Goal: Task Accomplishment & Management: Use online tool/utility

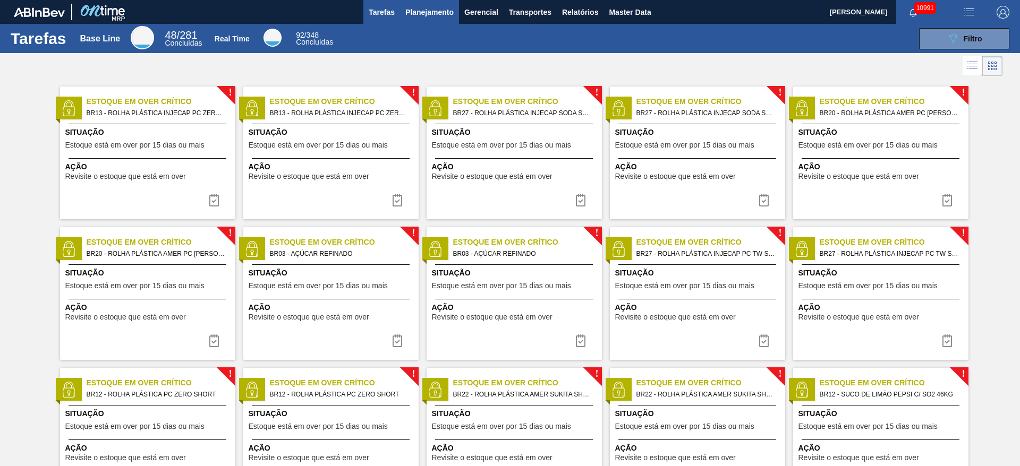
click at [436, 8] on span "Planejamento" at bounding box center [429, 12] width 48 height 13
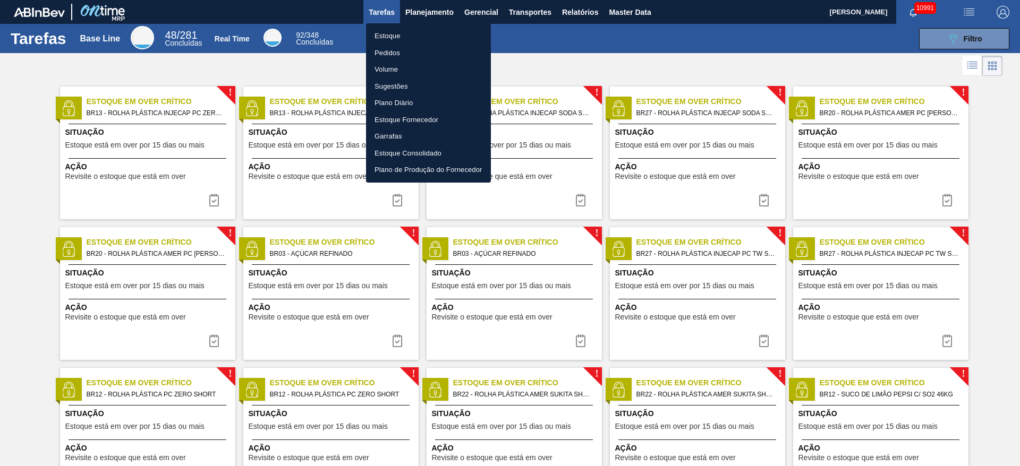
click at [429, 31] on li "Estoque" at bounding box center [428, 36] width 125 height 17
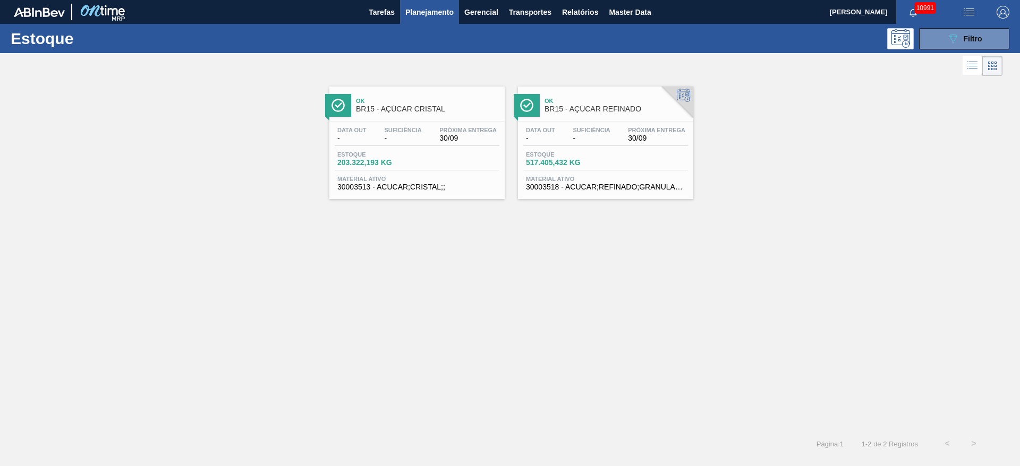
click at [963, 27] on div "Estoque 089F7B8B-B2A5-4AFE-B5C0-19BA573D28AC Filtro" at bounding box center [510, 38] width 1020 height 29
drag, startPoint x: 957, startPoint y: 34, endPoint x: 948, endPoint y: 34, distance: 8.5
click at [952, 34] on icon "089F7B8B-B2A5-4AFE-B5C0-19BA573D28AC" at bounding box center [952, 38] width 13 height 13
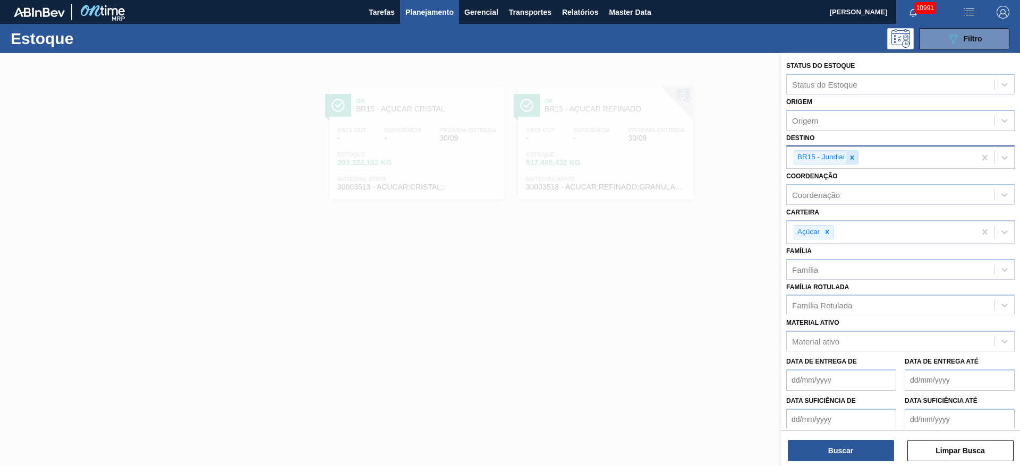
click at [854, 157] on icon at bounding box center [851, 157] width 7 height 7
type input "2"
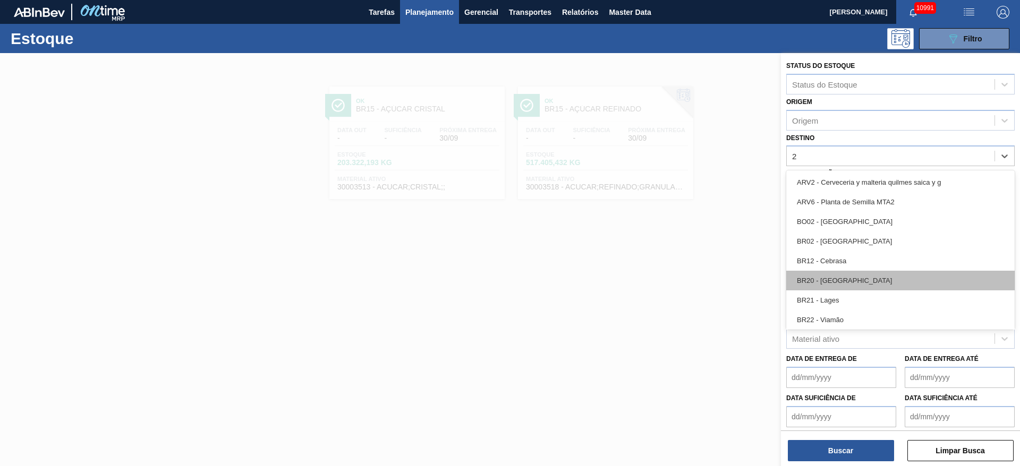
click at [844, 276] on div "BR20 - Sapucaia" at bounding box center [900, 281] width 228 height 20
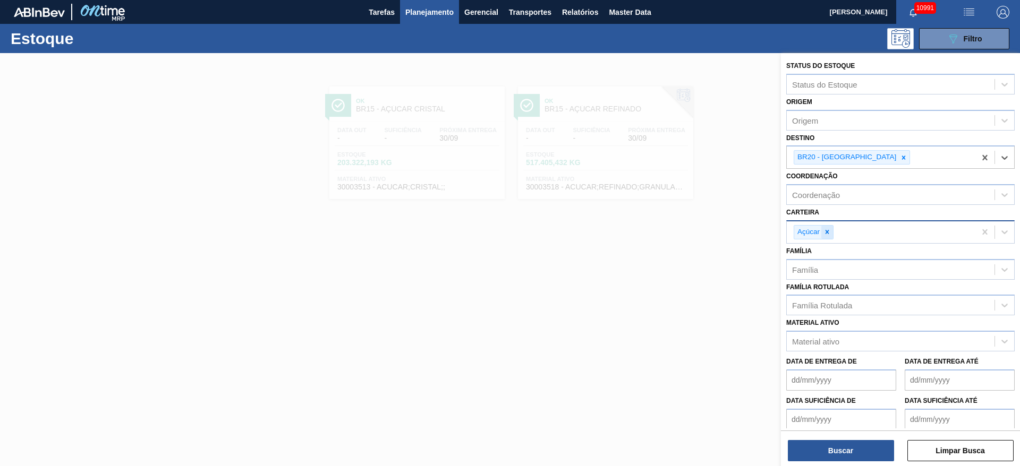
click at [824, 228] on icon at bounding box center [826, 231] width 7 height 7
click at [824, 228] on div "Carteira" at bounding box center [890, 230] width 208 height 15
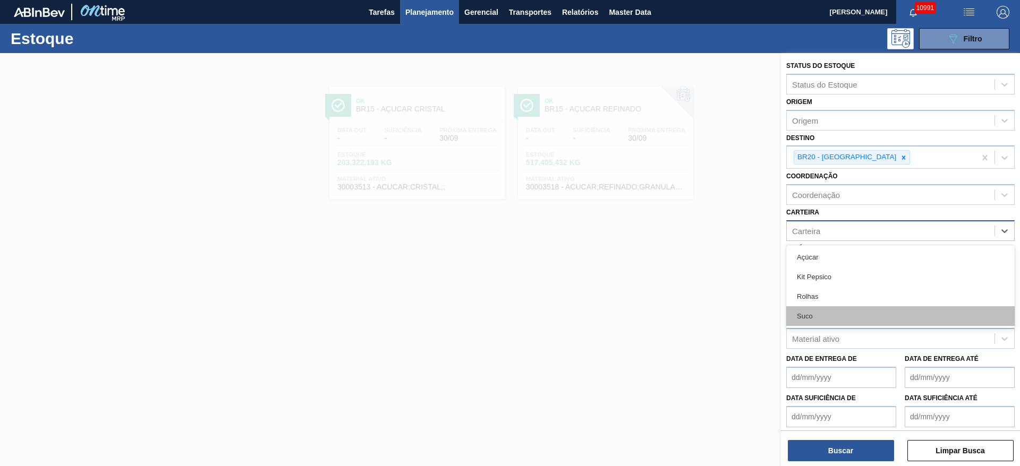
click at [834, 316] on div "Suco" at bounding box center [900, 316] width 228 height 20
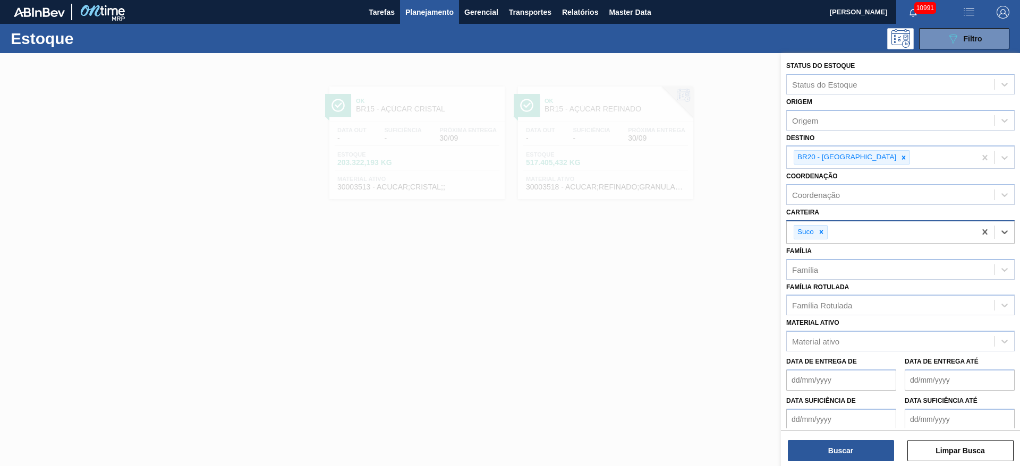
click at [845, 438] on div "Buscar Limpar Busca" at bounding box center [900, 446] width 239 height 30
click at [848, 451] on button "Buscar" at bounding box center [840, 450] width 106 height 21
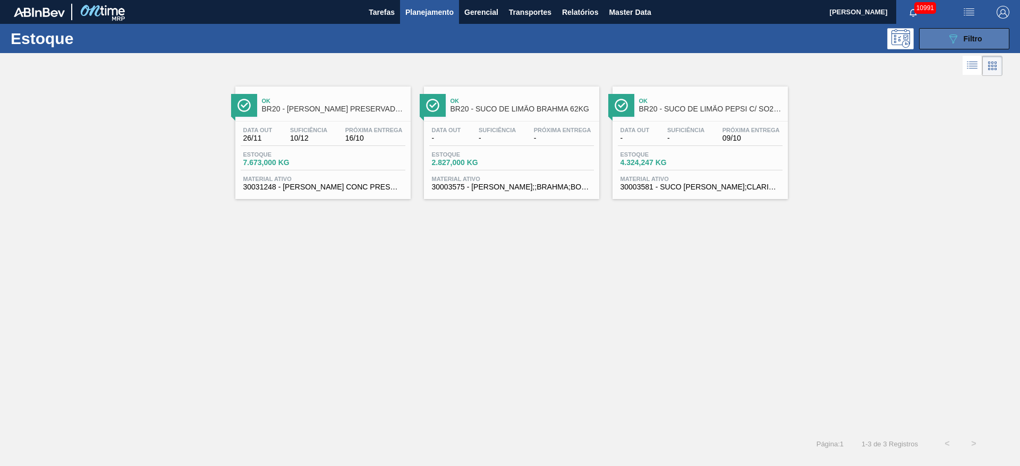
click at [955, 29] on button "089F7B8B-B2A5-4AFE-B5C0-19BA573D28AC Filtro" at bounding box center [964, 38] width 90 height 21
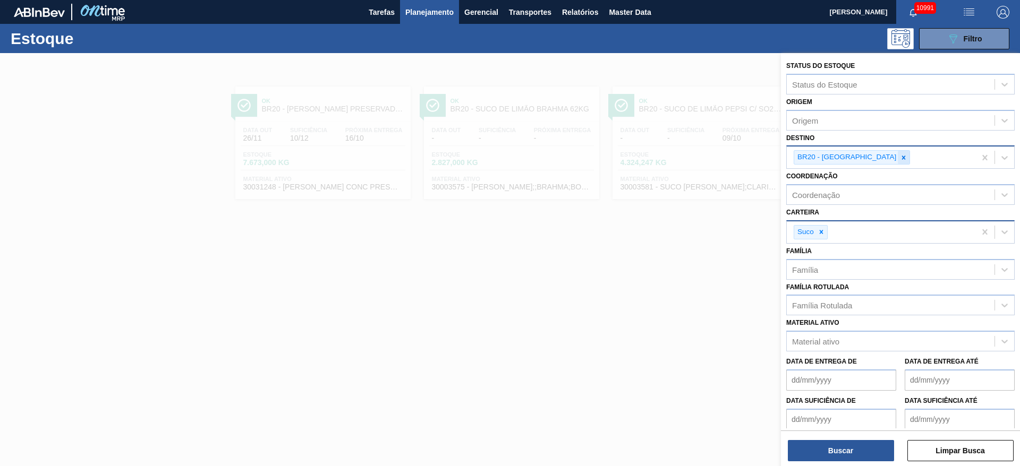
click at [897, 151] on div at bounding box center [903, 157] width 12 height 13
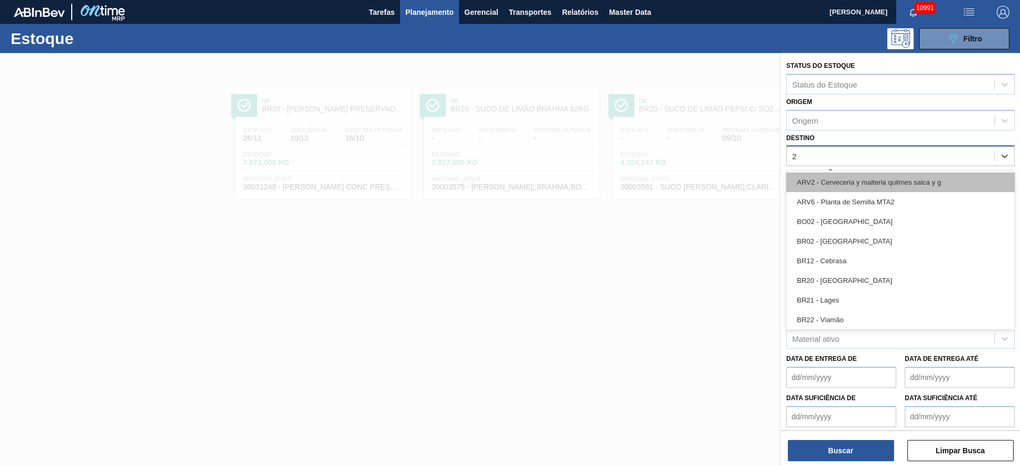
type input "22"
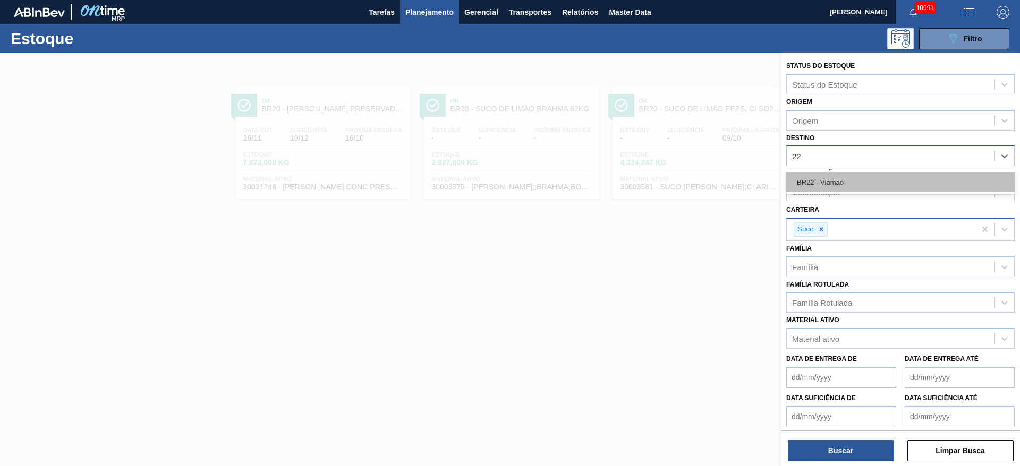
click at [846, 177] on div "BR22 - Viamão" at bounding box center [900, 183] width 228 height 20
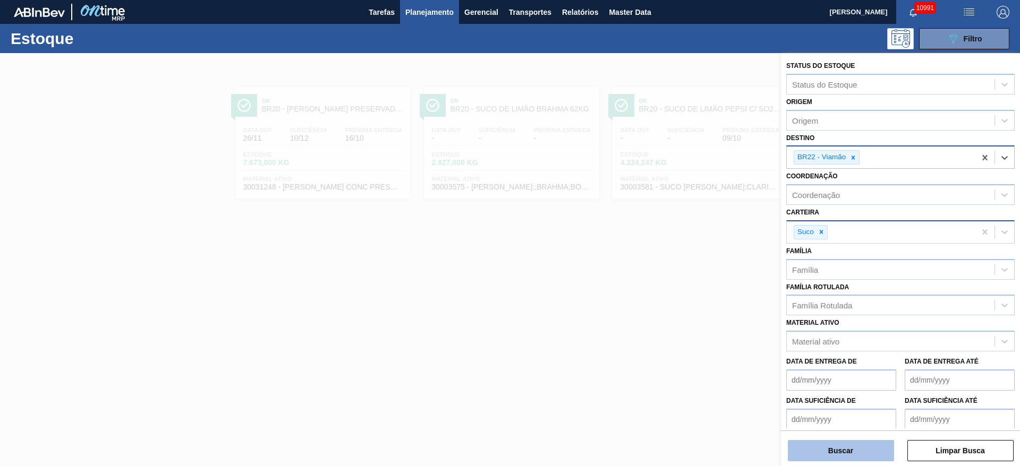
click at [834, 451] on button "Buscar" at bounding box center [840, 450] width 106 height 21
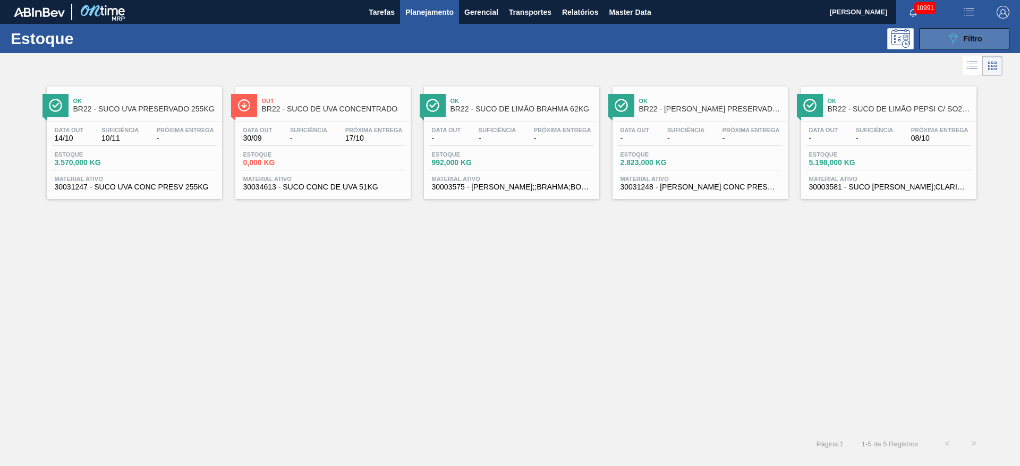
click at [934, 42] on button "089F7B8B-B2A5-4AFE-B5C0-19BA573D28AC Filtro" at bounding box center [964, 38] width 90 height 21
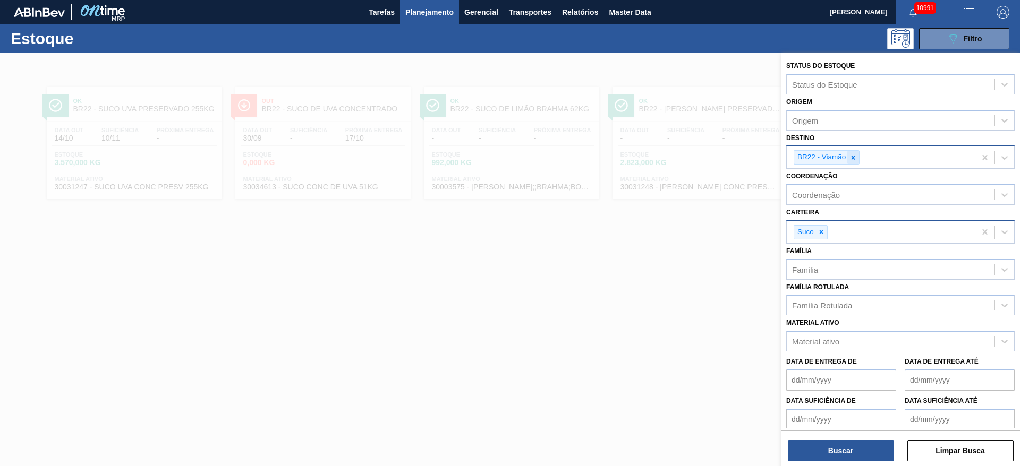
click at [853, 157] on icon at bounding box center [853, 158] width 4 height 4
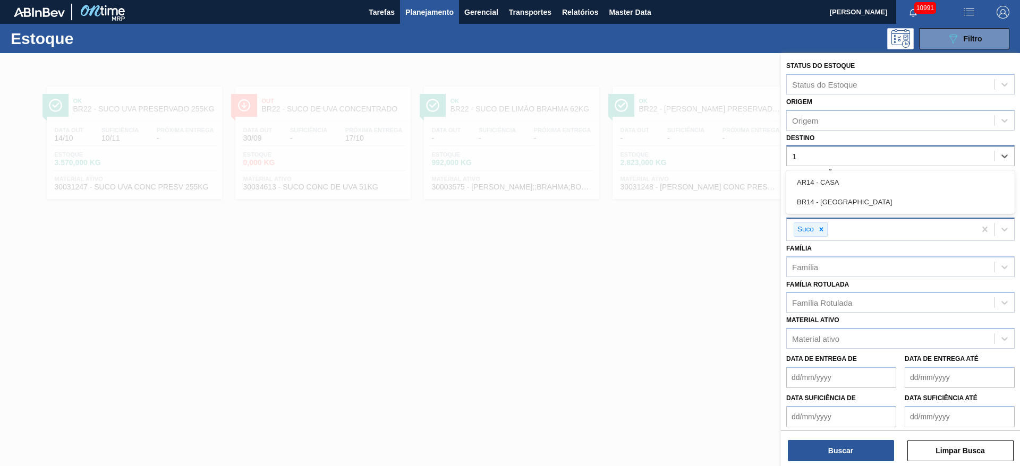
type input "14"
drag, startPoint x: 834, startPoint y: 198, endPoint x: 834, endPoint y: 250, distance: 52.0
click at [834, 200] on div "BR14 - Curitibana" at bounding box center [900, 202] width 228 height 20
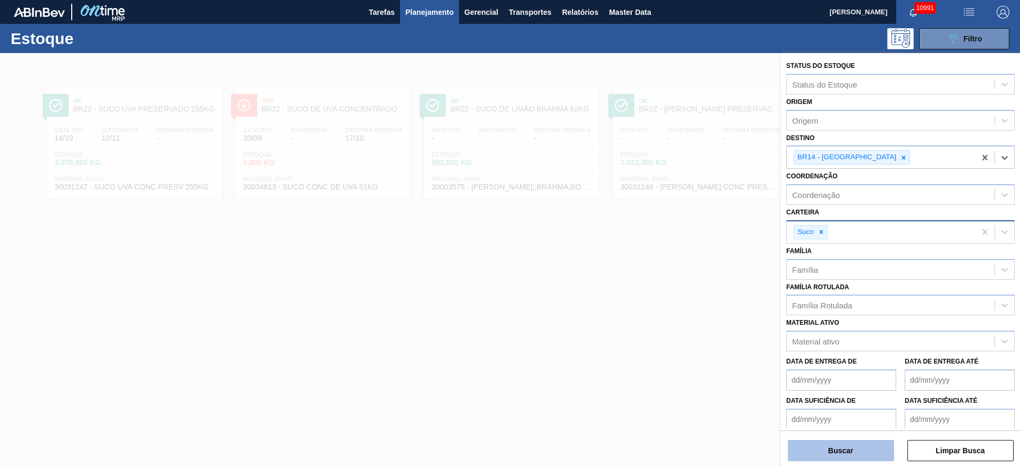
click at [843, 446] on button "Buscar" at bounding box center [840, 450] width 106 height 21
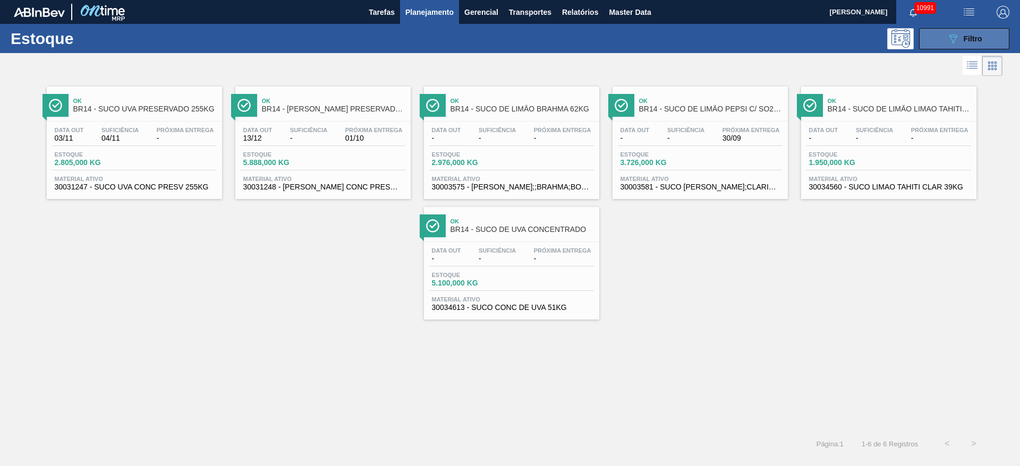
drag, startPoint x: 956, startPoint y: 34, endPoint x: 940, endPoint y: 46, distance: 20.5
click at [953, 37] on icon "089F7B8B-B2A5-4AFE-B5C0-19BA573D28AC" at bounding box center [952, 38] width 13 height 13
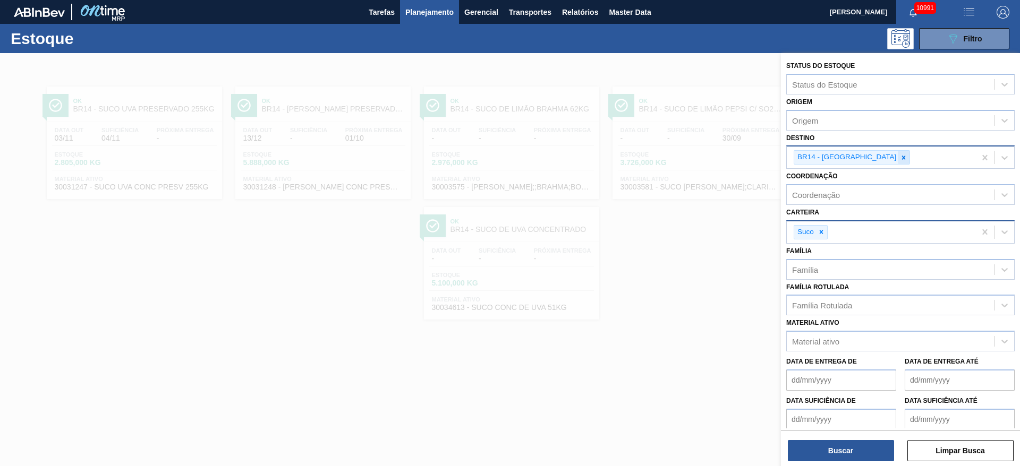
click at [902, 157] on icon at bounding box center [904, 158] width 4 height 4
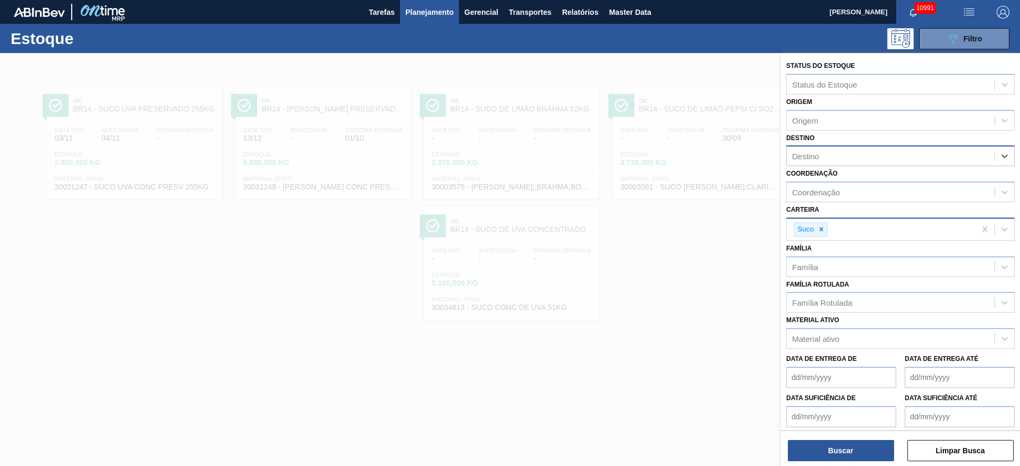
type input "5"
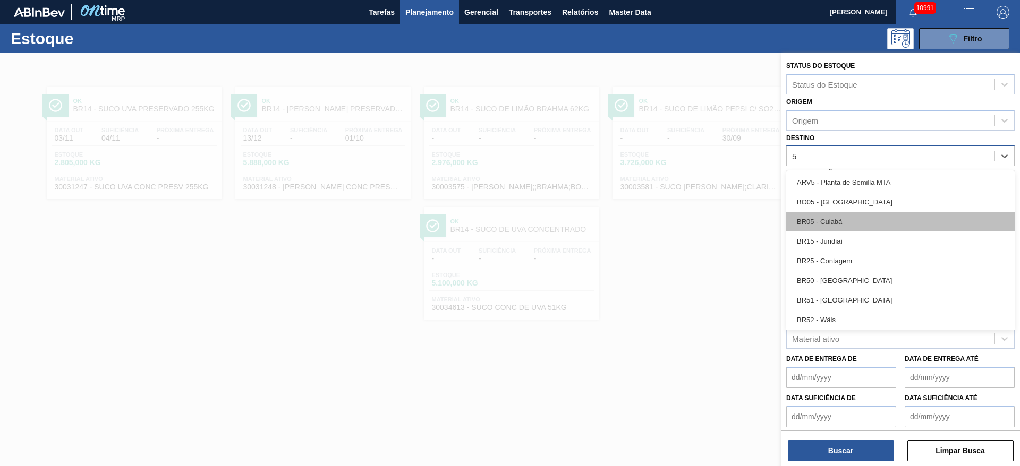
click at [848, 224] on div "BR05 - Cuiabá" at bounding box center [900, 222] width 228 height 20
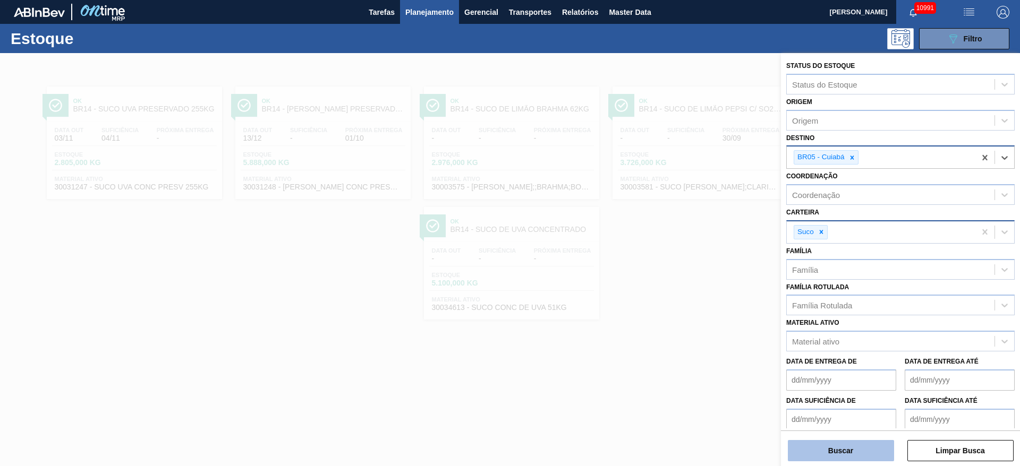
click at [846, 452] on button "Buscar" at bounding box center [840, 450] width 106 height 21
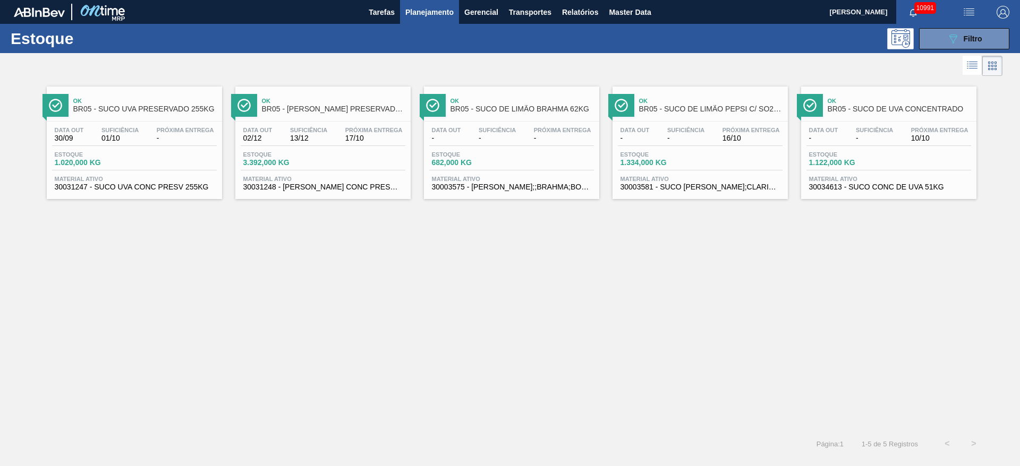
drag, startPoint x: 676, startPoint y: 119, endPoint x: 677, endPoint y: 125, distance: 5.4
click at [980, 43] on div "089F7B8B-B2A5-4AFE-B5C0-19BA573D28AC Filtro" at bounding box center [964, 38] width 36 height 13
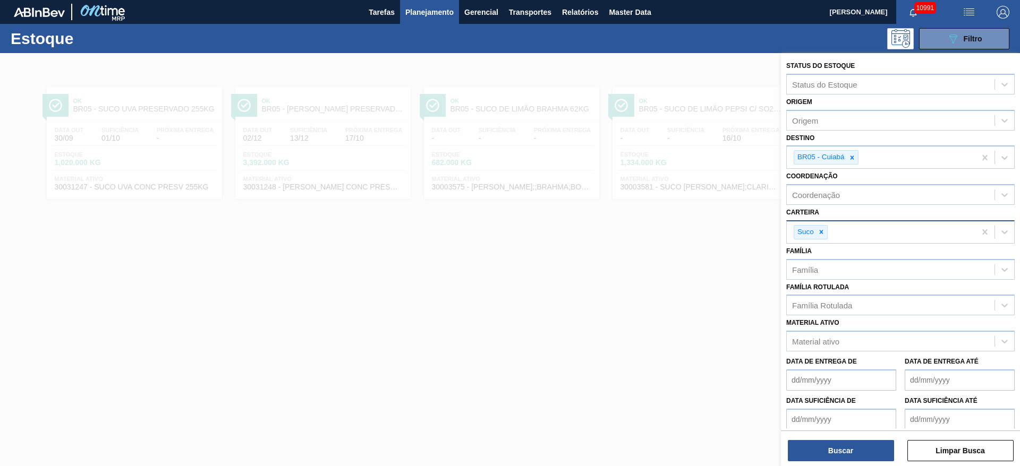
drag, startPoint x: 853, startPoint y: 158, endPoint x: 846, endPoint y: 167, distance: 11.4
click at [851, 158] on icon at bounding box center [851, 157] width 7 height 7
type input "12"
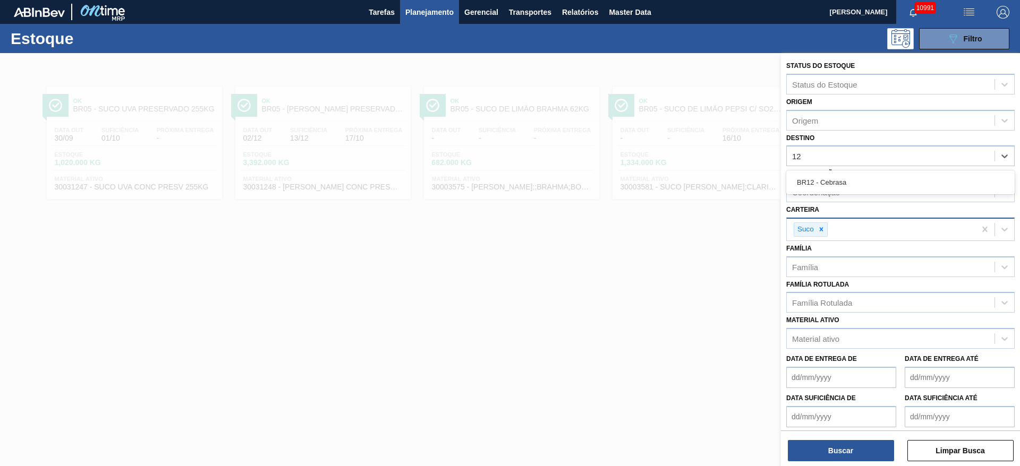
drag, startPoint x: 843, startPoint y: 177, endPoint x: 840, endPoint y: 224, distance: 46.3
click at [842, 179] on div "BR12 - Cebrasa" at bounding box center [900, 183] width 228 height 20
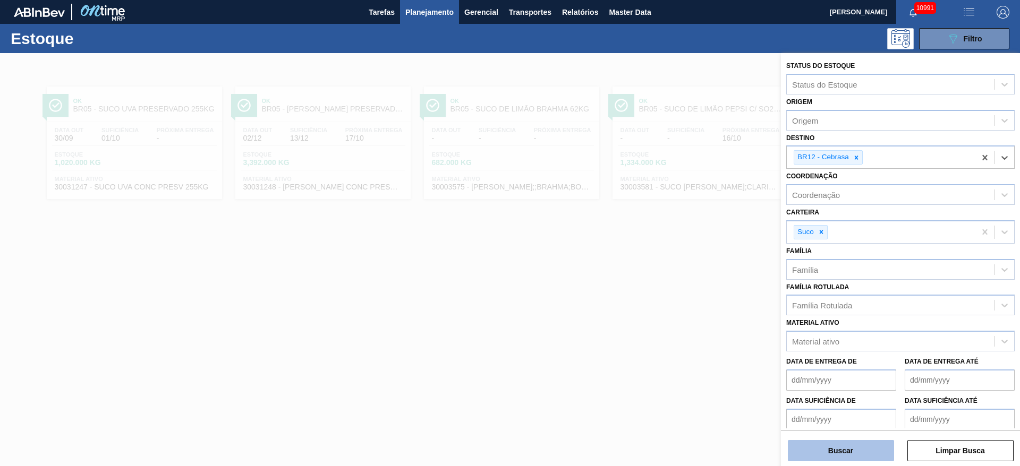
click at [821, 448] on button "Buscar" at bounding box center [840, 450] width 106 height 21
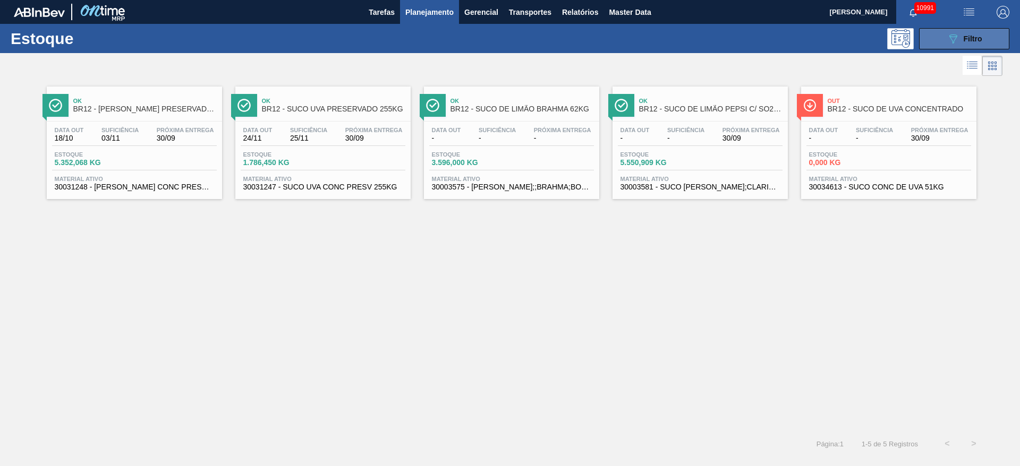
click at [949, 32] on button "089F7B8B-B2A5-4AFE-B5C0-19BA573D28AC Filtro" at bounding box center [964, 38] width 90 height 21
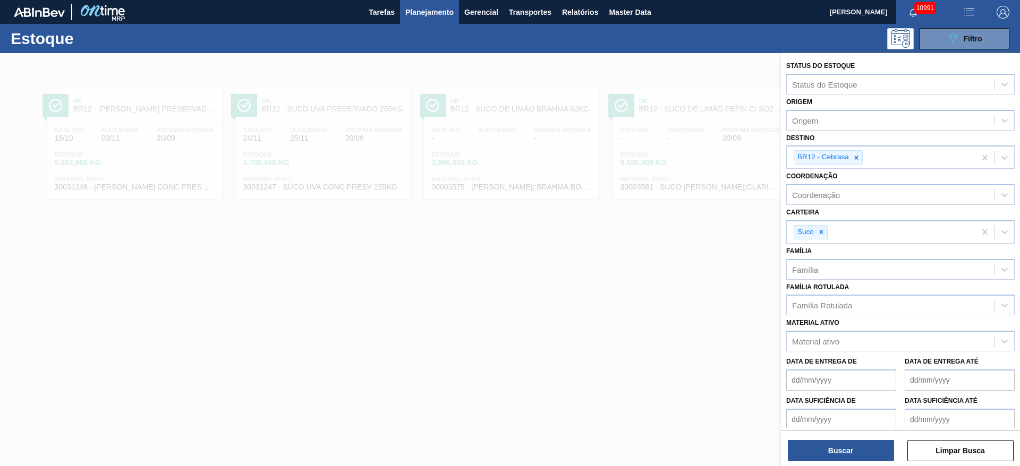
drag, startPoint x: 147, startPoint y: 296, endPoint x: 141, endPoint y: 289, distance: 8.7
click at [143, 297] on div at bounding box center [510, 286] width 1020 height 466
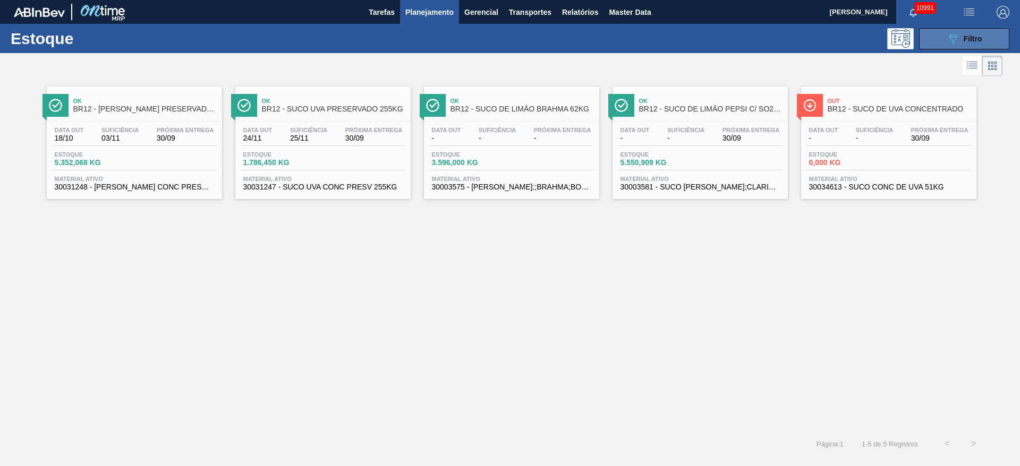
click at [956, 35] on icon "089F7B8B-B2A5-4AFE-B5C0-19BA573D28AC" at bounding box center [952, 38] width 13 height 13
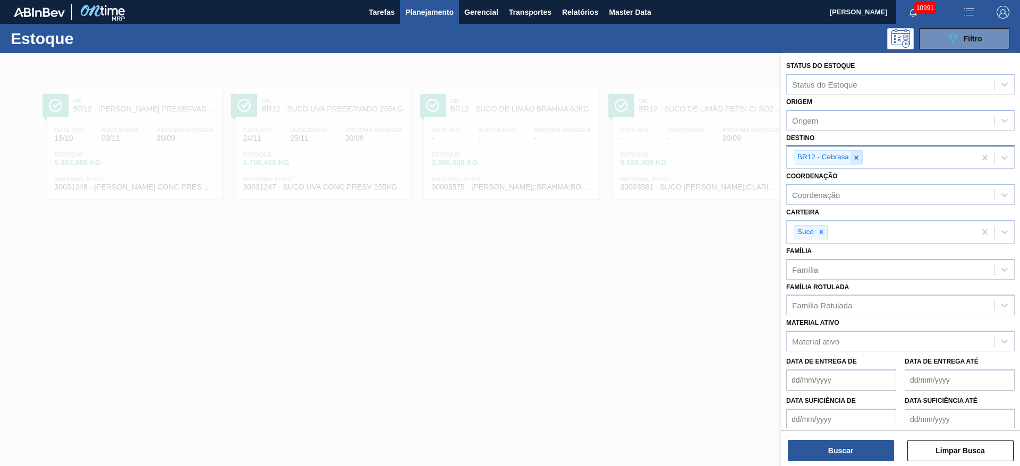
click at [856, 160] on icon at bounding box center [855, 157] width 7 height 7
click at [856, 160] on div "Destino" at bounding box center [890, 156] width 208 height 15
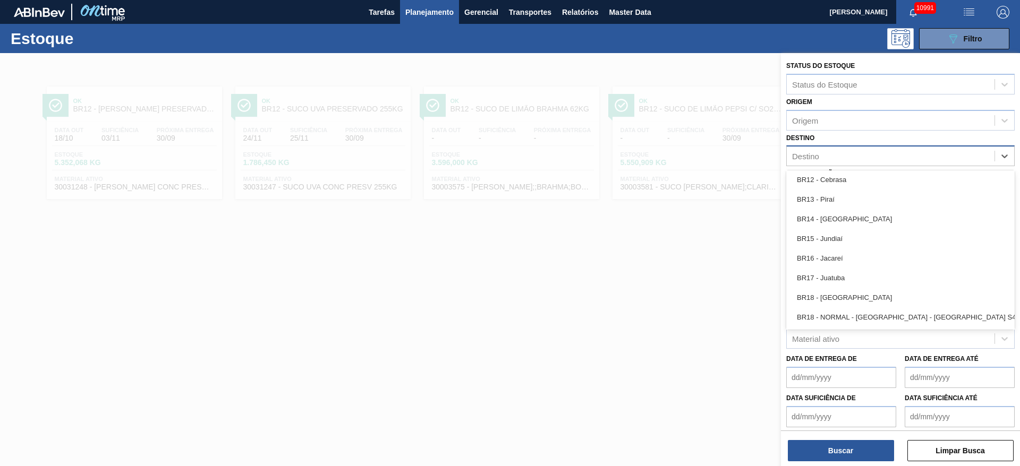
scroll to position [1035, 0]
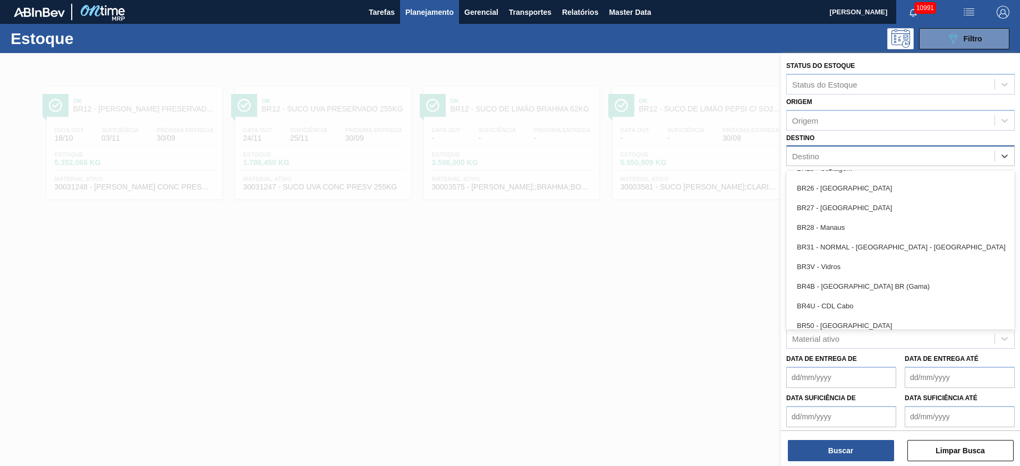
drag, startPoint x: 842, startPoint y: 205, endPoint x: 842, endPoint y: 224, distance: 18.1
click at [842, 208] on div "BR27 - Nova Minas" at bounding box center [900, 208] width 228 height 20
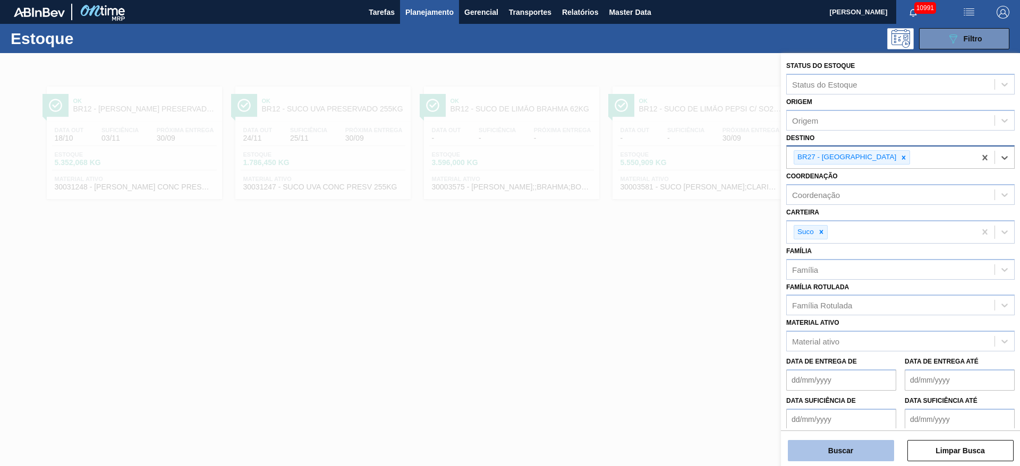
click at [816, 454] on button "Buscar" at bounding box center [840, 450] width 106 height 21
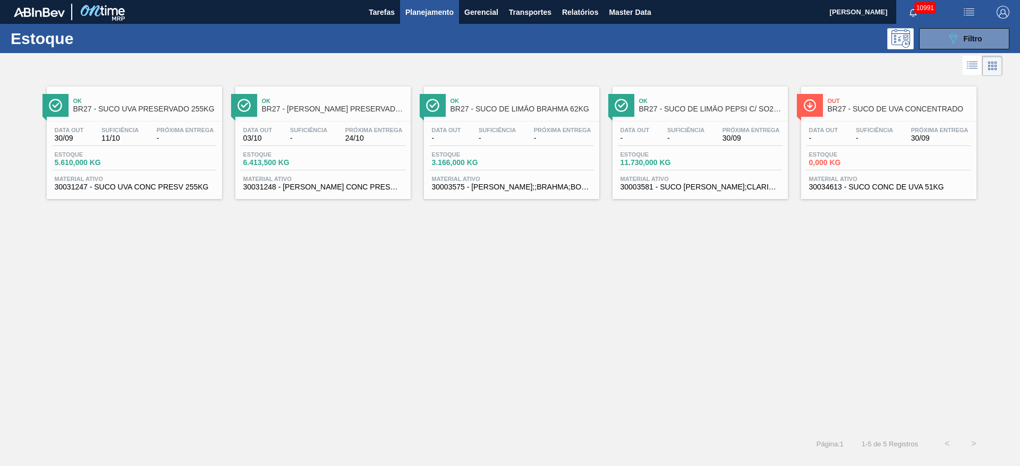
drag, startPoint x: 181, startPoint y: 125, endPoint x: 279, endPoint y: 270, distance: 175.8
click at [219, 355] on div "Ok BR27 - SUCO UVA PRESERVADO 255KG Data out 30/09 Suficiência 11/10 Próxima En…" at bounding box center [510, 255] width 1020 height 352
drag, startPoint x: 645, startPoint y: 120, endPoint x: 656, endPoint y: 120, distance: 11.7
drag, startPoint x: 940, startPoint y: 32, endPoint x: 929, endPoint y: 60, distance: 30.1
click at [940, 39] on button "089F7B8B-B2A5-4AFE-B5C0-19BA573D28AC Filtro" at bounding box center [964, 38] width 90 height 21
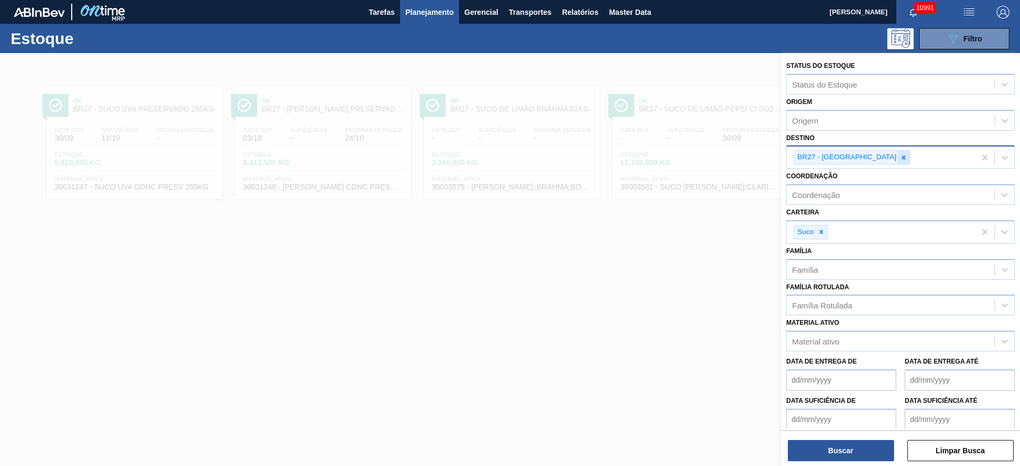
click at [899, 158] on icon at bounding box center [902, 157] width 7 height 7
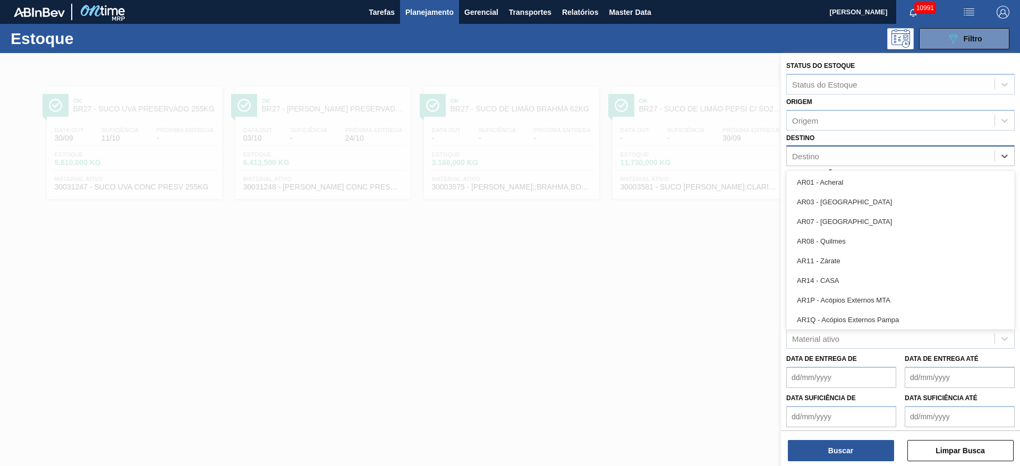
click at [870, 164] on div "Destino" at bounding box center [890, 156] width 208 height 15
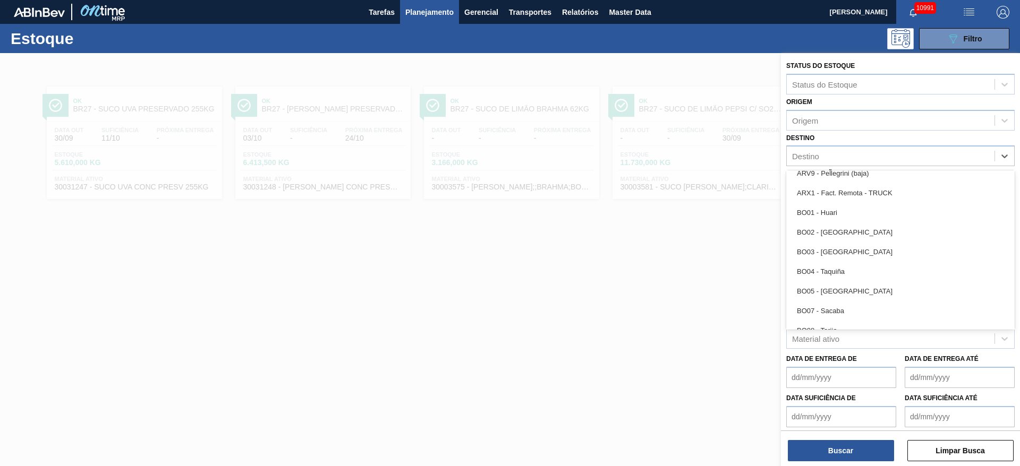
scroll to position [558, 0]
drag, startPoint x: 837, startPoint y: 270, endPoint x: 828, endPoint y: 337, distance: 68.1
click at [836, 270] on div "BR08 - Teresina" at bounding box center [900, 273] width 228 height 20
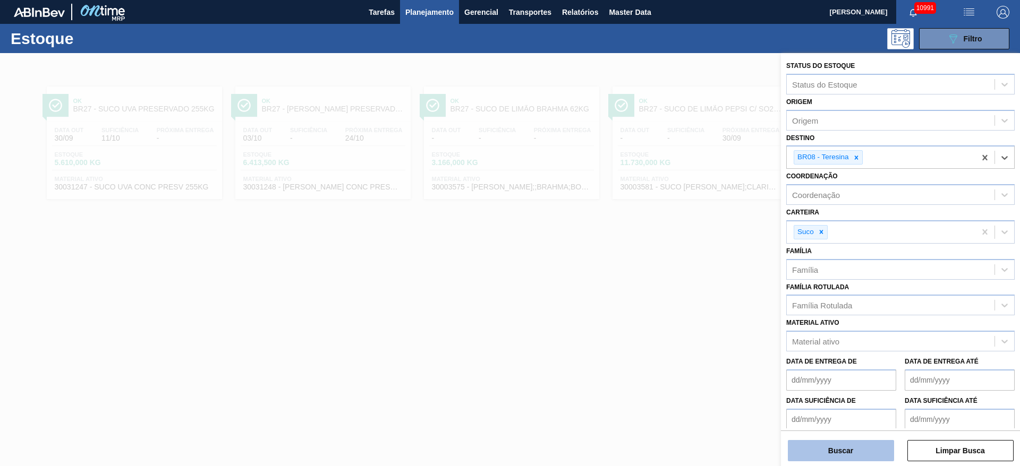
click at [838, 448] on button "Buscar" at bounding box center [840, 450] width 106 height 21
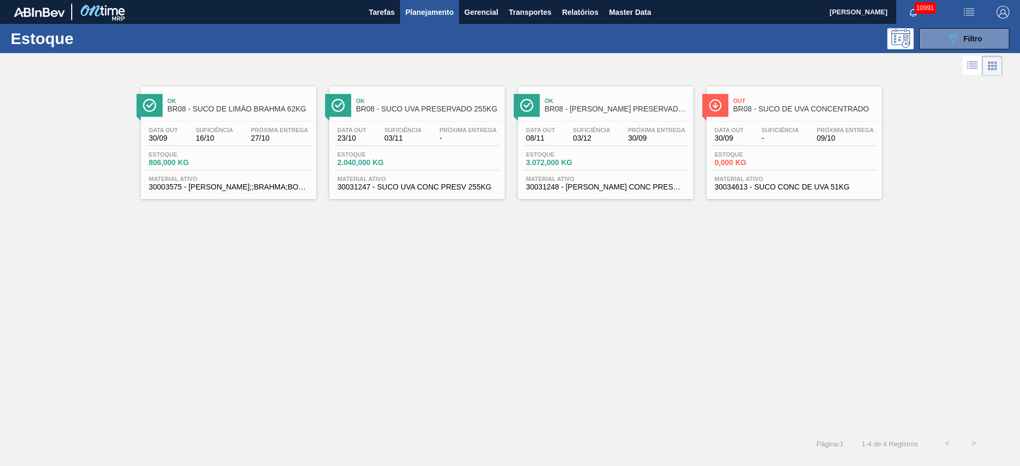
drag, startPoint x: 439, startPoint y: 119, endPoint x: 589, endPoint y: 108, distance: 150.6
drag, startPoint x: 759, startPoint y: 121, endPoint x: 763, endPoint y: 126, distance: 6.2
drag, startPoint x: 763, startPoint y: 126, endPoint x: 970, endPoint y: 76, distance: 213.4
click at [970, 76] on div at bounding box center [501, 65] width 1002 height 25
click at [963, 42] on div "089F7B8B-B2A5-4AFE-B5C0-19BA573D28AC Filtro" at bounding box center [964, 38] width 36 height 13
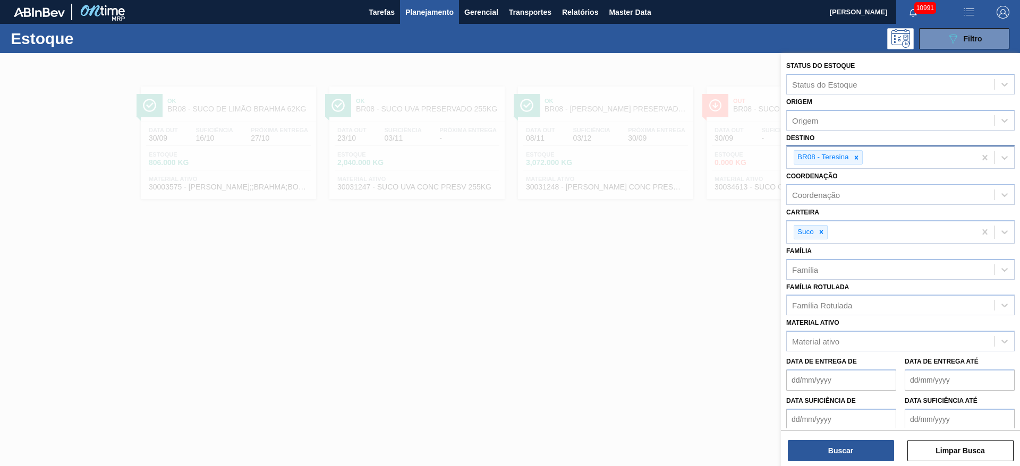
click at [849, 157] on div "BR08 - Teresina" at bounding box center [822, 157] width 56 height 13
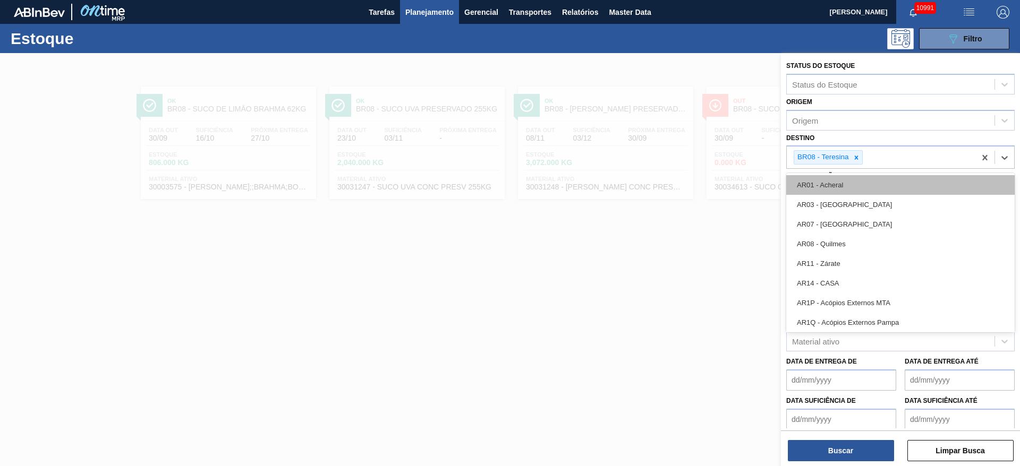
type input "3"
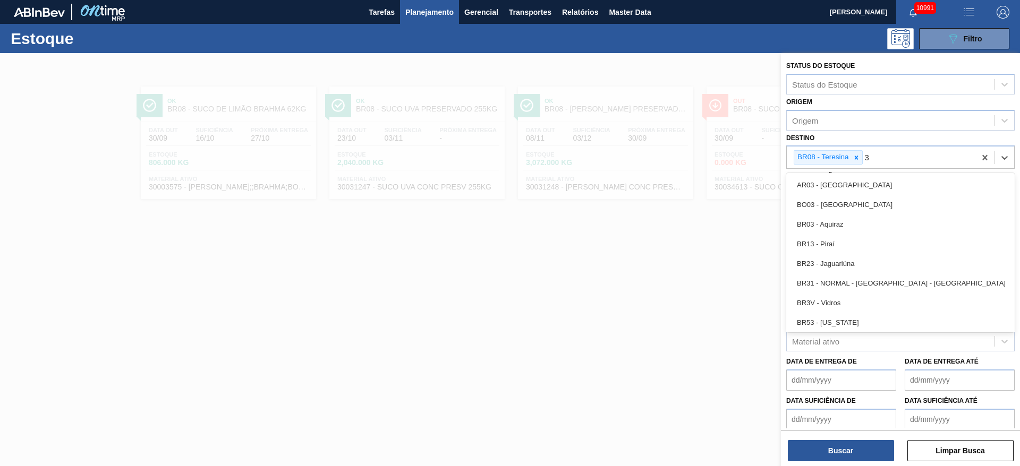
drag, startPoint x: 847, startPoint y: 229, endPoint x: 854, endPoint y: 202, distance: 27.9
click at [847, 229] on div "BR03 - Aquiraz" at bounding box center [900, 225] width 228 height 20
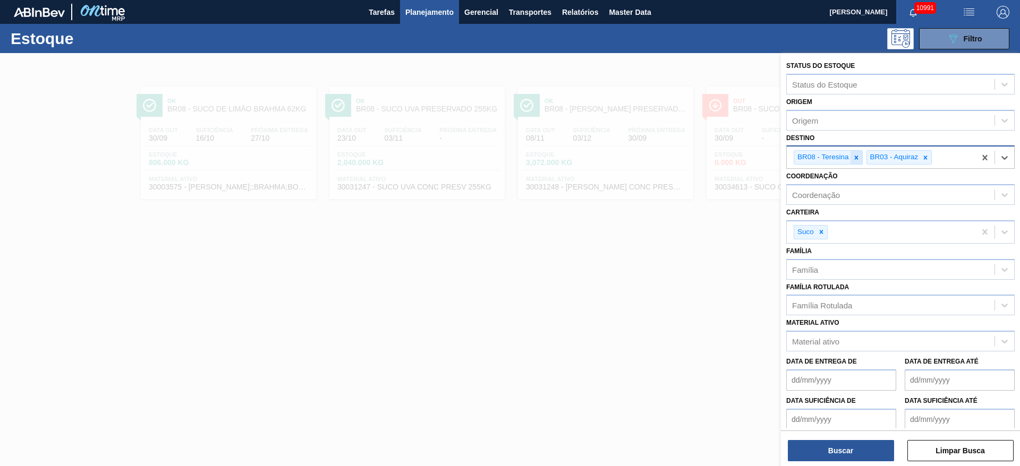
click at [854, 159] on icon at bounding box center [856, 158] width 4 height 4
click at [831, 444] on button "Buscar" at bounding box center [840, 450] width 106 height 21
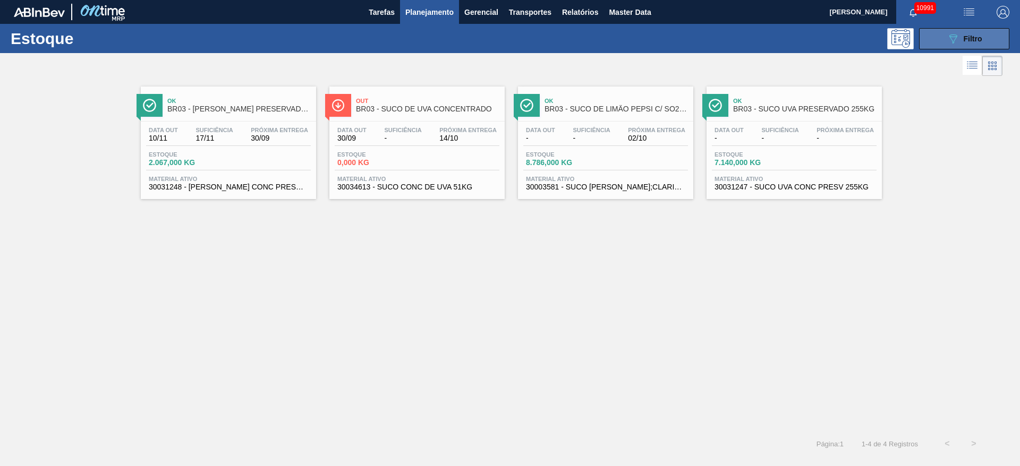
click at [952, 40] on icon at bounding box center [953, 39] width 8 height 9
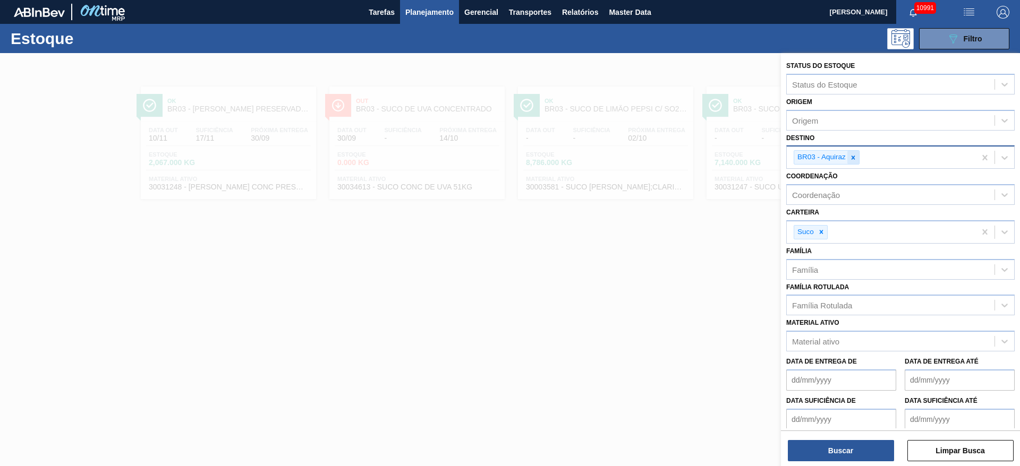
click at [850, 158] on icon at bounding box center [852, 157] width 7 height 7
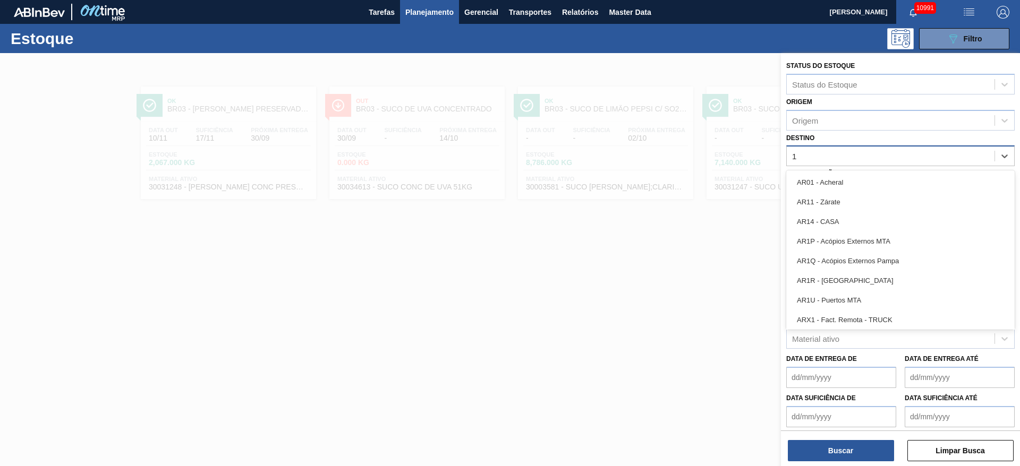
type input "18"
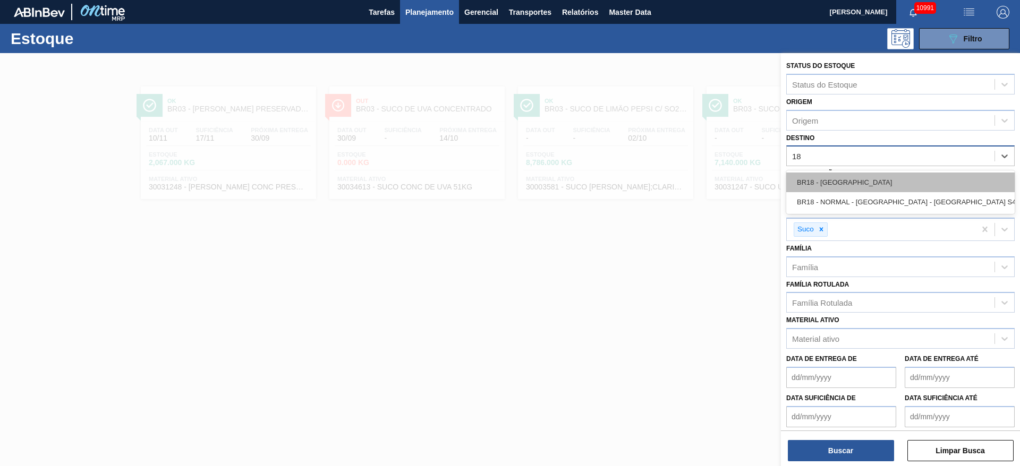
click at [849, 172] on div "BR18 - Pernambuco BR18 - NORMAL - Pernambuco - Porto S4" at bounding box center [900, 192] width 228 height 44
click at [846, 178] on div "BR18 - Pernambuco" at bounding box center [900, 183] width 228 height 20
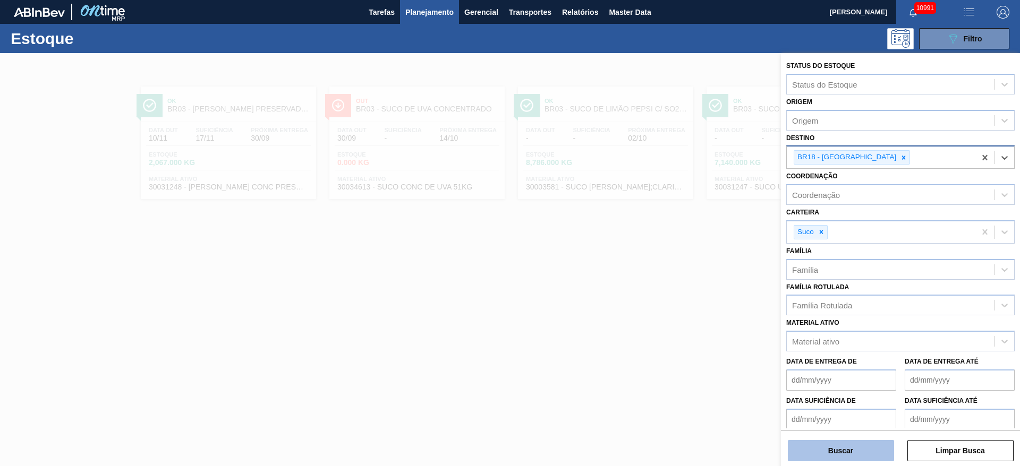
click at [822, 444] on button "Buscar" at bounding box center [840, 450] width 106 height 21
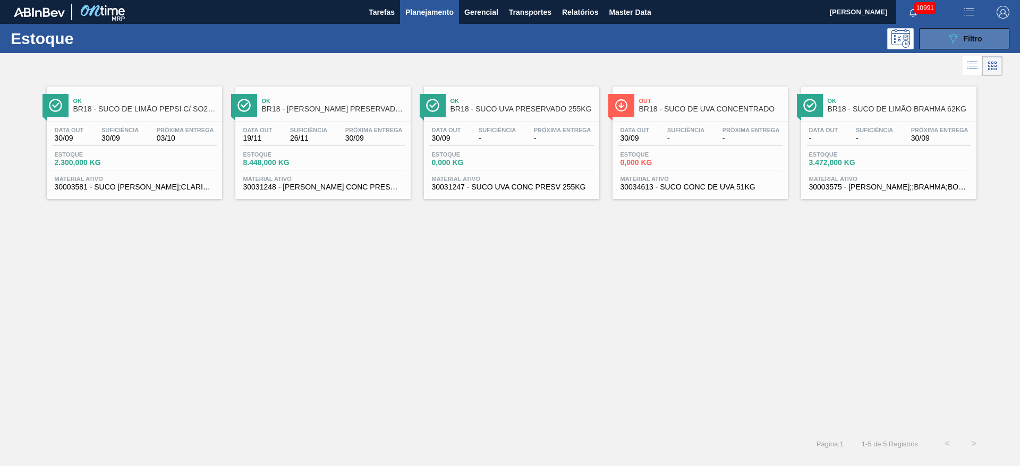
click at [962, 40] on div "089F7B8B-B2A5-4AFE-B5C0-19BA573D28AC Filtro" at bounding box center [964, 38] width 36 height 13
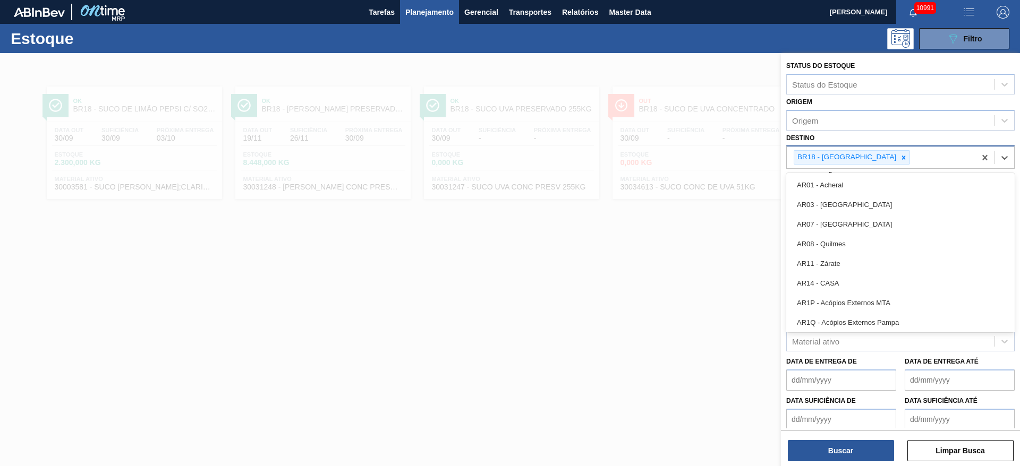
click at [862, 154] on div "BR18 - Pernambuco" at bounding box center [846, 157] width 104 height 13
click at [899, 154] on icon at bounding box center [902, 157] width 7 height 7
type input "2"
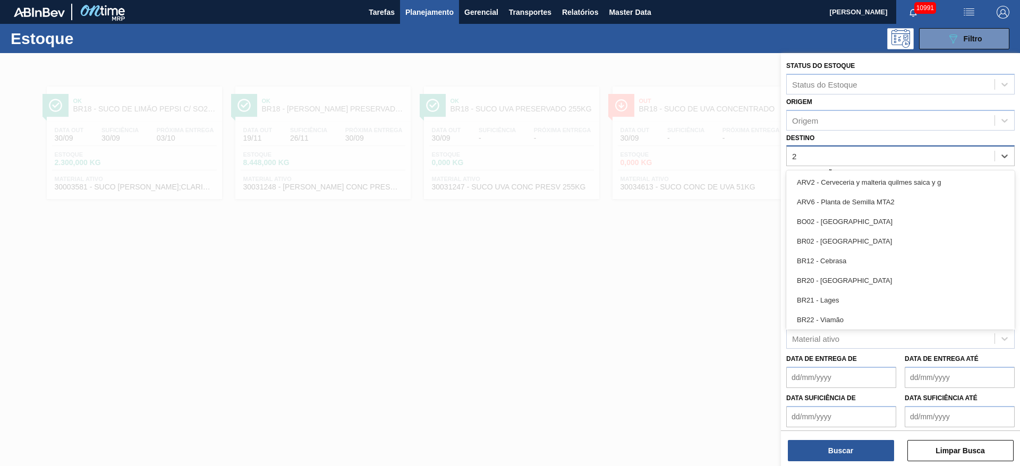
drag, startPoint x: 852, startPoint y: 241, endPoint x: 837, endPoint y: 272, distance: 34.2
click at [852, 244] on div "BR02 - [GEOGRAPHIC_DATA]" at bounding box center [900, 242] width 228 height 20
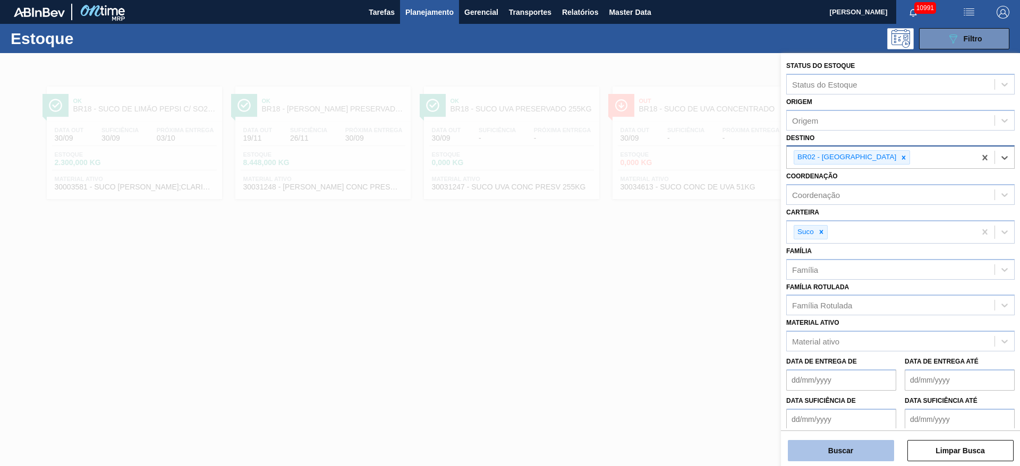
click at [830, 459] on button "Buscar" at bounding box center [840, 450] width 106 height 21
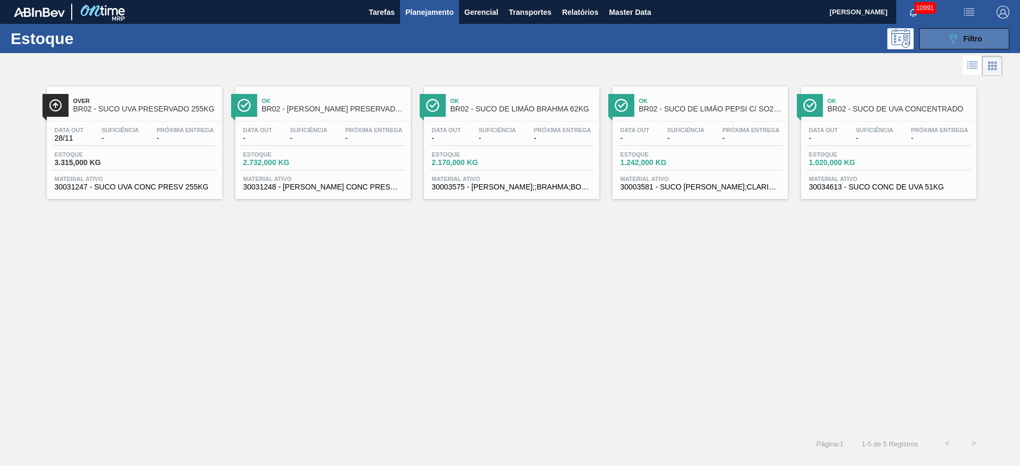
drag, startPoint x: 941, startPoint y: 35, endPoint x: 931, endPoint y: 35, distance: 10.1
click at [940, 35] on button "089F7B8B-B2A5-4AFE-B5C0-19BA573D28AC Filtro" at bounding box center [964, 38] width 90 height 21
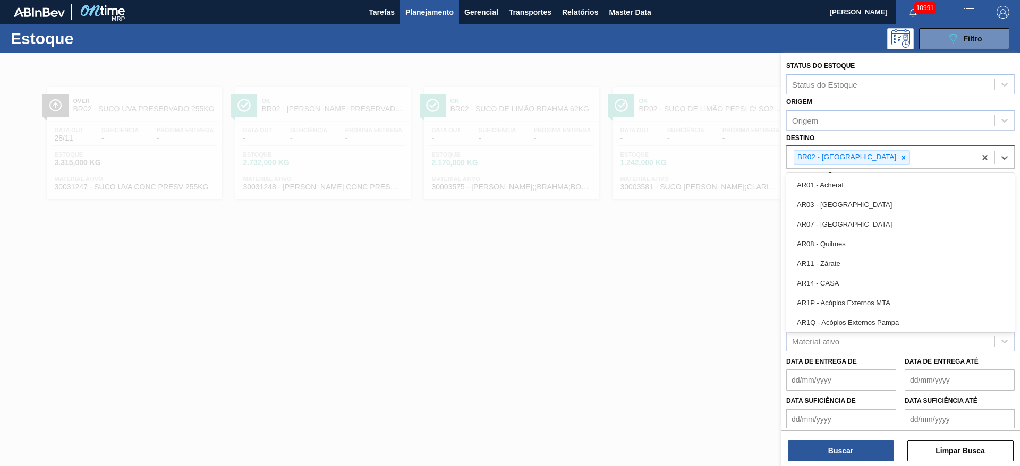
click at [847, 160] on div "BR02 - Sergipe" at bounding box center [846, 157] width 104 height 13
click at [902, 159] on icon at bounding box center [904, 158] width 4 height 4
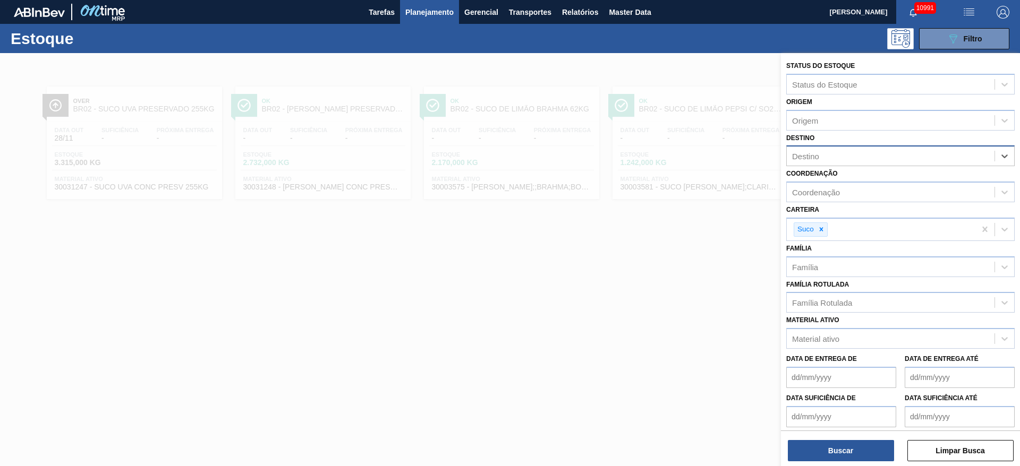
click at [853, 157] on div "Destino" at bounding box center [890, 156] width 208 height 15
click at [853, 155] on div "Destino" at bounding box center [890, 156] width 208 height 15
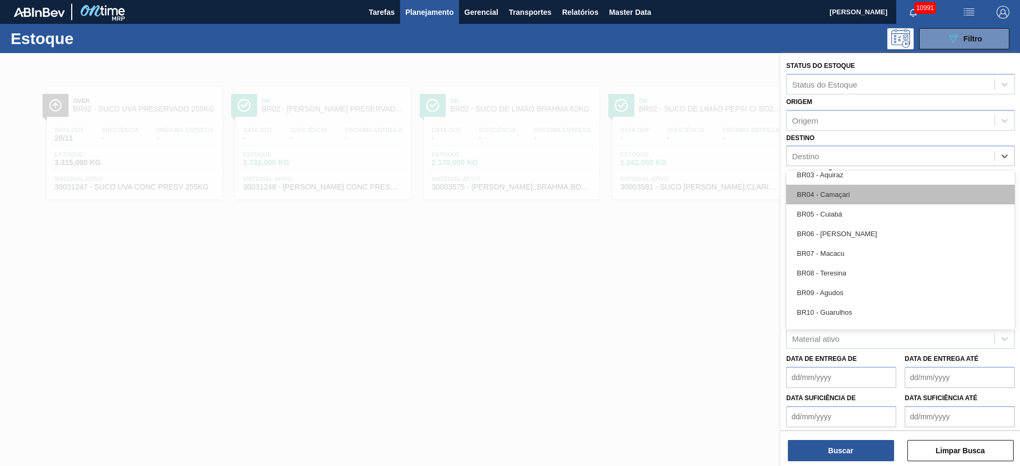
click at [847, 195] on div "BR04 - Camaçari" at bounding box center [900, 195] width 228 height 20
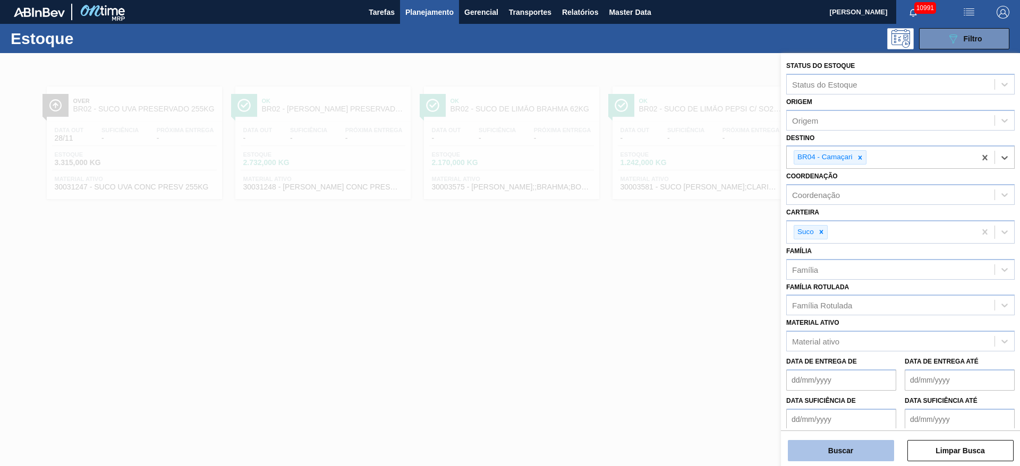
click at [821, 453] on button "Buscar" at bounding box center [840, 450] width 106 height 21
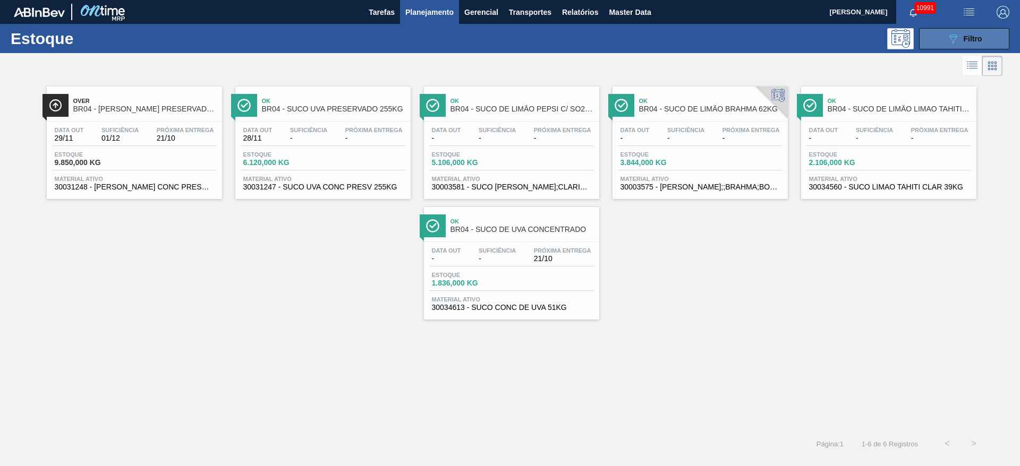
click at [954, 33] on icon "089F7B8B-B2A5-4AFE-B5C0-19BA573D28AC" at bounding box center [952, 38] width 13 height 13
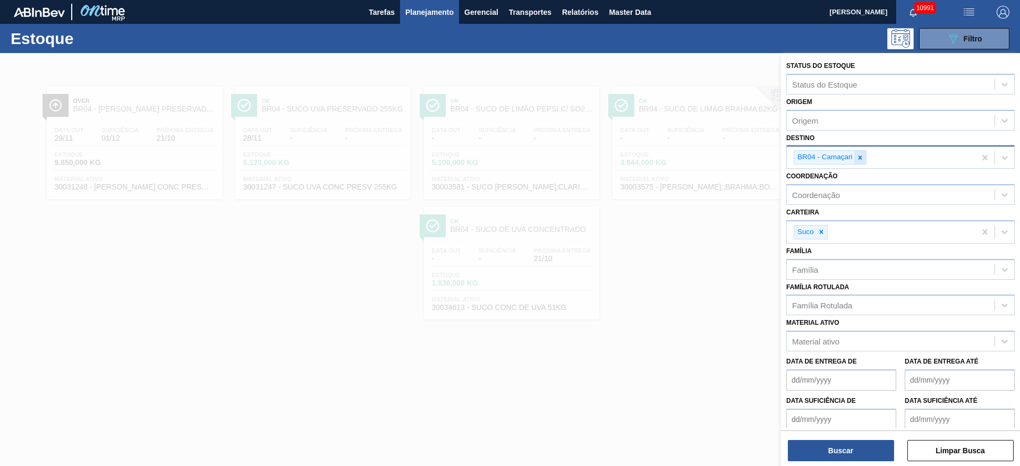
click at [861, 161] on div at bounding box center [860, 157] width 12 height 13
click at [861, 161] on div "BR04 - Camaçari" at bounding box center [880, 158] width 189 height 22
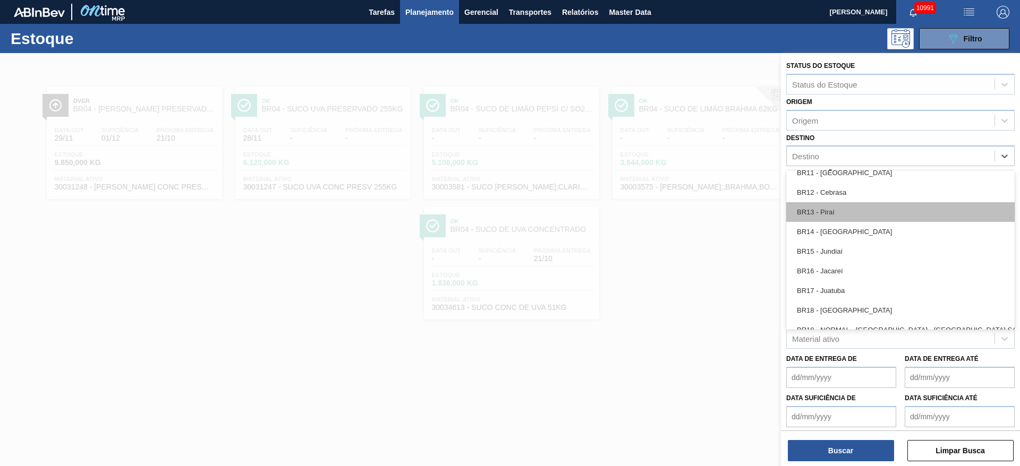
scroll to position [637, 0]
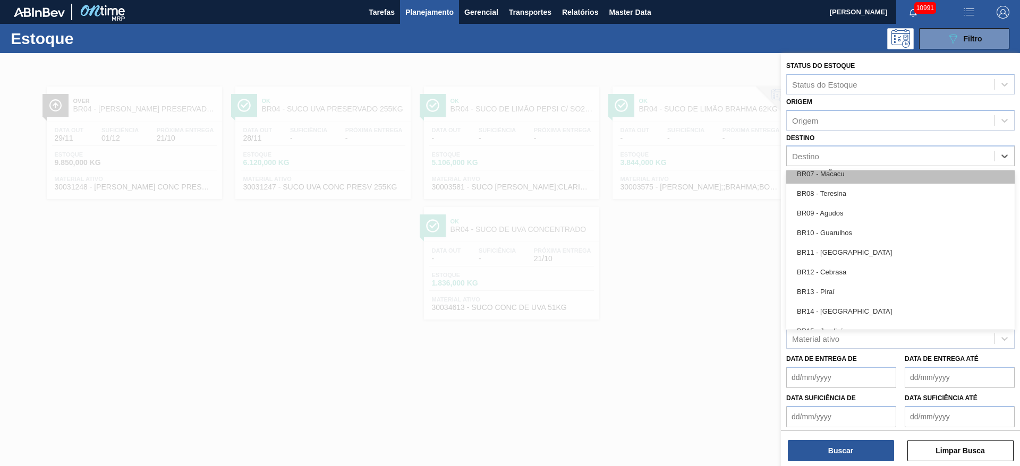
click at [854, 175] on div "BR07 - Macacu" at bounding box center [900, 174] width 228 height 20
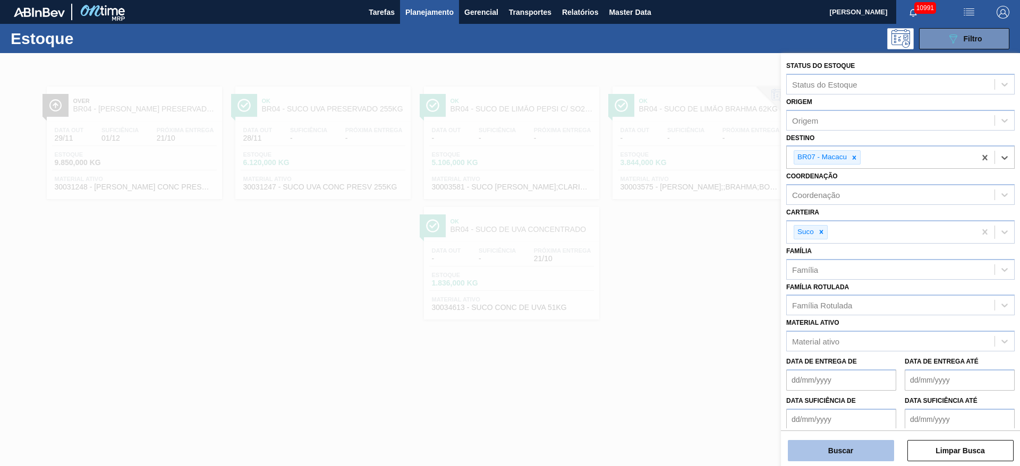
click at [829, 448] on button "Buscar" at bounding box center [840, 450] width 106 height 21
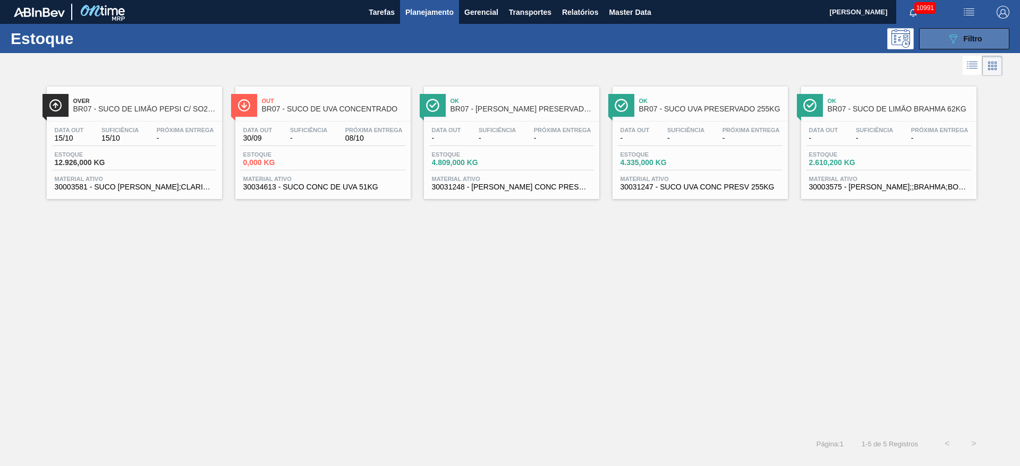
drag, startPoint x: 956, startPoint y: 21, endPoint x: 954, endPoint y: 37, distance: 15.6
click at [954, 34] on main "Tarefas Planejamento Gerencial Transportes Relatórios Master Data José Albérico…" at bounding box center [510, 233] width 1020 height 466
click at [954, 37] on icon "089F7B8B-B2A5-4AFE-B5C0-19BA573D28AC" at bounding box center [952, 38] width 13 height 13
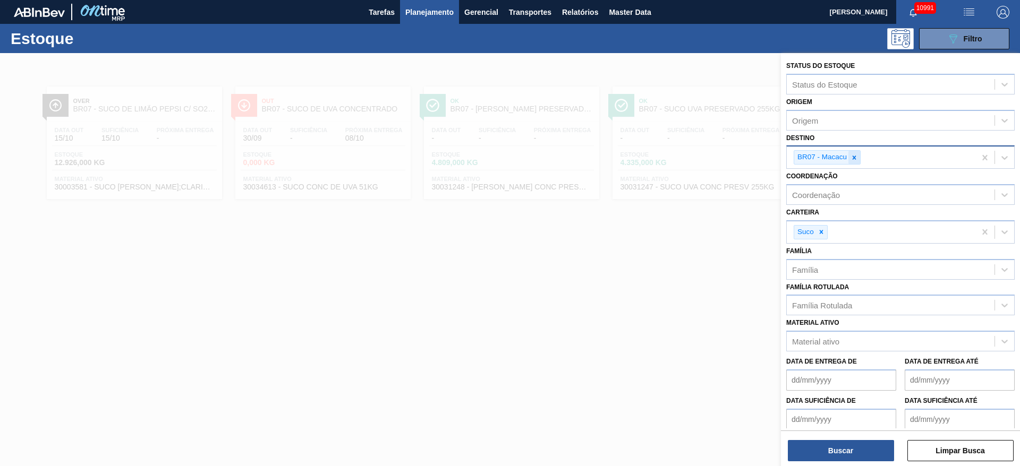
click at [855, 158] on icon at bounding box center [853, 157] width 7 height 7
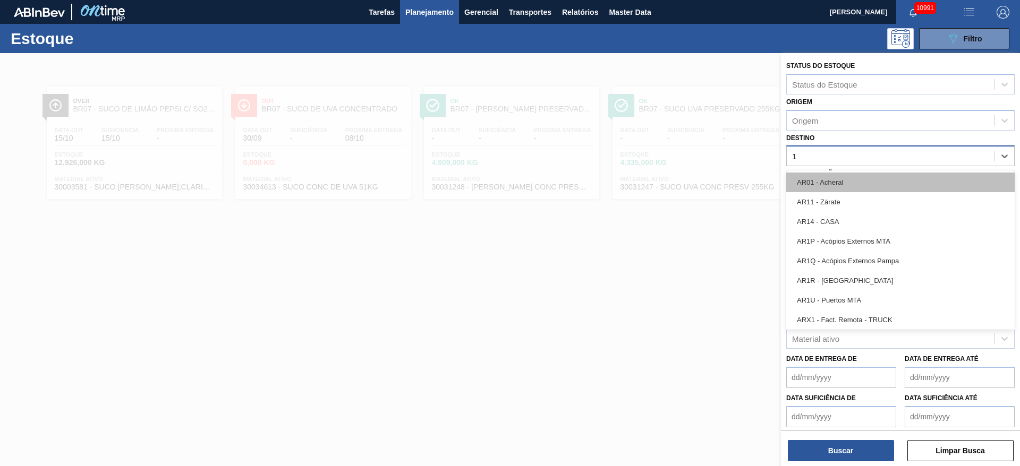
type input "13"
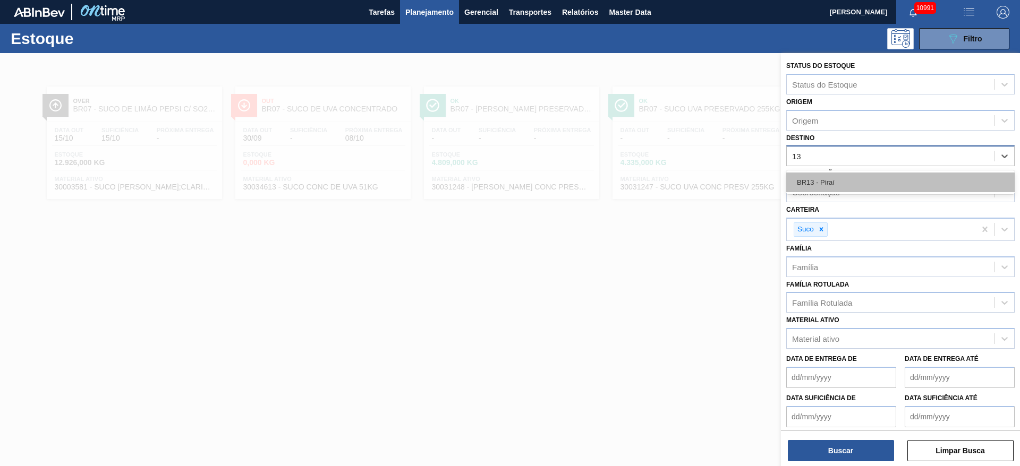
click at [845, 185] on div "BR13 - Piraí" at bounding box center [900, 183] width 228 height 20
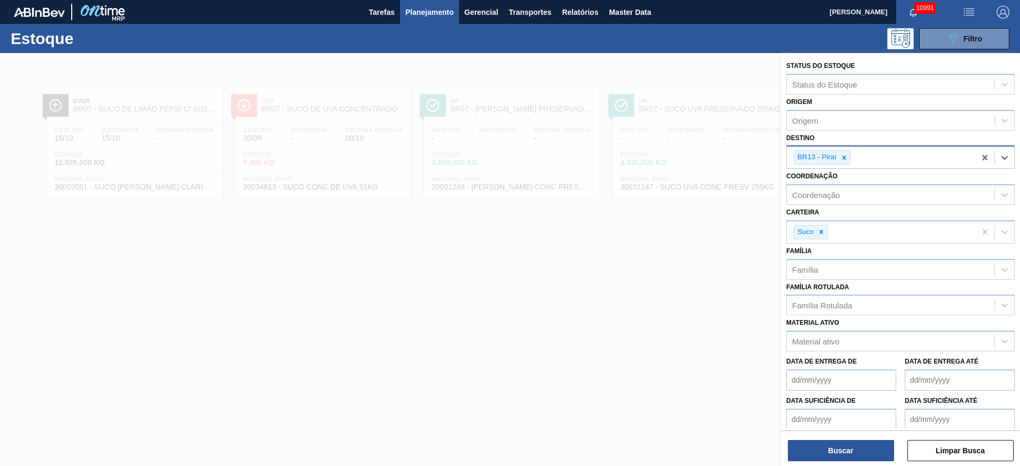
click at [842, 465] on div "Status do Estoque Status do Estoque Origem Origem Destino option BR13 - Piraí, …" at bounding box center [900, 260] width 239 height 415
click at [842, 462] on div "Status do Estoque Status do Estoque Origem Origem Destino BR13 - Piraí Coordena…" at bounding box center [900, 260] width 239 height 415
click at [838, 456] on button "Buscar" at bounding box center [840, 450] width 106 height 21
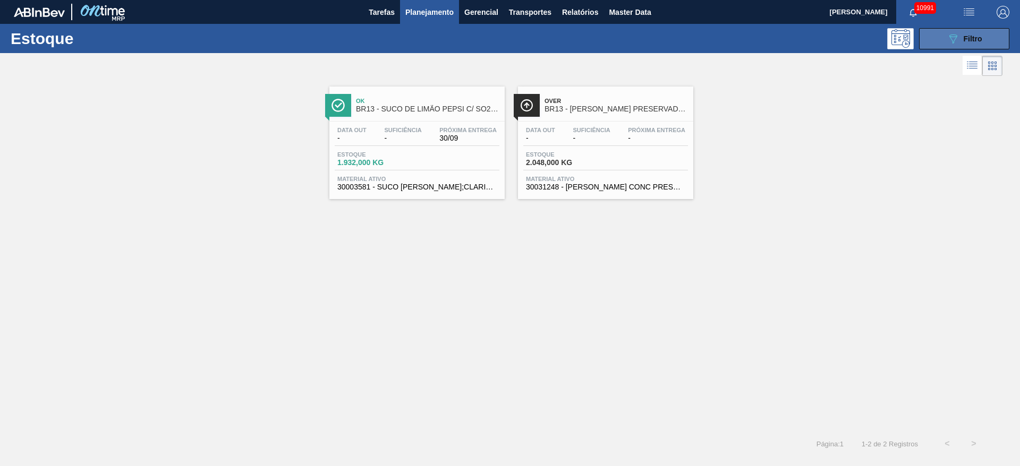
click at [932, 39] on button "089F7B8B-B2A5-4AFE-B5C0-19BA573D28AC Filtro" at bounding box center [964, 38] width 90 height 21
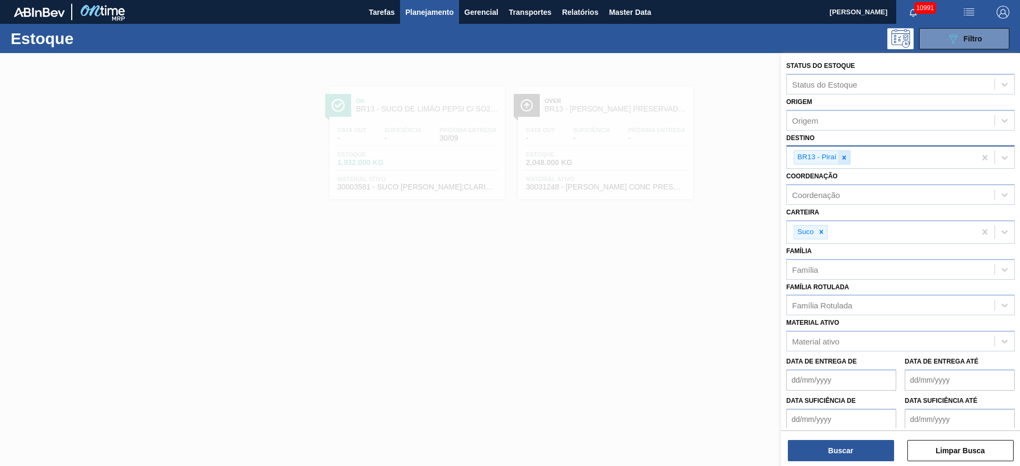
click at [844, 158] on icon at bounding box center [844, 158] width 4 height 4
click at [844, 158] on div "Destino" at bounding box center [890, 156] width 208 height 15
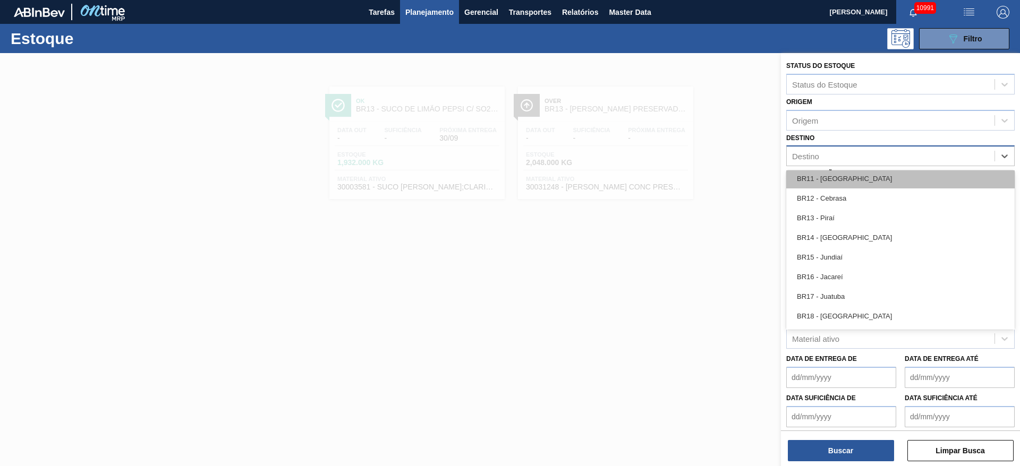
scroll to position [796, 0]
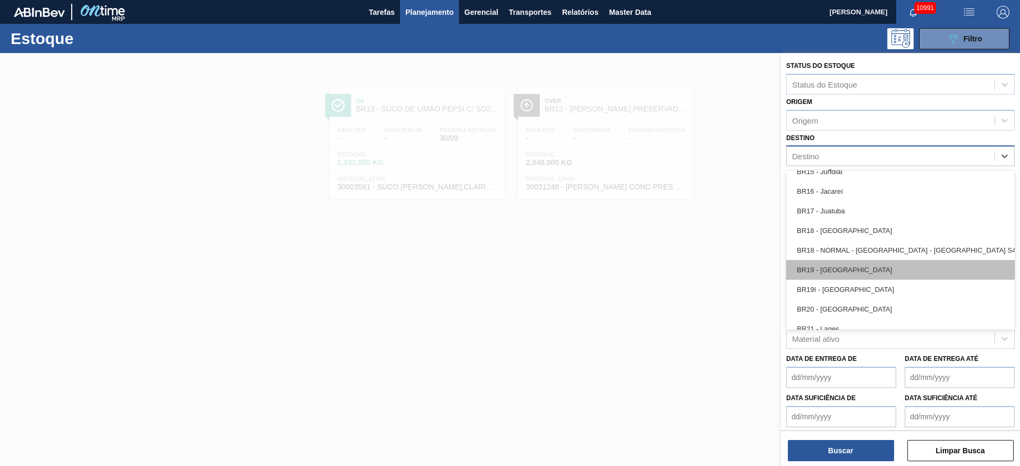
click at [847, 267] on div "BR19 - Nova Rio" at bounding box center [900, 270] width 228 height 20
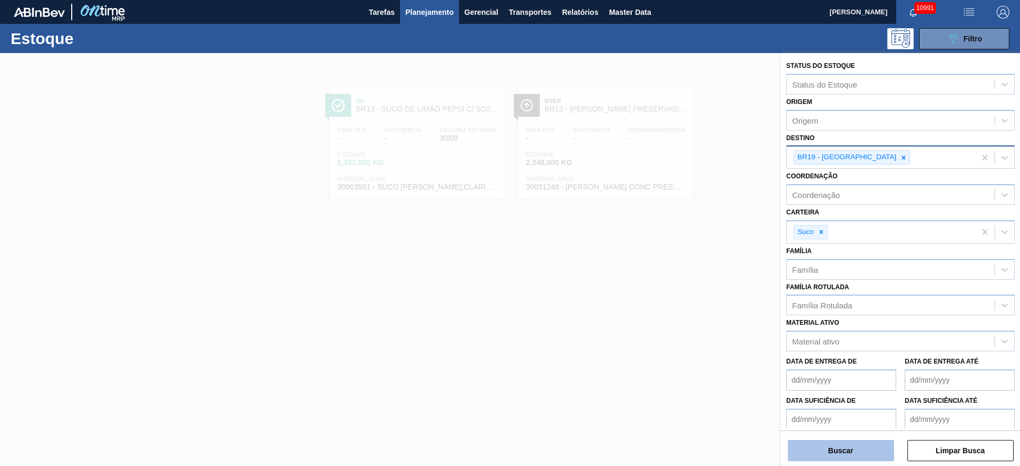
drag, startPoint x: 839, startPoint y: 462, endPoint x: 835, endPoint y: 457, distance: 6.4
click at [838, 463] on div "Status do Estoque Status do Estoque Origem Origem Destino BR19 - Nova Rio Coord…" at bounding box center [900, 260] width 239 height 415
click at [834, 456] on button "Buscar" at bounding box center [840, 450] width 106 height 21
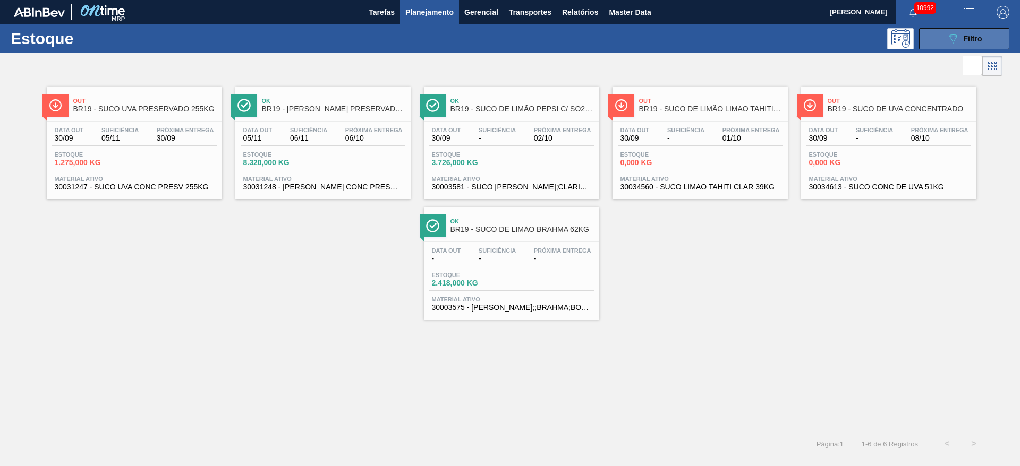
click at [984, 46] on button "089F7B8B-B2A5-4AFE-B5C0-19BA573D28AC Filtro" at bounding box center [964, 38] width 90 height 21
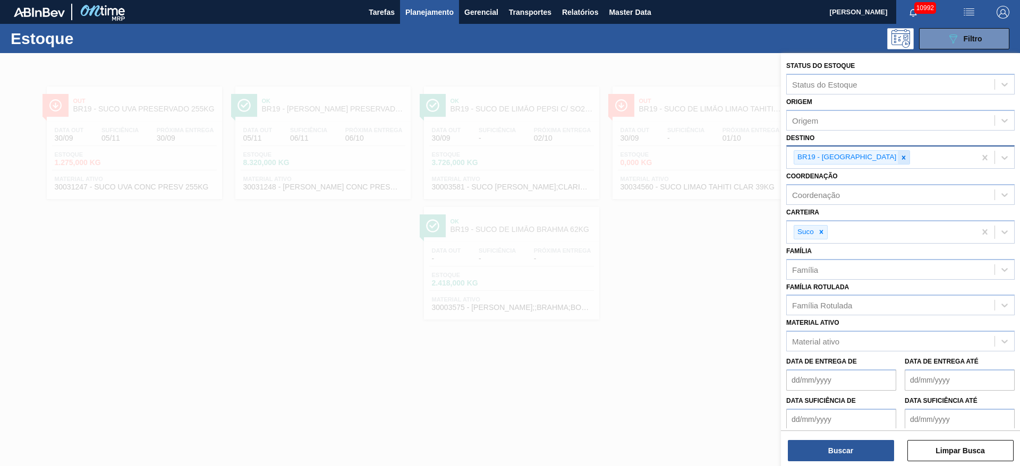
click at [899, 158] on icon at bounding box center [902, 157] width 7 height 7
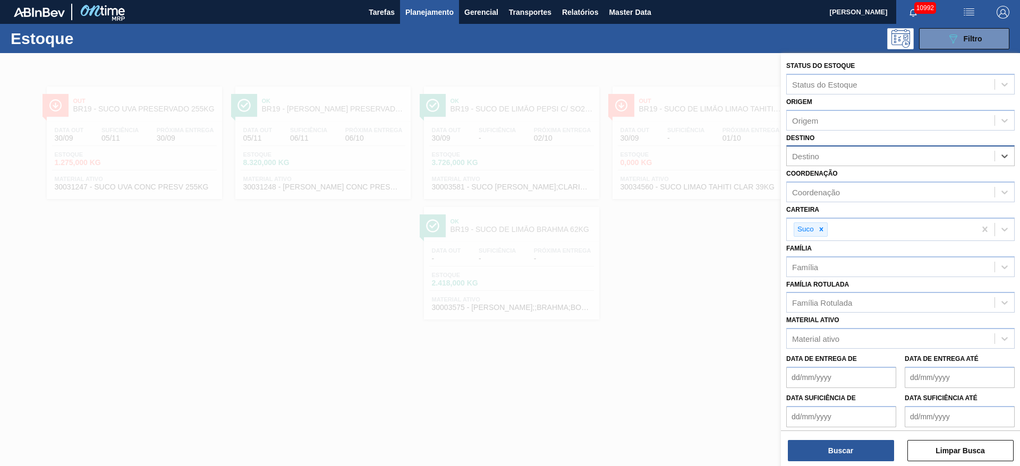
click at [859, 158] on div "Destino" at bounding box center [890, 156] width 208 height 15
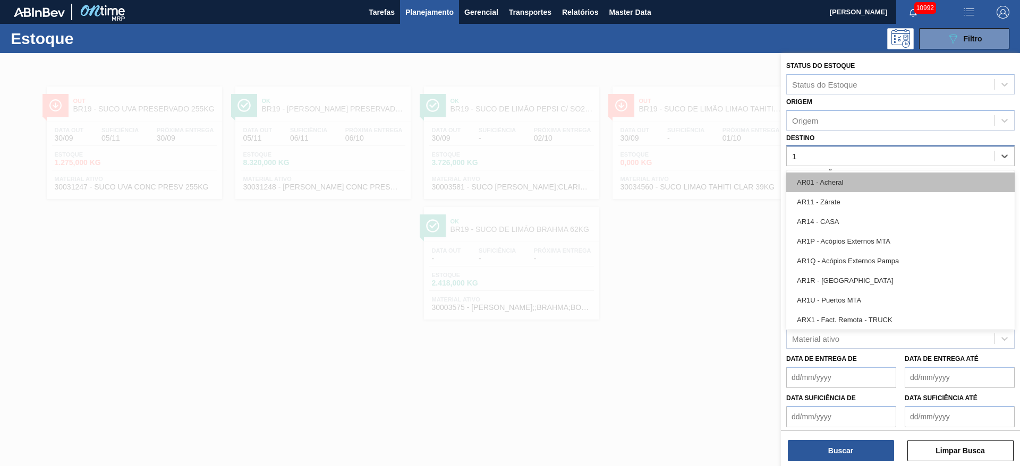
type input "10"
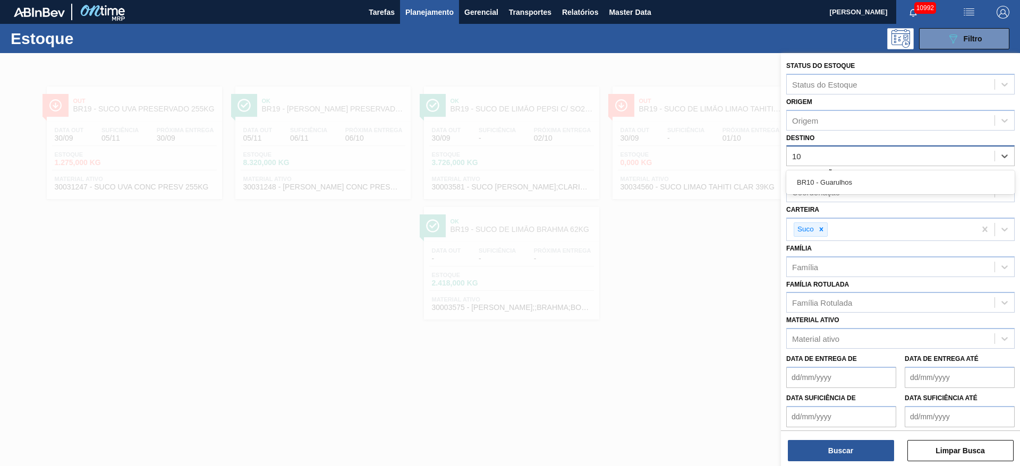
click at [846, 179] on div "BR10 - Guarulhos" at bounding box center [900, 183] width 228 height 20
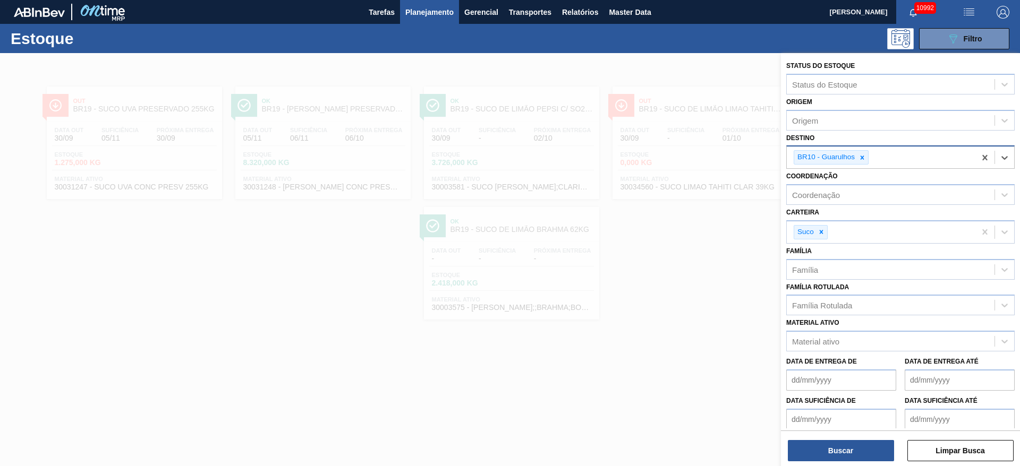
click at [846, 182] on div "Coordenação Coordenação" at bounding box center [900, 187] width 228 height 36
click at [825, 226] on div at bounding box center [821, 232] width 12 height 13
click at [825, 226] on div "Carteira" at bounding box center [890, 230] width 208 height 15
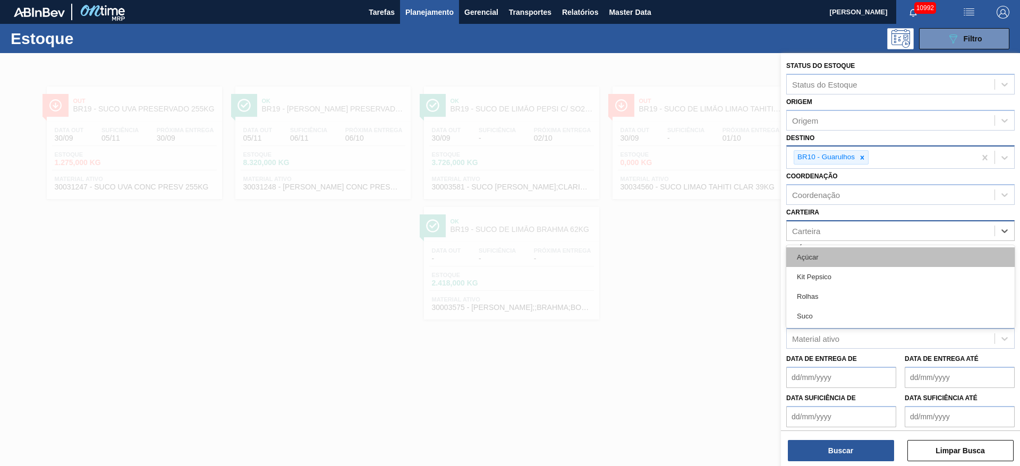
click at [825, 252] on div "Açúcar" at bounding box center [900, 257] width 228 height 20
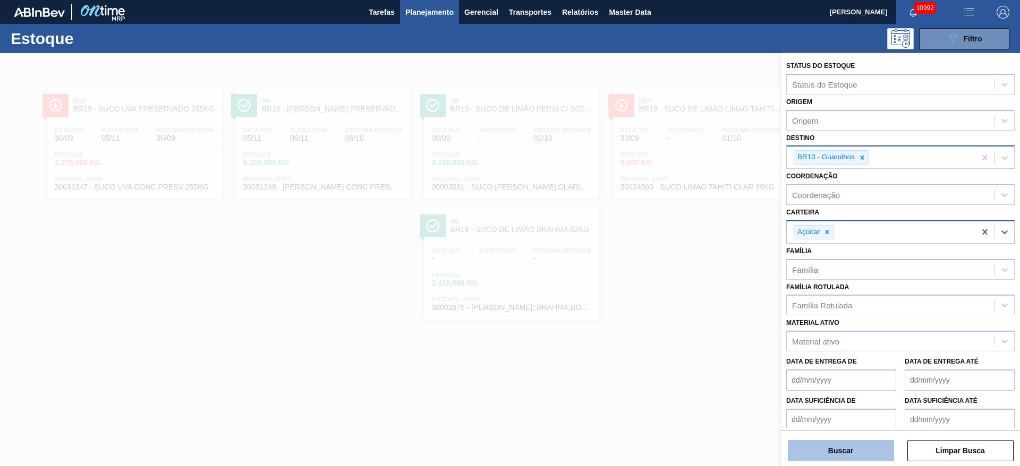
click at [853, 451] on button "Buscar" at bounding box center [840, 450] width 106 height 21
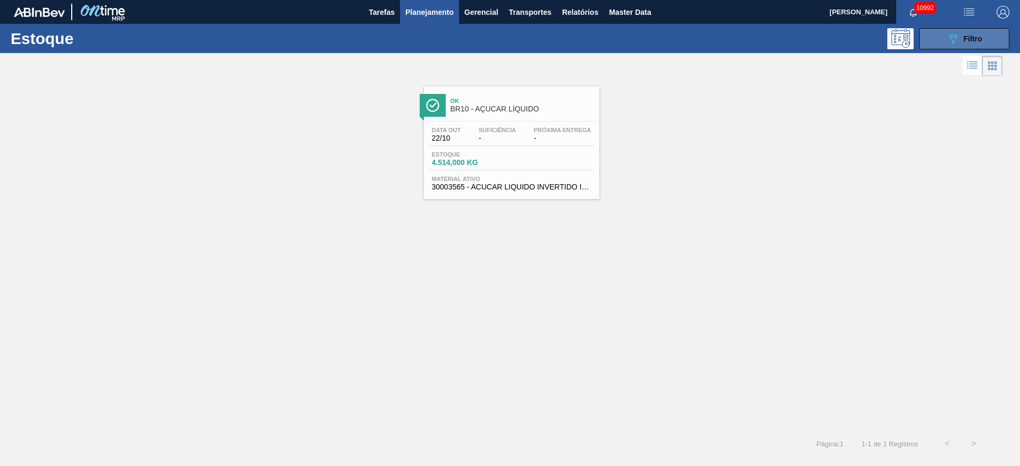
click at [933, 34] on button "089F7B8B-B2A5-4AFE-B5C0-19BA573D28AC Filtro" at bounding box center [964, 38] width 90 height 21
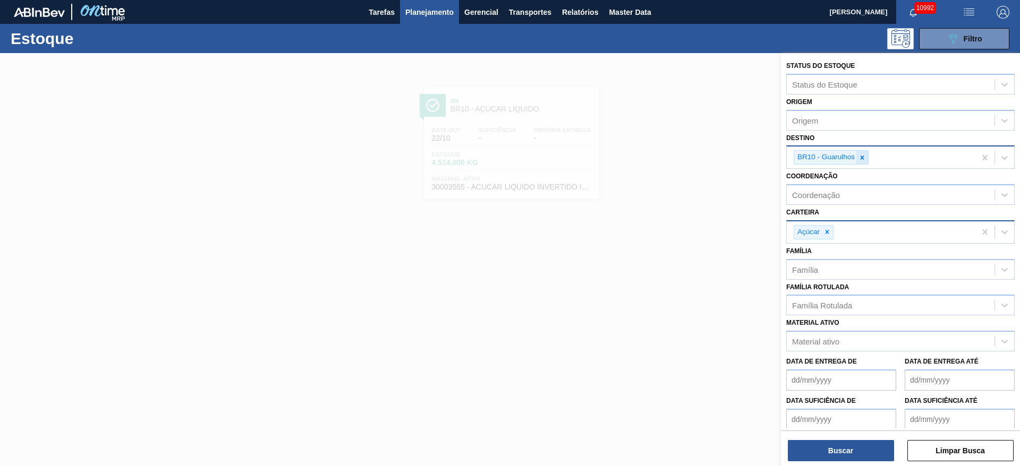
click at [862, 160] on icon at bounding box center [861, 157] width 7 height 7
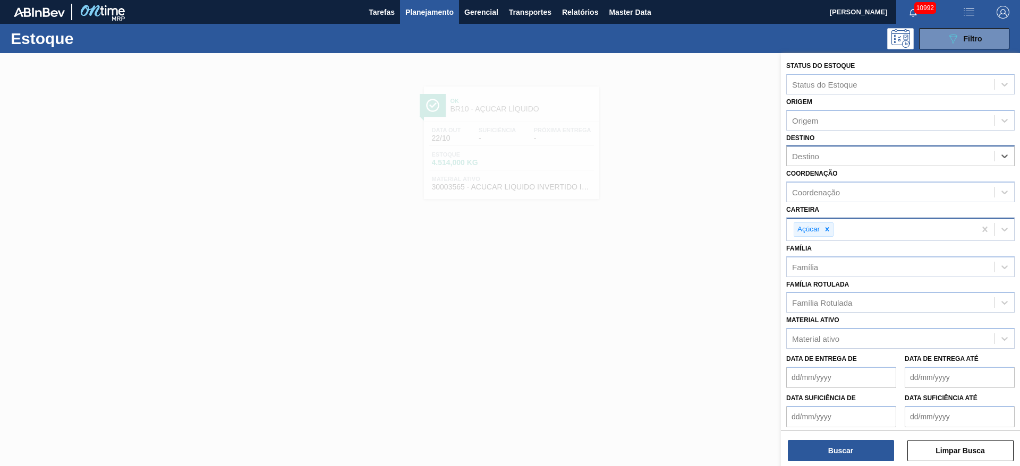
type input "23"
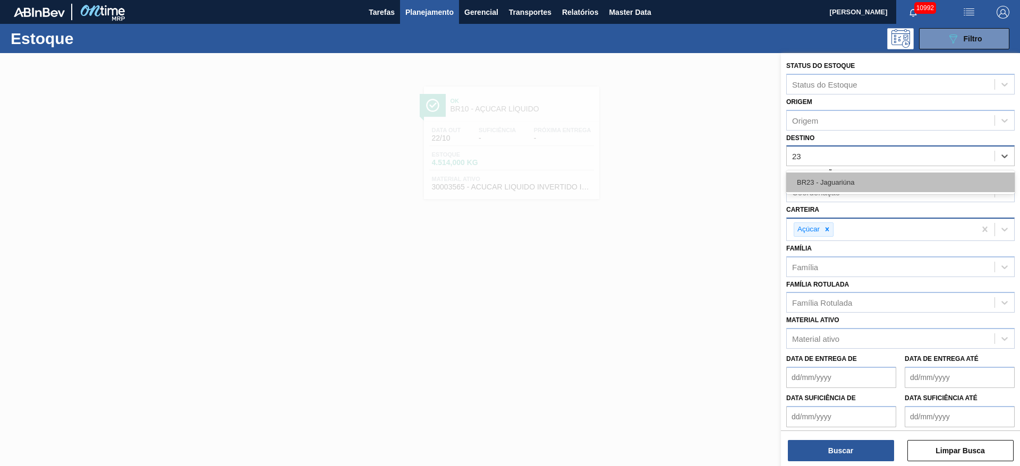
click at [837, 174] on div "BR23 - Jaguariúna" at bounding box center [900, 183] width 228 height 20
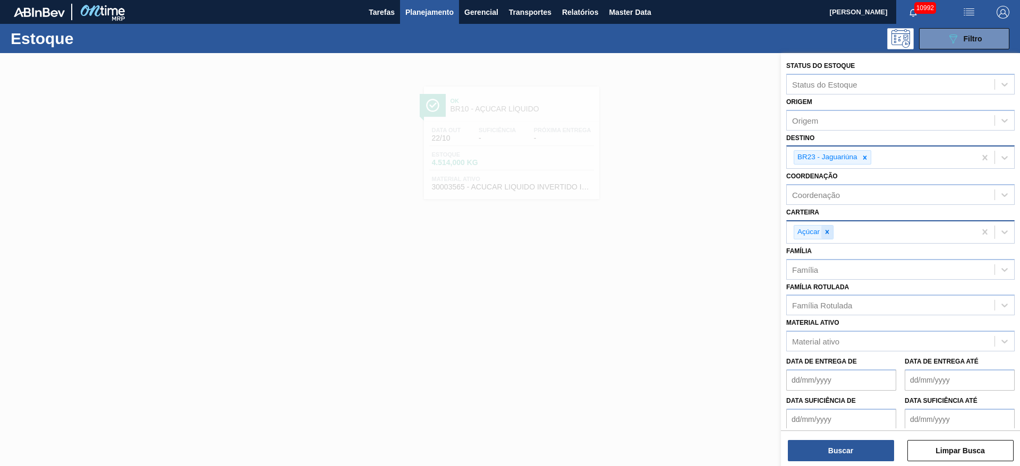
drag, startPoint x: 845, startPoint y: 448, endPoint x: 829, endPoint y: 234, distance: 214.1
click at [829, 254] on div "Status do Estoque Status do Estoque Origem Origem Destino BR23 - Jaguariúna Coo…" at bounding box center [900, 240] width 239 height 375
click at [827, 230] on icon at bounding box center [826, 231] width 7 height 7
click at [825, 230] on div "Carteira" at bounding box center [890, 230] width 208 height 15
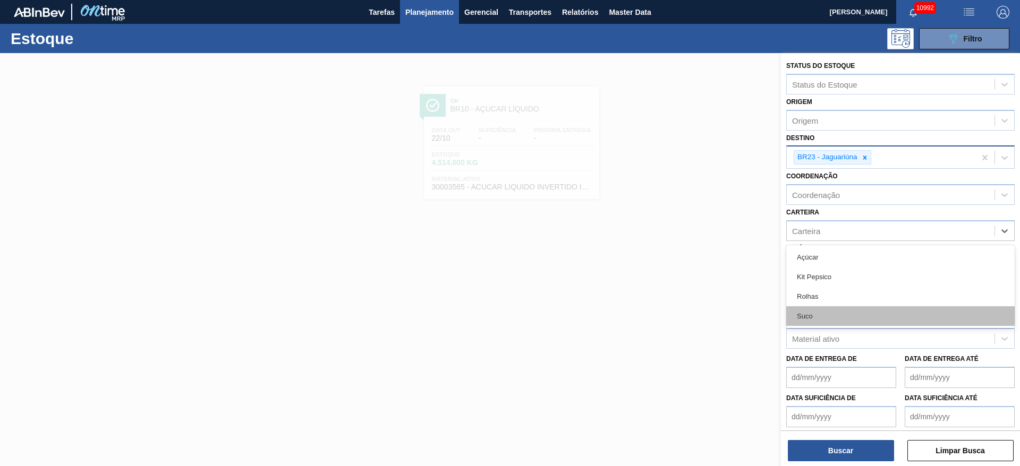
click at [818, 315] on div "Suco" at bounding box center [900, 316] width 228 height 20
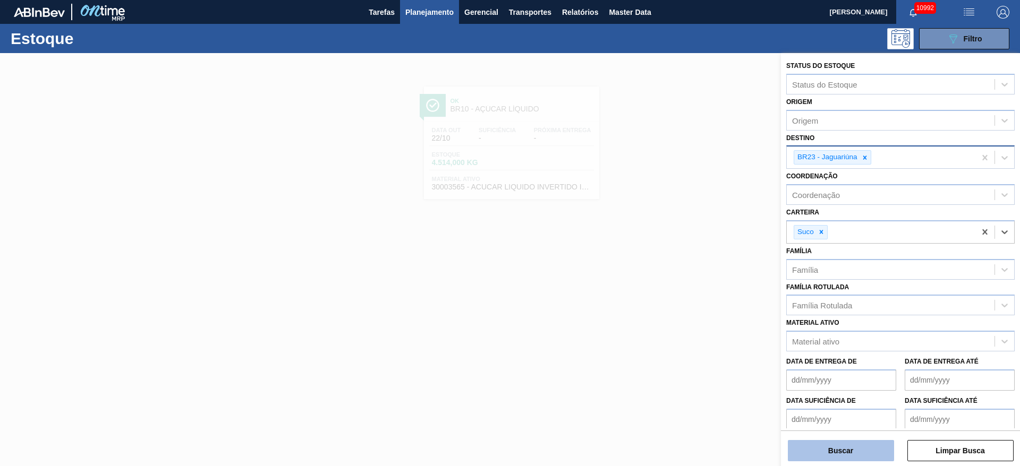
click at [830, 451] on button "Buscar" at bounding box center [840, 450] width 106 height 21
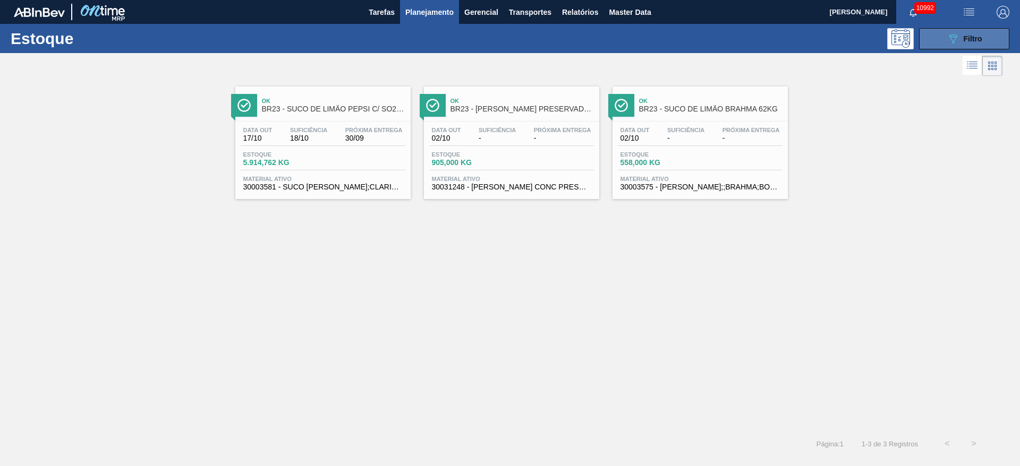
click at [958, 35] on icon "089F7B8B-B2A5-4AFE-B5C0-19BA573D28AC" at bounding box center [952, 38] width 13 height 13
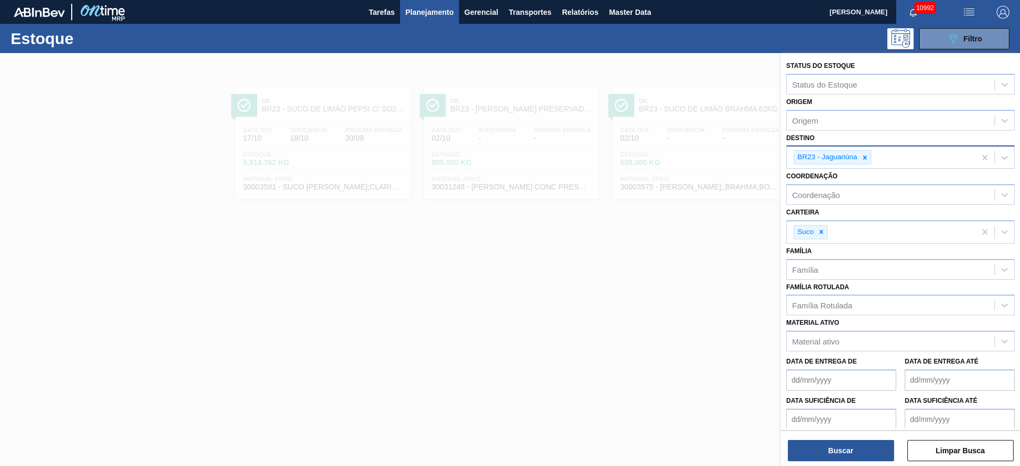
click at [603, 267] on div at bounding box center [510, 286] width 1020 height 466
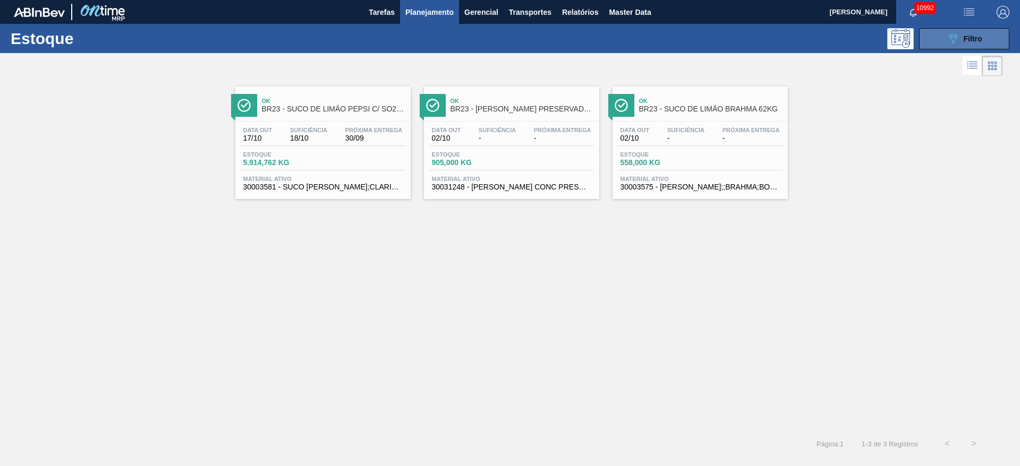
click at [952, 32] on icon "089F7B8B-B2A5-4AFE-B5C0-19BA573D28AC" at bounding box center [952, 38] width 13 height 13
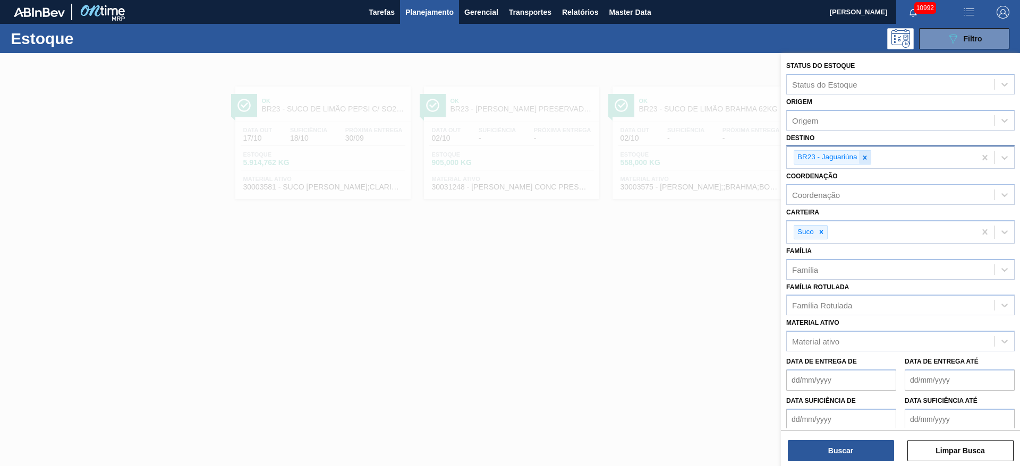
click at [867, 160] on icon at bounding box center [864, 157] width 7 height 7
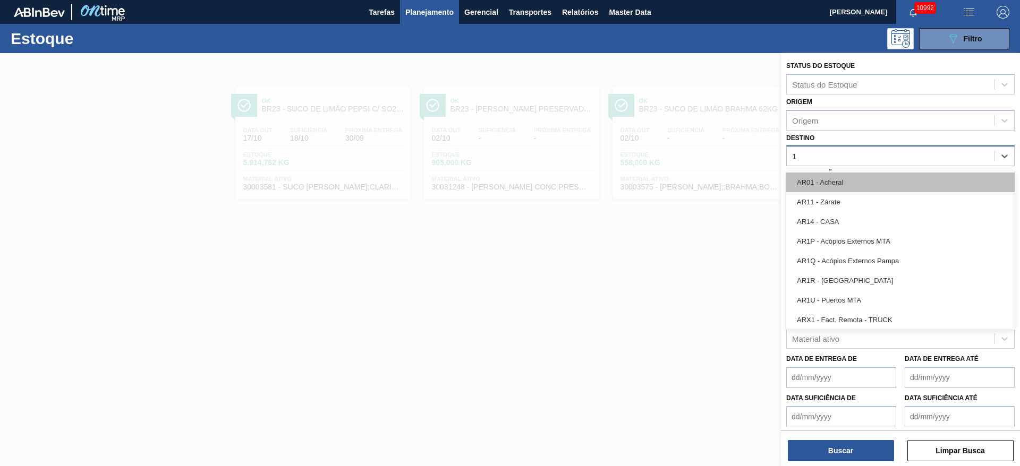
type input "15"
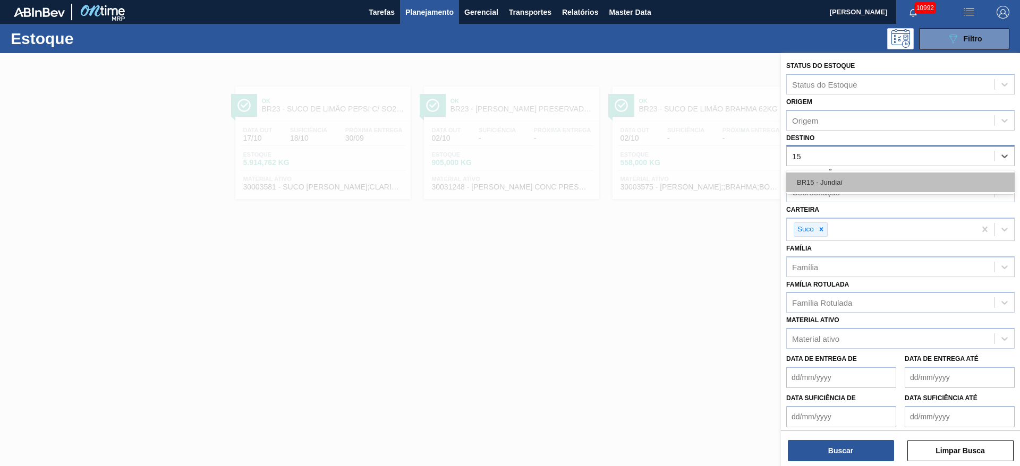
click at [845, 183] on div "BR15 - Jundiaí" at bounding box center [900, 183] width 228 height 20
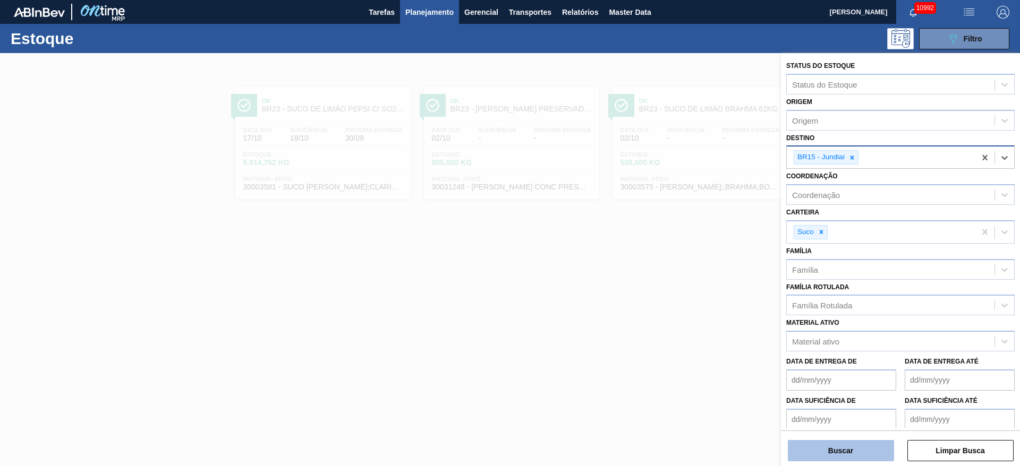
click at [846, 448] on button "Buscar" at bounding box center [840, 450] width 106 height 21
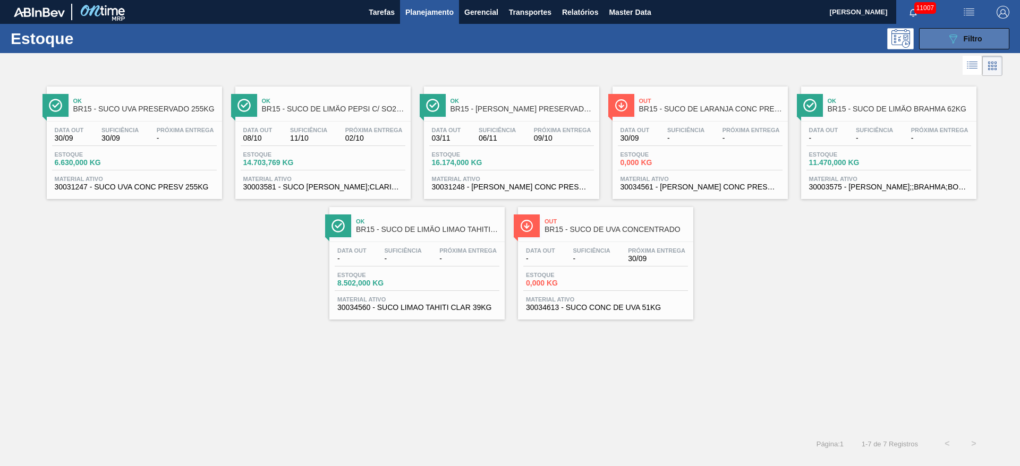
click at [943, 39] on button "089F7B8B-B2A5-4AFE-B5C0-19BA573D28AC Filtro" at bounding box center [964, 38] width 90 height 21
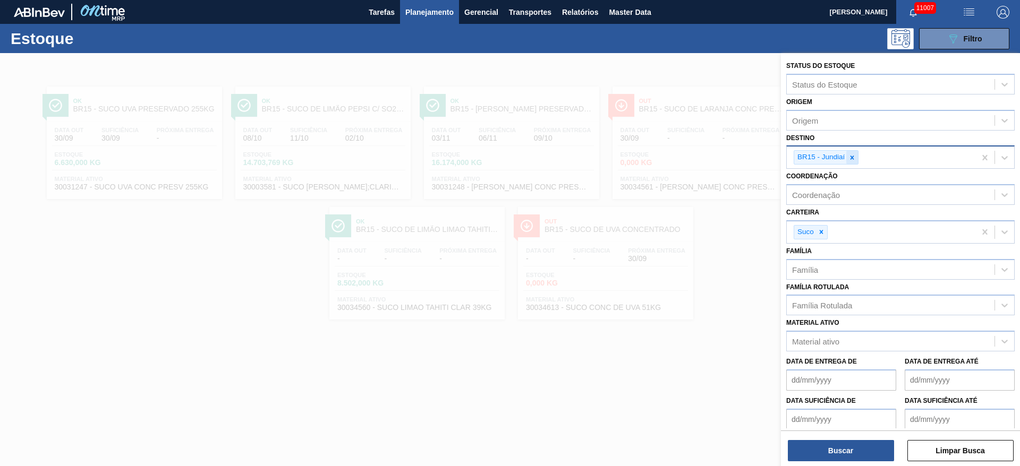
click at [853, 155] on icon at bounding box center [851, 157] width 7 height 7
click at [853, 155] on div "Destino" at bounding box center [890, 156] width 208 height 15
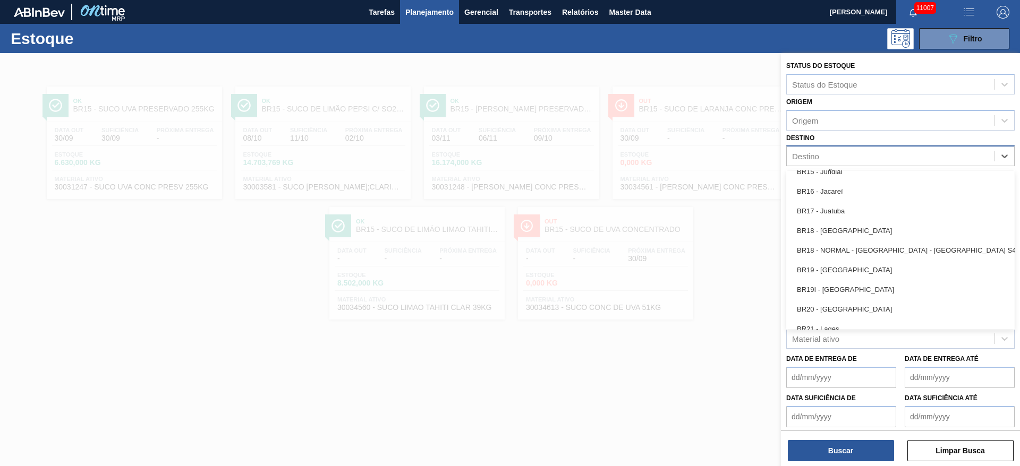
drag, startPoint x: 857, startPoint y: 305, endPoint x: 857, endPoint y: 314, distance: 9.6
click at [857, 305] on div "BR20 - Sapucaia" at bounding box center [900, 309] width 228 height 20
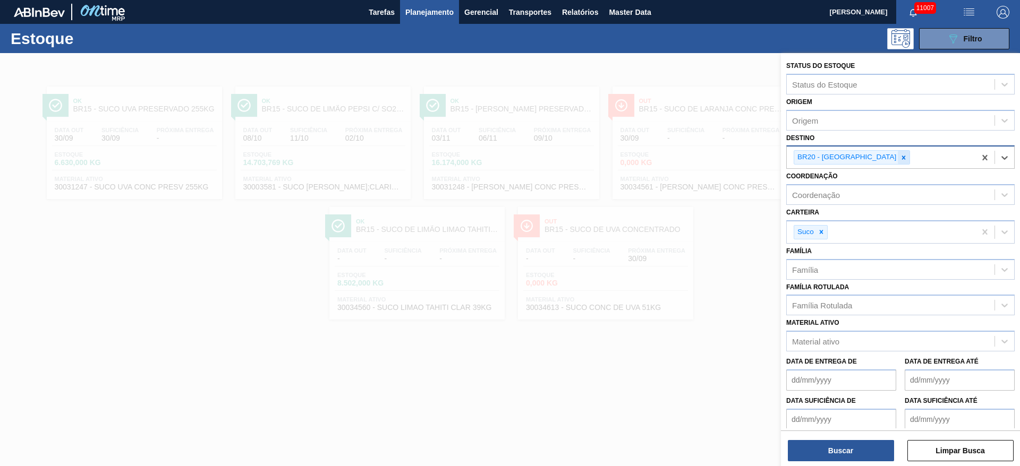
click at [899, 158] on icon at bounding box center [902, 157] width 7 height 7
click at [862, 158] on div "BR20 - Sapucaia" at bounding box center [880, 158] width 189 height 22
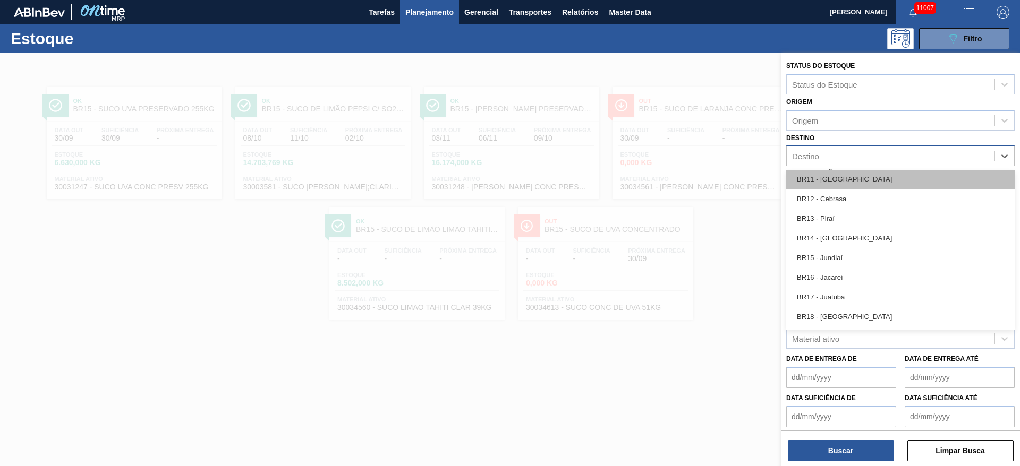
scroll to position [876, 0]
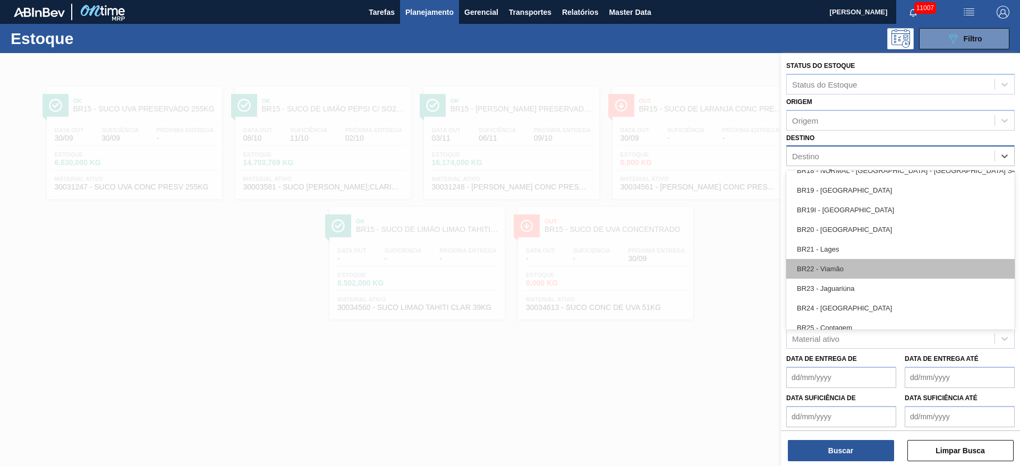
click at [847, 277] on div "BR22 - Viamão" at bounding box center [900, 269] width 228 height 20
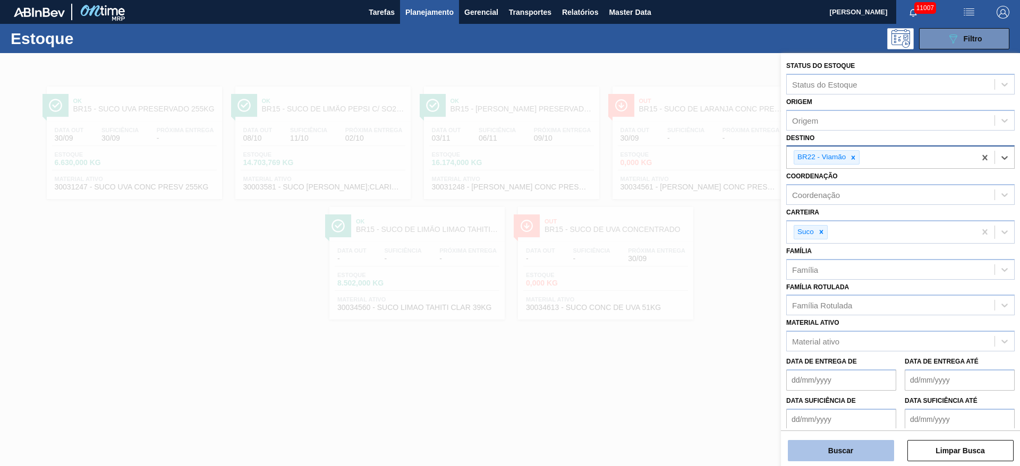
click at [839, 450] on button "Buscar" at bounding box center [840, 450] width 106 height 21
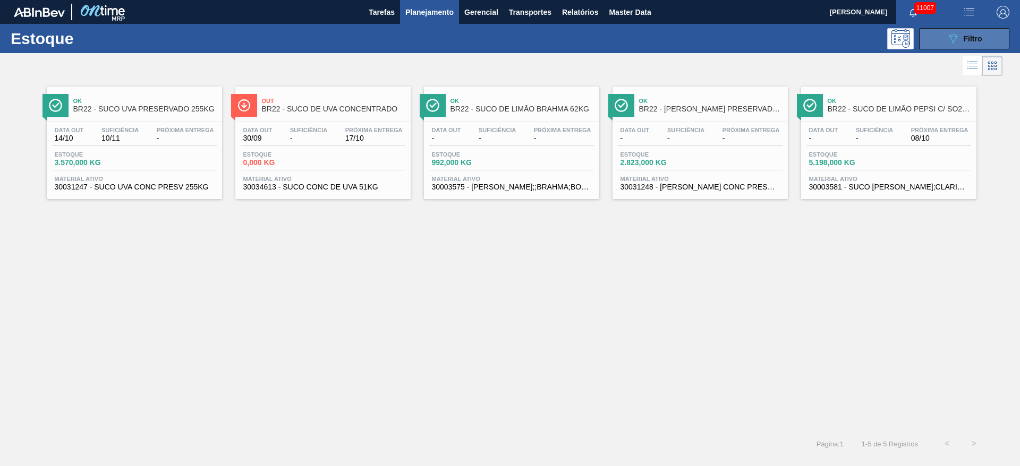
click at [954, 43] on icon "089F7B8B-B2A5-4AFE-B5C0-19BA573D28AC" at bounding box center [952, 38] width 13 height 13
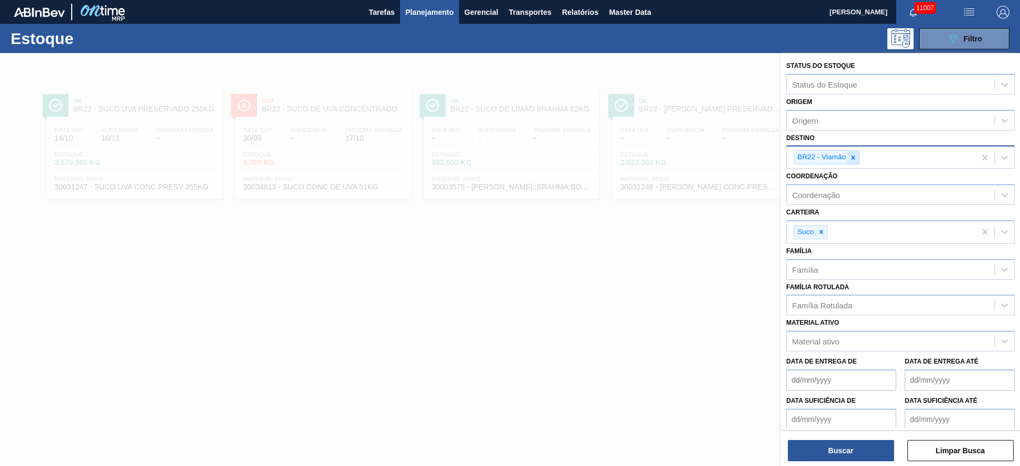
click at [853, 154] on icon at bounding box center [852, 157] width 7 height 7
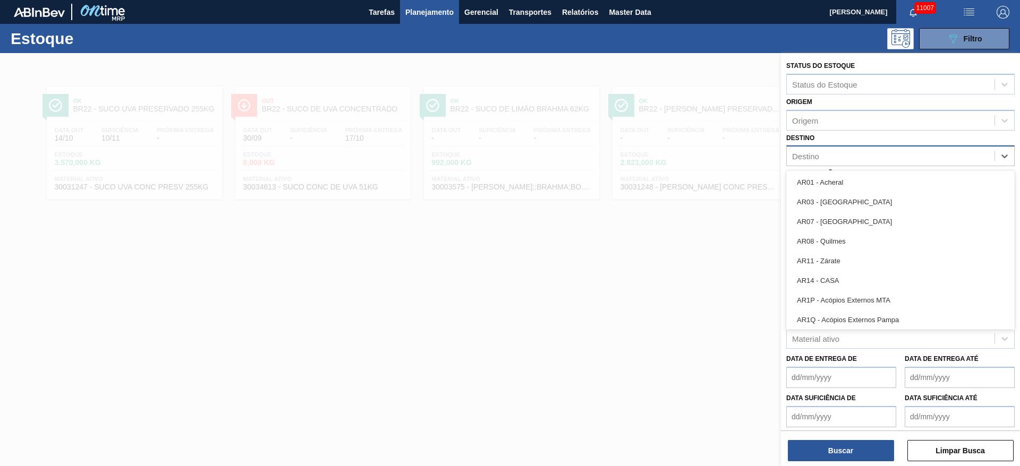
click at [853, 154] on div "Destino" at bounding box center [890, 156] width 208 height 15
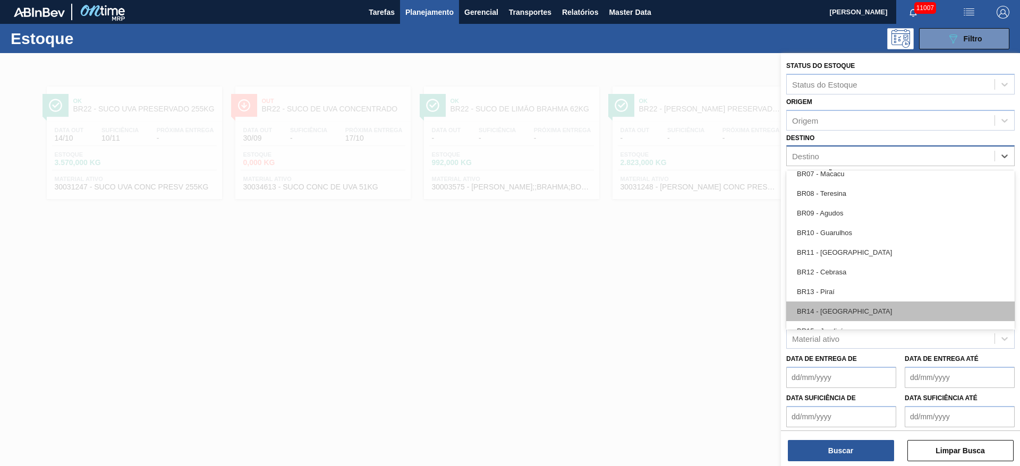
click at [850, 318] on div "BR14 - Curitibana" at bounding box center [900, 312] width 228 height 20
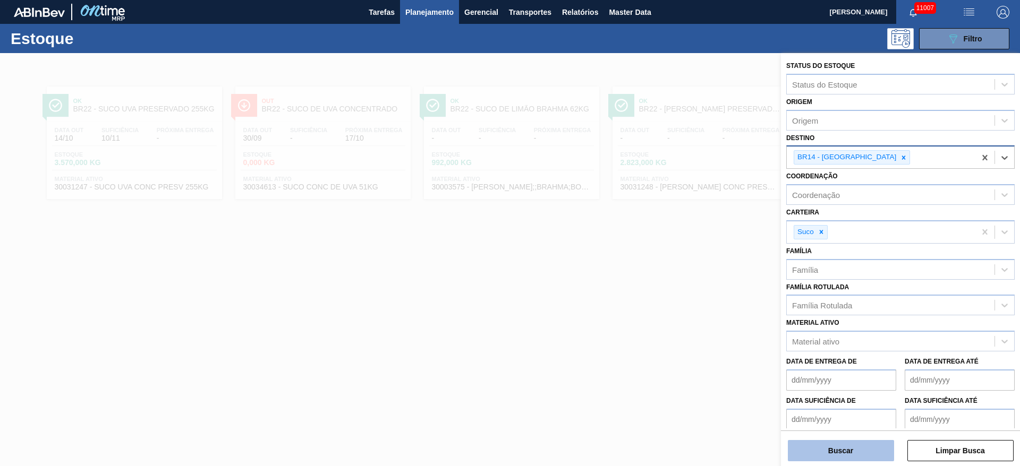
click at [843, 449] on button "Buscar" at bounding box center [840, 450] width 106 height 21
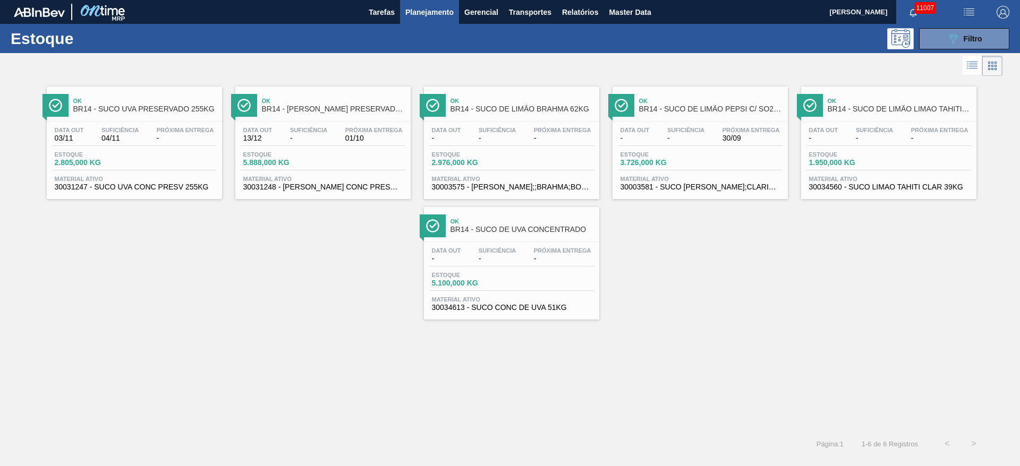
click at [959, 49] on div "Estoque 089F7B8B-B2A5-4AFE-B5C0-19BA573D28AC Filtro" at bounding box center [510, 38] width 1020 height 29
drag, startPoint x: 958, startPoint y: 39, endPoint x: 930, endPoint y: 55, distance: 31.6
click at [955, 39] on icon "089F7B8B-B2A5-4AFE-B5C0-19BA573D28AC" at bounding box center [952, 38] width 13 height 13
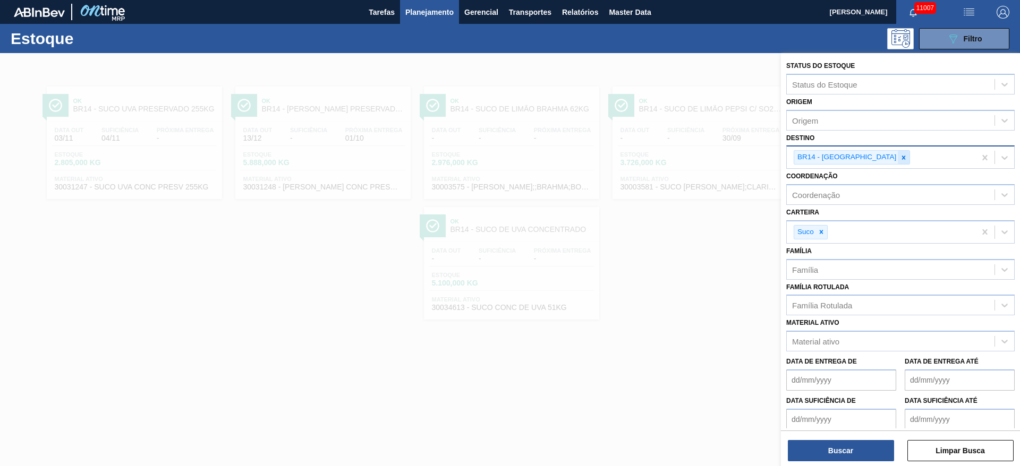
click at [899, 155] on icon at bounding box center [902, 157] width 7 height 7
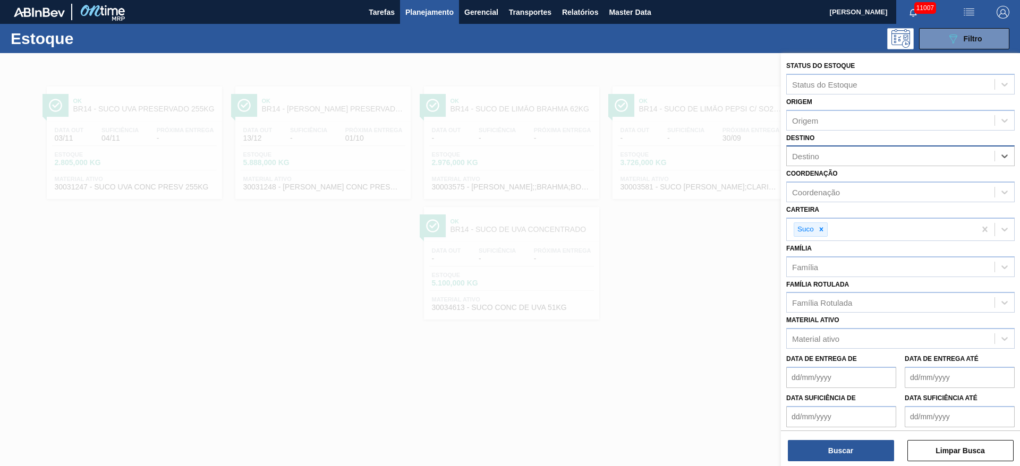
click at [860, 155] on div "Destino" at bounding box center [890, 156] width 208 height 15
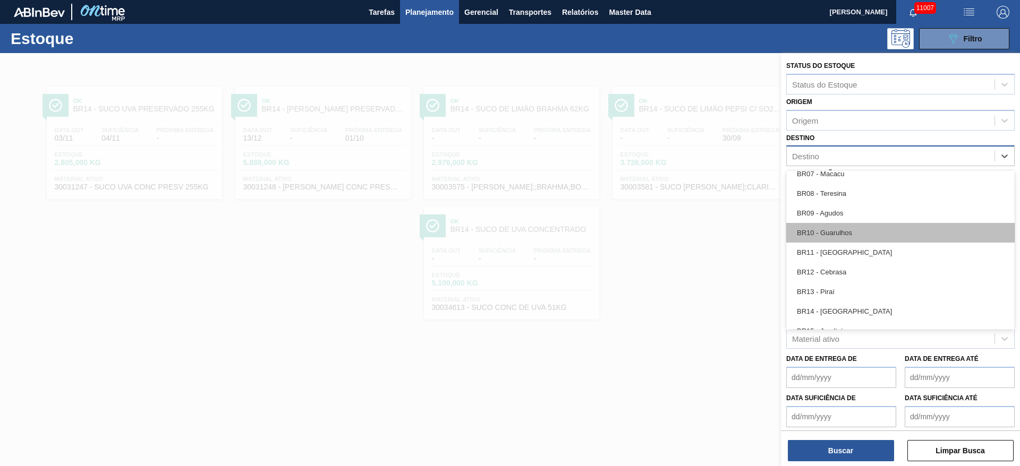
scroll to position [558, 0]
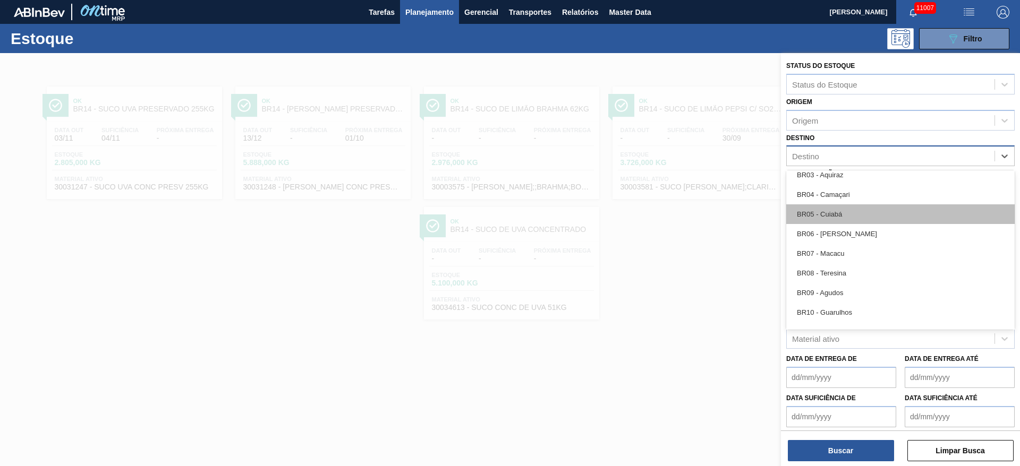
click at [851, 215] on div "BR05 - Cuiabá" at bounding box center [900, 214] width 228 height 20
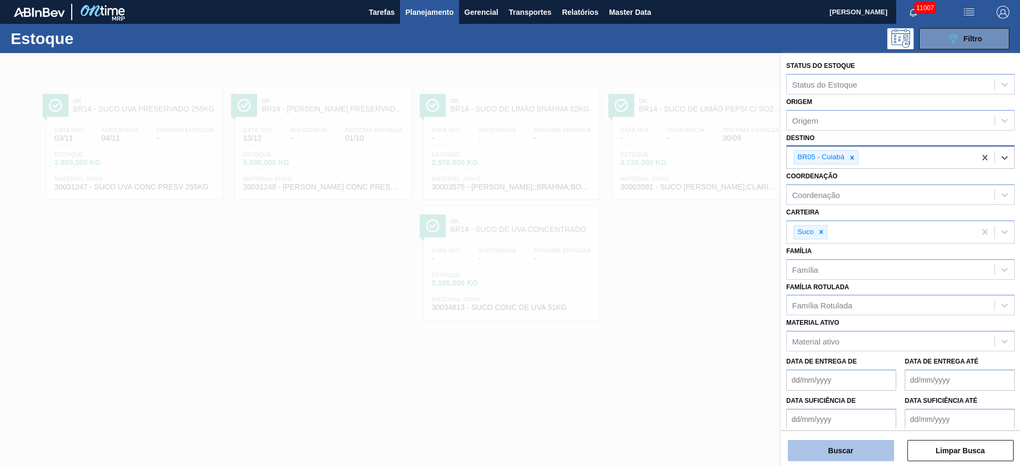
click at [832, 452] on button "Buscar" at bounding box center [840, 450] width 106 height 21
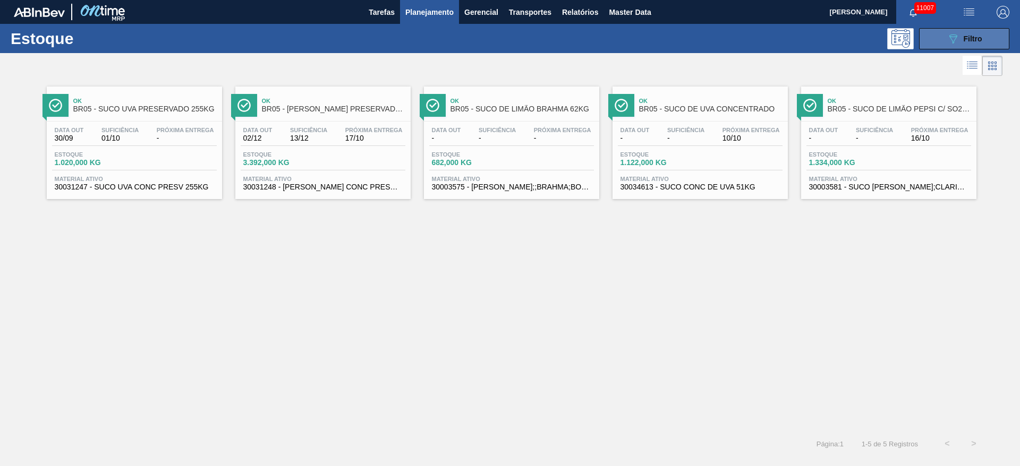
click at [949, 31] on button "089F7B8B-B2A5-4AFE-B5C0-19BA573D28AC Filtro" at bounding box center [964, 38] width 90 height 21
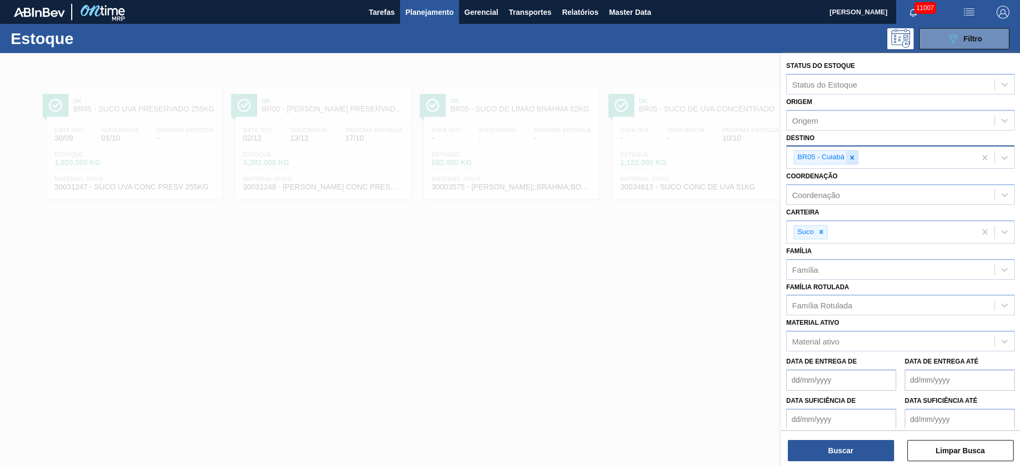
click at [848, 155] on icon at bounding box center [851, 157] width 7 height 7
click at [847, 156] on div "Destino" at bounding box center [890, 156] width 208 height 15
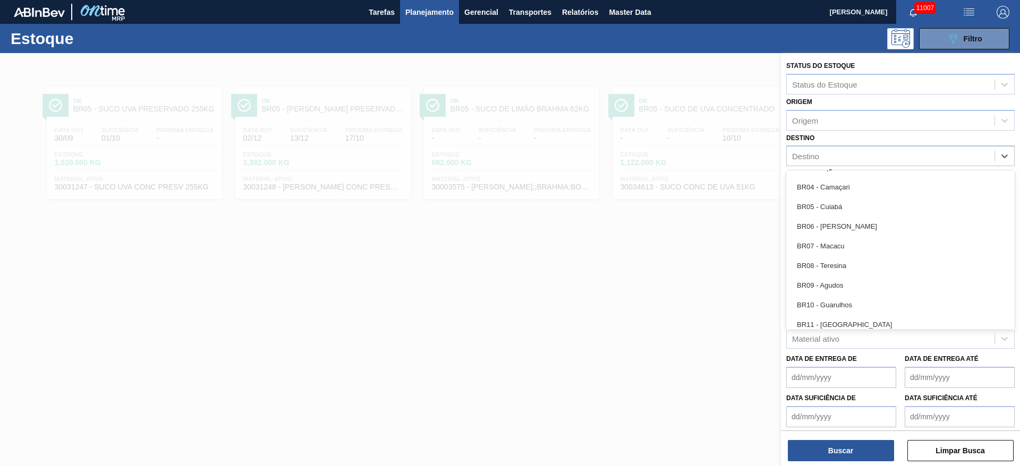
scroll to position [717, 0]
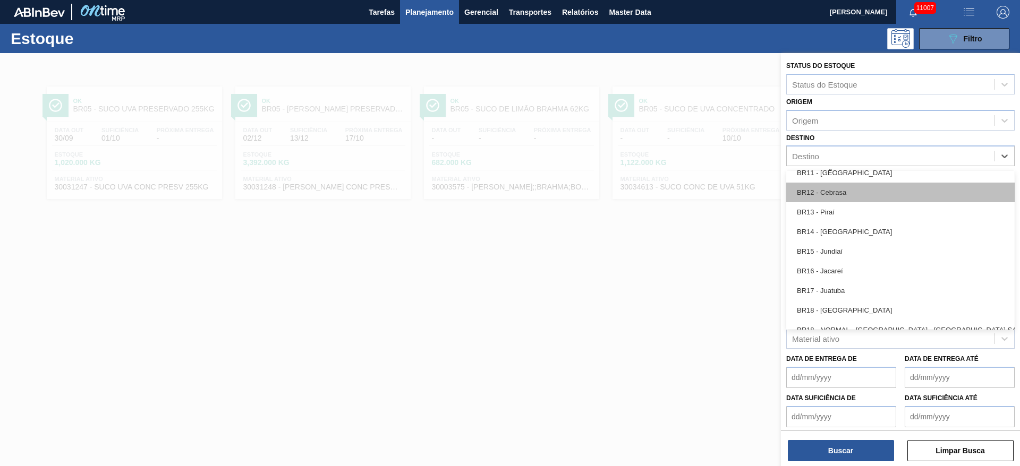
click at [844, 190] on div "BR12 - Cebrasa" at bounding box center [900, 193] width 228 height 20
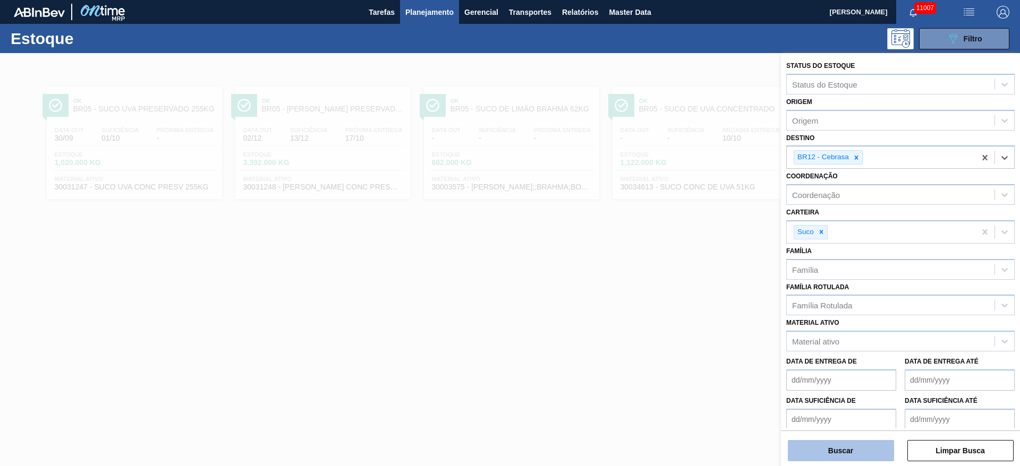
click at [833, 440] on div "Buscar Limpar Busca" at bounding box center [900, 446] width 239 height 30
click at [836, 444] on button "Buscar" at bounding box center [840, 450] width 106 height 21
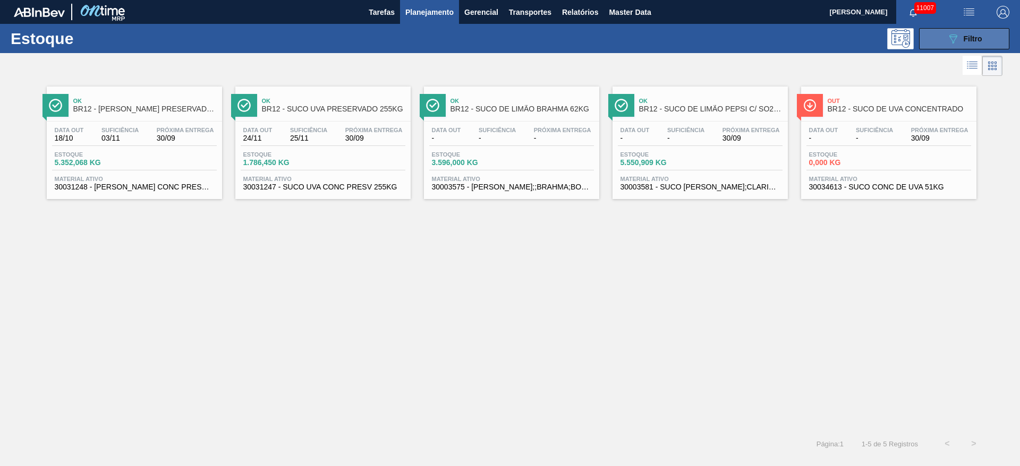
click at [963, 33] on div "089F7B8B-B2A5-4AFE-B5C0-19BA573D28AC Filtro" at bounding box center [964, 38] width 36 height 13
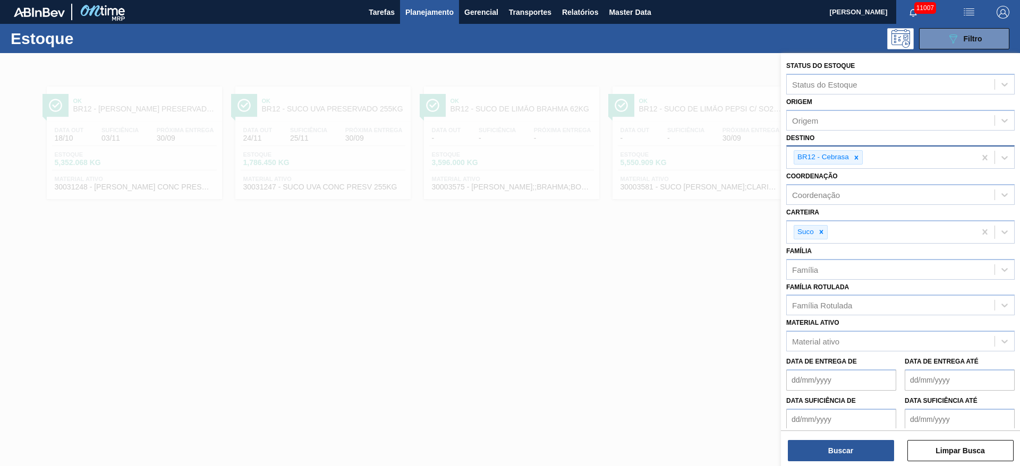
click at [858, 160] on div at bounding box center [856, 157] width 12 height 13
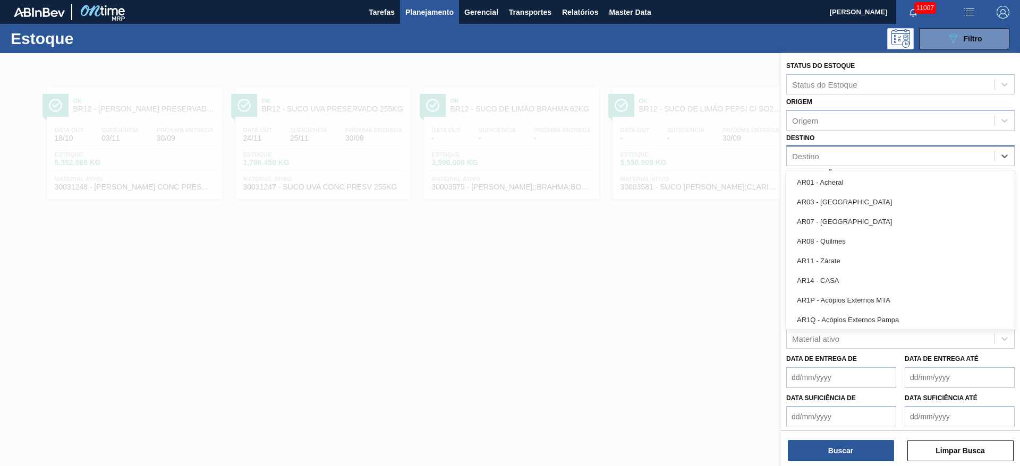
click at [855, 160] on div "Destino" at bounding box center [890, 156] width 208 height 15
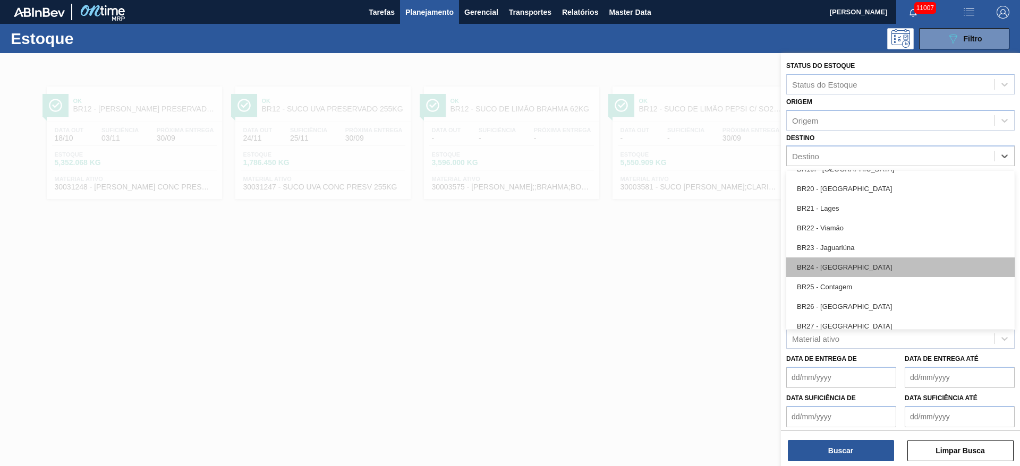
scroll to position [956, 0]
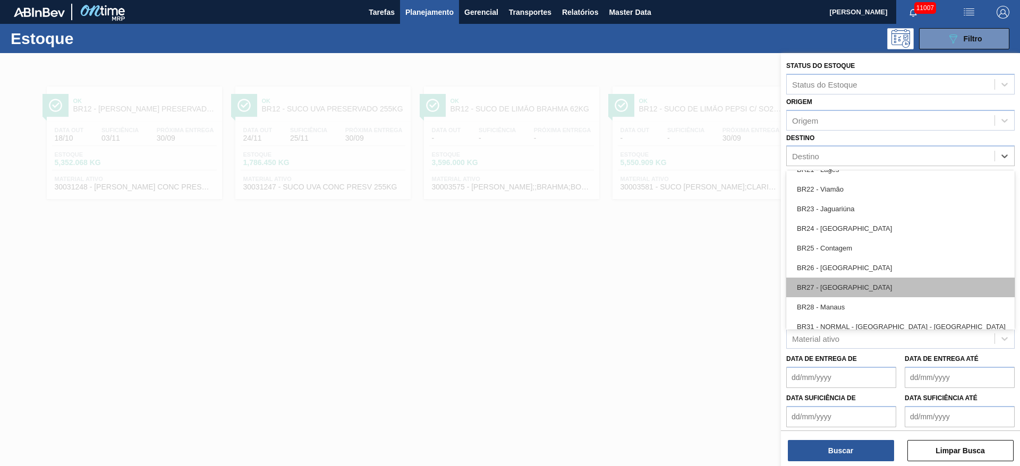
click at [856, 286] on div "BR27 - Nova Minas" at bounding box center [900, 288] width 228 height 20
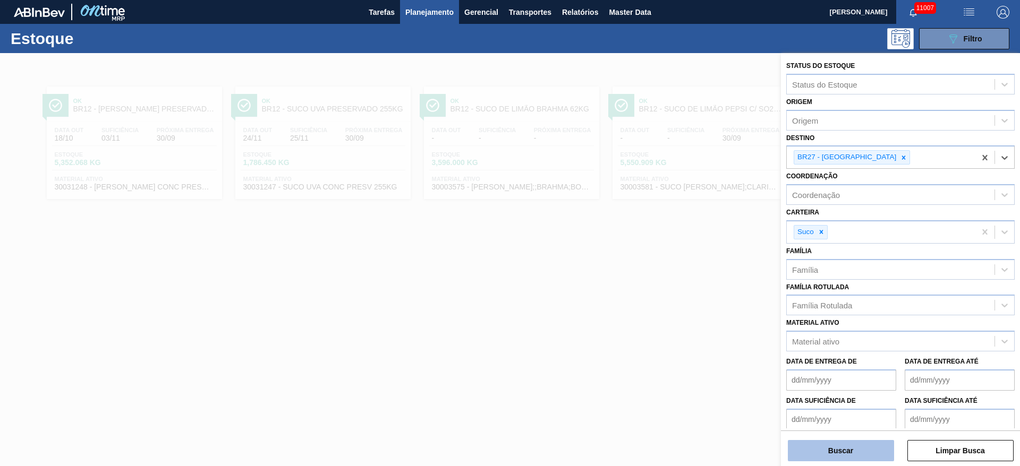
click at [846, 443] on button "Buscar" at bounding box center [840, 450] width 106 height 21
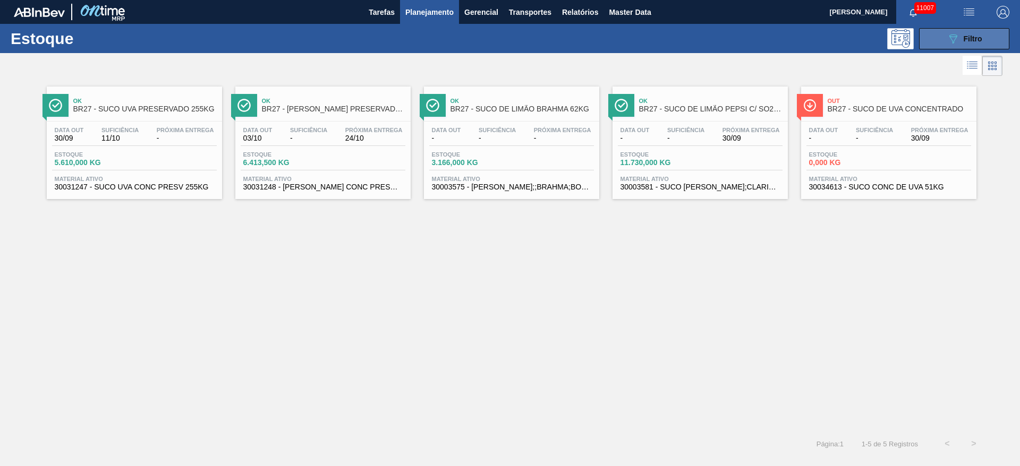
click at [947, 38] on icon "089F7B8B-B2A5-4AFE-B5C0-19BA573D28AC" at bounding box center [952, 38] width 13 height 13
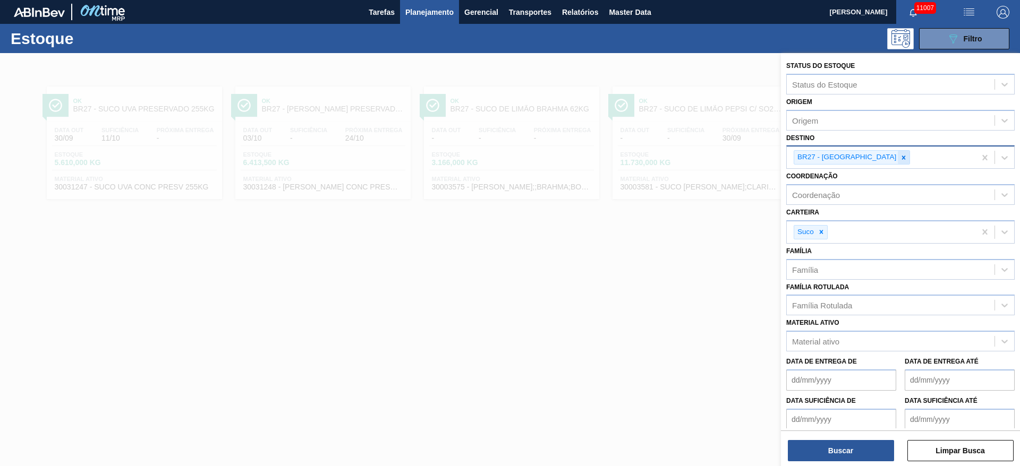
click at [897, 164] on div at bounding box center [903, 157] width 12 height 13
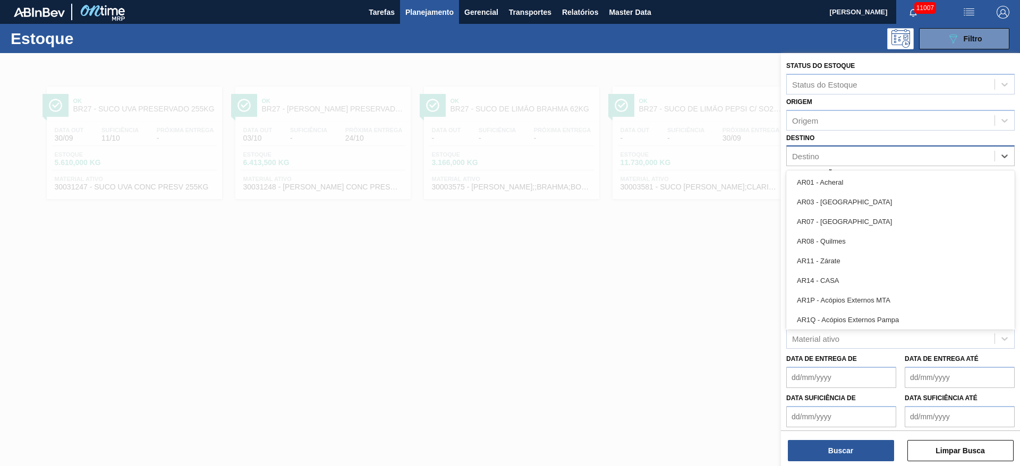
click at [848, 153] on div "Destino" at bounding box center [890, 156] width 208 height 15
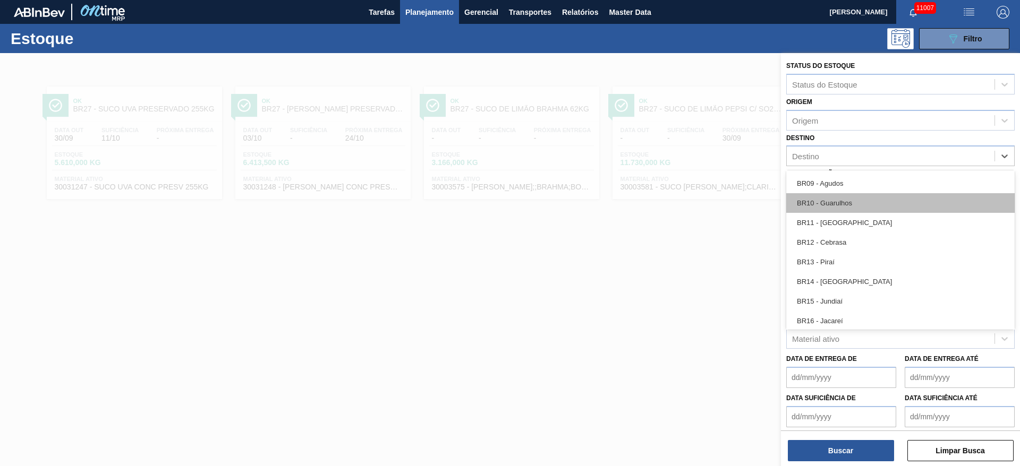
scroll to position [637, 0]
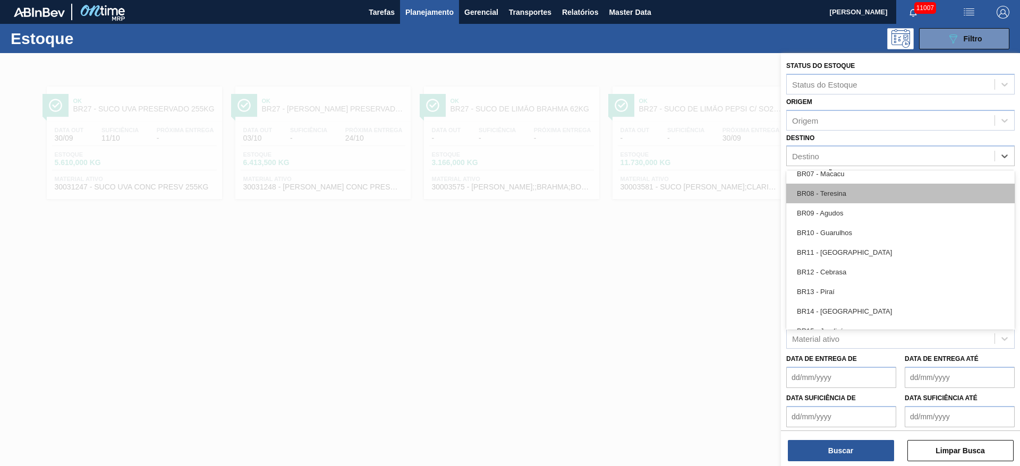
click at [854, 195] on div "BR08 - Teresina" at bounding box center [900, 194] width 228 height 20
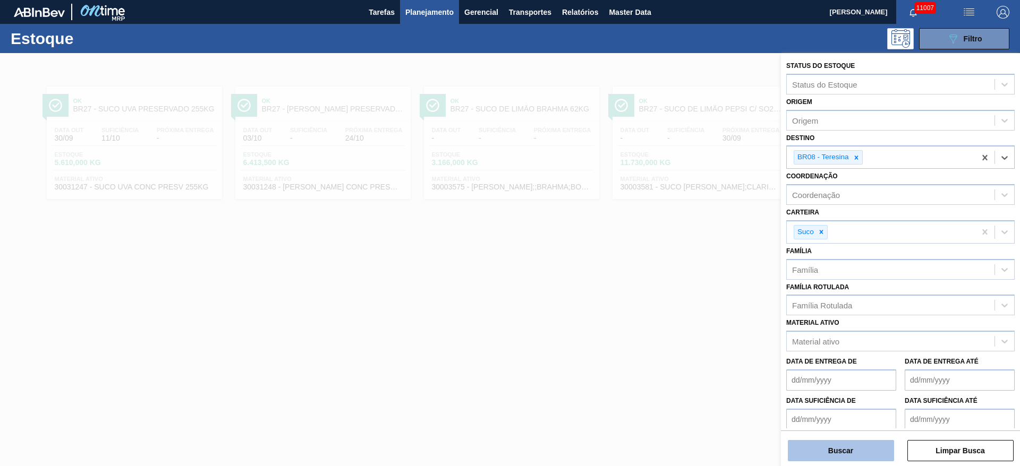
click at [826, 451] on button "Buscar" at bounding box center [840, 450] width 106 height 21
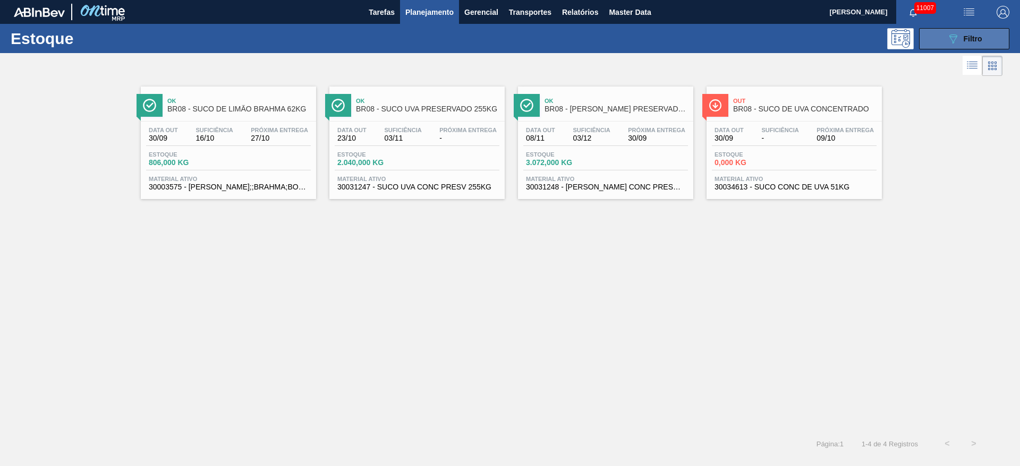
click at [962, 37] on div "089F7B8B-B2A5-4AFE-B5C0-19BA573D28AC Filtro" at bounding box center [964, 38] width 36 height 13
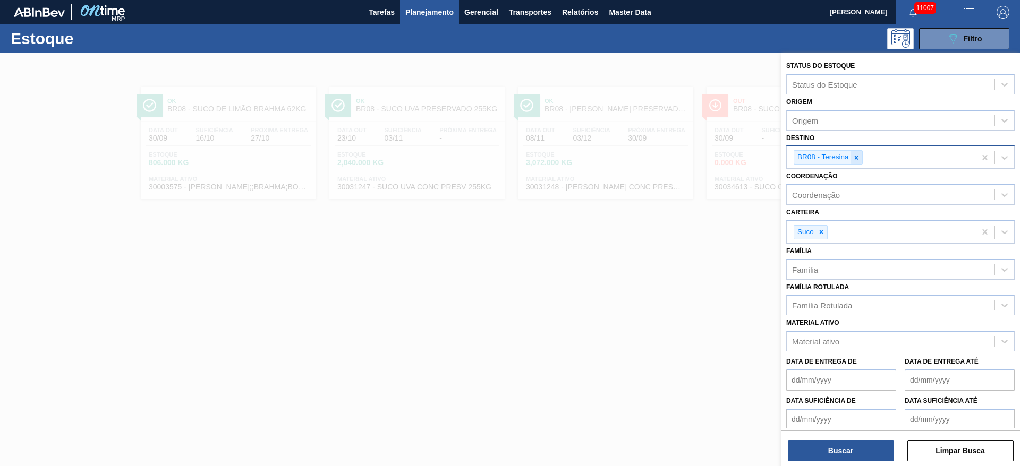
click at [854, 157] on icon at bounding box center [855, 157] width 7 height 7
click at [854, 157] on div "BR08 - Teresina" at bounding box center [880, 158] width 189 height 22
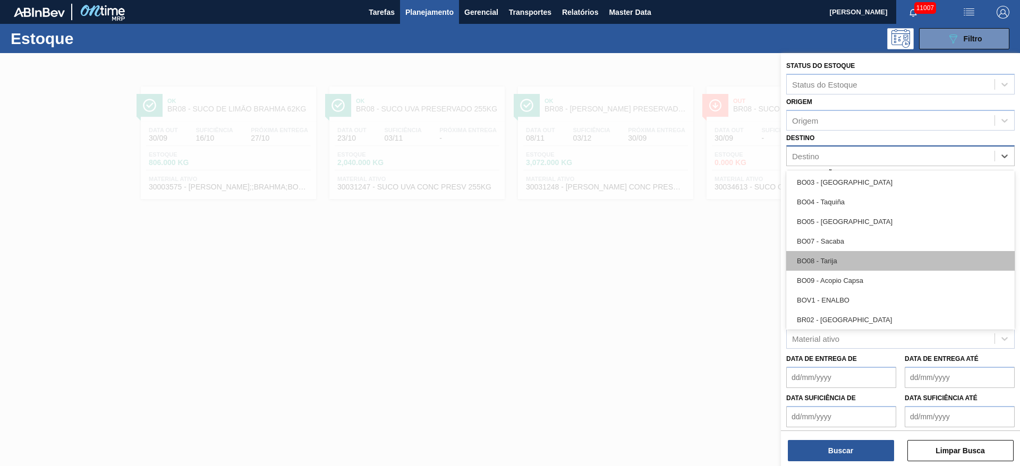
scroll to position [417, 0]
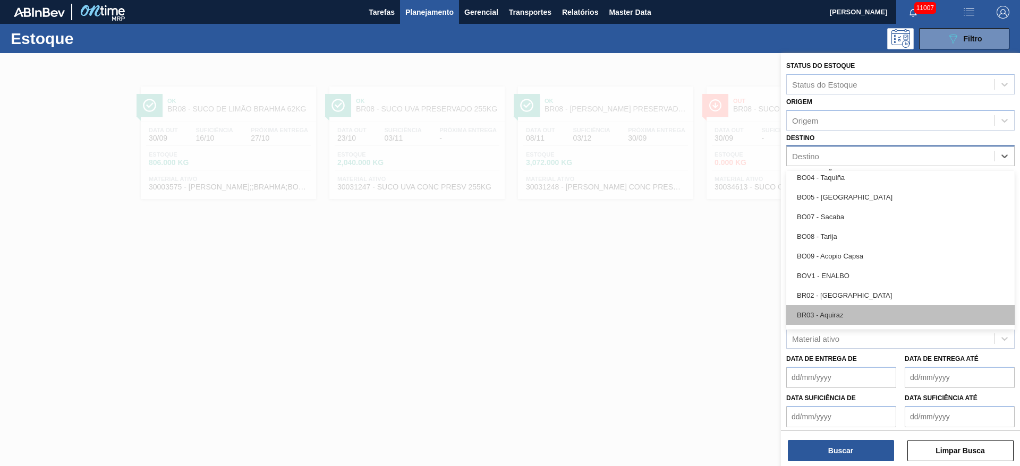
drag, startPoint x: 853, startPoint y: 304, endPoint x: 854, endPoint y: 315, distance: 10.7
click at [854, 315] on div "AR01 - Acheral AR03 - Corrientes AR07 - Mendoza AR08 - Quilmes AR11 - Zárate AR…" at bounding box center [900, 249] width 228 height 159
click at [854, 315] on div "BR03 - Aquiraz" at bounding box center [900, 315] width 228 height 20
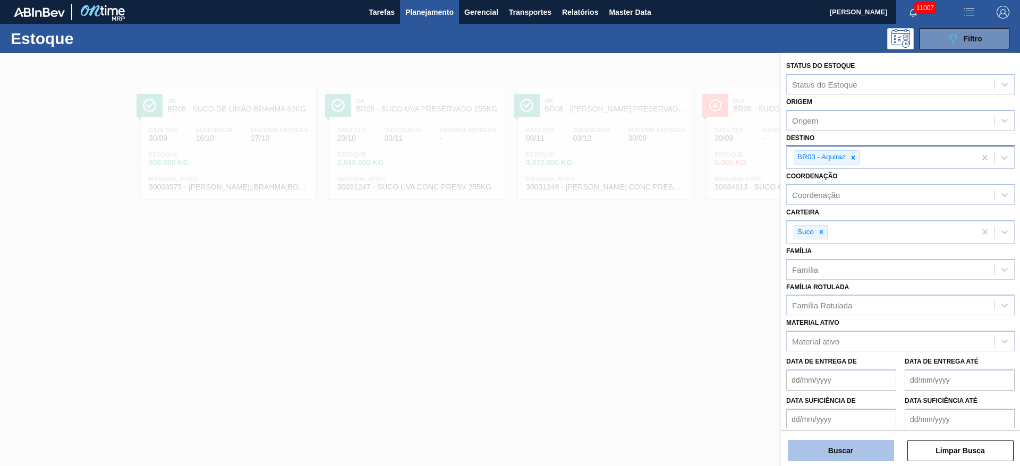
click at [841, 449] on button "Buscar" at bounding box center [840, 450] width 106 height 21
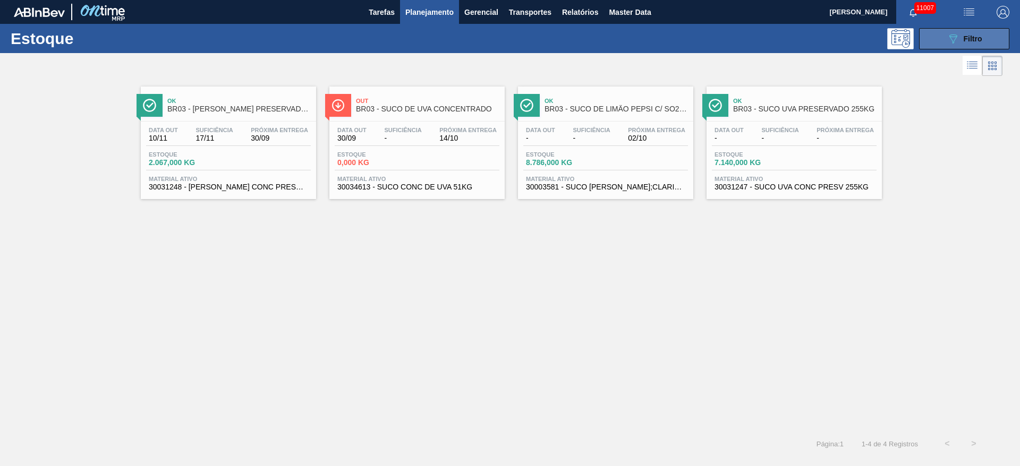
click at [930, 41] on button "089F7B8B-B2A5-4AFE-B5C0-19BA573D28AC Filtro" at bounding box center [964, 38] width 90 height 21
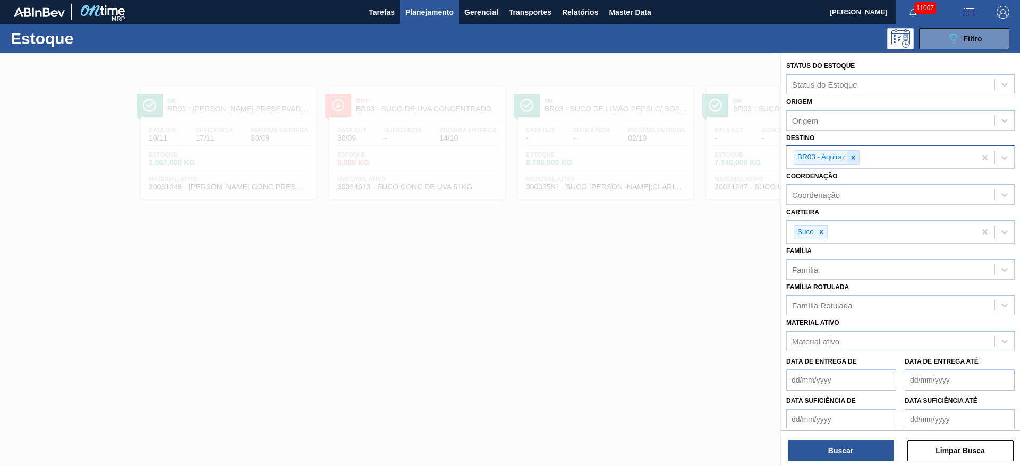
click at [852, 155] on icon at bounding box center [852, 157] width 7 height 7
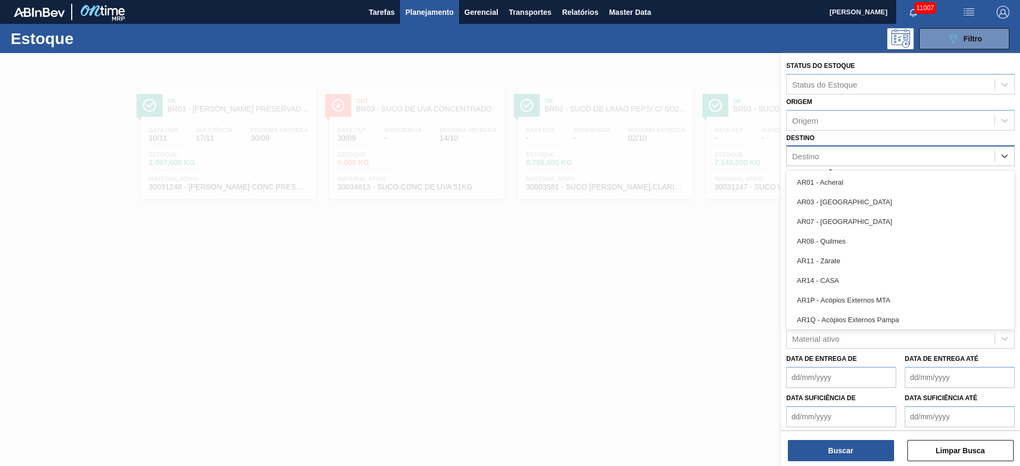
click at [852, 155] on div "Destino" at bounding box center [890, 156] width 208 height 15
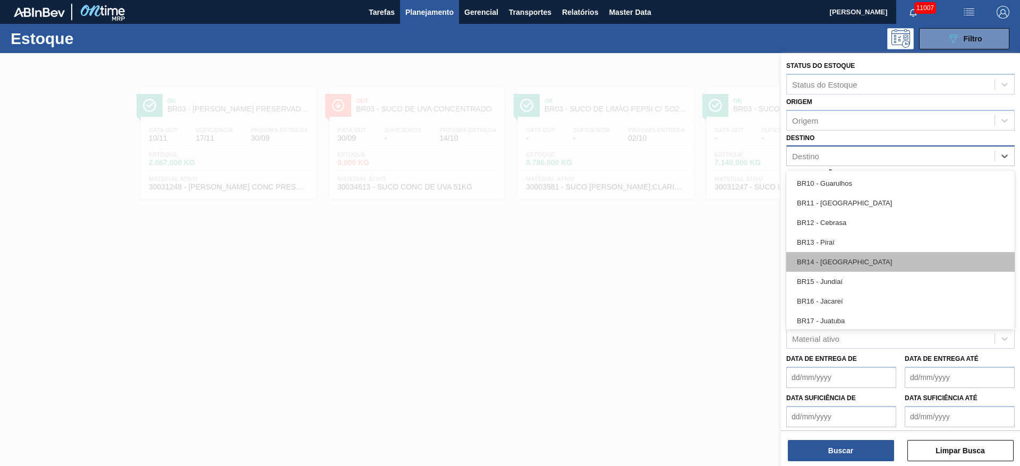
scroll to position [717, 0]
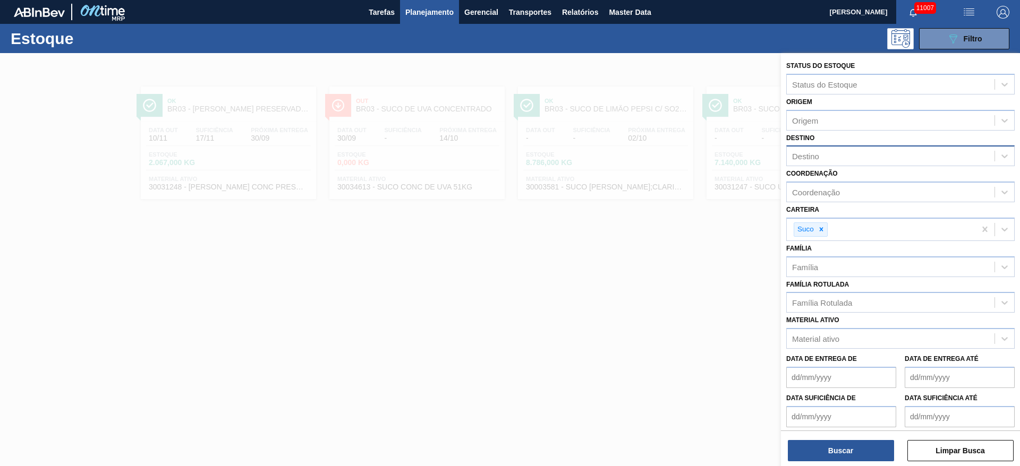
click at [744, 301] on div at bounding box center [510, 286] width 1020 height 466
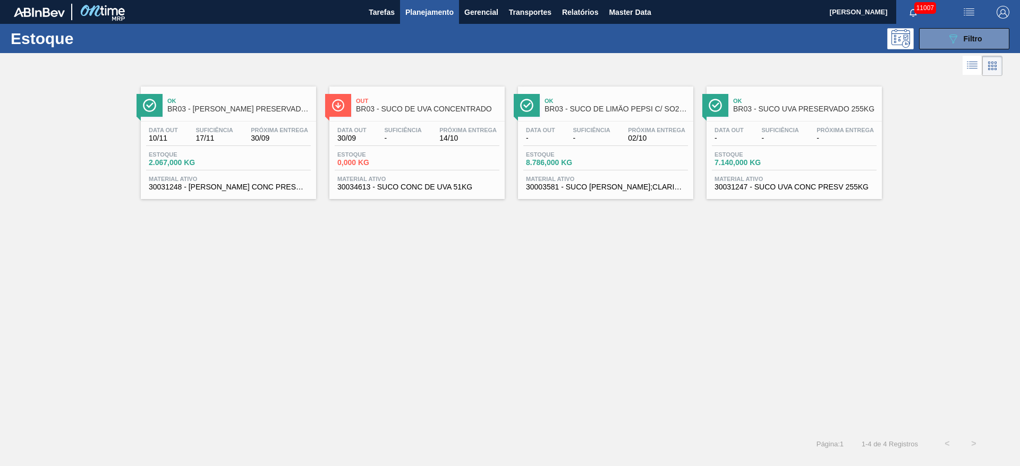
click at [971, 50] on div "Estoque 089F7B8B-B2A5-4AFE-B5C0-19BA573D28AC Filtro" at bounding box center [510, 38] width 1020 height 29
click at [965, 49] on div "Estoque 089F7B8B-B2A5-4AFE-B5C0-19BA573D28AC Filtro" at bounding box center [510, 38] width 1020 height 29
click at [950, 39] on icon "089F7B8B-B2A5-4AFE-B5C0-19BA573D28AC" at bounding box center [952, 38] width 13 height 13
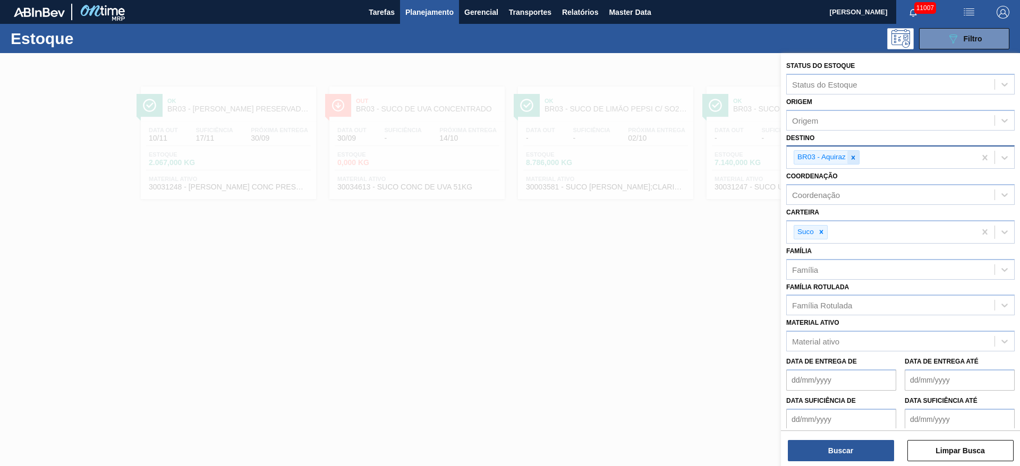
click at [851, 152] on div at bounding box center [853, 157] width 12 height 13
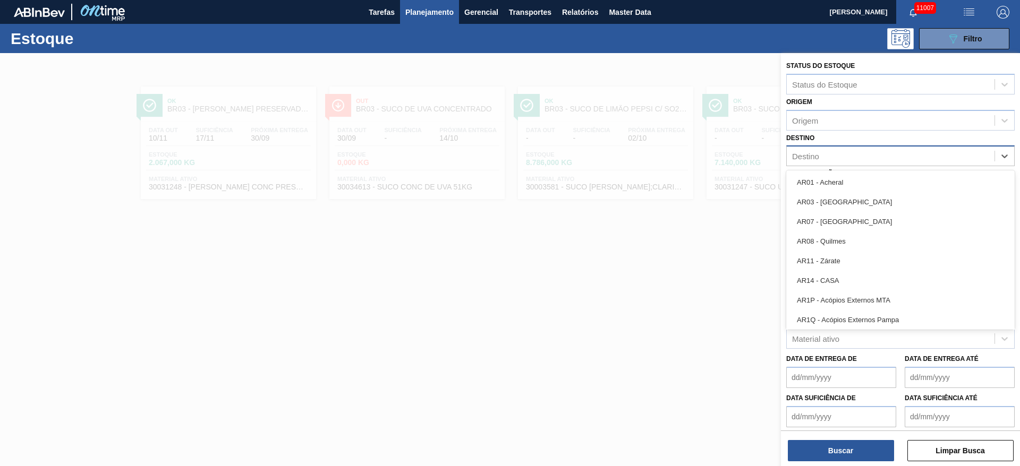
click at [851, 152] on div "Destino" at bounding box center [890, 156] width 208 height 15
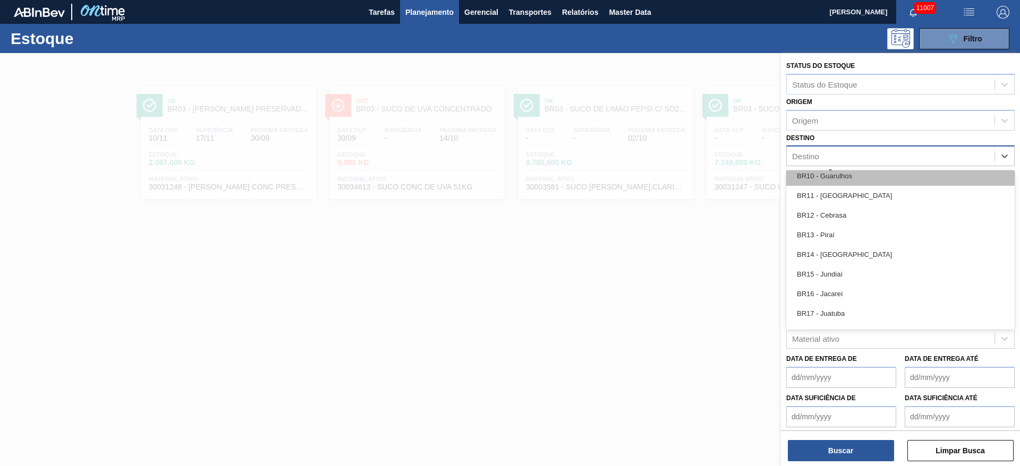
scroll to position [796, 0]
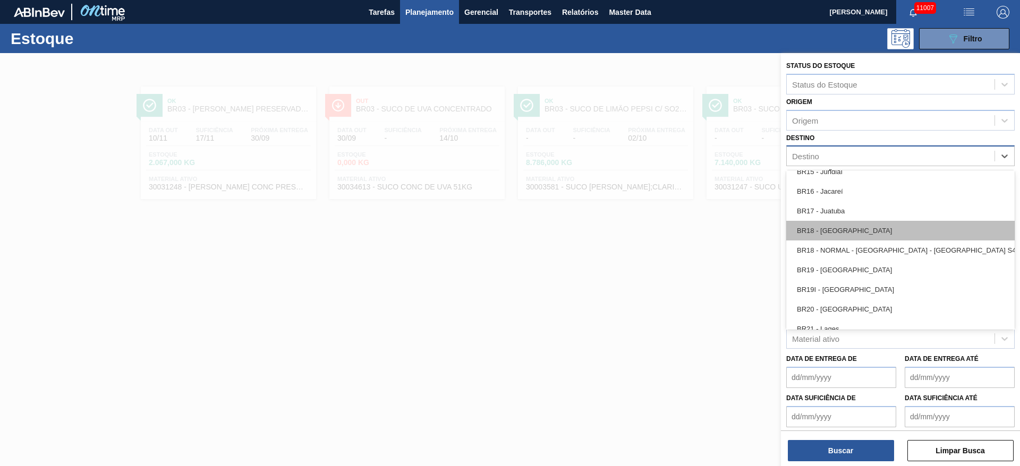
click at [849, 230] on div "BR18 - [GEOGRAPHIC_DATA]" at bounding box center [900, 231] width 228 height 20
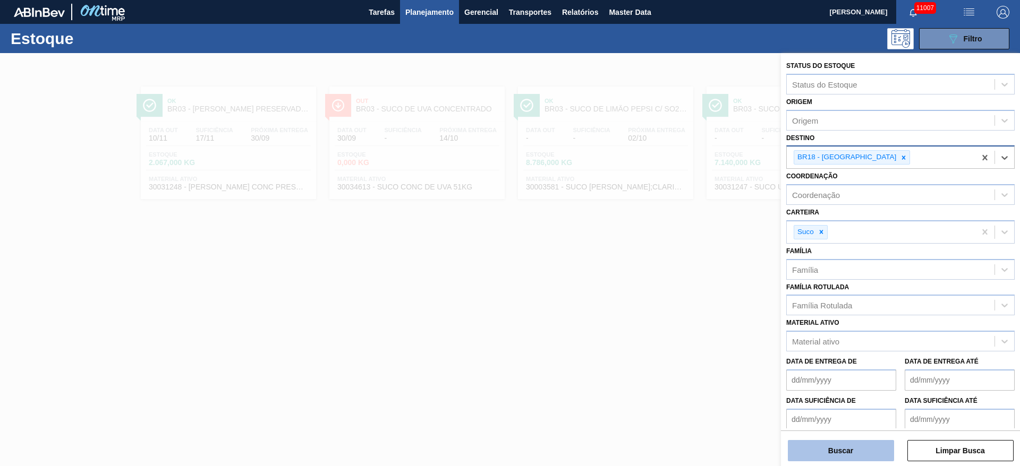
click at [827, 447] on button "Buscar" at bounding box center [840, 450] width 106 height 21
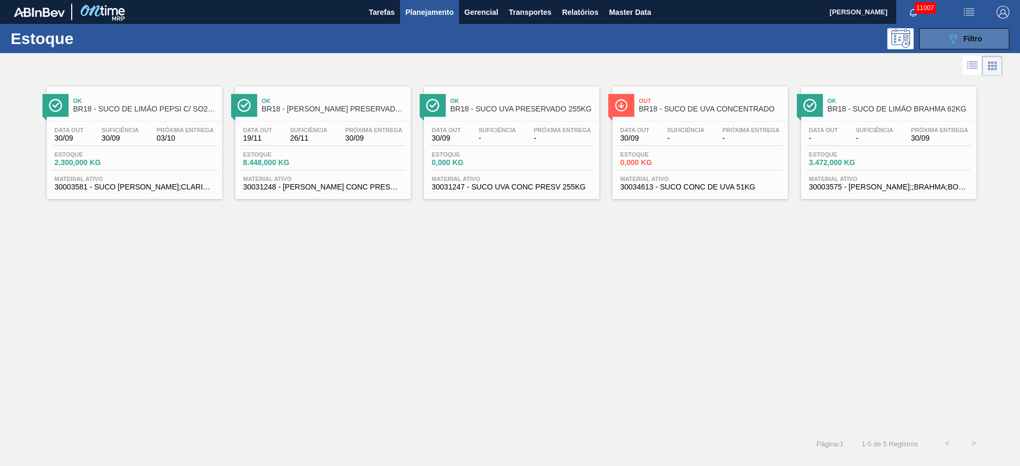
click at [955, 39] on icon "089F7B8B-B2A5-4AFE-B5C0-19BA573D28AC" at bounding box center [952, 38] width 13 height 13
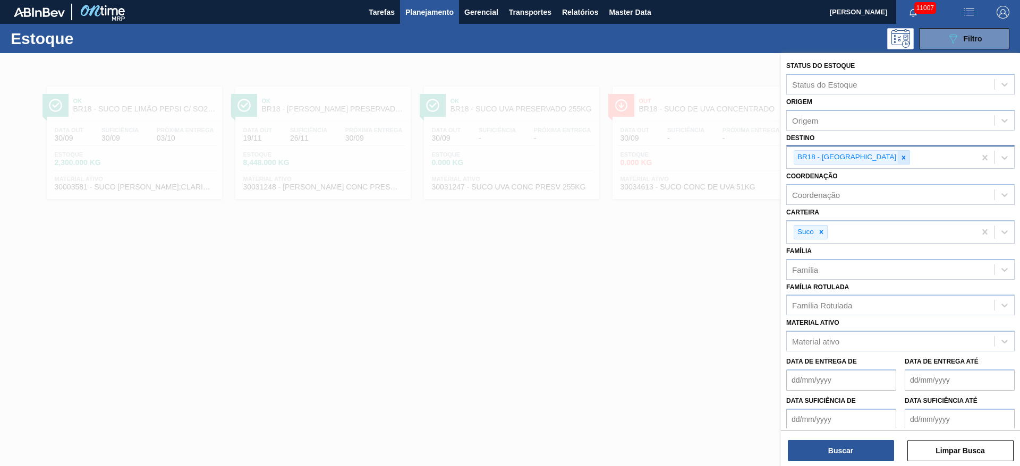
click at [897, 155] on div at bounding box center [903, 157] width 12 height 13
click at [873, 156] on div "BR18 - [GEOGRAPHIC_DATA]" at bounding box center [880, 158] width 189 height 22
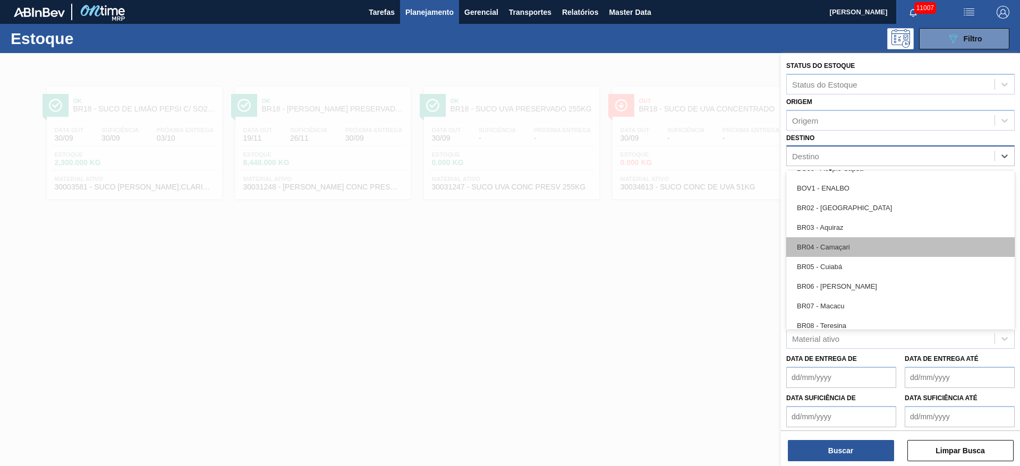
scroll to position [478, 0]
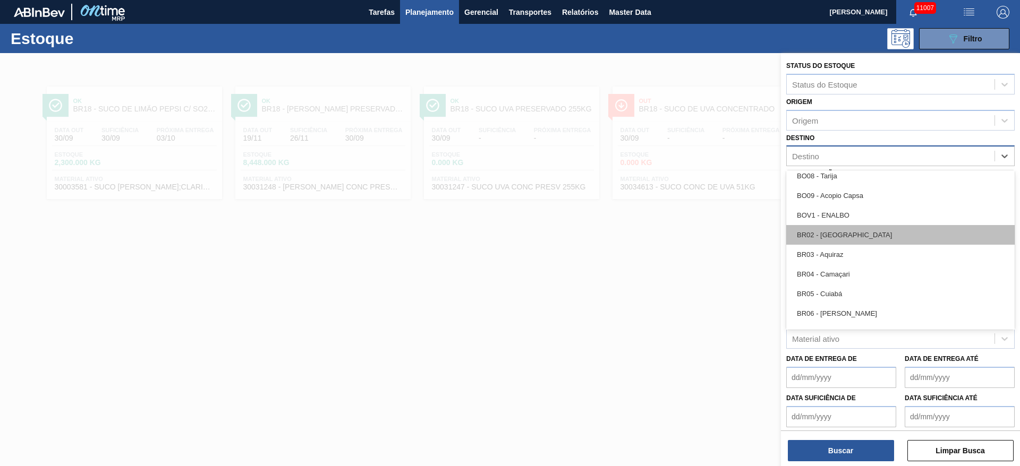
click at [855, 241] on div "BR02 - Sergipe" at bounding box center [900, 235] width 228 height 20
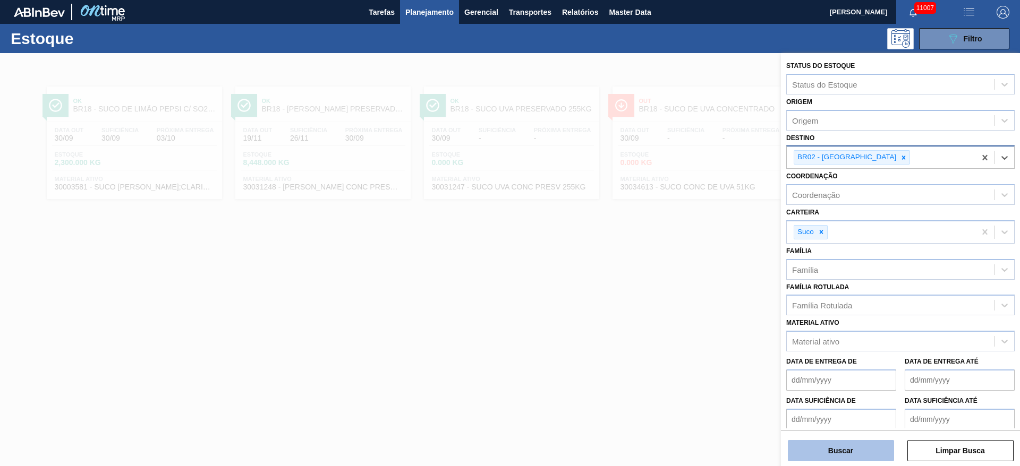
click at [833, 448] on button "Buscar" at bounding box center [840, 450] width 106 height 21
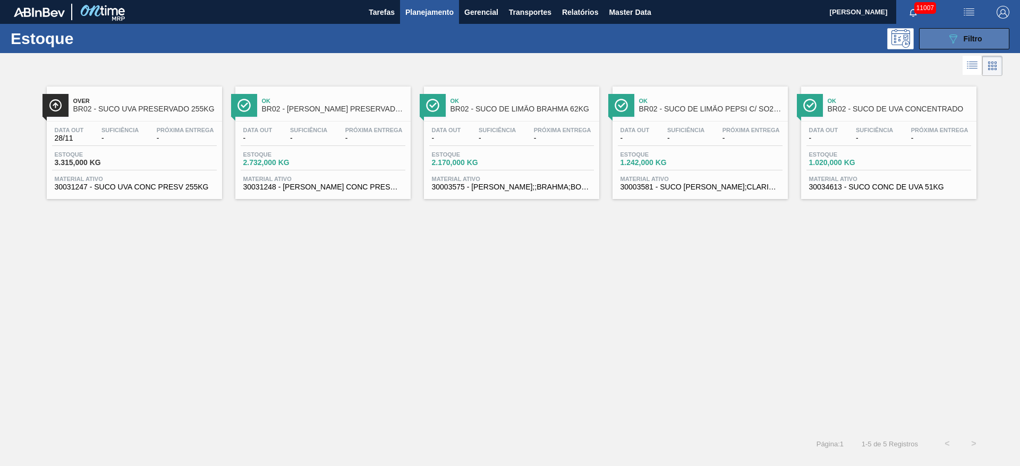
drag, startPoint x: 929, startPoint y: 44, endPoint x: 915, endPoint y: 53, distance: 16.1
click at [929, 42] on button "089F7B8B-B2A5-4AFE-B5C0-19BA573D28AC Filtro" at bounding box center [964, 38] width 90 height 21
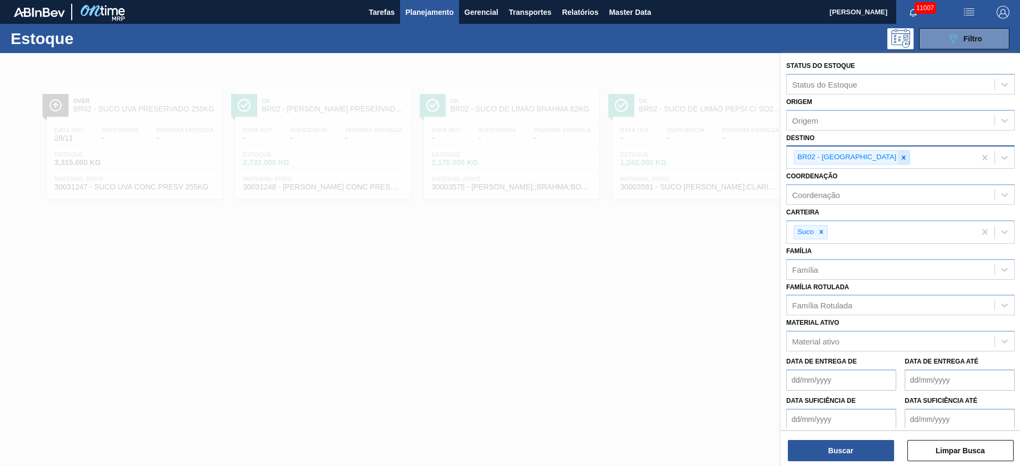
click at [897, 162] on div at bounding box center [903, 157] width 12 height 13
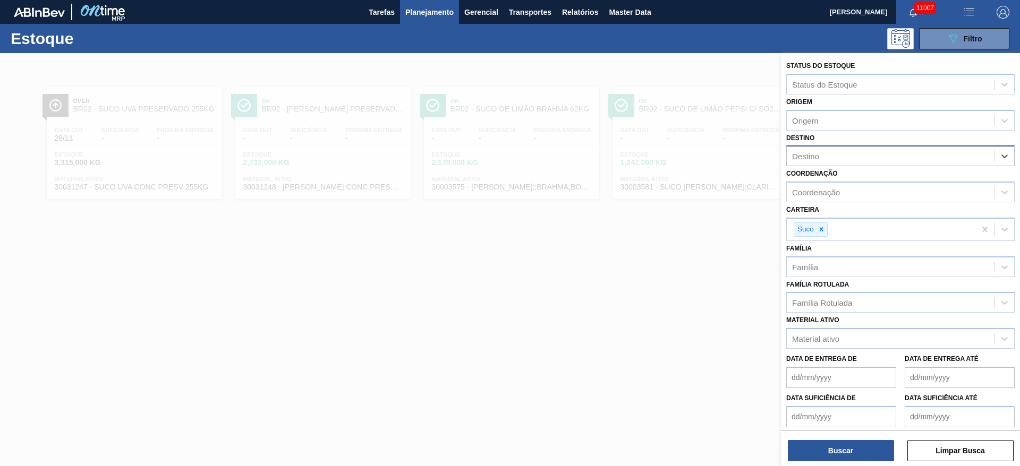
click at [854, 162] on div "Destino" at bounding box center [890, 156] width 208 height 15
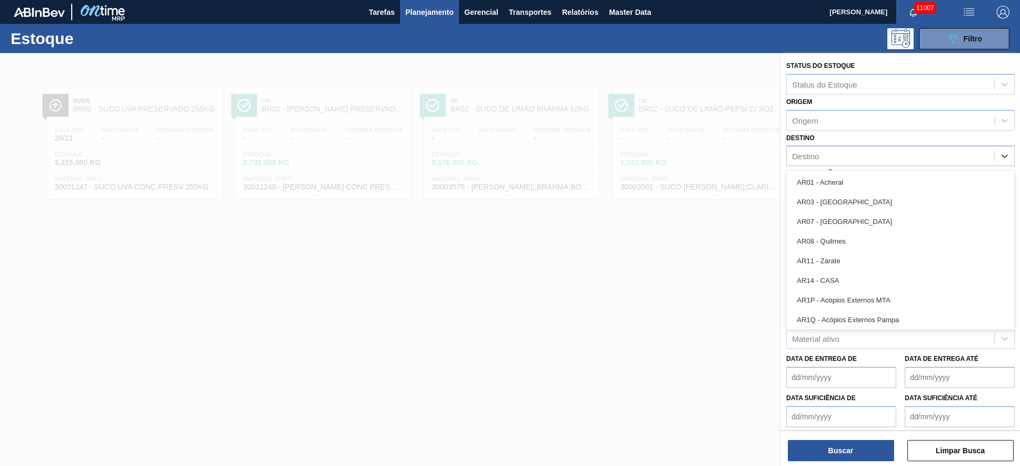
scroll to position [558, 0]
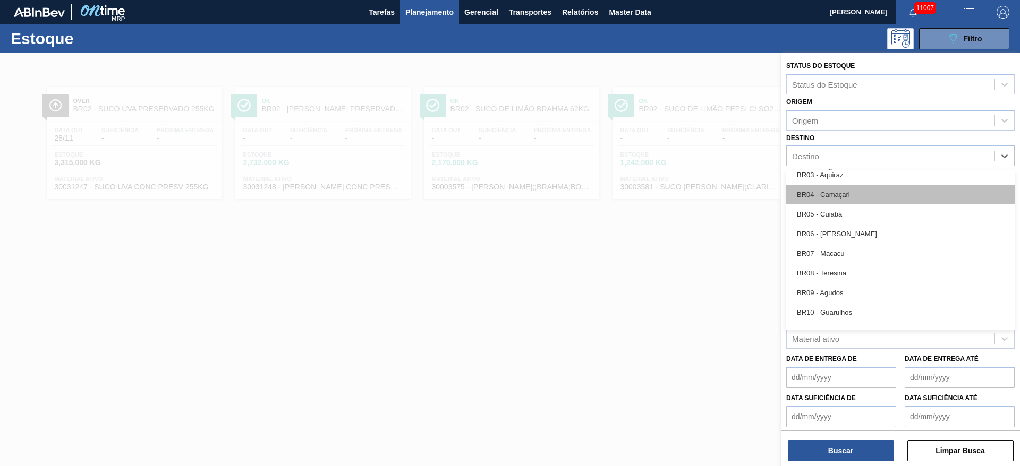
click at [850, 194] on div "BR04 - Camaçari" at bounding box center [900, 195] width 228 height 20
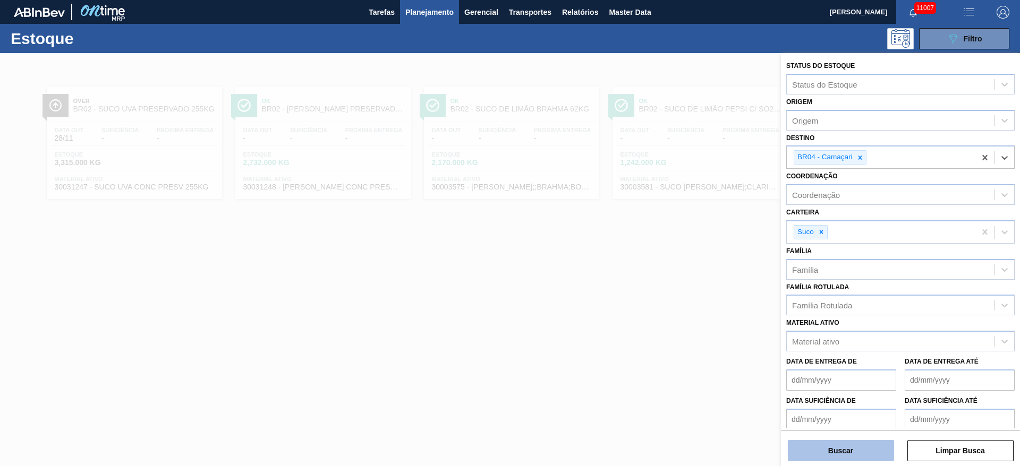
click at [831, 452] on button "Buscar" at bounding box center [840, 450] width 106 height 21
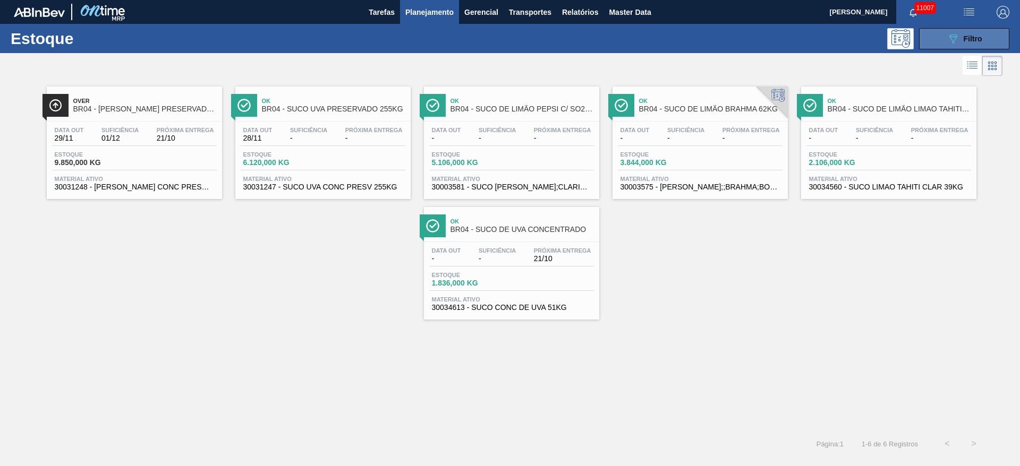
click at [934, 37] on button "089F7B8B-B2A5-4AFE-B5C0-19BA573D28AC Filtro" at bounding box center [964, 38] width 90 height 21
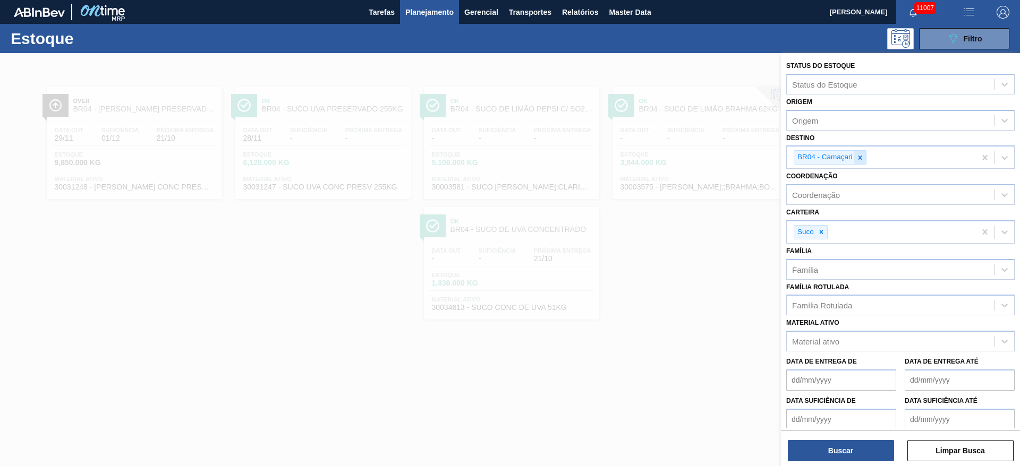
click at [859, 156] on icon at bounding box center [859, 157] width 7 height 7
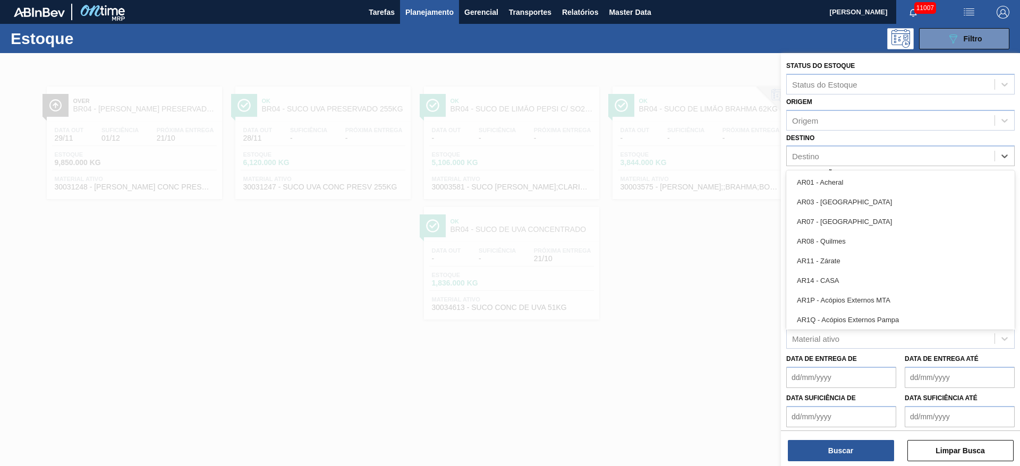
click at [859, 156] on div "Destino" at bounding box center [890, 156] width 208 height 15
click at [855, 235] on div "BR02 - Sergipe" at bounding box center [900, 235] width 228 height 20
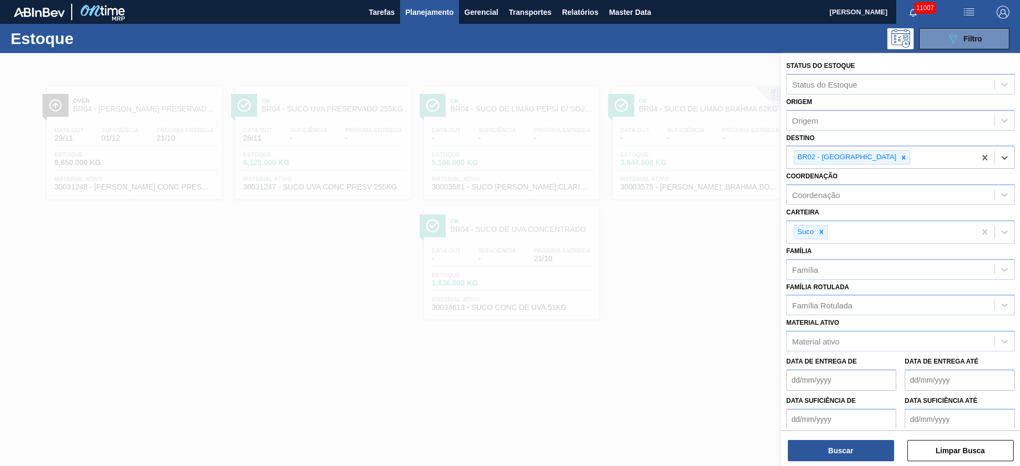
click at [711, 258] on div at bounding box center [510, 286] width 1020 height 466
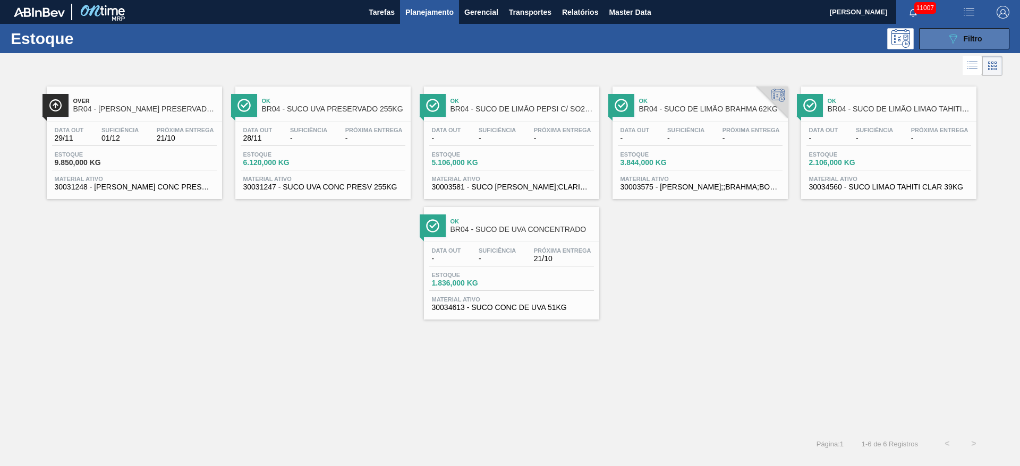
click at [949, 36] on icon at bounding box center [953, 39] width 8 height 9
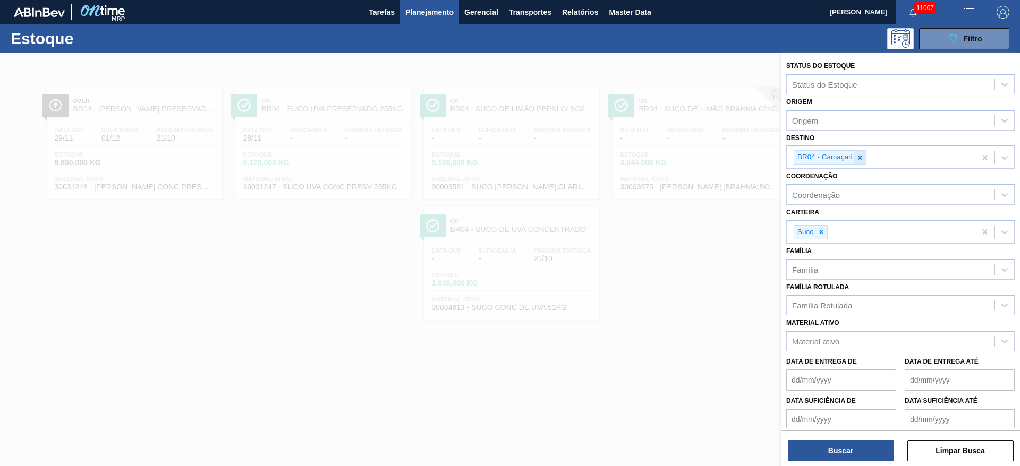
click at [858, 157] on icon at bounding box center [859, 157] width 7 height 7
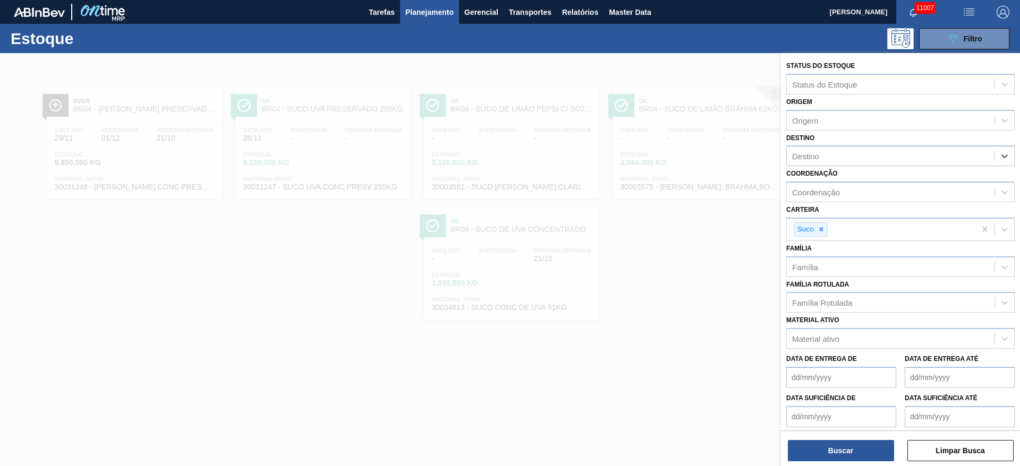
click at [858, 157] on div "Destino" at bounding box center [890, 156] width 208 height 15
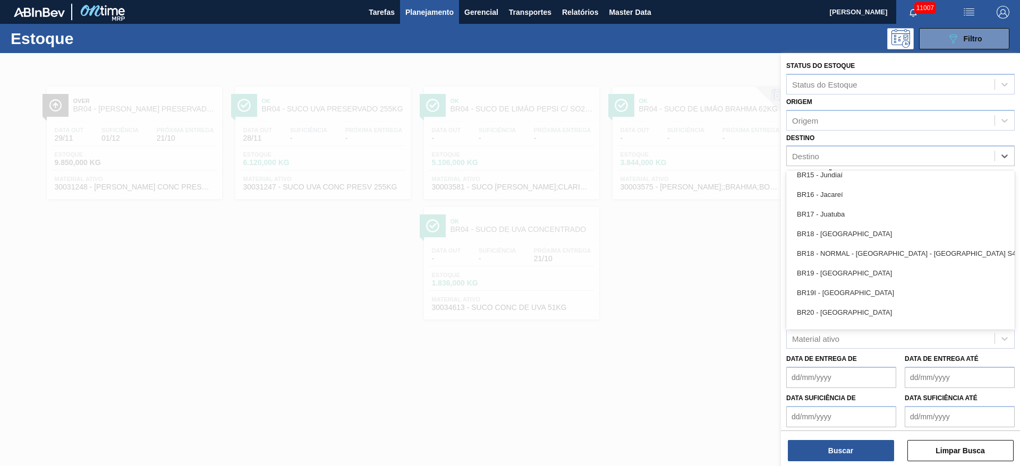
scroll to position [796, 0]
drag, startPoint x: 864, startPoint y: 267, endPoint x: 856, endPoint y: 275, distance: 10.9
click at [864, 267] on div "BR19 - [GEOGRAPHIC_DATA]" at bounding box center [900, 270] width 228 height 20
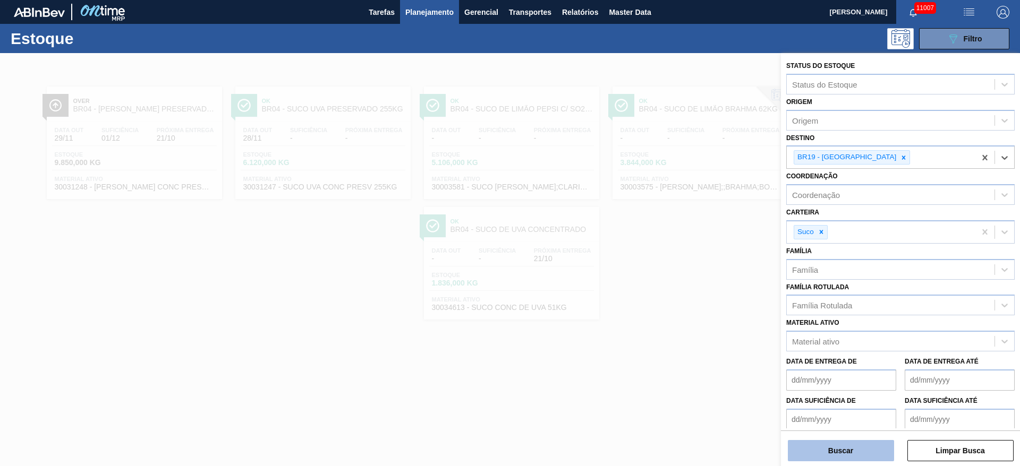
click at [850, 452] on button "Buscar" at bounding box center [840, 450] width 106 height 21
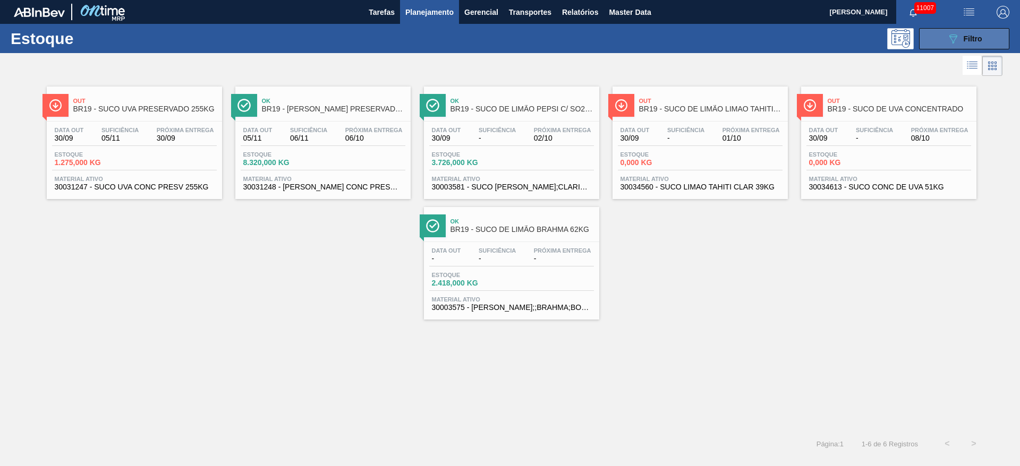
click at [950, 44] on icon "089F7B8B-B2A5-4AFE-B5C0-19BA573D28AC" at bounding box center [952, 38] width 13 height 13
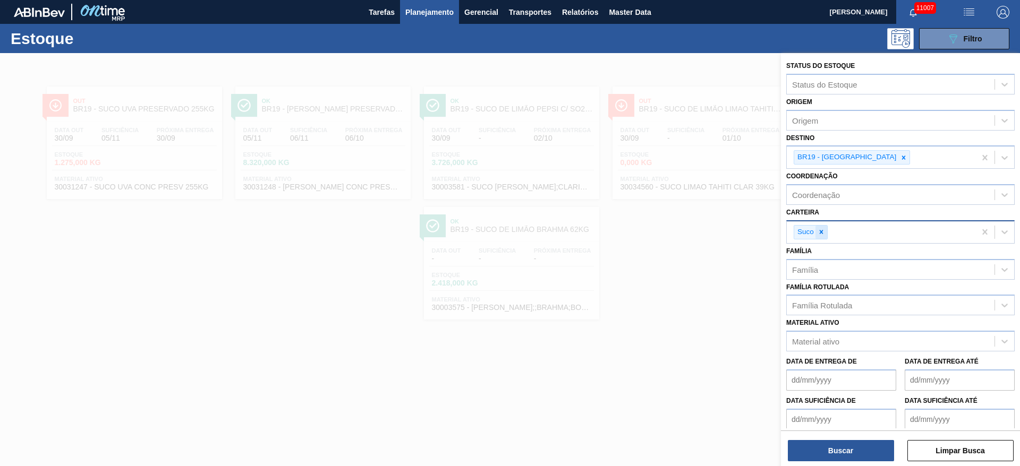
click at [821, 232] on icon at bounding box center [820, 231] width 7 height 7
click at [821, 232] on div "Carteira" at bounding box center [890, 230] width 208 height 15
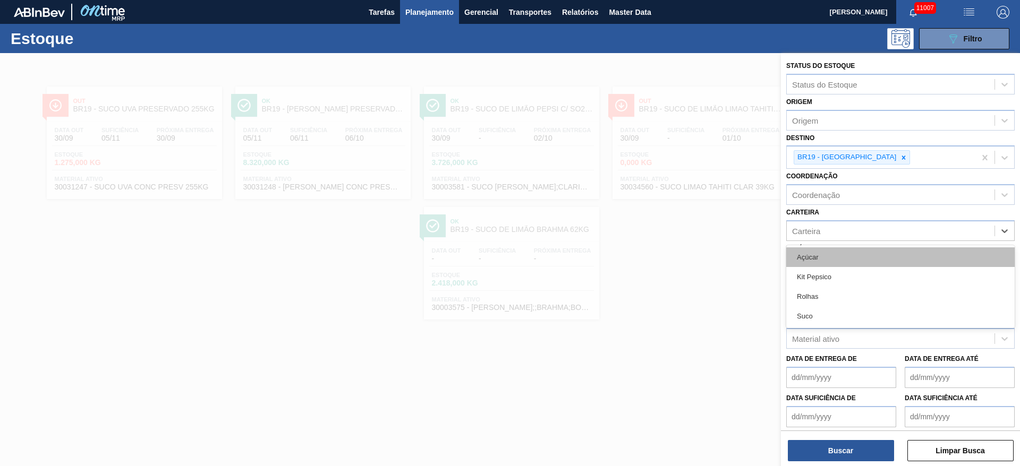
click at [825, 252] on div "Açúcar" at bounding box center [900, 257] width 228 height 20
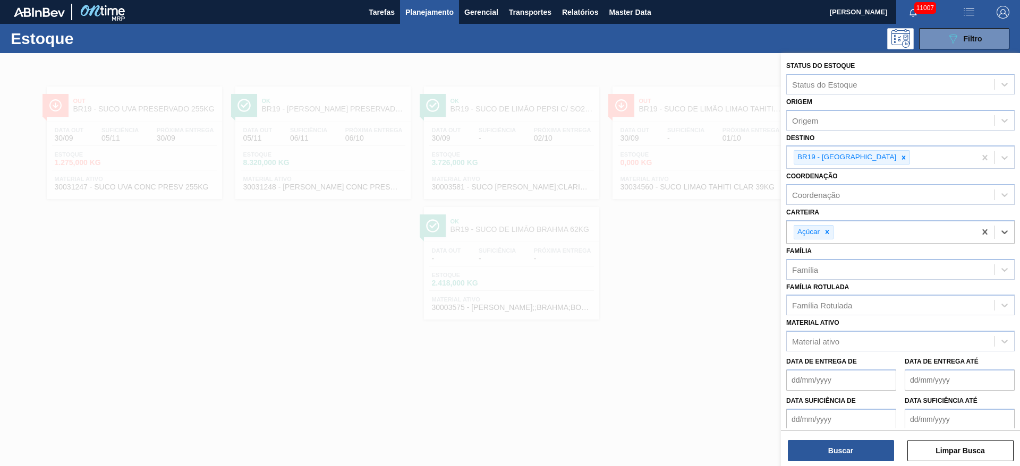
click at [850, 438] on div "Buscar Limpar Busca" at bounding box center [900, 446] width 239 height 30
click at [850, 444] on button "Buscar" at bounding box center [840, 450] width 106 height 21
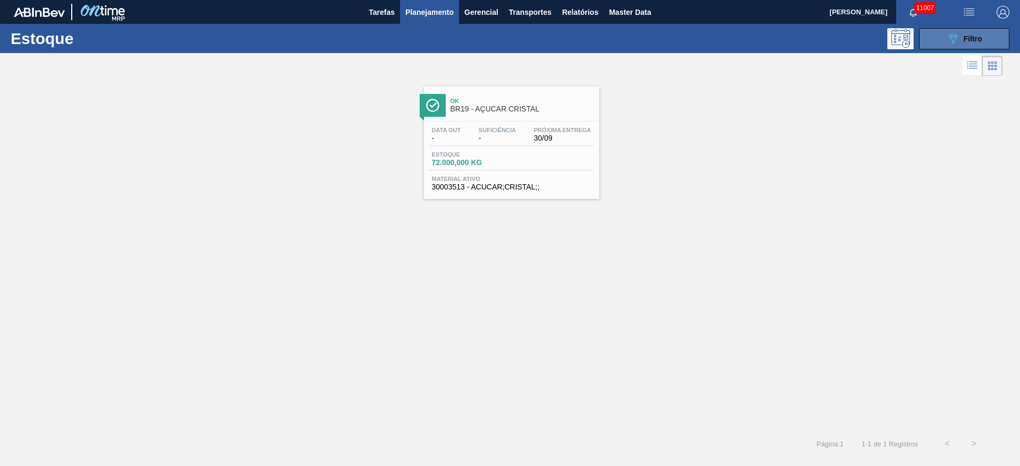
click at [959, 41] on div "089F7B8B-B2A5-4AFE-B5C0-19BA573D28AC Filtro" at bounding box center [964, 38] width 36 height 13
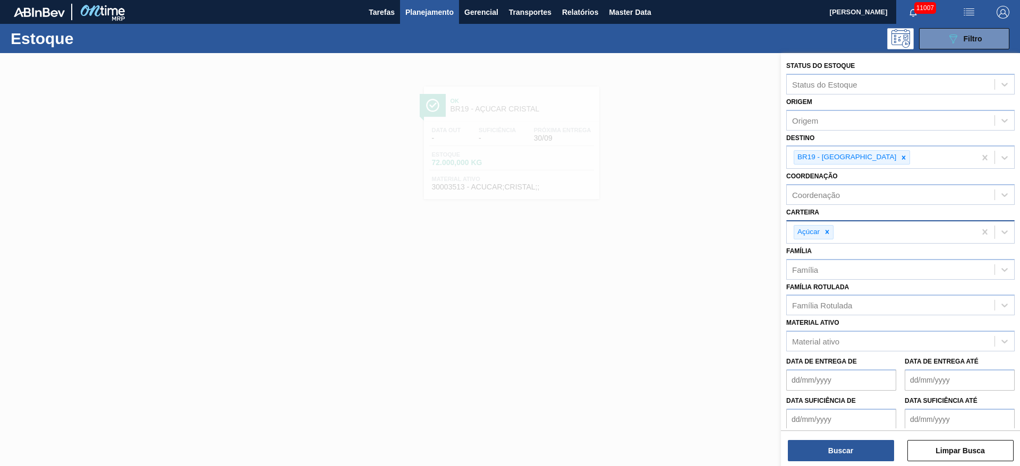
drag, startPoint x: 829, startPoint y: 243, endPoint x: 834, endPoint y: 228, distance: 15.8
click at [830, 243] on div "Açúcar" at bounding box center [900, 231] width 228 height 23
click at [834, 228] on div "Açúcar" at bounding box center [880, 232] width 189 height 22
click at [828, 229] on icon at bounding box center [826, 231] width 7 height 7
click at [828, 229] on div "Carteira" at bounding box center [890, 230] width 208 height 15
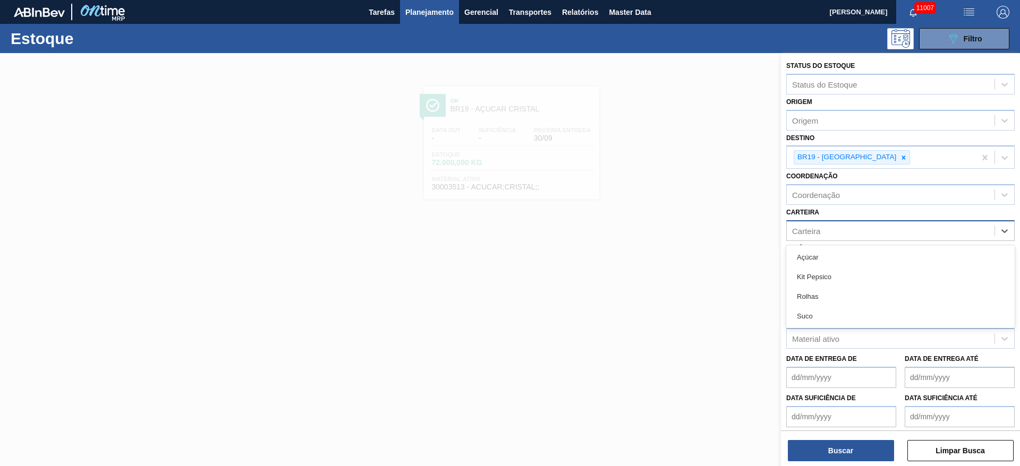
drag, startPoint x: 833, startPoint y: 306, endPoint x: 829, endPoint y: 318, distance: 12.3
click at [832, 310] on div "Suco" at bounding box center [900, 316] width 228 height 20
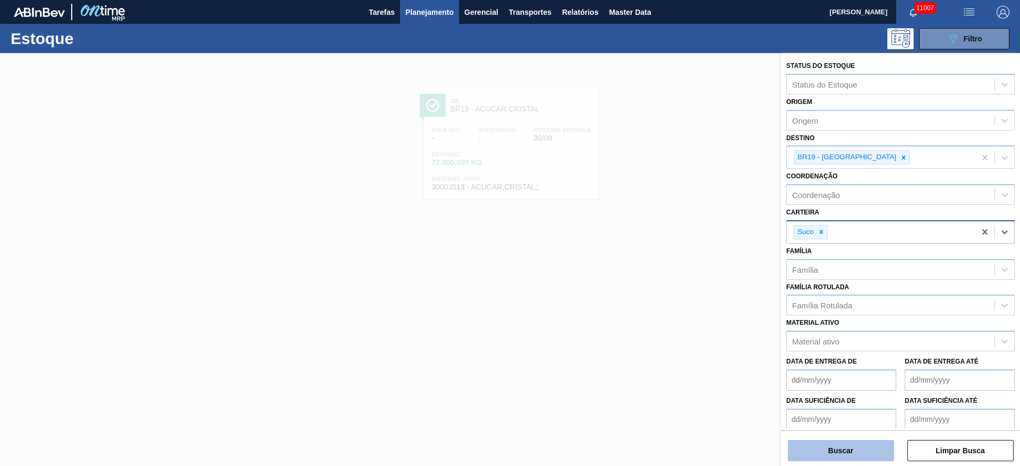
drag, startPoint x: 822, startPoint y: 438, endPoint x: 827, endPoint y: 450, distance: 13.1
click at [825, 440] on div "Buscar Limpar Busca" at bounding box center [900, 446] width 239 height 30
click at [827, 450] on button "Buscar" at bounding box center [840, 450] width 106 height 21
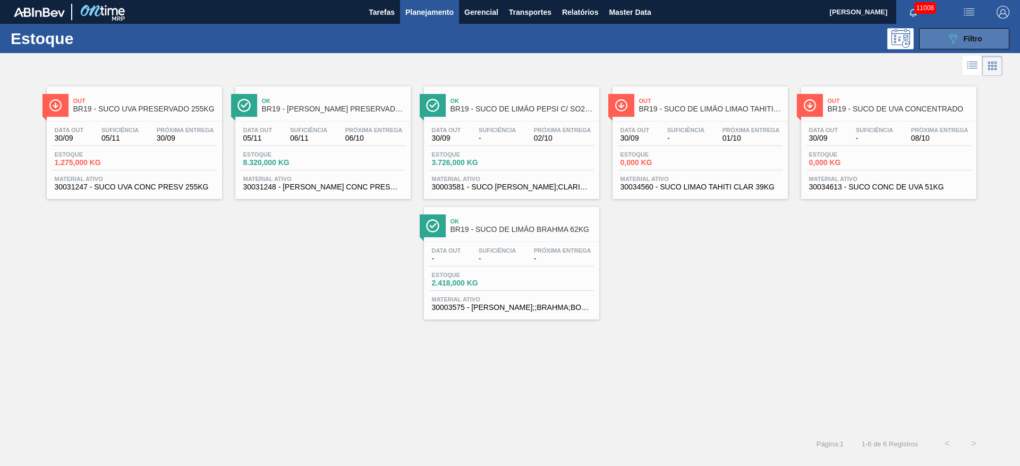
click at [938, 32] on button "089F7B8B-B2A5-4AFE-B5C0-19BA573D28AC Filtro" at bounding box center [964, 38] width 90 height 21
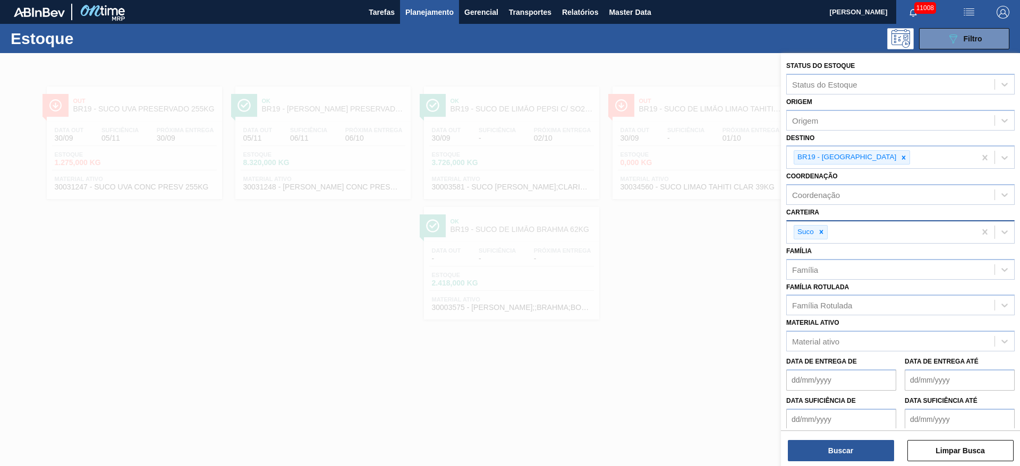
click at [852, 162] on div "BR19 - [GEOGRAPHIC_DATA]" at bounding box center [846, 157] width 104 height 13
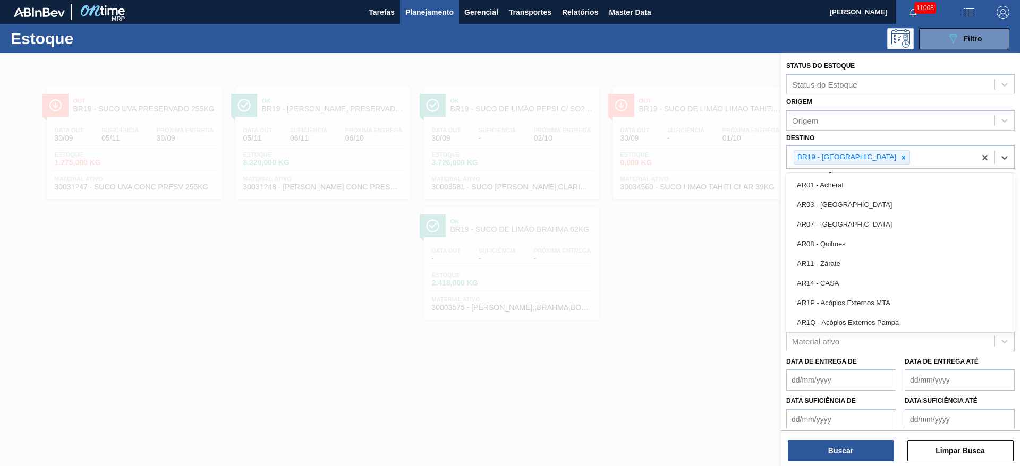
click at [897, 162] on div at bounding box center [903, 157] width 12 height 13
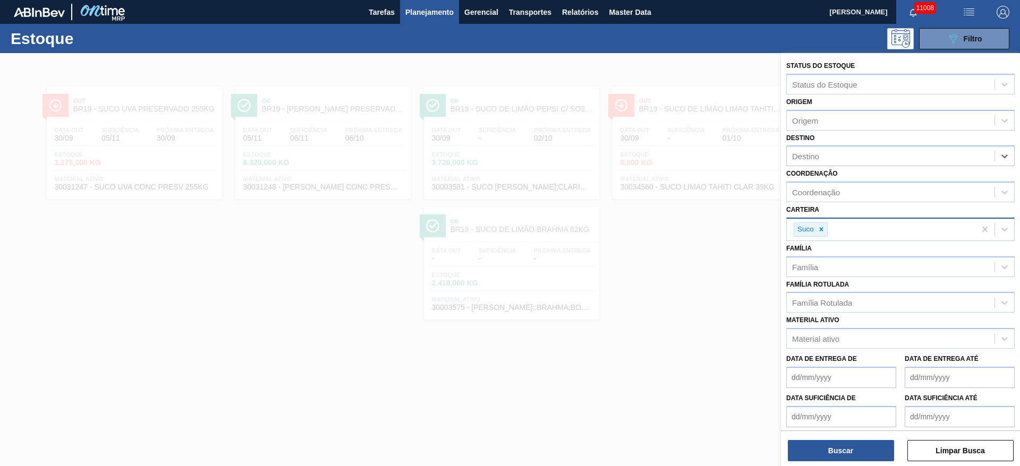
click at [859, 162] on div "Destino" at bounding box center [890, 156] width 208 height 15
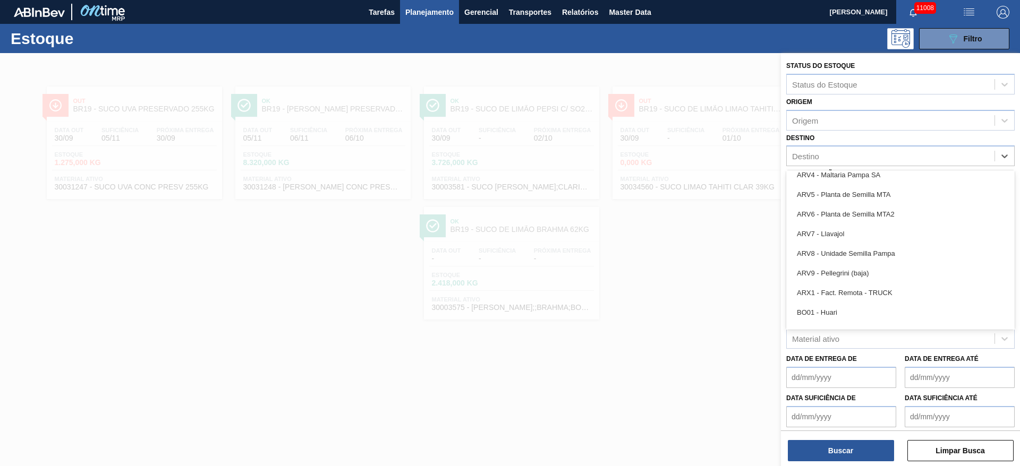
scroll to position [637, 0]
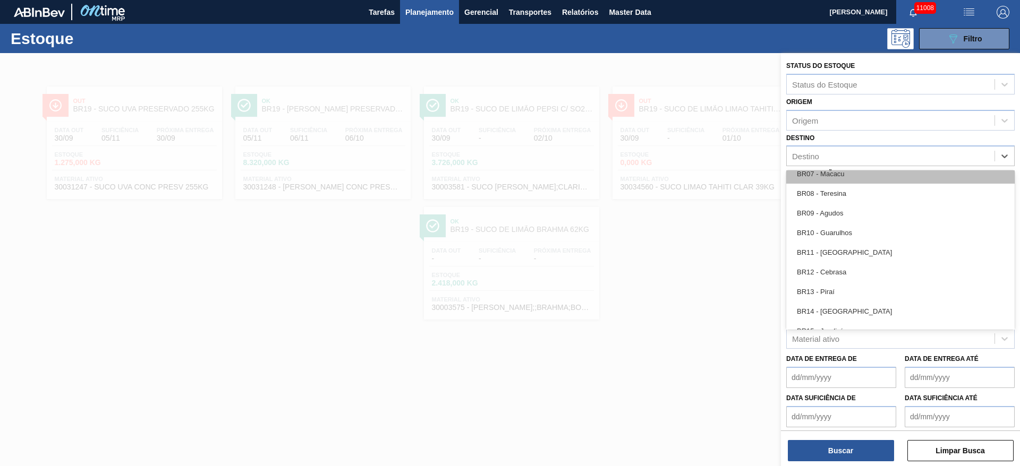
click at [846, 178] on div "BR07 - Macacu" at bounding box center [900, 174] width 228 height 20
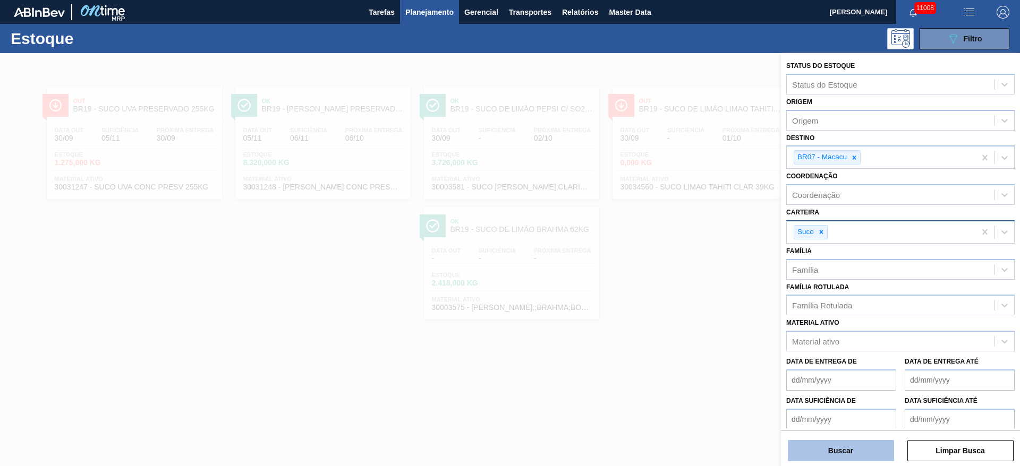
click at [841, 455] on button "Buscar" at bounding box center [840, 450] width 106 height 21
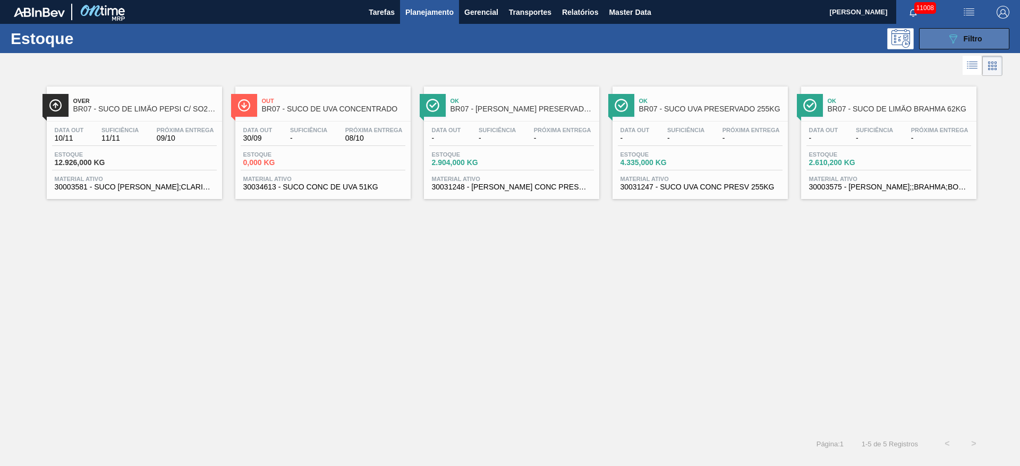
click at [944, 36] on button "089F7B8B-B2A5-4AFE-B5C0-19BA573D28AC Filtro" at bounding box center [964, 38] width 90 height 21
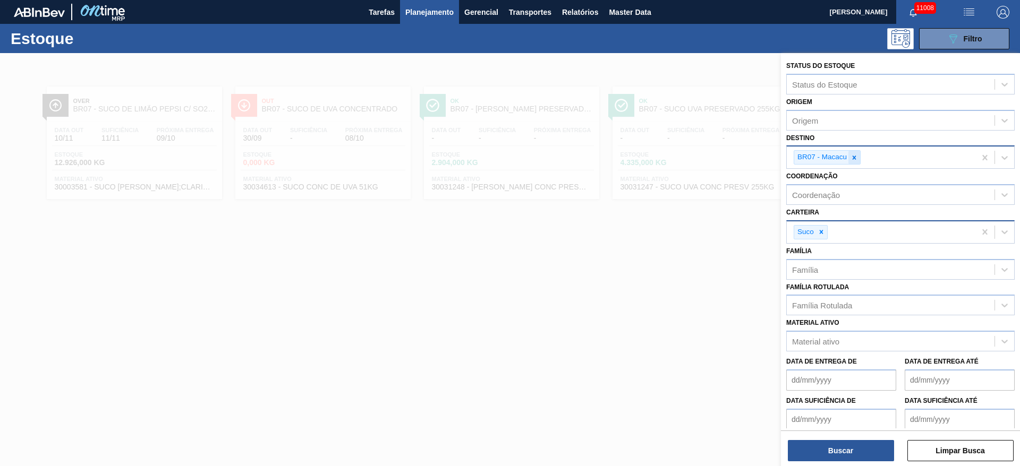
click at [853, 159] on icon at bounding box center [854, 158] width 4 height 4
click at [854, 159] on div "BR07 - Macacu" at bounding box center [880, 158] width 189 height 22
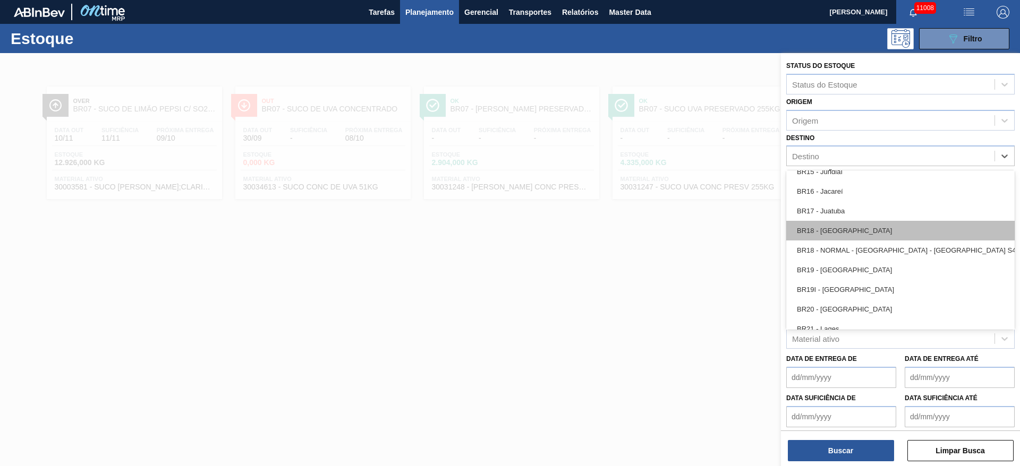
scroll to position [717, 0]
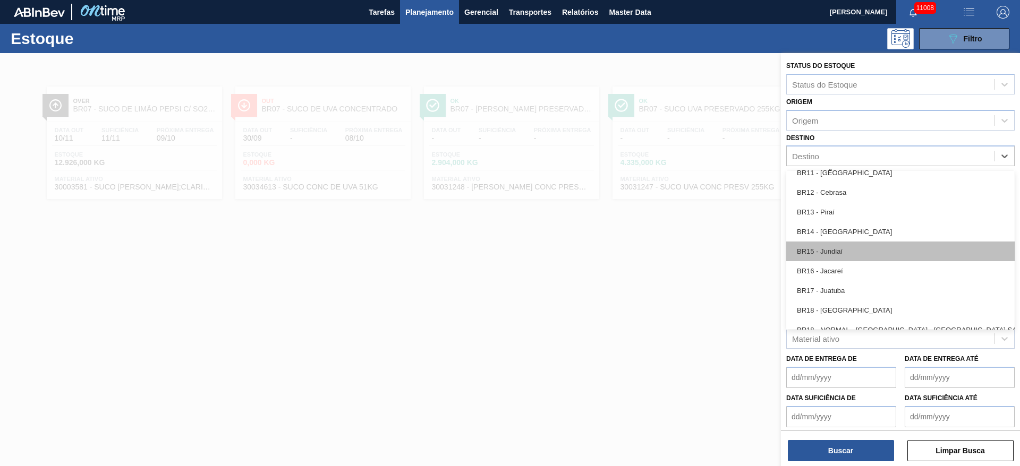
click at [850, 250] on div "BR15 - Jundiaí" at bounding box center [900, 252] width 228 height 20
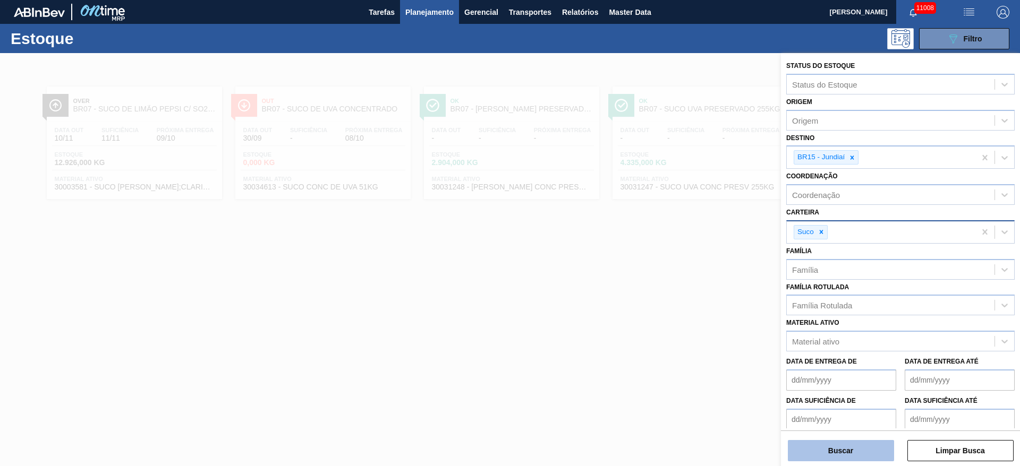
click at [838, 450] on button "Buscar" at bounding box center [840, 450] width 106 height 21
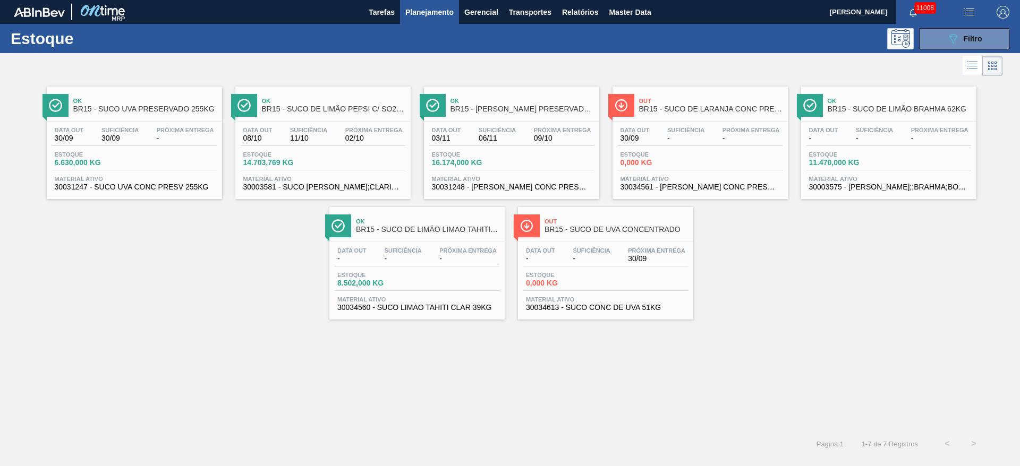
click at [437, 5] on button "Planejamento" at bounding box center [429, 12] width 59 height 24
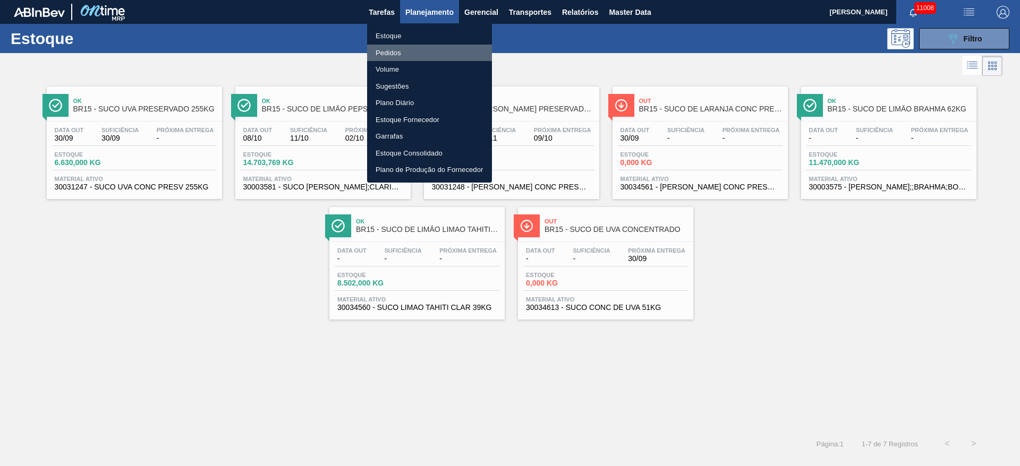
click at [413, 49] on li "Pedidos" at bounding box center [429, 53] width 125 height 17
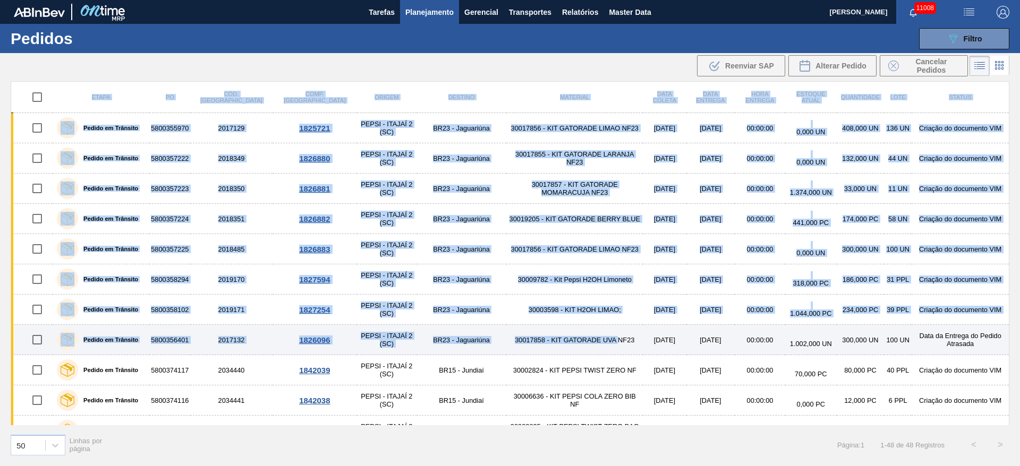
drag, startPoint x: 473, startPoint y: 79, endPoint x: 558, endPoint y: 340, distance: 274.9
click at [558, 340] on main "Tarefas Planejamento Gerencial Transportes Relatórios Master Data José Albérico…" at bounding box center [510, 233] width 1020 height 466
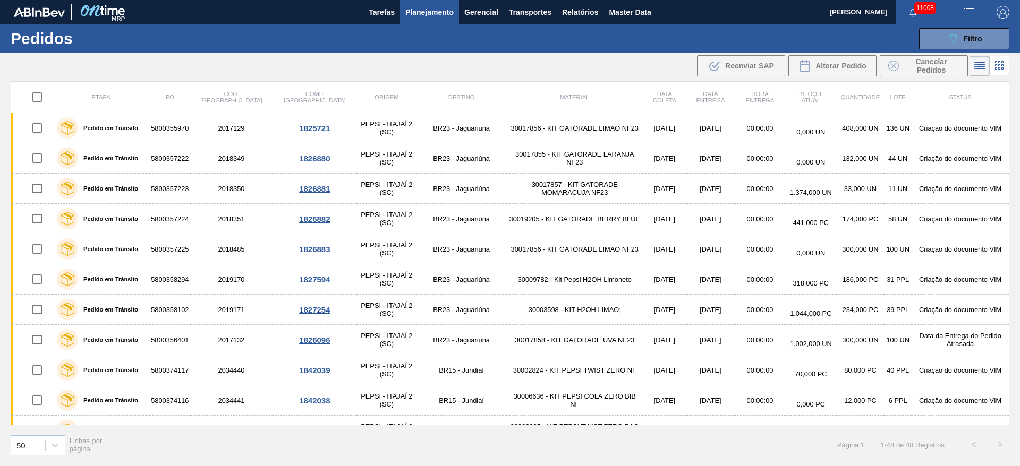
click at [509, 72] on div ".b{fill:var(--color-action-default)} Reenviar SAP Alterar Pedido Cancelar Pedid…" at bounding box center [510, 65] width 1020 height 25
click at [417, 14] on span "Planejamento" at bounding box center [429, 12] width 48 height 13
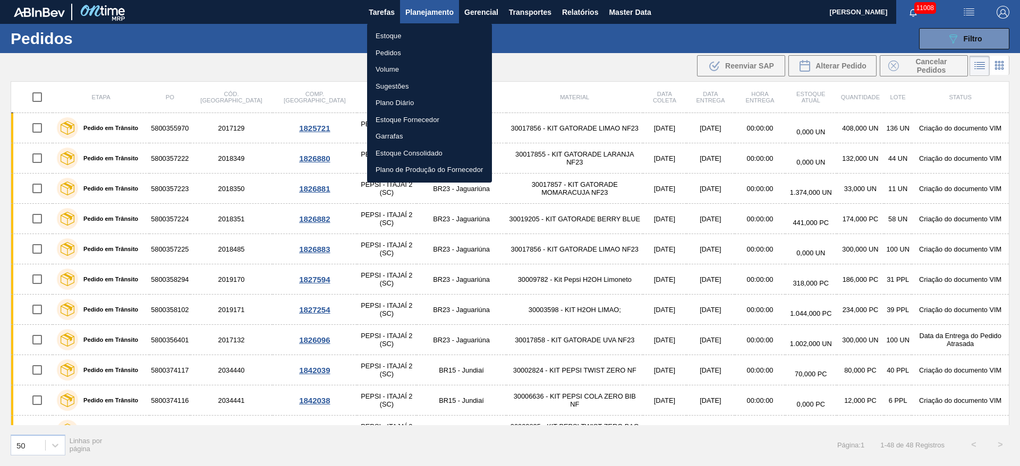
click at [423, 53] on li "Pedidos" at bounding box center [429, 53] width 125 height 17
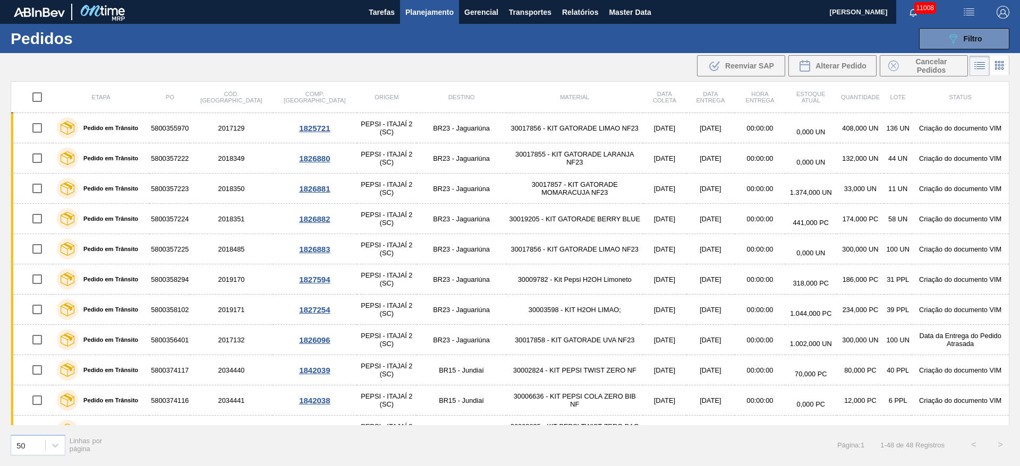
click at [427, 18] on span "Planejamento" at bounding box center [429, 12] width 48 height 13
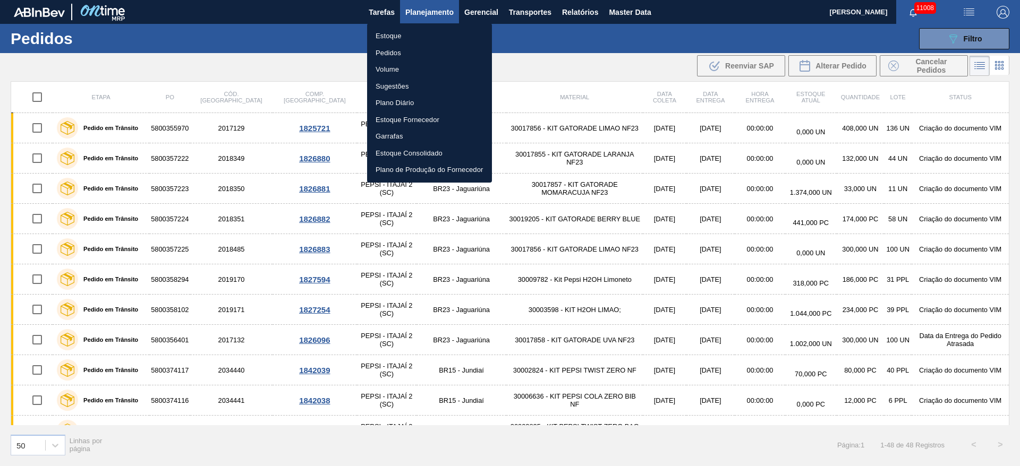
click at [976, 38] on div at bounding box center [510, 233] width 1020 height 466
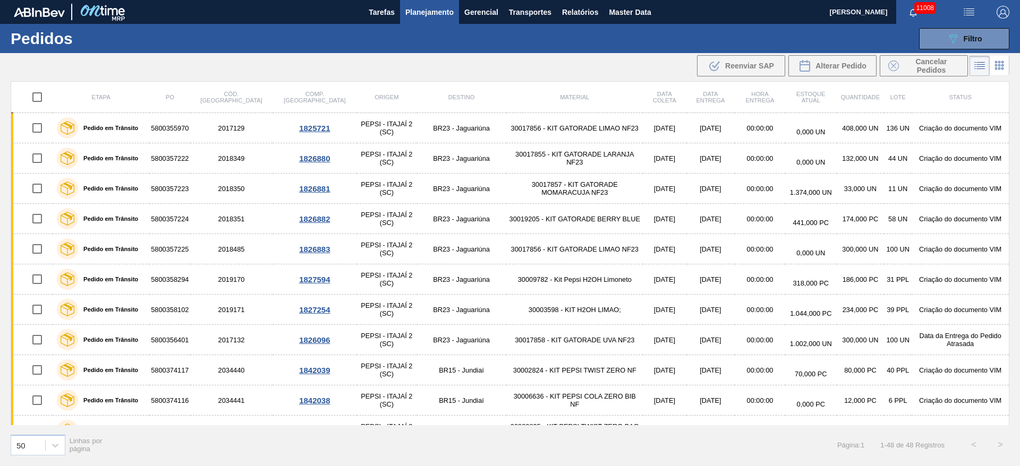
click at [966, 36] on span "Filtro" at bounding box center [972, 39] width 19 height 8
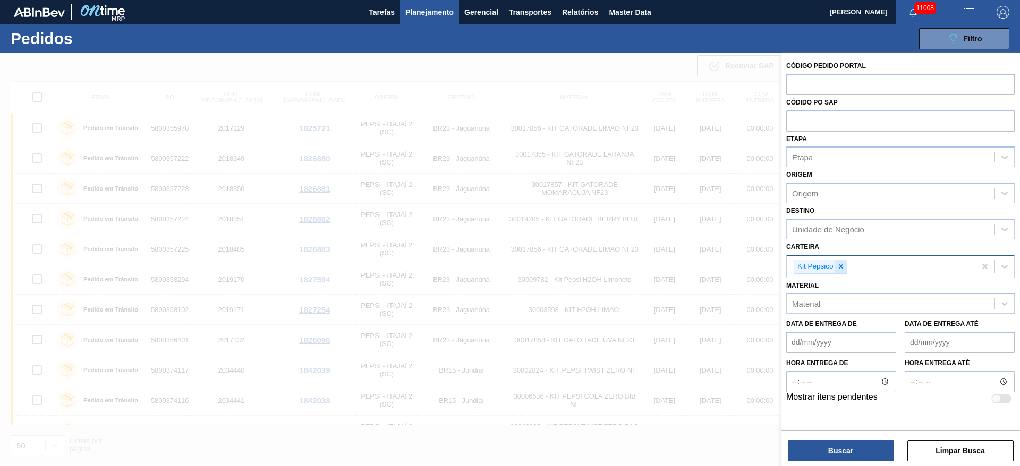
click at [843, 270] on div at bounding box center [841, 266] width 12 height 13
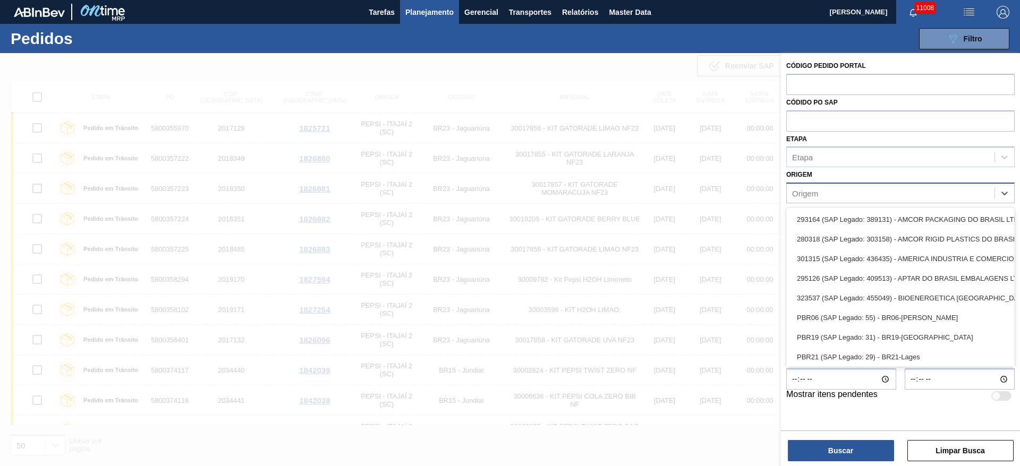
click at [828, 186] on div "Origem" at bounding box center [890, 193] width 208 height 15
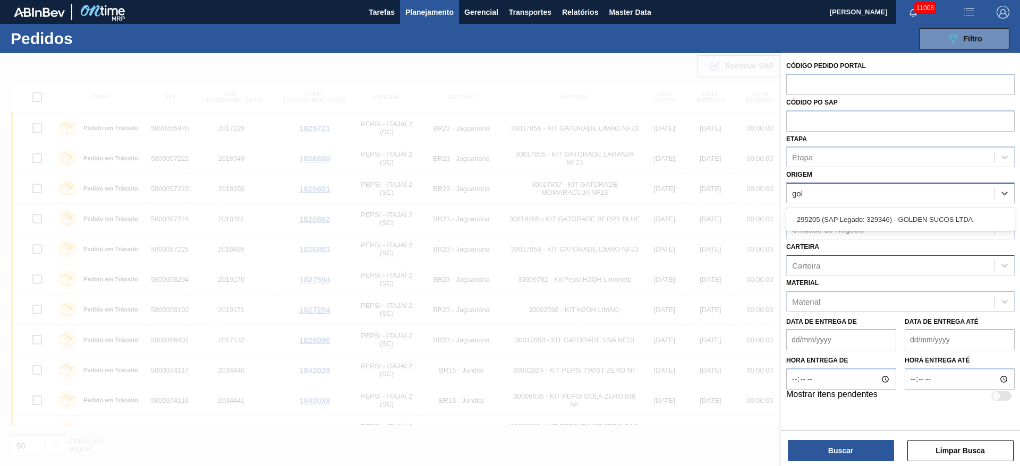
type input "gold"
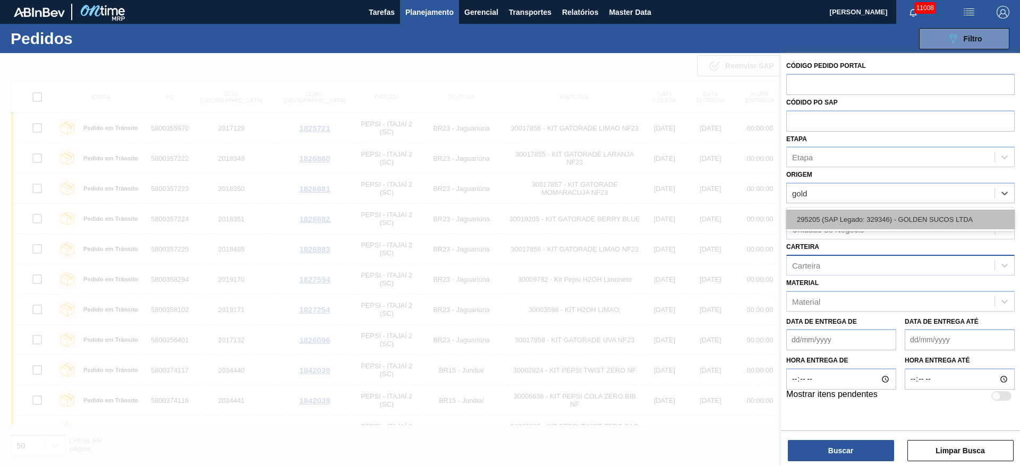
click at [815, 218] on div "295205 (SAP Legado: 329346) - GOLDEN SUCOS LTDA" at bounding box center [900, 220] width 228 height 20
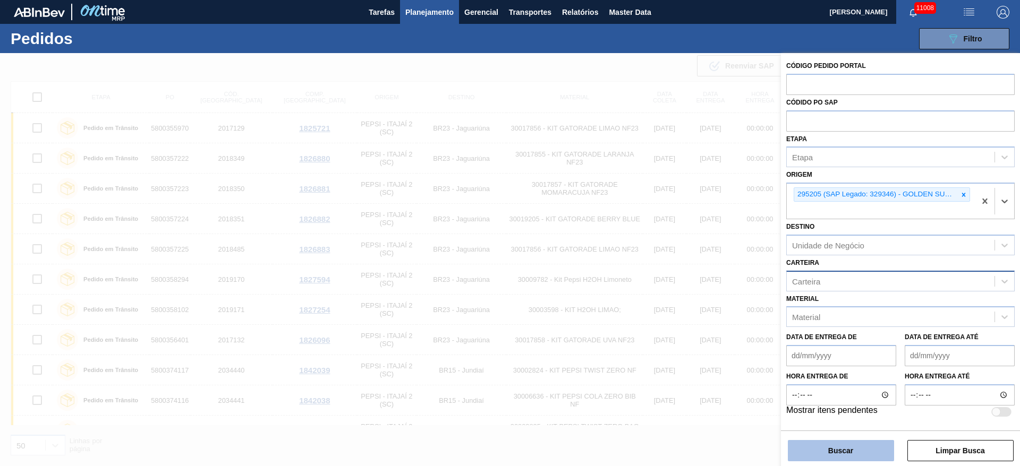
click at [852, 447] on button "Buscar" at bounding box center [840, 450] width 106 height 21
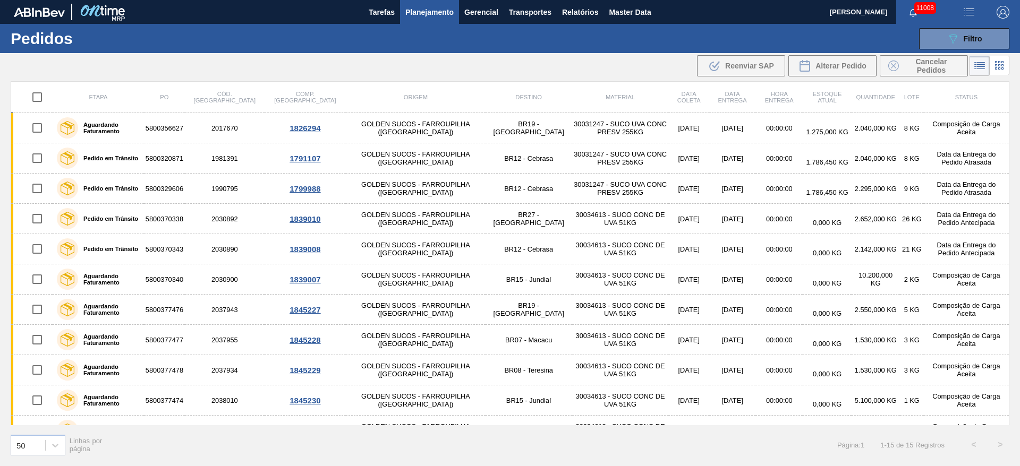
click at [423, 8] on span "Planejamento" at bounding box center [429, 12] width 48 height 13
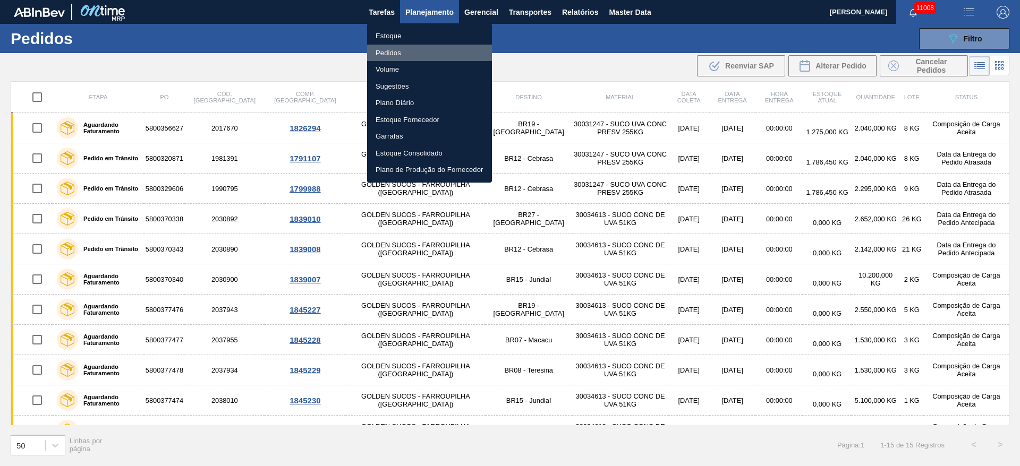
click at [414, 57] on li "Pedidos" at bounding box center [429, 53] width 125 height 17
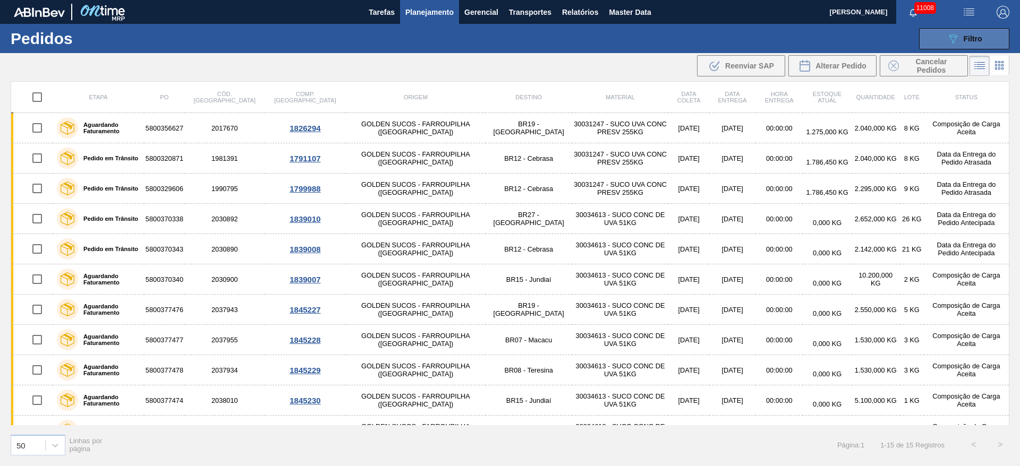
click at [973, 32] on div "089F7B8B-B2A5-4AFE-B5C0-19BA573D28AC Filtro" at bounding box center [964, 38] width 36 height 13
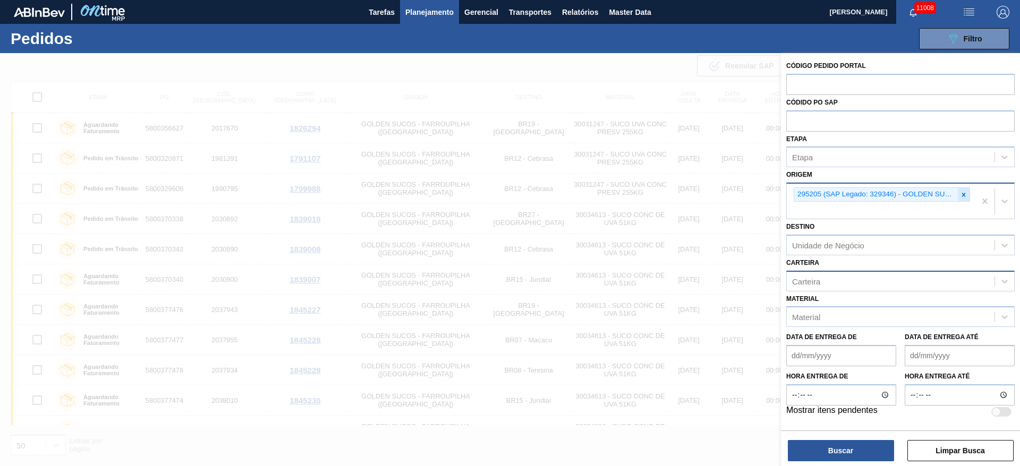
click at [961, 194] on icon at bounding box center [963, 194] width 7 height 7
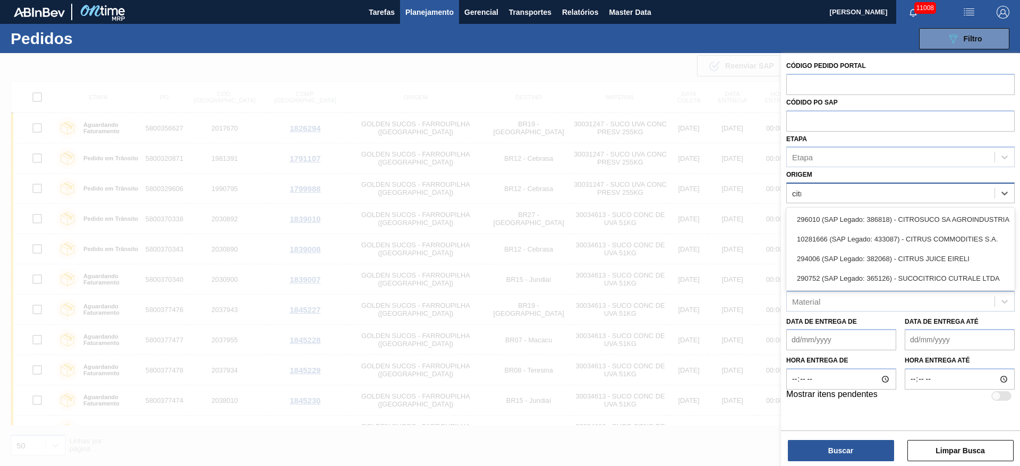
type input "citru"
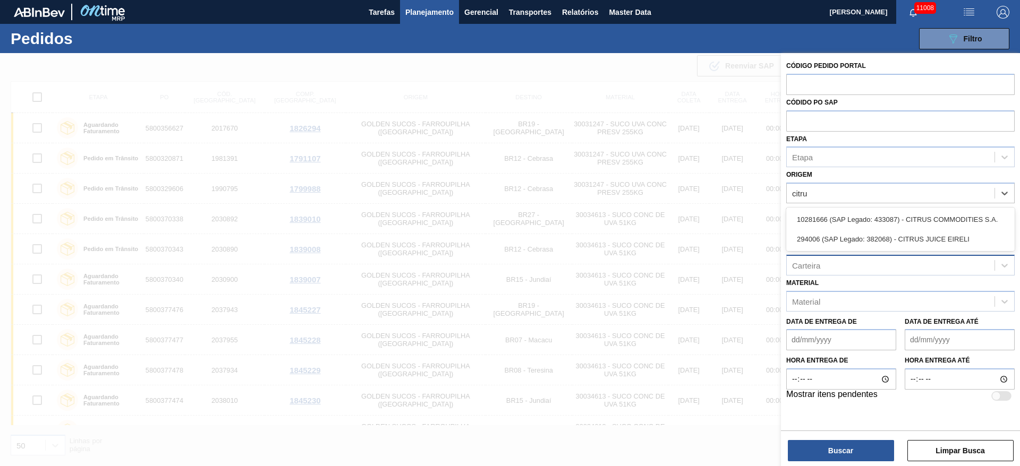
drag, startPoint x: 915, startPoint y: 214, endPoint x: 910, endPoint y: 220, distance: 8.0
click at [914, 214] on div "10281666 (SAP Legado: 433087) - CITRUS COMMODITIES S.A." at bounding box center [900, 220] width 228 height 20
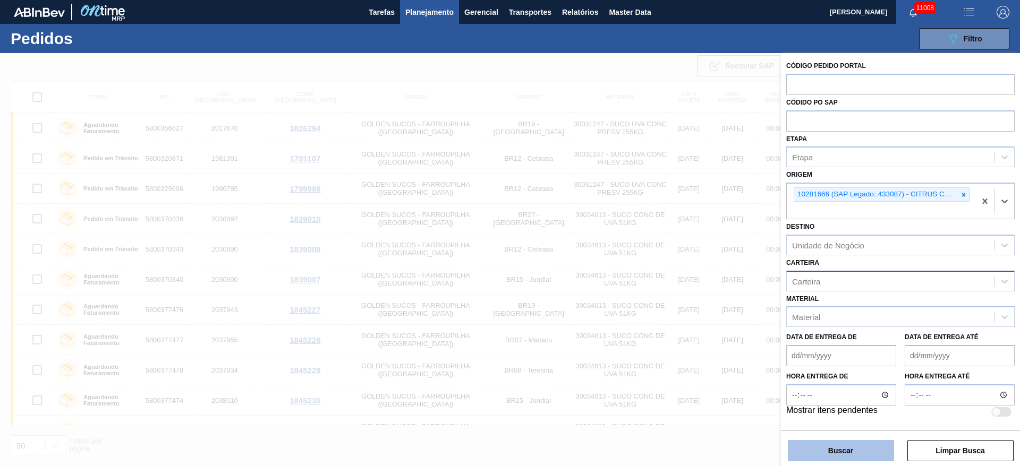
click at [832, 444] on button "Buscar" at bounding box center [840, 450] width 106 height 21
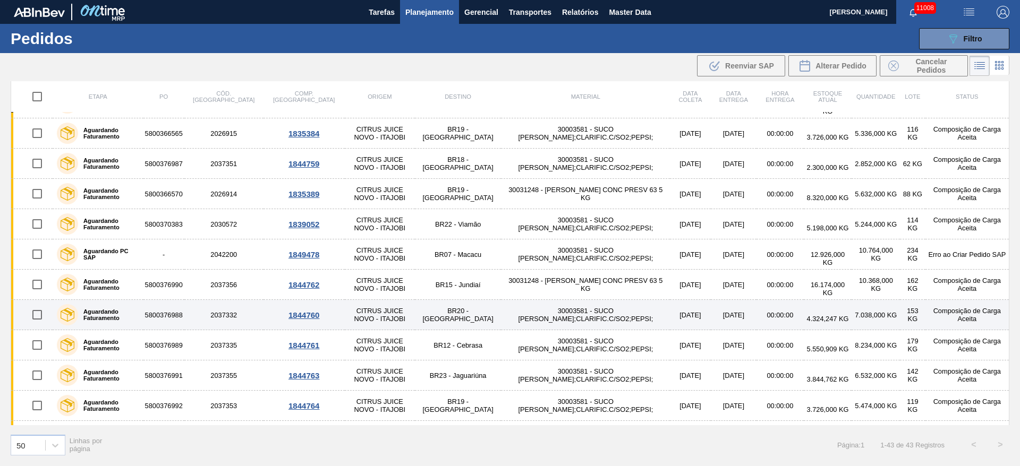
scroll to position [511, 0]
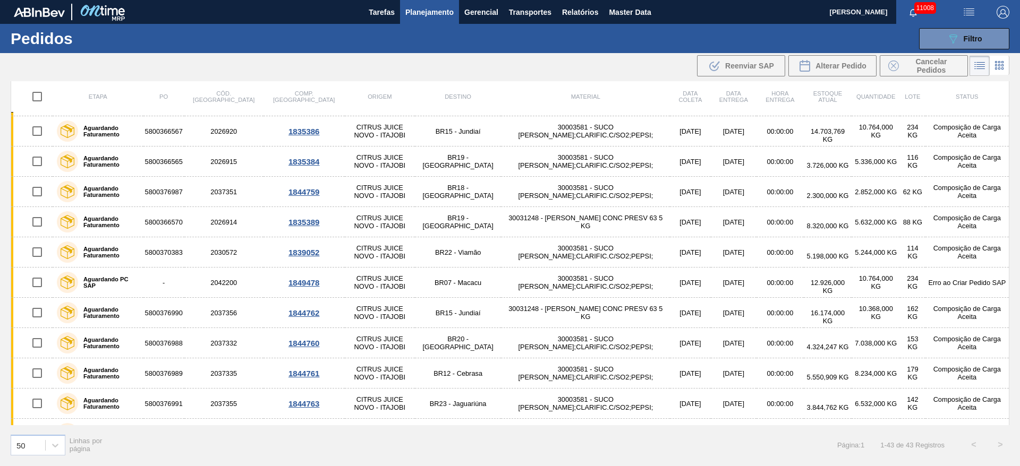
click at [422, 16] on span "Planejamento" at bounding box center [429, 12] width 48 height 13
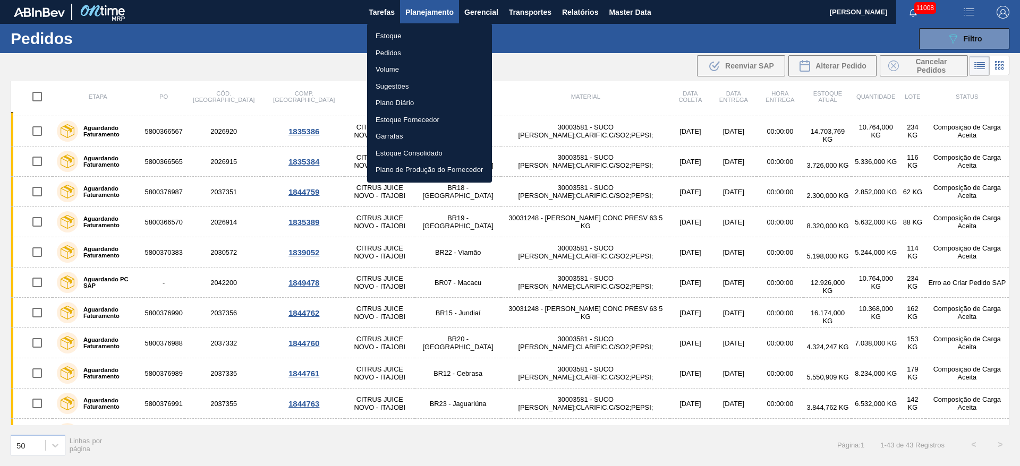
click at [424, 31] on li "Estoque" at bounding box center [429, 36] width 125 height 17
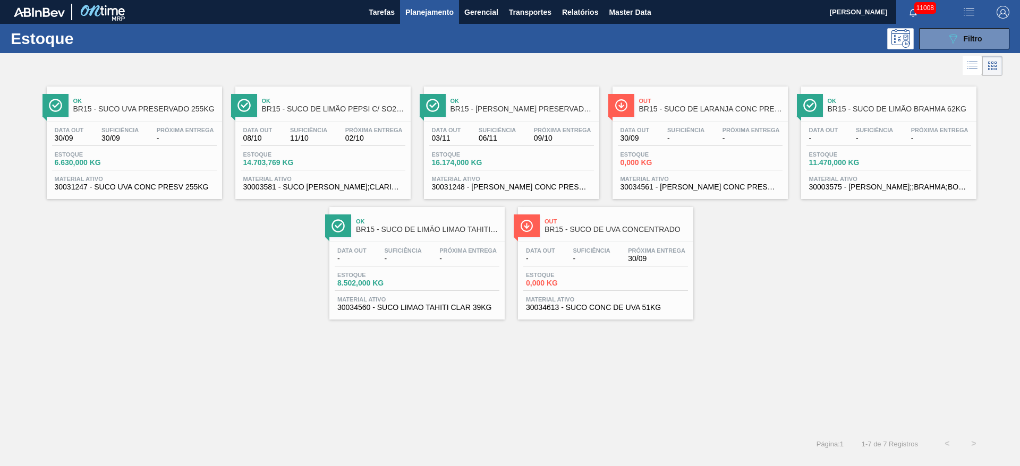
click at [958, 53] on div at bounding box center [501, 65] width 1002 height 25
click at [955, 38] on icon "089F7B8B-B2A5-4AFE-B5C0-19BA573D28AC" at bounding box center [952, 38] width 13 height 13
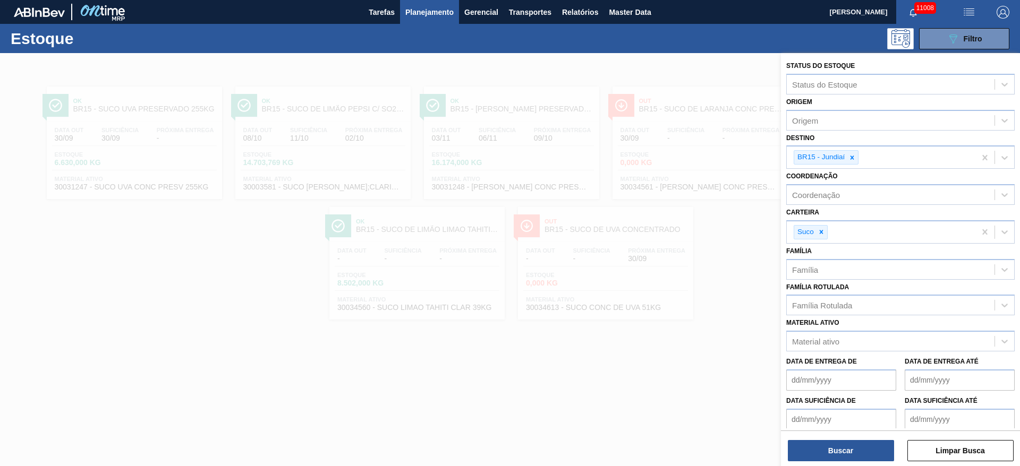
click at [1000, 10] on img "button" at bounding box center [1002, 12] width 13 height 13
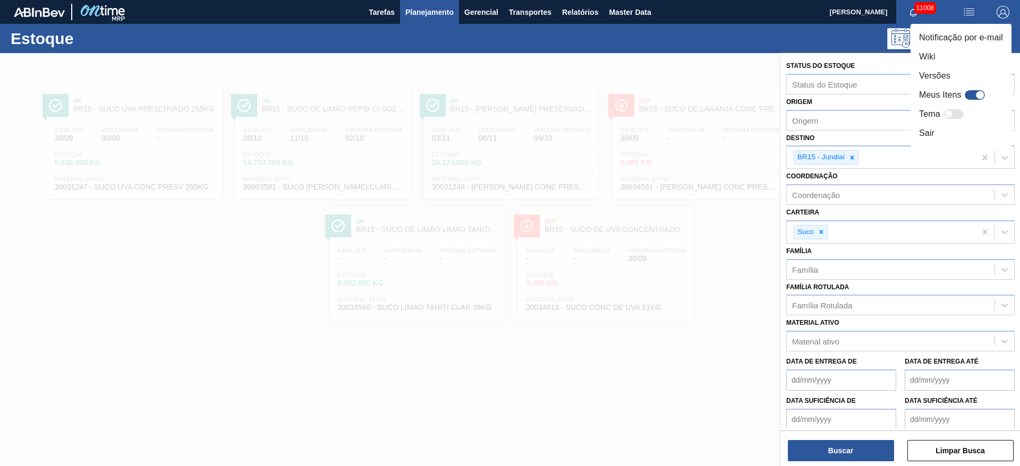
click at [968, 96] on div at bounding box center [974, 95] width 20 height 10
checkbox input "true"
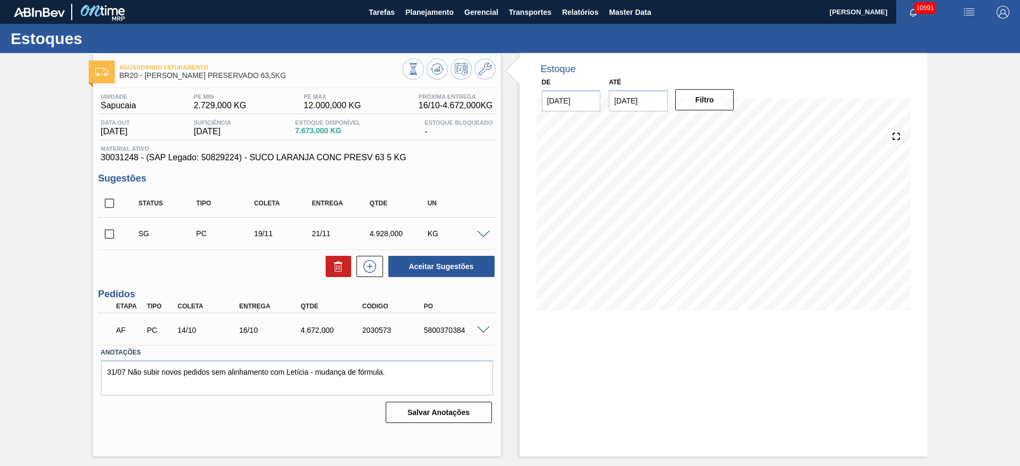
click at [648, 98] on input "[DATE]" at bounding box center [638, 100] width 59 height 21
click at [729, 123] on button "Next Month" at bounding box center [727, 126] width 7 height 7
click at [703, 198] on div "14" at bounding box center [707, 194] width 14 height 14
type input "14/11/2025"
click at [716, 108] on button "Filtro" at bounding box center [704, 99] width 59 height 21
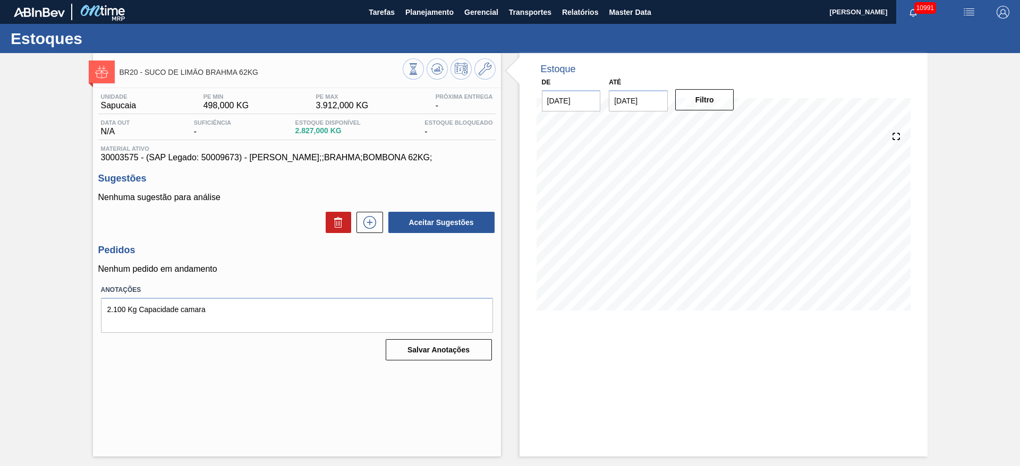
click at [645, 99] on input "[DATE]" at bounding box center [638, 100] width 59 height 21
click at [724, 127] on button "Next Month" at bounding box center [727, 126] width 7 height 7
click at [711, 192] on div "14" at bounding box center [707, 194] width 14 height 14
type input "14/11/2025"
click at [730, 96] on button "Filtro" at bounding box center [704, 99] width 59 height 21
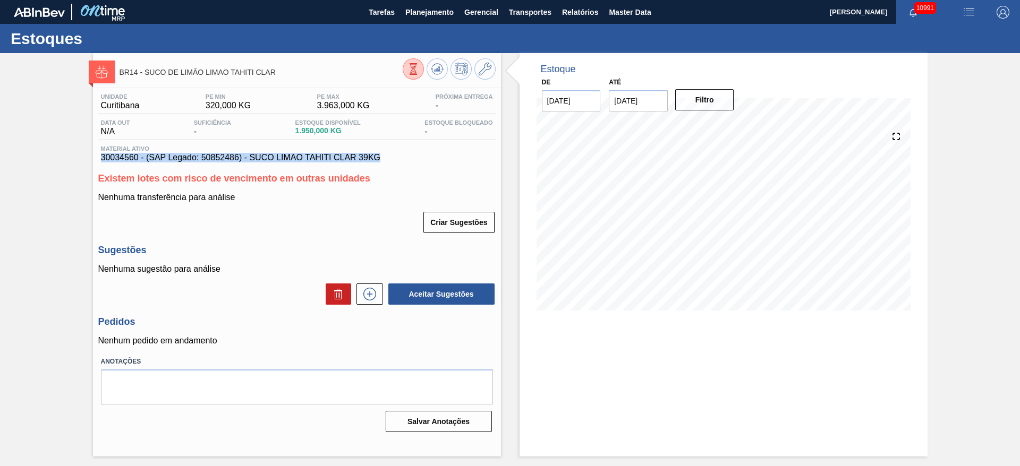
drag, startPoint x: 389, startPoint y: 161, endPoint x: 95, endPoint y: 161, distance: 294.7
click at [95, 161] on div "Unidade Curitibana PE MIN 320,000 KG PE MAX 3.963,000 KG Próxima Entrega - Data…" at bounding box center [297, 262] width 408 height 348
copy span "30034560 - (SAP Legado: 50852486) - SUCO LIMAO TAHITI CLAR 39KG"
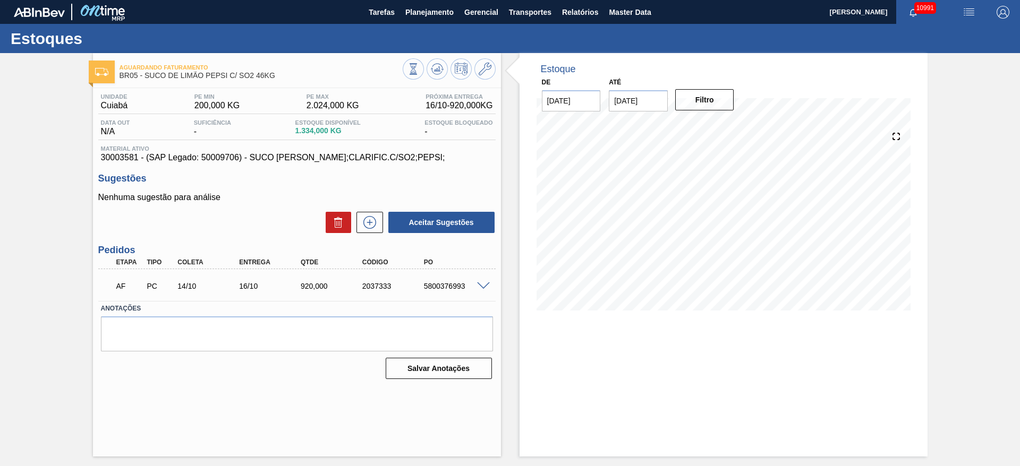
click at [637, 100] on input "[DATE]" at bounding box center [638, 100] width 59 height 21
click at [522, 174] on div "Estoque De 30/09/2025 Até 14/11/2025 Filtro 30/09 Projeção de Estoque 810.901 N…" at bounding box center [723, 189] width 408 height 273
click at [484, 62] on button at bounding box center [484, 68] width 21 height 21
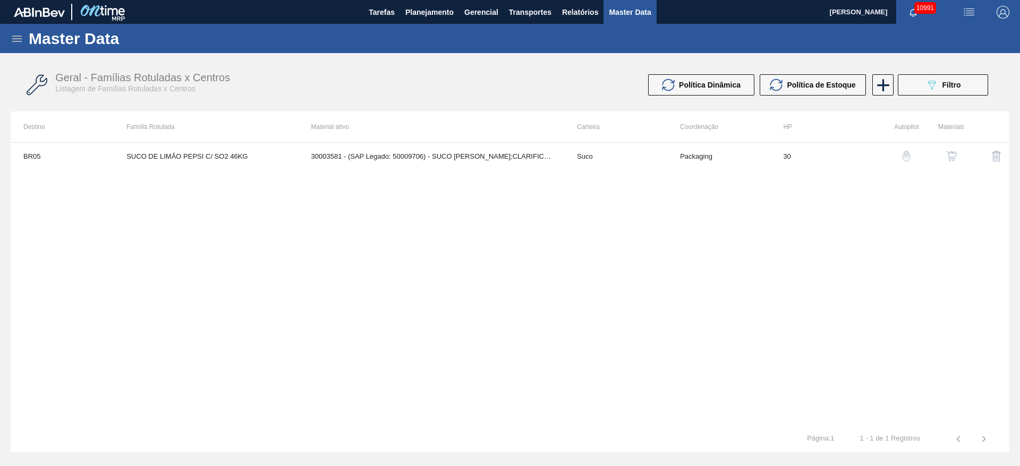
click at [398, 151] on td "30003581 - (SAP Legado: 50009706) - SUCO CONCENT LIMAO;CLARIFIC.C/SO2;PEPSI;" at bounding box center [430, 156] width 265 height 27
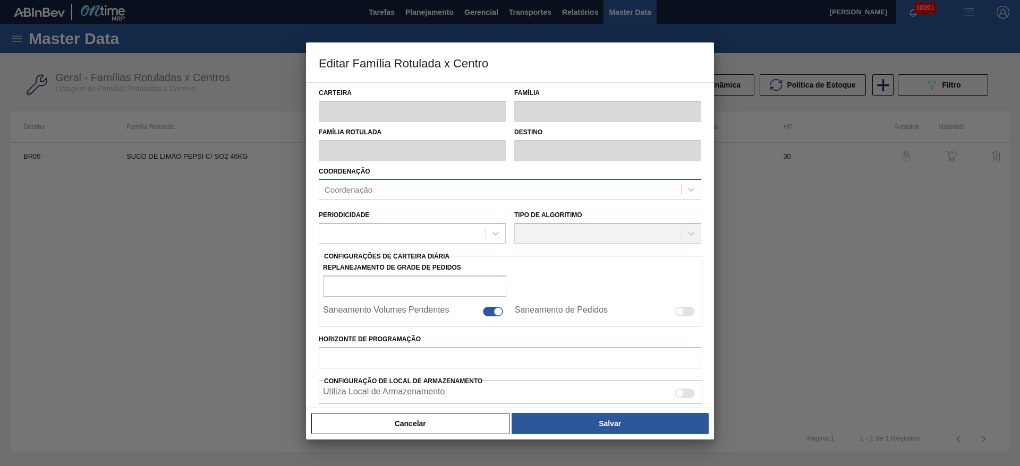
type input "Suco"
type input "SUCO DE LIMÃO PEPSI C/ SO2 46KG"
type input "BR05 - Cuiabá"
type input "30"
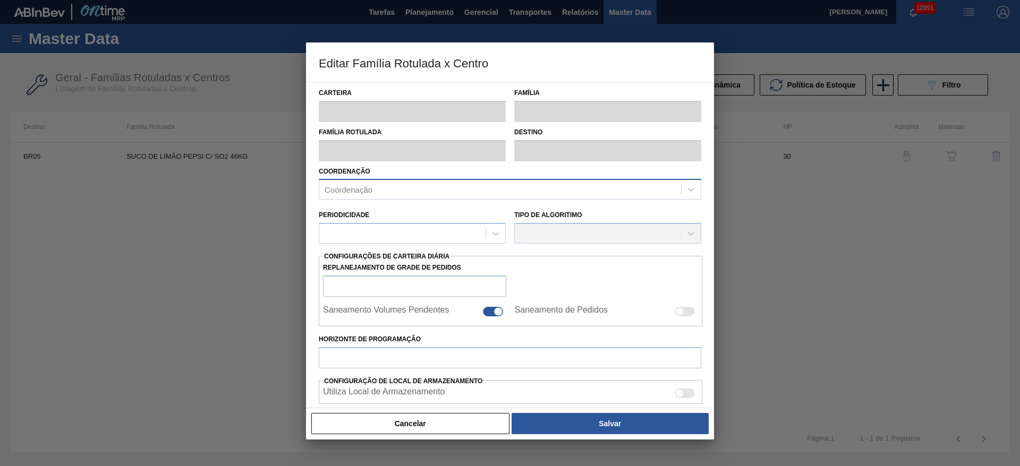
type input "200"
type input "2.024"
type input "40"
type input "929,600"
checkbox input "true"
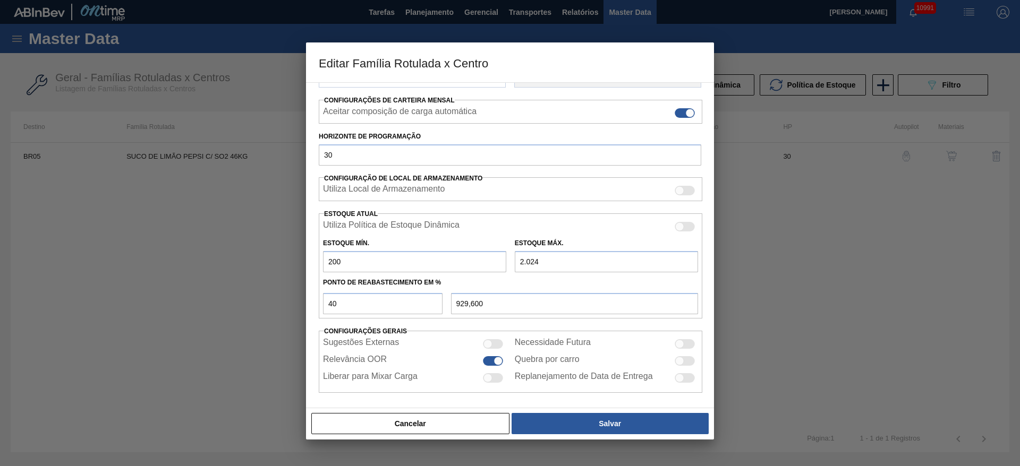
scroll to position [162, 0]
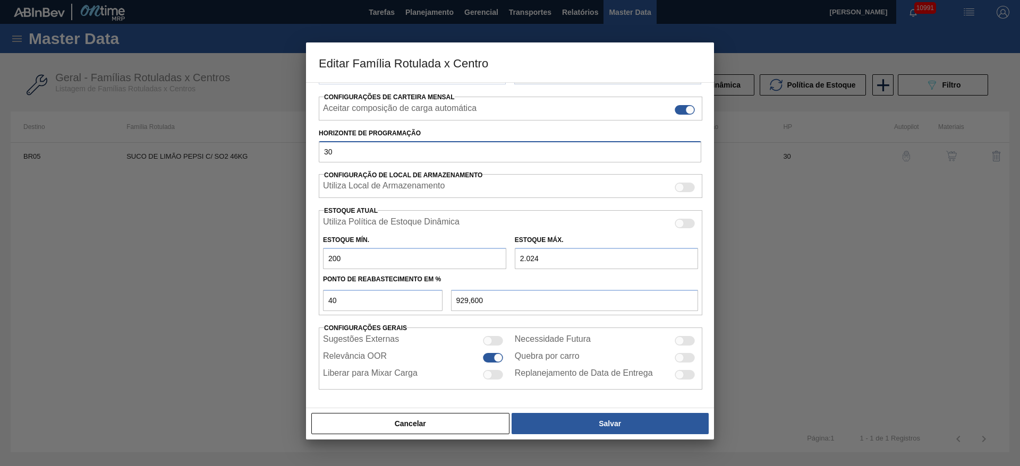
drag, startPoint x: 282, startPoint y: 157, endPoint x: 272, endPoint y: 156, distance: 9.6
click at [272, 156] on div "Editar Família Rotulada x Centro Carteira Suco Família Suco Família Rotulada SU…" at bounding box center [510, 233] width 1020 height 466
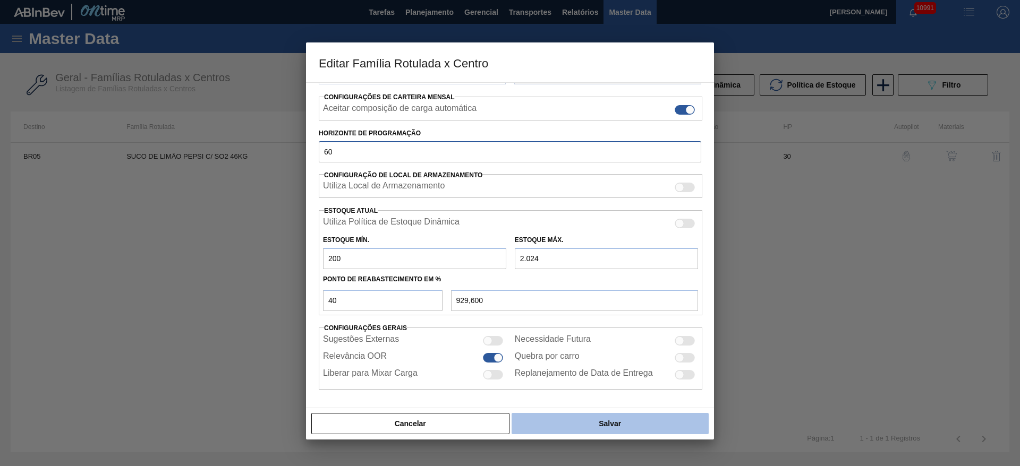
type input "60"
click at [629, 421] on button "Salvar" at bounding box center [609, 423] width 197 height 21
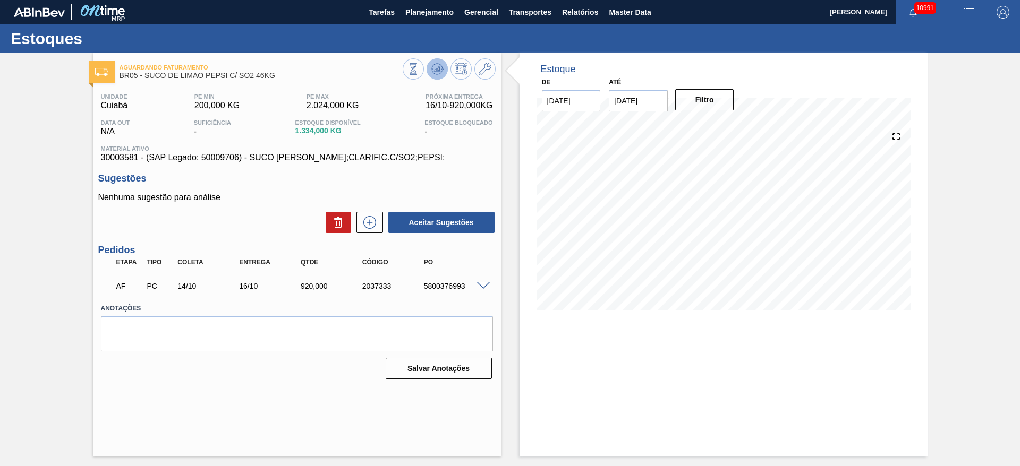
click at [434, 71] on icon at bounding box center [437, 69] width 13 height 13
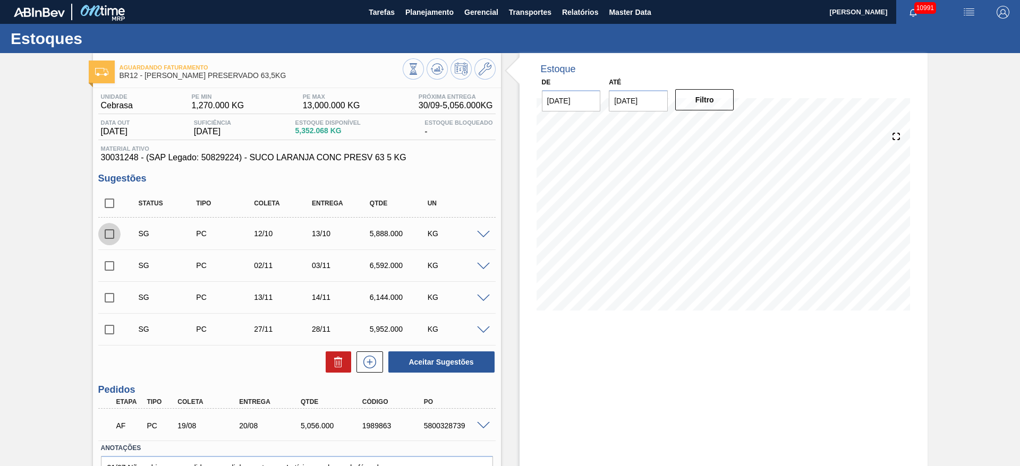
click at [109, 234] on input "checkbox" at bounding box center [109, 234] width 22 height 22
click at [460, 362] on button "Aceitar Sugestões" at bounding box center [441, 362] width 106 height 21
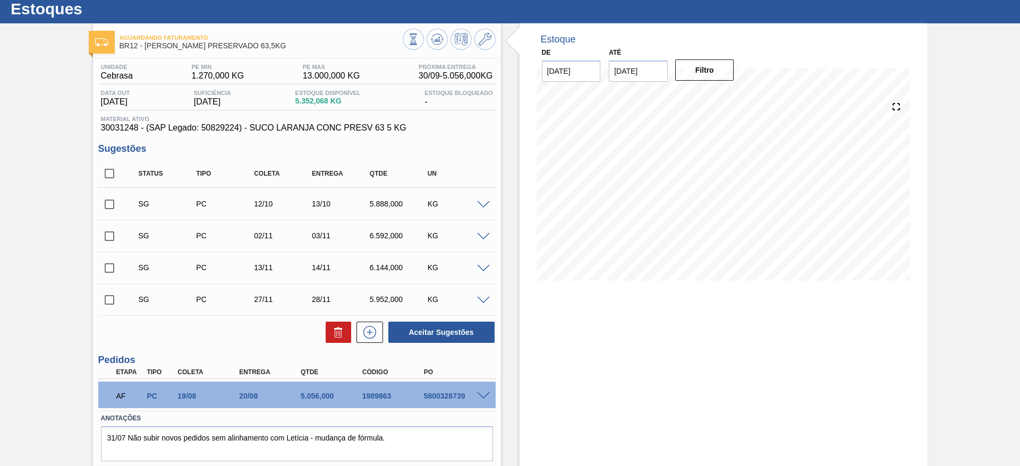
scroll to position [62, 0]
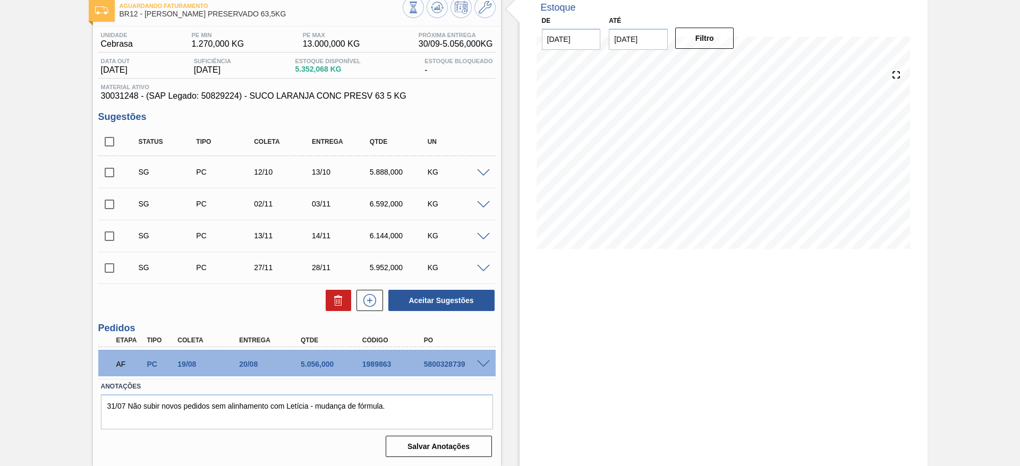
click at [113, 170] on input "checkbox" at bounding box center [109, 172] width 22 height 22
click at [436, 293] on button "Aceitar Sugestões" at bounding box center [441, 300] width 106 height 21
checkbox input "false"
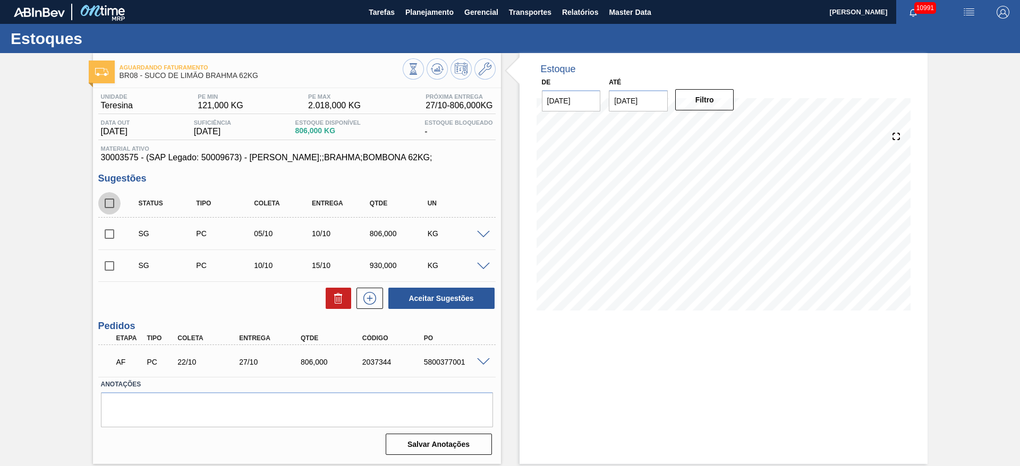
click at [107, 200] on input "checkbox" at bounding box center [109, 203] width 22 height 22
checkbox input "true"
click at [338, 298] on icon at bounding box center [338, 299] width 1 height 5
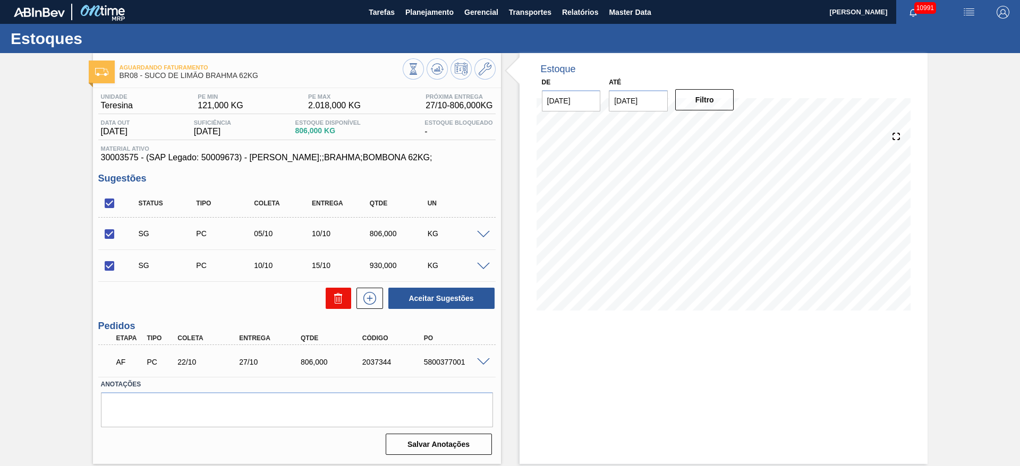
checkbox input "false"
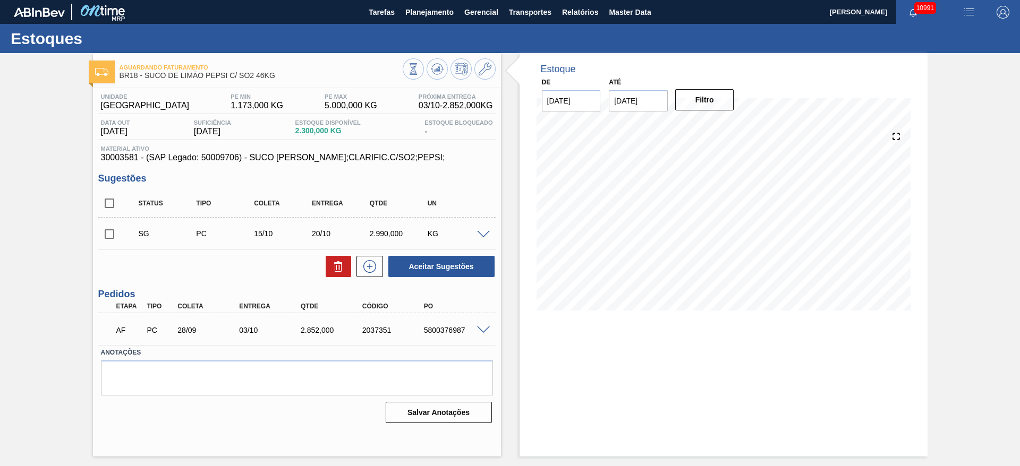
click at [481, 227] on div "SG PC 15/10 20/10 2.990,000 KG" at bounding box center [296, 233] width 397 height 27
click at [486, 238] on div "SG PC 15/10 20/10 2.990,000 KG" at bounding box center [296, 233] width 397 height 27
click at [484, 236] on span at bounding box center [483, 235] width 13 height 8
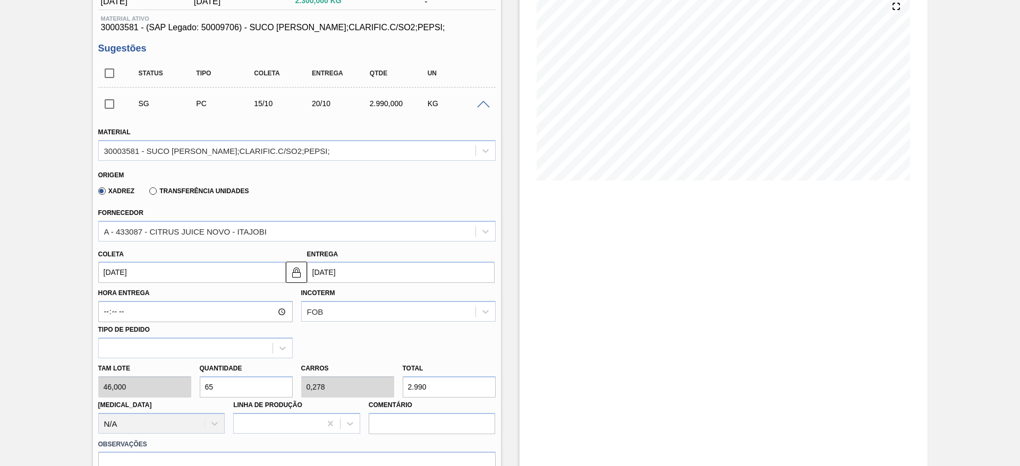
scroll to position [159, 0]
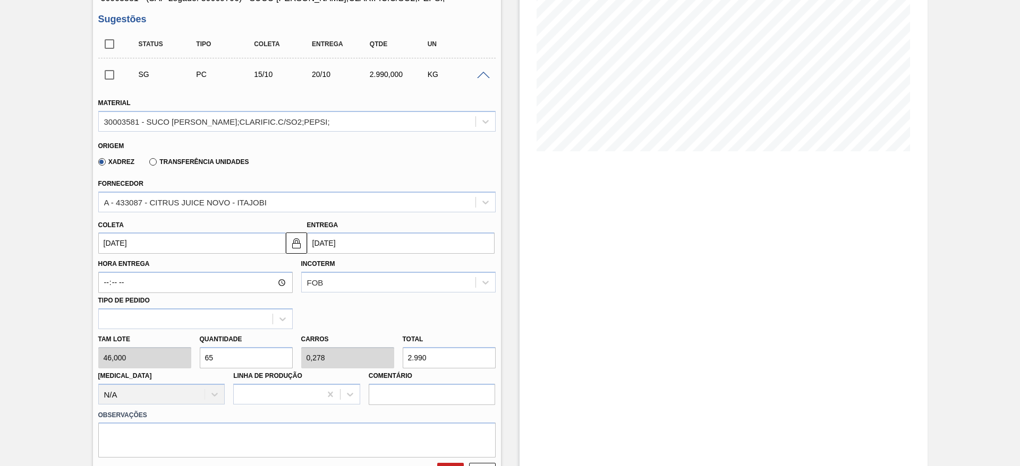
click at [123, 240] on input "[DATE]" at bounding box center [191, 243] width 187 height 21
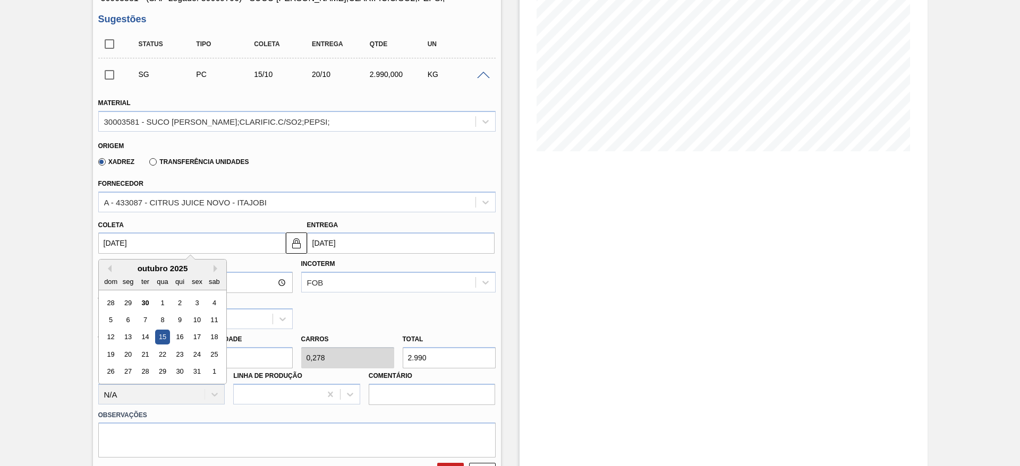
scroll to position [0, 0]
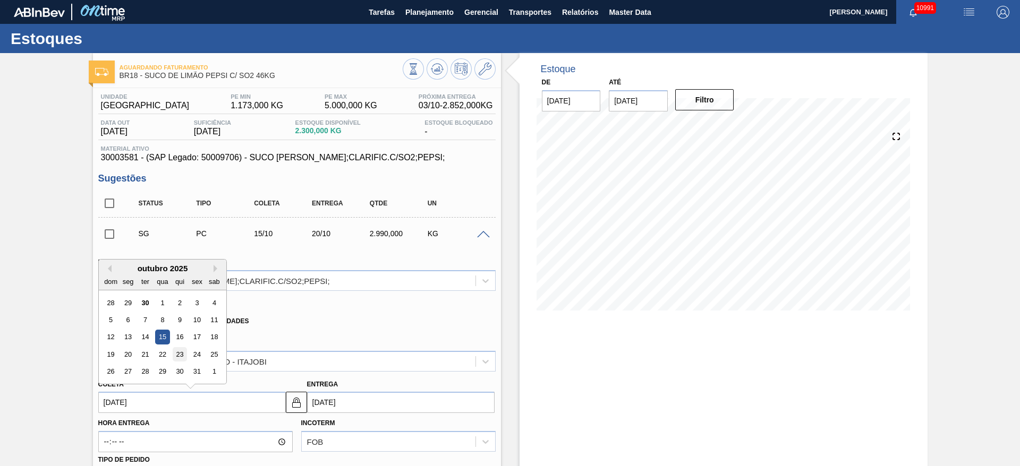
click at [182, 350] on div "23" at bounding box center [179, 354] width 14 height 14
type input "[DATE]"
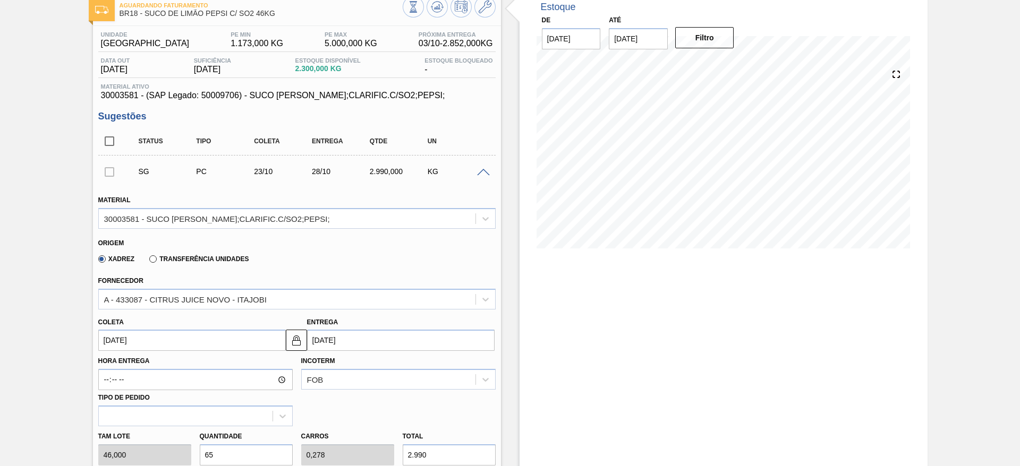
scroll to position [239, 0]
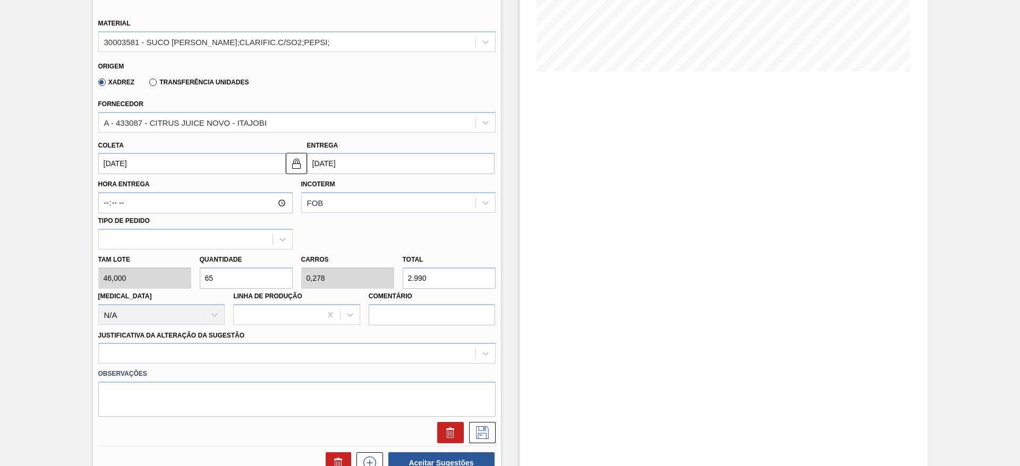
click at [249, 275] on input "65" at bounding box center [246, 278] width 93 height 21
type input "6"
type input "0,026"
type input "276"
type input "60"
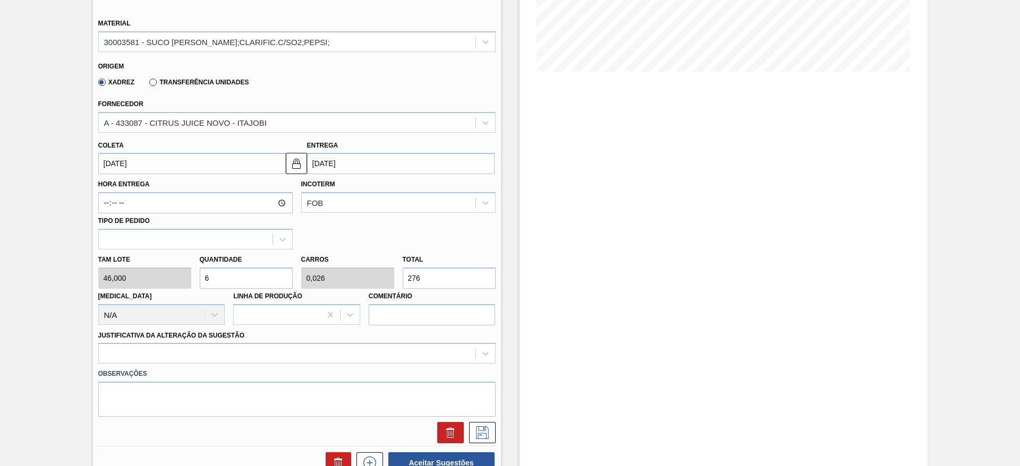
type input "0,256"
type input "2.760"
type input "6"
type input "0,026"
type input "276"
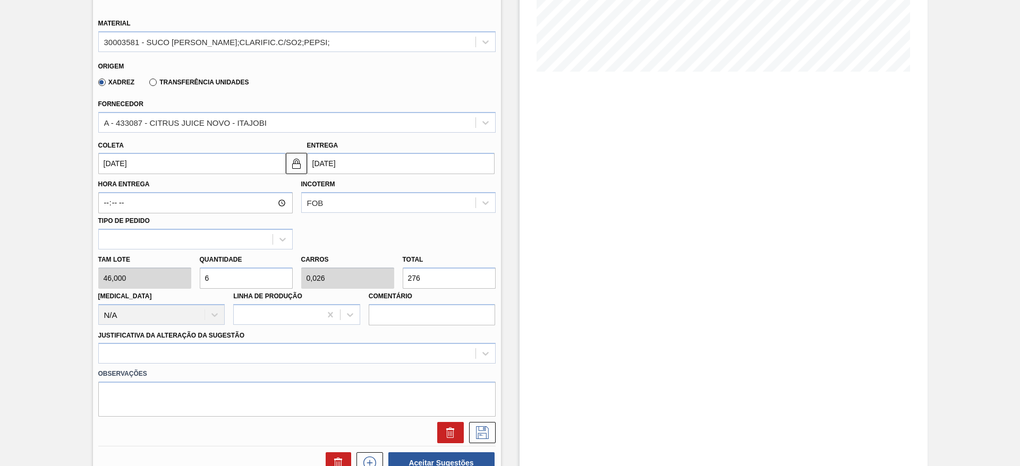
type input "0"
type input "5"
type input "0,021"
type input "230"
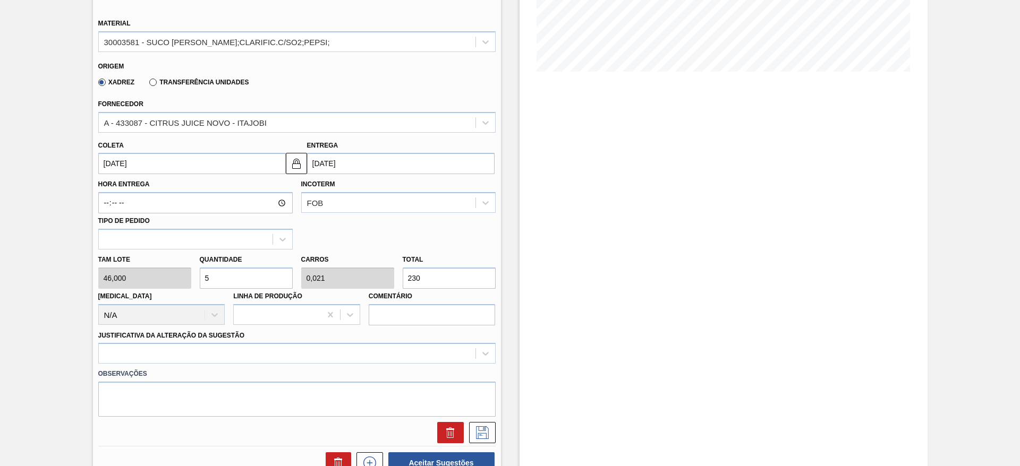
type input "58"
type input "0,248"
type input "2.668"
type input "5"
type input "0,021"
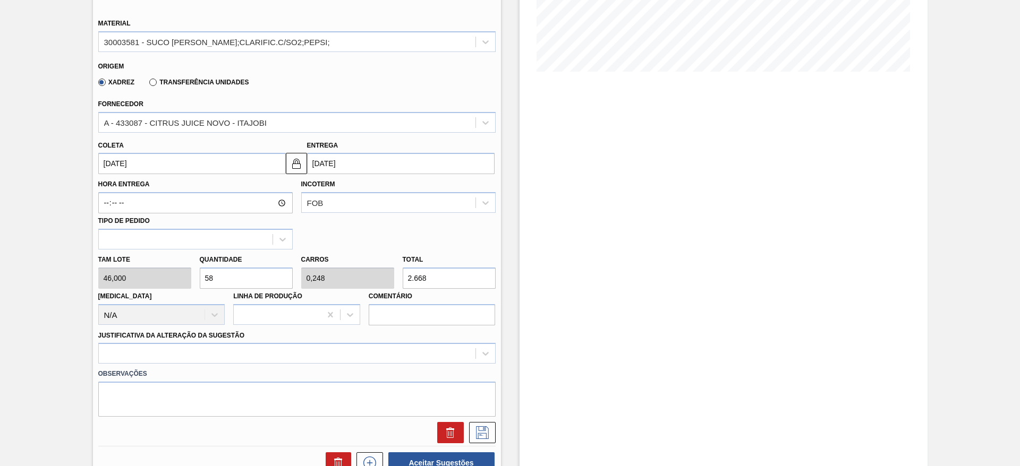
type input "230"
type input "56"
type input "0,239"
type input "2.576"
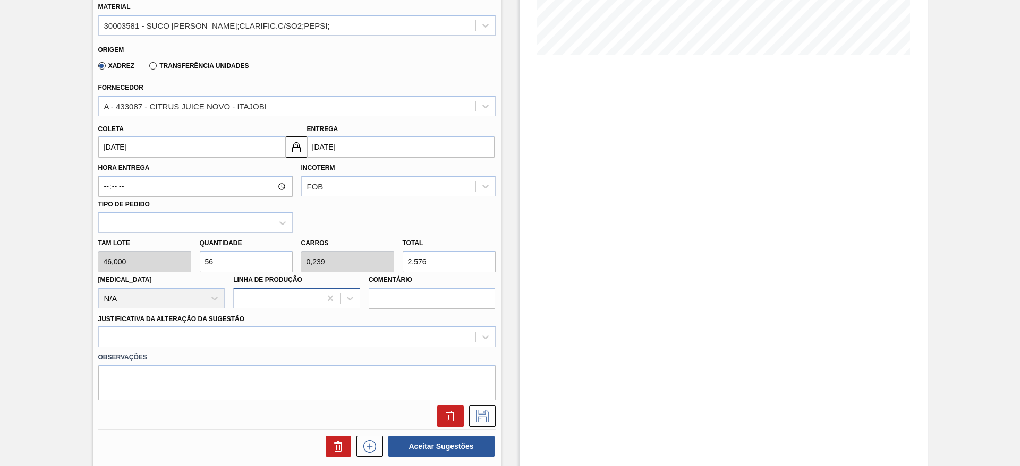
scroll to position [242, 0]
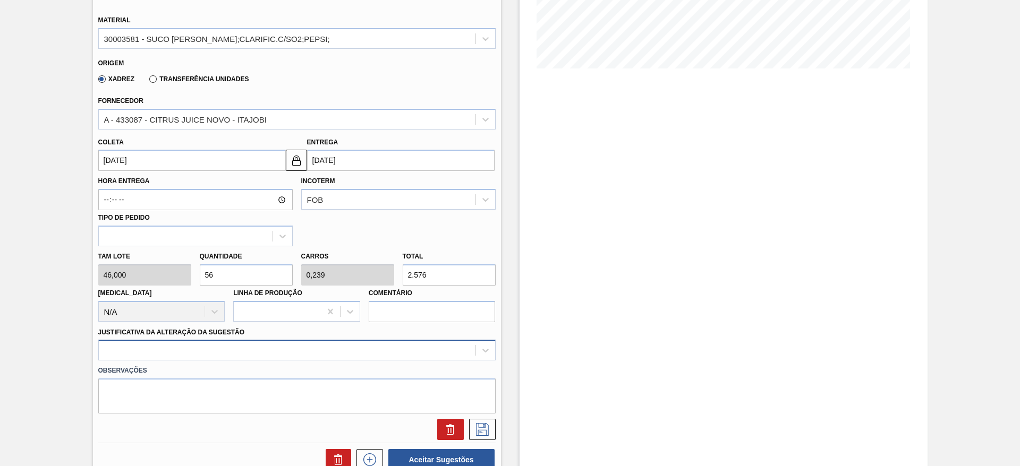
type input "56"
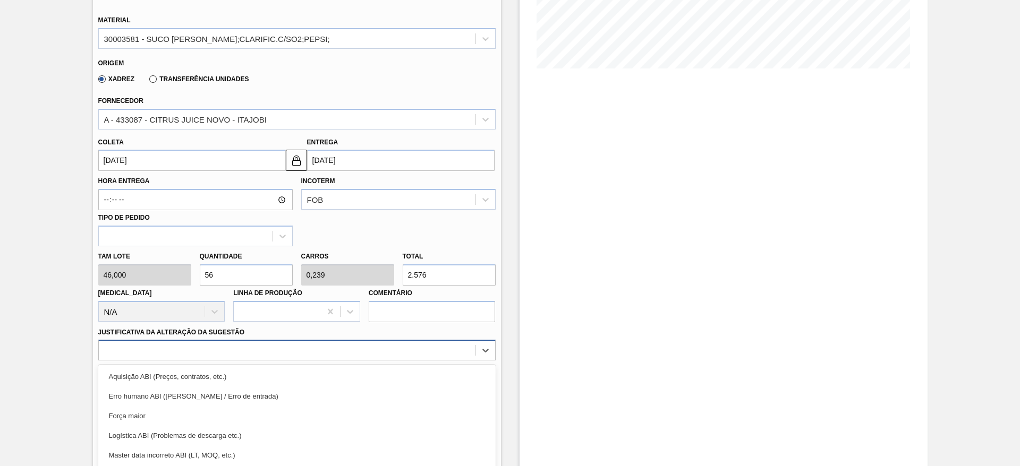
click at [443, 352] on div "option Força maior focused, 3 of 18. 18 results available. Use Up and Down to c…" at bounding box center [296, 350] width 397 height 21
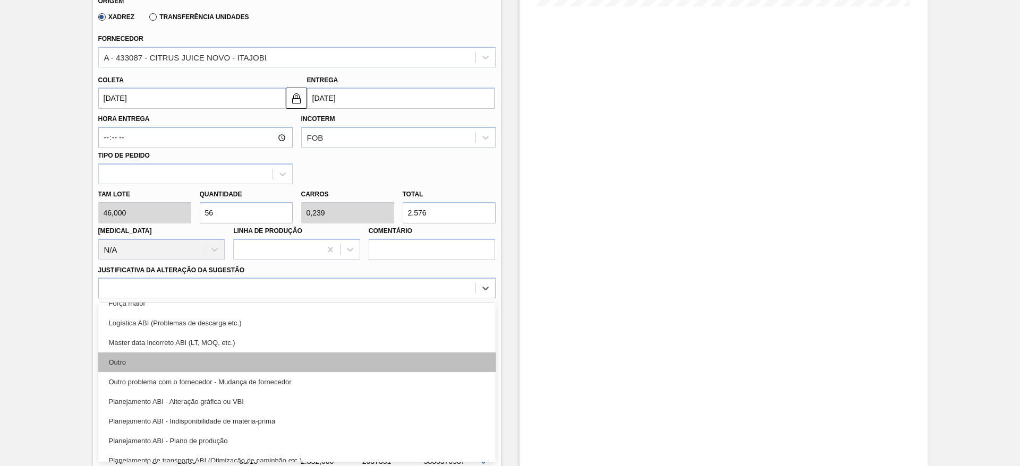
scroll to position [80, 0]
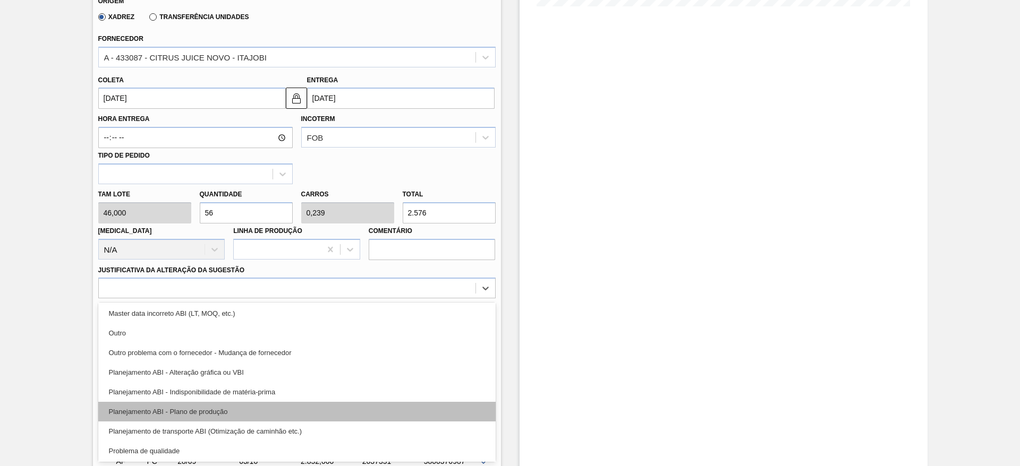
click at [371, 402] on div "Planejamento ABI - Plano de produção" at bounding box center [296, 412] width 397 height 20
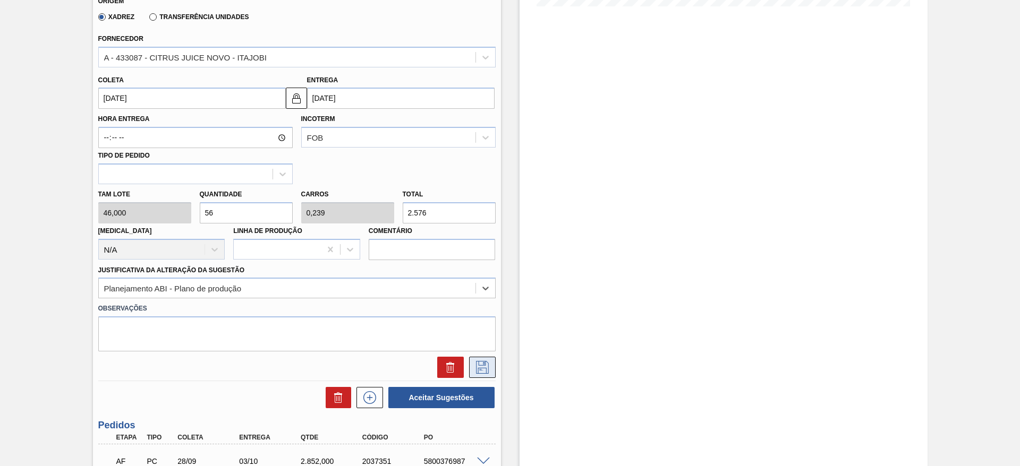
click at [479, 361] on icon at bounding box center [482, 367] width 13 height 13
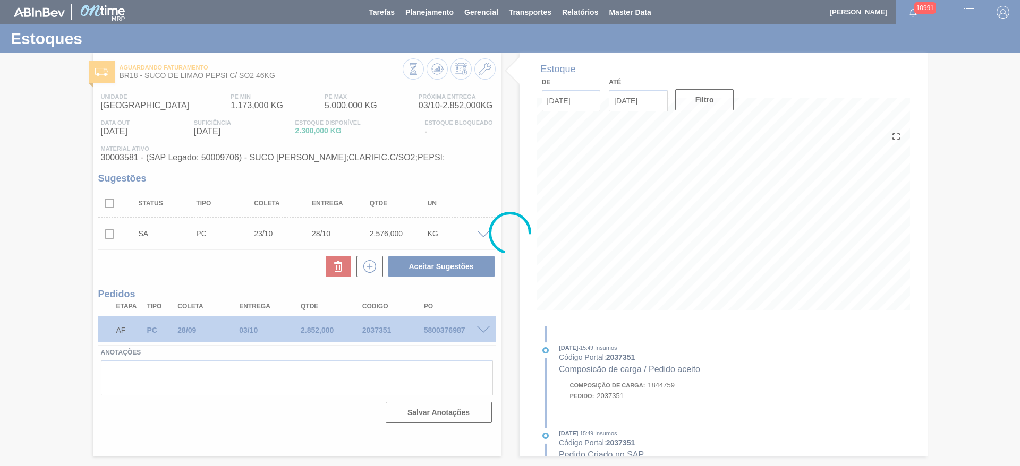
scroll to position [0, 0]
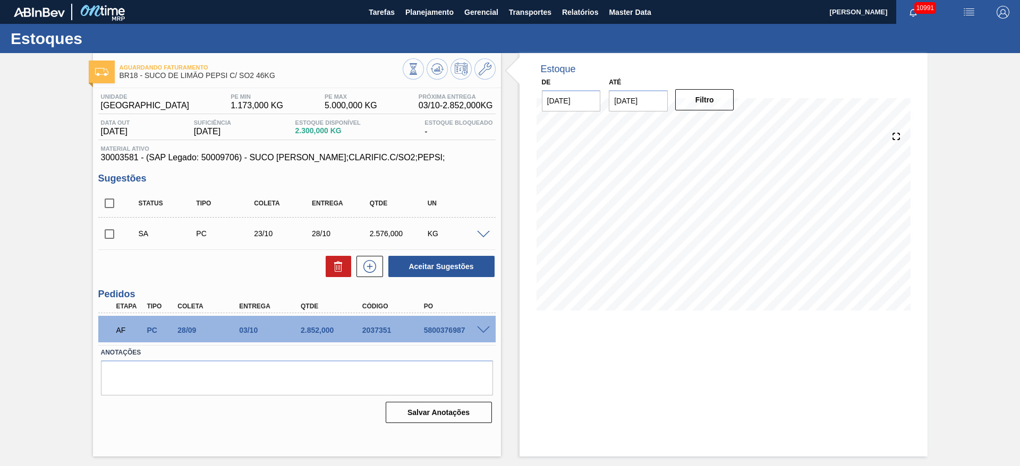
click at [105, 238] on input "checkbox" at bounding box center [109, 234] width 22 height 22
click at [434, 265] on button "Aceitar Sugestões" at bounding box center [441, 266] width 106 height 21
checkbox input "false"
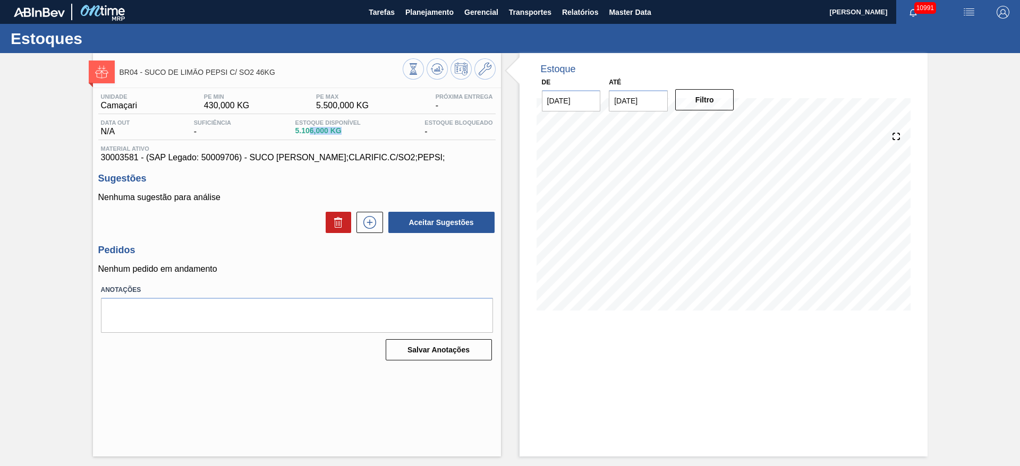
drag, startPoint x: 357, startPoint y: 135, endPoint x: 296, endPoint y: 137, distance: 60.6
click at [308, 136] on div "Estoque Disponível 5.106,000 KG" at bounding box center [328, 127] width 71 height 17
click at [342, 138] on div "Data out N/A Suficiência - Estoque Disponível 5.106,000 KG Estoque Bloqueado -" at bounding box center [296, 129] width 397 height 21
click at [270, 212] on div "Aceitar Sugestões" at bounding box center [296, 222] width 397 height 23
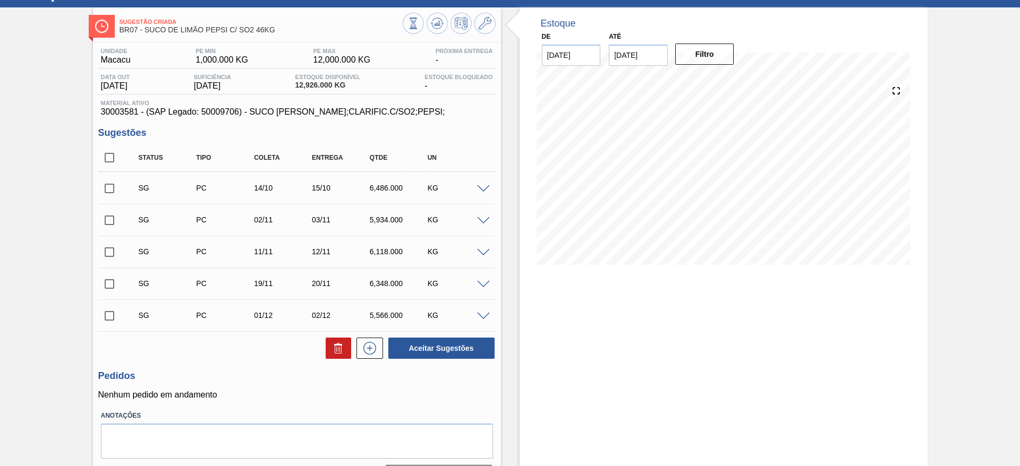
scroll to position [75, 0]
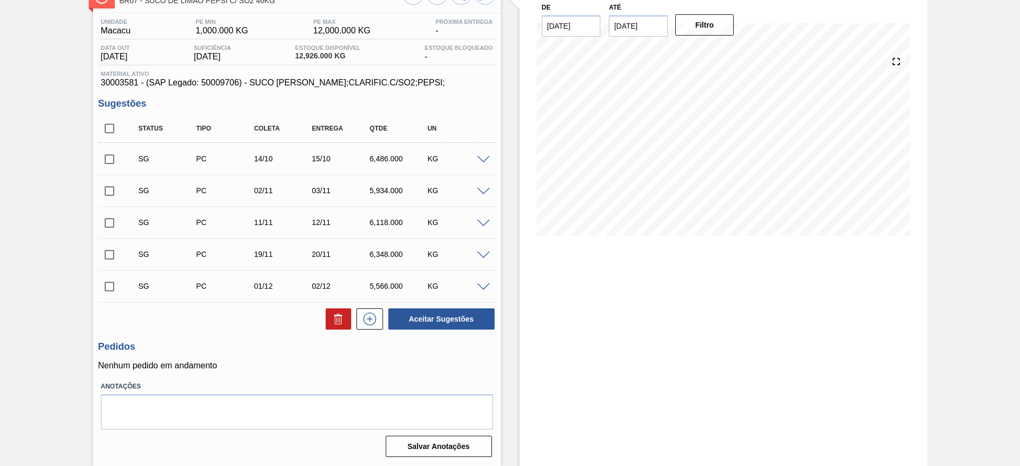
click at [112, 84] on span "30003581 - (SAP Legado: 50009706) - SUCO [PERSON_NAME];CLARIFIC.C/SO2;PEPSI;" at bounding box center [297, 83] width 392 height 10
copy span "30003581"
click at [479, 155] on div at bounding box center [484, 159] width 21 height 8
click at [485, 157] on span at bounding box center [483, 160] width 13 height 8
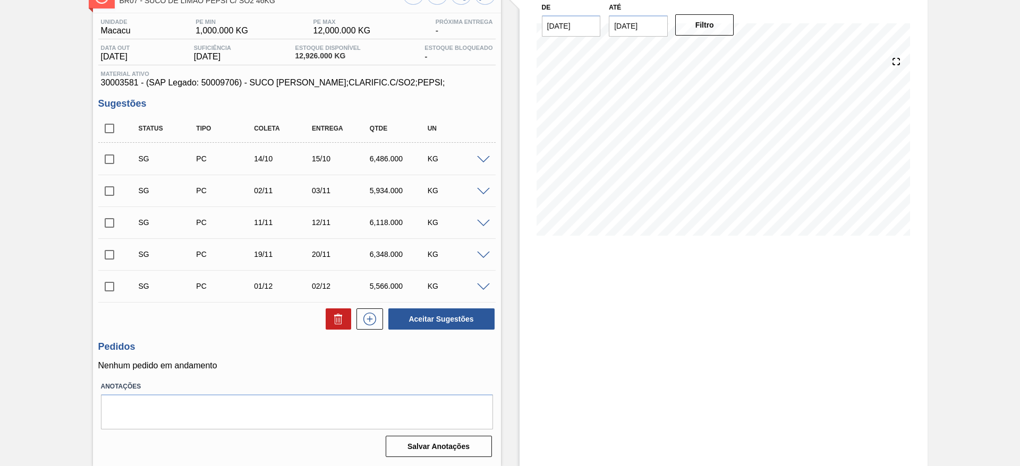
type input "46,000"
type input "0,705"
type input "6.486"
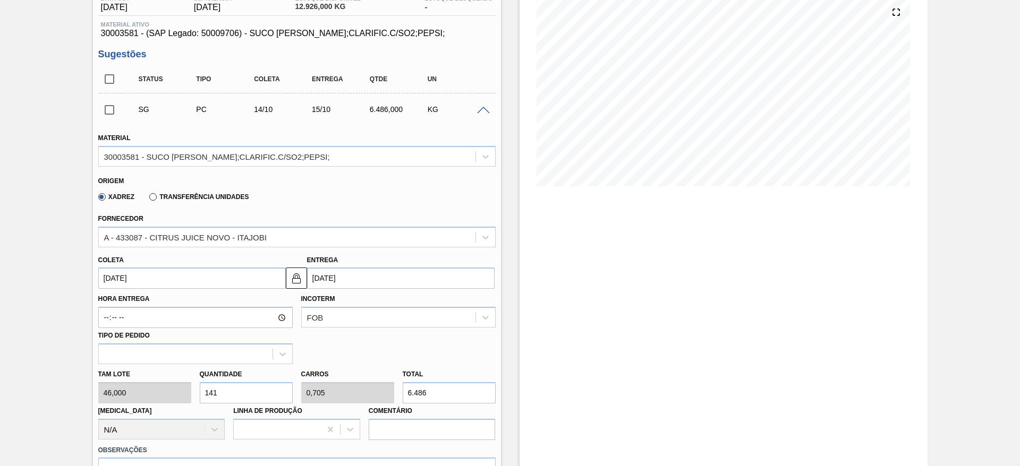
scroll to position [155, 0]
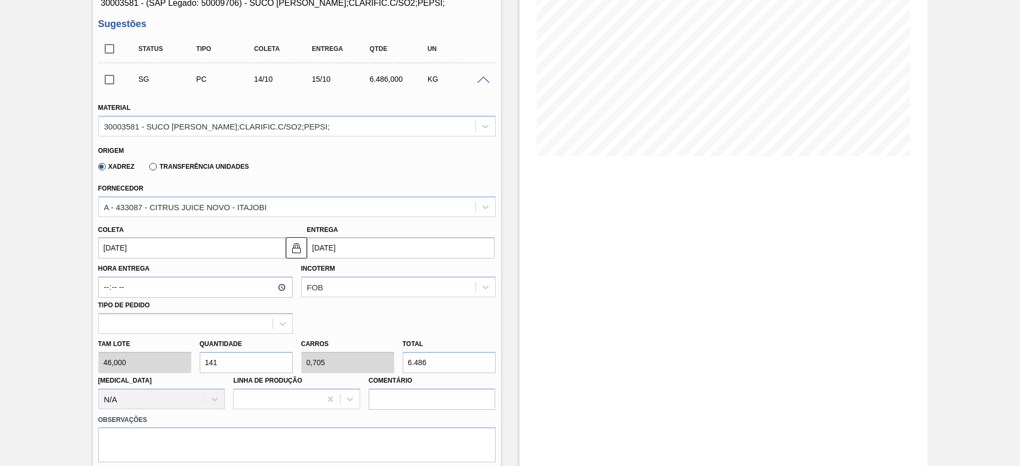
click at [188, 358] on div "[PERSON_NAME] 46,000 Quantidade 141 Carros 0,705 Total 6.486 [MEDICAL_DATA] N/A…" at bounding box center [297, 372] width 406 height 76
type input "2"
type input "0,01"
type input "92"
type input "22"
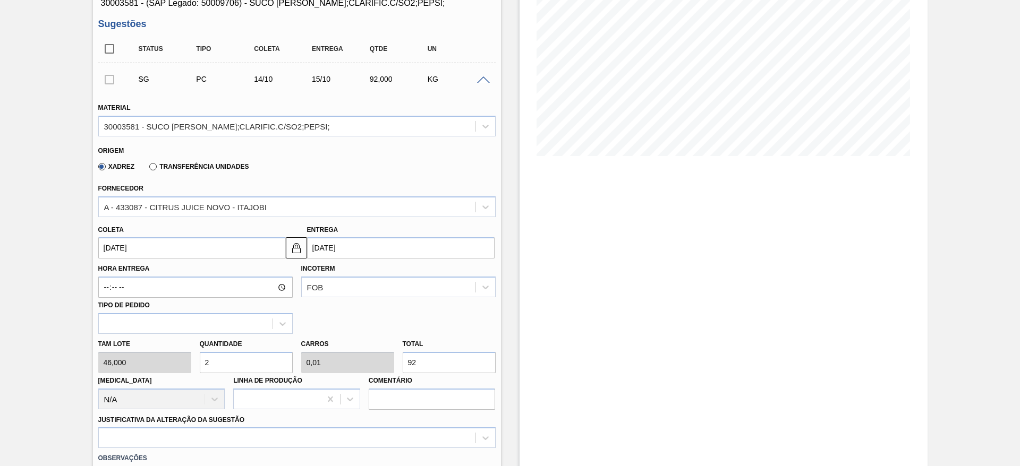
type input "0,11"
type input "1.012"
type input "228"
type input "1,14"
type input "10.488"
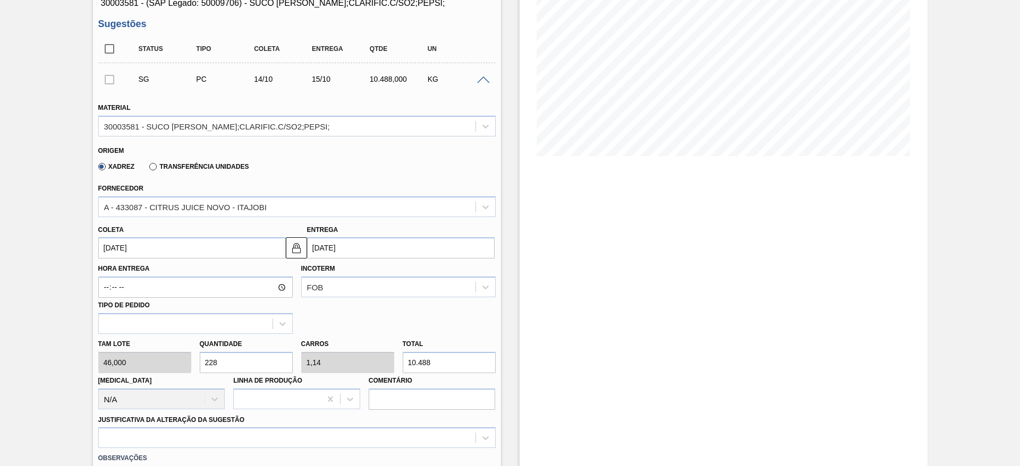
type input "22"
type input "0,11"
type input "1.012"
type input "2"
type input "0,01"
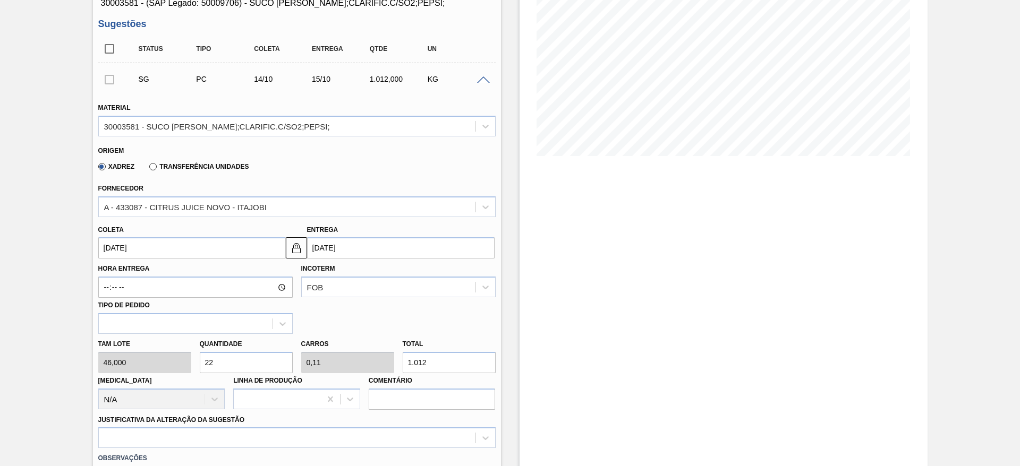
type input "92"
type input "0"
type input "2"
type input "0,01"
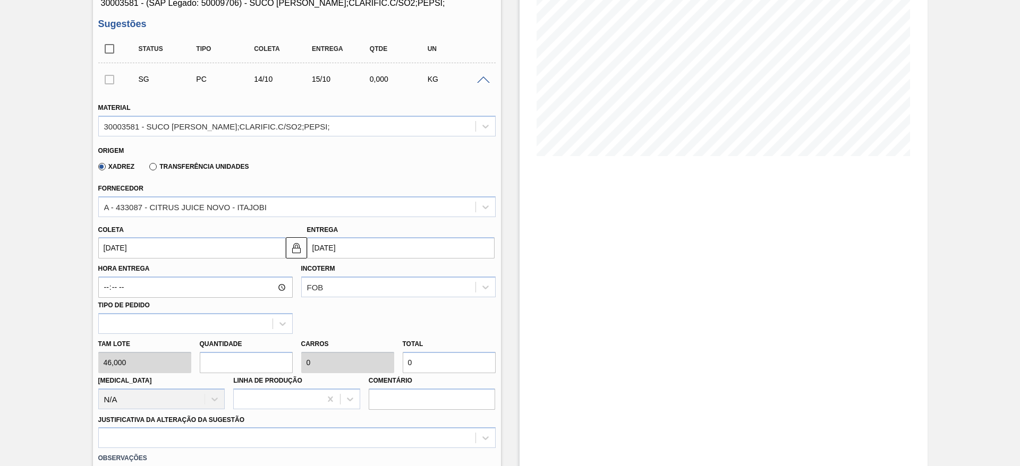
type input "92"
type input "23"
type input "0,115"
type input "1.058"
type input "236"
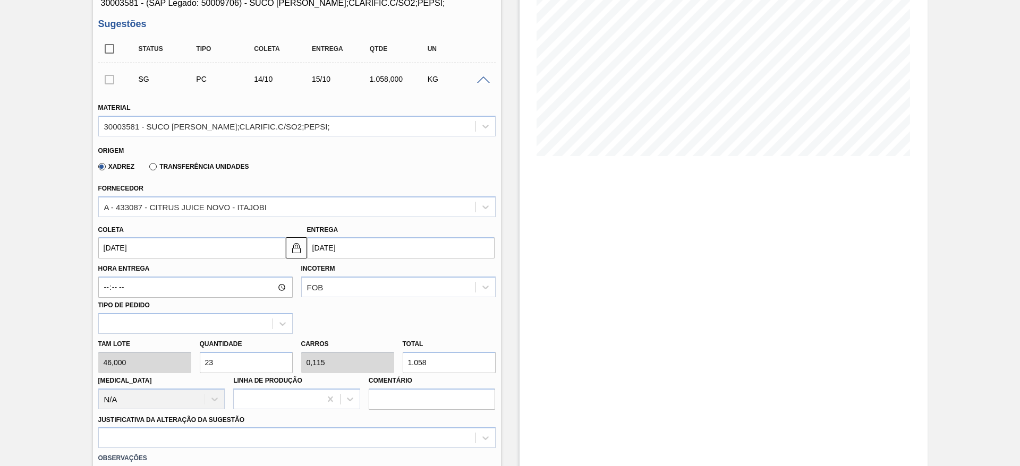
type input "1,18"
type input "10.856"
type input "23"
type input "0,115"
type input "1.058"
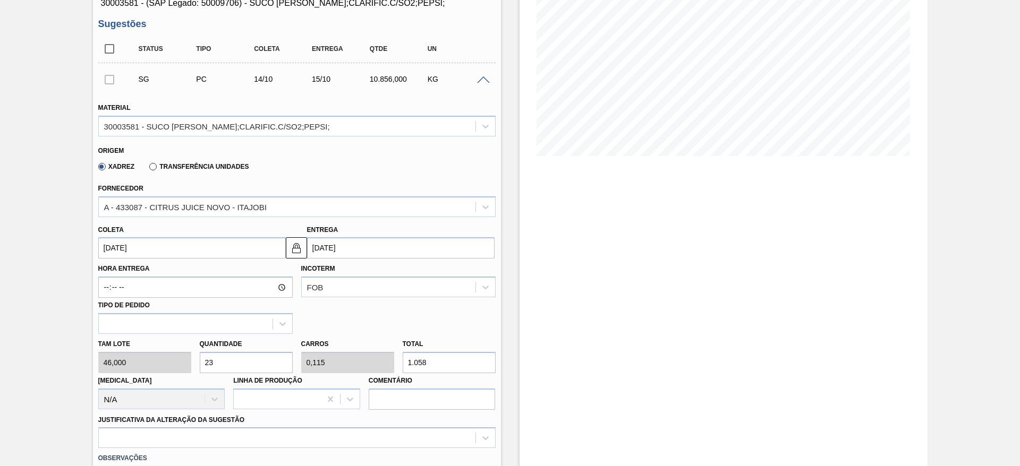
type input "234"
type input "1,17"
type input "10.764"
type input "234"
click at [134, 248] on input "14/10/2025" at bounding box center [191, 247] width 187 height 21
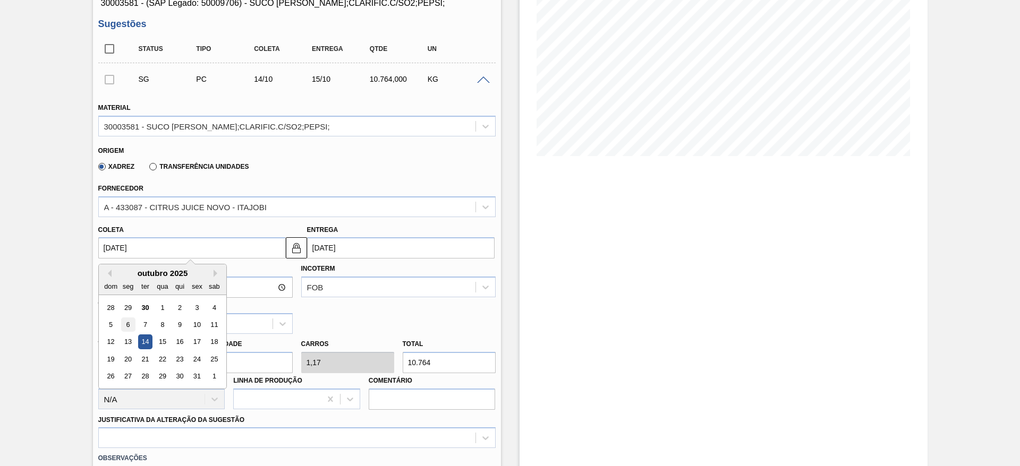
click at [126, 322] on div "6" at bounding box center [128, 325] width 14 height 14
type input "06/10/2025"
type input "07/10/2025"
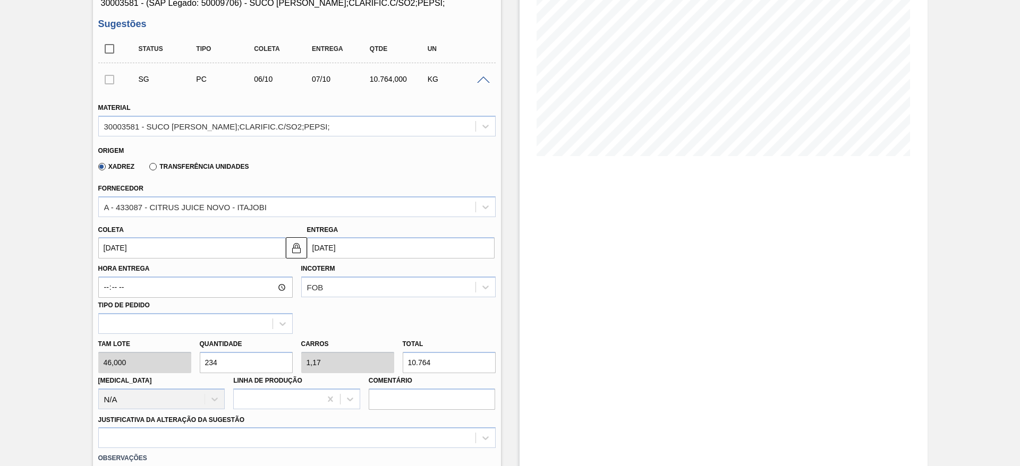
click at [122, 242] on input "06/10/2025" at bounding box center [191, 247] width 187 height 21
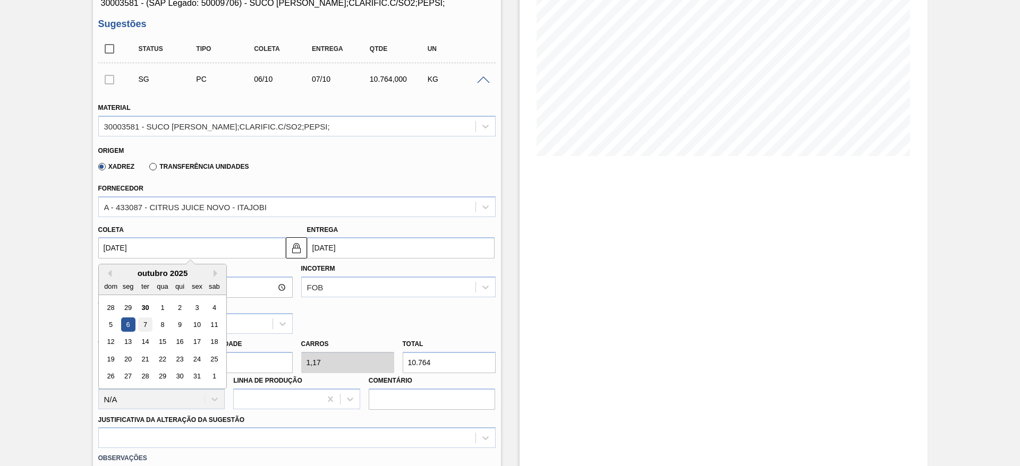
click at [146, 329] on div "7" at bounding box center [145, 325] width 14 height 14
type input "07/10/2025"
type input "08/10/2025"
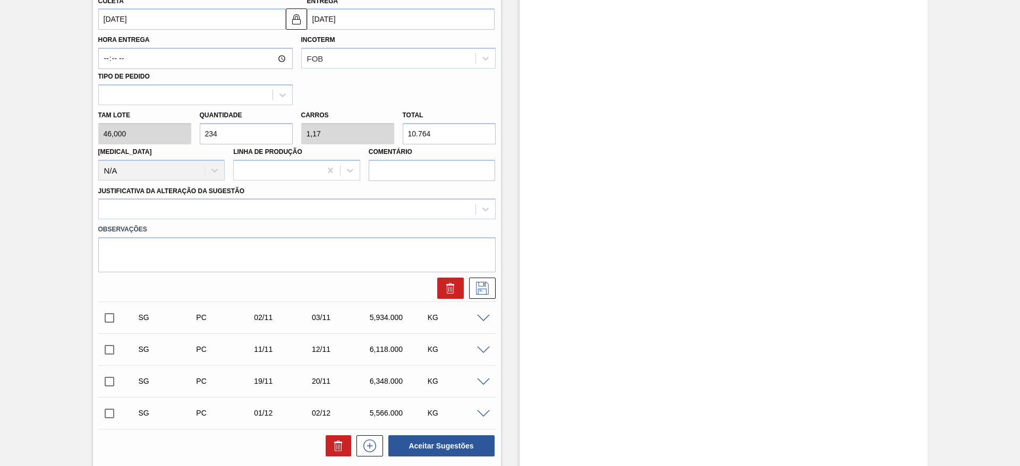
scroll to position [393, 0]
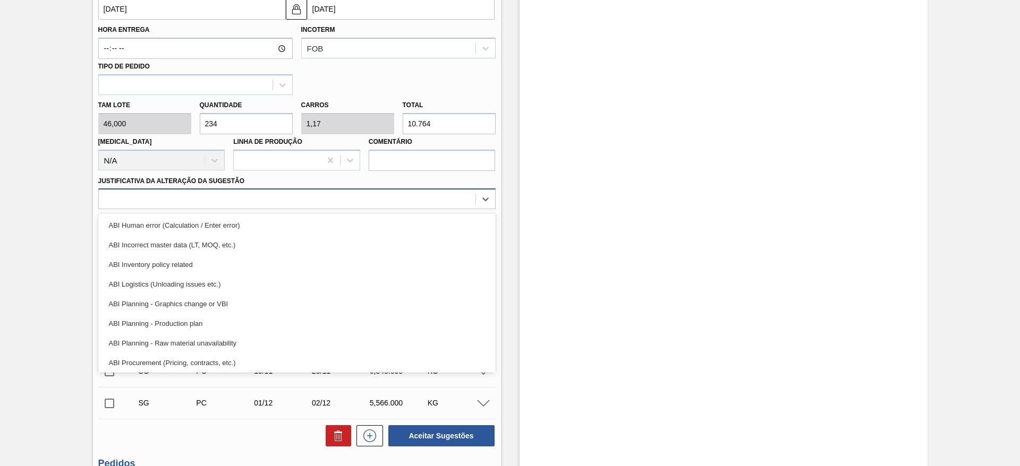
drag, startPoint x: 402, startPoint y: 204, endPoint x: 397, endPoint y: 203, distance: 5.4
click at [400, 203] on div at bounding box center [287, 199] width 376 height 15
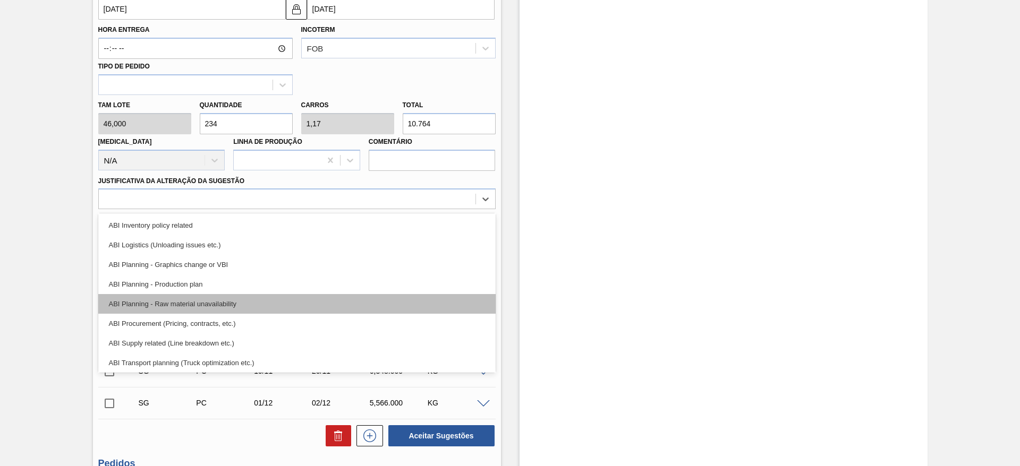
scroll to position [0, 0]
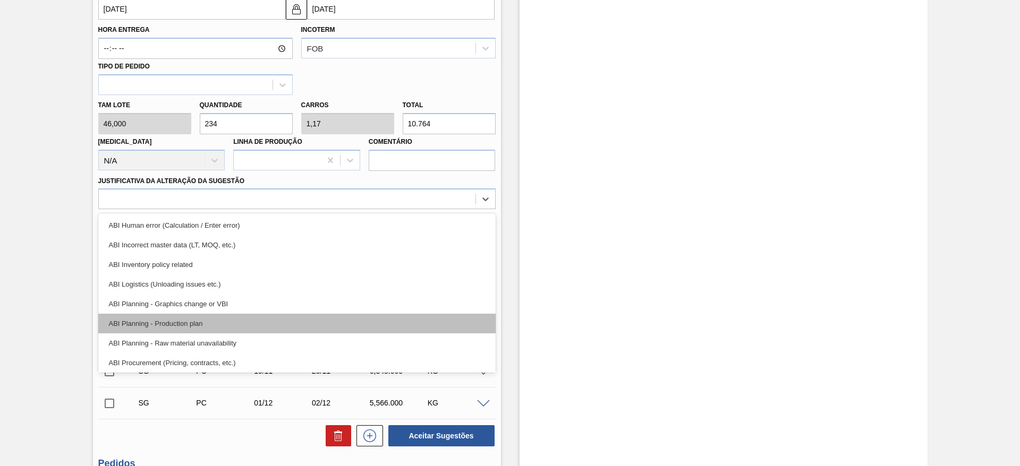
click at [322, 326] on div "ABI Planning - Production plan" at bounding box center [296, 324] width 397 height 20
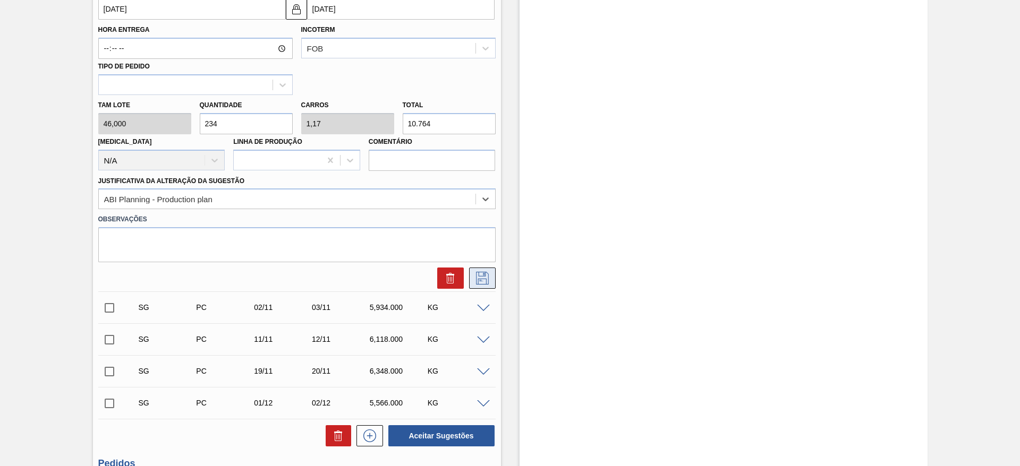
click at [483, 272] on icon at bounding box center [482, 278] width 17 height 13
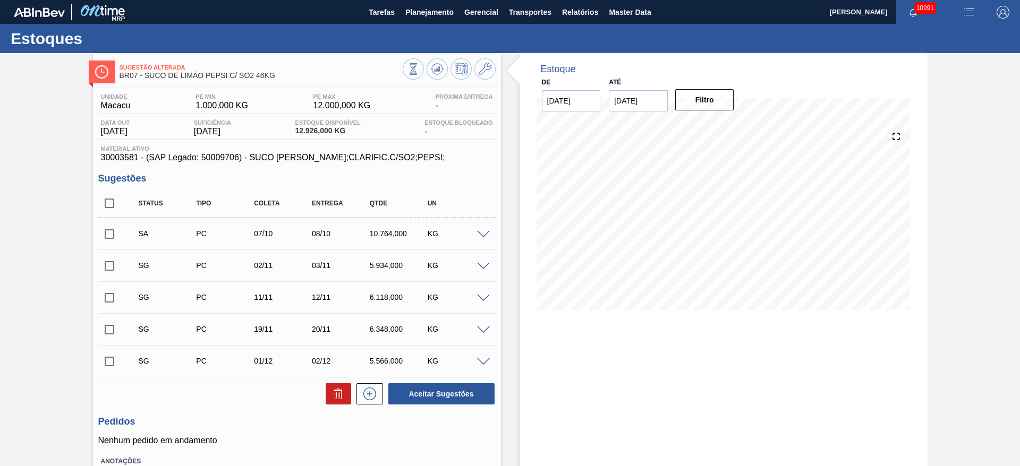
click at [481, 235] on span at bounding box center [483, 235] width 13 height 8
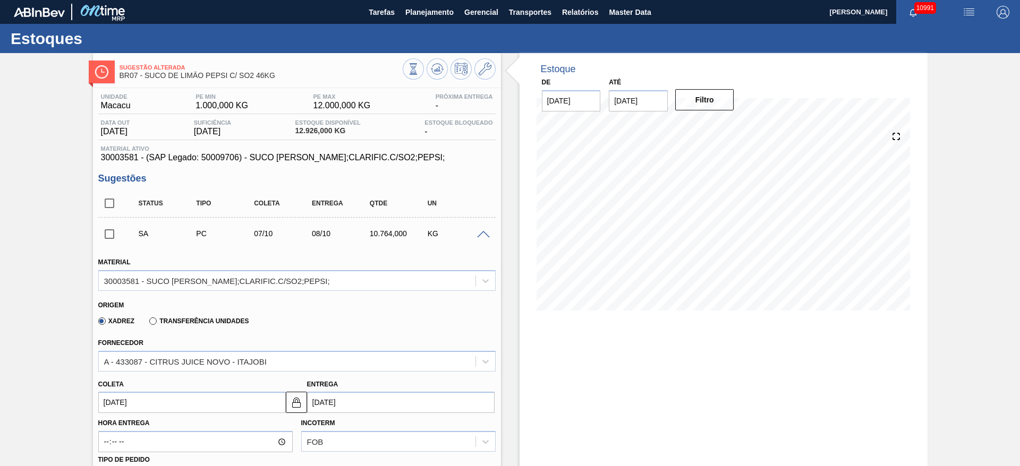
click at [110, 407] on input "07/10/2025" at bounding box center [191, 402] width 187 height 21
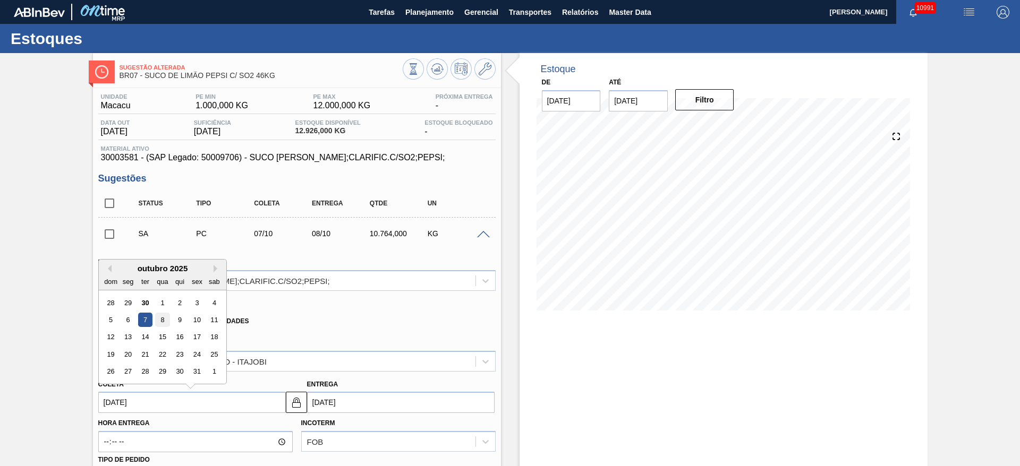
click at [159, 323] on div "8" at bounding box center [162, 320] width 14 height 14
type input "08/10/2025"
type input "09/10/2025"
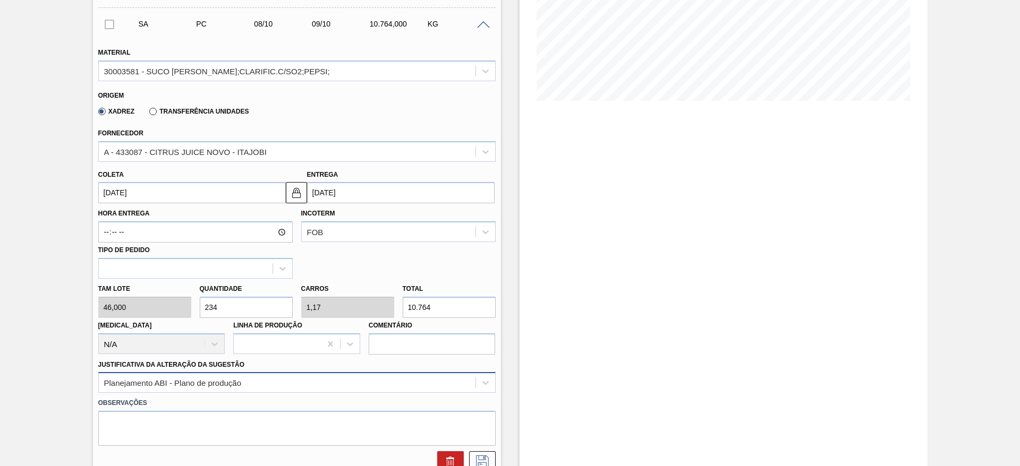
scroll to position [239, 0]
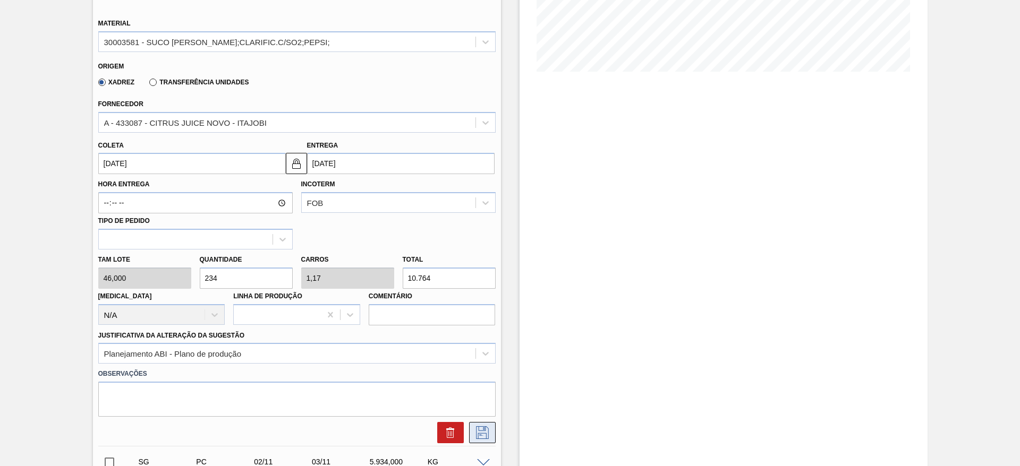
click at [483, 428] on icon at bounding box center [482, 432] width 17 height 13
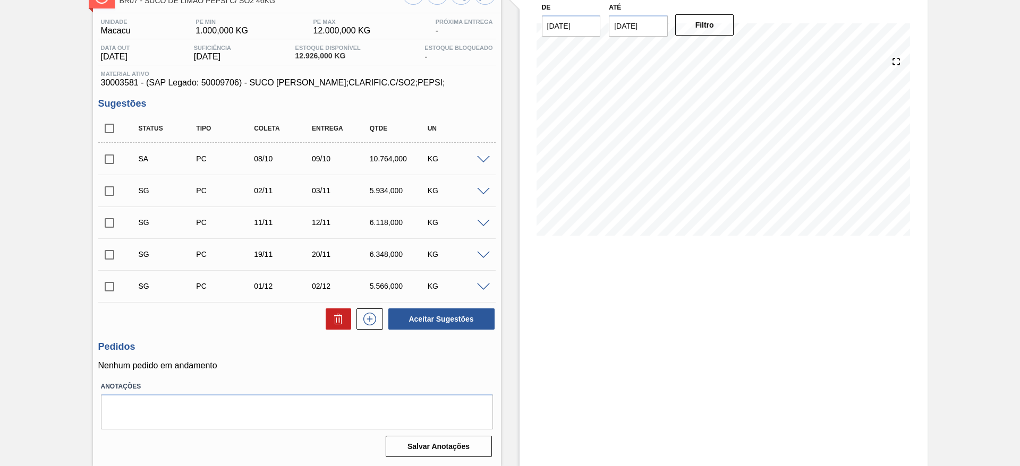
scroll to position [75, 0]
drag, startPoint x: 108, startPoint y: 158, endPoint x: 108, endPoint y: 165, distance: 6.9
click at [107, 159] on input "checkbox" at bounding box center [109, 159] width 22 height 22
click at [439, 314] on button "Aceitar Sugestões" at bounding box center [441, 319] width 106 height 21
checkbox input "false"
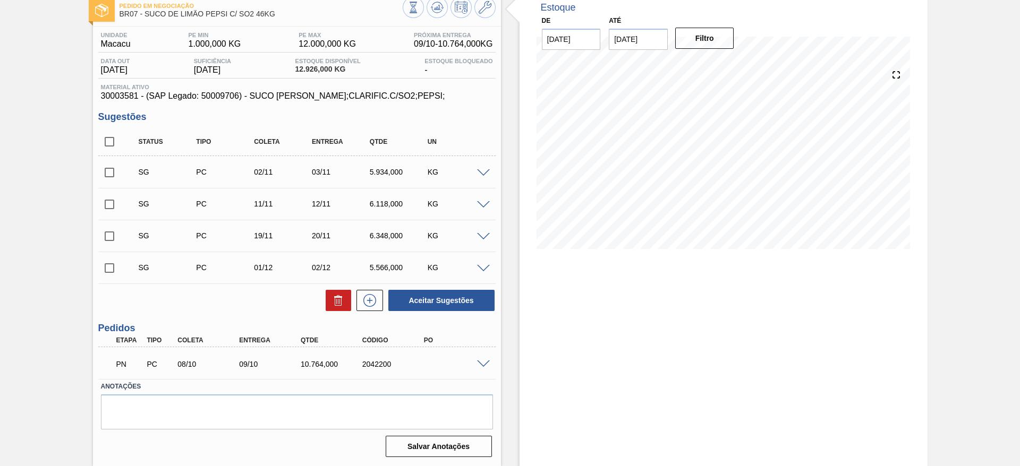
scroll to position [62, 0]
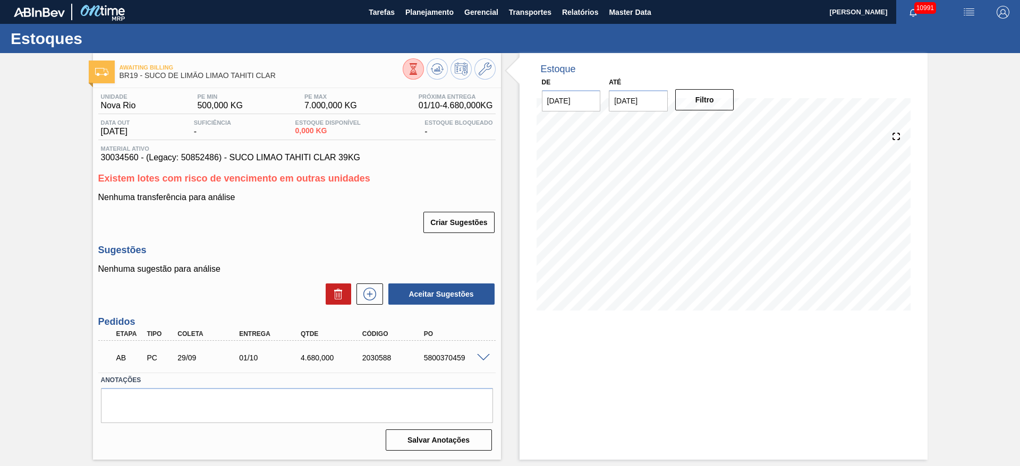
click at [490, 357] on div at bounding box center [484, 357] width 21 height 8
click at [485, 356] on span at bounding box center [483, 358] width 13 height 8
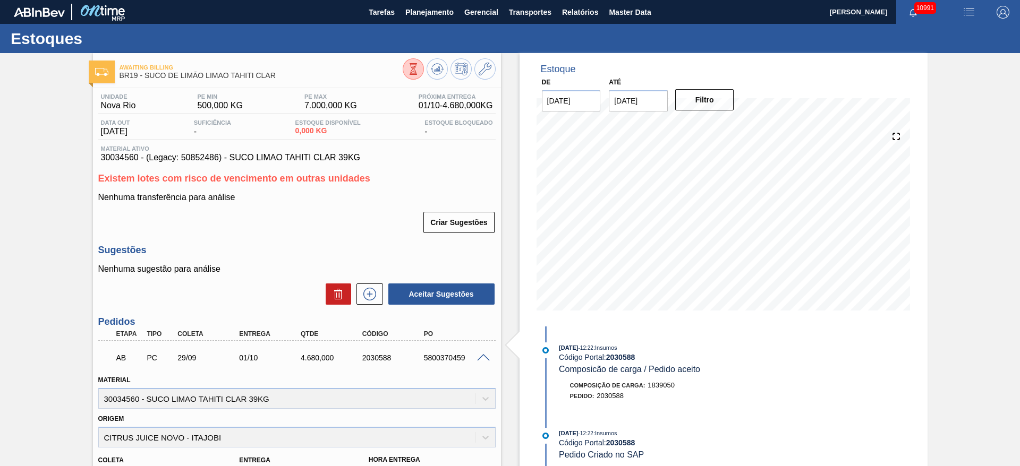
click at [485, 356] on span at bounding box center [483, 358] width 13 height 8
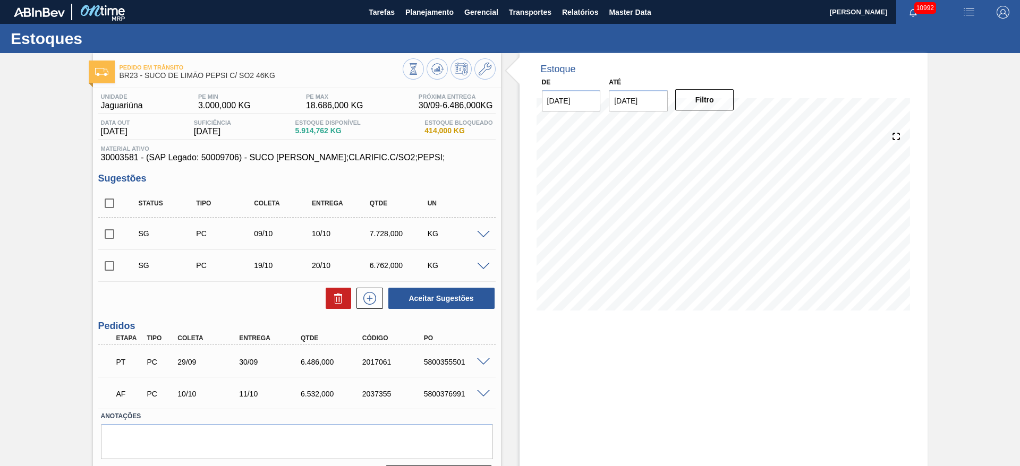
click at [108, 259] on input "checkbox" at bounding box center [109, 266] width 22 height 22
click at [415, 296] on button "Aceitar Sugestões" at bounding box center [441, 298] width 106 height 21
checkbox input "false"
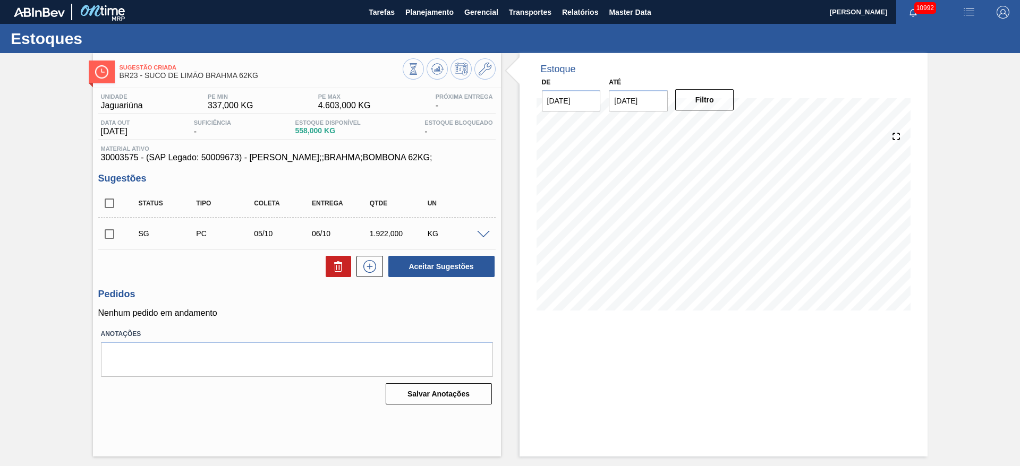
click at [482, 234] on span at bounding box center [483, 235] width 13 height 8
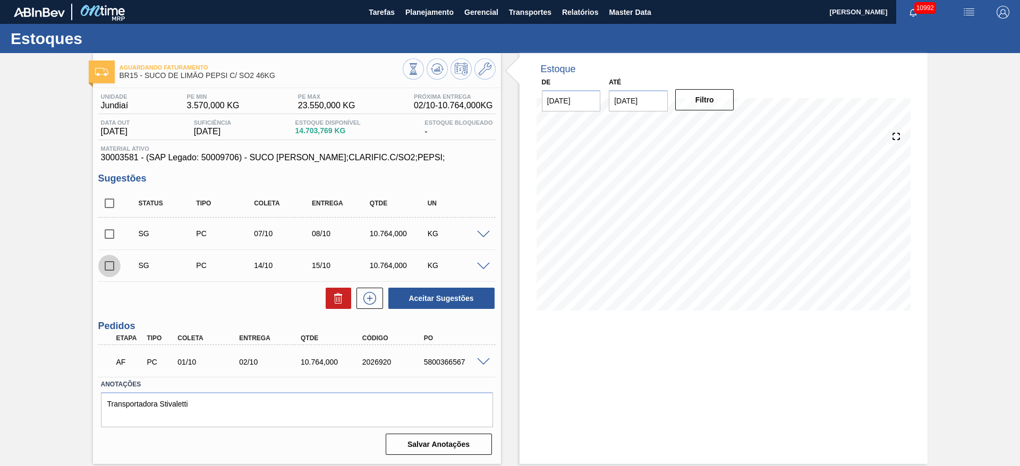
click at [107, 265] on input "checkbox" at bounding box center [109, 266] width 22 height 22
click at [419, 293] on button "Aceitar Sugestões" at bounding box center [441, 298] width 106 height 21
checkbox input "false"
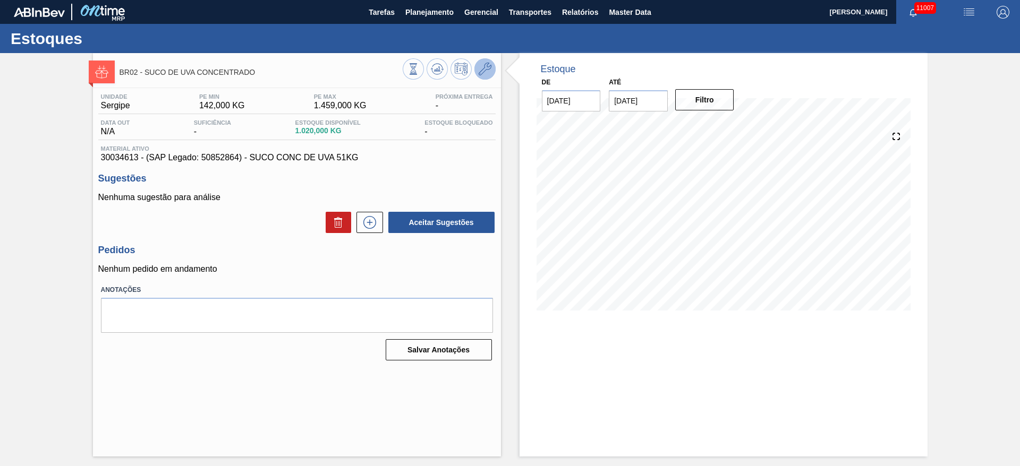
click at [482, 68] on icon at bounding box center [484, 69] width 13 height 13
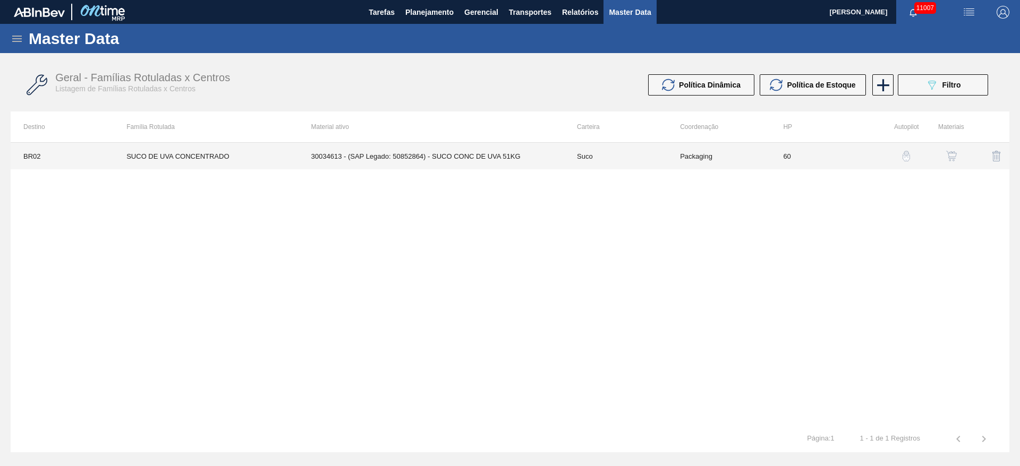
click at [393, 159] on td "30034613 - (SAP Legado: 50852864) - SUCO CONC DE UVA 51KG" at bounding box center [430, 156] width 265 height 27
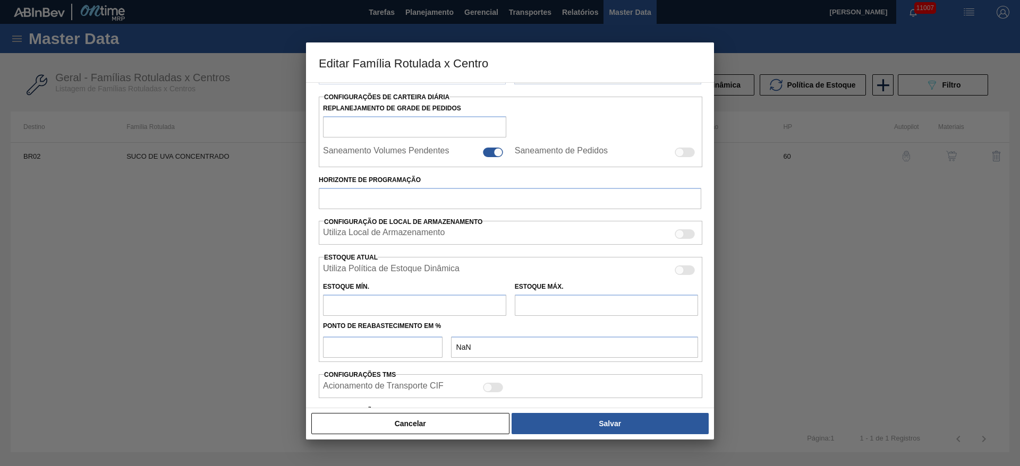
type input "Suco"
type input "SUCO DE UVA CONCENTRADO"
type input "BR02 - Sergipe"
type input "60"
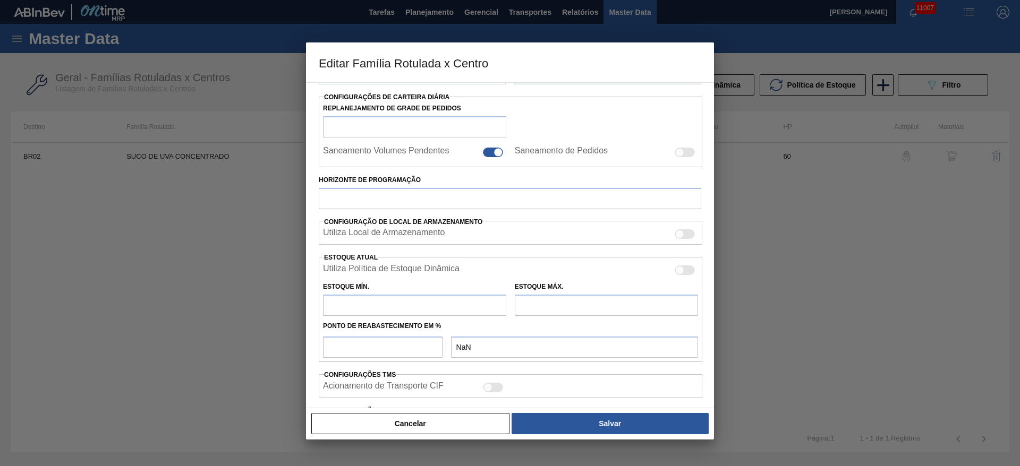
type input "142"
type input "1.459"
type input "50"
type input "800,500"
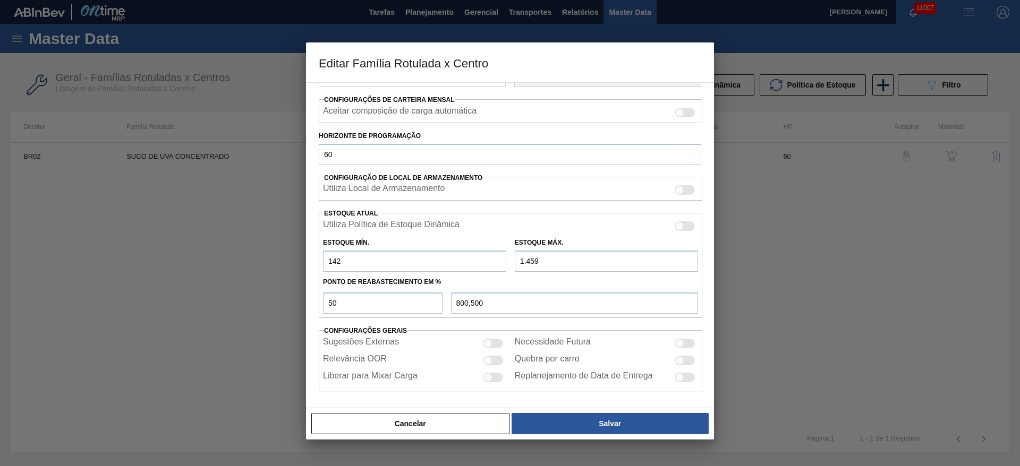
scroll to position [162, 0]
drag, startPoint x: 327, startPoint y: 259, endPoint x: 315, endPoint y: 262, distance: 12.1
click at [315, 262] on div "Carteira Suco Família Suco Família Rotulada SUCO DE UVA CONCENTRADO Destino BR0…" at bounding box center [510, 245] width 408 height 326
type input "5"
type input "732,000"
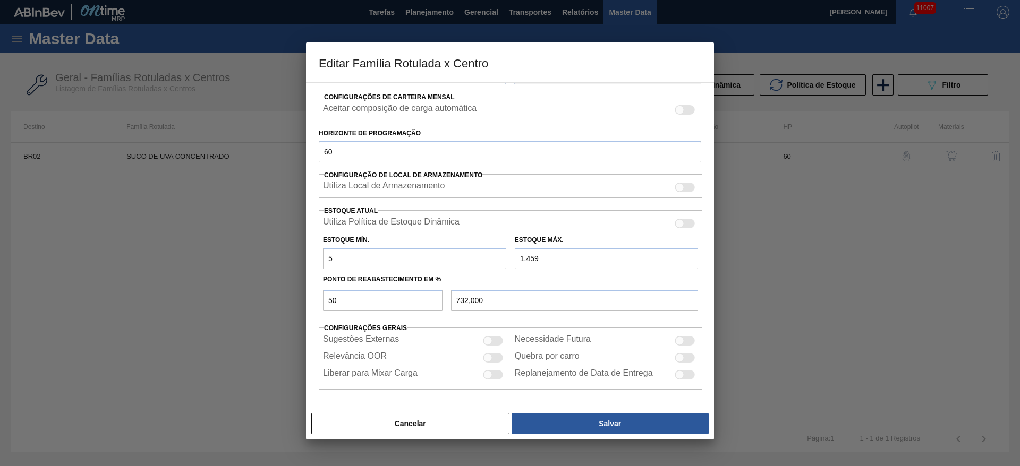
type input "50"
type input "754,500"
type input "500"
type input "979,500"
type input "500"
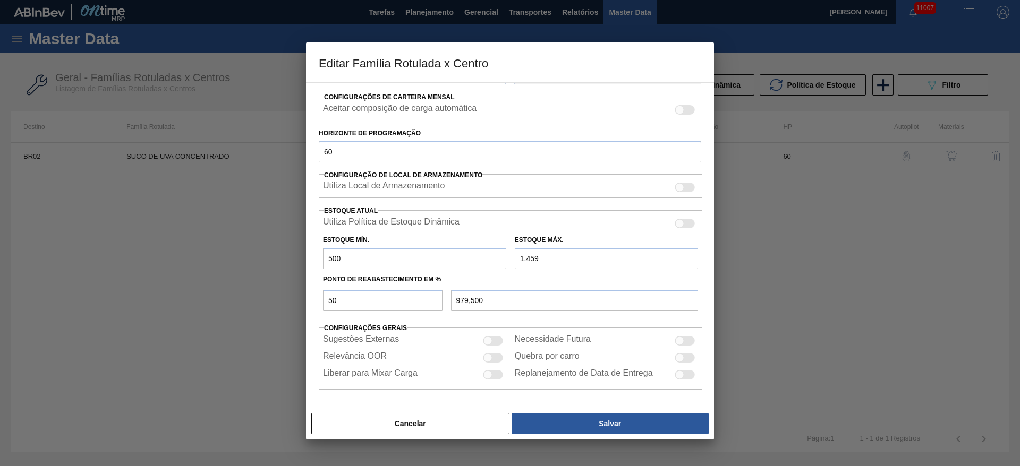
type input "2"
type input "251,000"
type input "25"
type input "262,500"
type input "250"
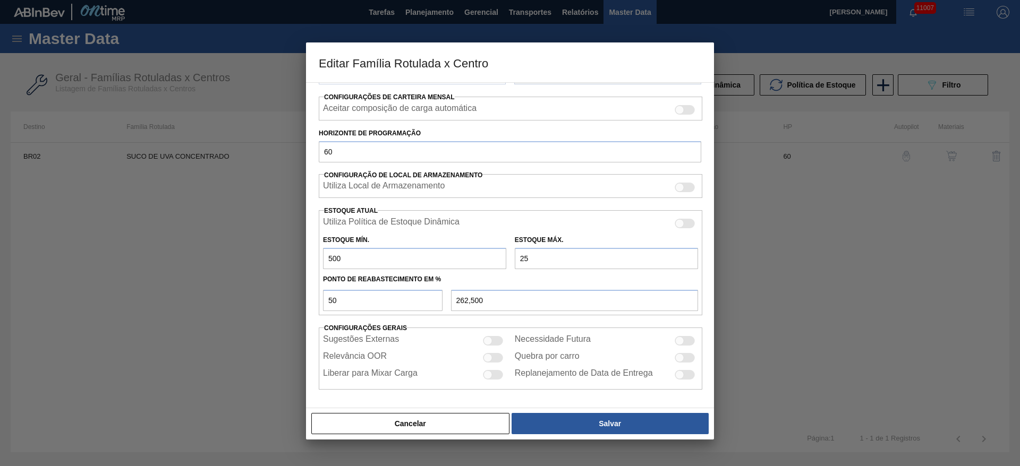
type input "375,000"
type input "2.500"
type input "1.500,000"
type input "2.500"
click at [680, 114] on div at bounding box center [684, 110] width 20 height 10
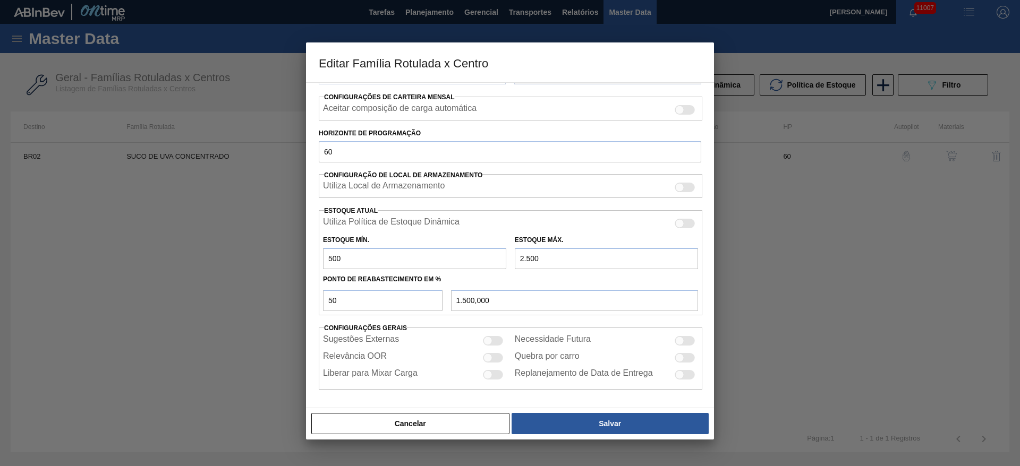
checkbox input "true"
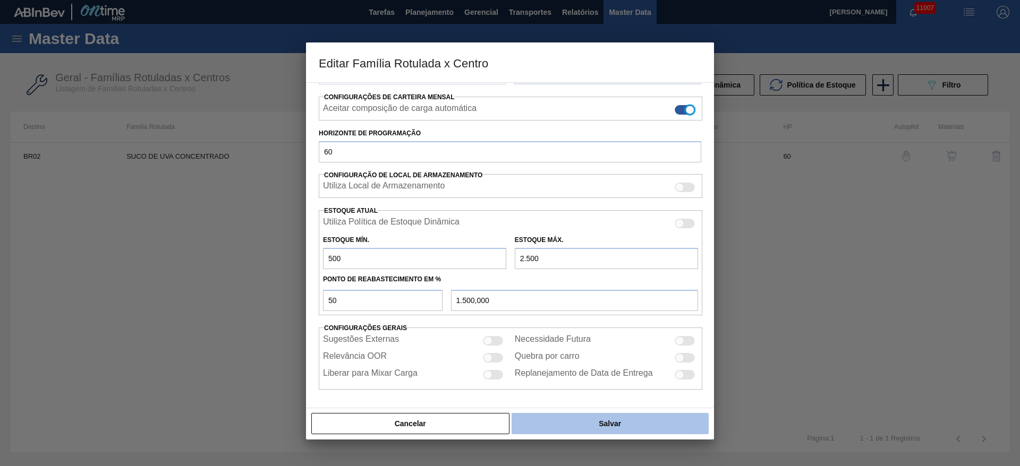
click at [602, 423] on button "Salvar" at bounding box center [609, 423] width 197 height 21
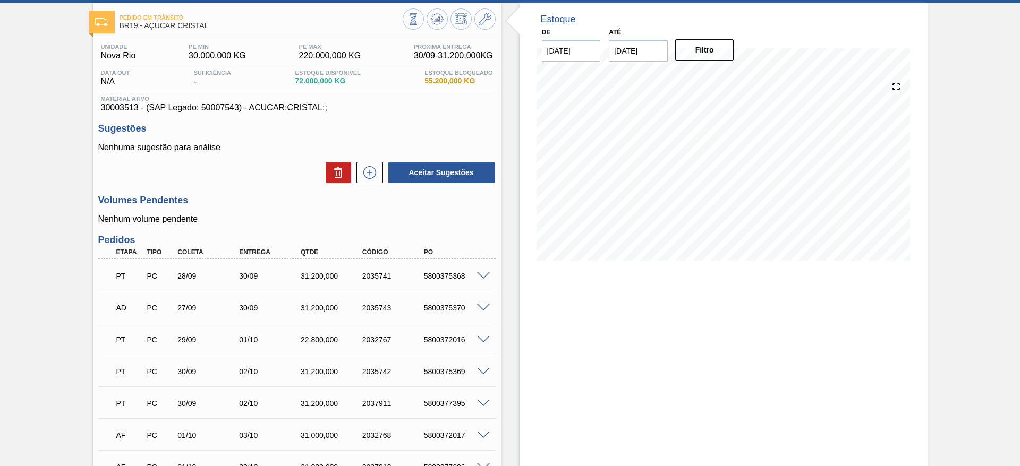
scroll to position [80, 0]
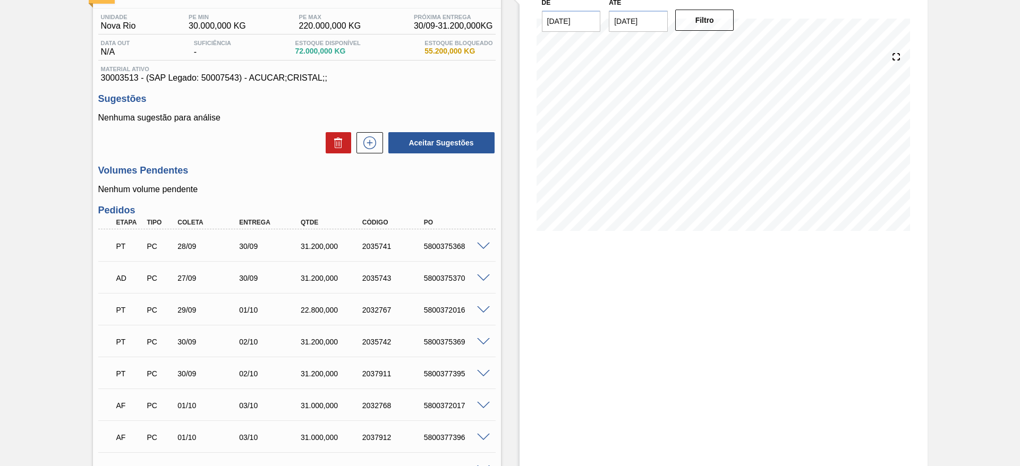
click at [479, 408] on div "5800372017" at bounding box center [455, 405] width 69 height 8
click at [483, 406] on span at bounding box center [483, 406] width 13 height 8
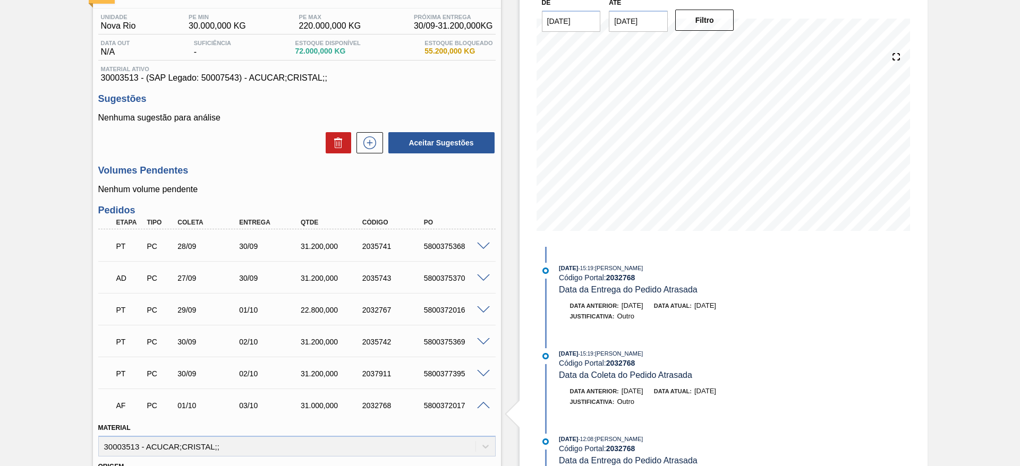
scroll to position [0, 0]
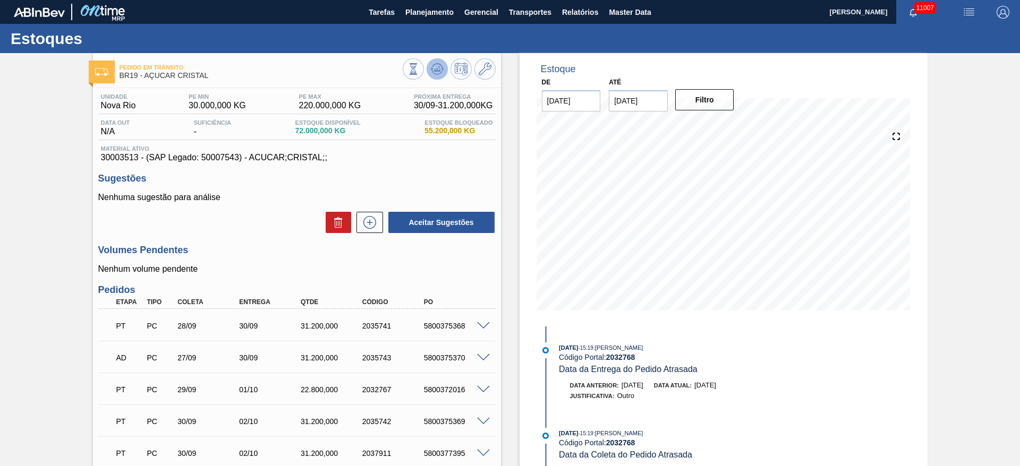
click at [434, 73] on icon at bounding box center [437, 69] width 13 height 13
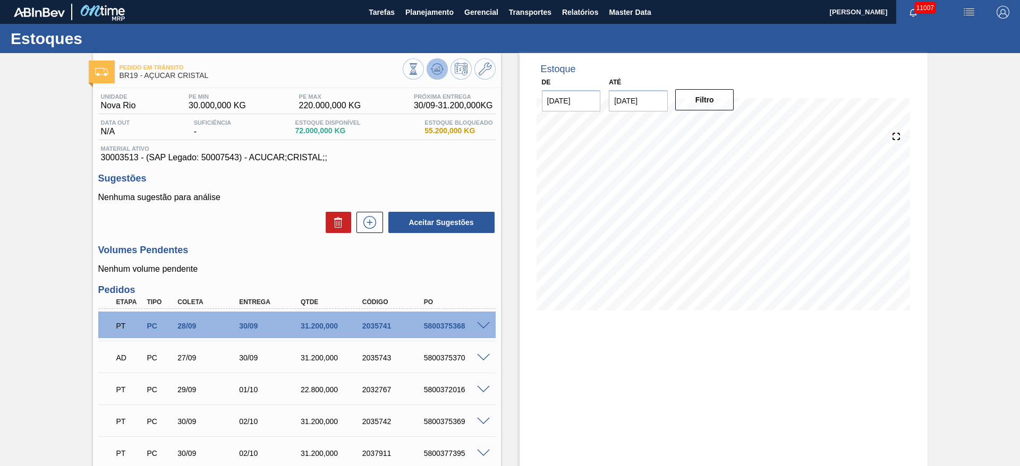
click at [435, 64] on icon at bounding box center [437, 69] width 13 height 13
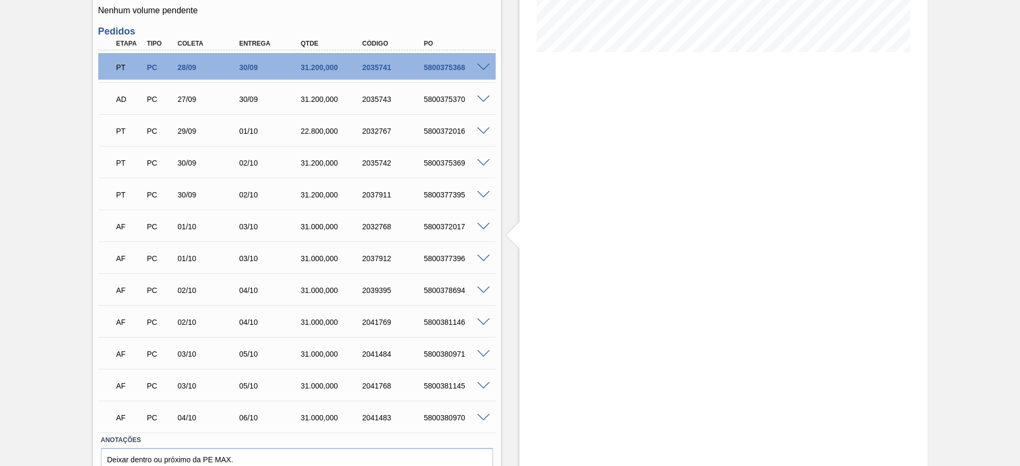
scroll to position [233, 0]
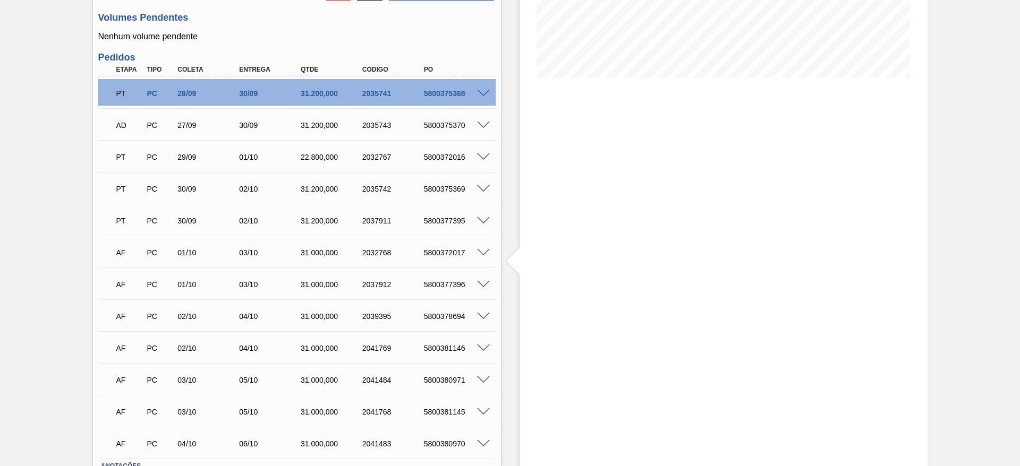
click at [484, 250] on span at bounding box center [483, 253] width 13 height 8
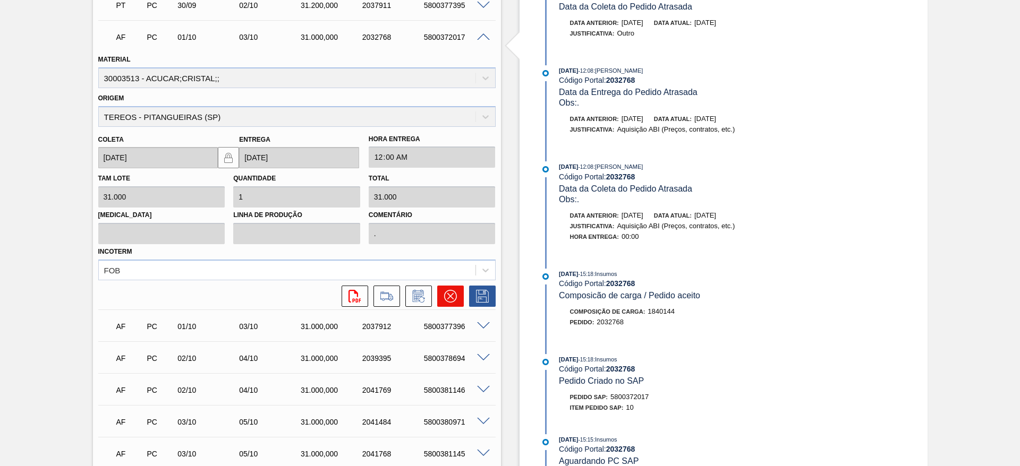
scroll to position [472, 0]
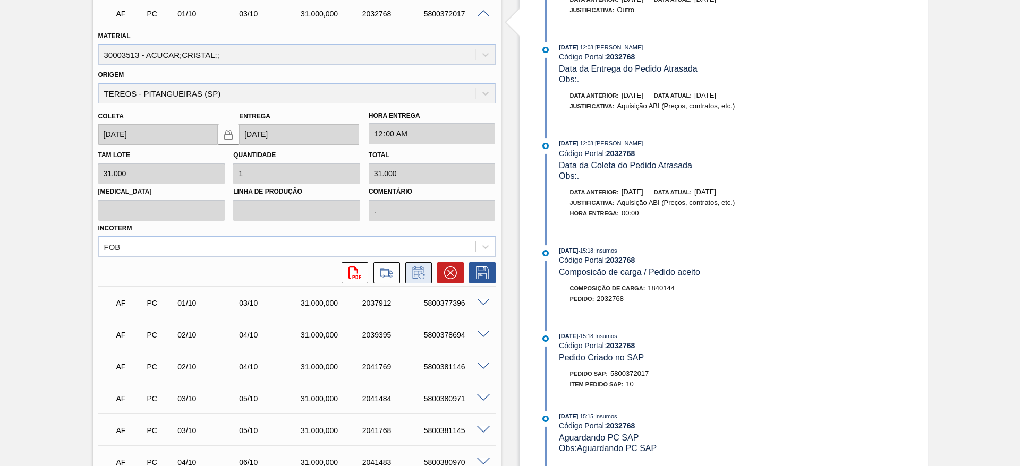
click at [419, 263] on button at bounding box center [418, 272] width 27 height 21
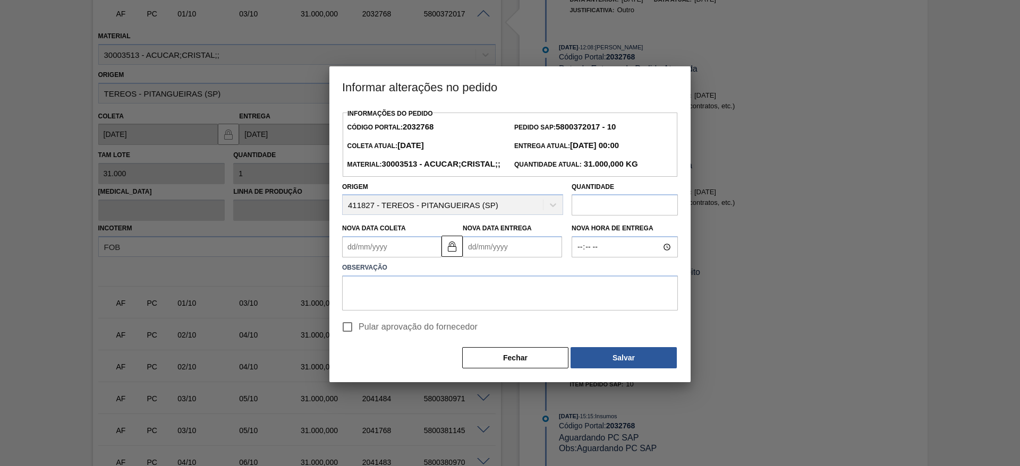
click at [372, 258] on Coleta2032768 "Nova Data Coleta" at bounding box center [391, 246] width 99 height 21
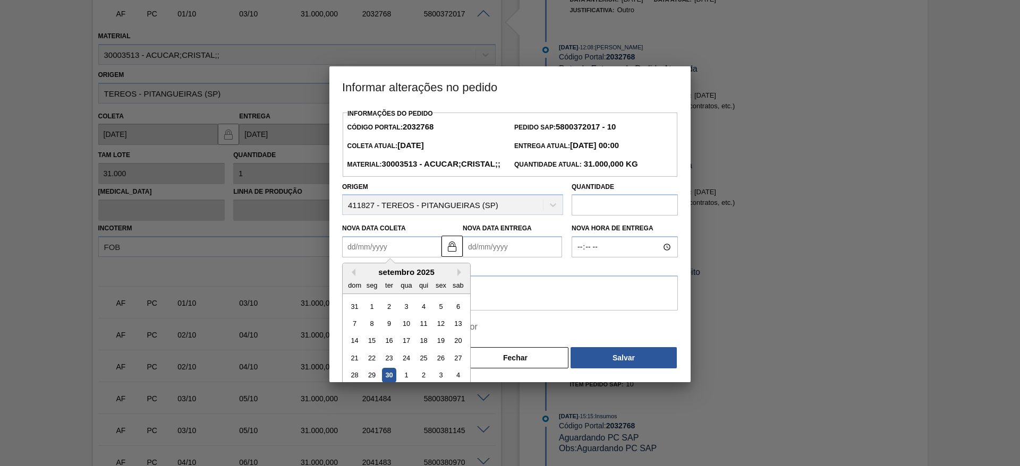
click at [458, 383] on div "4" at bounding box center [458, 376] width 14 height 14
type Coleta2032768 "[DATE]"
type Entrega2032768 "[DATE]"
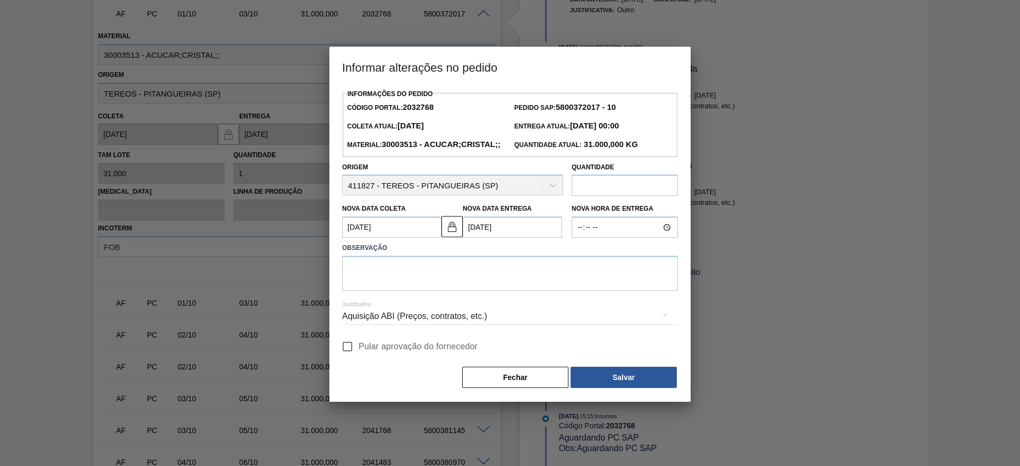
click at [370, 353] on span "Pular aprovação do fornecedor" at bounding box center [417, 346] width 119 height 13
click at [358, 358] on input "Pular aprovação do fornecedor" at bounding box center [347, 347] width 22 height 22
checkbox input "true"
click at [405, 291] on textarea at bounding box center [510, 273] width 336 height 35
type textarea "."
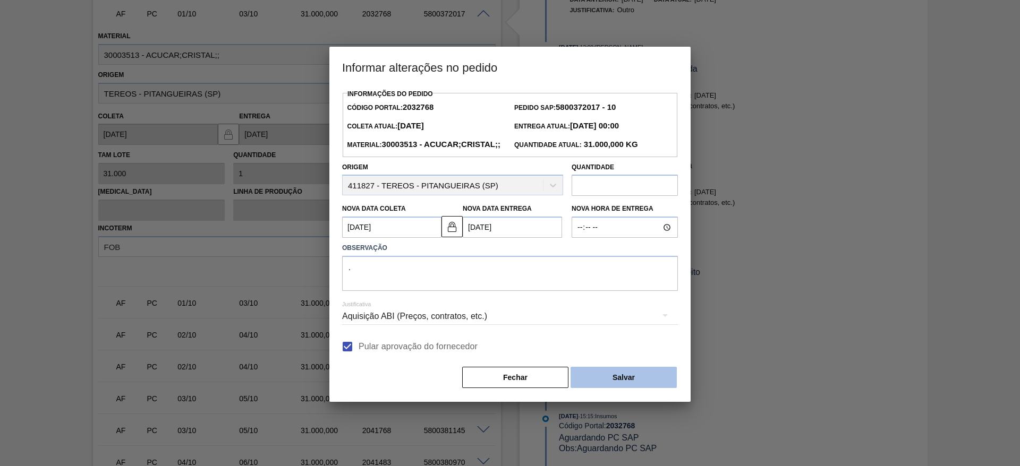
click at [645, 388] on button "Salvar" at bounding box center [623, 377] width 106 height 21
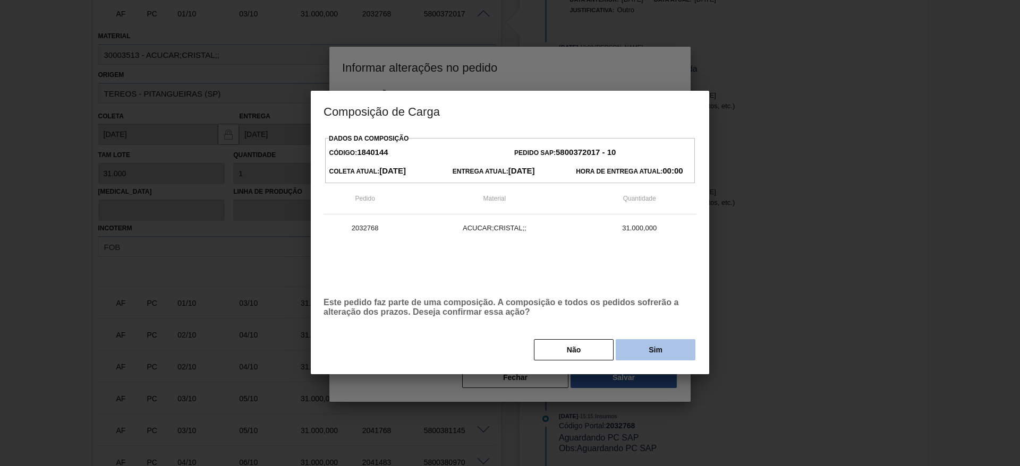
click at [652, 348] on button "Sim" at bounding box center [655, 349] width 80 height 21
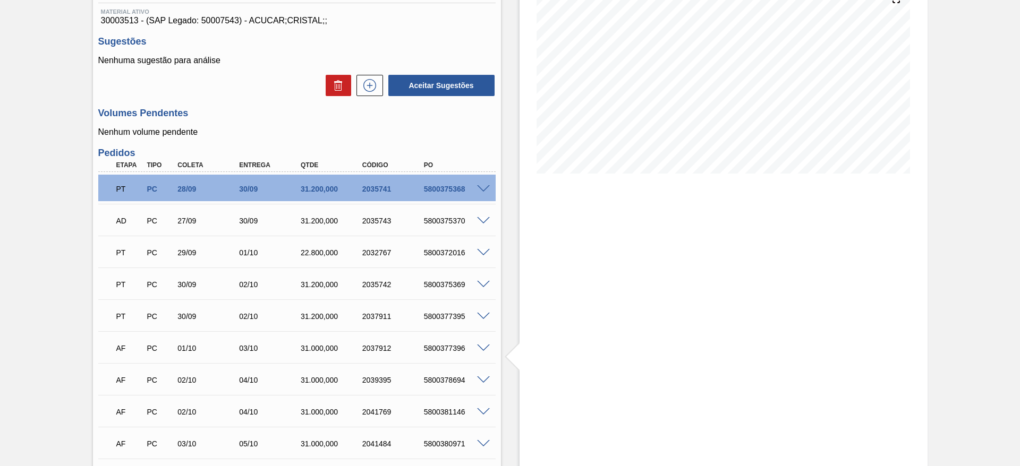
scroll to position [312, 0]
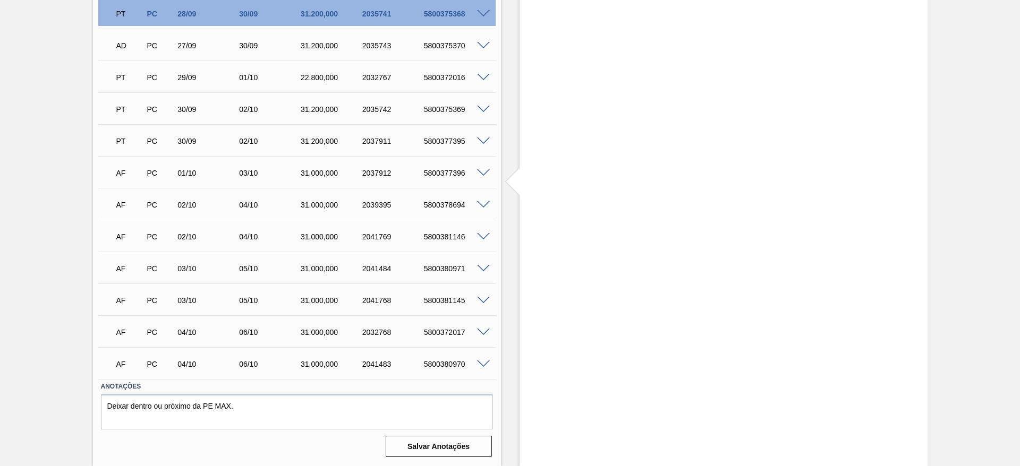
click at [453, 329] on div "5800372017" at bounding box center [455, 332] width 69 height 8
copy div "5800372017"
click at [485, 77] on span at bounding box center [483, 78] width 13 height 8
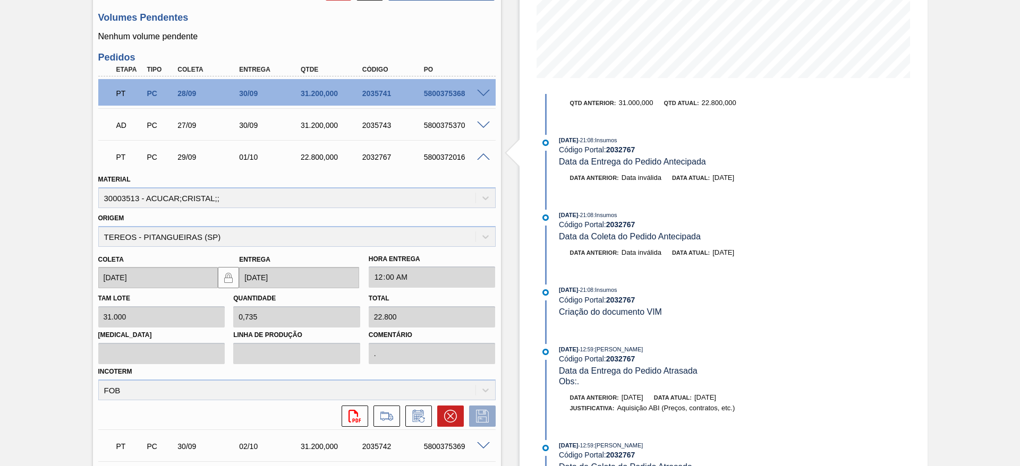
scroll to position [80, 0]
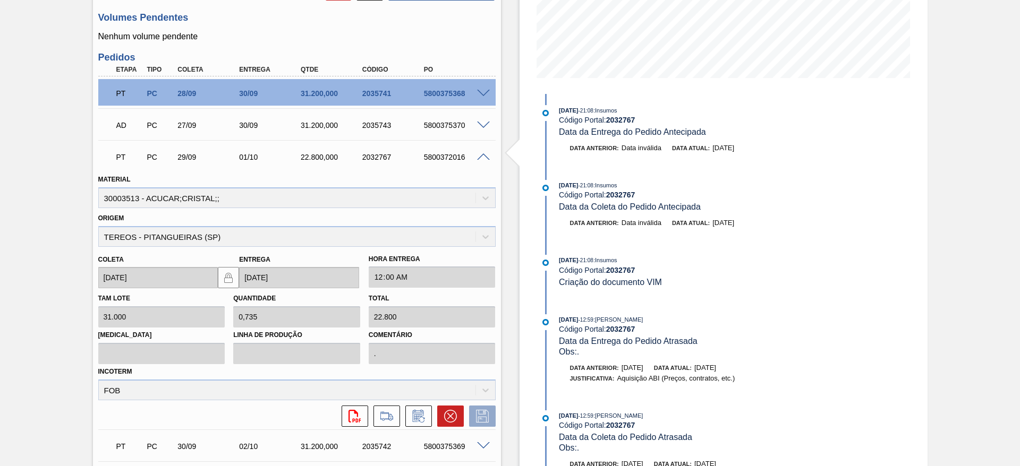
click at [478, 157] on span at bounding box center [483, 157] width 13 height 8
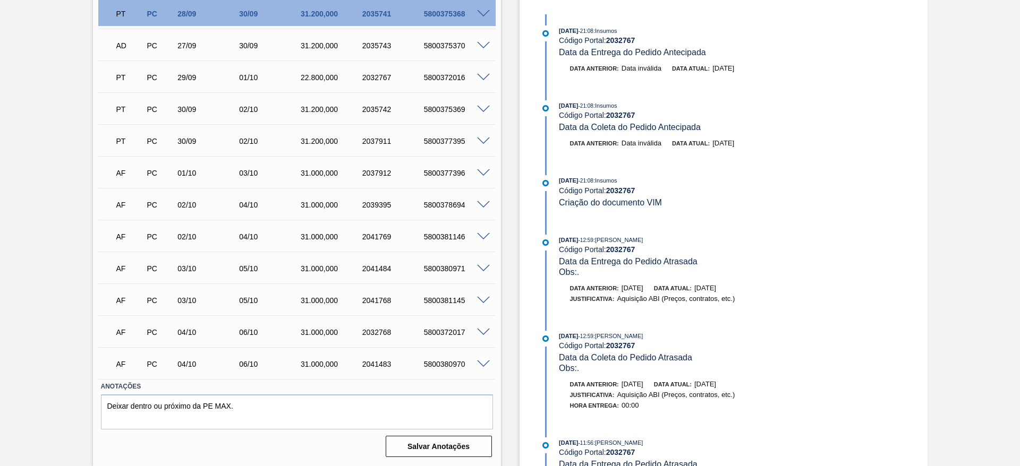
scroll to position [0, 0]
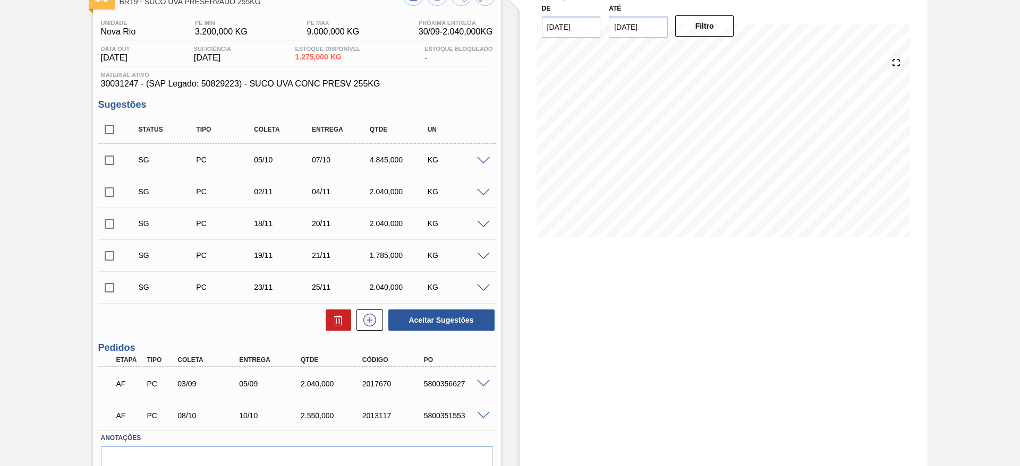
scroll to position [46, 0]
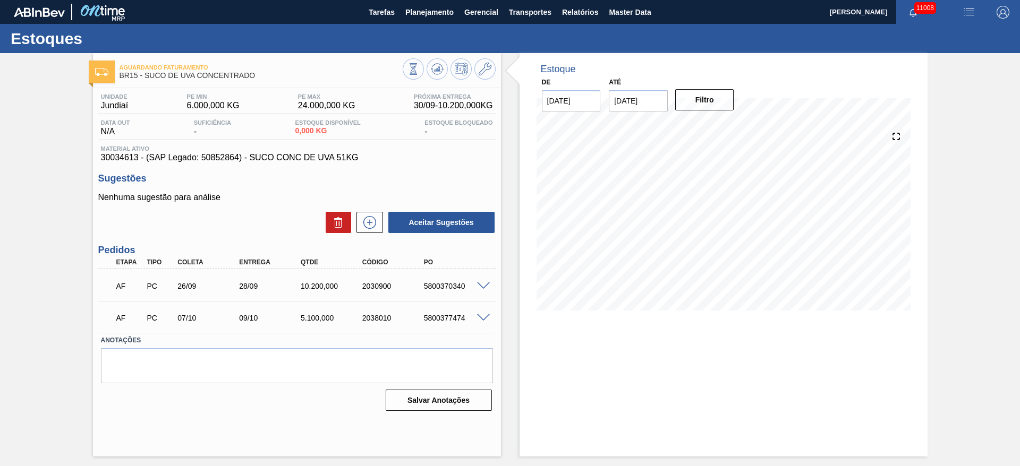
click at [449, 285] on div "5800370340" at bounding box center [455, 286] width 69 height 8
copy div "5800370340"
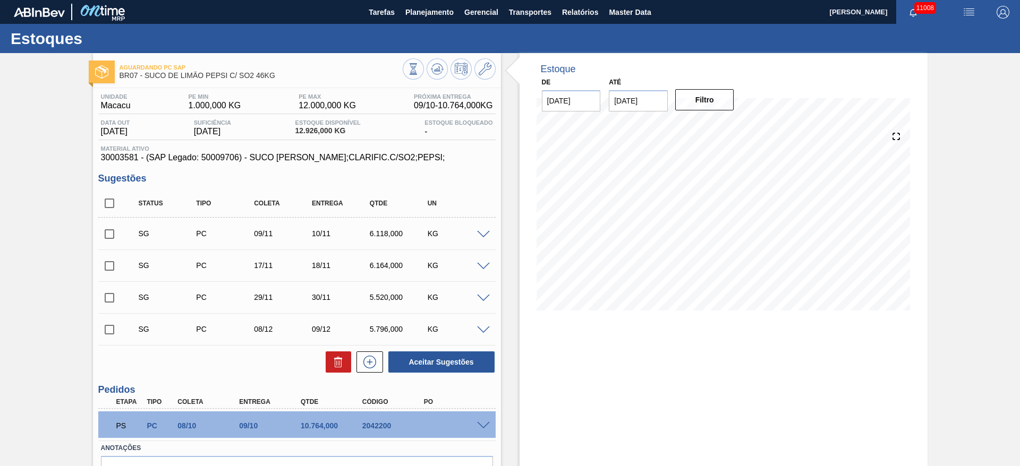
click at [484, 430] on div "PS PC 08/10 09/10 10.764,000 2042200" at bounding box center [296, 425] width 397 height 27
click at [482, 426] on span at bounding box center [483, 426] width 13 height 8
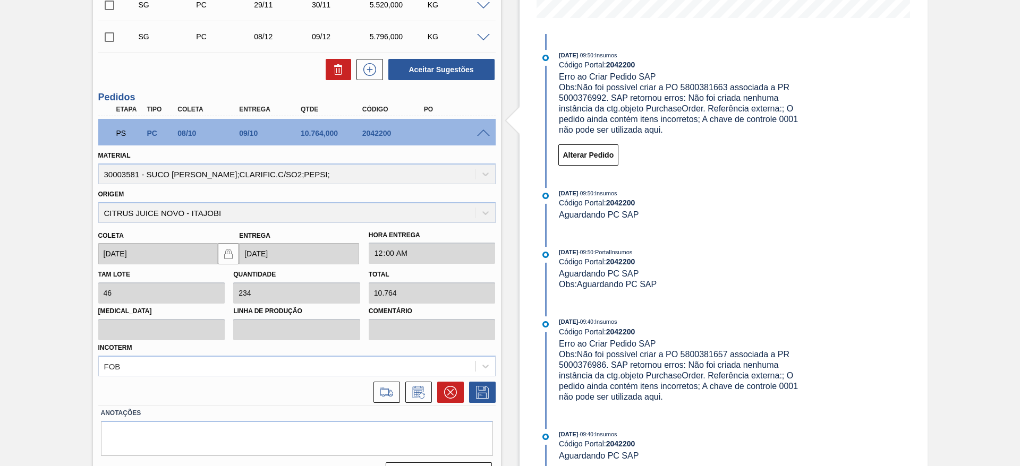
scroll to position [319, 0]
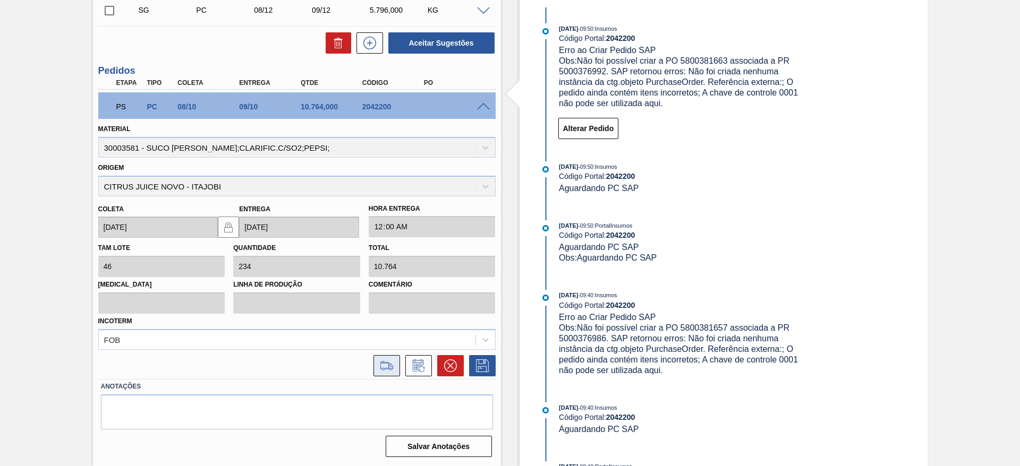
click at [383, 359] on icon at bounding box center [386, 365] width 17 height 13
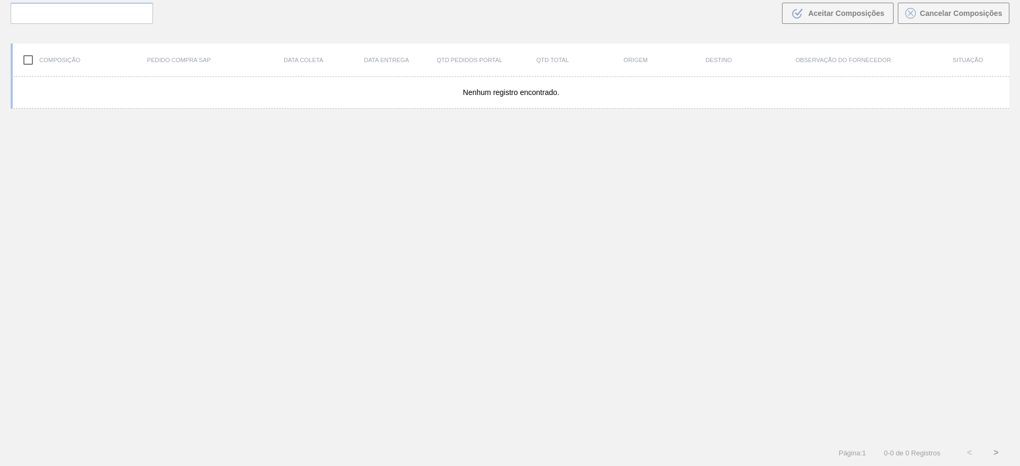
scroll to position [76, 0]
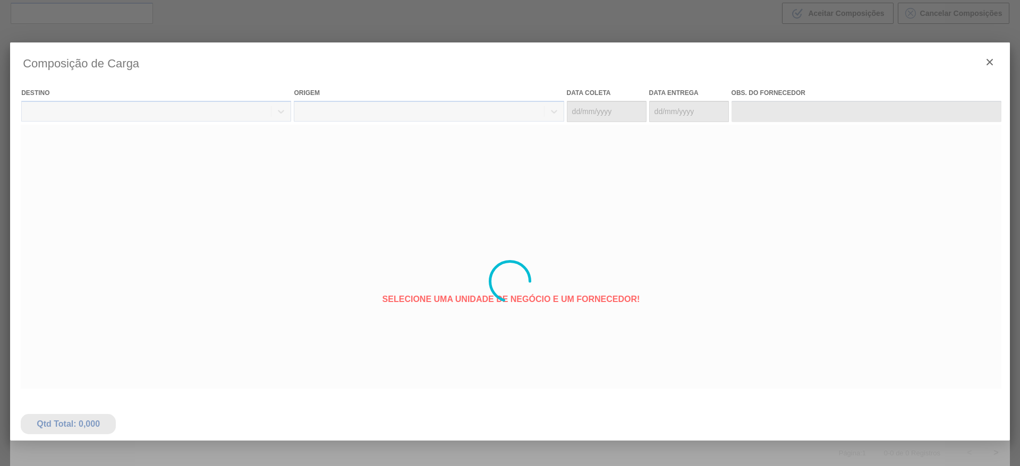
type coleta "[DATE]"
type entrega "09/10/2025"
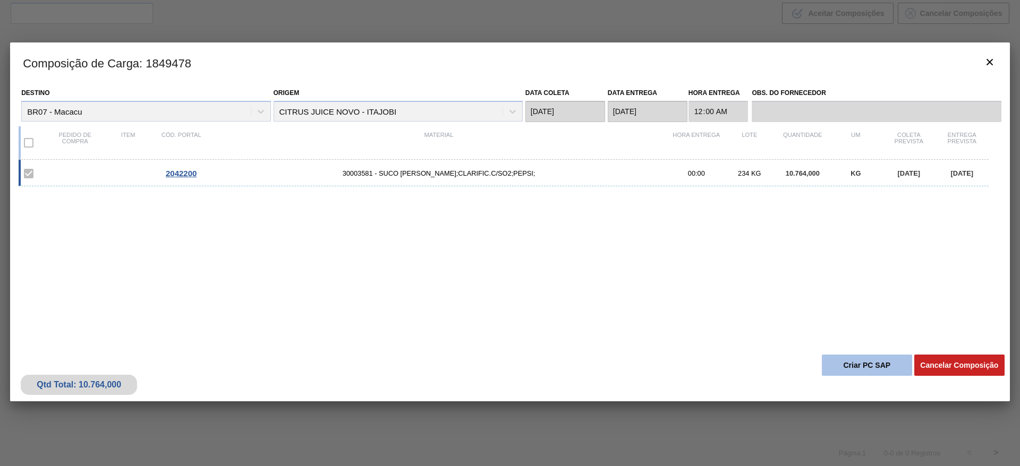
click at [864, 355] on button "Criar PC SAP" at bounding box center [866, 365] width 90 height 21
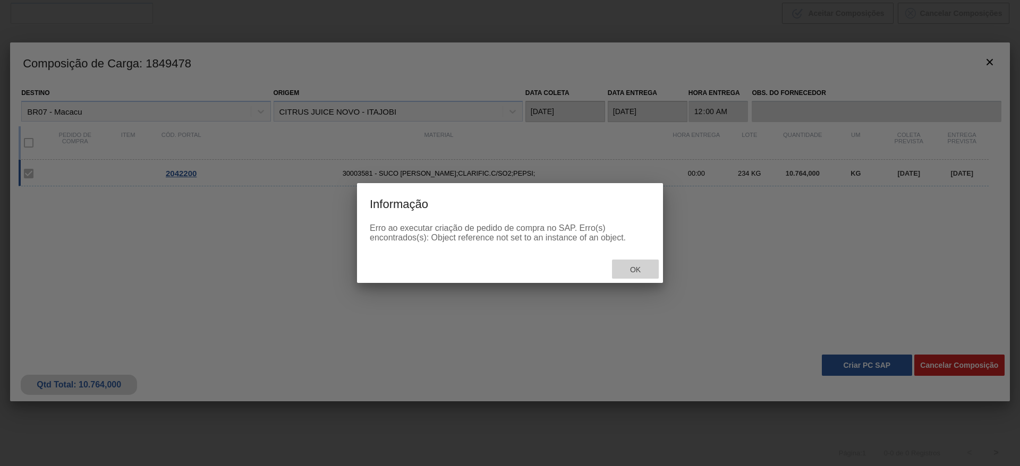
click at [640, 267] on span "Ok" at bounding box center [635, 269] width 28 height 8
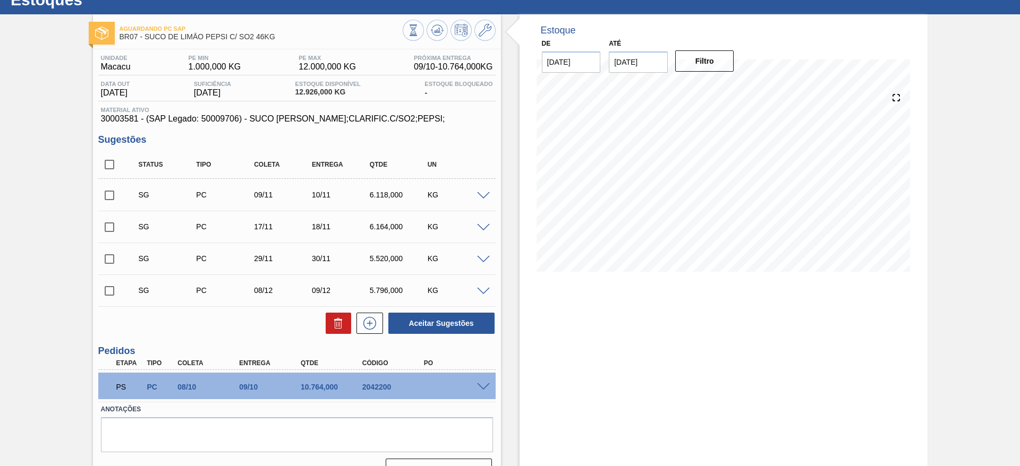
scroll to position [62, 0]
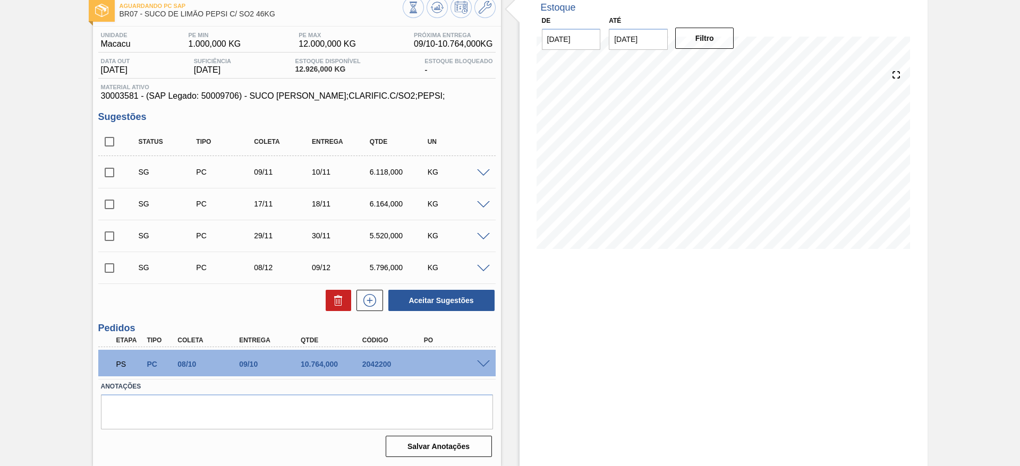
click at [482, 371] on div "PS PC 08/10 09/10 10.764,000 2042200" at bounding box center [296, 363] width 397 height 27
click at [482, 364] on span at bounding box center [483, 365] width 13 height 8
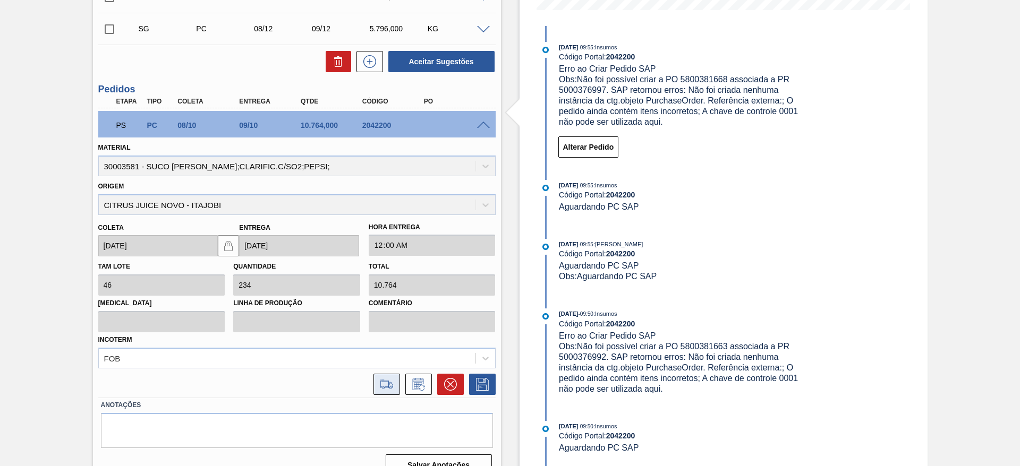
click at [387, 380] on icon at bounding box center [386, 384] width 17 height 13
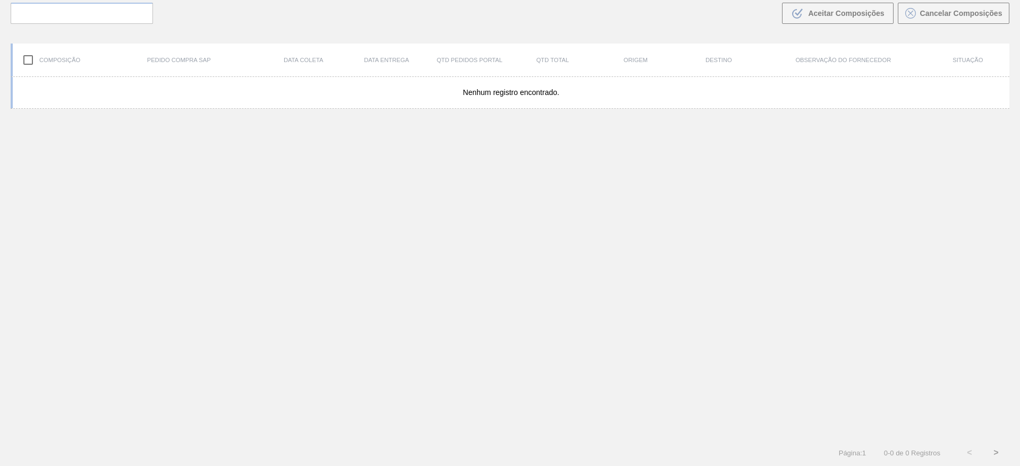
scroll to position [76, 0]
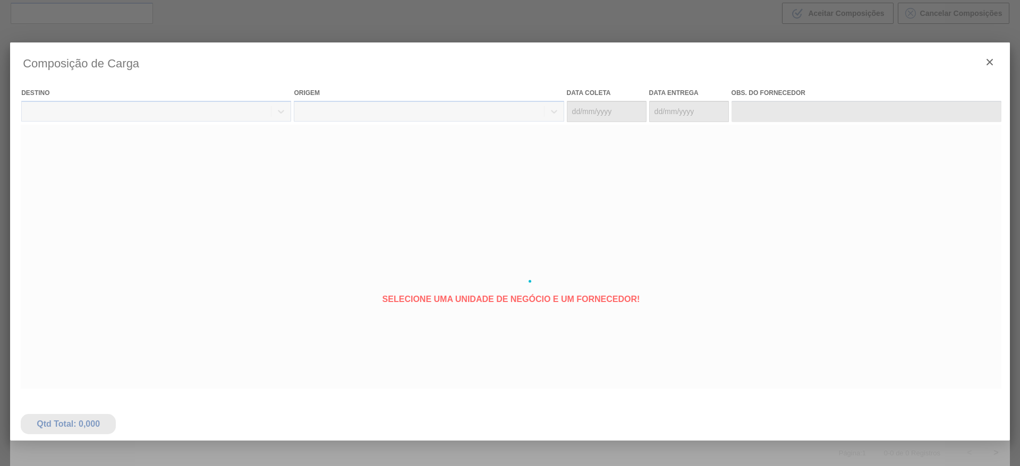
type coleta "[DATE]"
type entrega "09/10/2025"
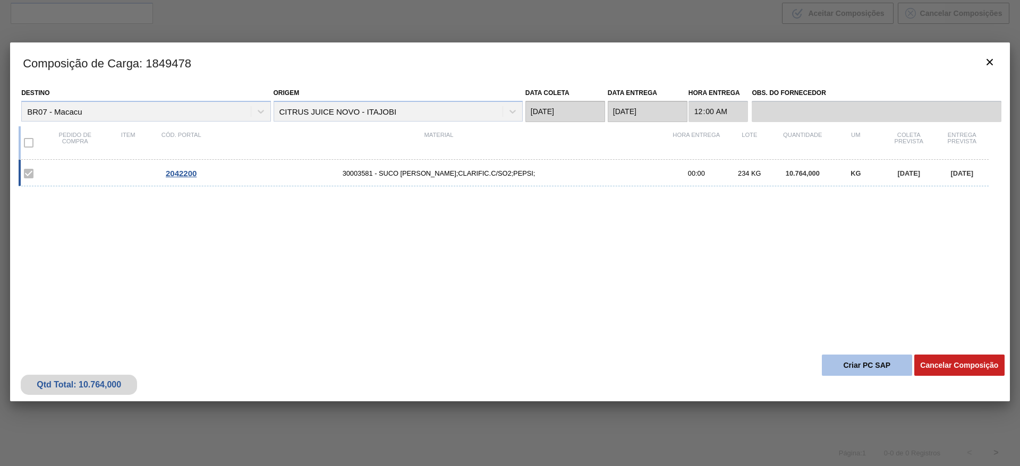
click at [857, 355] on button "Criar PC SAP" at bounding box center [866, 365] width 90 height 21
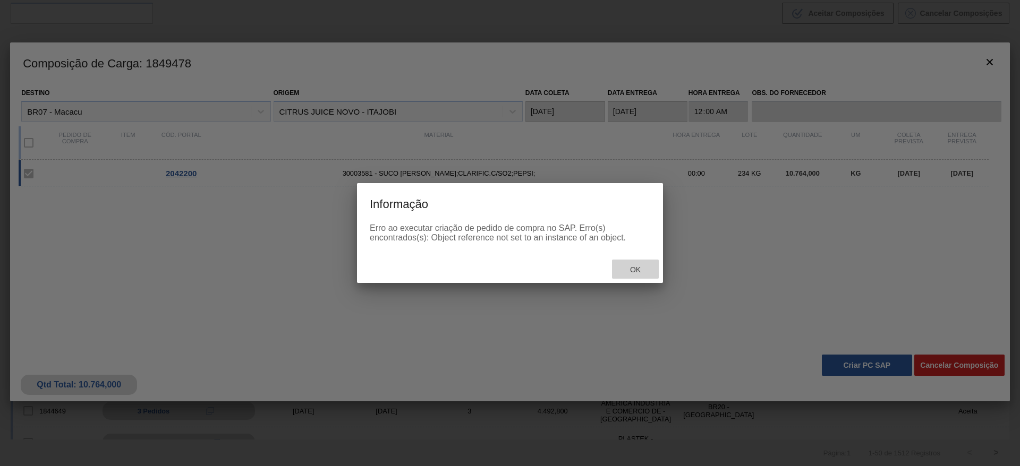
click at [624, 266] on span "Ok" at bounding box center [635, 269] width 28 height 8
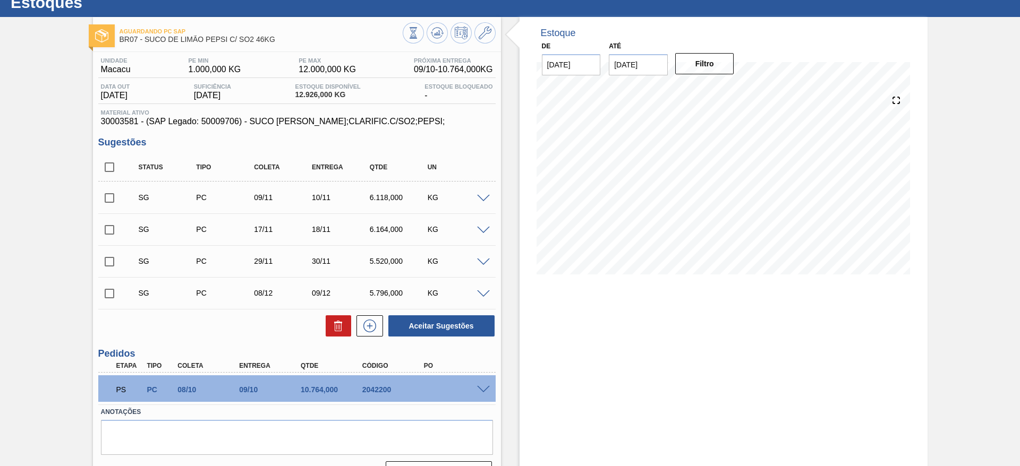
scroll to position [62, 0]
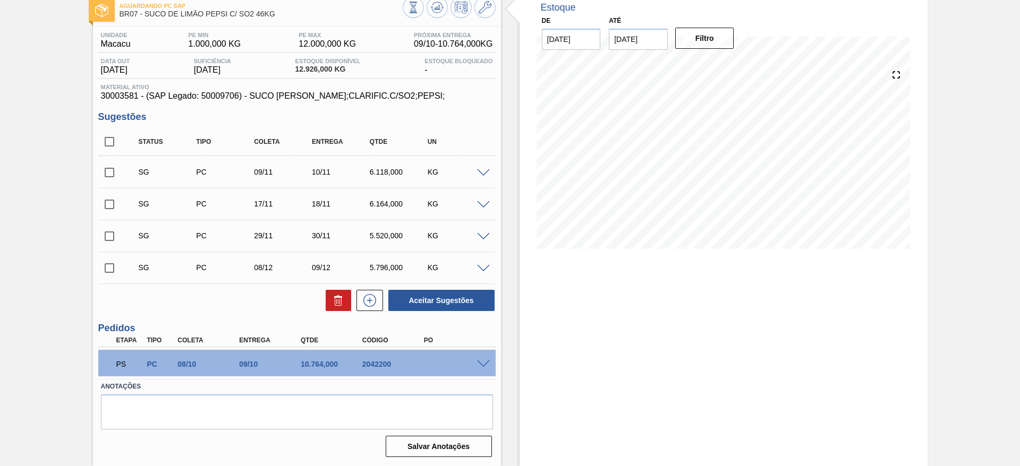
click at [481, 364] on span at bounding box center [483, 365] width 13 height 8
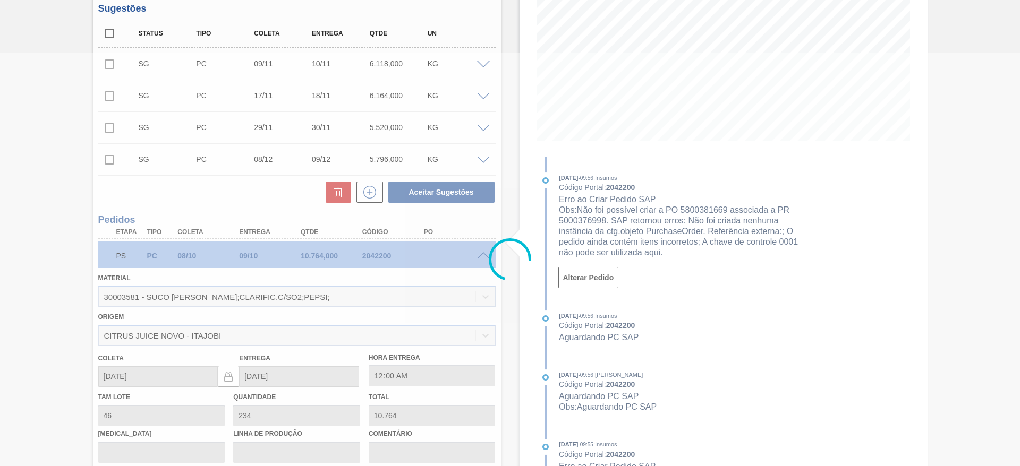
scroll to position [281, 0]
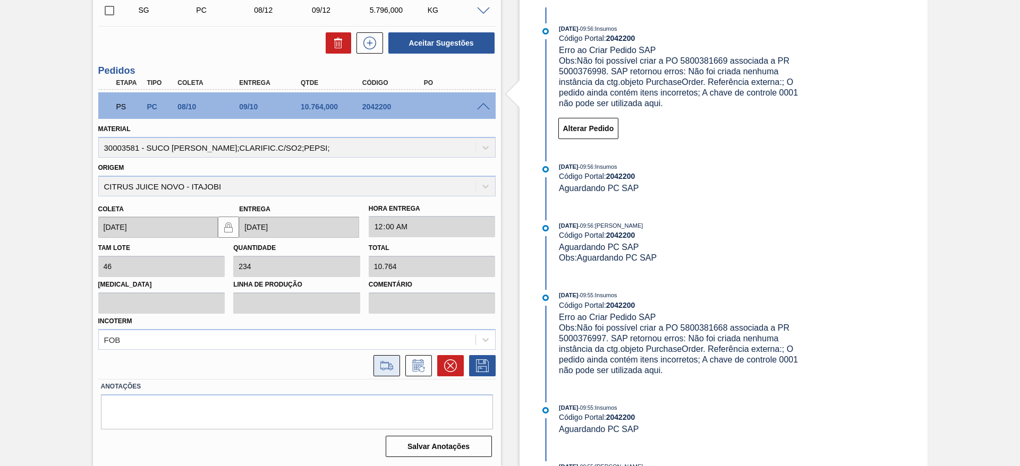
click at [397, 368] on button at bounding box center [386, 365] width 27 height 21
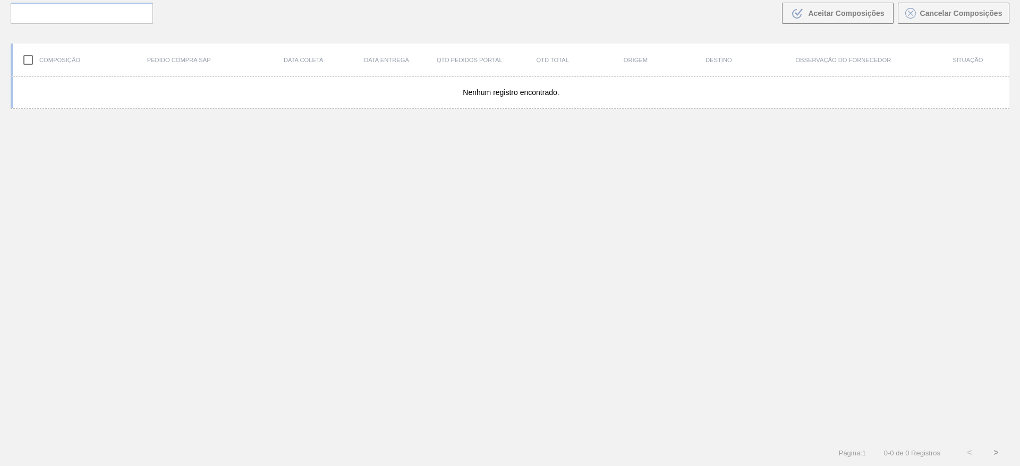
scroll to position [76, 0]
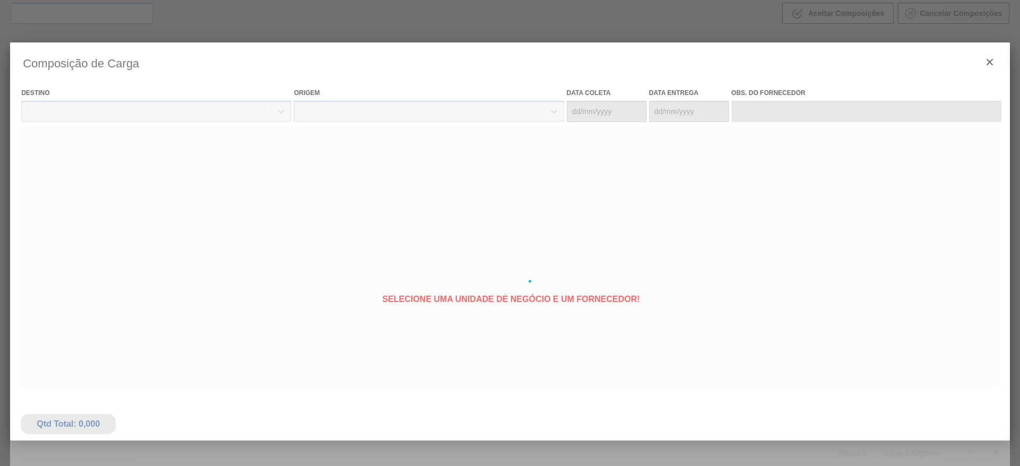
type coleta "08/10/2025"
type entrega "09/10/2025"
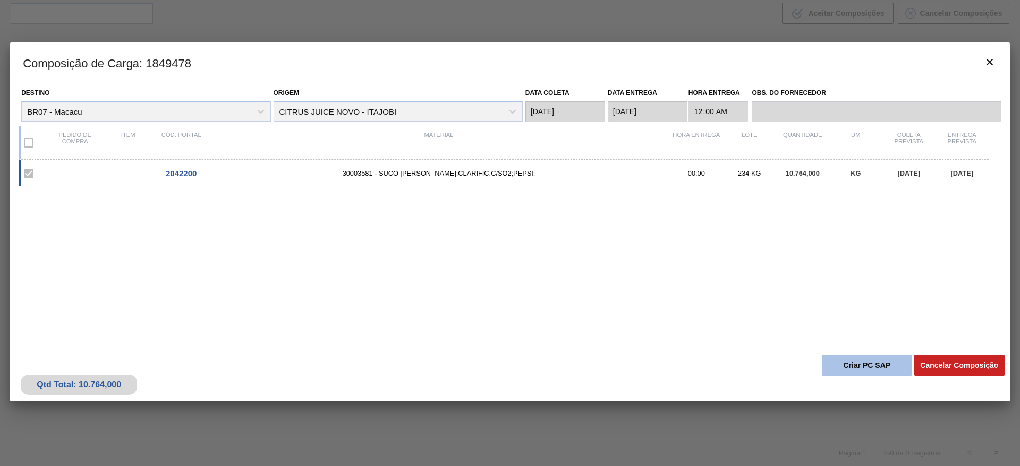
click at [862, 362] on button "Criar PC SAP" at bounding box center [866, 365] width 90 height 21
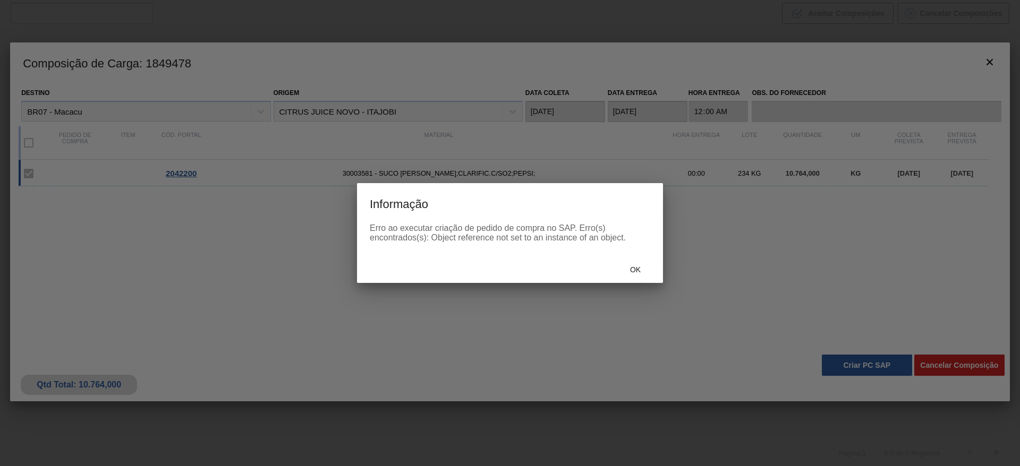
click at [630, 281] on div "Ok" at bounding box center [510, 269] width 306 height 28
drag, startPoint x: 630, startPoint y: 258, endPoint x: 620, endPoint y: 253, distance: 11.4
click at [629, 255] on div "Ok" at bounding box center [510, 269] width 306 height 28
click at [632, 284] on div "Informação Erro ao executar criação de pedido de compra no SAP. Erro(s) encontr…" at bounding box center [510, 233] width 1020 height 466
drag, startPoint x: 629, startPoint y: 277, endPoint x: 629, endPoint y: 265, distance: 11.2
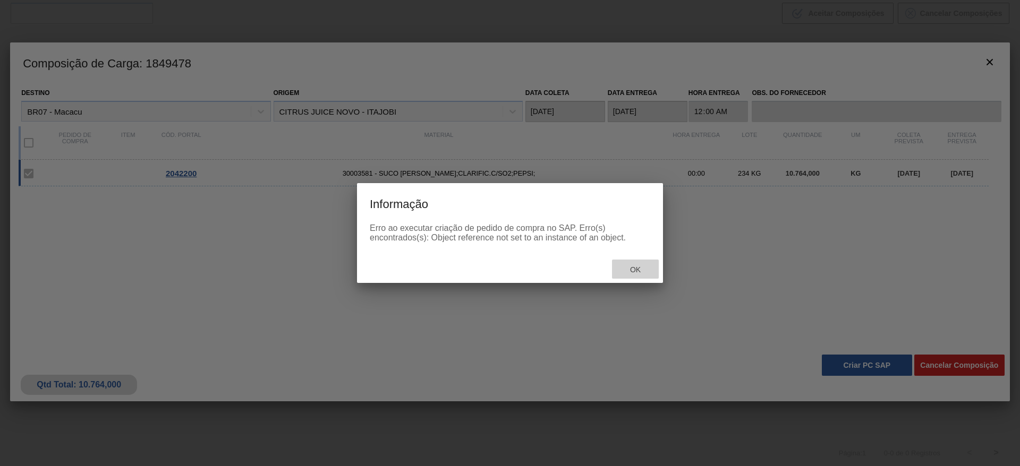
click at [629, 271] on div "Ok" at bounding box center [635, 270] width 47 height 20
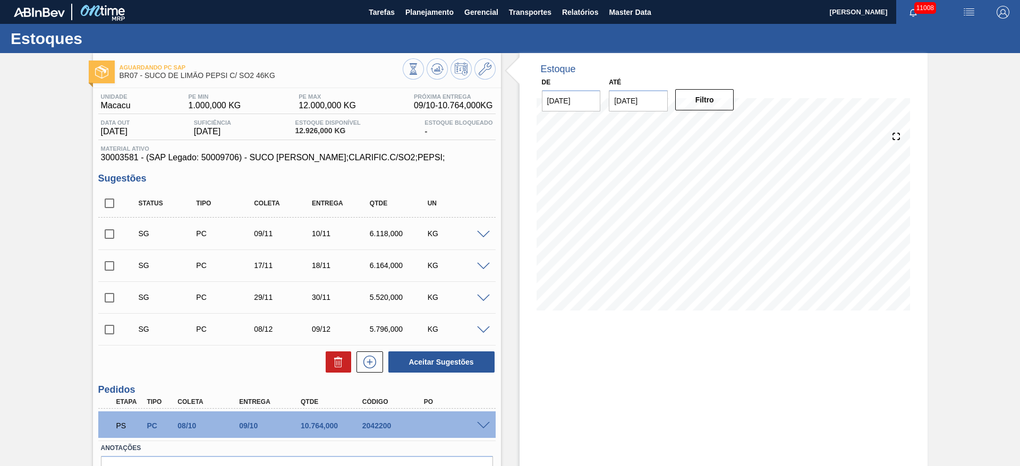
scroll to position [62, 0]
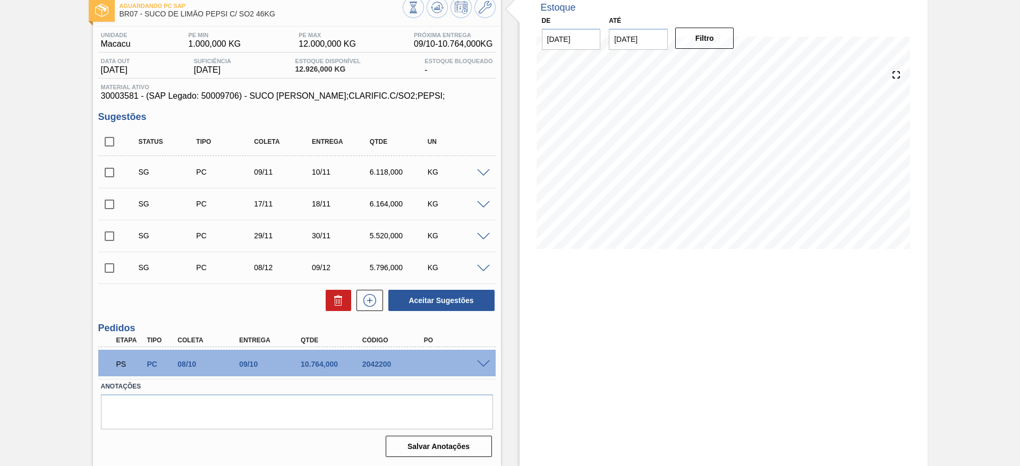
click at [477, 365] on span at bounding box center [483, 365] width 13 height 8
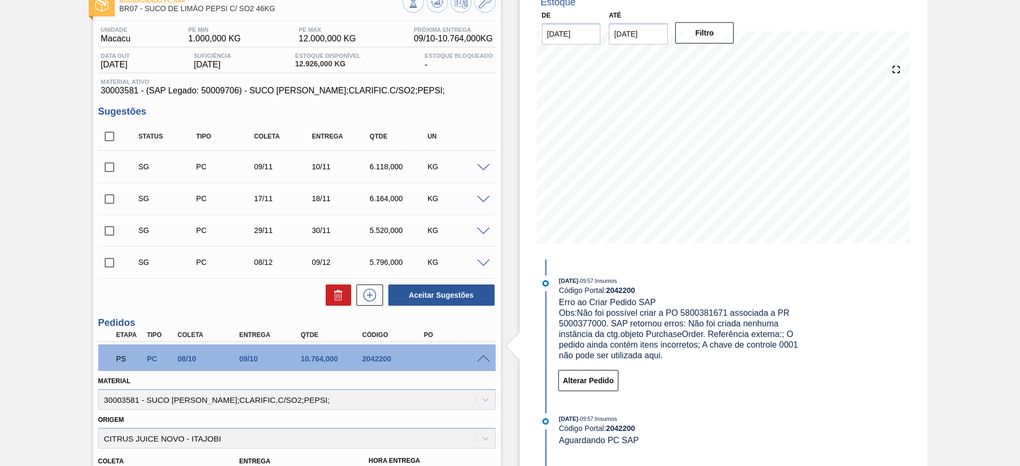
scroll to position [36, 0]
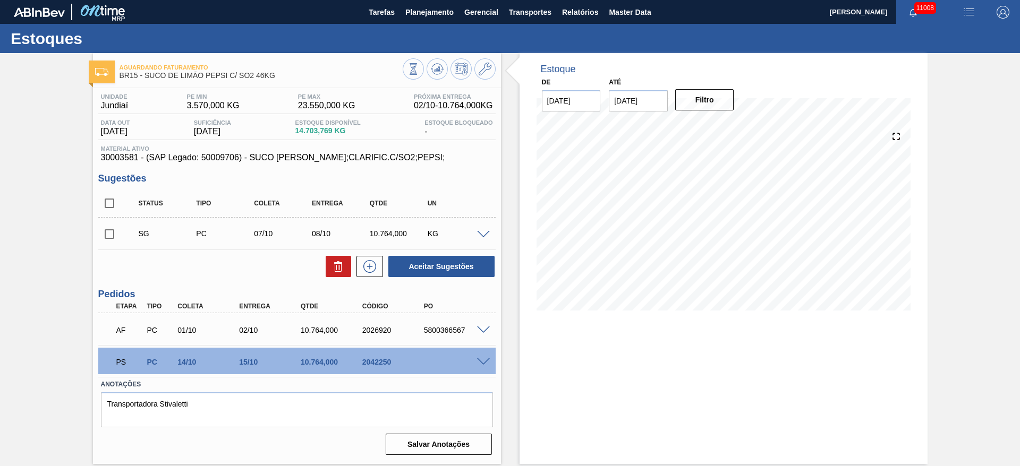
click at [482, 361] on span at bounding box center [483, 362] width 13 height 8
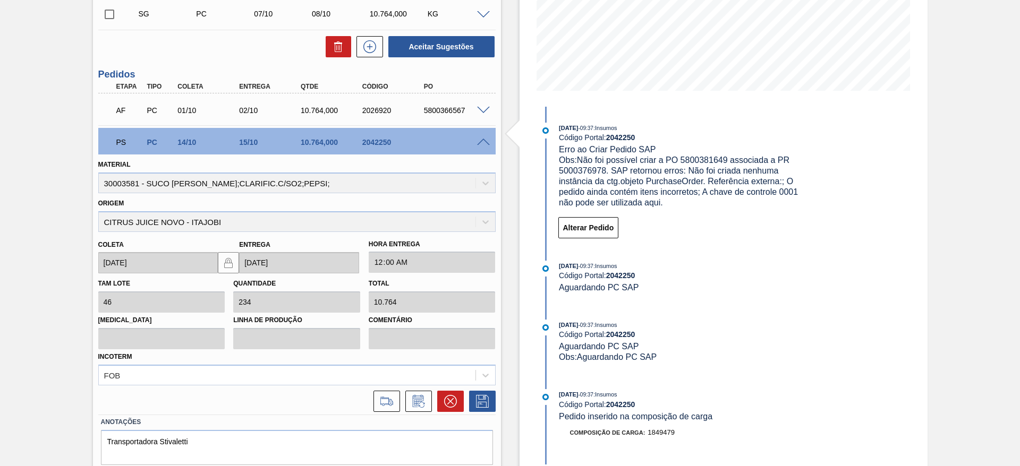
scroll to position [239, 0]
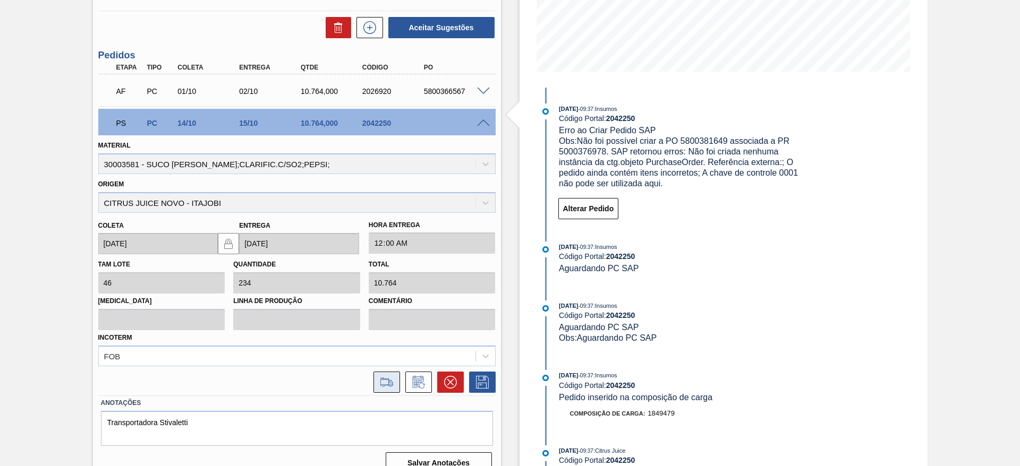
click at [394, 374] on button at bounding box center [386, 382] width 27 height 21
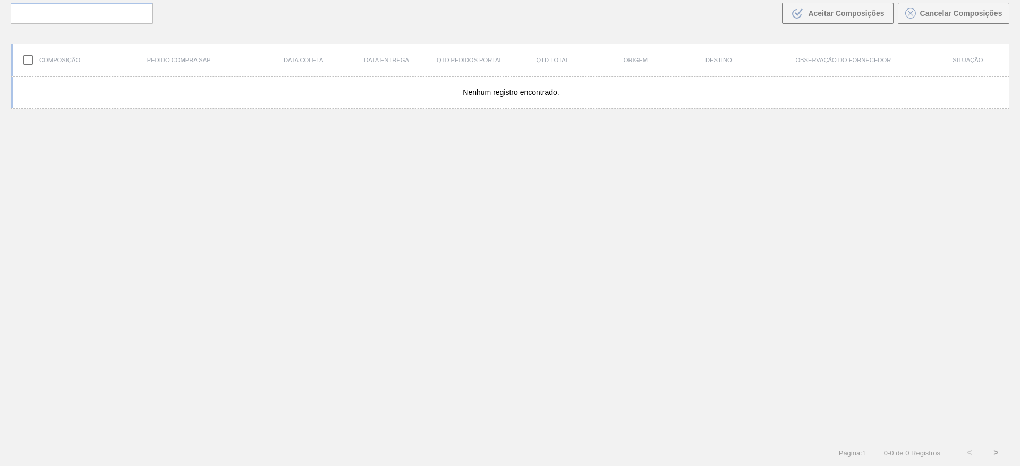
scroll to position [76, 0]
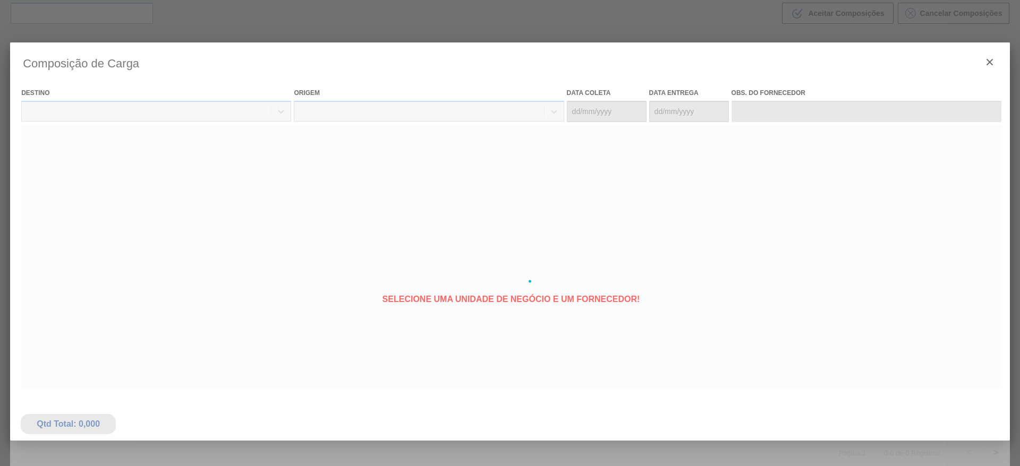
type coleta "[DATE]"
type entrega "[DATE]"
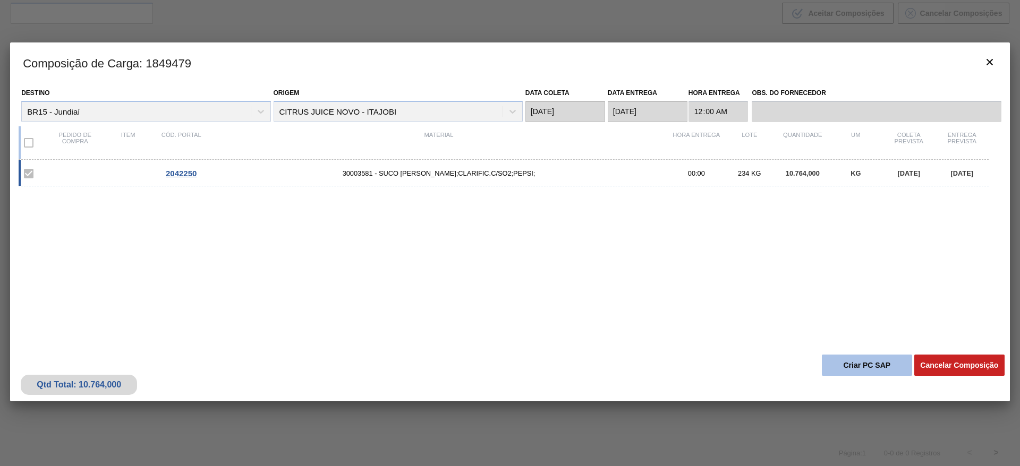
click at [867, 367] on button "Criar PC SAP" at bounding box center [866, 365] width 90 height 21
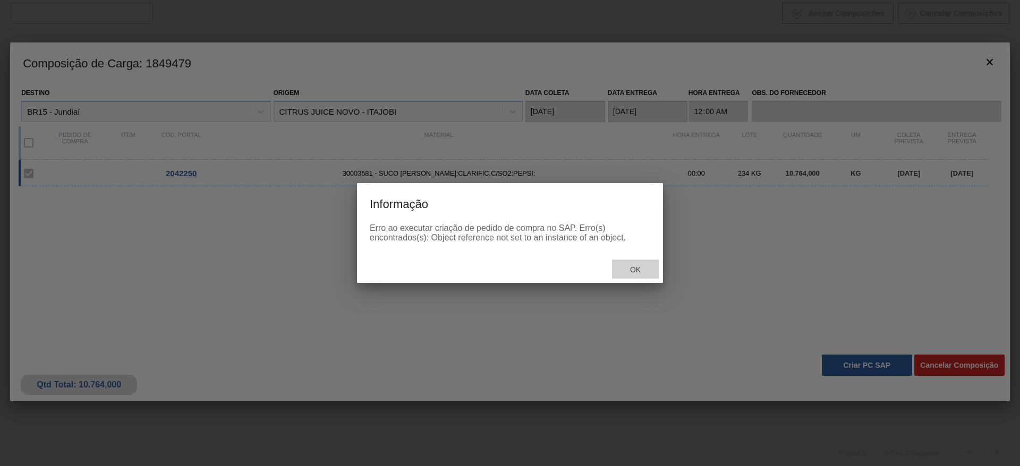
click at [616, 266] on div "Ok" at bounding box center [635, 270] width 47 height 20
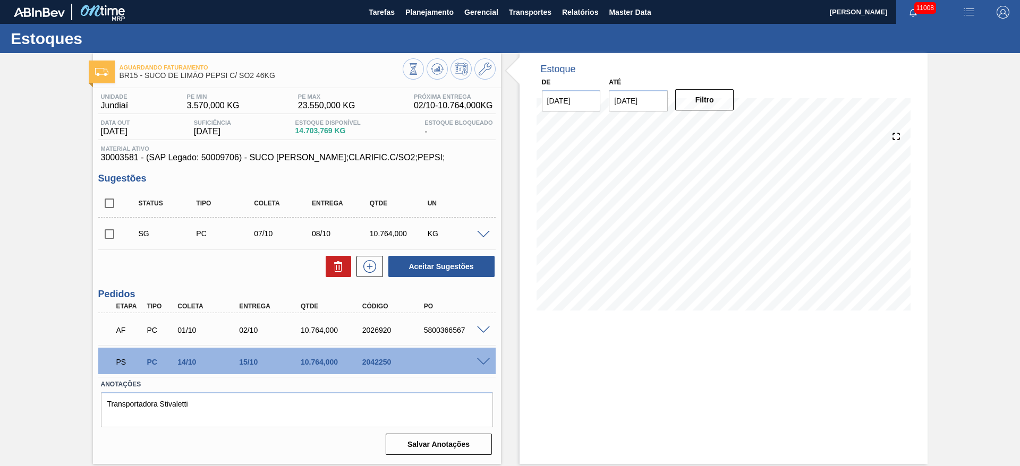
click at [482, 358] on span at bounding box center [483, 362] width 13 height 8
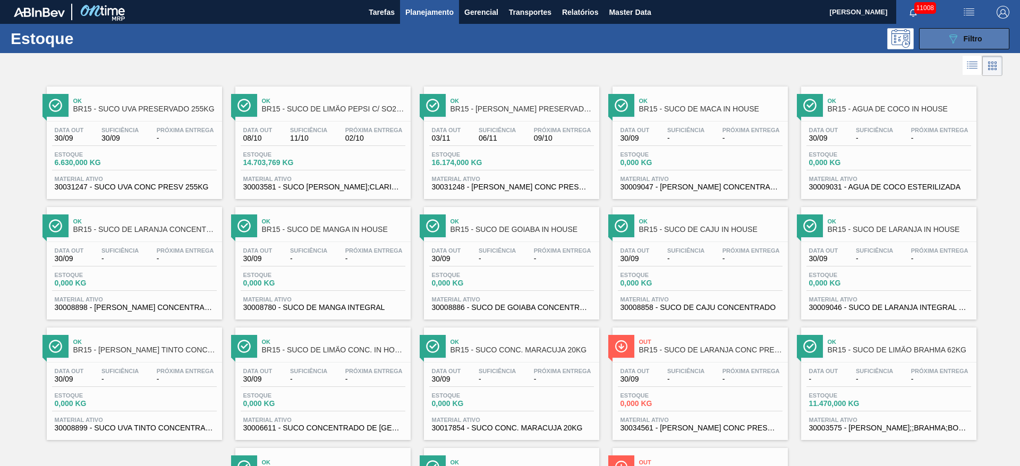
click at [931, 35] on button "089F7B8B-B2A5-4AFE-B5C0-19BA573D28AC Filtro" at bounding box center [964, 38] width 90 height 21
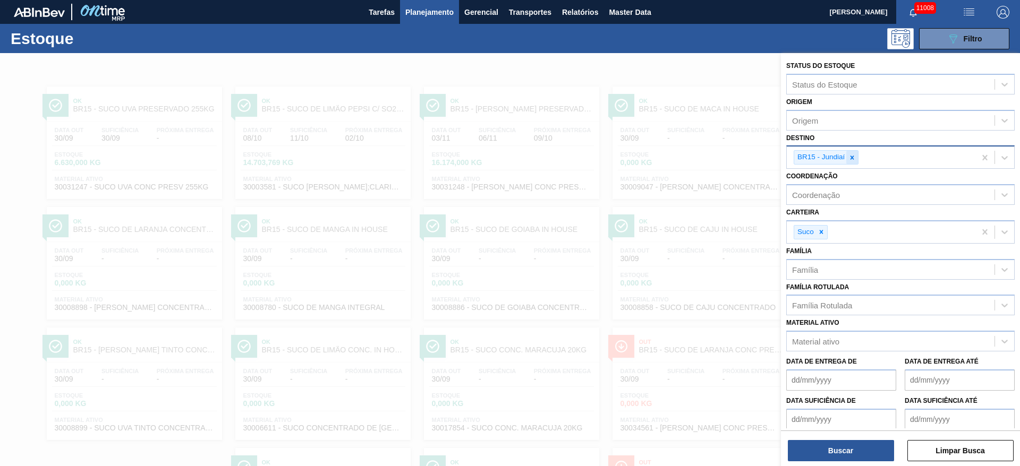
click at [855, 158] on icon at bounding box center [851, 157] width 7 height 7
type input "16"
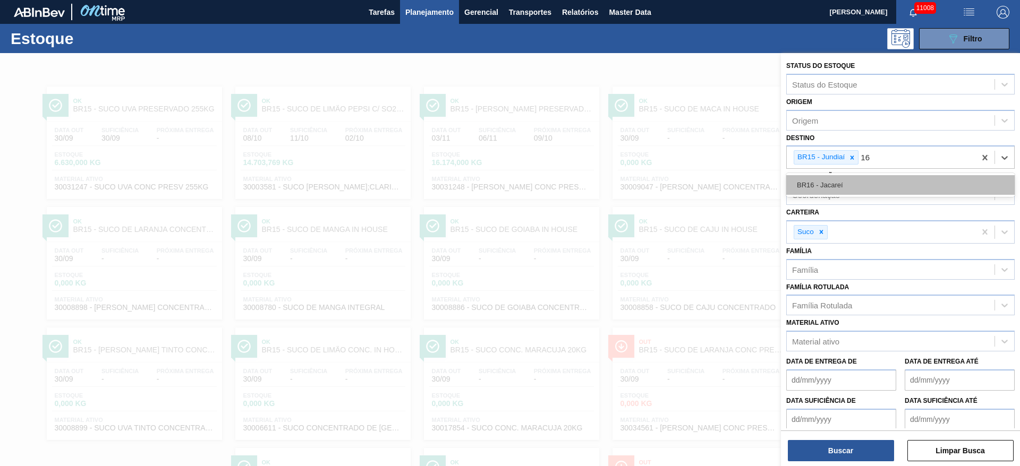
click at [858, 177] on div "BR16 - Jacareí" at bounding box center [900, 185] width 228 height 20
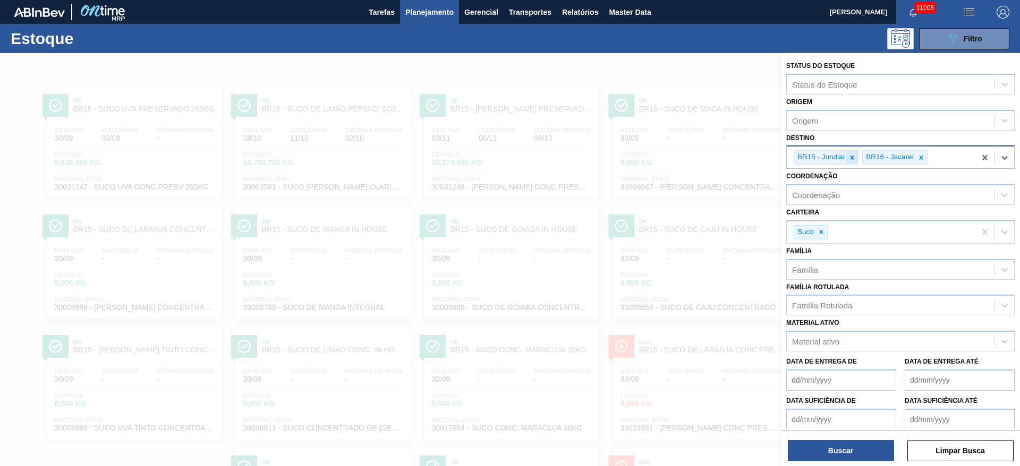
click at [856, 161] on div at bounding box center [852, 157] width 12 height 13
drag, startPoint x: 820, startPoint y: 227, endPoint x: 822, endPoint y: 273, distance: 45.7
click at [821, 227] on div at bounding box center [821, 232] width 12 height 13
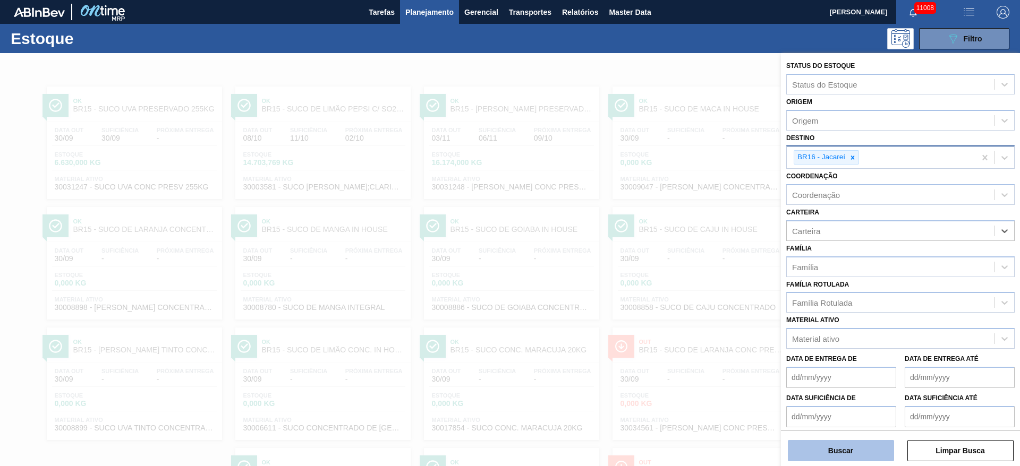
click at [833, 441] on button "Buscar" at bounding box center [840, 450] width 106 height 21
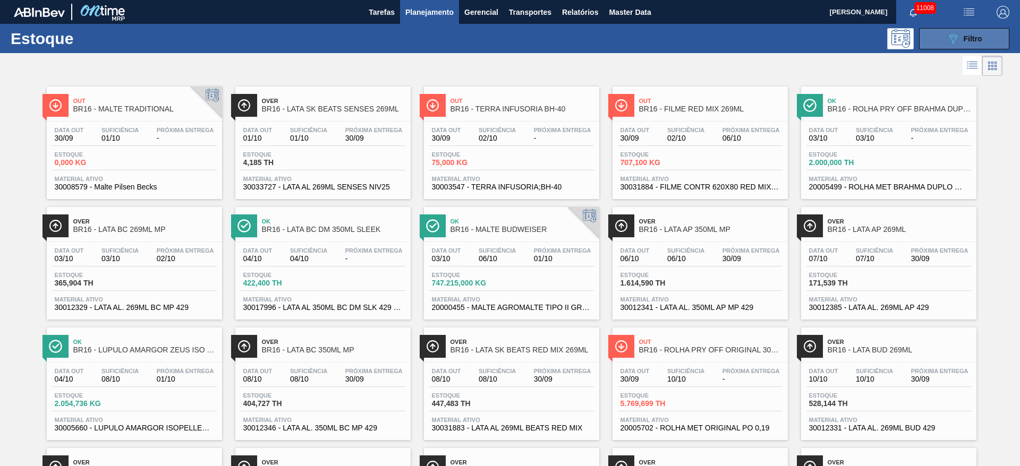
click at [937, 33] on button "089F7B8B-B2A5-4AFE-B5C0-19BA573D28AC Filtro" at bounding box center [964, 38] width 90 height 21
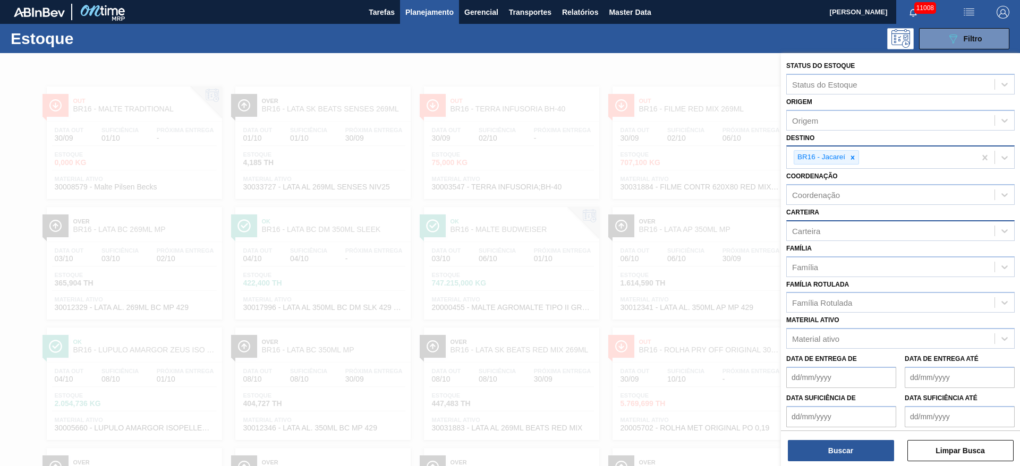
click at [835, 231] on div "Carteira" at bounding box center [890, 230] width 208 height 15
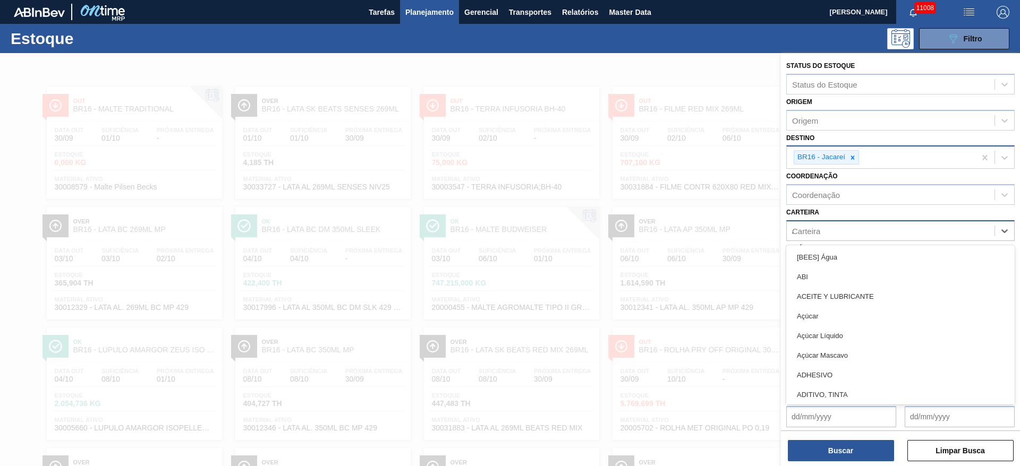
type input "AD"
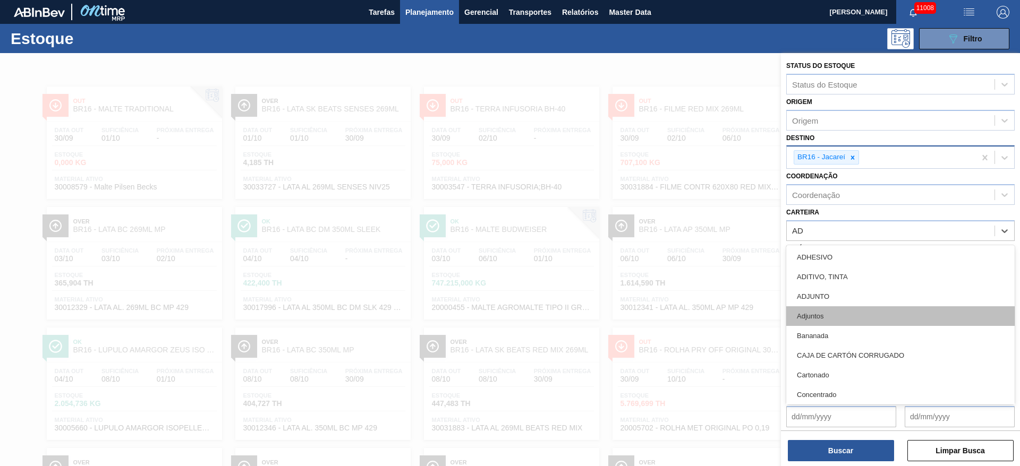
click at [842, 312] on div "Adjuntos" at bounding box center [900, 316] width 228 height 20
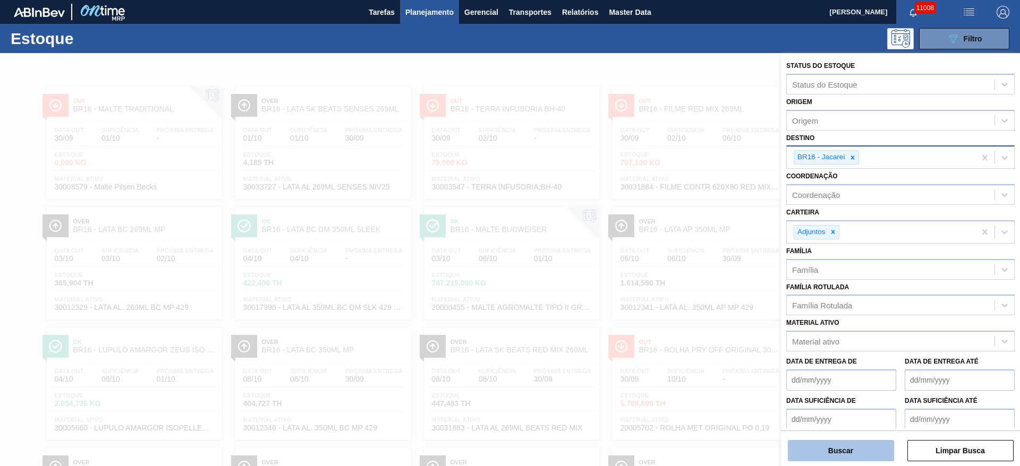
click at [841, 448] on button "Buscar" at bounding box center [840, 450] width 106 height 21
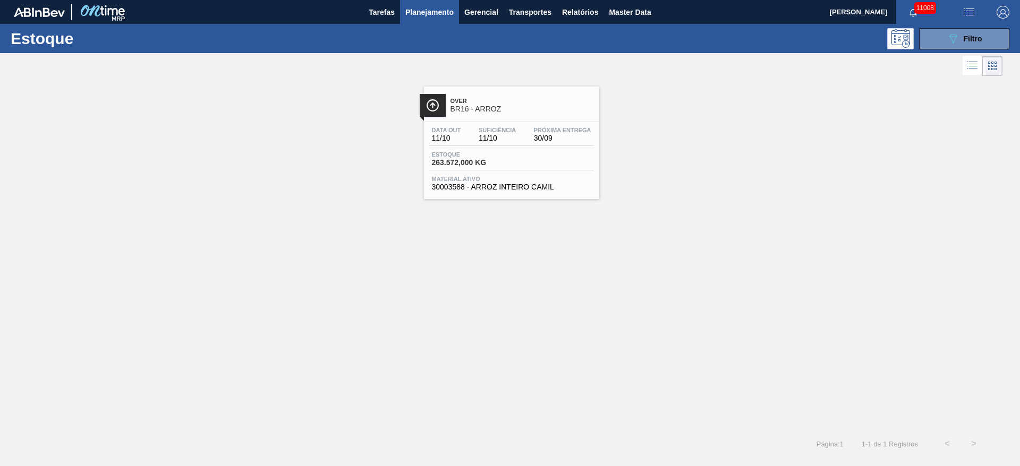
drag, startPoint x: 978, startPoint y: 41, endPoint x: 930, endPoint y: 75, distance: 58.6
click at [977, 42] on div "089F7B8B-B2A5-4AFE-B5C0-19BA573D28AC Filtro" at bounding box center [964, 38] width 36 height 13
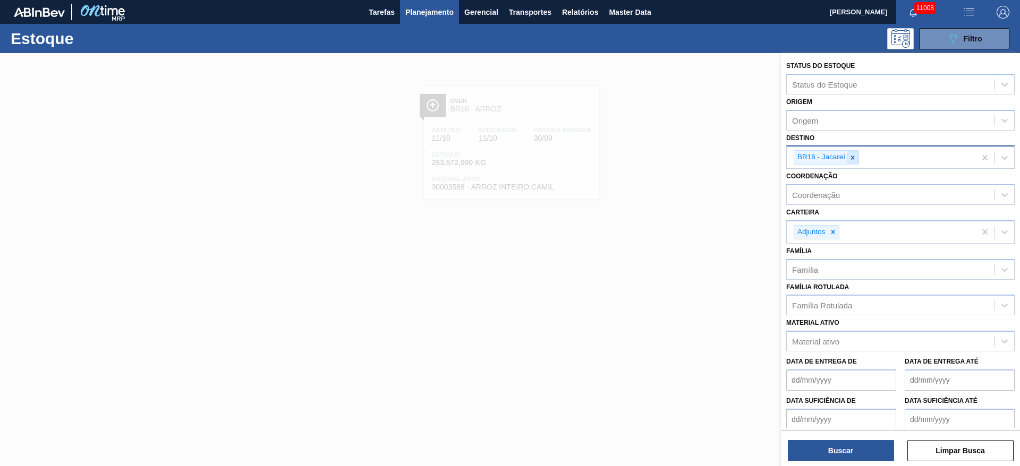
click at [854, 160] on icon at bounding box center [852, 157] width 7 height 7
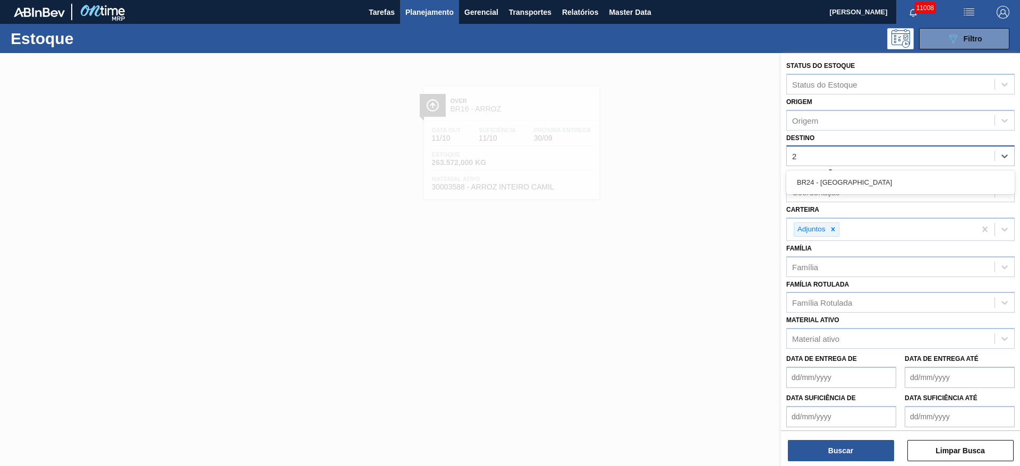
type input "26"
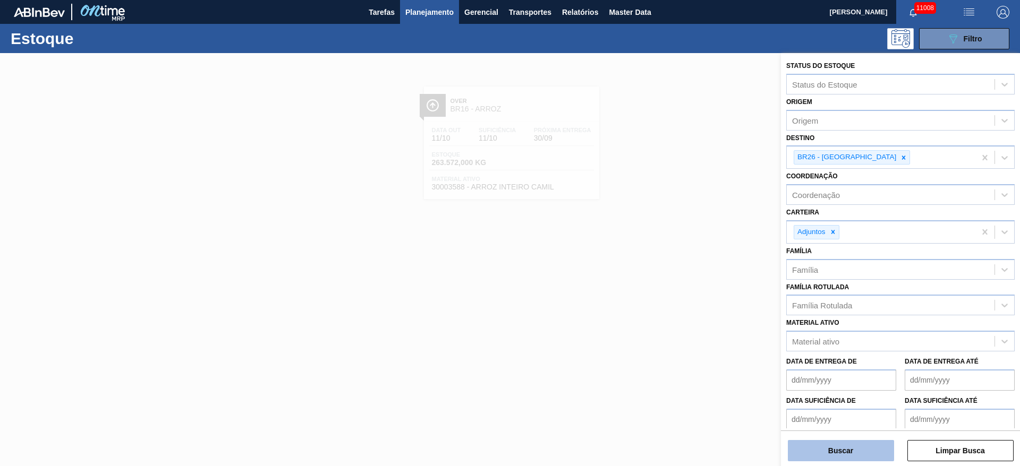
click at [812, 447] on button "Buscar" at bounding box center [840, 450] width 106 height 21
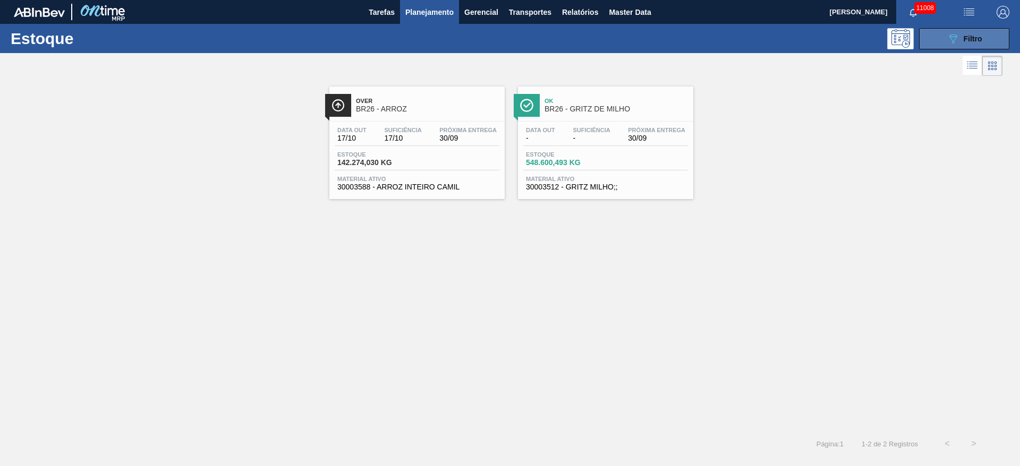
click at [967, 33] on div "089F7B8B-B2A5-4AFE-B5C0-19BA573D28AC Filtro" at bounding box center [964, 38] width 36 height 13
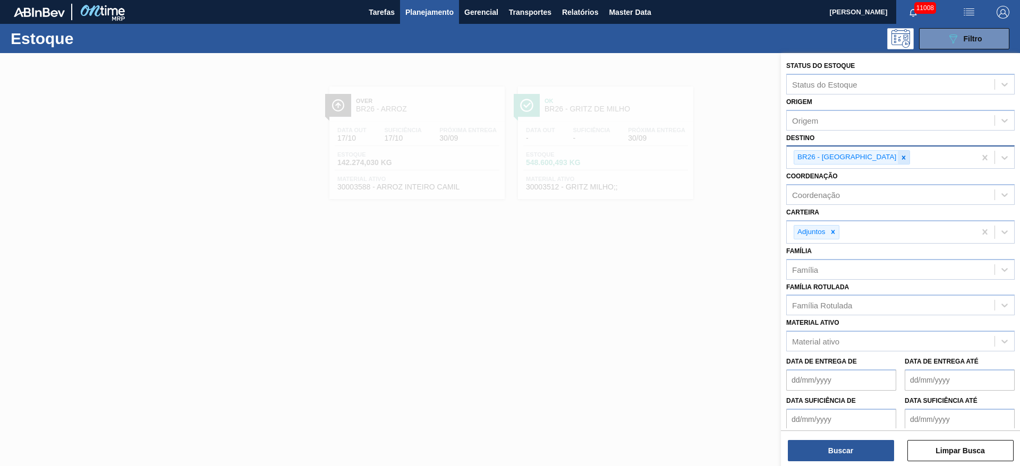
click at [899, 161] on icon at bounding box center [902, 157] width 7 height 7
type input "3"
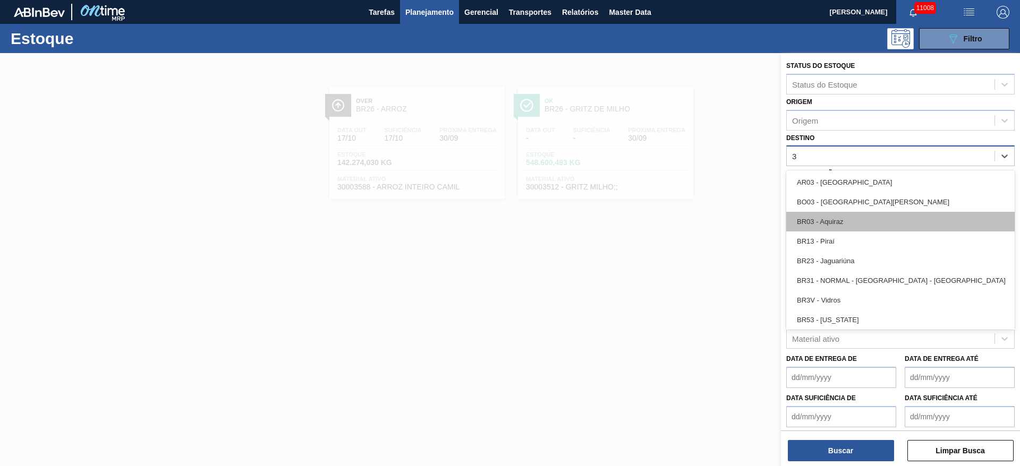
click at [833, 226] on div "BR03 - Aquiraz" at bounding box center [900, 222] width 228 height 20
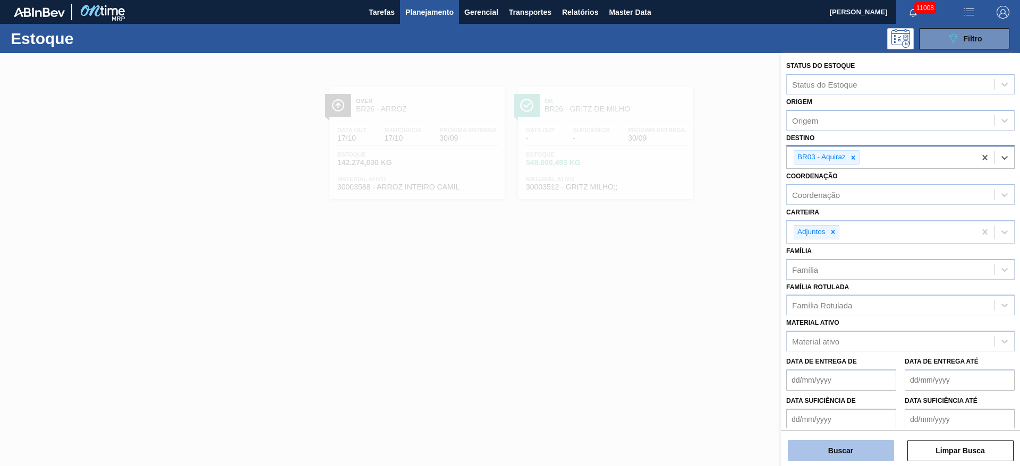
click at [840, 445] on button "Buscar" at bounding box center [840, 450] width 106 height 21
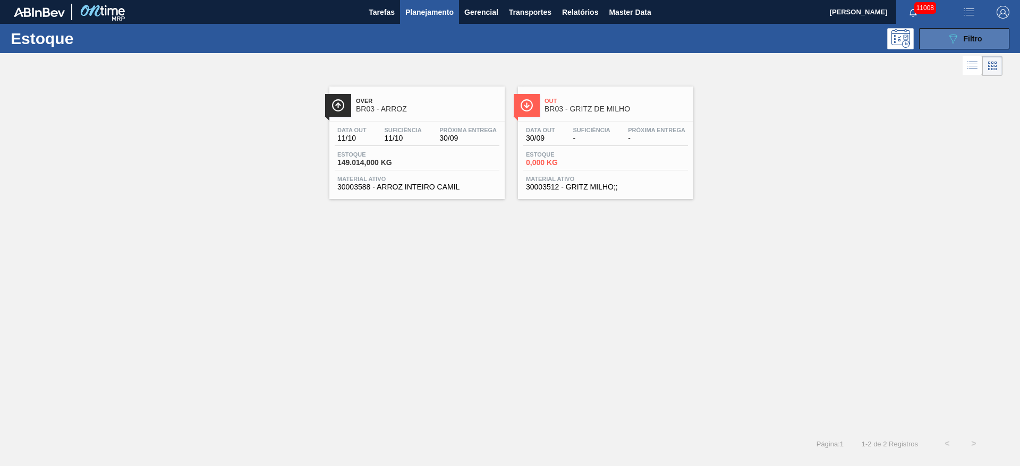
click at [935, 37] on button "089F7B8B-B2A5-4AFE-B5C0-19BA573D28AC Filtro" at bounding box center [964, 38] width 90 height 21
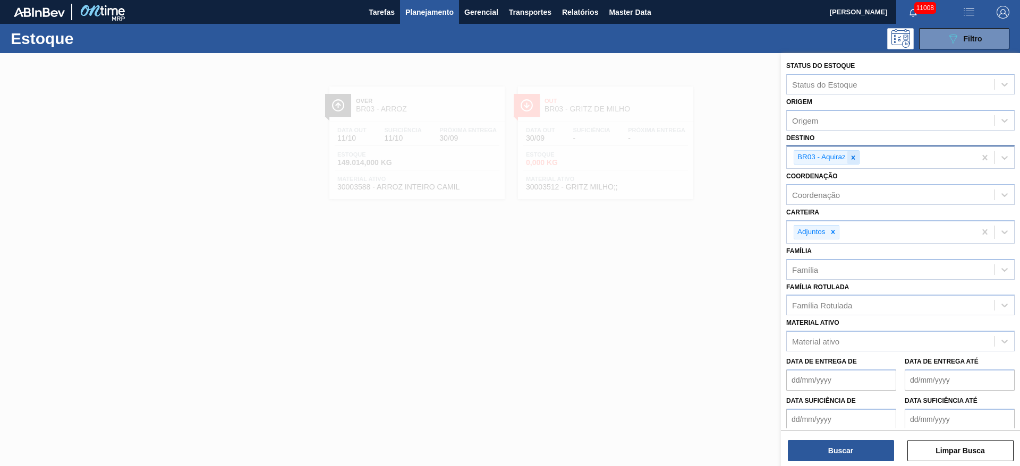
click at [855, 157] on icon at bounding box center [852, 157] width 7 height 7
type input "13"
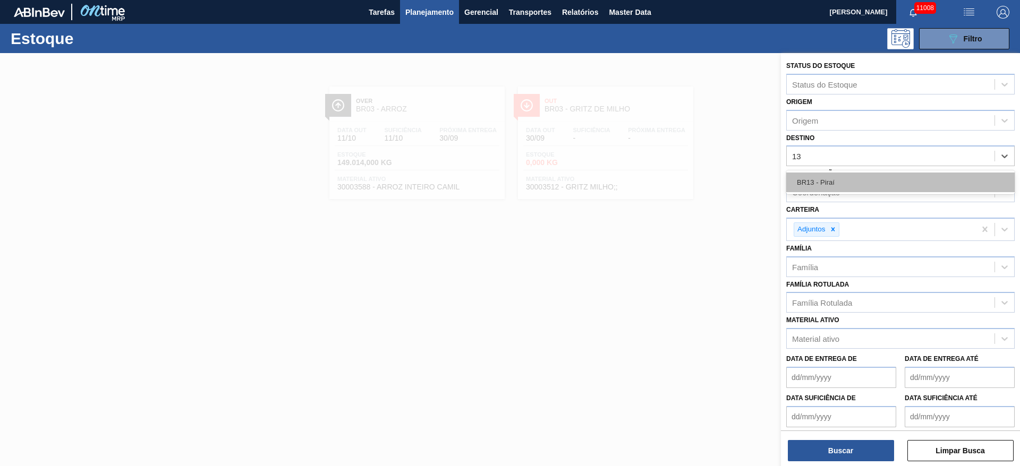
click at [841, 187] on div "BR13 - Piraí" at bounding box center [900, 183] width 228 height 20
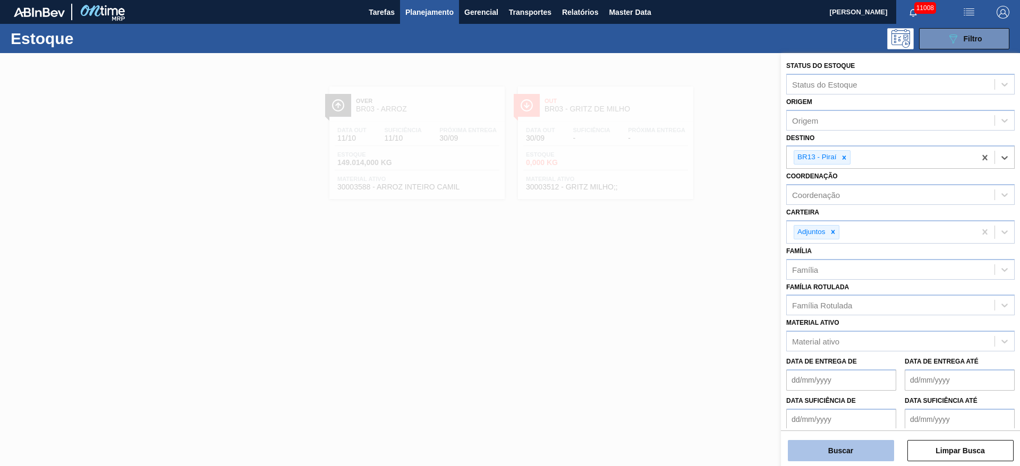
click at [837, 456] on button "Buscar" at bounding box center [840, 450] width 106 height 21
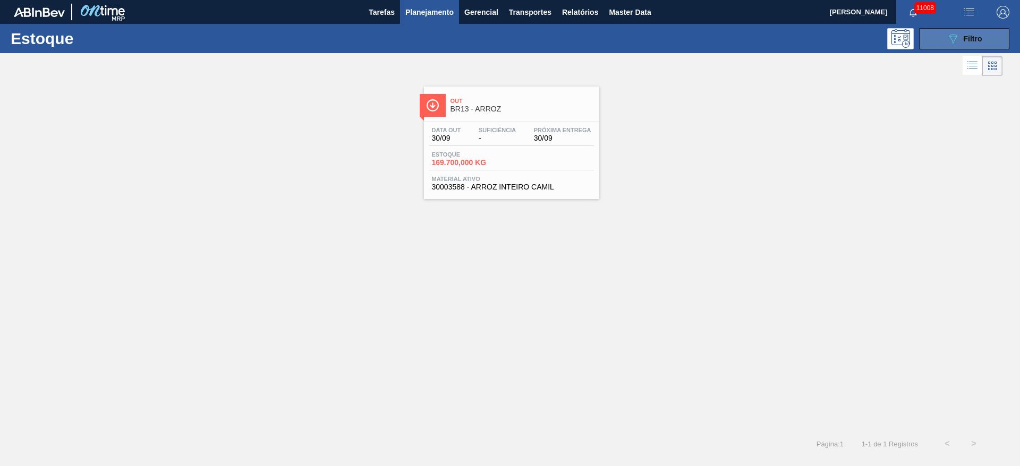
click at [937, 36] on button "089F7B8B-B2A5-4AFE-B5C0-19BA573D28AC Filtro" at bounding box center [964, 38] width 90 height 21
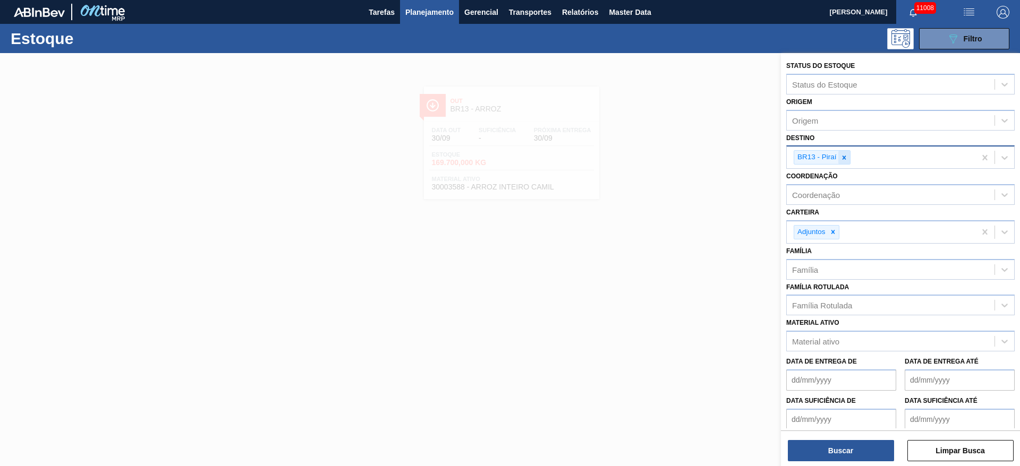
click at [841, 156] on icon at bounding box center [843, 157] width 7 height 7
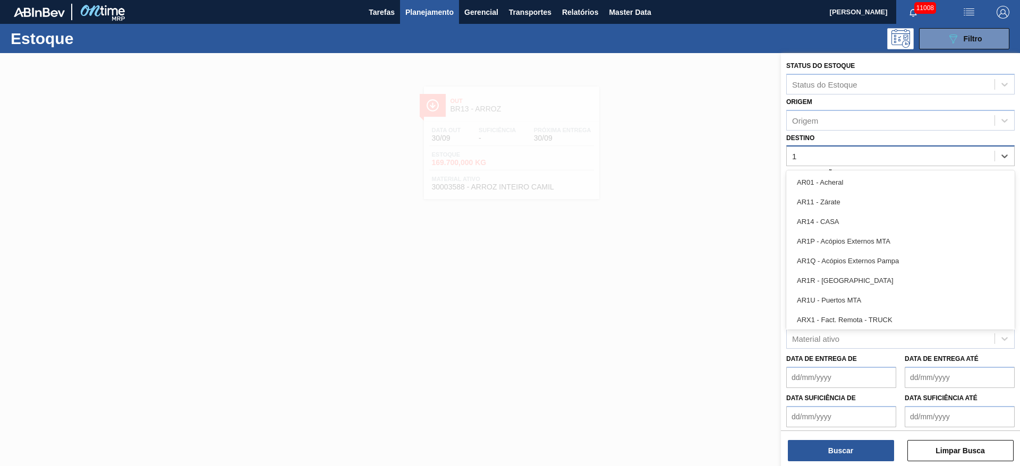
type input "18"
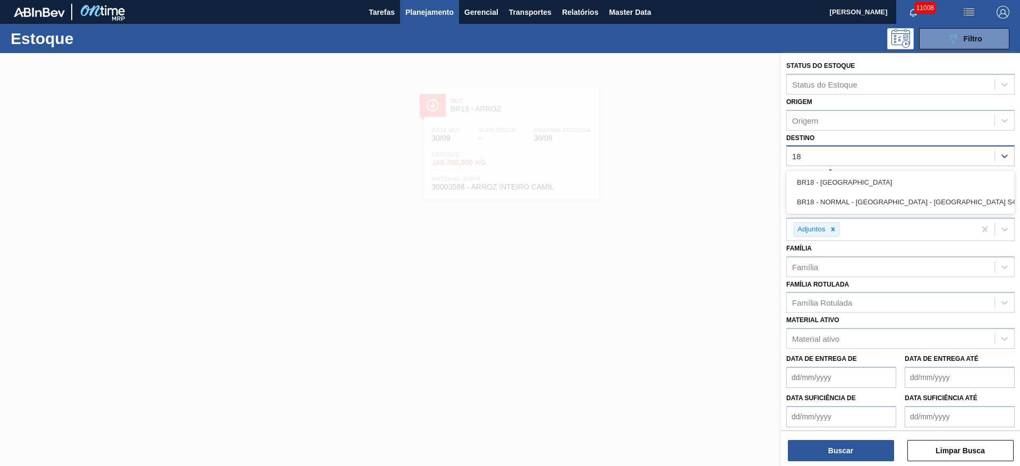
drag, startPoint x: 841, startPoint y: 183, endPoint x: 839, endPoint y: 190, distance: 6.7
click at [839, 184] on div "BR18 - Pernambuco" at bounding box center [900, 183] width 228 height 20
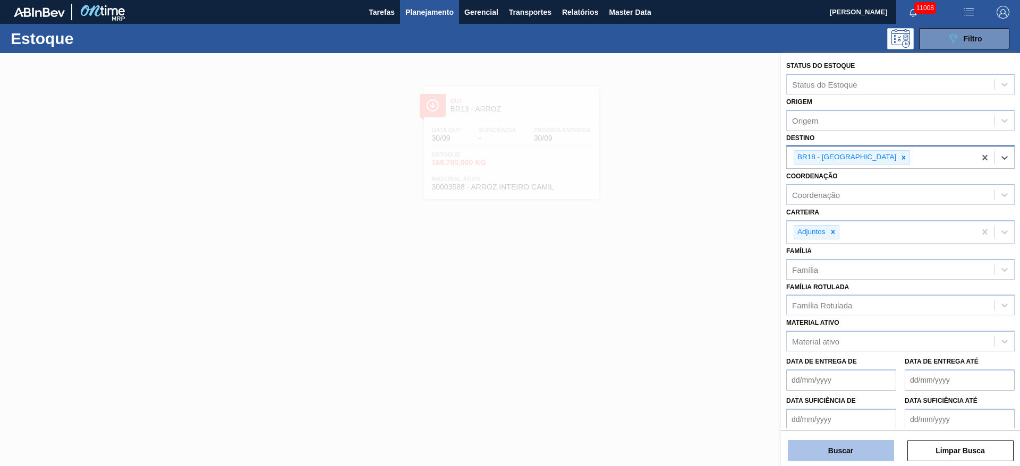
click at [841, 454] on button "Buscar" at bounding box center [840, 450] width 106 height 21
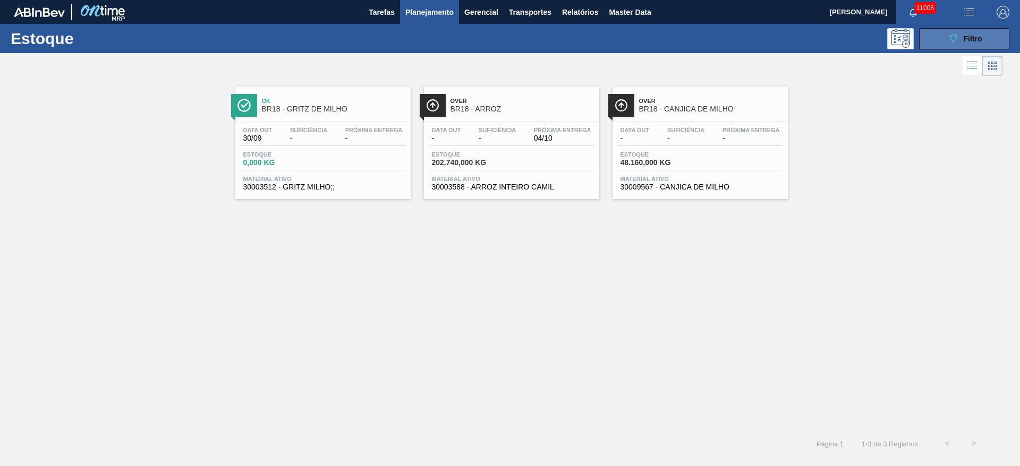
click at [962, 41] on div "089F7B8B-B2A5-4AFE-B5C0-19BA573D28AC Filtro" at bounding box center [964, 38] width 36 height 13
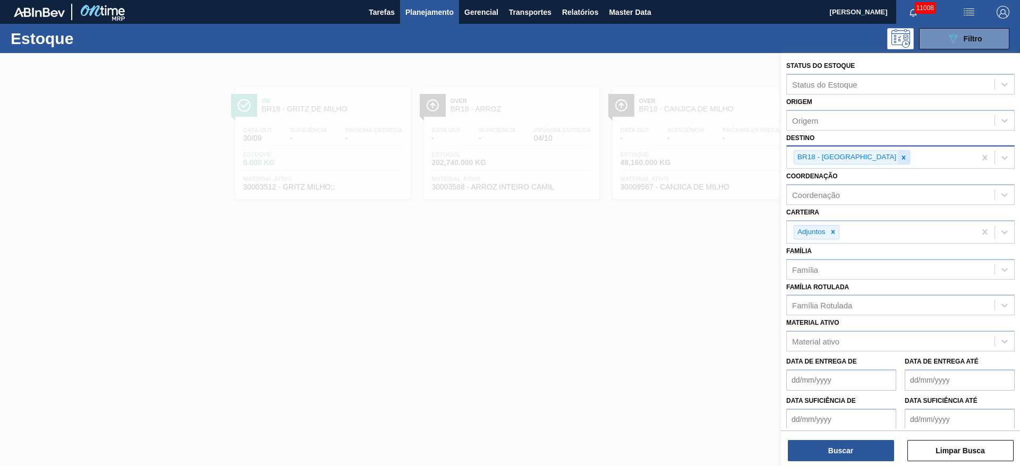
click at [899, 156] on icon at bounding box center [902, 157] width 7 height 7
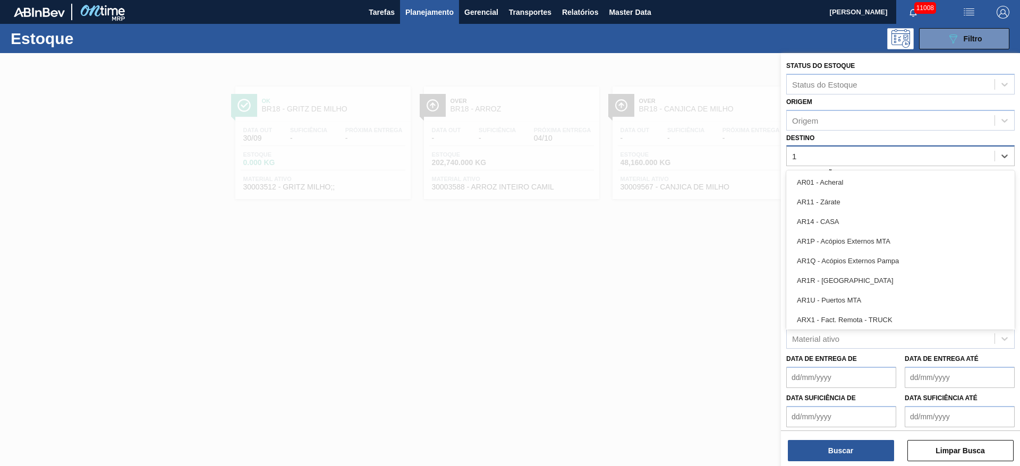
type input "16"
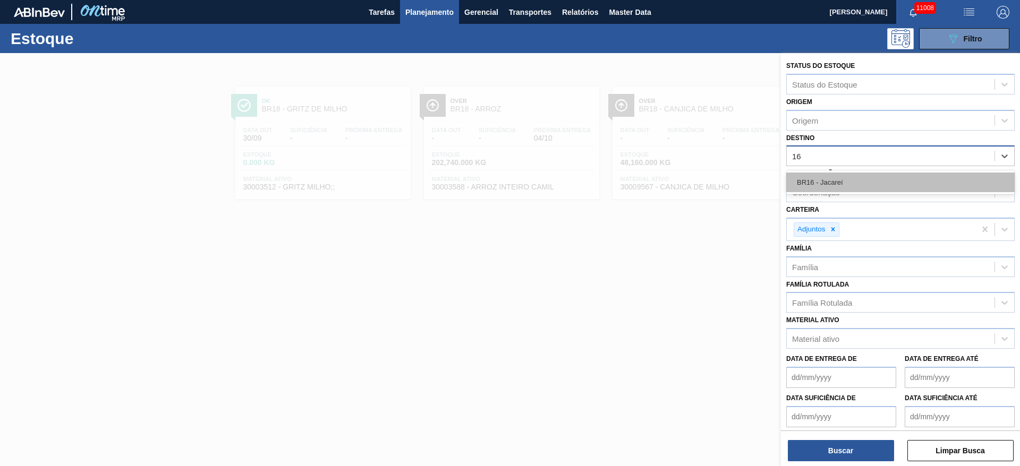
drag, startPoint x: 845, startPoint y: 184, endPoint x: 838, endPoint y: 257, distance: 73.1
click at [843, 184] on div "BR16 - Jacareí" at bounding box center [900, 183] width 228 height 20
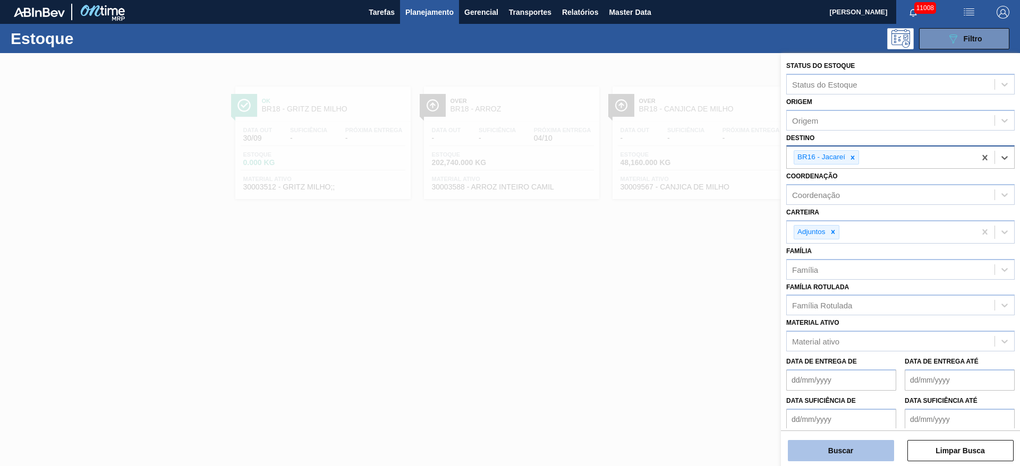
click at [845, 449] on button "Buscar" at bounding box center [840, 450] width 106 height 21
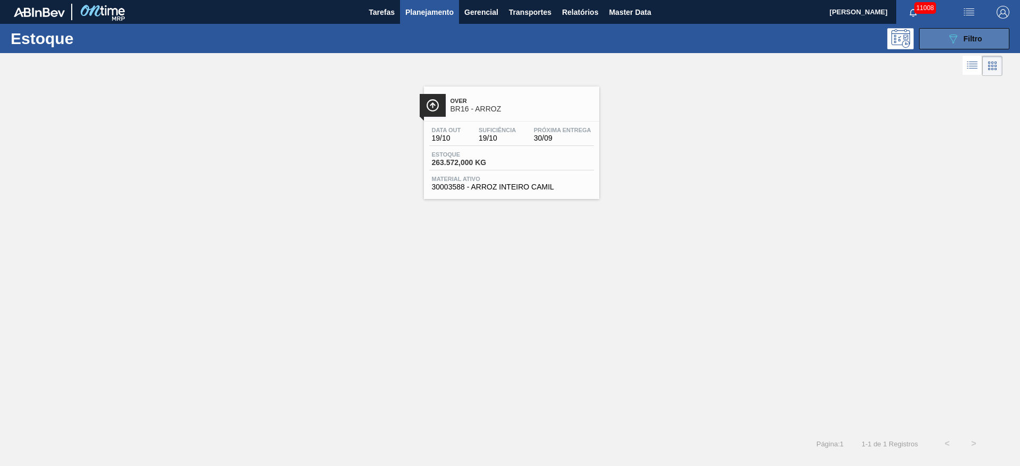
click at [935, 39] on button "089F7B8B-B2A5-4AFE-B5C0-19BA573D28AC Filtro" at bounding box center [964, 38] width 90 height 21
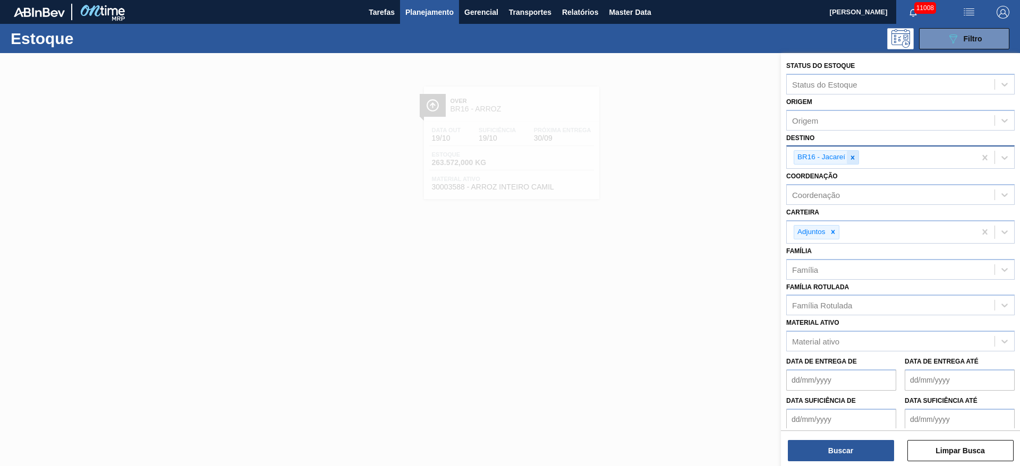
click at [854, 158] on icon at bounding box center [852, 157] width 7 height 7
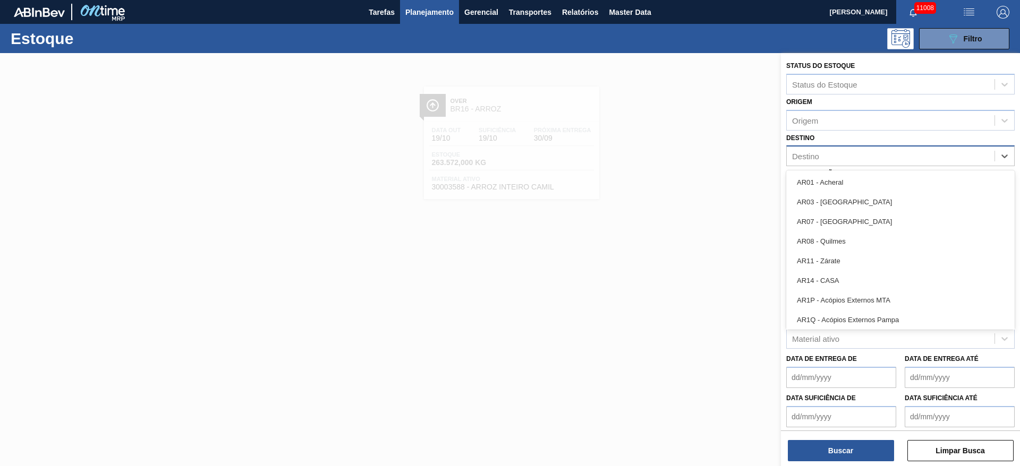
click at [855, 156] on div "Destino" at bounding box center [890, 156] width 208 height 15
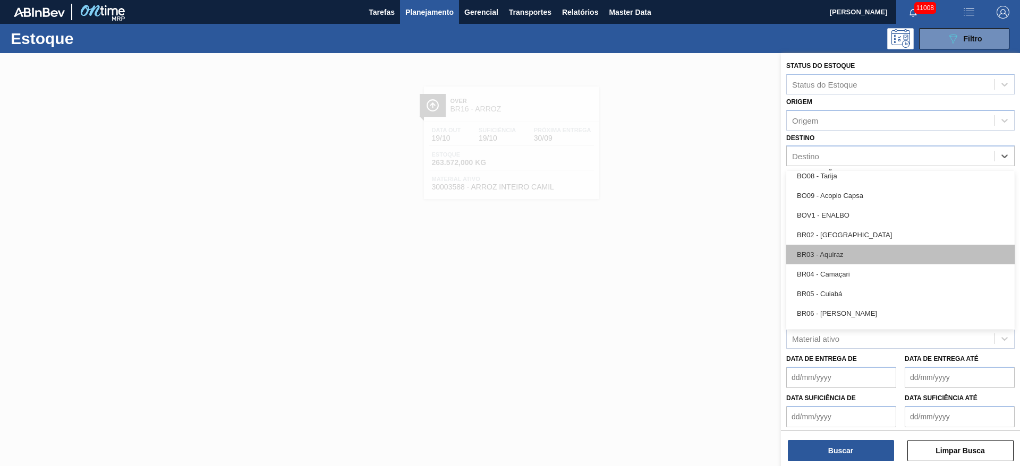
click at [839, 253] on div "BR03 - Aquiraz" at bounding box center [900, 255] width 228 height 20
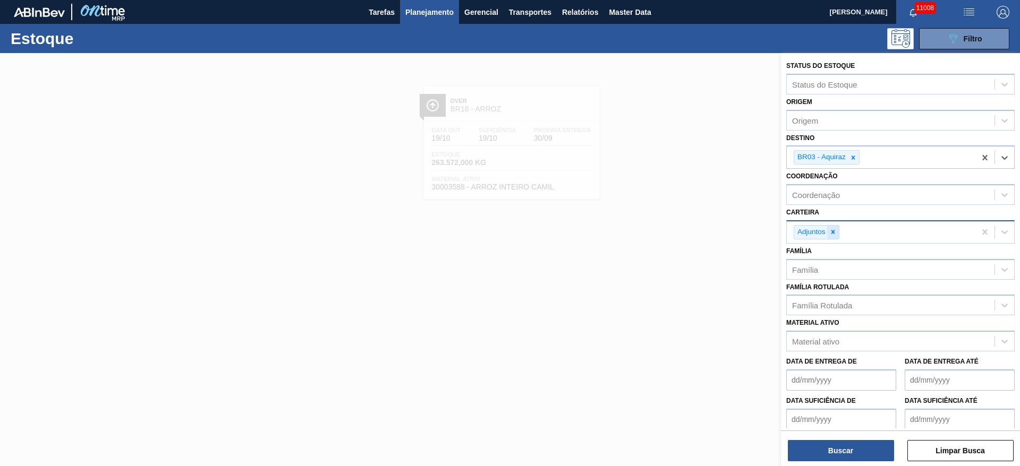
click at [833, 232] on icon at bounding box center [832, 232] width 4 height 4
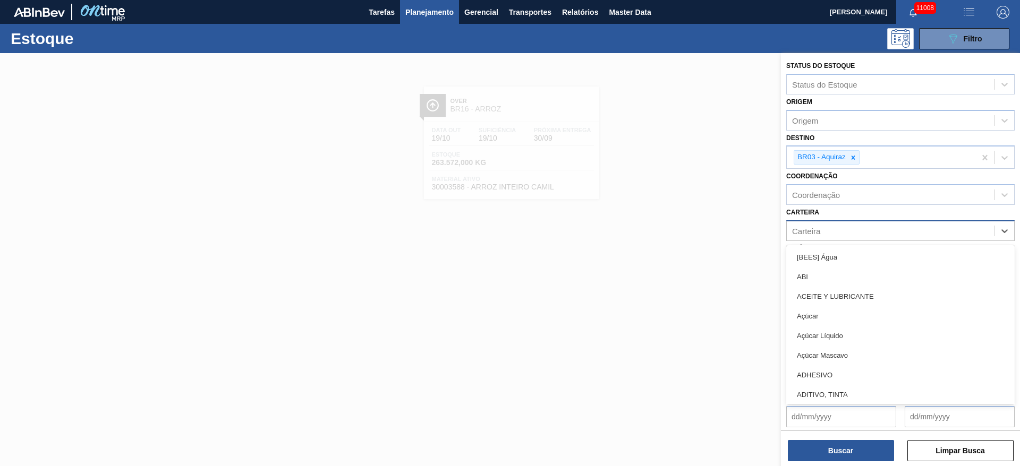
click at [833, 232] on div "Carteira" at bounding box center [890, 230] width 208 height 15
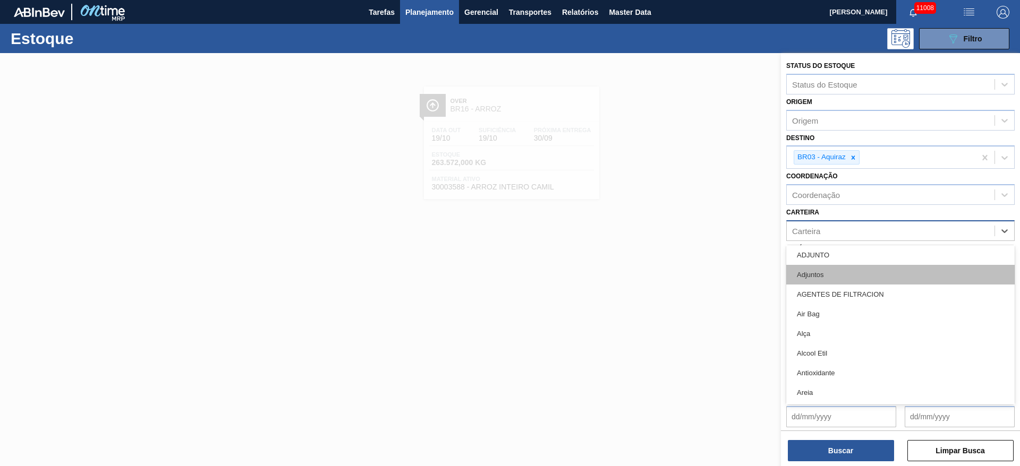
click at [830, 270] on div "Adjuntos" at bounding box center [900, 275] width 228 height 20
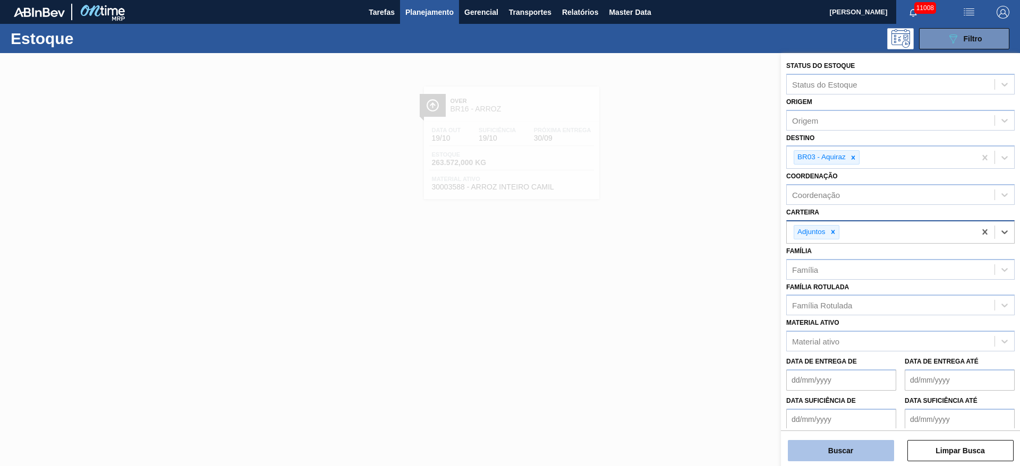
click at [848, 452] on button "Buscar" at bounding box center [840, 450] width 106 height 21
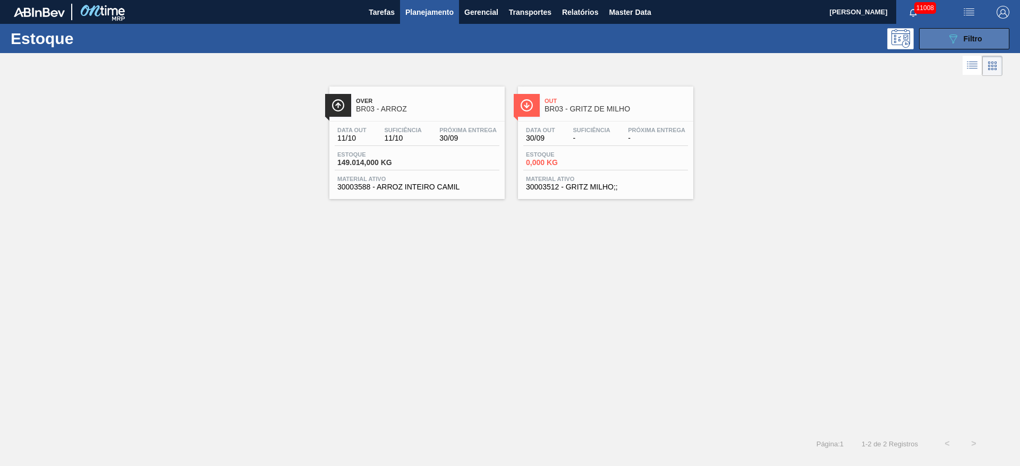
click at [937, 39] on button "089F7B8B-B2A5-4AFE-B5C0-19BA573D28AC Filtro" at bounding box center [964, 38] width 90 height 21
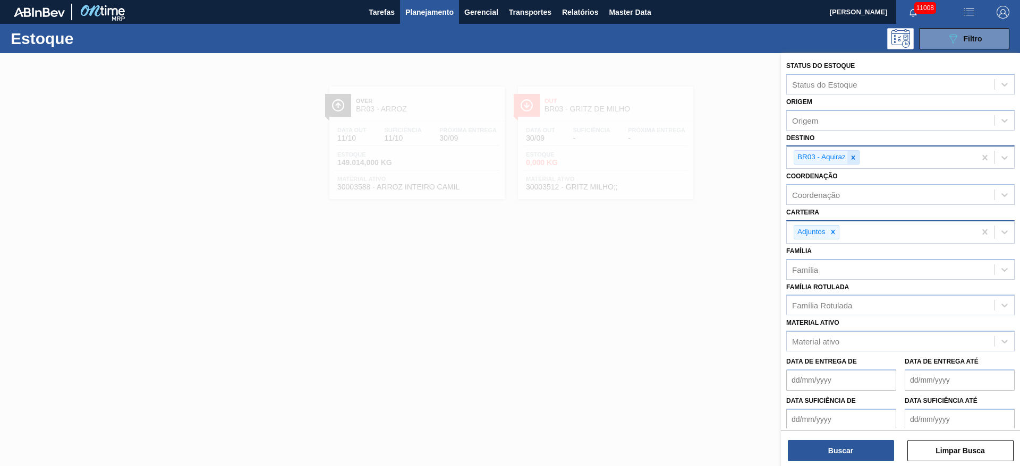
click at [855, 161] on icon at bounding box center [852, 157] width 7 height 7
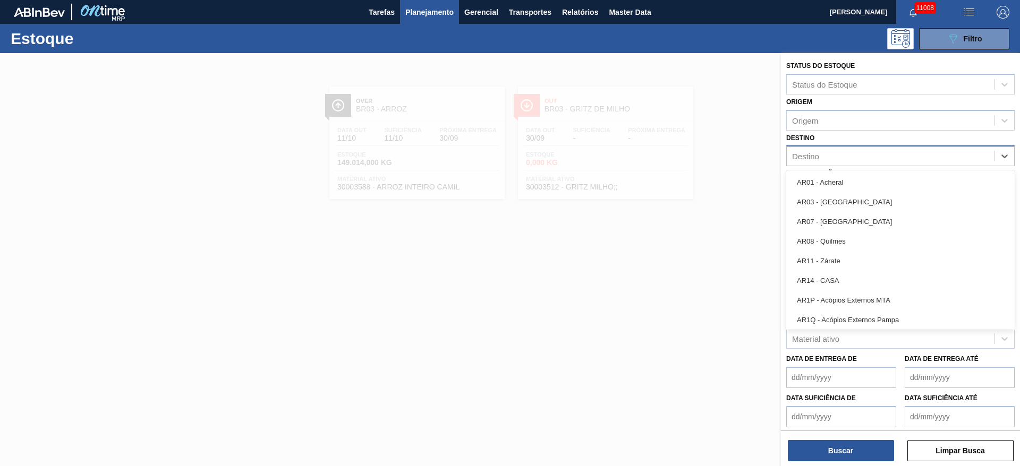
click at [855, 160] on div "Destino" at bounding box center [890, 156] width 208 height 15
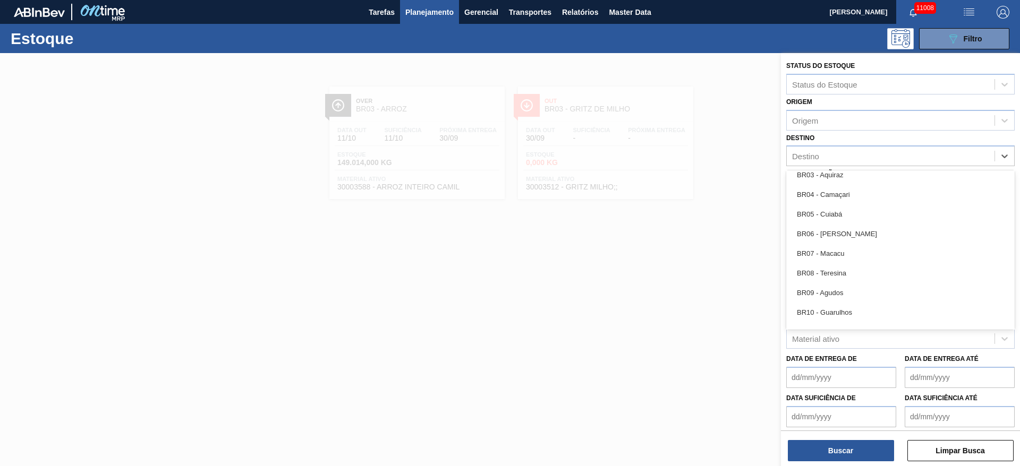
scroll to position [717, 0]
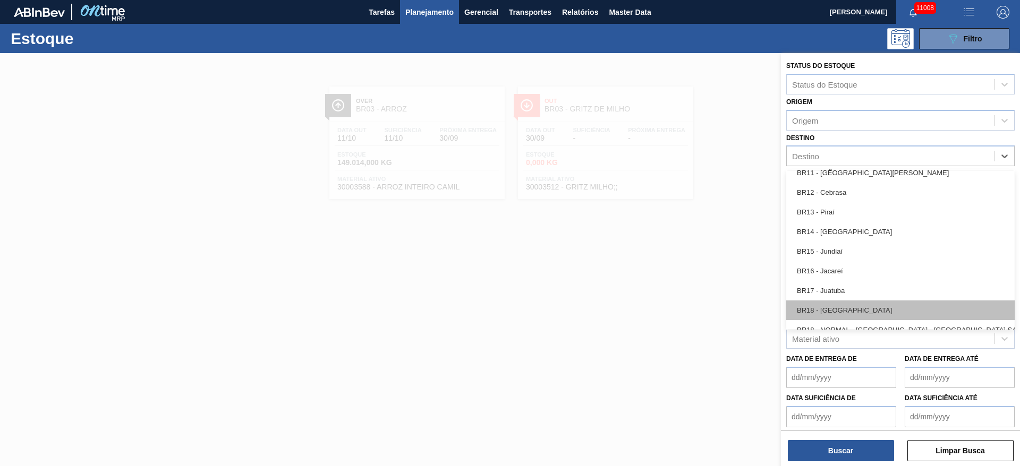
click at [842, 305] on div "BR18 - Pernambuco" at bounding box center [900, 311] width 228 height 20
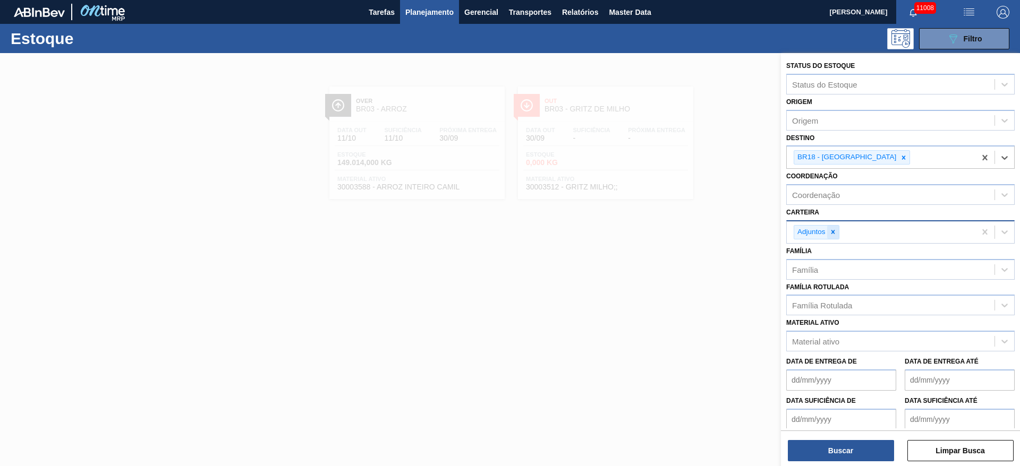
click at [829, 230] on icon at bounding box center [832, 231] width 7 height 7
click at [829, 230] on div "Carteira" at bounding box center [890, 230] width 208 height 15
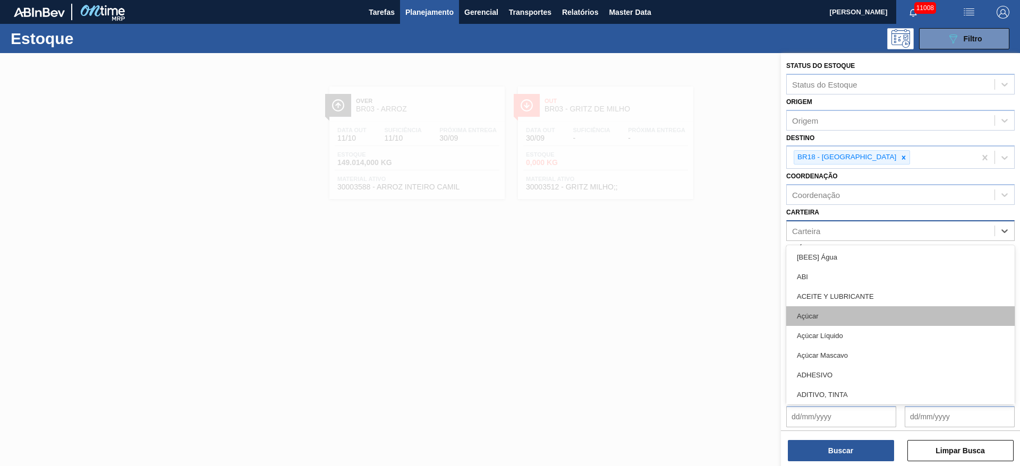
click at [829, 320] on div "Açúcar" at bounding box center [900, 316] width 228 height 20
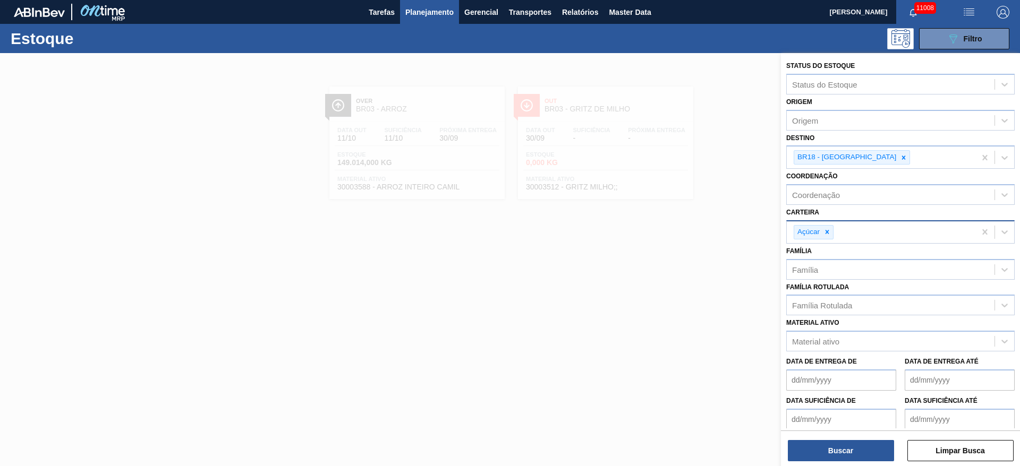
click at [811, 463] on div "Status do Estoque Status do Estoque Origem Origem Destino BR18 - Pernambuco Coo…" at bounding box center [900, 260] width 239 height 415
click at [808, 449] on button "Buscar" at bounding box center [840, 450] width 106 height 21
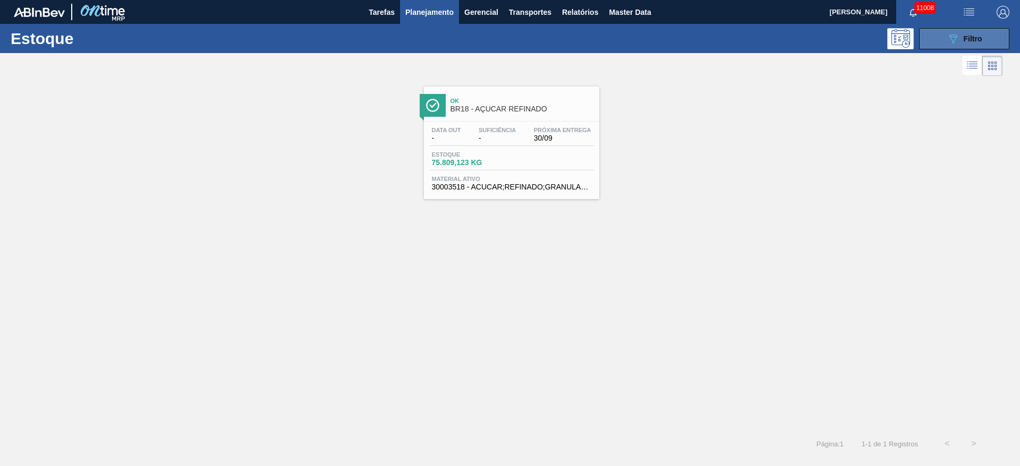
click at [926, 29] on button "089F7B8B-B2A5-4AFE-B5C0-19BA573D28AC Filtro" at bounding box center [964, 38] width 90 height 21
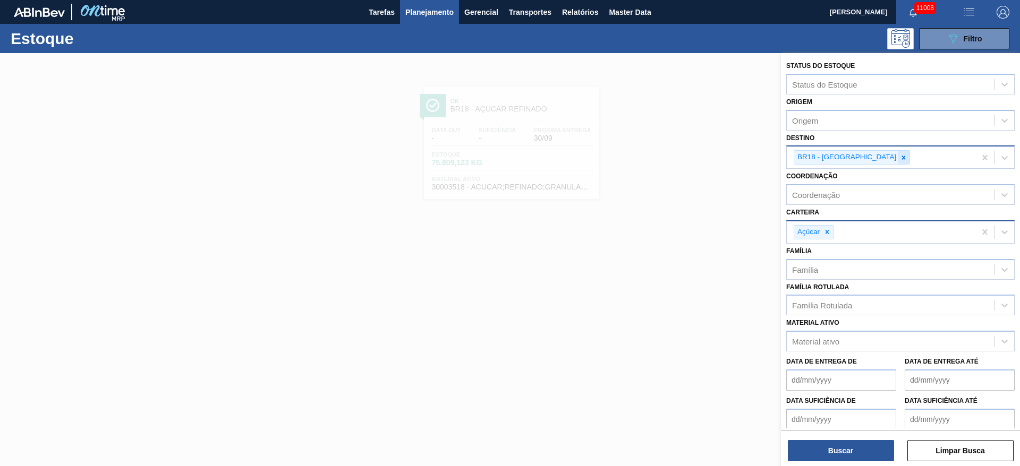
click at [899, 156] on icon at bounding box center [902, 157] width 7 height 7
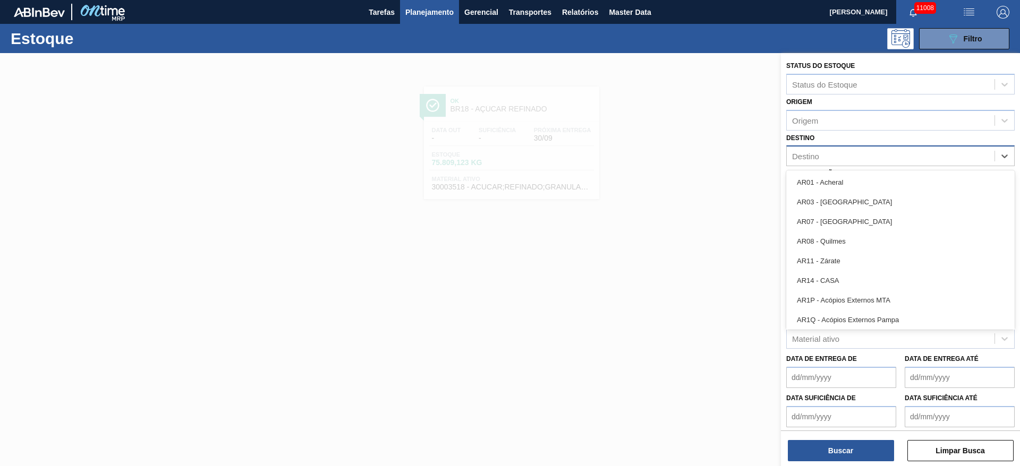
click at [868, 156] on div "Destino" at bounding box center [890, 156] width 208 height 15
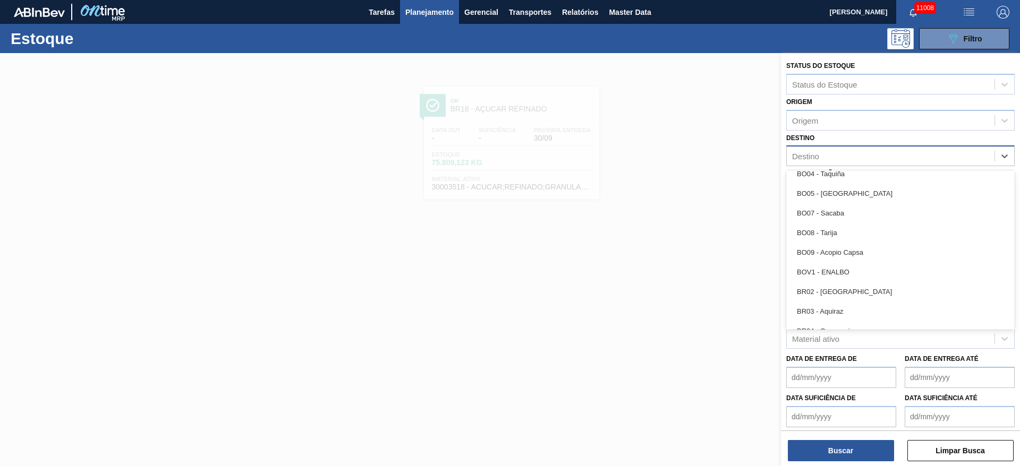
scroll to position [558, 0]
click at [858, 253] on div "BR07 - Macacu" at bounding box center [900, 254] width 228 height 20
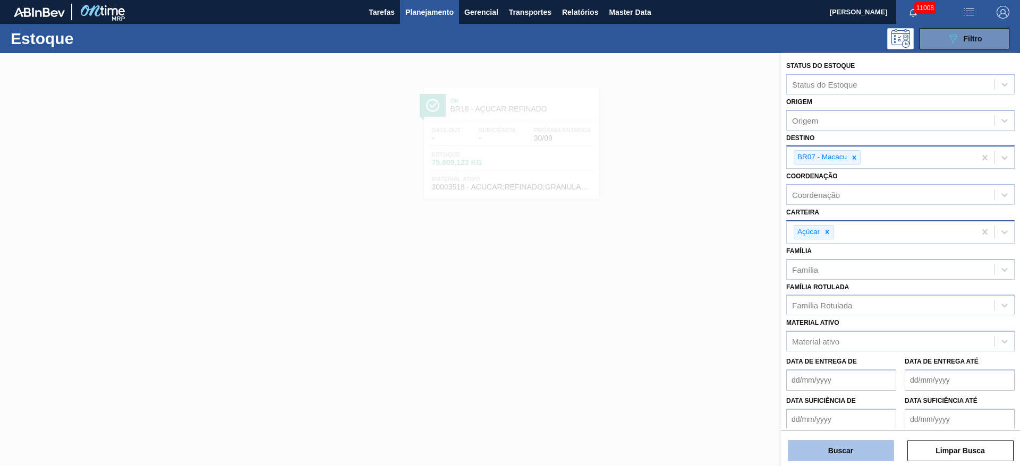
click at [848, 445] on button "Buscar" at bounding box center [840, 450] width 106 height 21
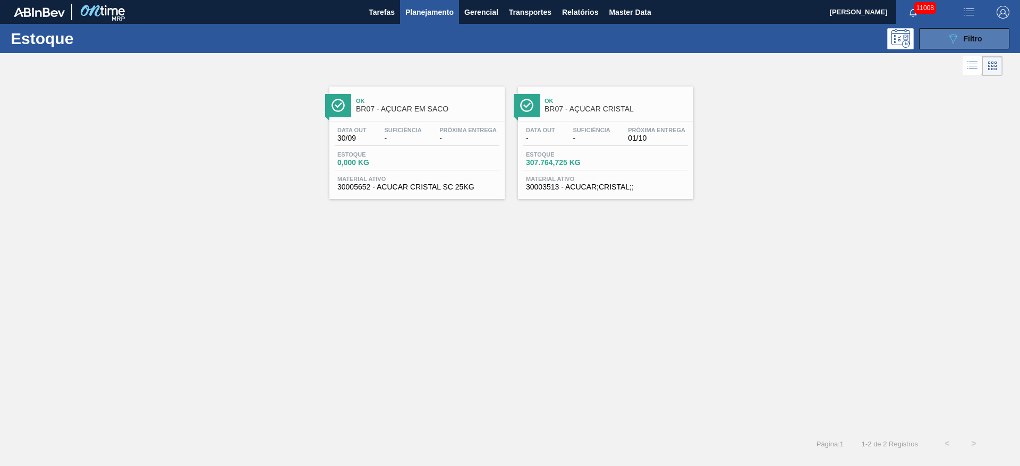
click at [980, 36] on span "Filtro" at bounding box center [972, 39] width 19 height 8
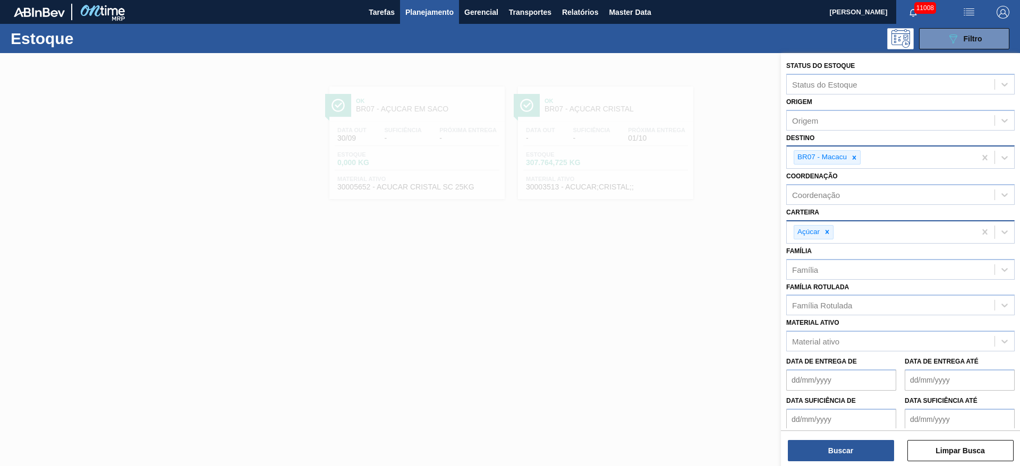
click at [828, 229] on icon at bounding box center [826, 231] width 7 height 7
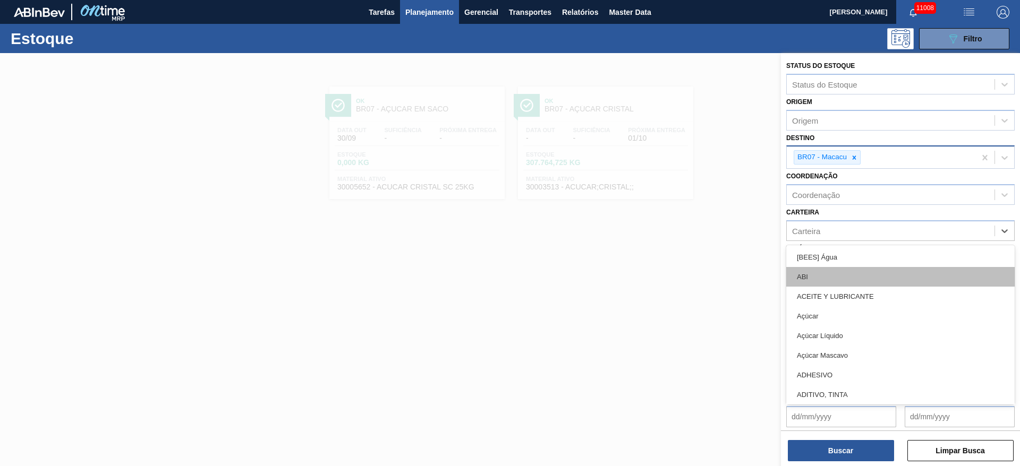
drag, startPoint x: 828, startPoint y: 229, endPoint x: 830, endPoint y: 267, distance: 37.2
click at [826, 232] on div "Carteira" at bounding box center [890, 230] width 208 height 15
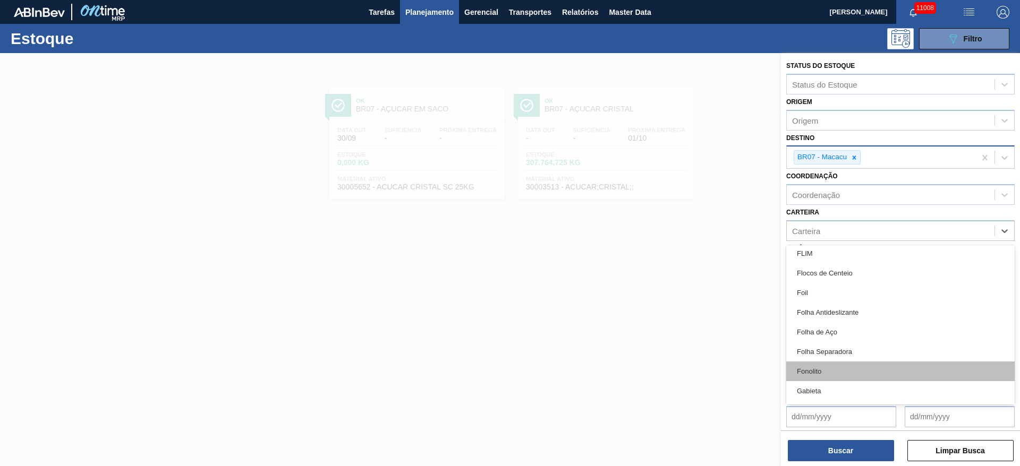
scroll to position [1829, 0]
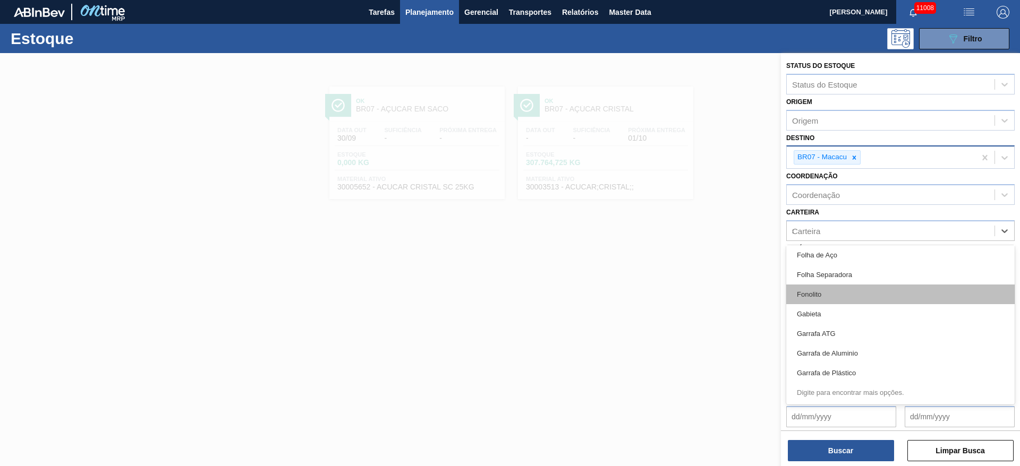
type input "su"
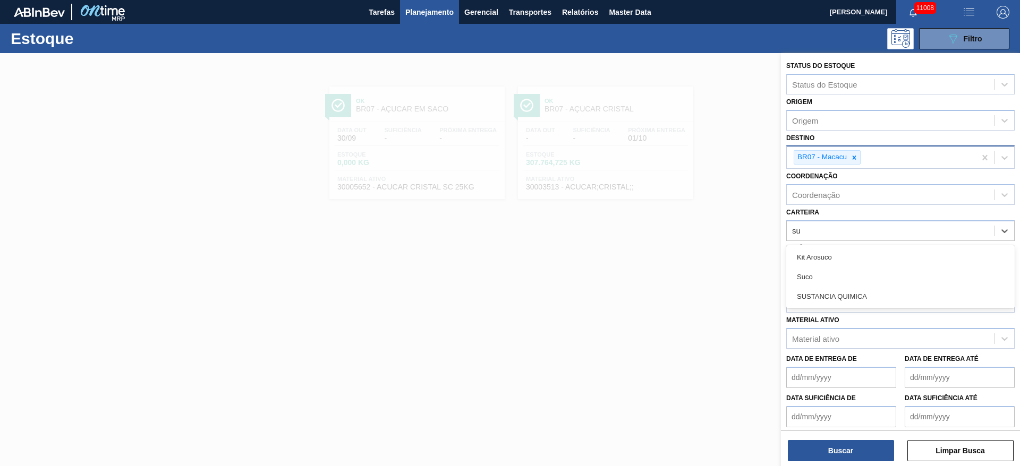
drag, startPoint x: 843, startPoint y: 272, endPoint x: 833, endPoint y: 313, distance: 41.6
click at [841, 272] on div "Suco" at bounding box center [900, 277] width 228 height 20
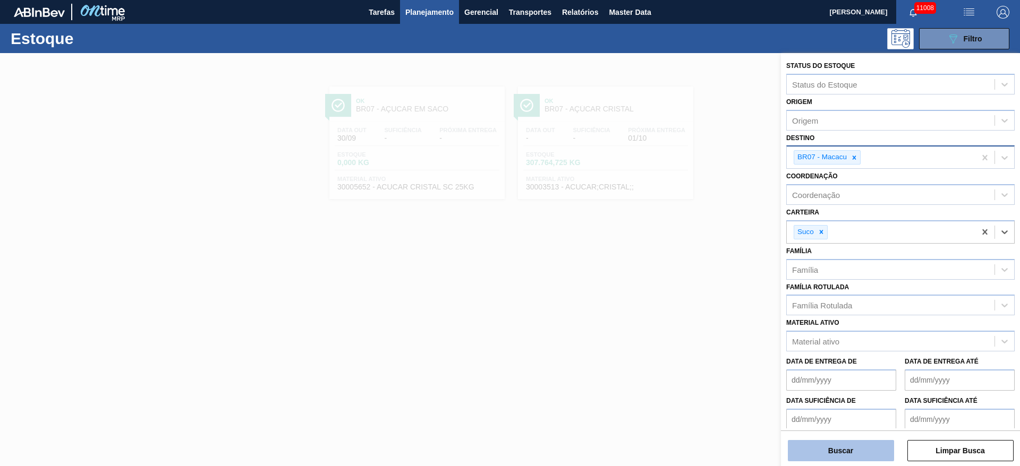
click at [836, 443] on button "Buscar" at bounding box center [840, 450] width 106 height 21
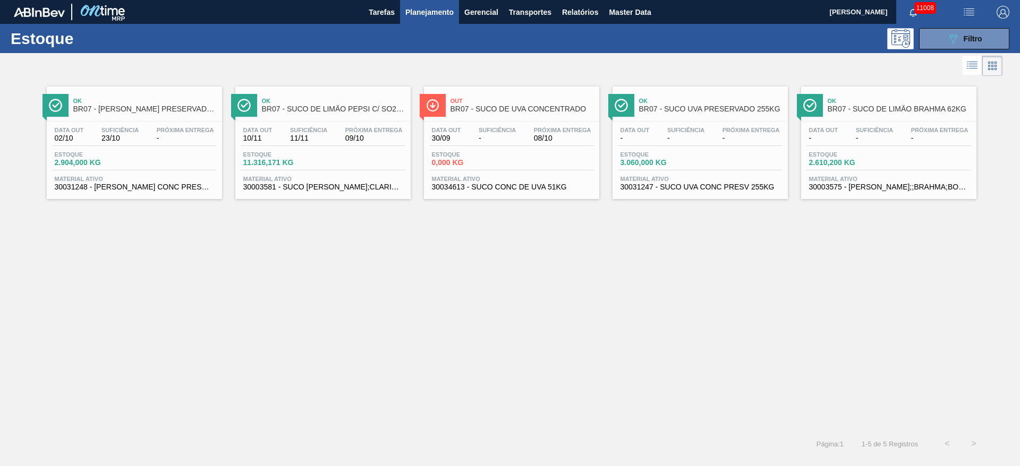
drag, startPoint x: 325, startPoint y: 128, endPoint x: 379, endPoint y: 31, distance: 111.2
click at [400, 49] on div "Estoque 089F7B8B-B2A5-4AFE-B5C0-19BA573D28AC Filtro" at bounding box center [510, 38] width 1020 height 29
click at [939, 41] on button "089F7B8B-B2A5-4AFE-B5C0-19BA573D28AC Filtro" at bounding box center [964, 38] width 90 height 21
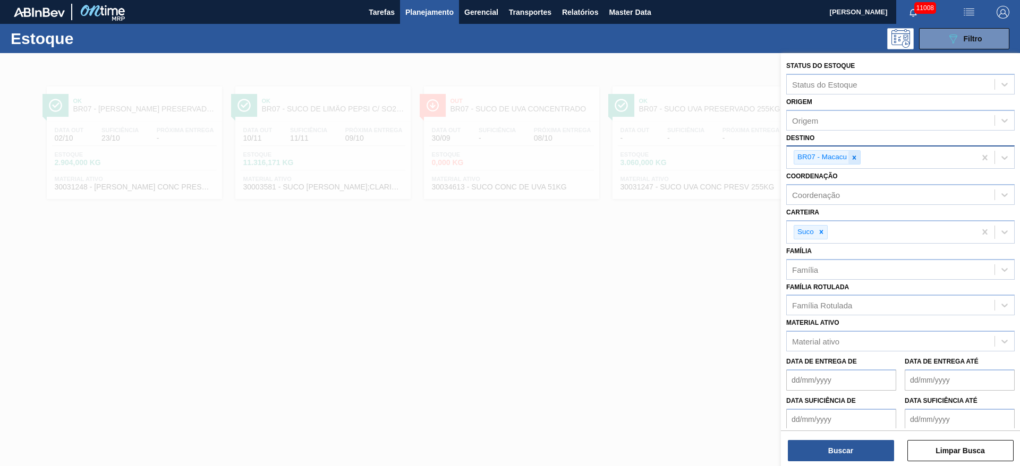
click at [857, 164] on div at bounding box center [854, 157] width 12 height 13
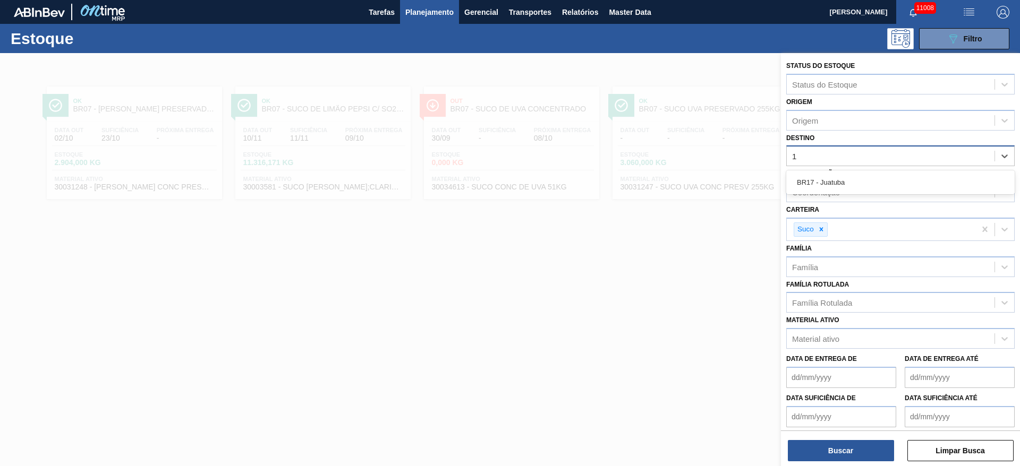
type input "16"
drag, startPoint x: 849, startPoint y: 183, endPoint x: 841, endPoint y: 190, distance: 10.1
click at [842, 187] on div "BR16 - Jacareí" at bounding box center [900, 183] width 228 height 20
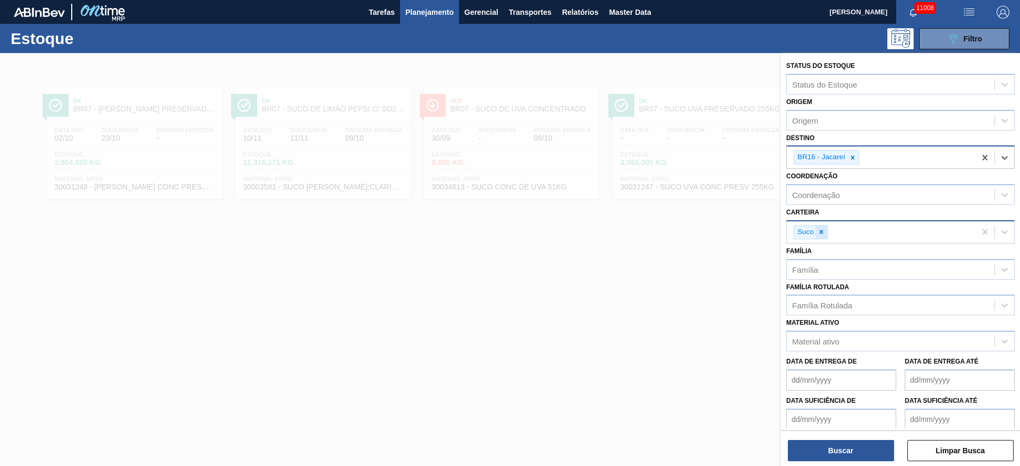
click at [824, 234] on icon at bounding box center [820, 231] width 7 height 7
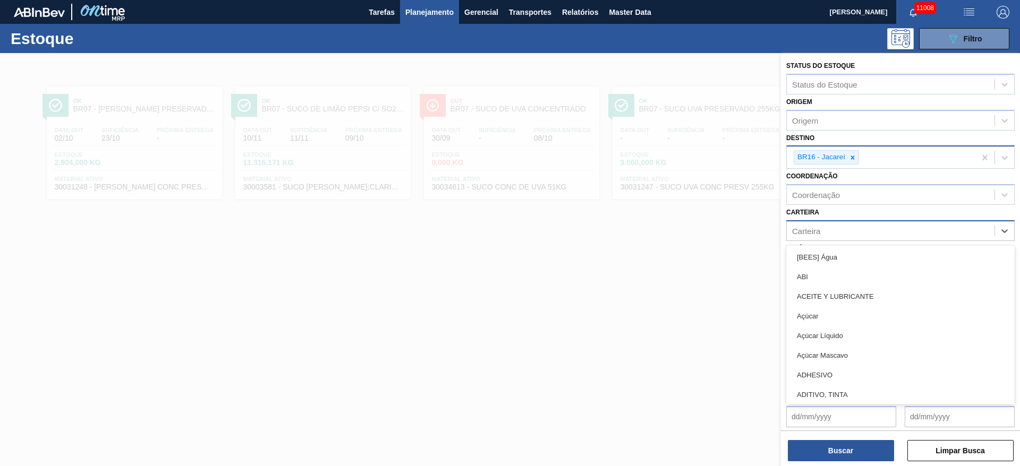
click at [824, 234] on div "Carteira" at bounding box center [890, 230] width 208 height 15
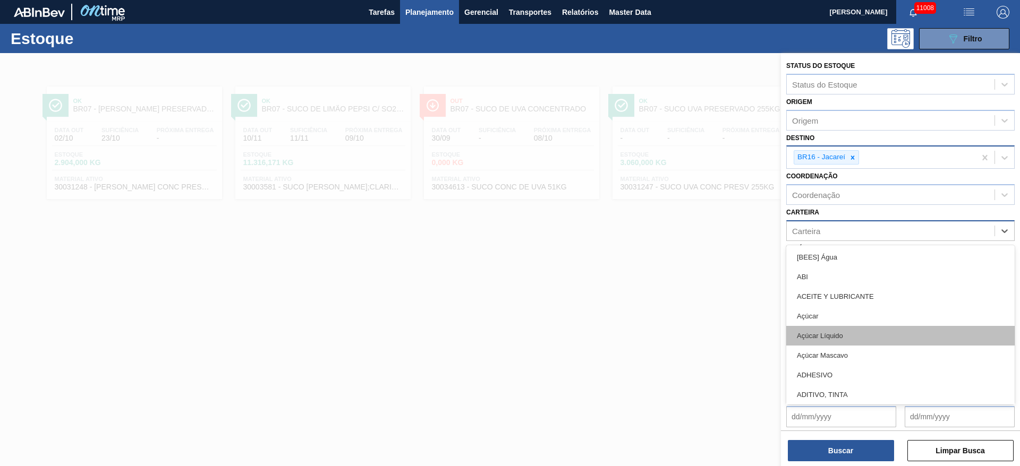
scroll to position [80, 0]
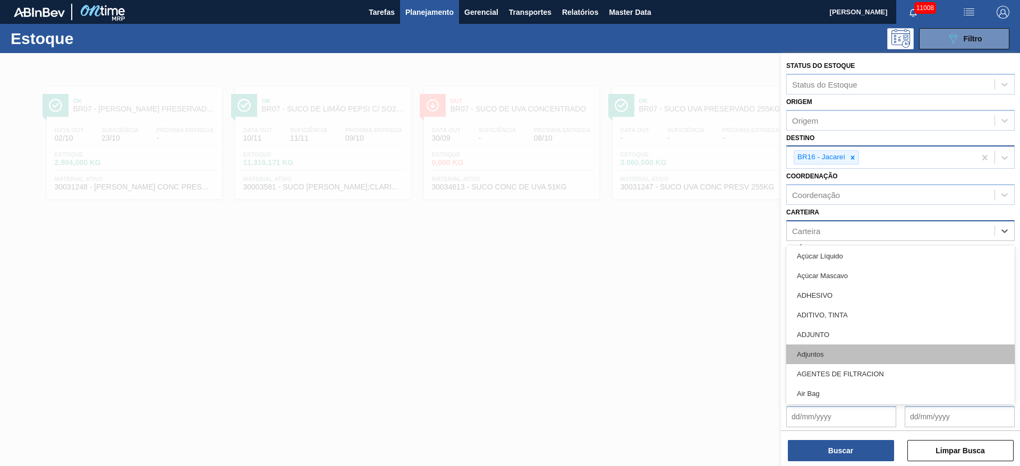
drag, startPoint x: 828, startPoint y: 344, endPoint x: 828, endPoint y: 350, distance: 6.4
click at [828, 350] on div "[BEES] Água ABI ACEITE Y LUBRICANTE Açúcar Açúcar Líquido Açúcar Mascavo ADHESI…" at bounding box center [900, 324] width 228 height 159
click at [829, 351] on div "Adjuntos" at bounding box center [900, 355] width 228 height 20
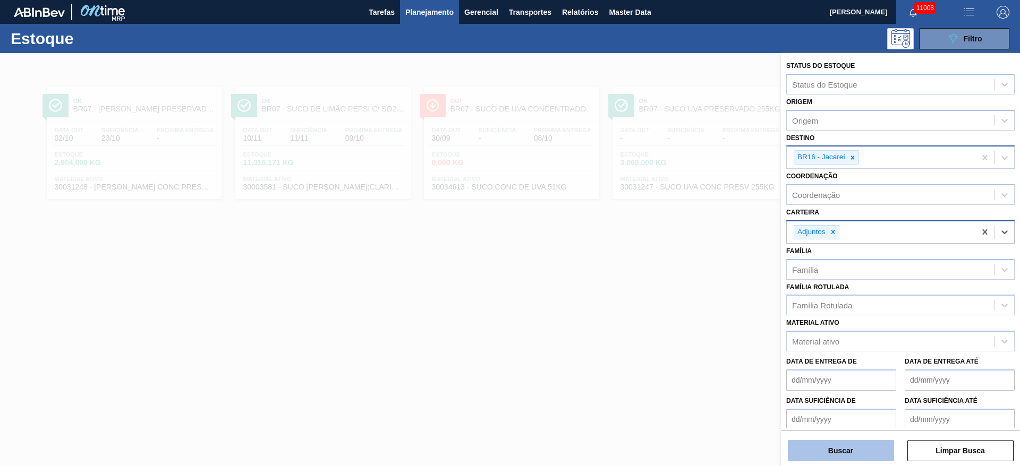
click at [847, 442] on button "Buscar" at bounding box center [840, 450] width 106 height 21
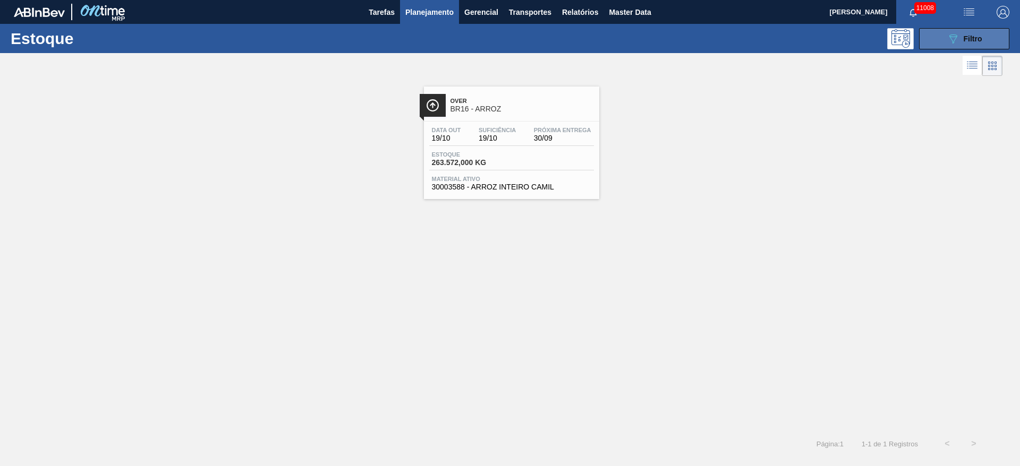
click at [965, 43] on div "089F7B8B-B2A5-4AFE-B5C0-19BA573D28AC Filtro" at bounding box center [964, 38] width 36 height 13
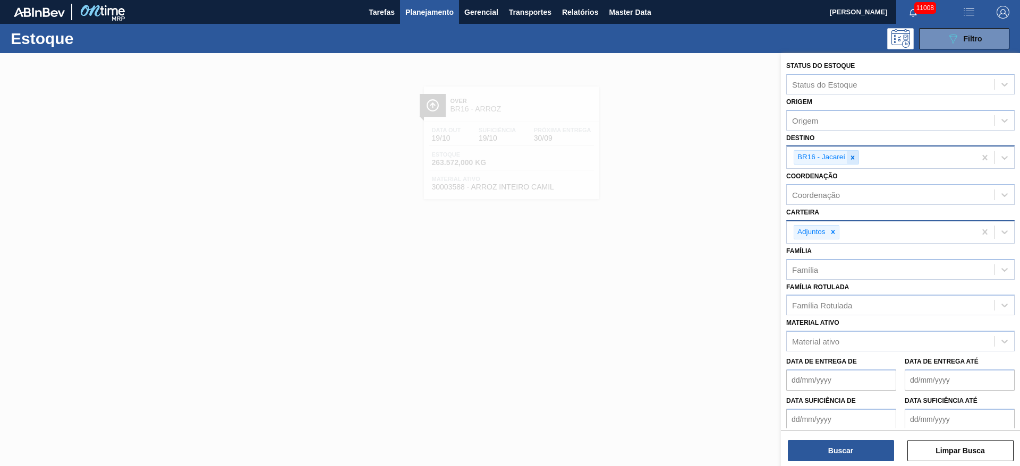
click at [849, 156] on icon at bounding box center [852, 157] width 7 height 7
click at [849, 156] on div "BR16 - Jacareí" at bounding box center [880, 158] width 189 height 22
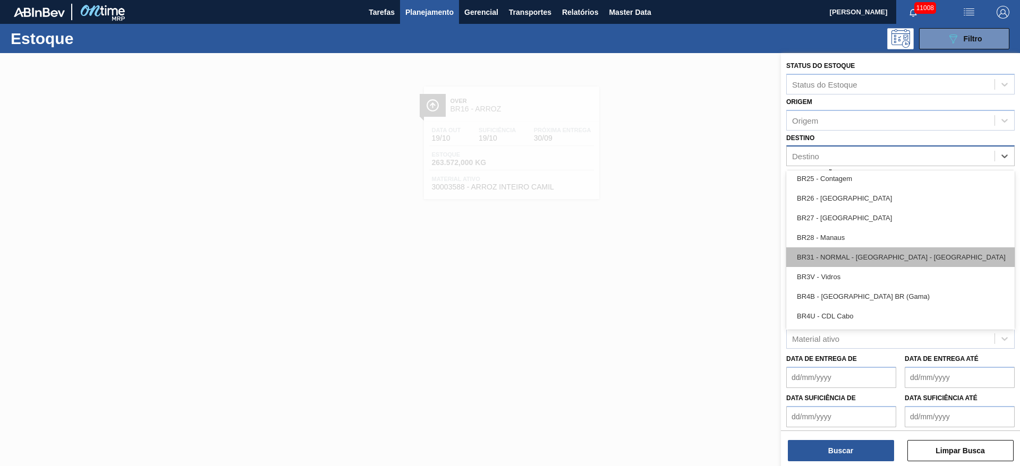
scroll to position [1035, 0]
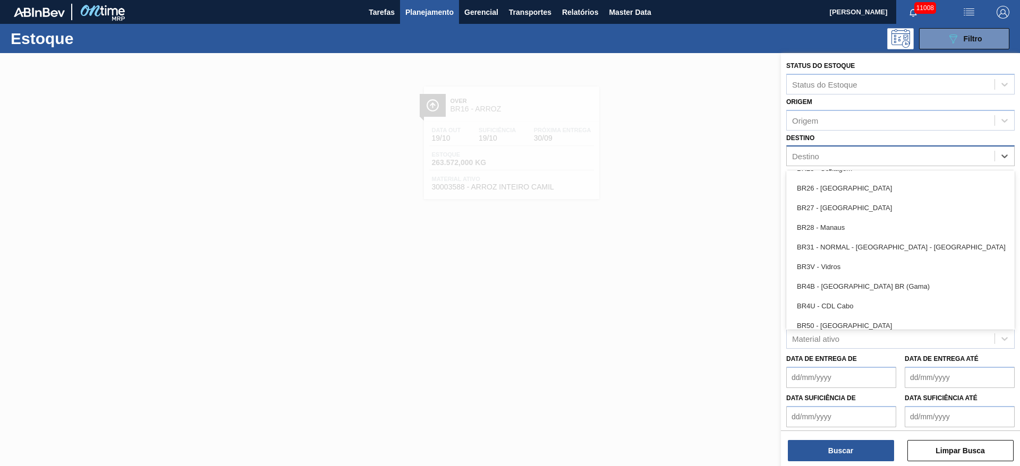
click at [845, 207] on div "BR27 - Nova Minas" at bounding box center [900, 208] width 228 height 20
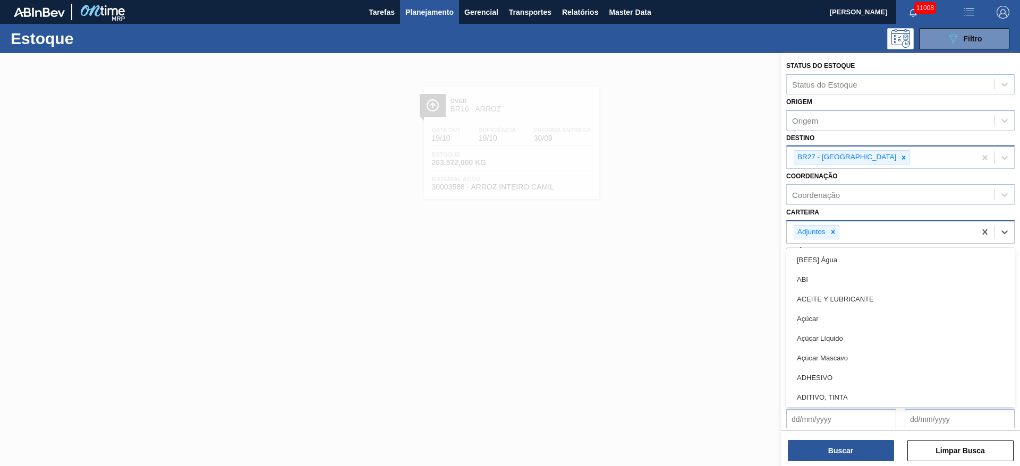
click at [838, 229] on div "Adjuntos" at bounding box center [816, 232] width 46 height 14
click at [830, 228] on icon at bounding box center [832, 231] width 7 height 7
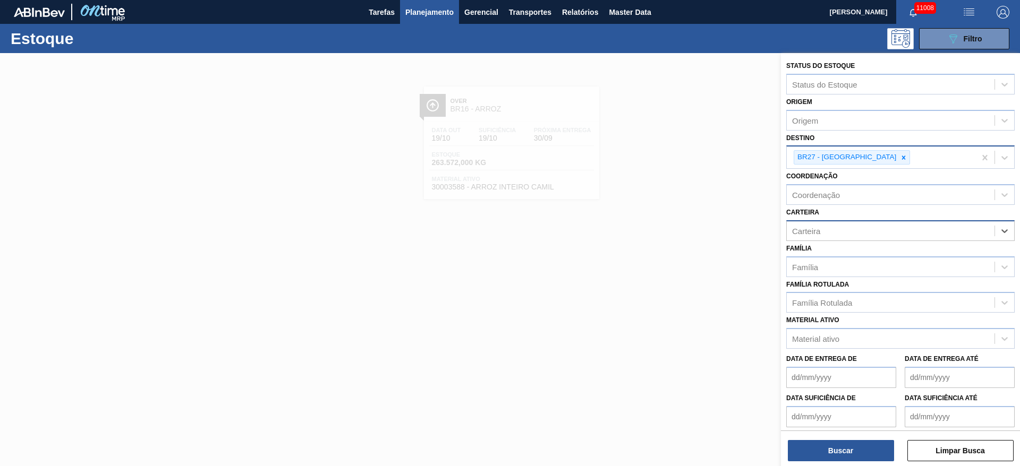
click at [830, 228] on div "Carteira" at bounding box center [890, 230] width 208 height 15
click at [836, 240] on div "Carteira" at bounding box center [900, 230] width 228 height 21
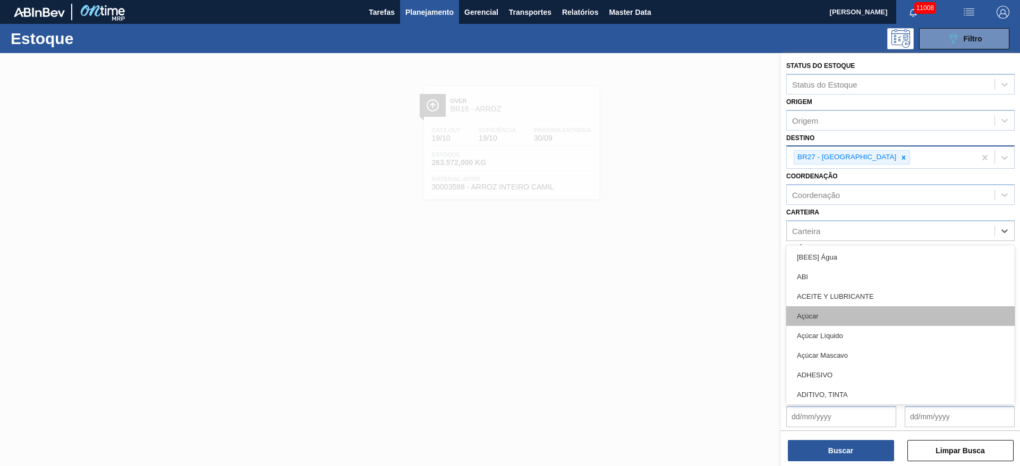
click at [843, 312] on div "Açúcar" at bounding box center [900, 316] width 228 height 20
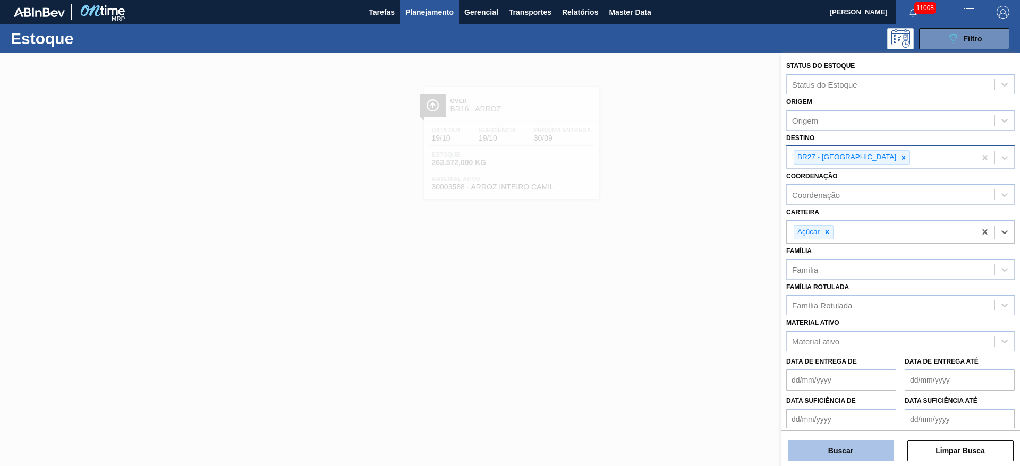
click at [852, 449] on button "Buscar" at bounding box center [840, 450] width 106 height 21
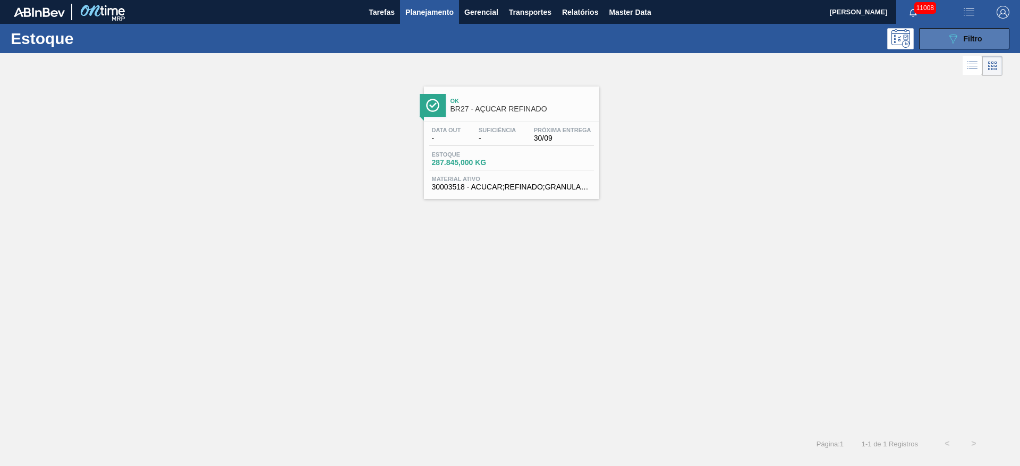
click at [948, 29] on button "089F7B8B-B2A5-4AFE-B5C0-19BA573D28AC Filtro" at bounding box center [964, 38] width 90 height 21
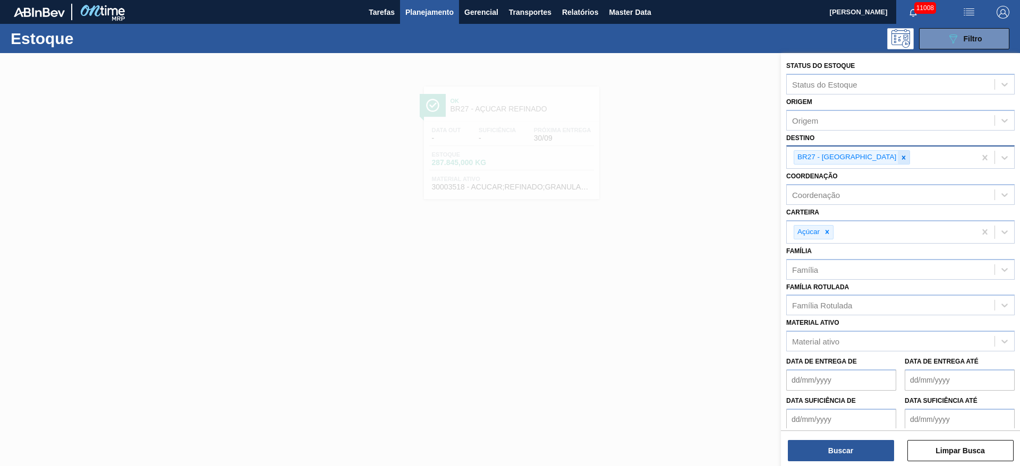
click at [902, 159] on icon at bounding box center [904, 158] width 4 height 4
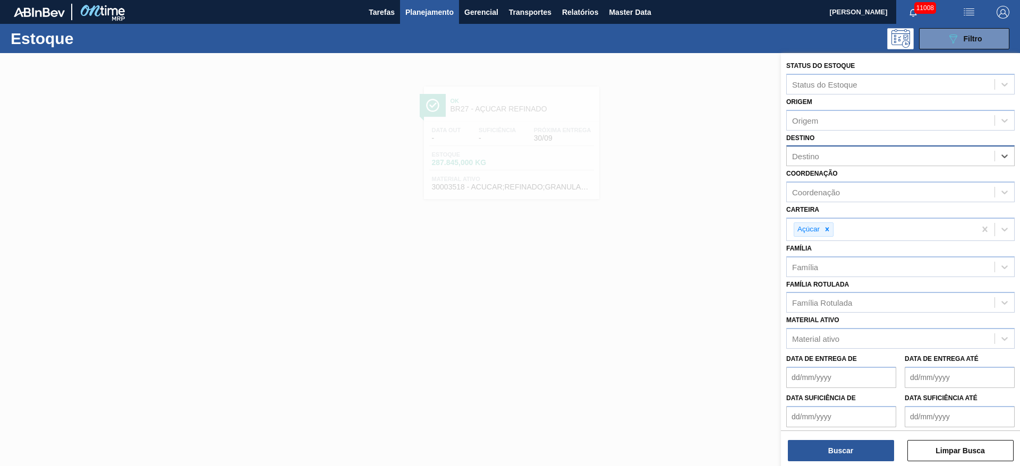
type input "15"
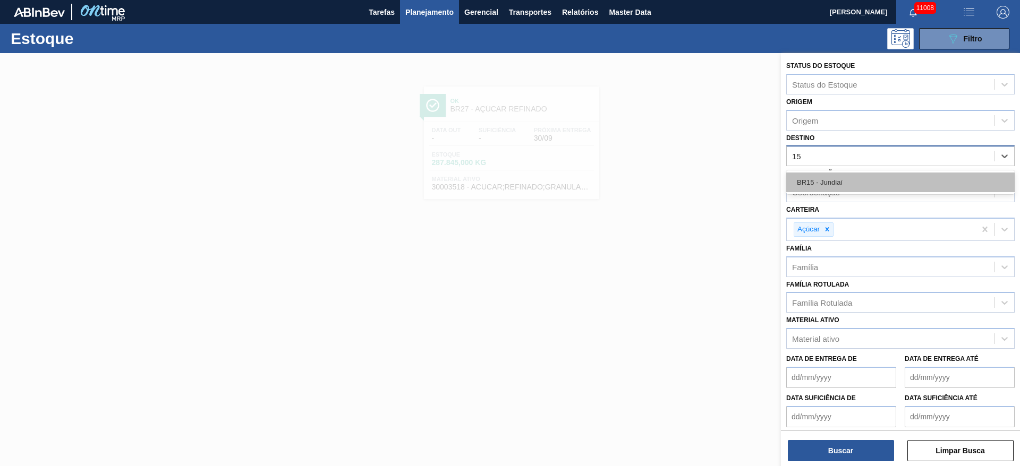
click at [849, 181] on div "BR15 - Jundiaí" at bounding box center [900, 183] width 228 height 20
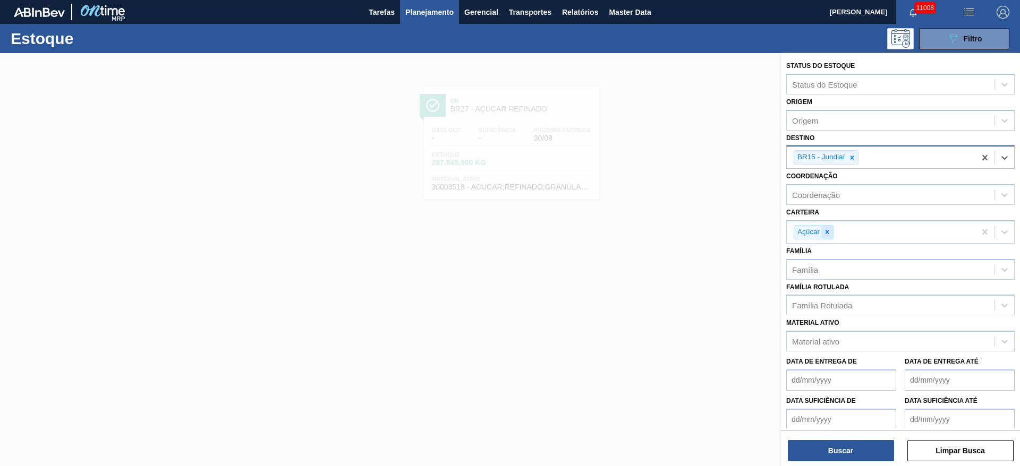
click at [832, 230] on div at bounding box center [827, 232] width 12 height 13
click at [832, 230] on div "Açúcar" at bounding box center [880, 232] width 189 height 22
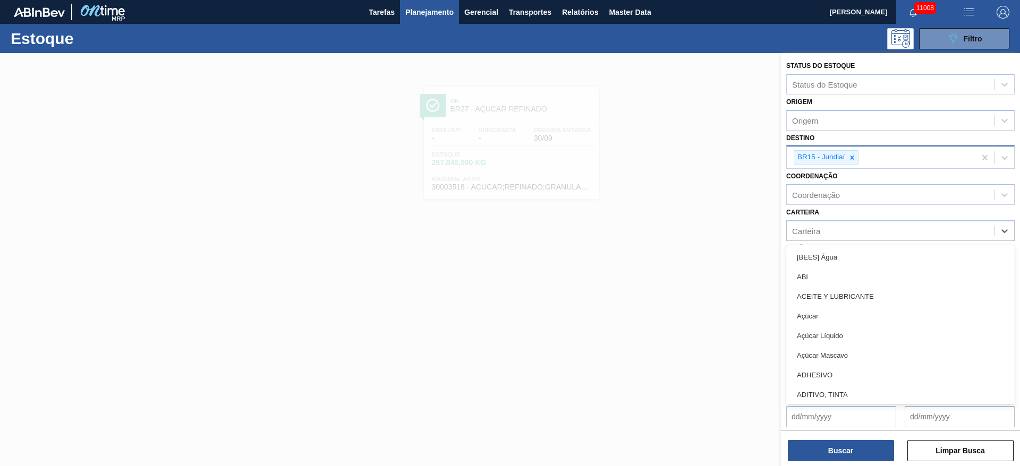
click at [832, 230] on div "Carteira" at bounding box center [890, 230] width 208 height 15
type input "suc"
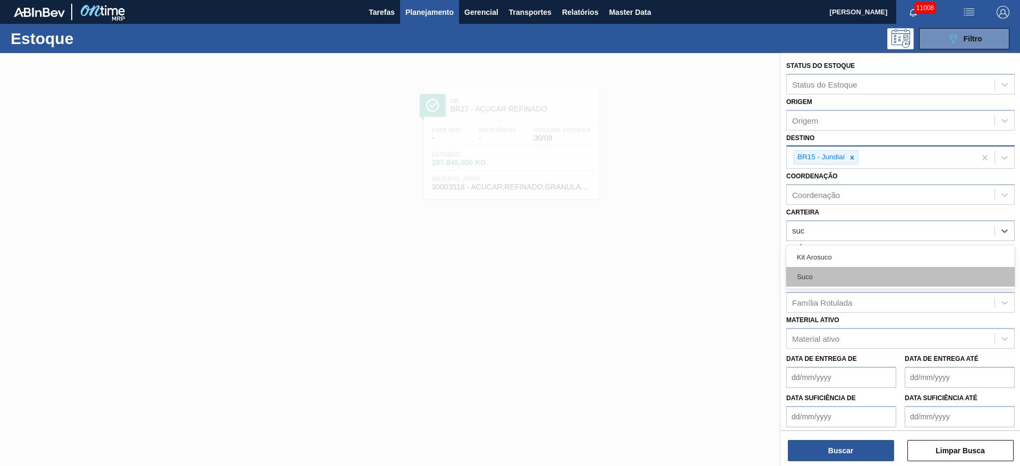
click at [806, 270] on div "Suco" at bounding box center [900, 277] width 228 height 20
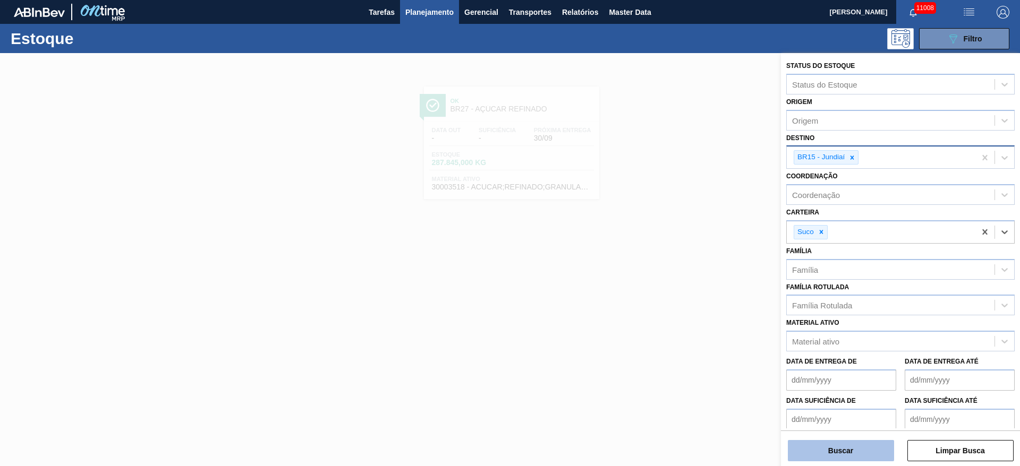
click at [816, 448] on button "Buscar" at bounding box center [840, 450] width 106 height 21
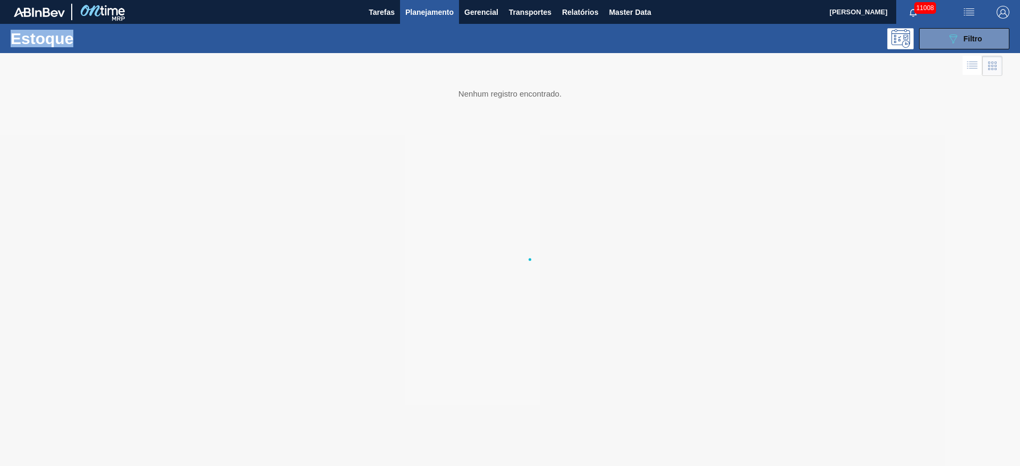
click at [816, 448] on div at bounding box center [510, 259] width 1020 height 413
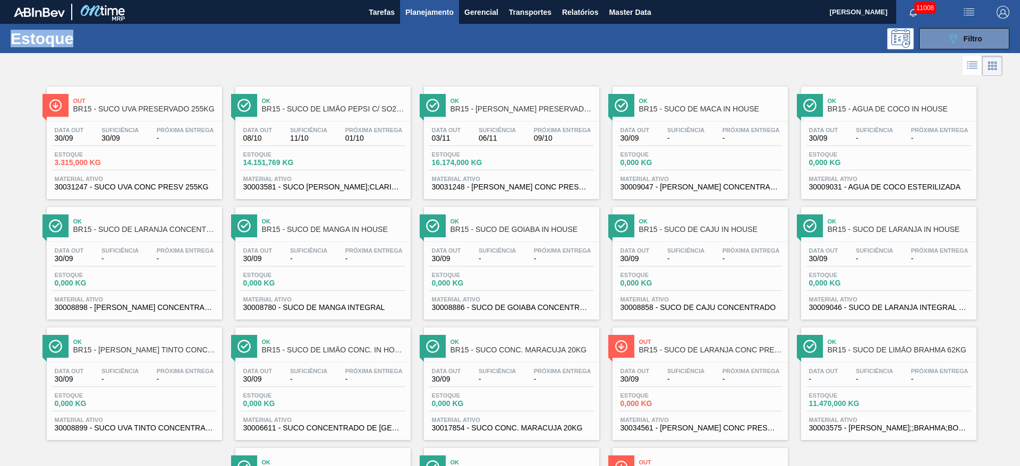
click at [440, 10] on span "Planejamento" at bounding box center [429, 12] width 48 height 13
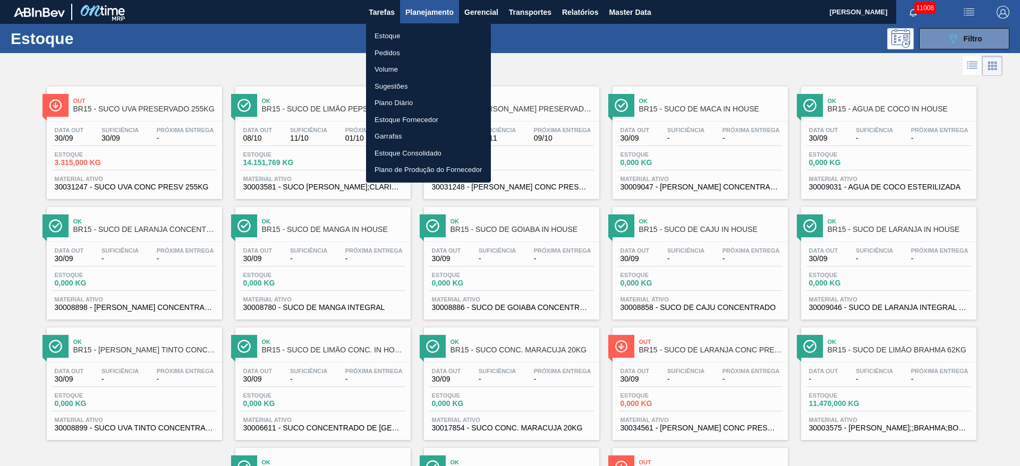
drag, startPoint x: 416, startPoint y: 31, endPoint x: 747, endPoint y: 42, distance: 331.5
click at [731, 42] on div at bounding box center [510, 233] width 1020 height 466
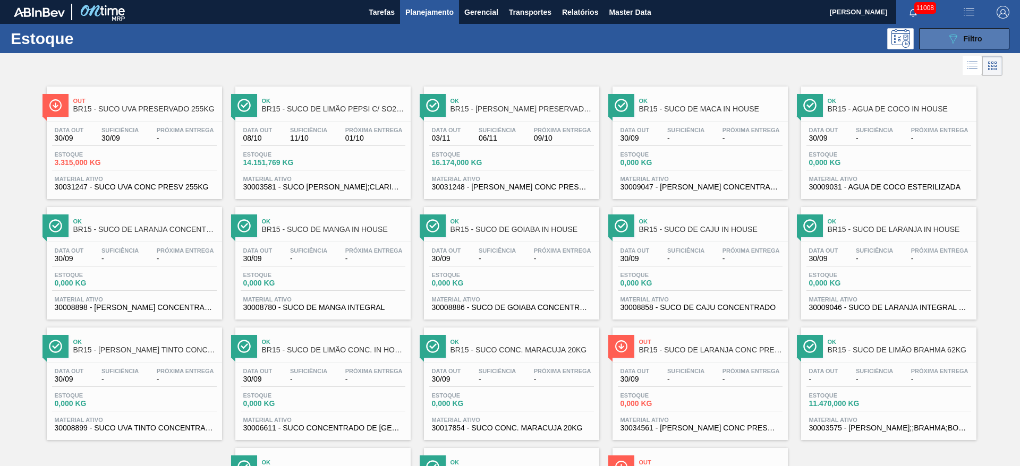
click at [963, 37] on span "Filtro" at bounding box center [972, 39] width 19 height 8
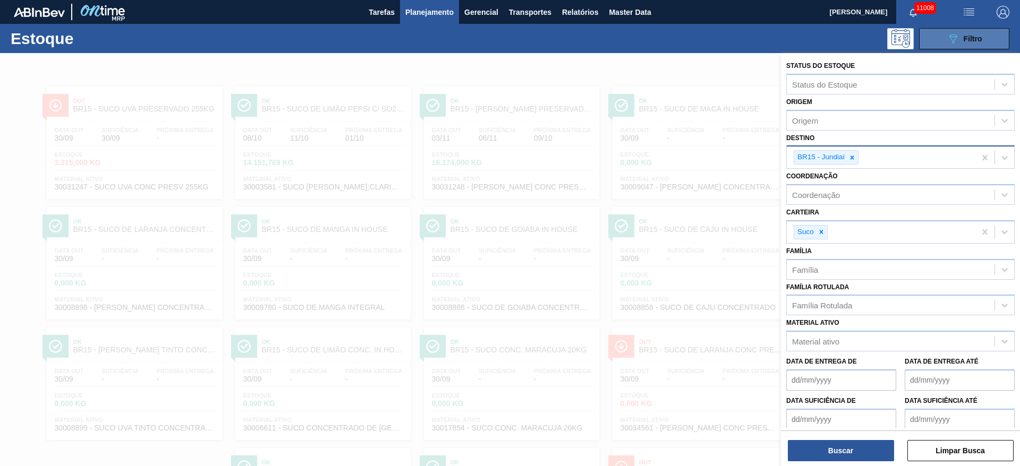
click at [963, 37] on span "Filtro" at bounding box center [972, 39] width 19 height 8
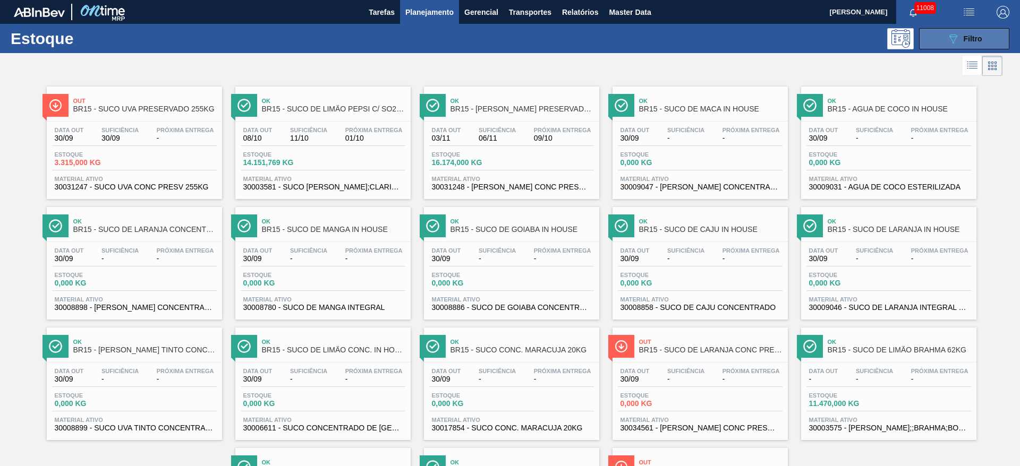
click at [958, 42] on div "089F7B8B-B2A5-4AFE-B5C0-19BA573D28AC Filtro" at bounding box center [964, 38] width 36 height 13
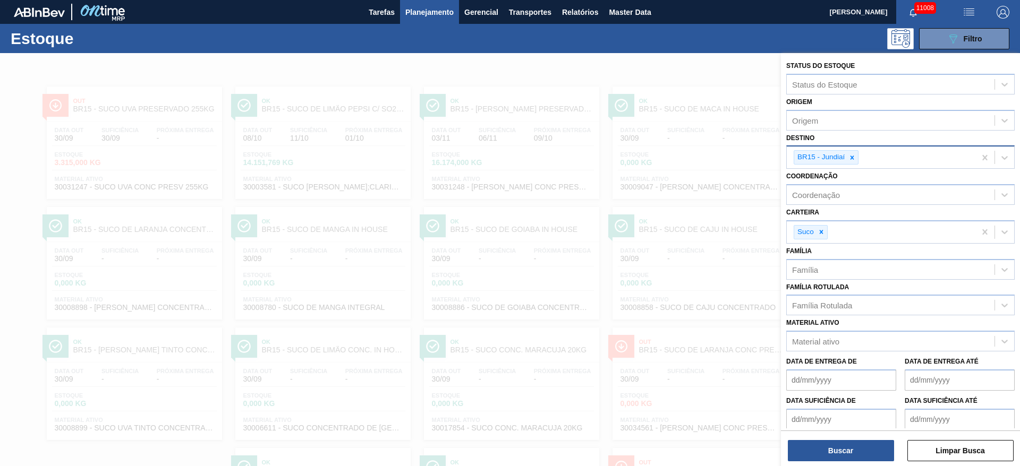
click at [845, 164] on div "BR15 - Jundiaí" at bounding box center [820, 157] width 52 height 13
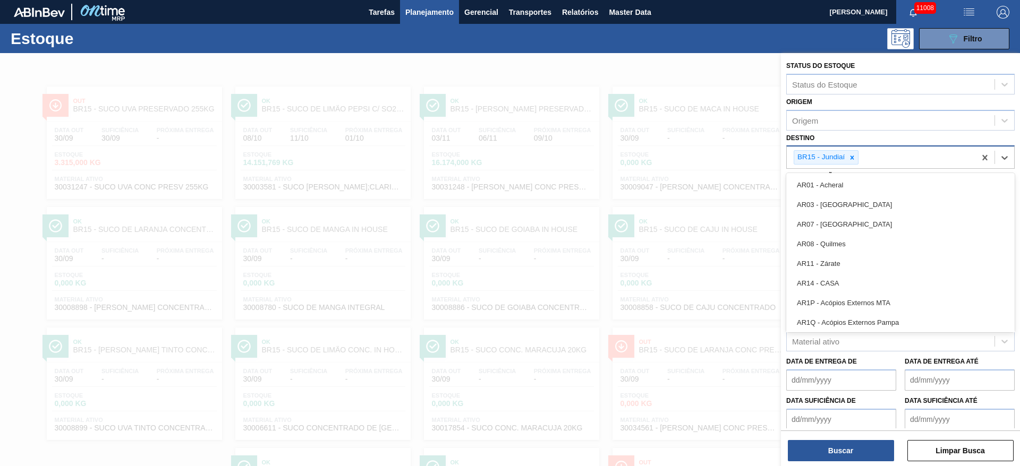
click at [851, 162] on div at bounding box center [852, 157] width 12 height 13
click at [851, 162] on div "Destino" at bounding box center [890, 156] width 208 height 15
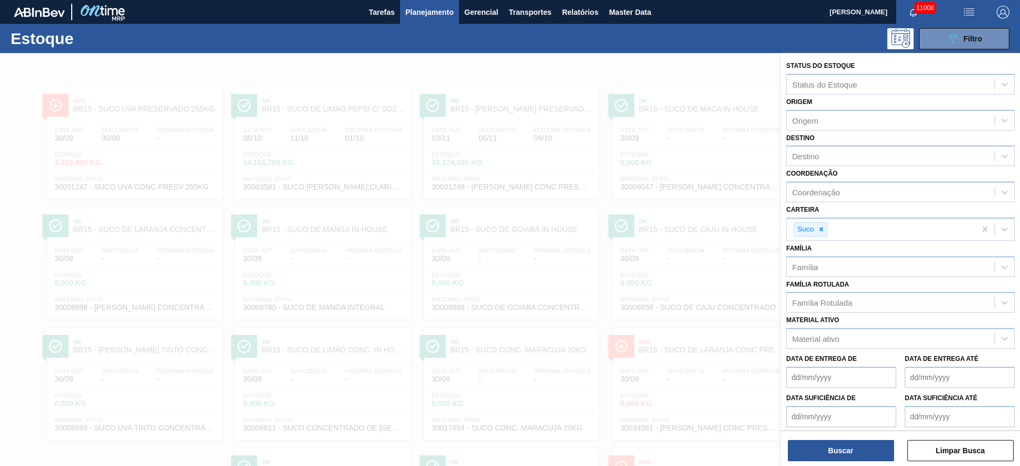
click at [844, 166] on div "Coordenação Coordenação" at bounding box center [900, 184] width 228 height 36
click at [836, 158] on div "Destino" at bounding box center [890, 156] width 208 height 15
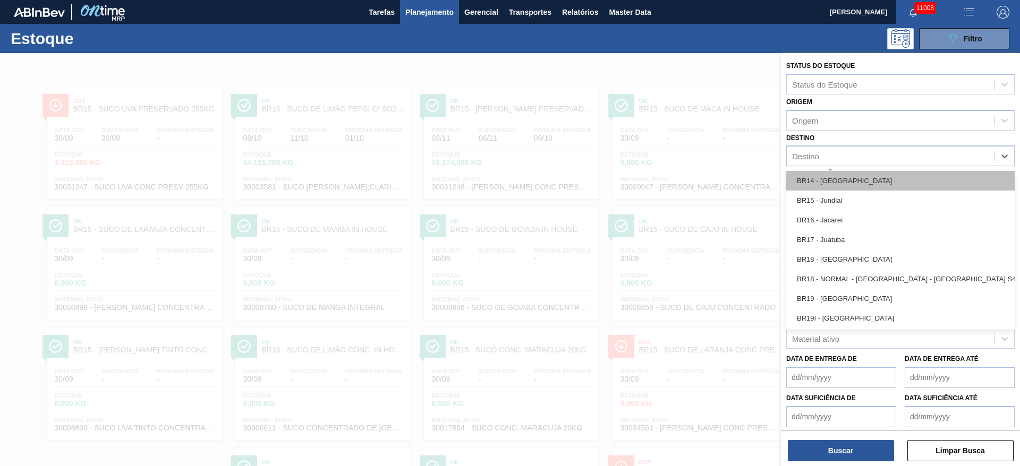
scroll to position [796, 0]
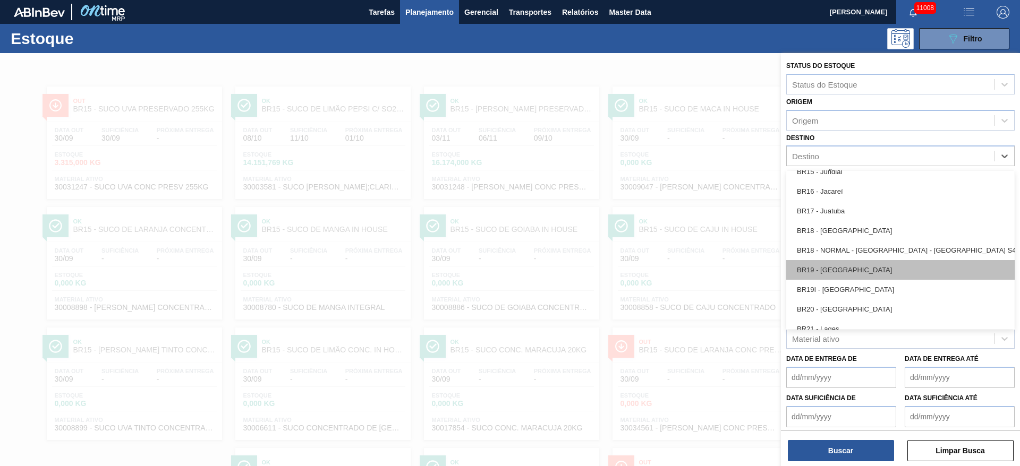
click at [826, 269] on div "BR19 - Nova Rio" at bounding box center [900, 270] width 228 height 20
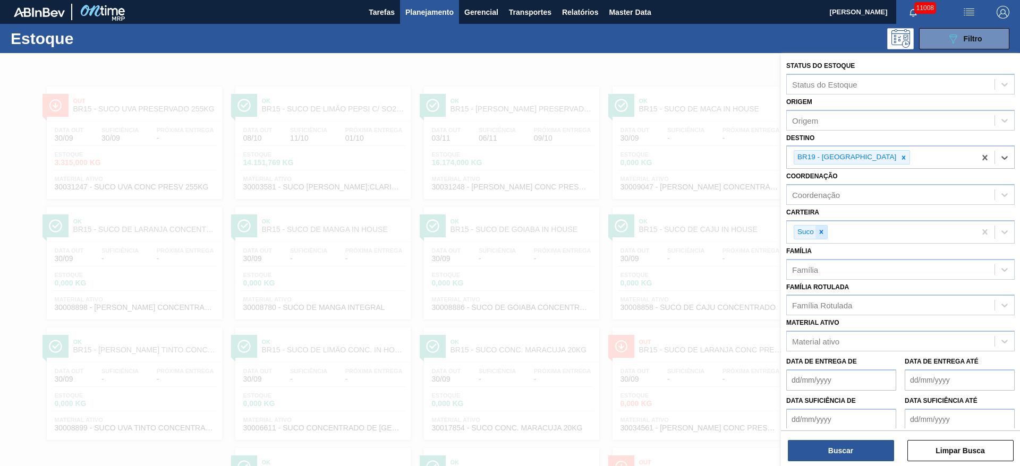
click at [825, 233] on div at bounding box center [821, 232] width 12 height 13
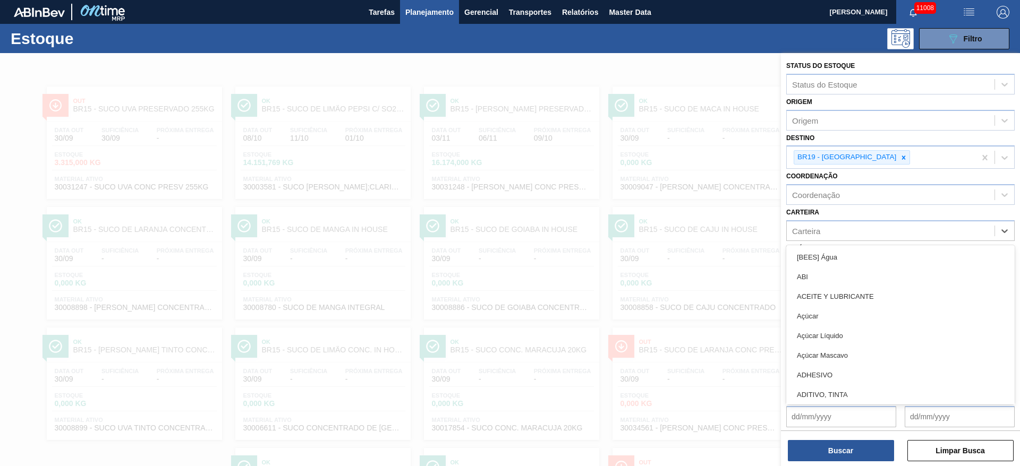
click at [825, 233] on div "Carteira" at bounding box center [890, 230] width 208 height 15
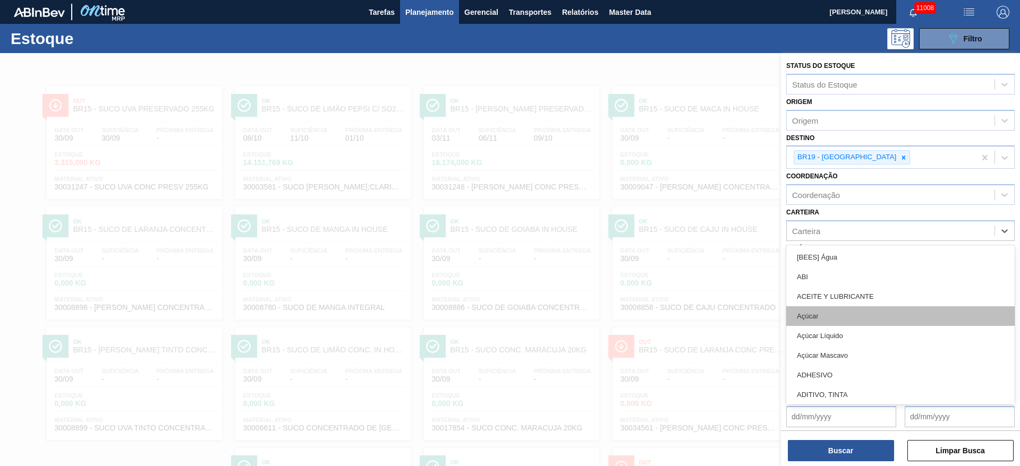
click at [833, 311] on div "Açúcar" at bounding box center [900, 316] width 228 height 20
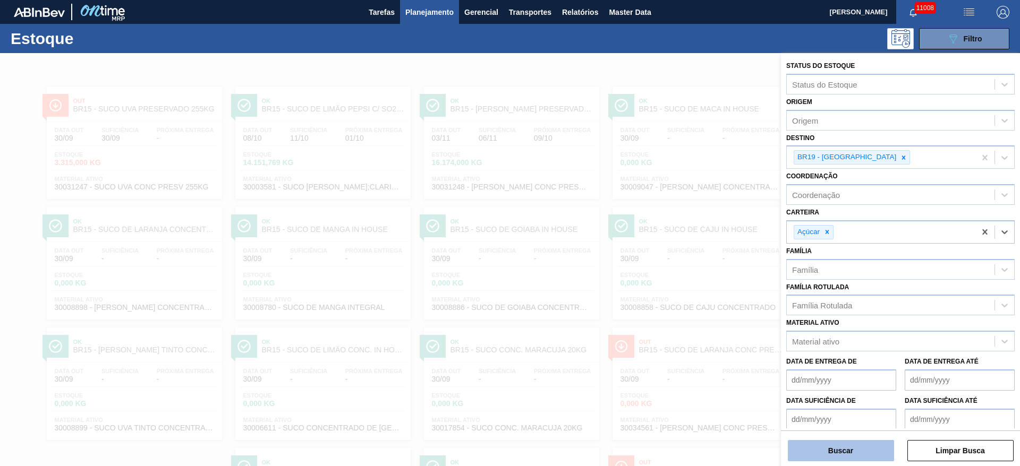
click at [842, 453] on button "Buscar" at bounding box center [840, 450] width 106 height 21
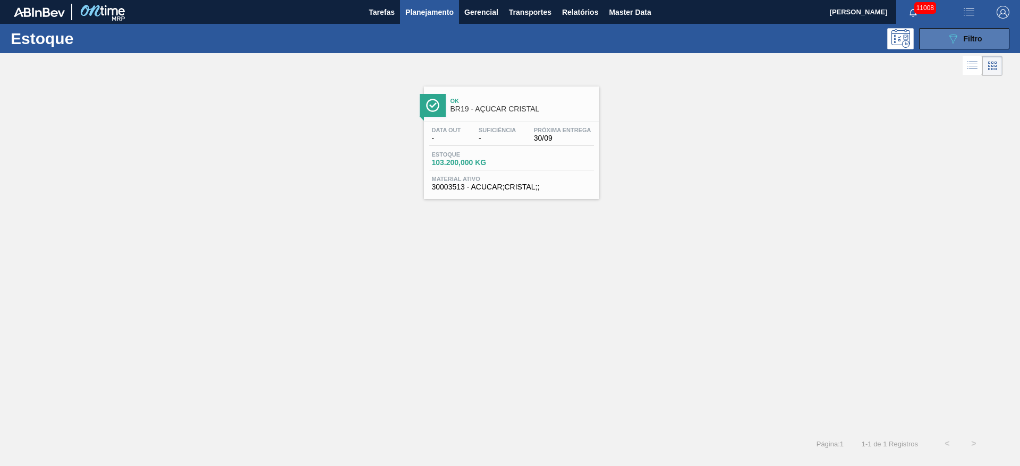
click at [947, 40] on icon "089F7B8B-B2A5-4AFE-B5C0-19BA573D28AC" at bounding box center [952, 38] width 13 height 13
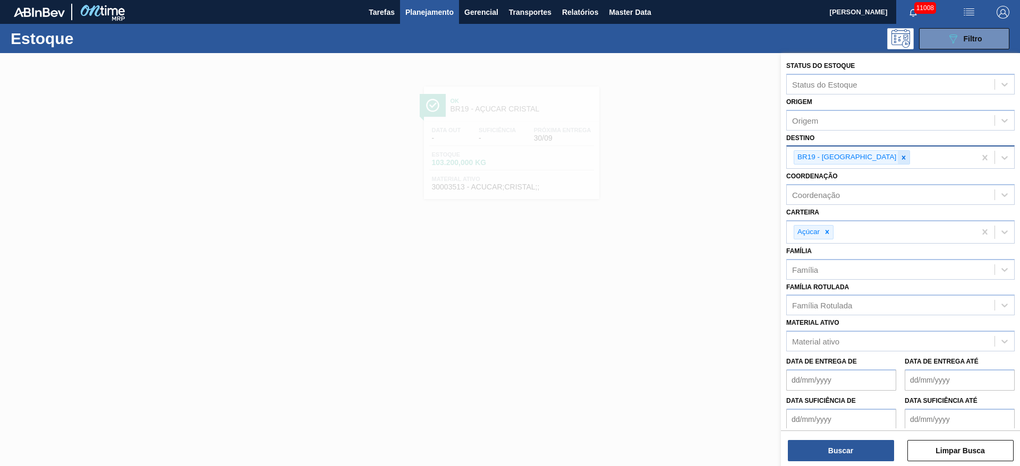
click at [897, 158] on div at bounding box center [903, 157] width 12 height 13
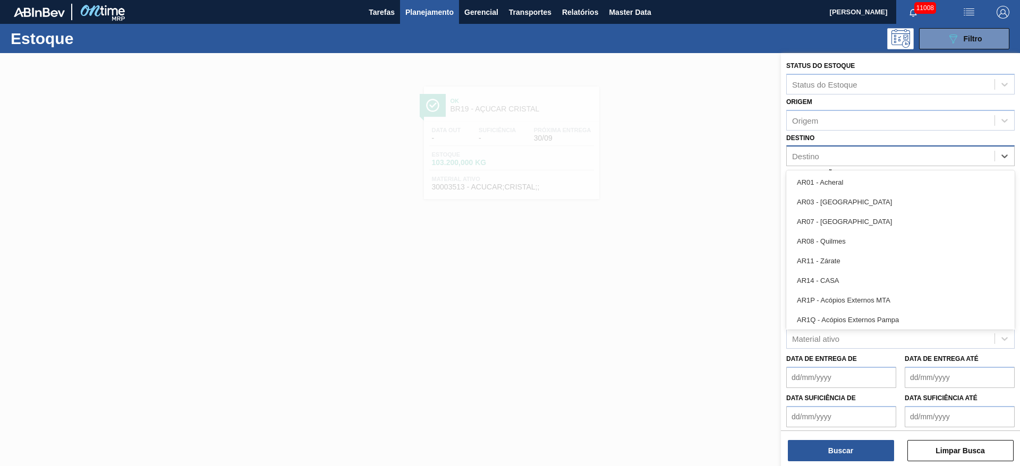
click at [863, 158] on div "Destino" at bounding box center [890, 156] width 208 height 15
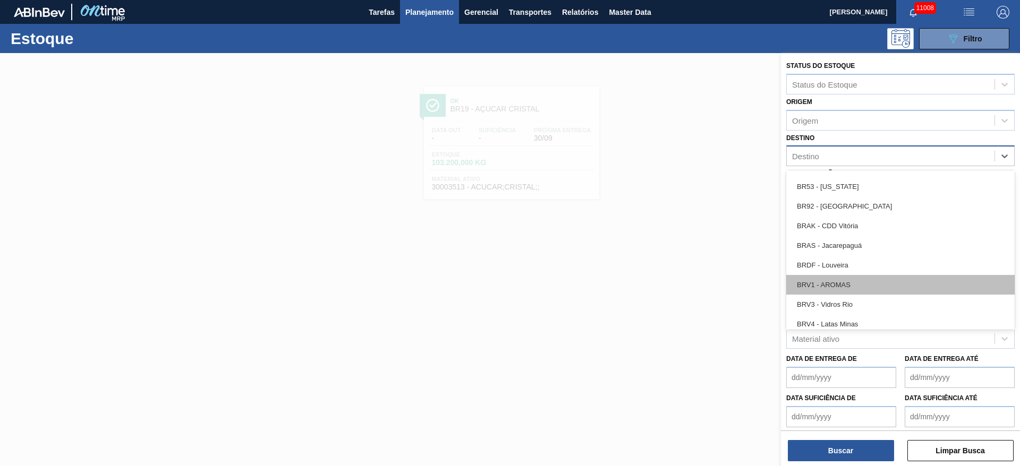
scroll to position [1274, 0]
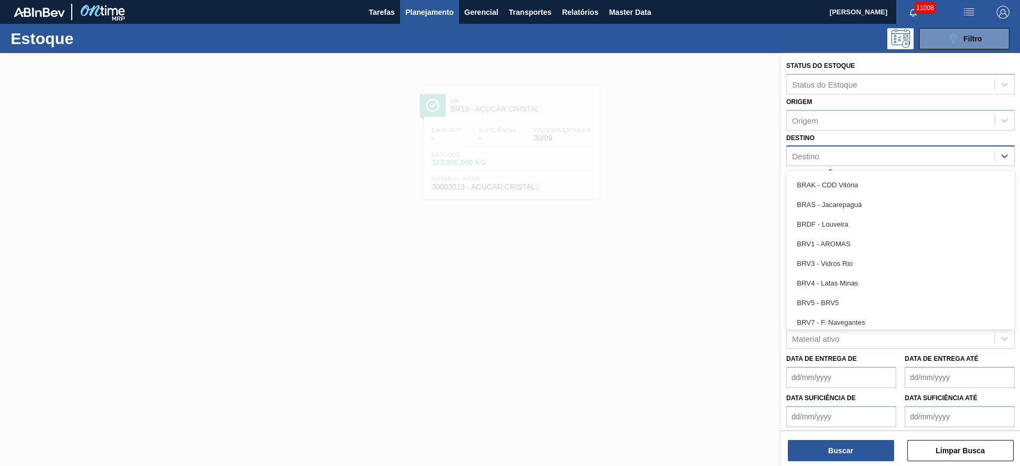
click at [730, 259] on div at bounding box center [510, 286] width 1020 height 466
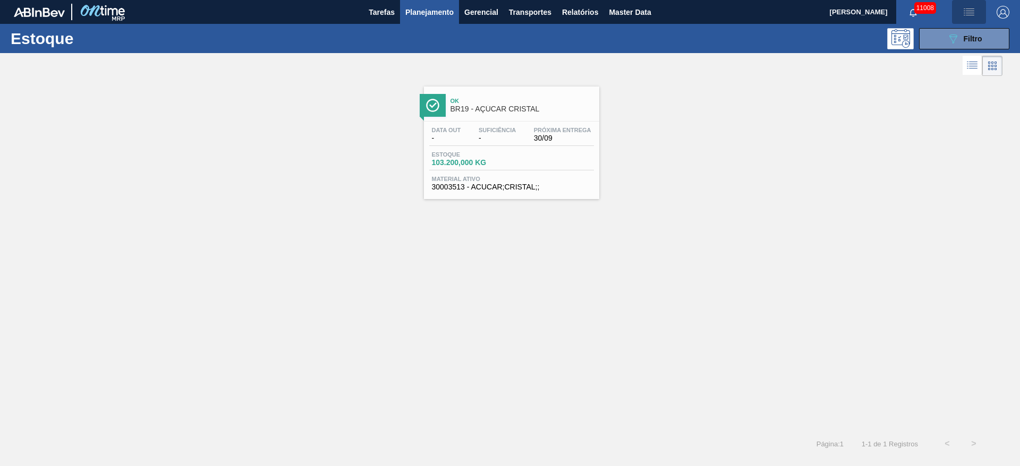
click at [972, 15] on img "button" at bounding box center [968, 12] width 13 height 13
click at [947, 31] on li "Pedido Contingência" at bounding box center [962, 37] width 97 height 19
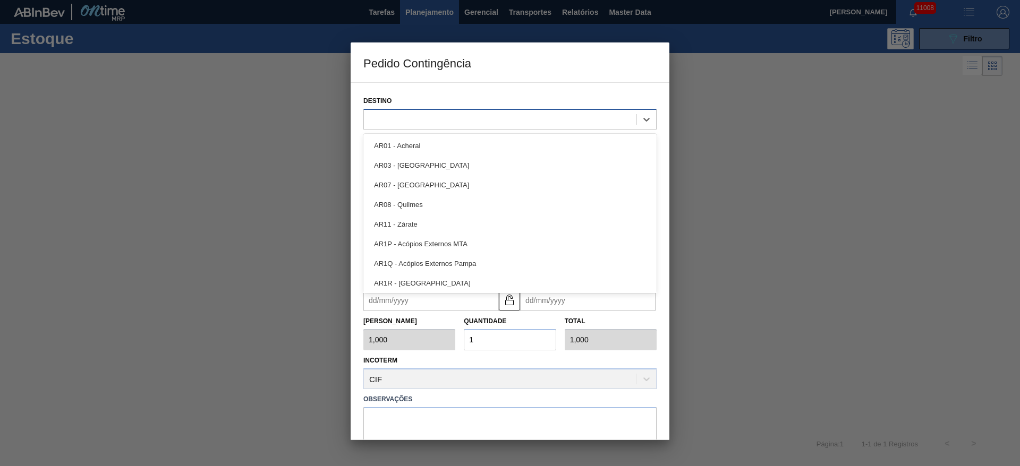
click at [440, 123] on div at bounding box center [500, 119] width 272 height 15
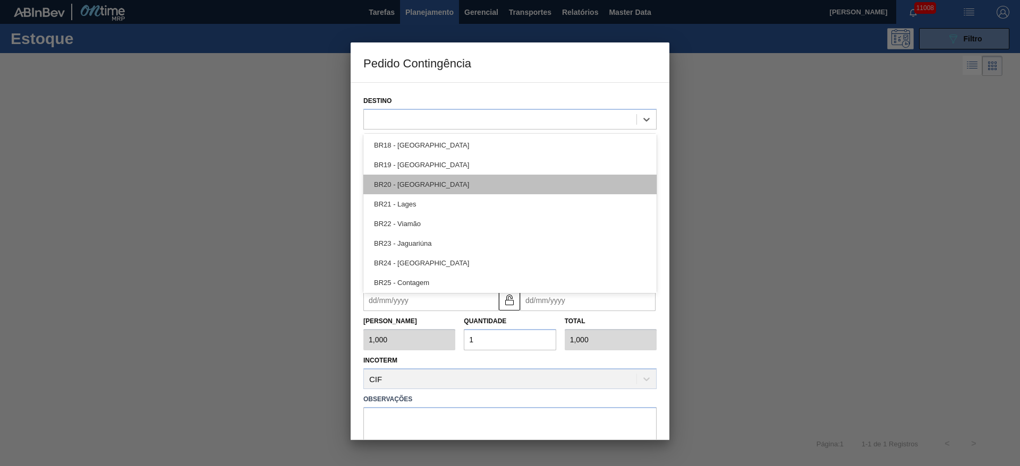
scroll to position [796, 0]
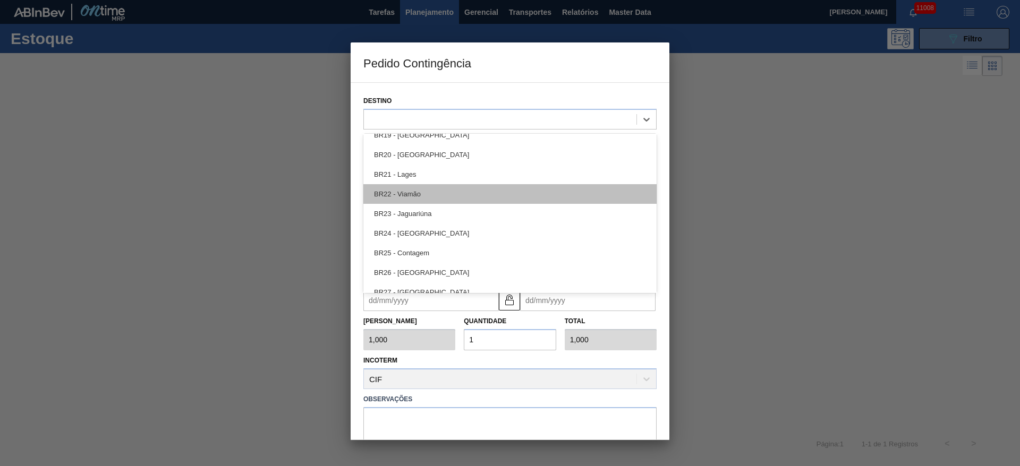
click at [443, 190] on div "BR22 - Viamão" at bounding box center [509, 194] width 293 height 20
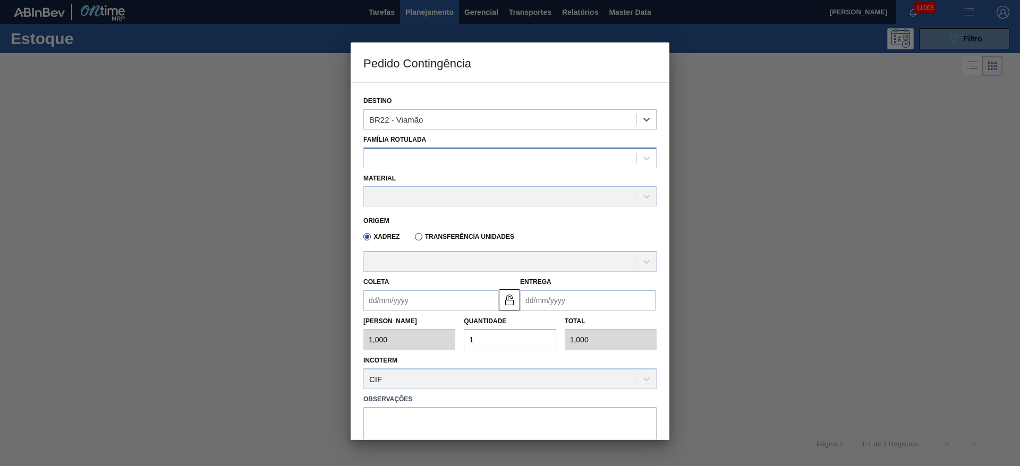
click at [422, 159] on div at bounding box center [500, 157] width 272 height 15
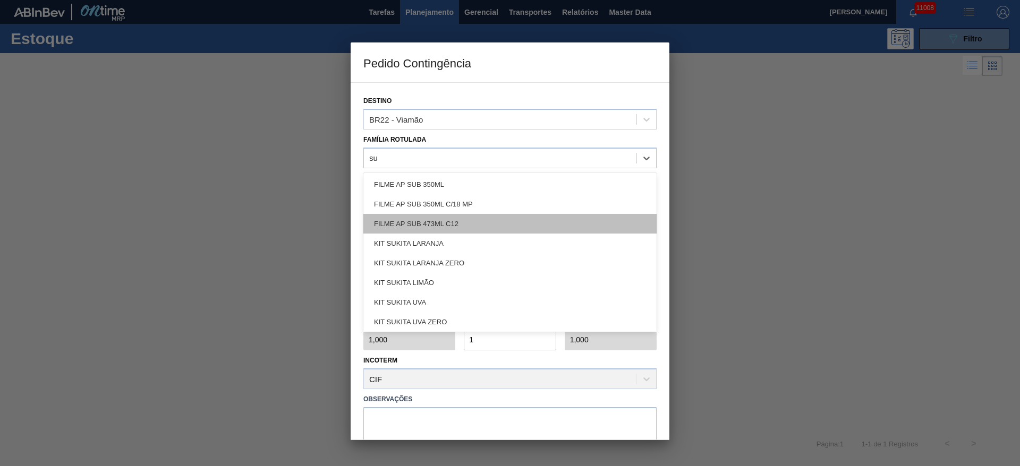
type Rotulada "suc"
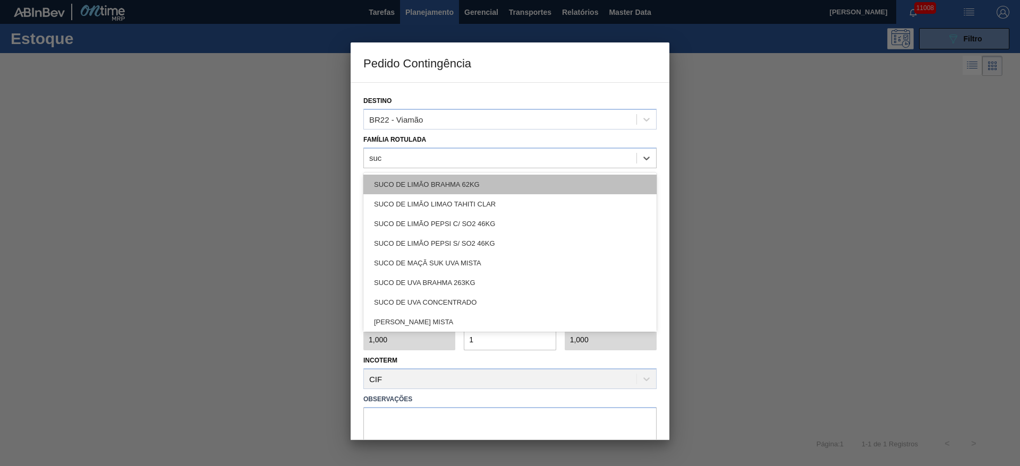
click at [456, 190] on div "SUCO DE LIMÃO BRAHMA 62KG" at bounding box center [509, 185] width 293 height 20
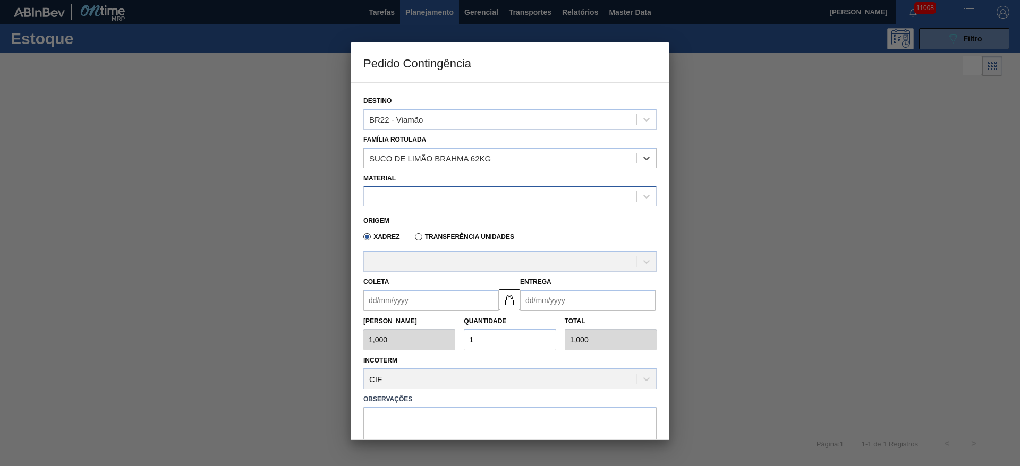
click at [429, 194] on div at bounding box center [500, 196] width 272 height 15
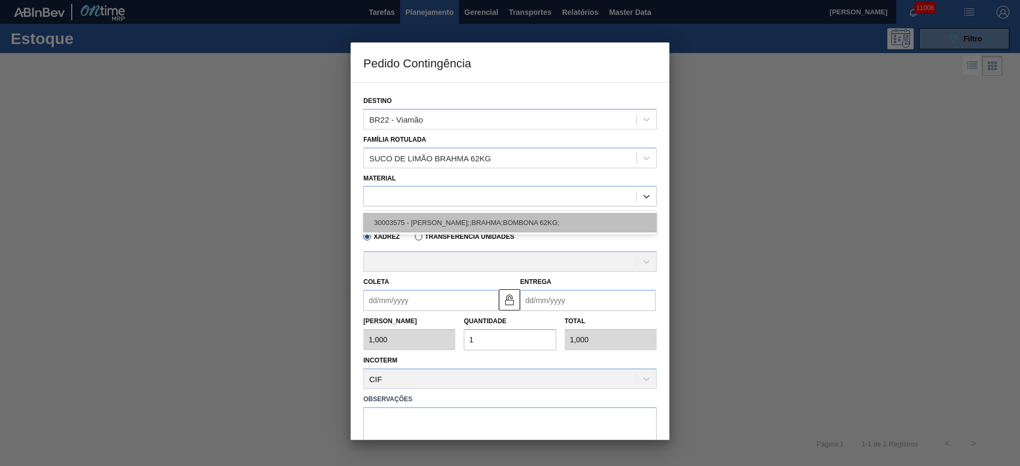
click at [431, 216] on div "30003575 - SUCO CONCENT LIMAO;;BRAHMA;BOMBONA 62KG;" at bounding box center [509, 223] width 293 height 20
type input "62,000"
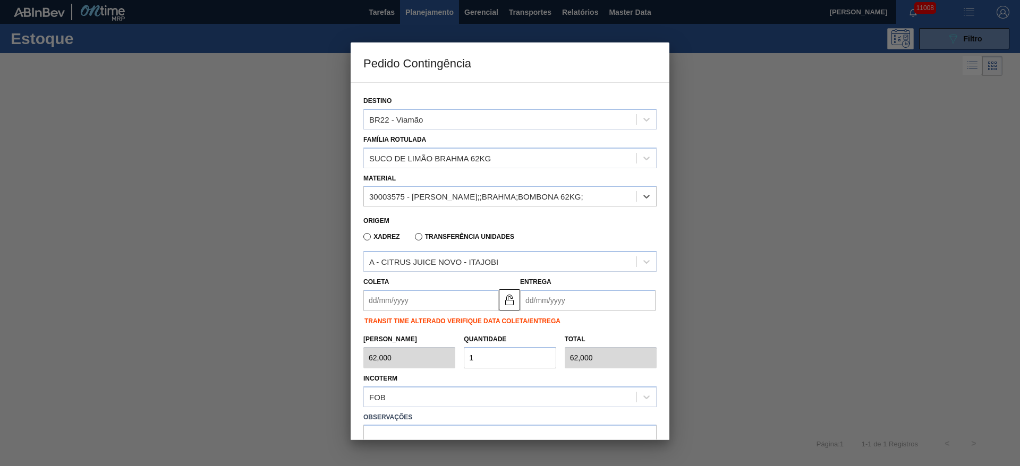
click at [390, 299] on input "Coleta" at bounding box center [430, 300] width 135 height 21
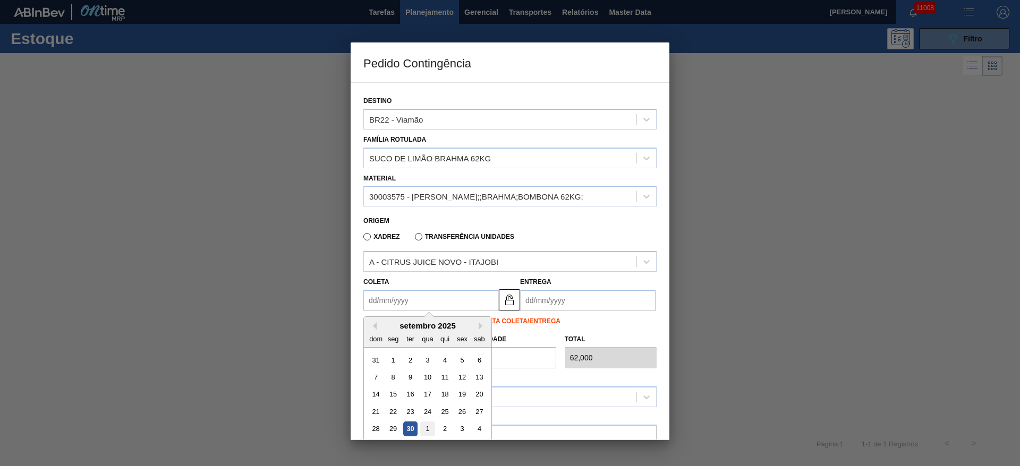
click at [426, 430] on div "1" at bounding box center [427, 429] width 14 height 14
type input "01/10/2025"
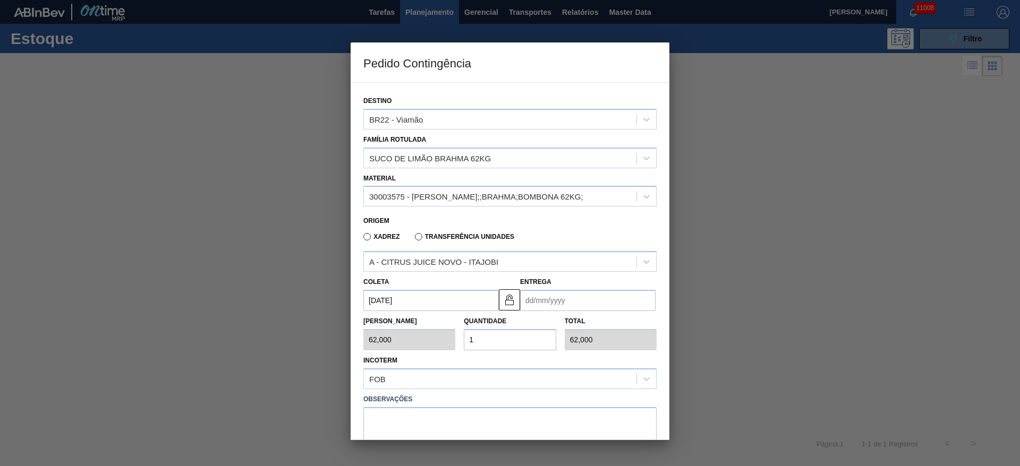
click at [532, 289] on div "Entrega" at bounding box center [587, 293] width 135 height 37
drag, startPoint x: 544, startPoint y: 305, endPoint x: 547, endPoint y: 322, distance: 17.7
click at [544, 305] on input "Entrega" at bounding box center [587, 300] width 135 height 21
click at [585, 426] on div "1" at bounding box center [584, 429] width 14 height 14
type input "01/10/2025"
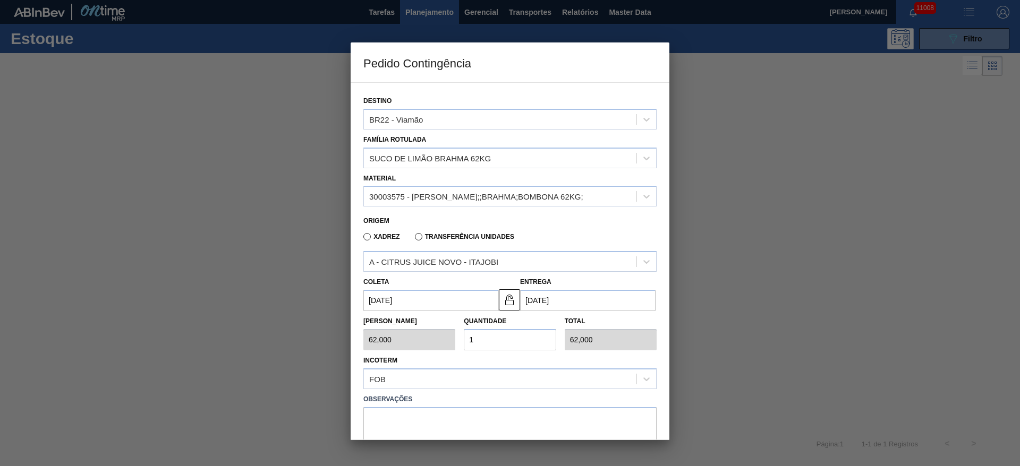
click at [443, 338] on div "Tam Lote 62,000 Quantidade 1 Total 62,000" at bounding box center [510, 330] width 302 height 39
type input "4"
type input "248,000"
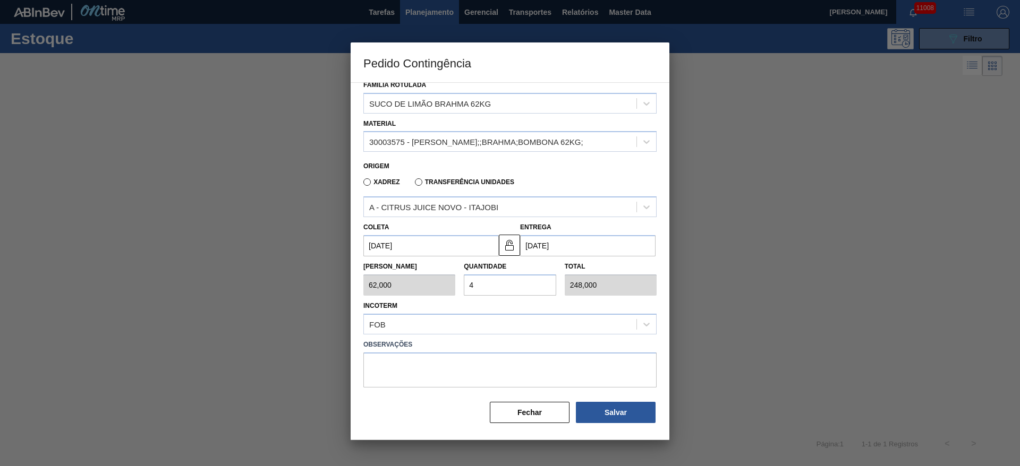
click at [490, 277] on input "4" at bounding box center [510, 285] width 92 height 21
type input "40"
type input "2.480,000"
type input "40"
click at [620, 412] on button "Salvar" at bounding box center [616, 412] width 80 height 21
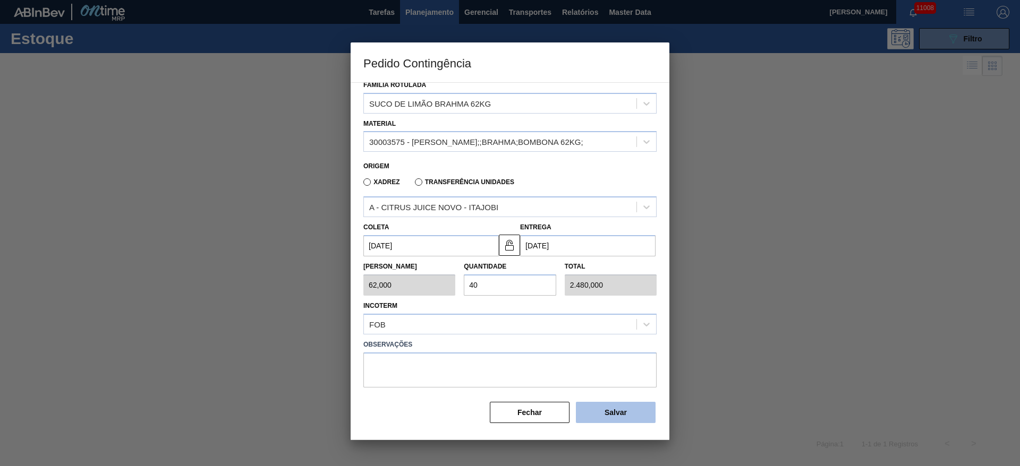
type input "1,000"
type input "1"
type input "1,000"
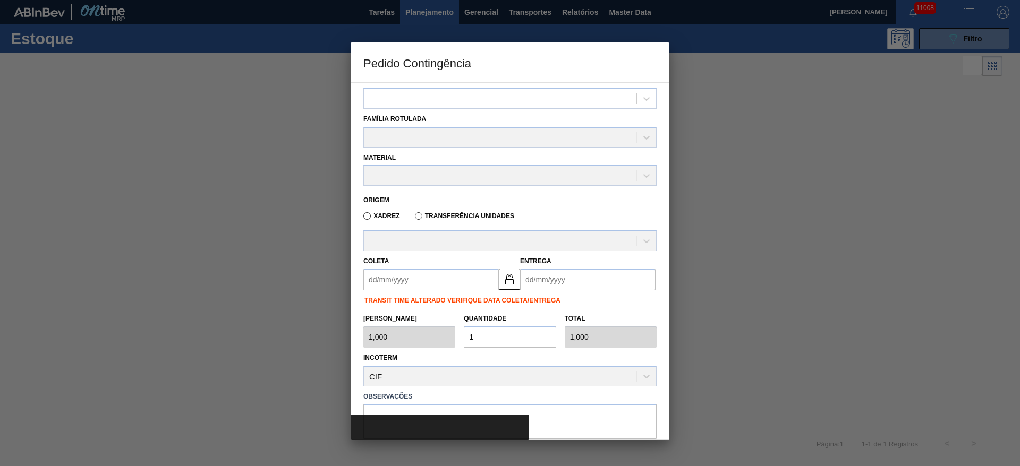
scroll to position [0, 0]
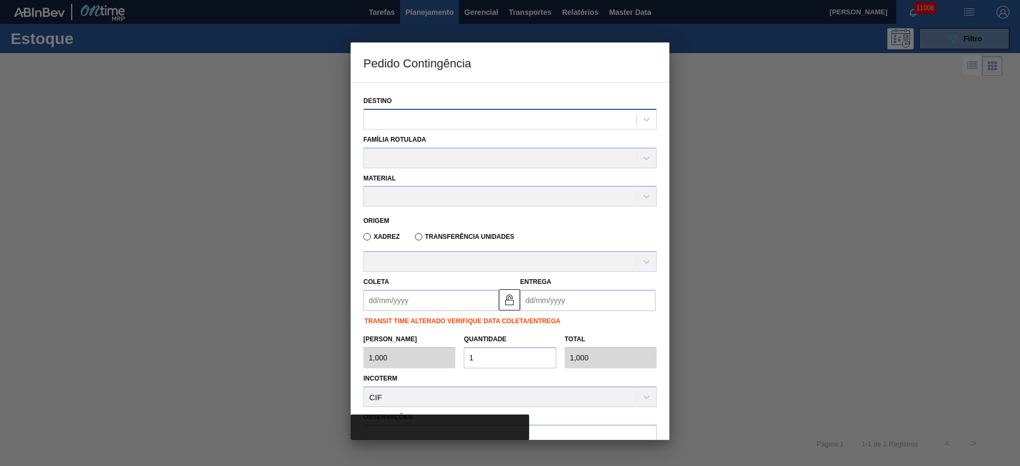
click at [417, 123] on div at bounding box center [500, 119] width 272 height 15
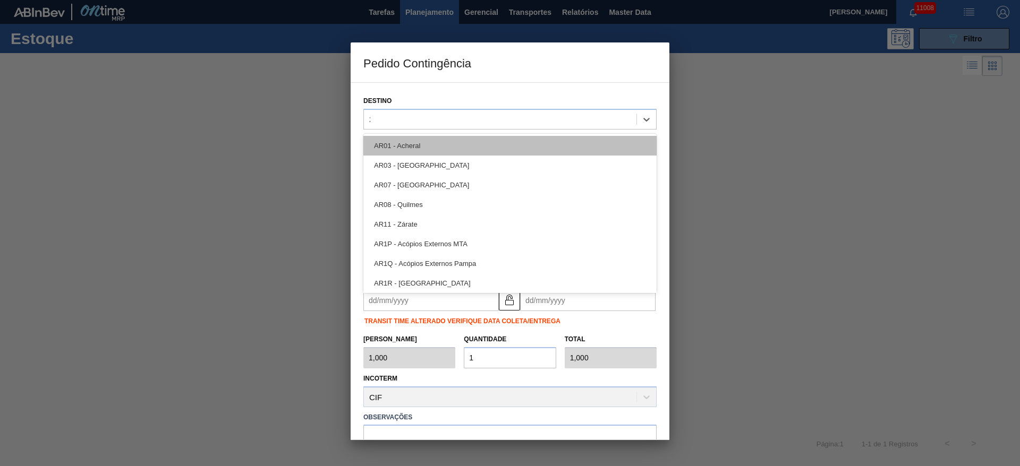
type input "22"
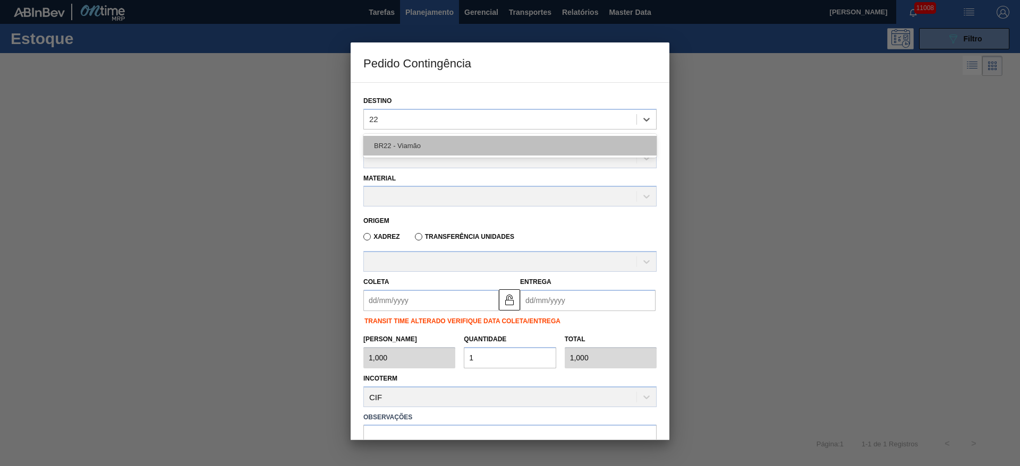
click at [427, 150] on div "BR22 - Viamão" at bounding box center [509, 146] width 293 height 20
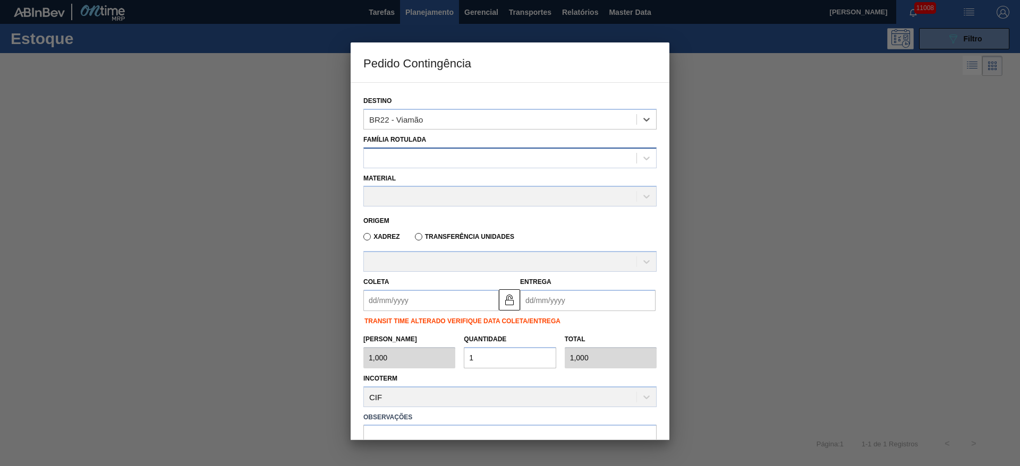
click at [416, 161] on div at bounding box center [500, 157] width 272 height 15
type Rotulada "pep"
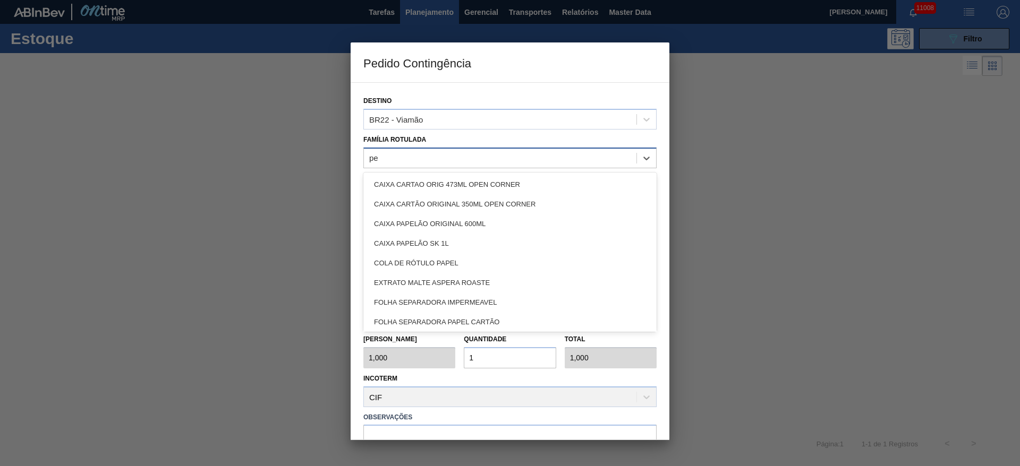
type Rotulada "pep"
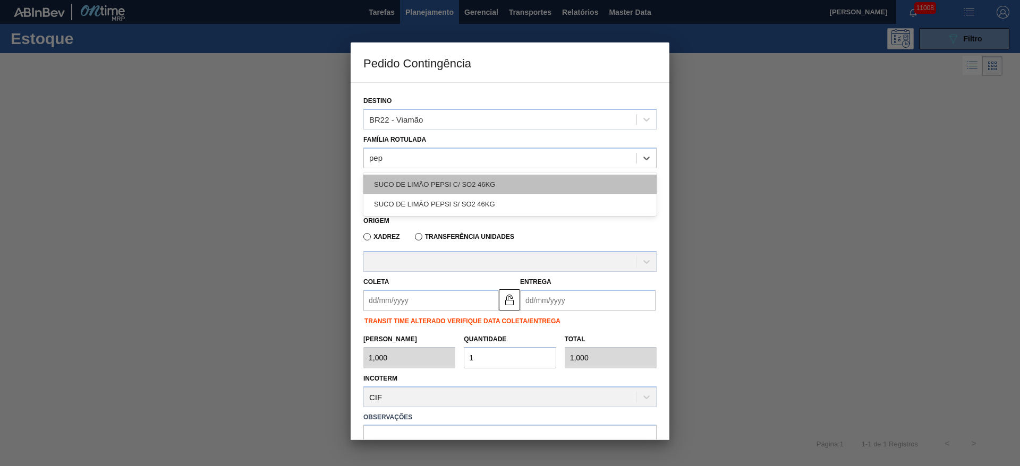
click at [462, 189] on div "SUCO DE LIMÃO PEPSI C/ SO2 46KG" at bounding box center [509, 185] width 293 height 20
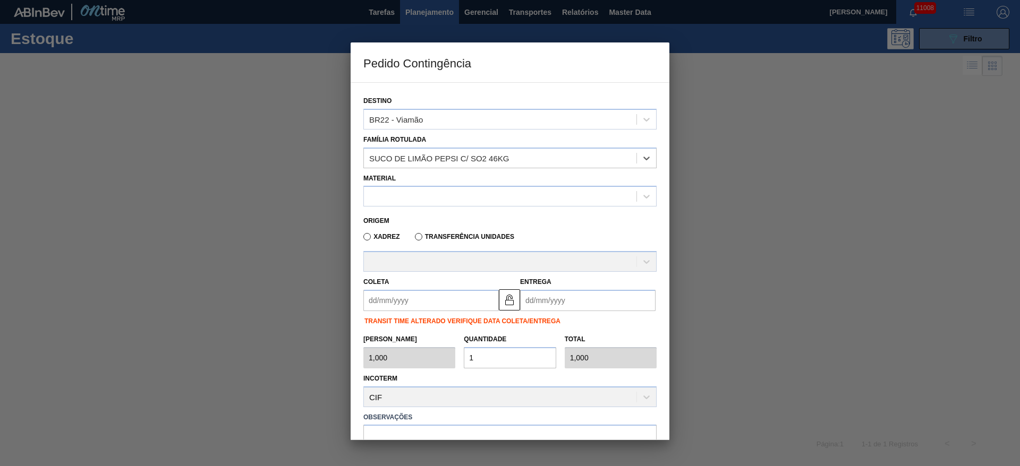
click at [412, 207] on div "Origem Xadrez Transferência Unidades" at bounding box center [510, 228] width 302 height 42
click at [410, 205] on div at bounding box center [509, 196] width 293 height 21
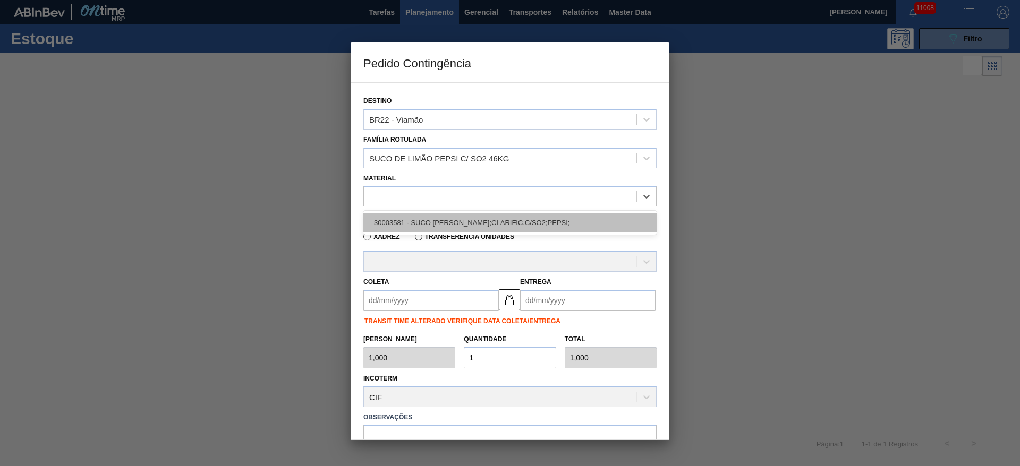
click at [428, 230] on div "30003581 - SUCO CONCENT LIMAO;CLARIFIC.C/SO2;PEPSI;" at bounding box center [509, 223] width 293 height 20
type input "46,000"
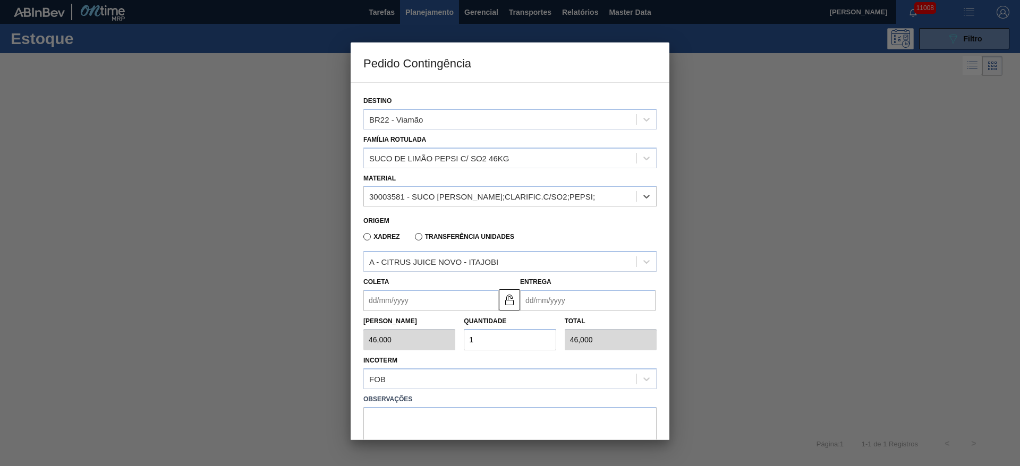
click at [387, 292] on input "Coleta" at bounding box center [430, 300] width 135 height 21
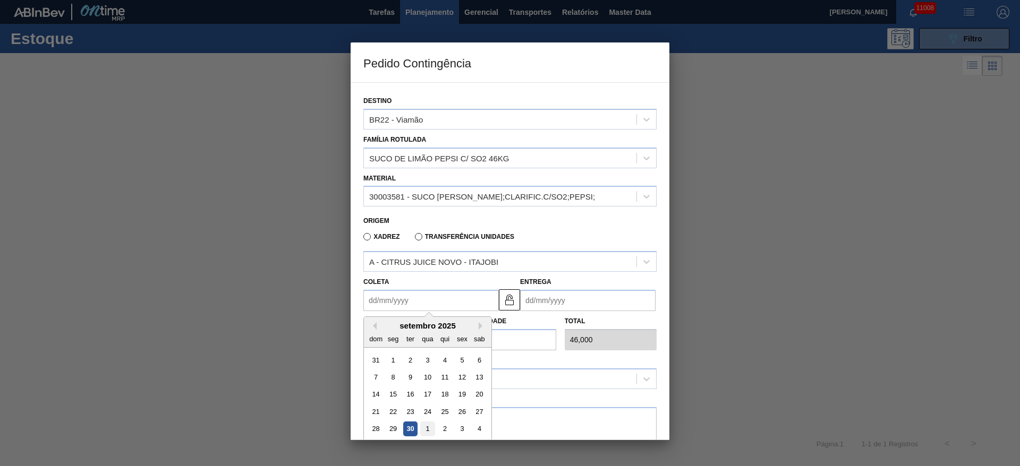
click at [428, 435] on div "1" at bounding box center [427, 429] width 14 height 14
type input "01/10/2025"
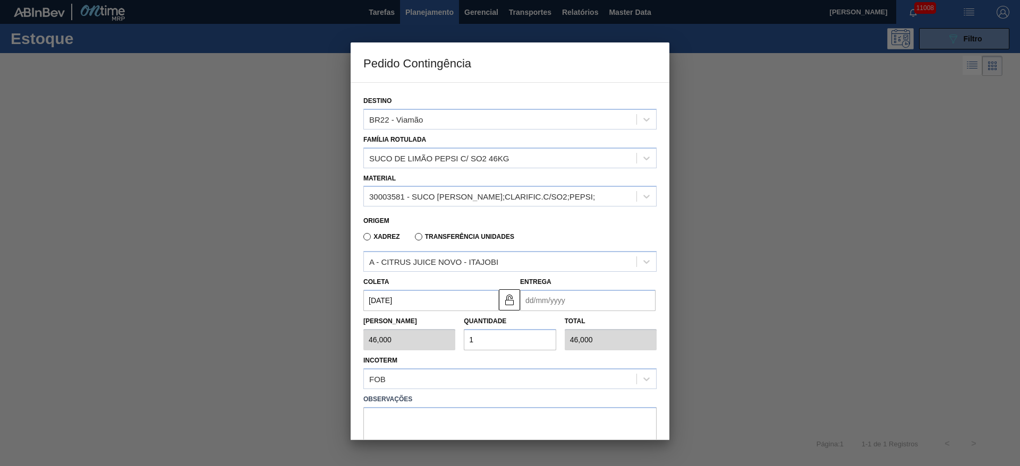
click at [522, 298] on input "Entrega" at bounding box center [587, 300] width 135 height 21
click at [588, 426] on div "1" at bounding box center [584, 429] width 14 height 14
type input "01/10/2025"
click at [484, 339] on input "1" at bounding box center [510, 339] width 92 height 21
click at [483, 340] on input "1" at bounding box center [510, 339] width 92 height 21
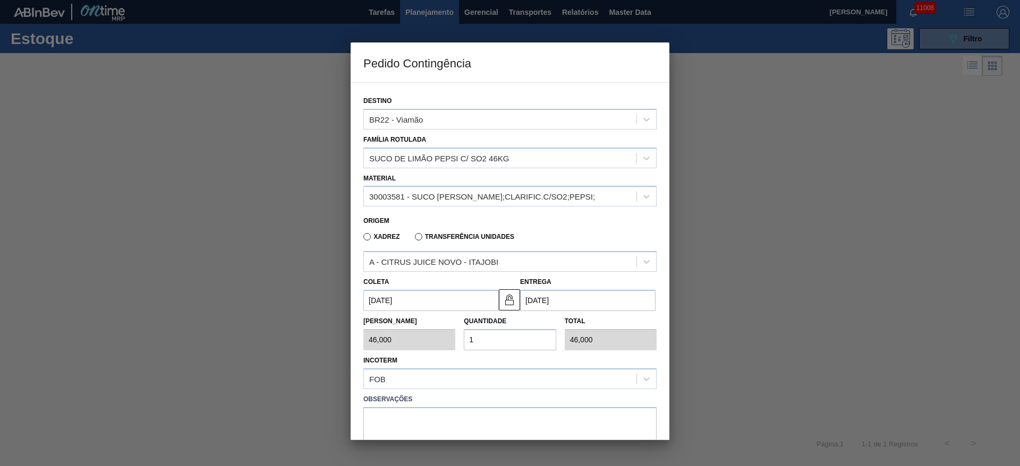
click at [394, 340] on div "Tam Lote 46,000 Quantidade 1 Total 46,000" at bounding box center [510, 330] width 302 height 39
type input "3"
type input "138,000"
type input "30"
type input "1.380,000"
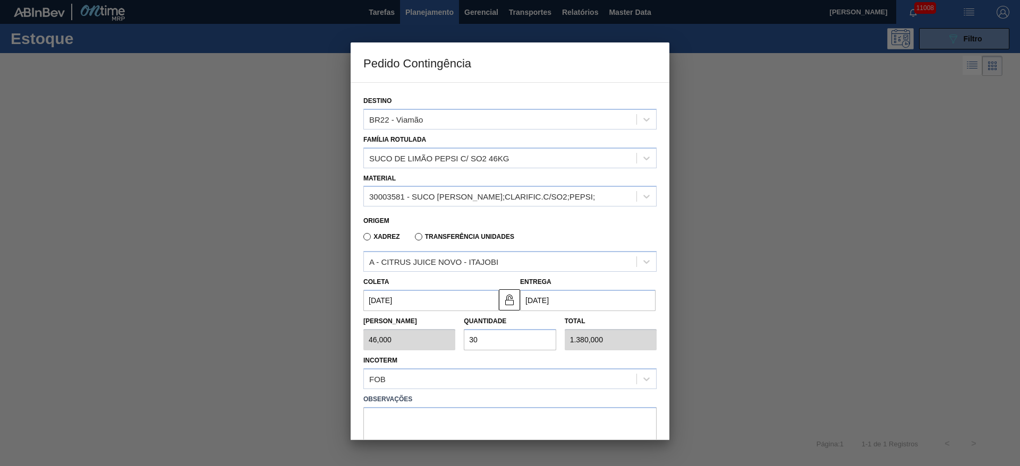
type input "3"
type input "138,000"
type input "0,000"
type input "7"
type input "322,000"
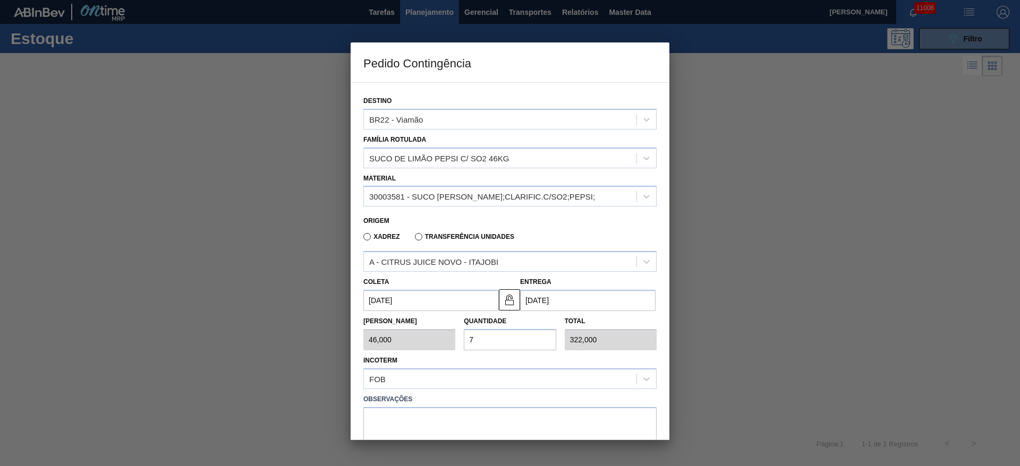
type input "70"
type input "3.220,000"
type input "7"
type input "322,000"
type input "0,000"
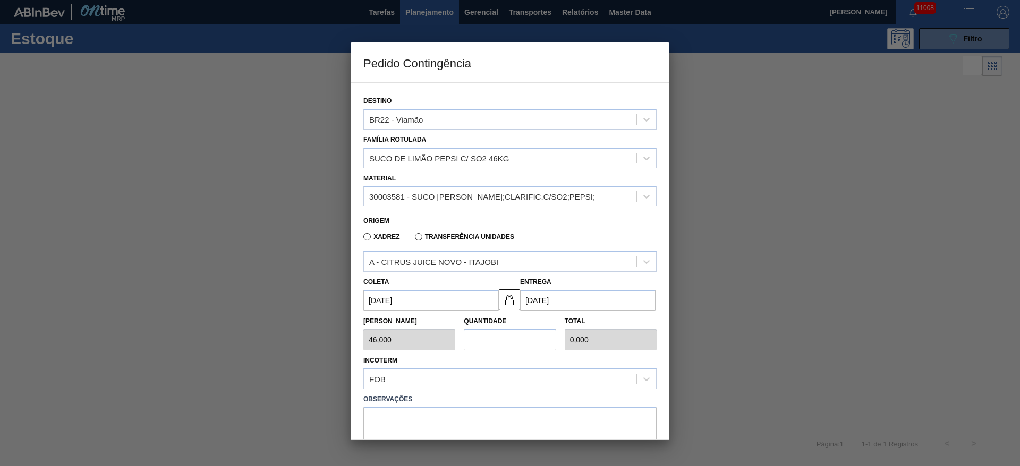
type input "9"
type input "414,000"
type input "90"
type input "4.140,000"
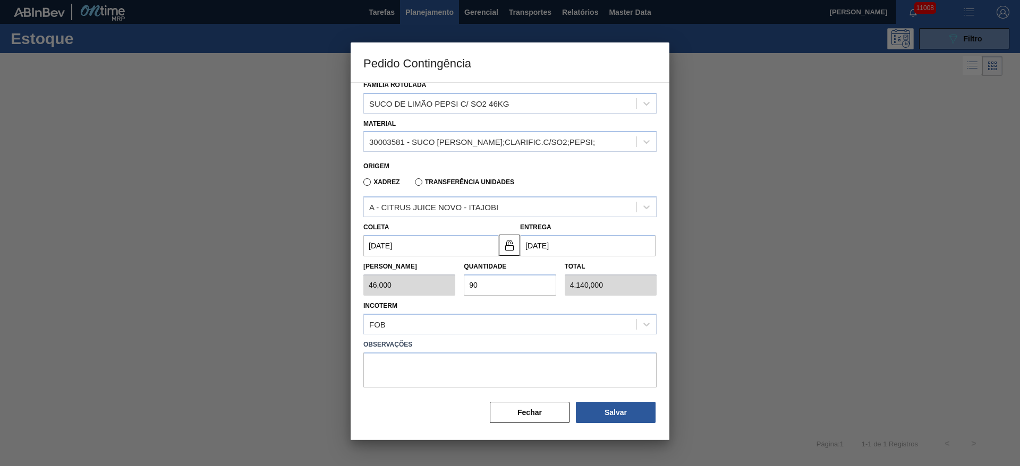
click at [426, 286] on div "Tam Lote 46,000 Quantidade 90 Total 4.140,000" at bounding box center [510, 275] width 302 height 39
type input "1"
type input "46,000"
type input "12"
type input "552,000"
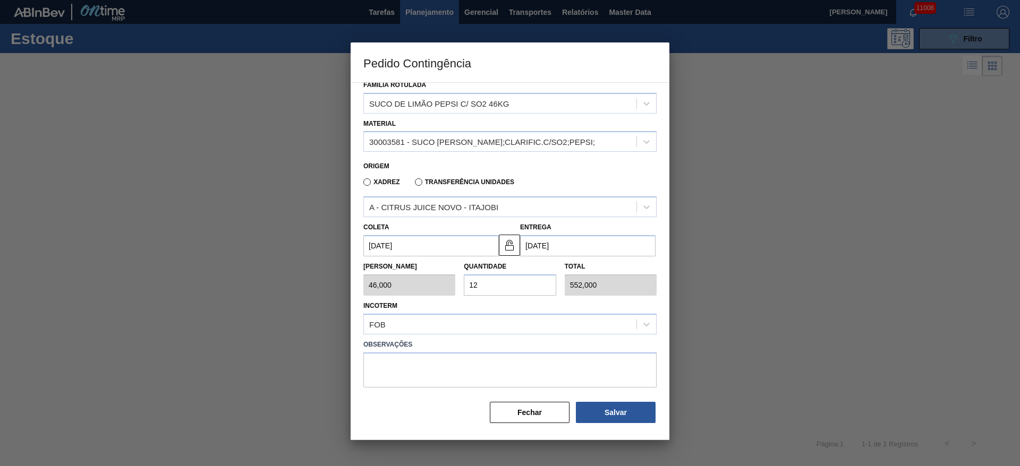
type input "122"
type input "5.612,000"
type input "122"
click at [625, 403] on button "Salvar" at bounding box center [616, 412] width 80 height 21
type input "1,000"
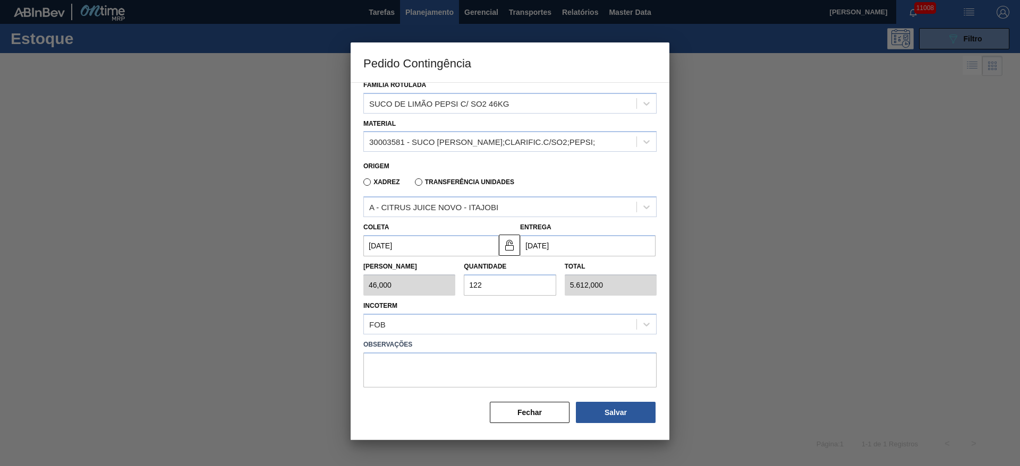
type input "1"
type input "1,000"
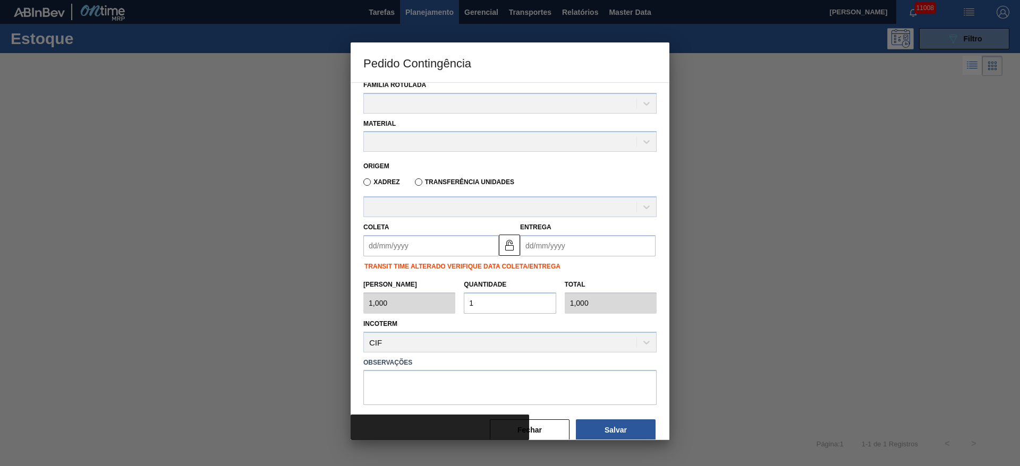
click at [551, 425] on div at bounding box center [509, 427] width 319 height 25
click at [535, 409] on div "Destino Família Rotulada Material Origem Xadrez Transferência Unidades Coleta E…" at bounding box center [509, 236] width 293 height 411
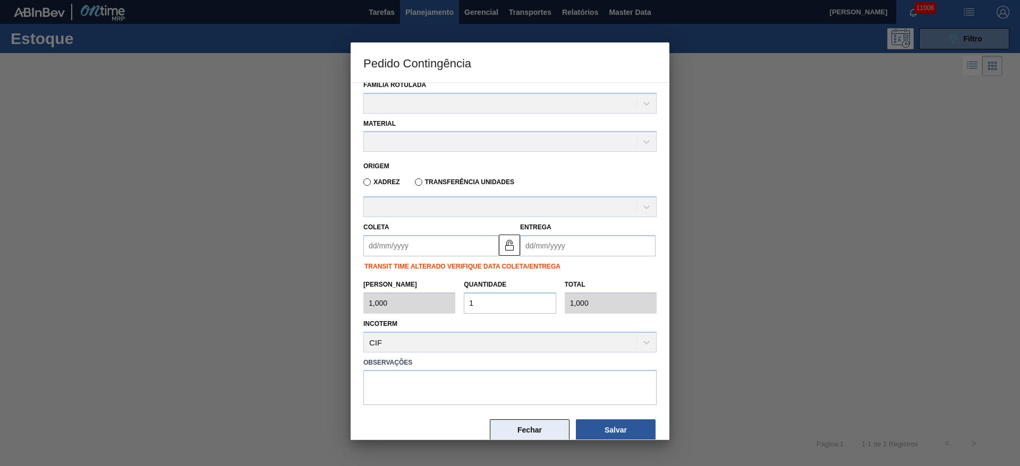
click at [526, 426] on button "Fechar" at bounding box center [530, 429] width 80 height 21
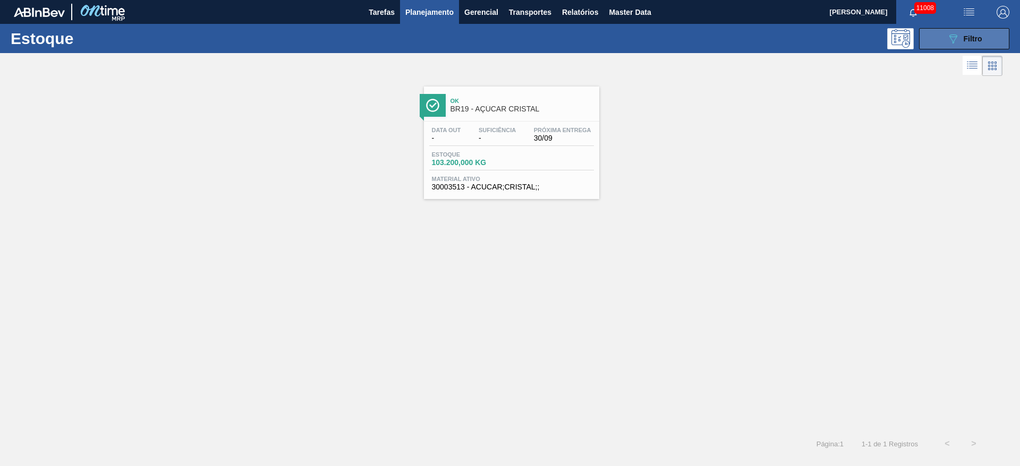
click at [950, 37] on icon "089F7B8B-B2A5-4AFE-B5C0-19BA573D28AC" at bounding box center [952, 38] width 13 height 13
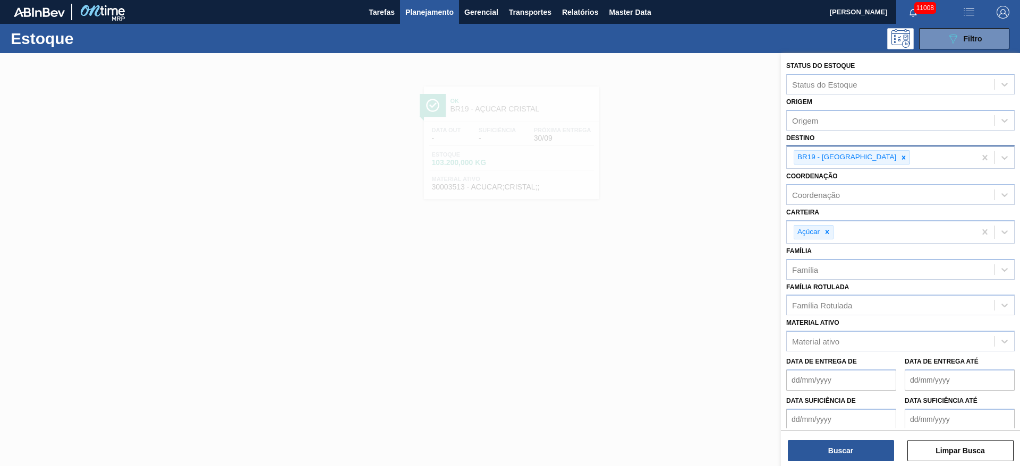
click at [827, 235] on icon at bounding box center [826, 231] width 7 height 7
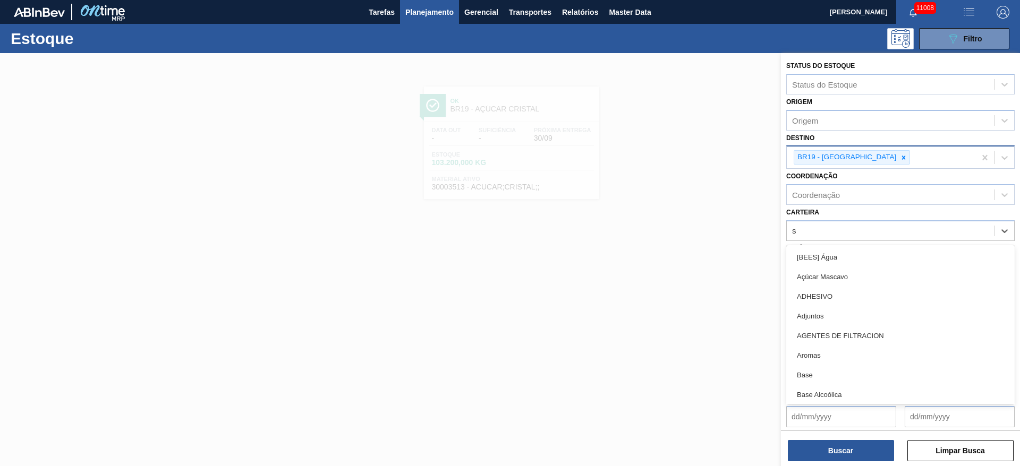
type input "su"
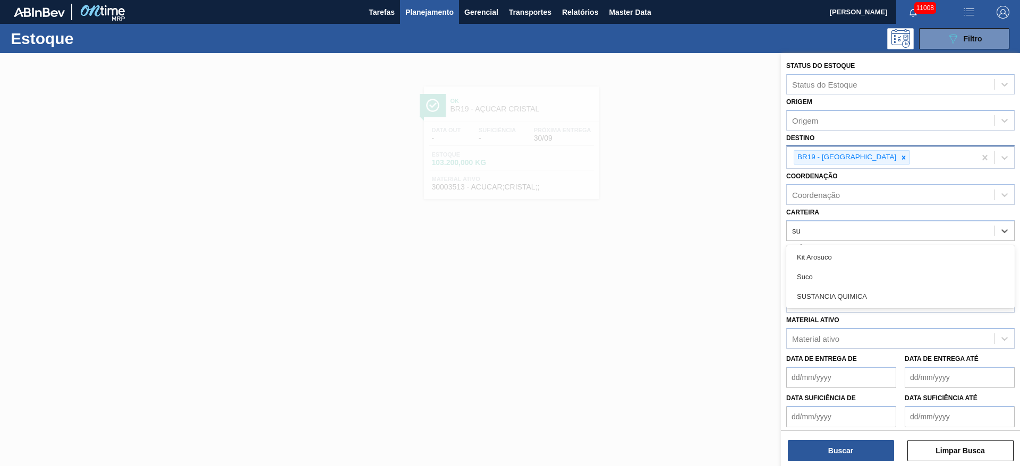
drag, startPoint x: 825, startPoint y: 272, endPoint x: 834, endPoint y: 177, distance: 95.5
click at [824, 273] on div "Suco" at bounding box center [900, 277] width 228 height 20
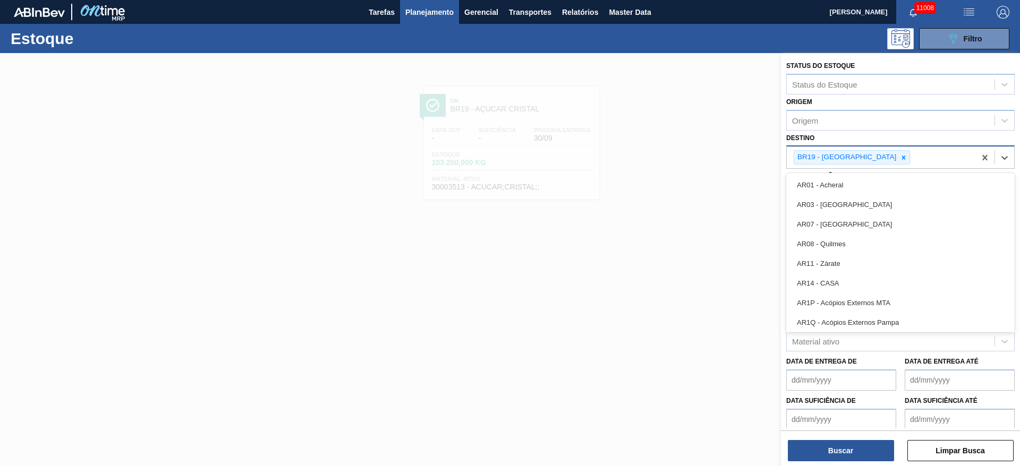
click at [861, 165] on div "BR19 - Nova Rio" at bounding box center [880, 158] width 189 height 22
click at [897, 162] on div at bounding box center [903, 157] width 12 height 13
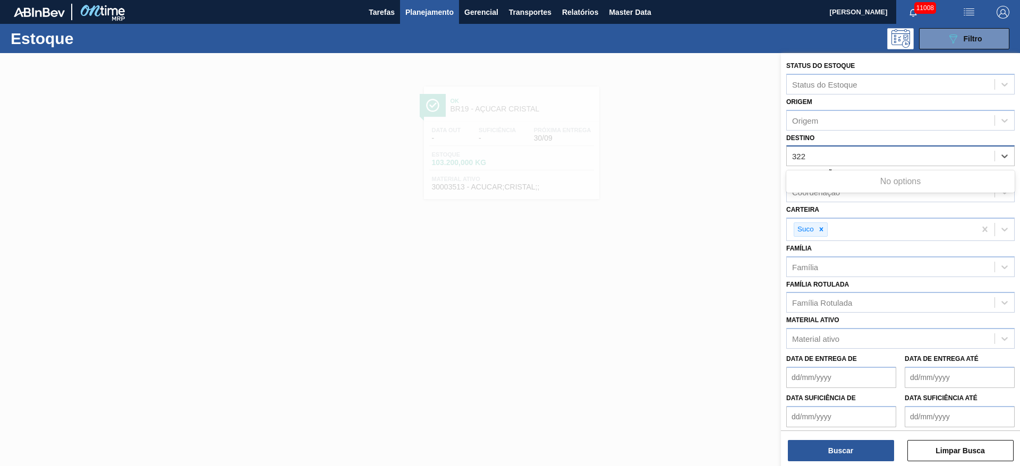
type input "322"
click at [839, 166] on div "Coordenação Coordenação" at bounding box center [900, 184] width 228 height 36
click at [830, 161] on div "Destino" at bounding box center [890, 156] width 208 height 15
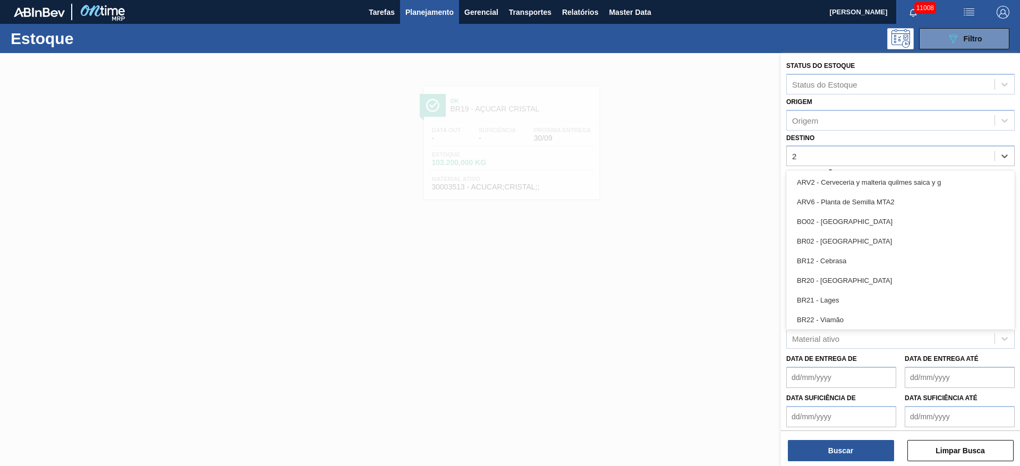
type input "22"
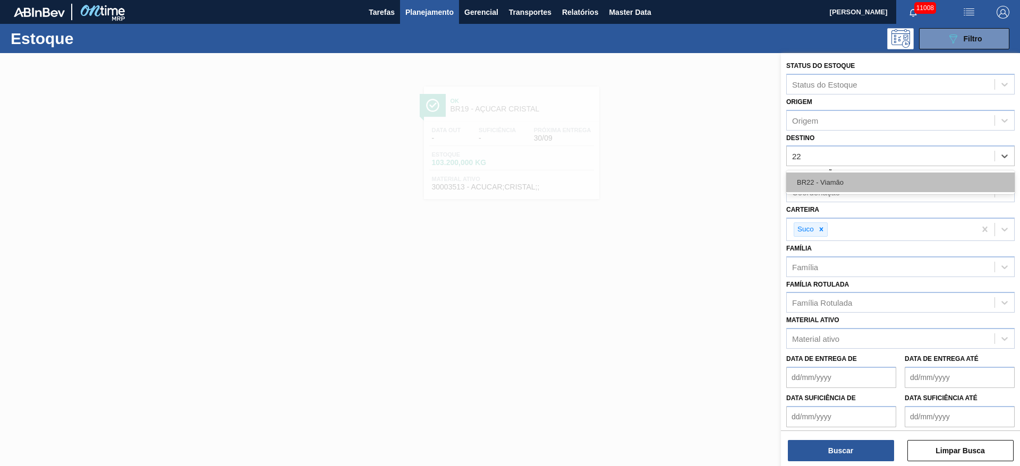
click at [827, 174] on div "BR22 - Viamão" at bounding box center [900, 183] width 228 height 20
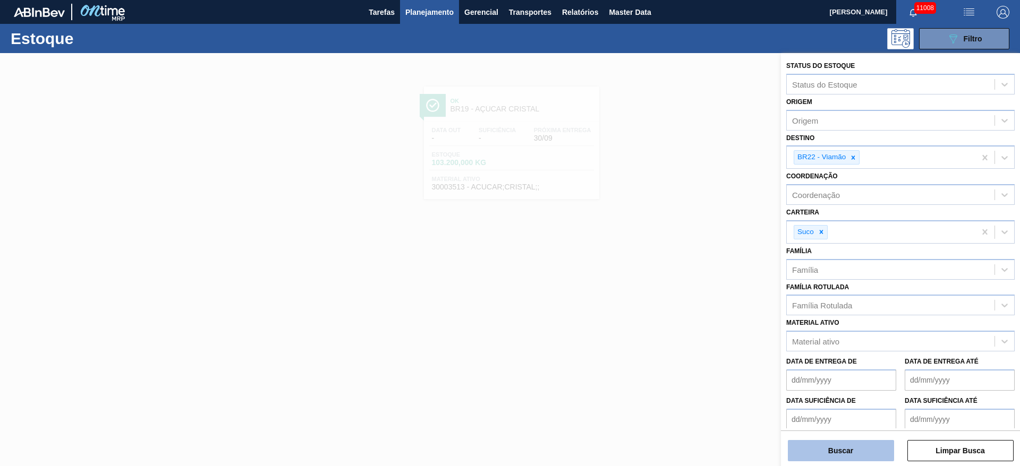
click at [853, 452] on button "Buscar" at bounding box center [840, 450] width 106 height 21
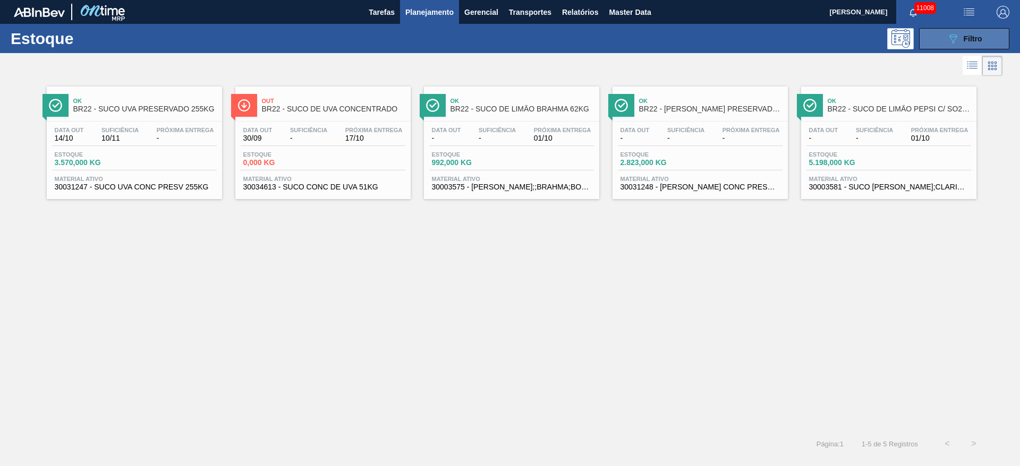
click at [957, 34] on icon "089F7B8B-B2A5-4AFE-B5C0-19BA573D28AC" at bounding box center [952, 38] width 13 height 13
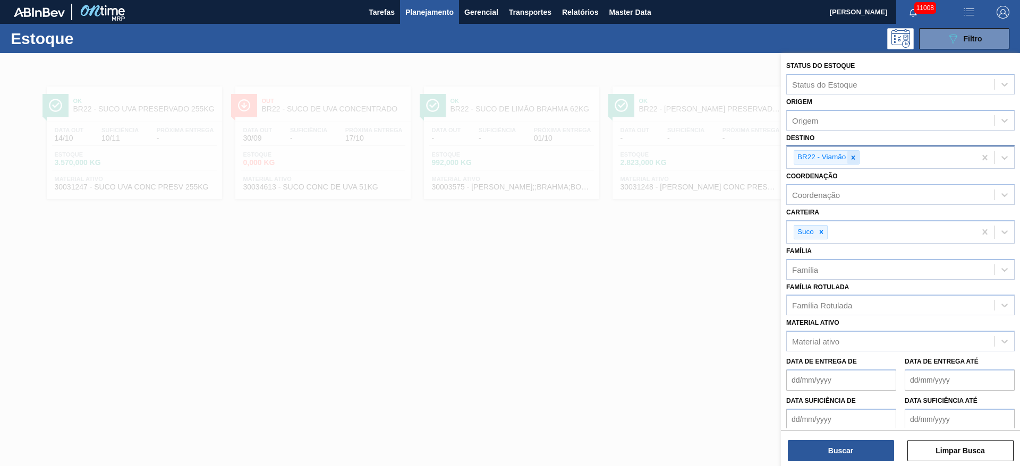
click at [852, 157] on icon at bounding box center [852, 157] width 7 height 7
click at [852, 157] on div "Destino" at bounding box center [890, 156] width 208 height 15
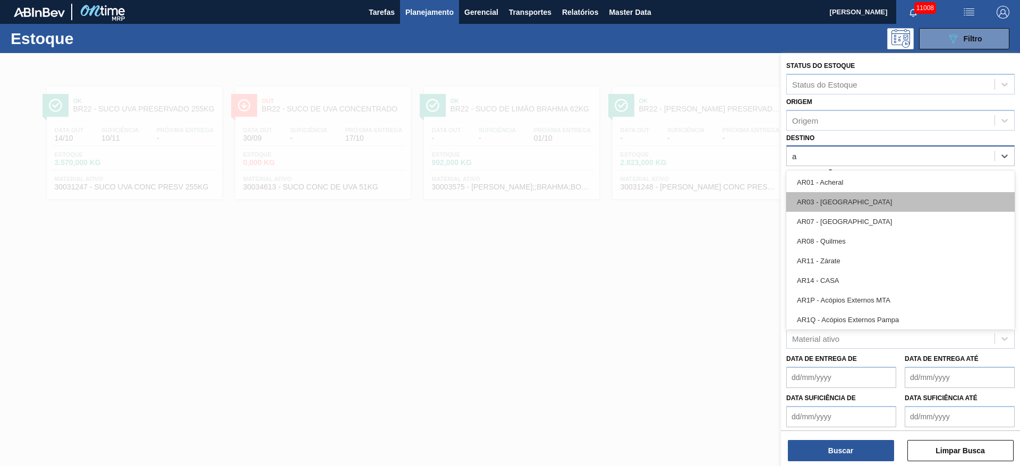
type input "ag"
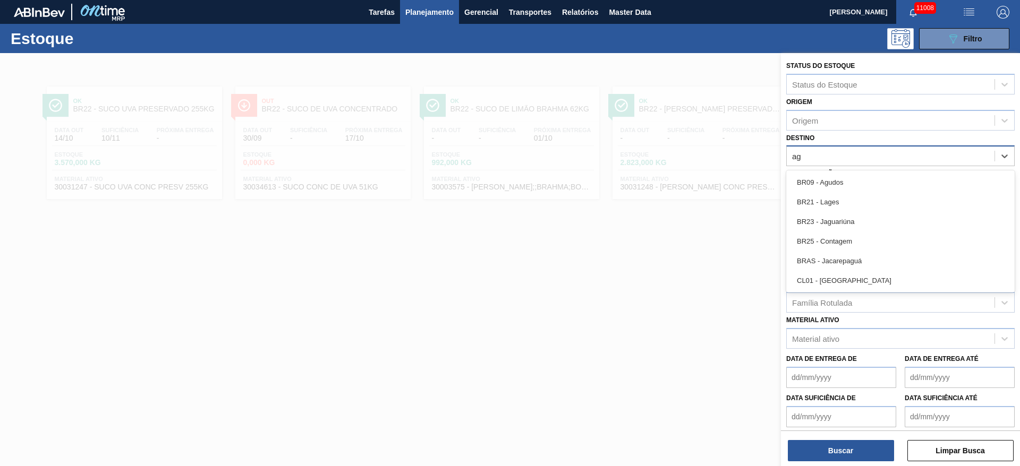
click at [844, 185] on div "BR09 - Agudos" at bounding box center [900, 183] width 228 height 20
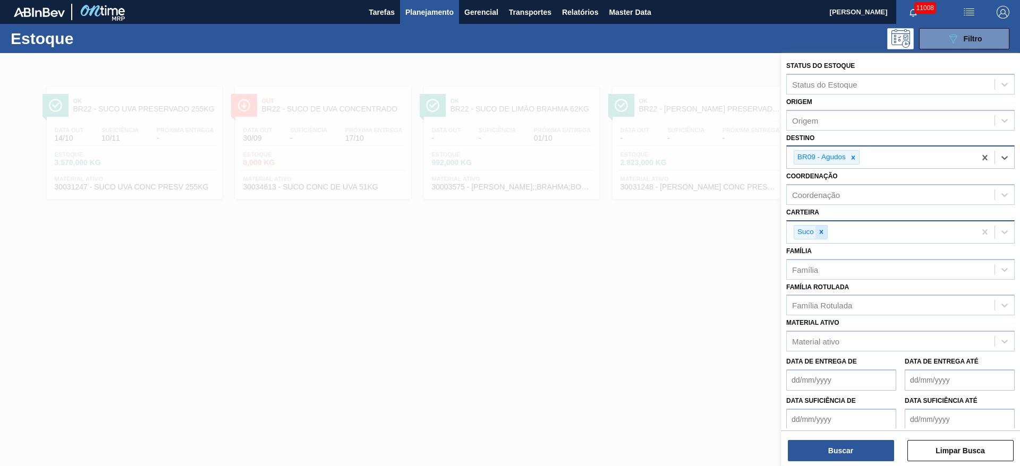
click at [824, 236] on div at bounding box center [821, 232] width 12 height 13
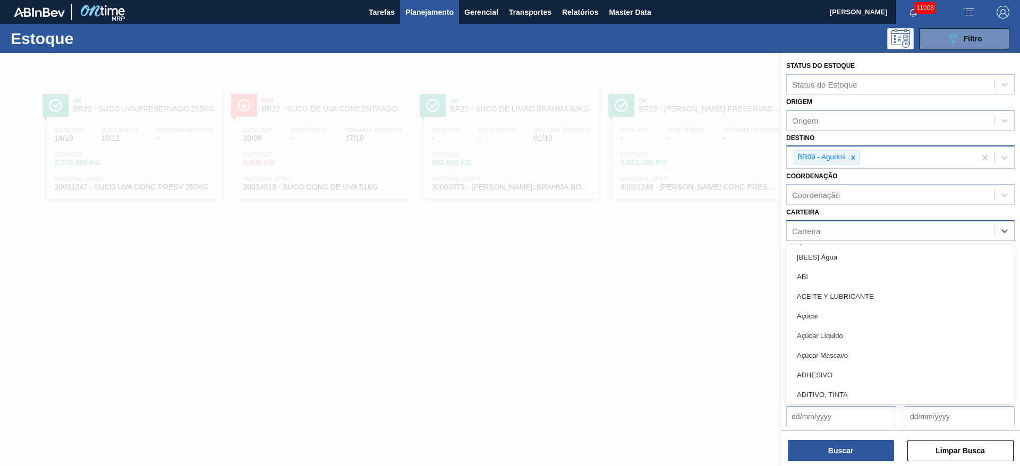
click at [824, 236] on div "Carteira" at bounding box center [890, 230] width 208 height 15
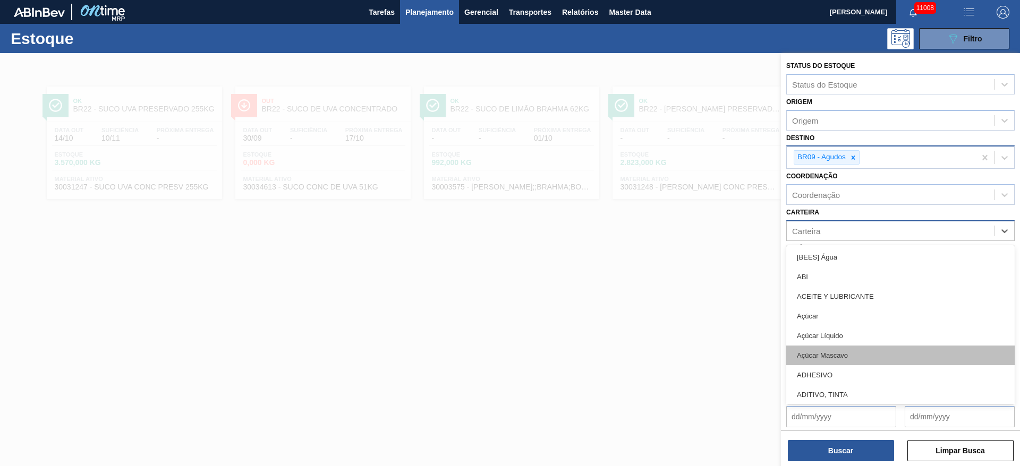
scroll to position [80, 0]
click at [825, 356] on div "Adjuntos" at bounding box center [900, 355] width 228 height 20
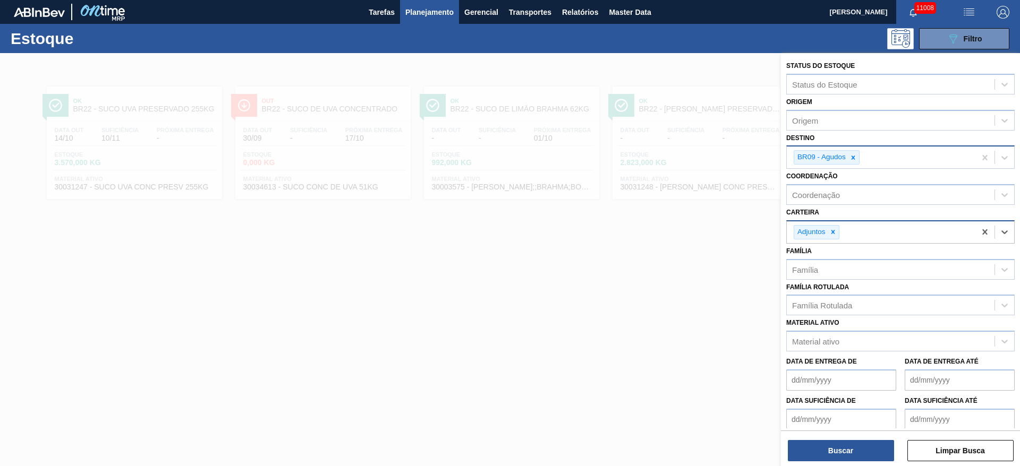
click at [834, 438] on div "Buscar Limpar Busca" at bounding box center [900, 446] width 239 height 30
click at [835, 439] on div "Buscar Limpar Busca" at bounding box center [900, 446] width 239 height 30
click at [834, 447] on button "Buscar" at bounding box center [840, 450] width 106 height 21
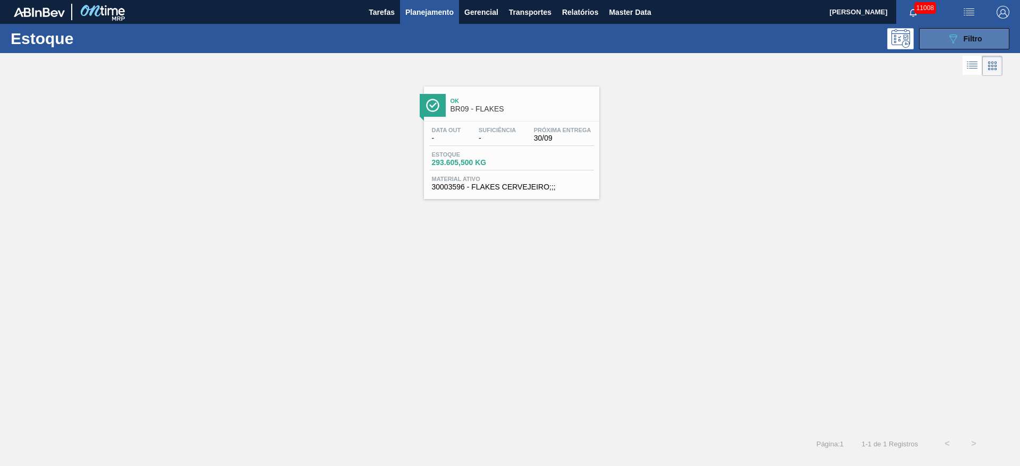
click at [937, 32] on button "089F7B8B-B2A5-4AFE-B5C0-19BA573D28AC Filtro" at bounding box center [964, 38] width 90 height 21
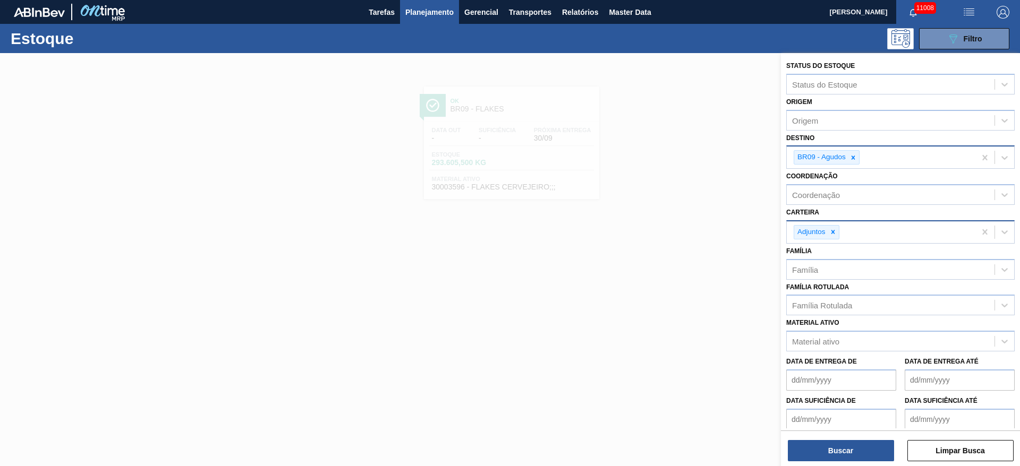
drag, startPoint x: 854, startPoint y: 155, endPoint x: 849, endPoint y: 156, distance: 5.3
click at [854, 156] on icon at bounding box center [852, 157] width 7 height 7
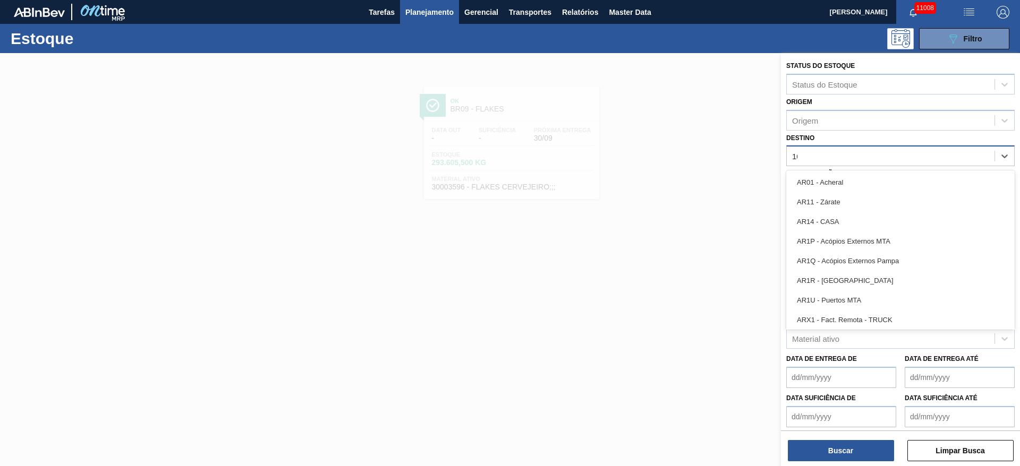
type input "1"
type input "21"
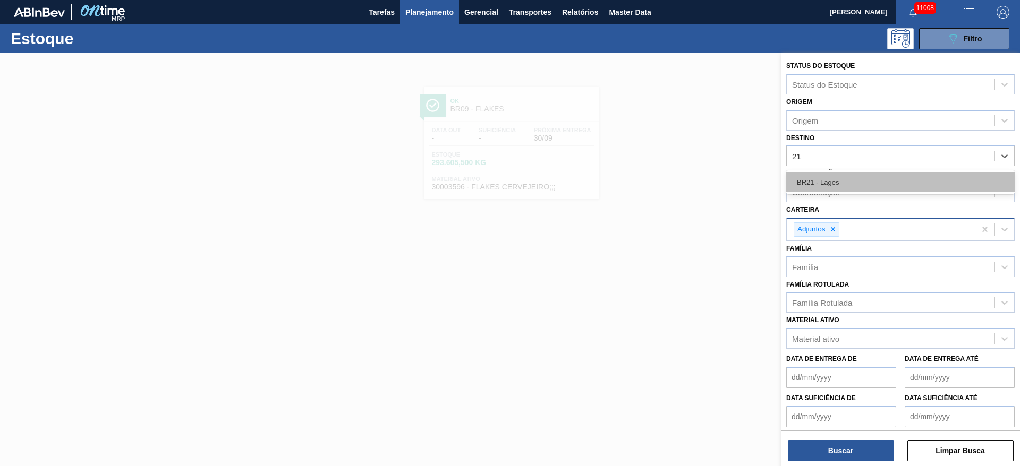
click at [837, 181] on div "BR21 - Lages" at bounding box center [900, 183] width 228 height 20
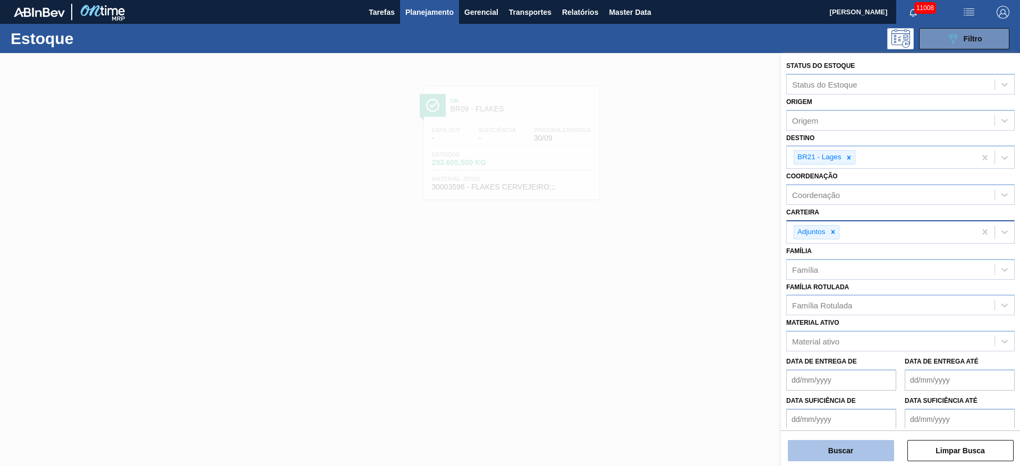
drag, startPoint x: 842, startPoint y: 435, endPoint x: 844, endPoint y: 442, distance: 7.1
click at [844, 442] on div "Buscar Limpar Busca" at bounding box center [900, 446] width 239 height 30
click at [844, 442] on button "Buscar" at bounding box center [840, 450] width 106 height 21
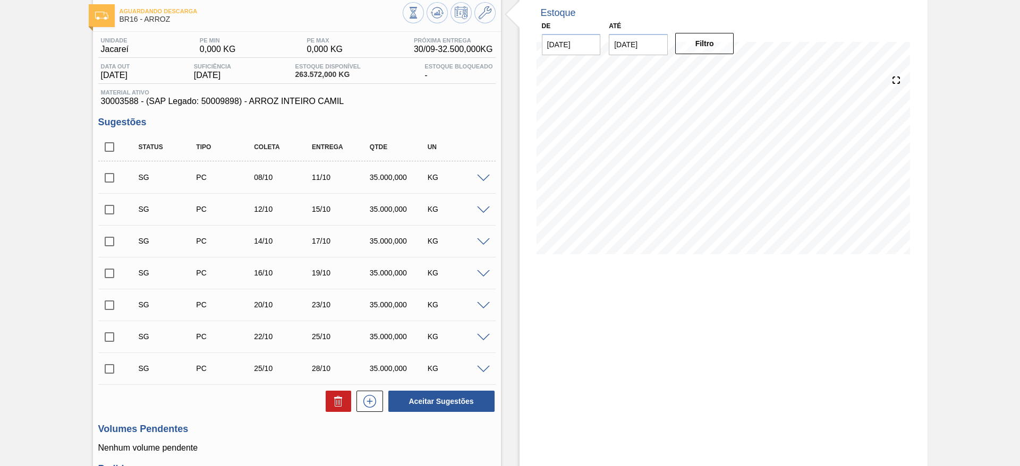
scroll to position [22, 0]
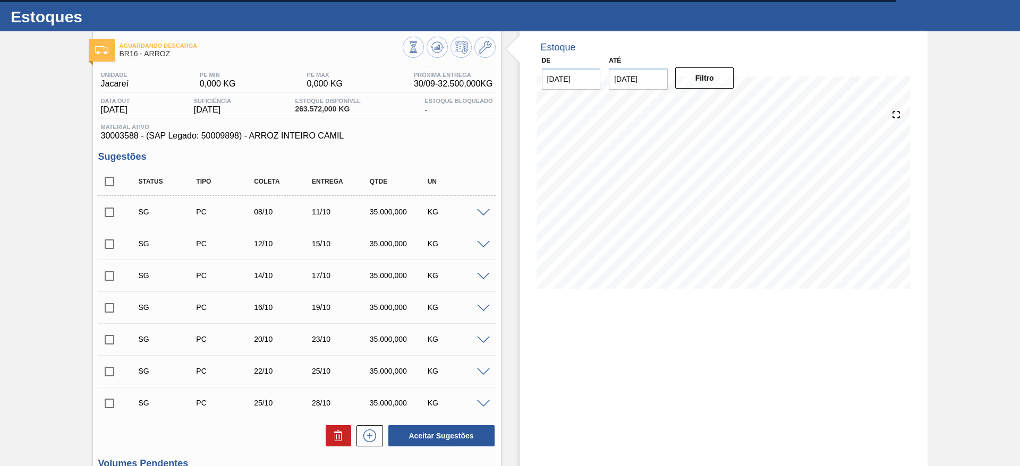
click at [484, 207] on div "SG PC 08/10 11/10 35.000,000 KG" at bounding box center [296, 212] width 397 height 27
drag, startPoint x: 484, startPoint y: 211, endPoint x: 479, endPoint y: 213, distance: 5.9
click at [481, 213] on span at bounding box center [483, 213] width 13 height 8
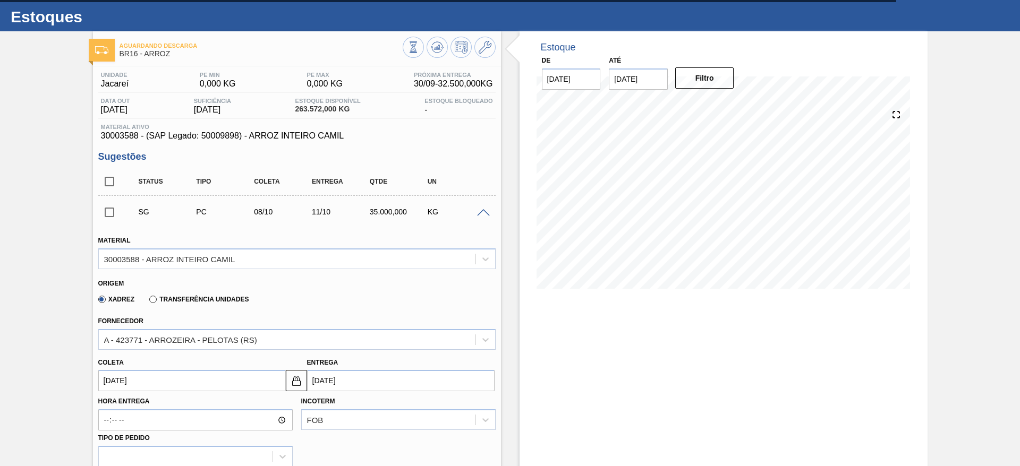
click at [141, 379] on input "[DATE]" at bounding box center [191, 380] width 187 height 21
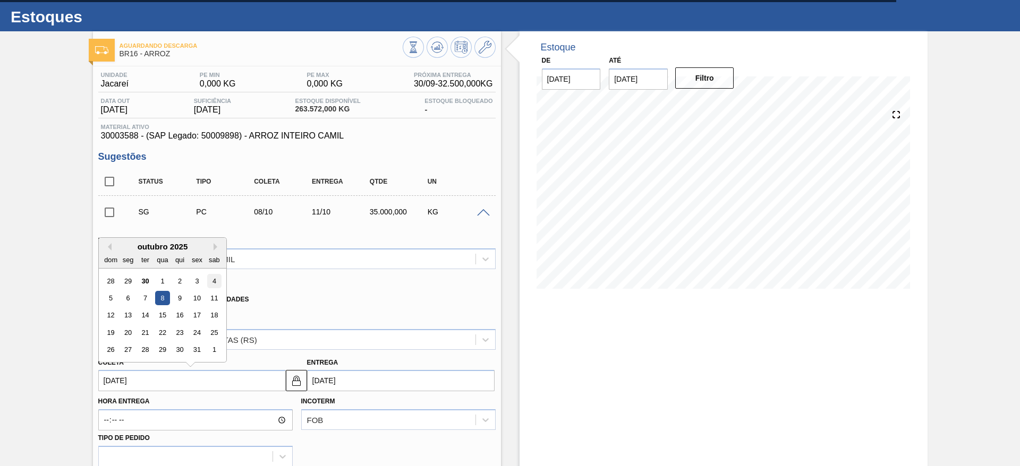
click at [210, 278] on div "4" at bounding box center [214, 281] width 14 height 14
type input "[DATE]"
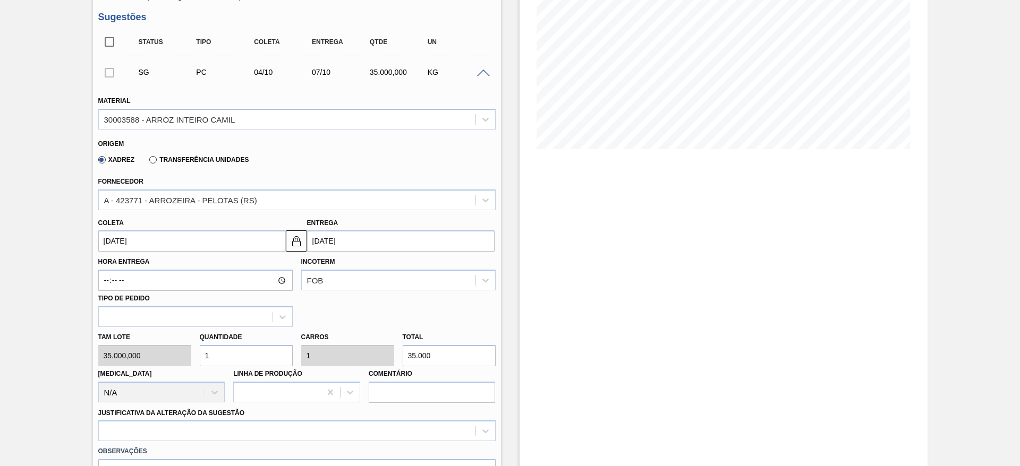
scroll to position [181, 0]
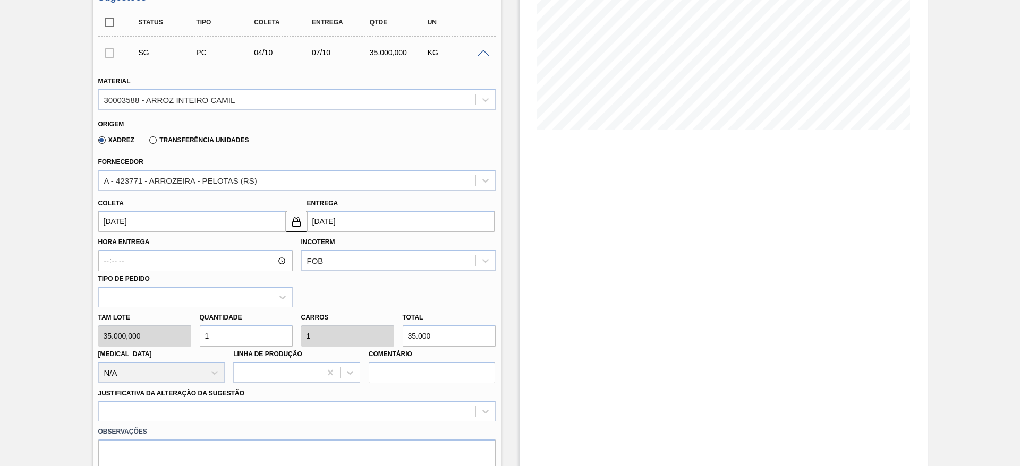
click at [194, 334] on div "[PERSON_NAME] 35.000,000 Quantidade 1 Carros 1 Total 35.000 [MEDICAL_DATA] N/A …" at bounding box center [297, 345] width 406 height 76
type input "3"
type input "105.000"
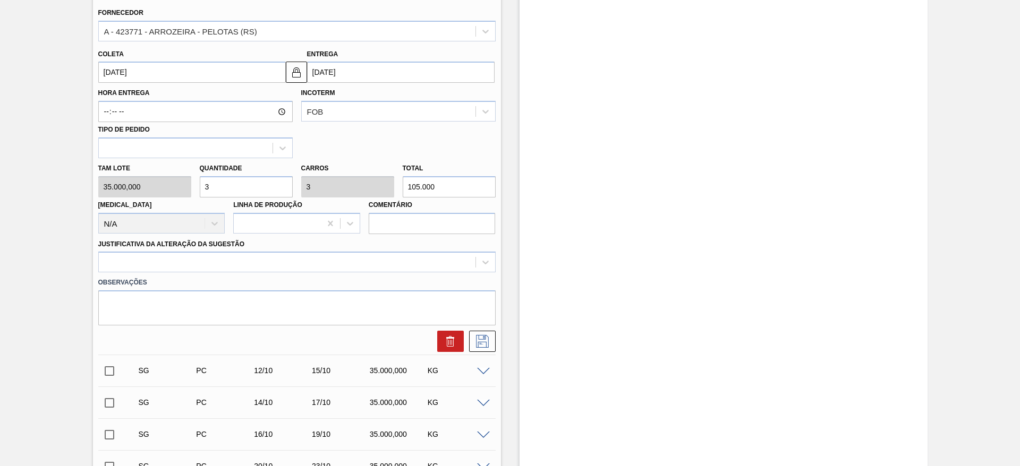
scroll to position [340, 0]
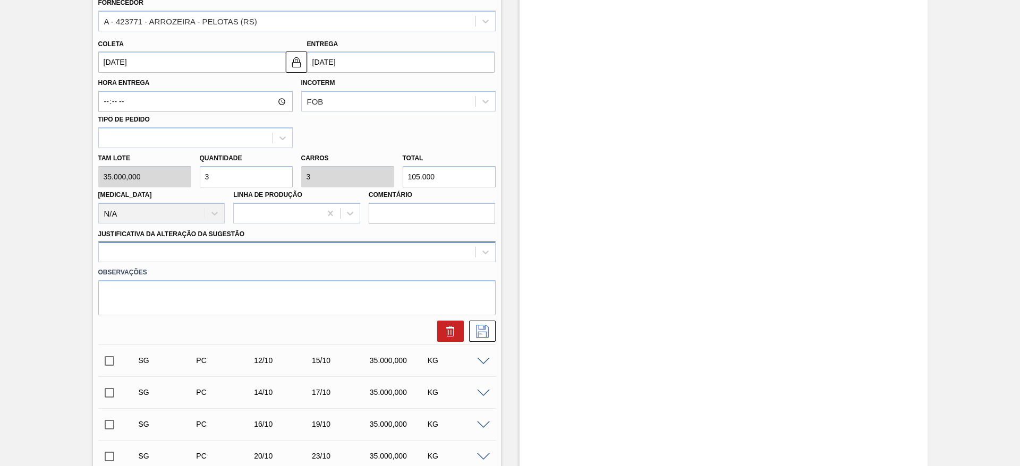
type input "3"
click at [311, 247] on div at bounding box center [287, 252] width 376 height 15
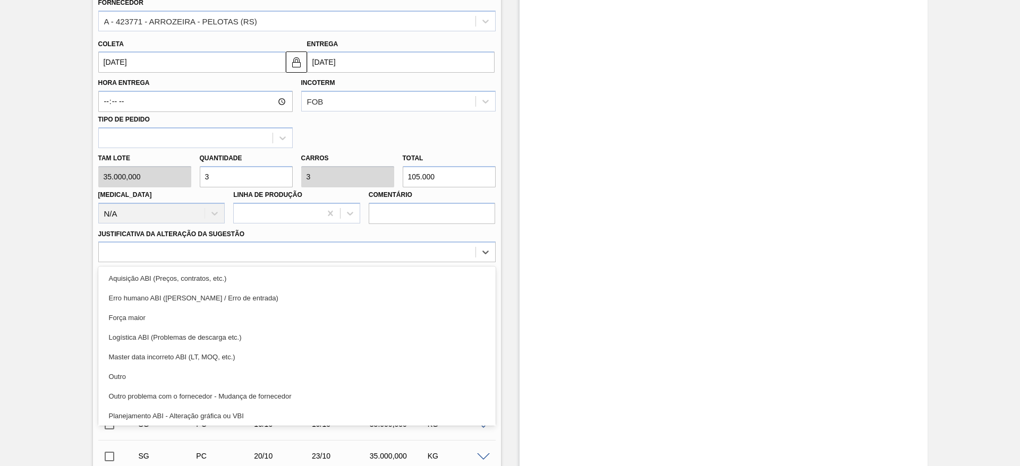
click at [315, 268] on div "Aquisição ABI (Preços, contratos, etc.) Erro humano ABI (Cálculo / Erro de entr…" at bounding box center [296, 346] width 397 height 159
click at [330, 273] on div "Aquisição ABI (Preços, contratos, etc.)" at bounding box center [296, 279] width 397 height 20
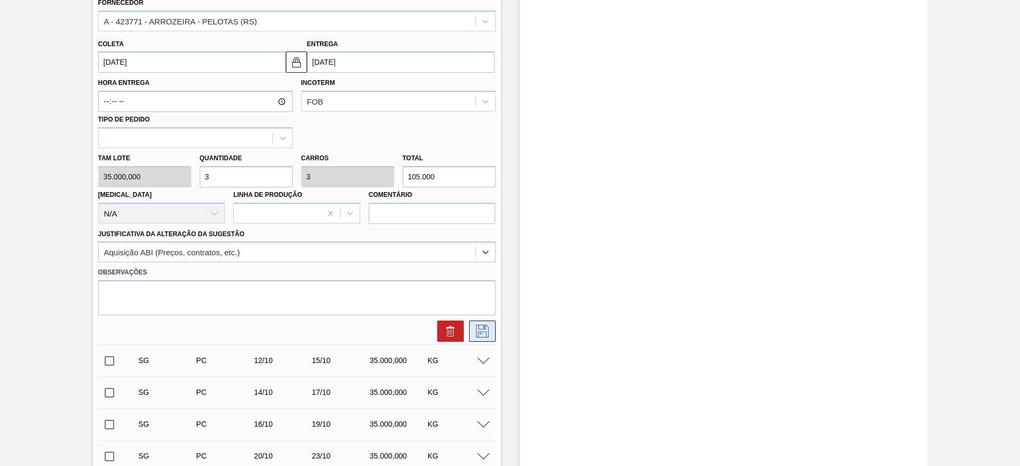
click at [485, 328] on icon at bounding box center [482, 331] width 17 height 13
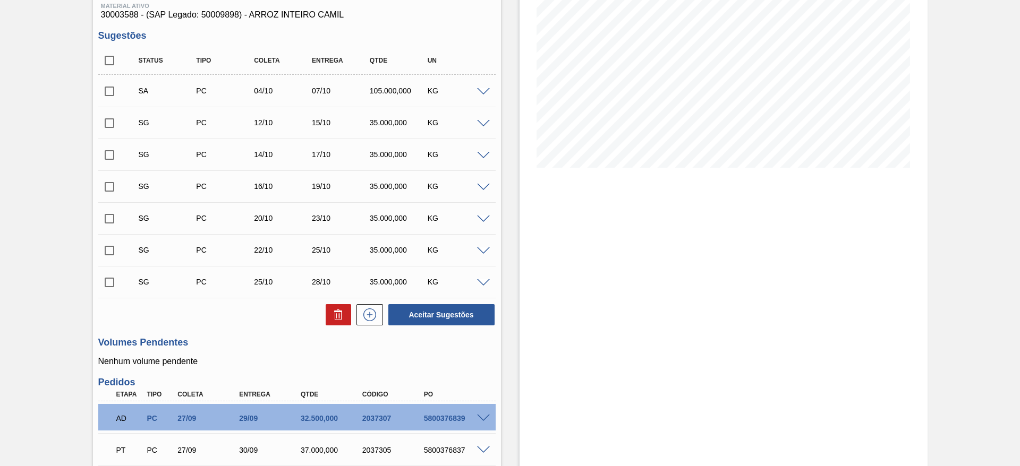
scroll to position [22, 0]
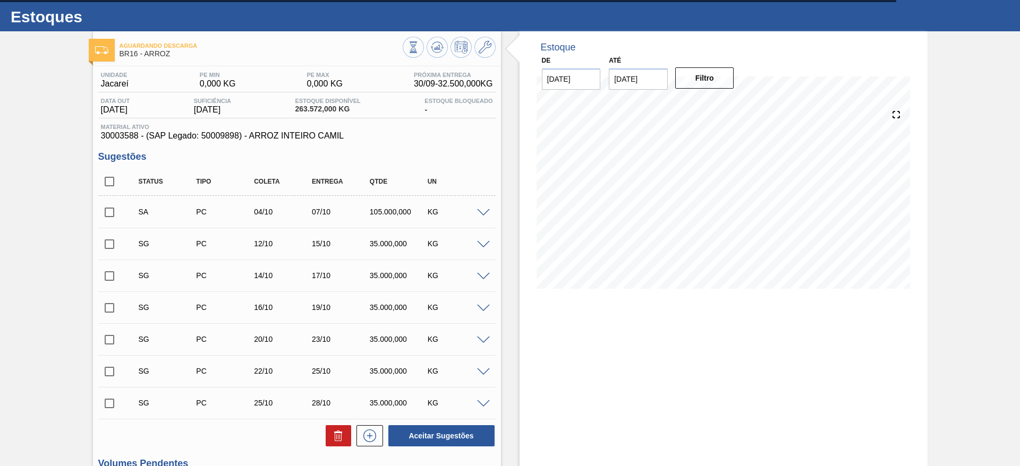
click at [113, 213] on input "checkbox" at bounding box center [109, 212] width 22 height 22
click at [428, 427] on button "Aceitar Sugestões" at bounding box center [441, 435] width 106 height 21
checkbox input "false"
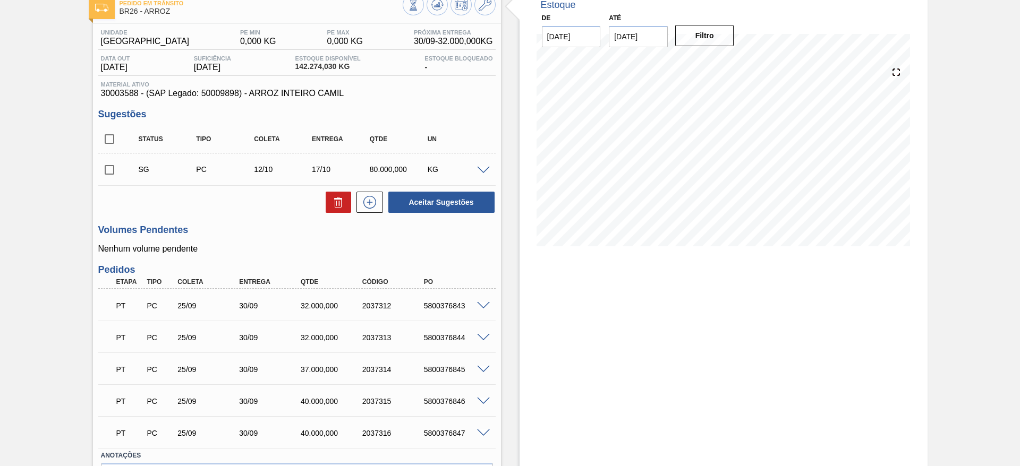
scroll to position [133, 0]
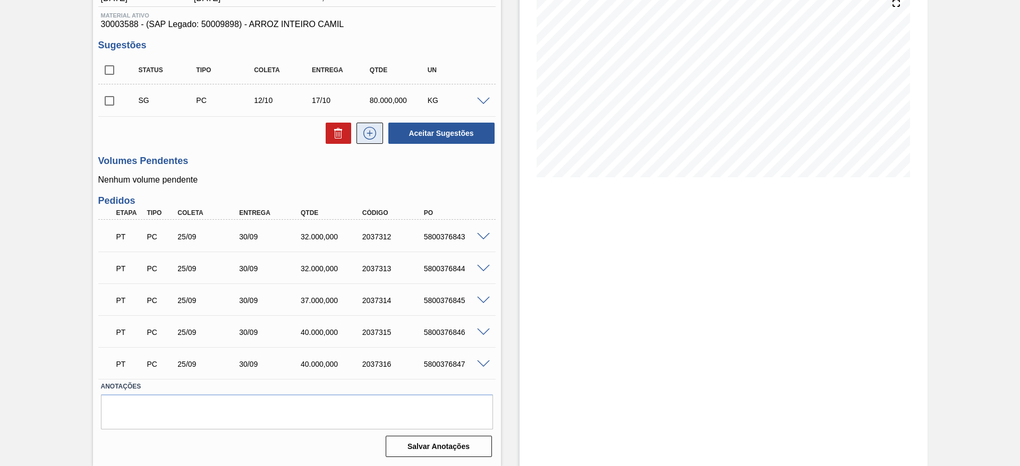
click at [365, 136] on icon at bounding box center [369, 133] width 17 height 13
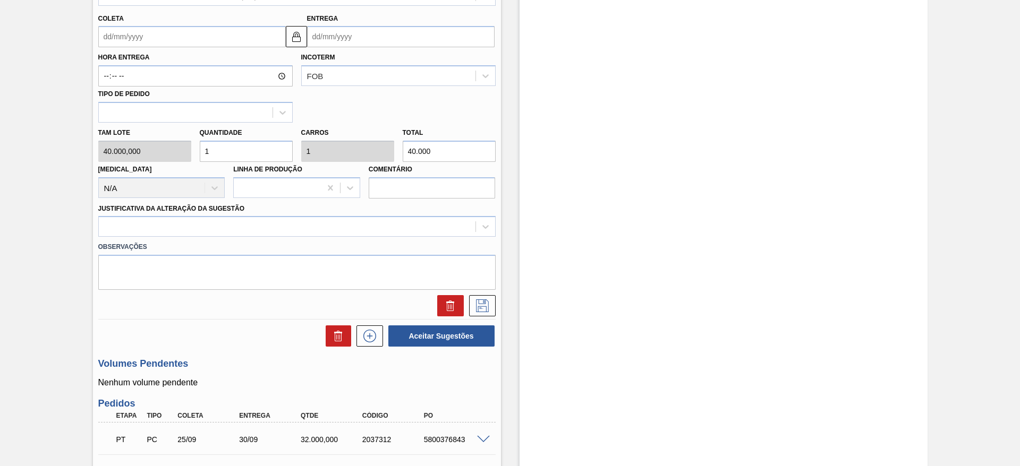
scroll to position [398, 0]
click at [173, 151] on div "[PERSON_NAME] 40.000,000 Quantidade 1 Carros 1 Total 40.000 [MEDICAL_DATA] N/A …" at bounding box center [297, 160] width 406 height 76
type input "5"
type input "200.000"
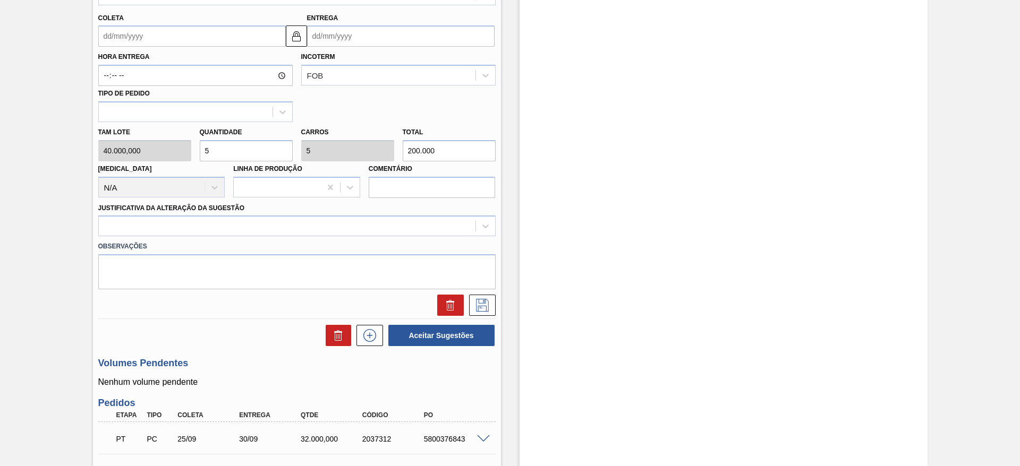
type input "5"
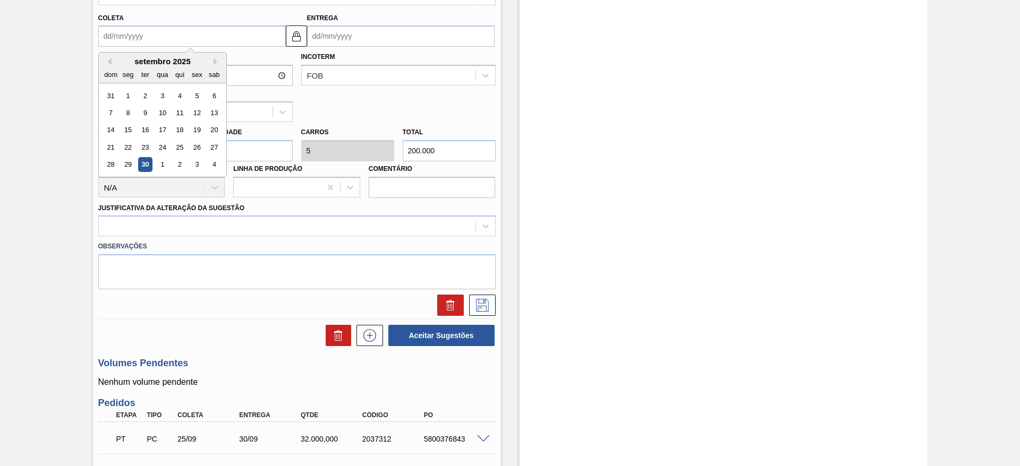
click at [110, 42] on input "Coleta" at bounding box center [191, 35] width 187 height 21
click at [200, 164] on div "3" at bounding box center [197, 165] width 14 height 14
type input "[DATE]"
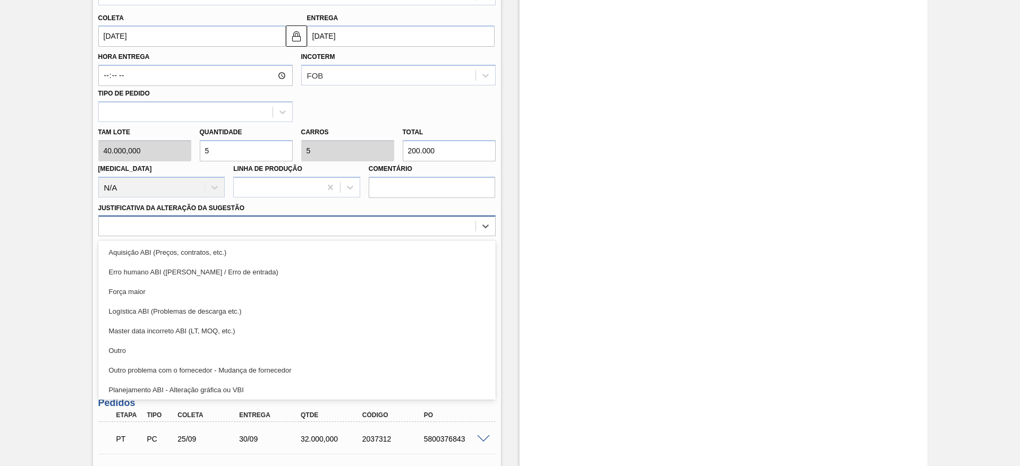
click at [357, 222] on div at bounding box center [287, 226] width 376 height 15
click at [355, 252] on div "Aquisição ABI (Preços, contratos, etc.)" at bounding box center [296, 253] width 397 height 20
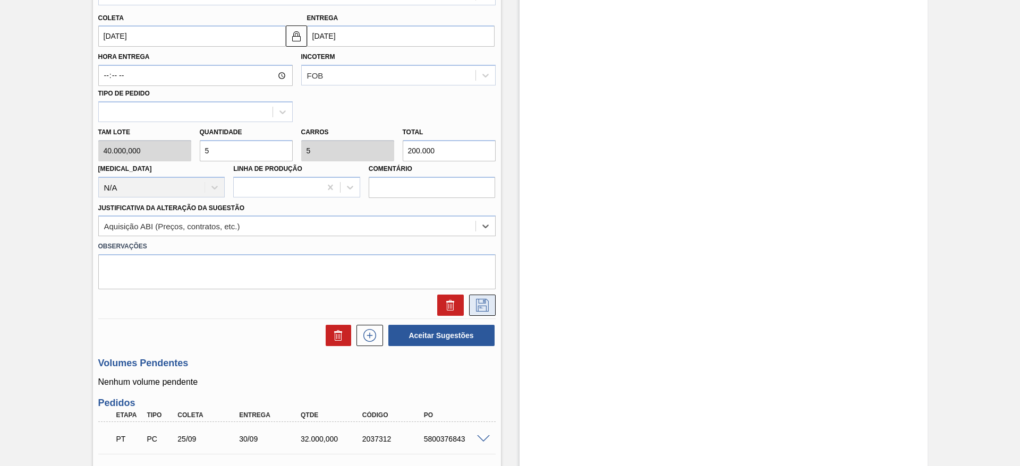
click at [477, 303] on icon at bounding box center [482, 305] width 13 height 13
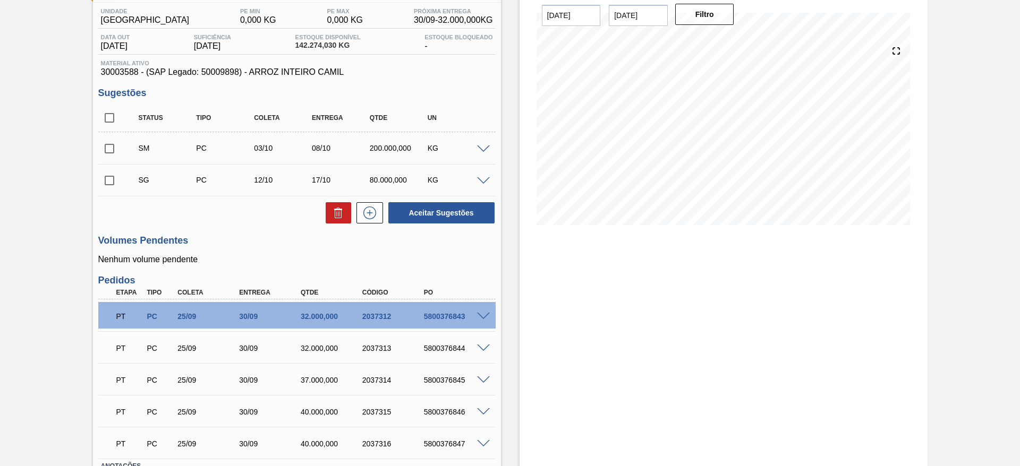
scroll to position [6, 0]
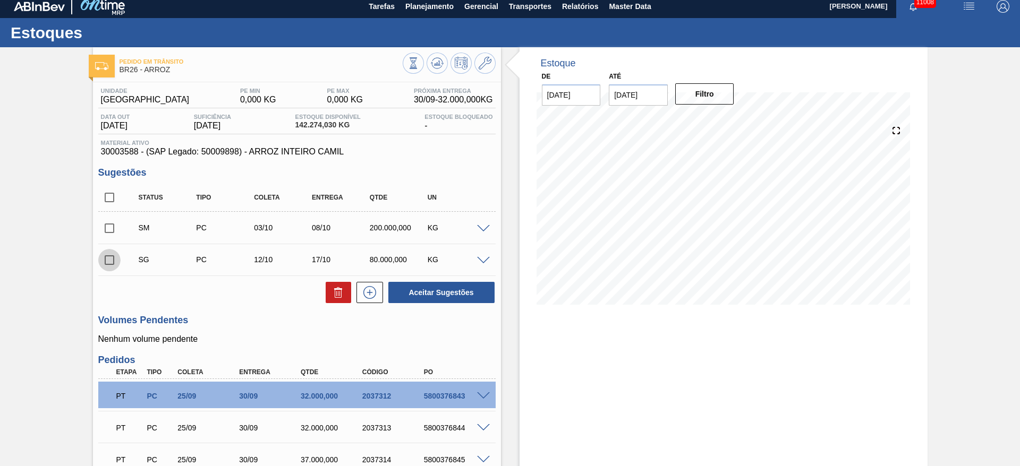
drag, startPoint x: 113, startPoint y: 255, endPoint x: 247, endPoint y: 284, distance: 137.9
click at [112, 255] on input "checkbox" at bounding box center [109, 260] width 22 height 22
click at [329, 290] on button at bounding box center [337, 292] width 25 height 21
checkbox input "false"
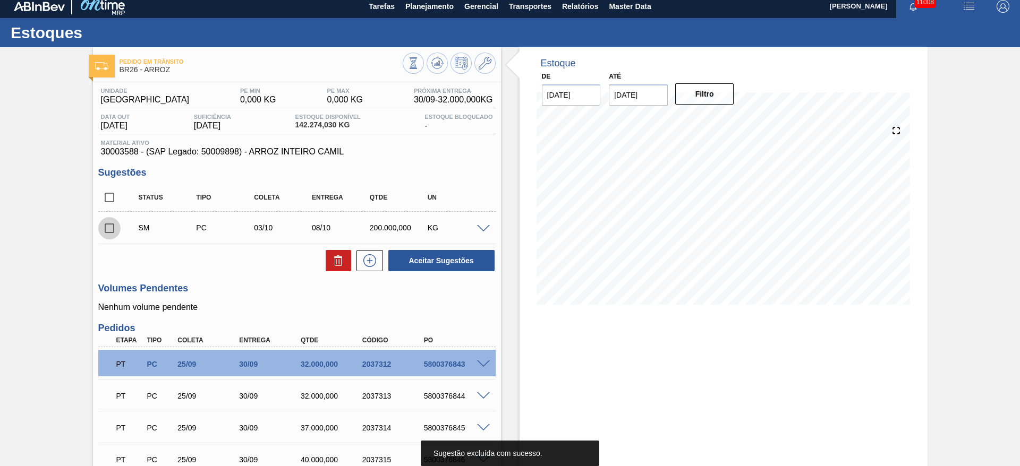
drag, startPoint x: 106, startPoint y: 230, endPoint x: 246, endPoint y: 249, distance: 141.9
click at [106, 233] on input "checkbox" at bounding box center [109, 228] width 22 height 22
checkbox input "true"
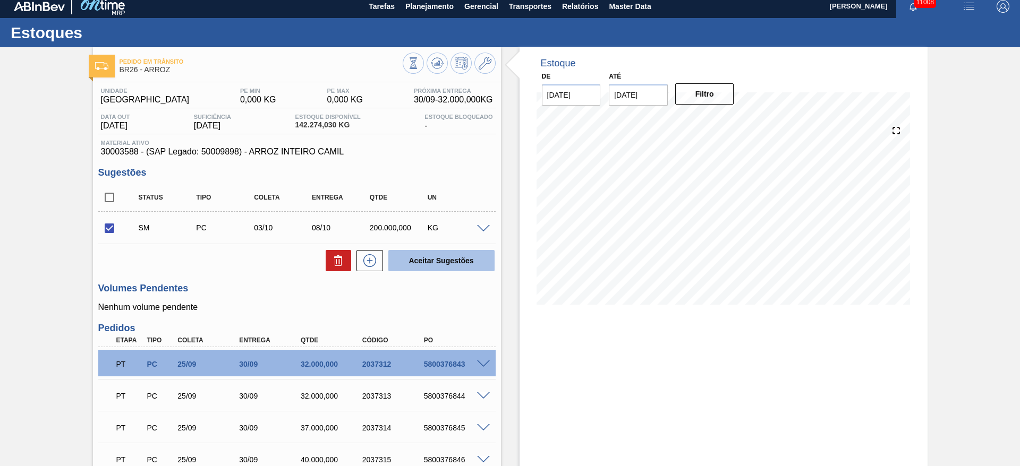
click at [448, 270] on button "Aceitar Sugestões" at bounding box center [441, 260] width 106 height 21
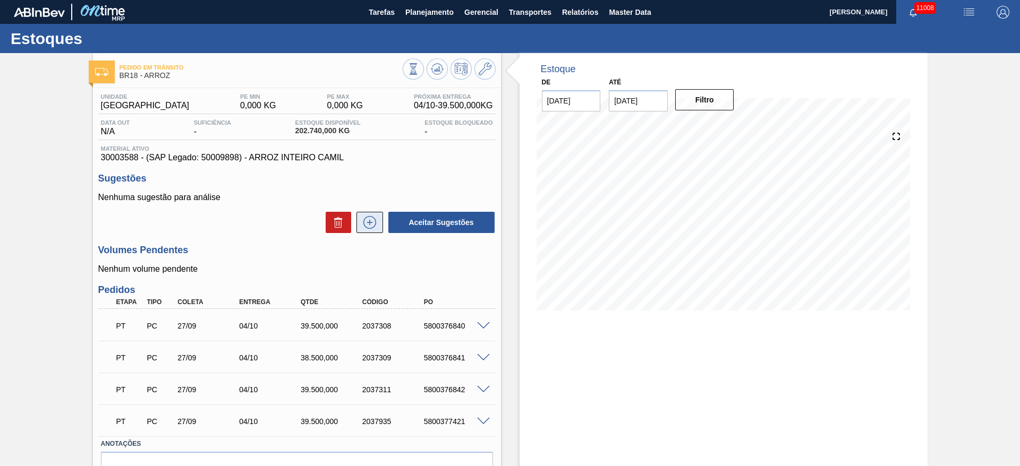
click at [378, 223] on button at bounding box center [369, 222] width 27 height 21
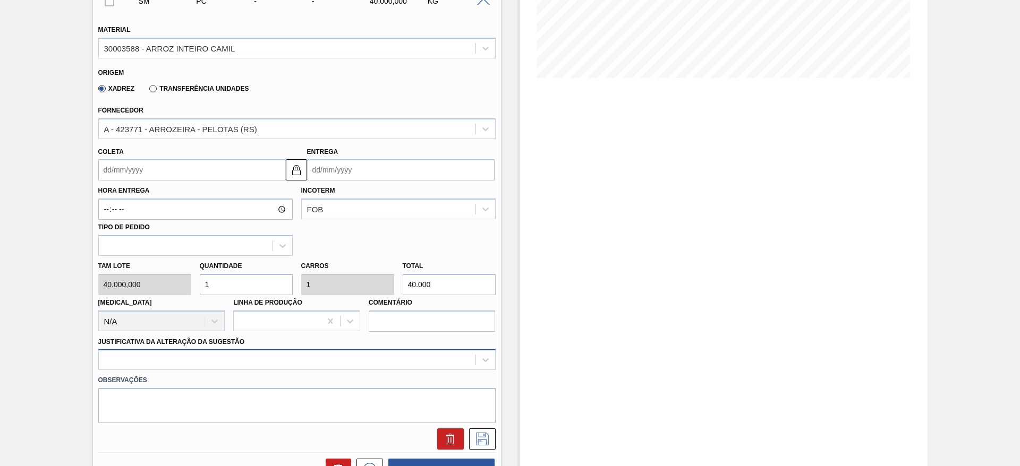
scroll to position [239, 0]
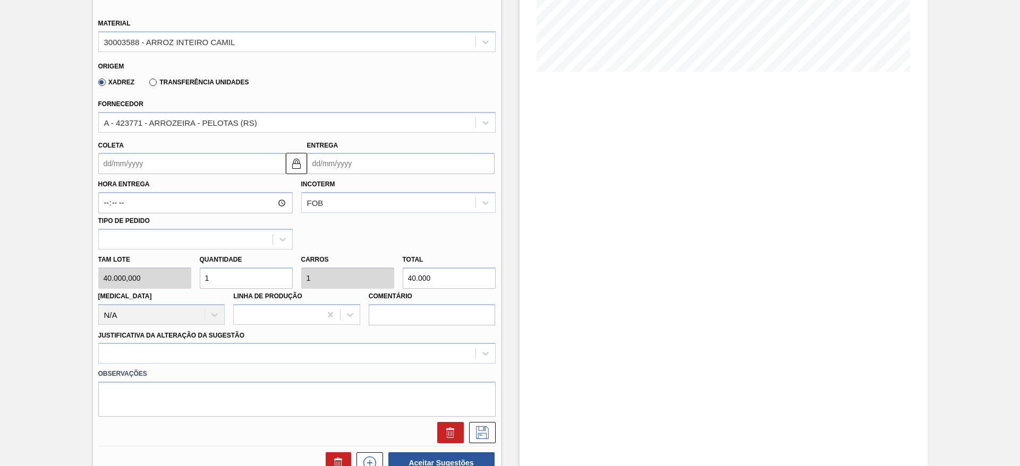
click at [114, 270] on div "[PERSON_NAME] 40.000,000 Quantidade 1 Carros 1 Total 40.000 [MEDICAL_DATA] N/A …" at bounding box center [297, 288] width 406 height 76
type input "4"
type input "160.000"
type input "4"
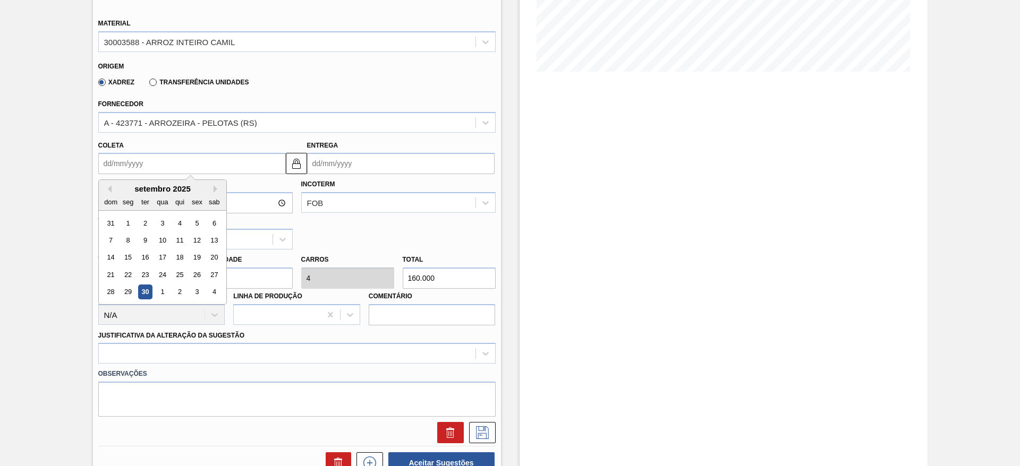
click at [111, 163] on input "Coleta" at bounding box center [191, 163] width 187 height 21
click at [200, 289] on div "3" at bounding box center [197, 292] width 14 height 14
type input "[DATE]"
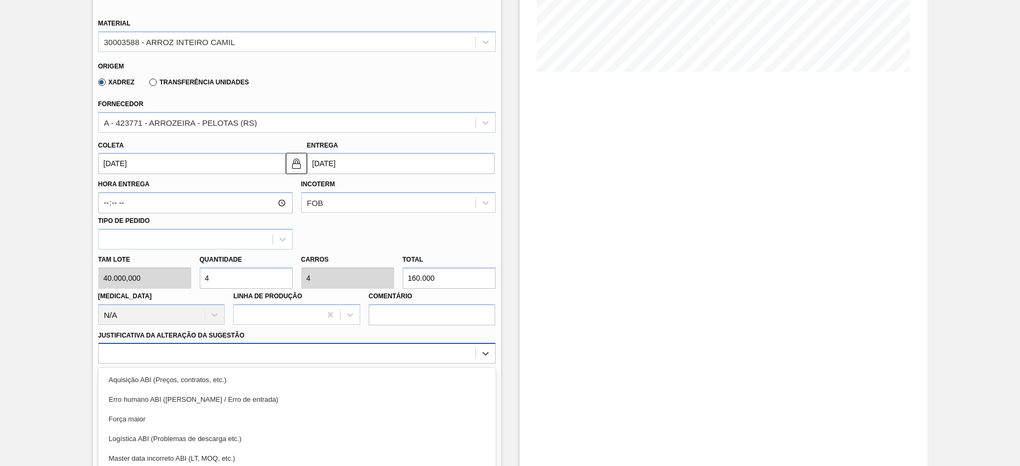
click at [378, 354] on div "option Força maior focused, 3 of 18. 18 results available. Use Up and Down to c…" at bounding box center [296, 353] width 397 height 21
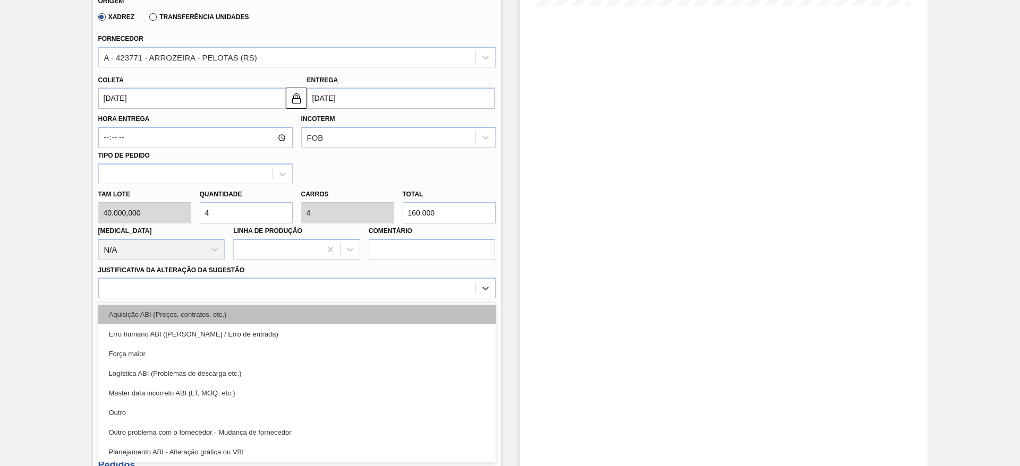
click at [378, 314] on div "Aquisição ABI (Preços, contratos, etc.)" at bounding box center [296, 315] width 397 height 20
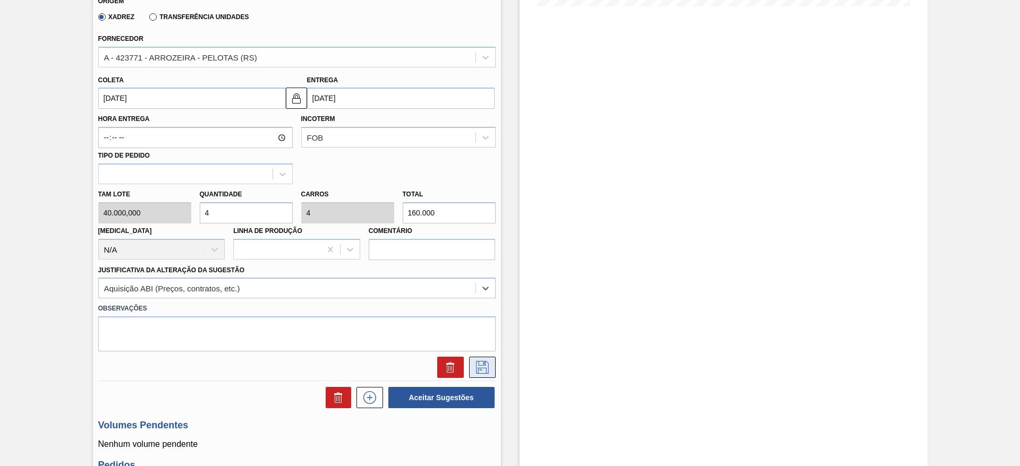
click at [483, 367] on icon at bounding box center [482, 367] width 17 height 13
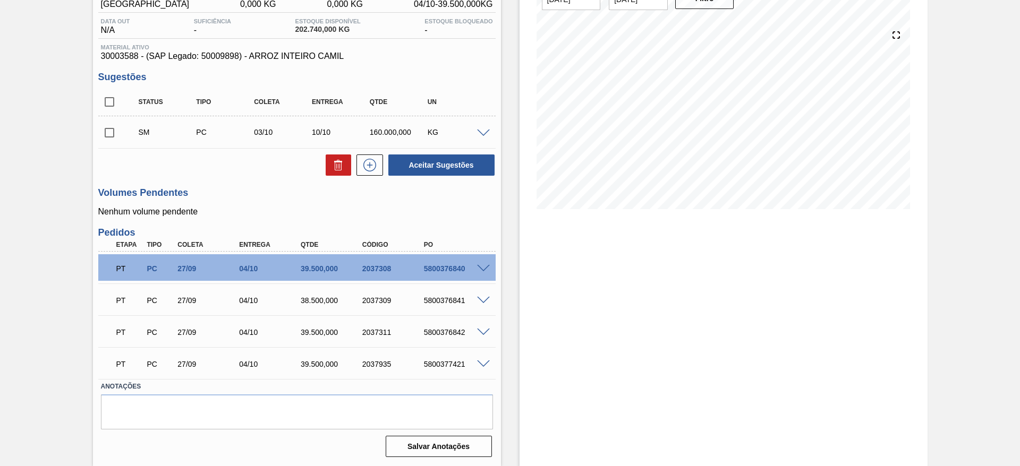
scroll to position [22, 0]
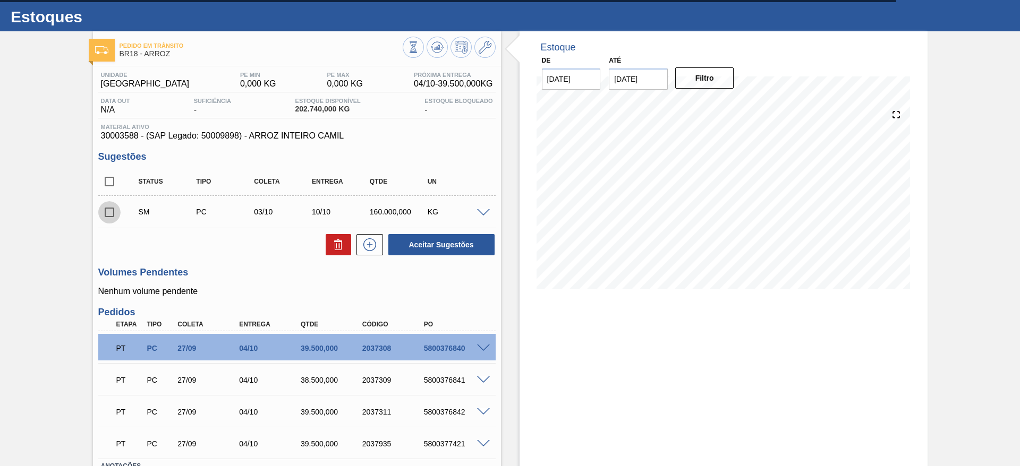
click at [119, 208] on input "checkbox" at bounding box center [109, 212] width 22 height 22
click at [412, 242] on button "Aceitar Sugestões" at bounding box center [441, 244] width 106 height 21
checkbox input "false"
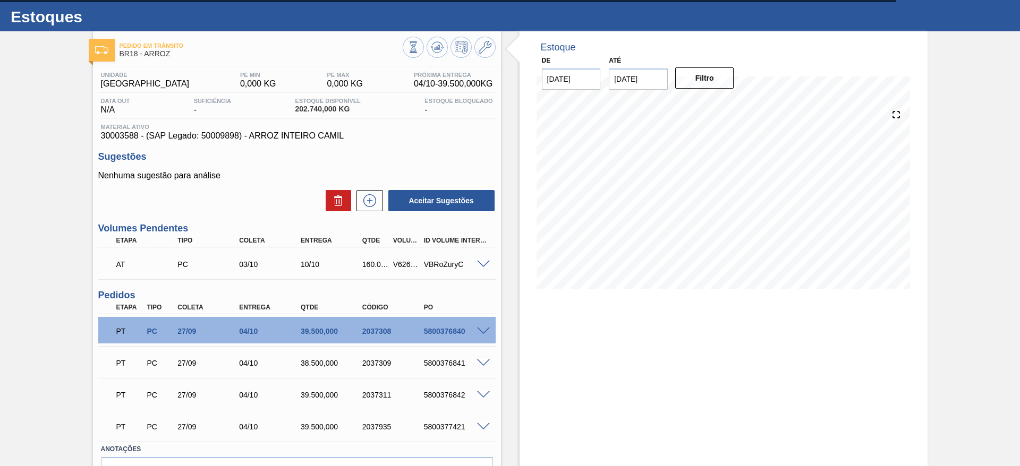
scroll to position [0, 0]
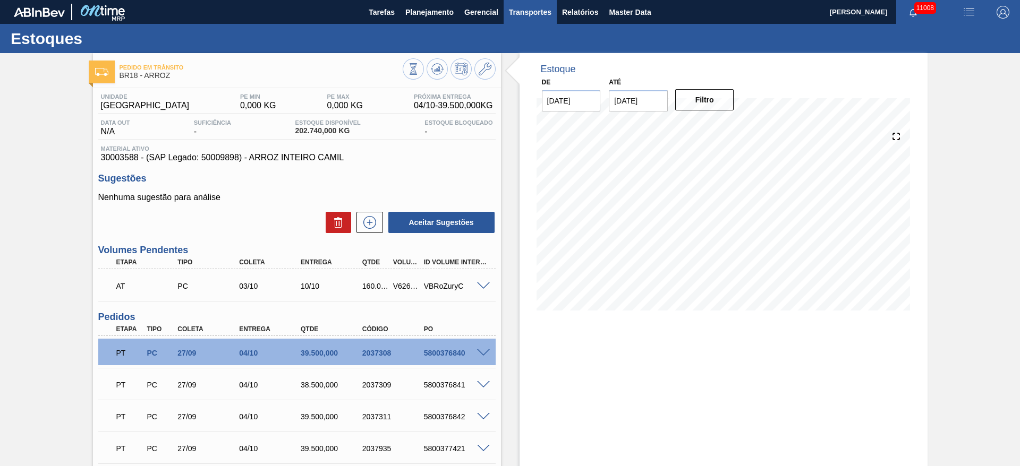
click at [519, 15] on span "Transportes" at bounding box center [530, 12] width 42 height 13
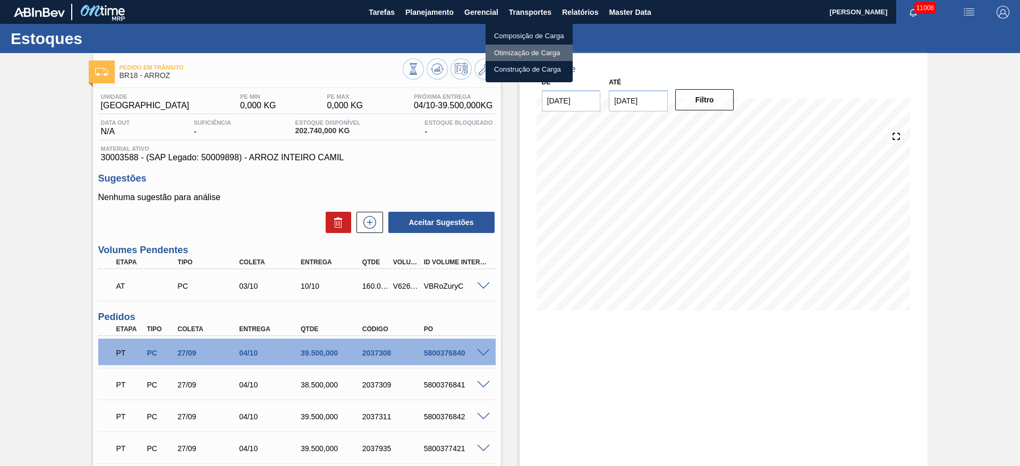
click at [509, 49] on li "Otimização de Carga" at bounding box center [528, 53] width 87 height 17
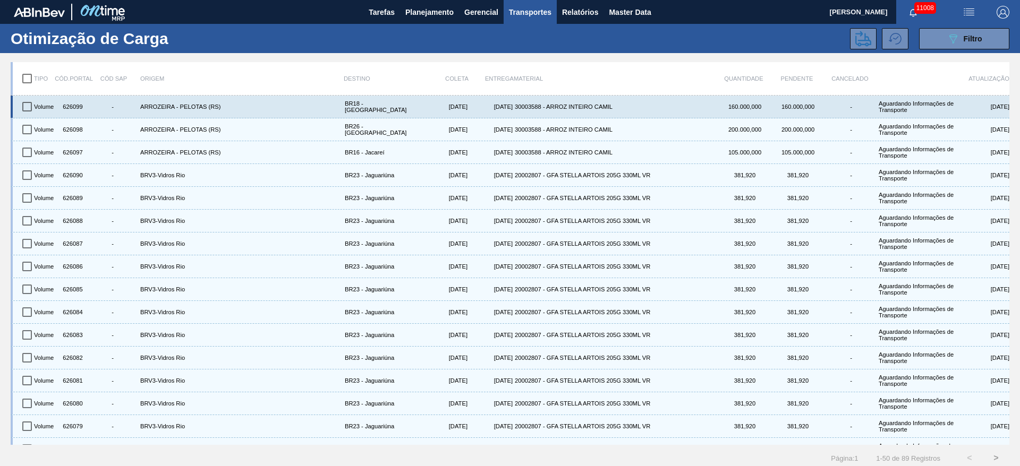
click at [33, 105] on input "checkbox" at bounding box center [27, 107] width 22 height 22
checkbox input "true"
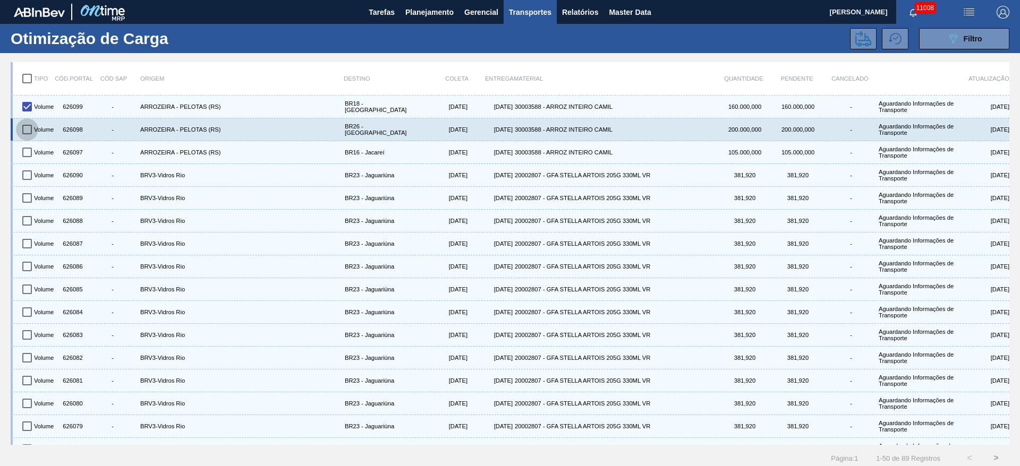
click at [26, 132] on input "checkbox" at bounding box center [27, 129] width 22 height 22
checkbox input "true"
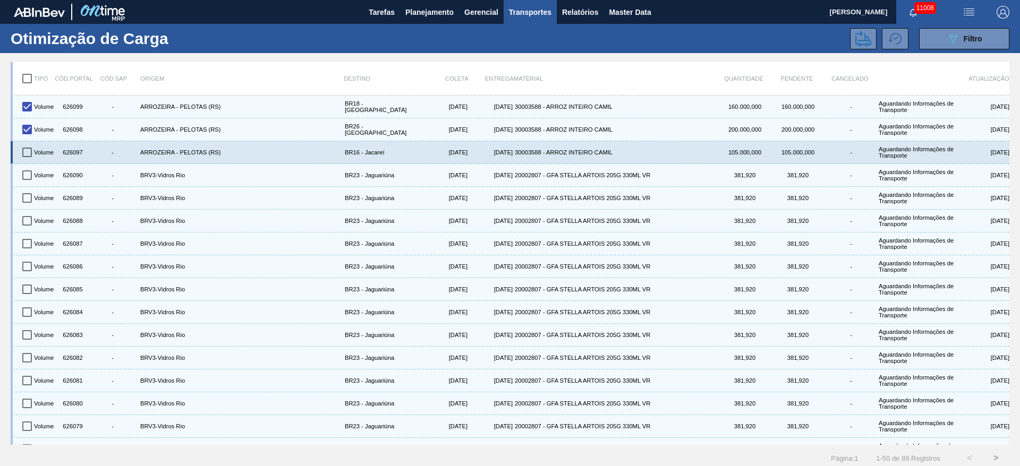
click at [25, 149] on input "checkbox" at bounding box center [27, 152] width 22 height 22
checkbox input "true"
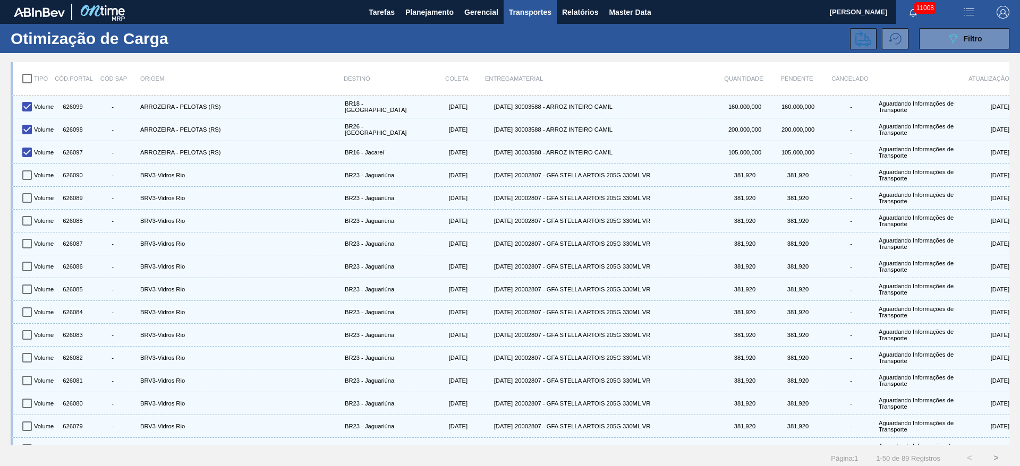
click at [861, 30] on button at bounding box center [863, 38] width 27 height 21
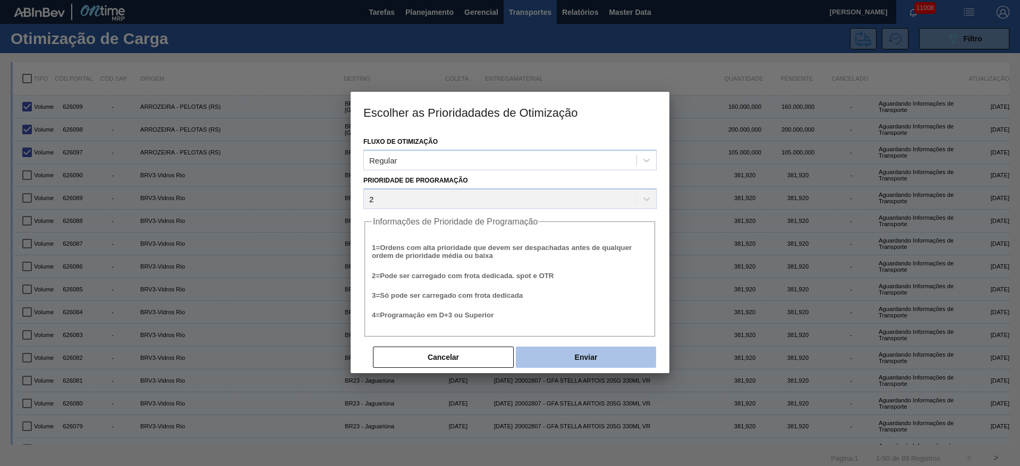
click at [554, 352] on button "Enviar" at bounding box center [586, 357] width 140 height 21
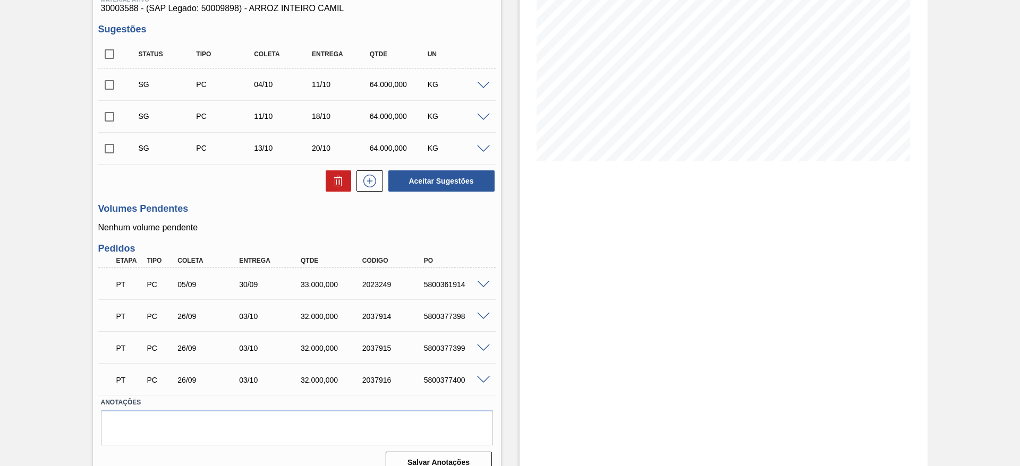
scroll to position [159, 0]
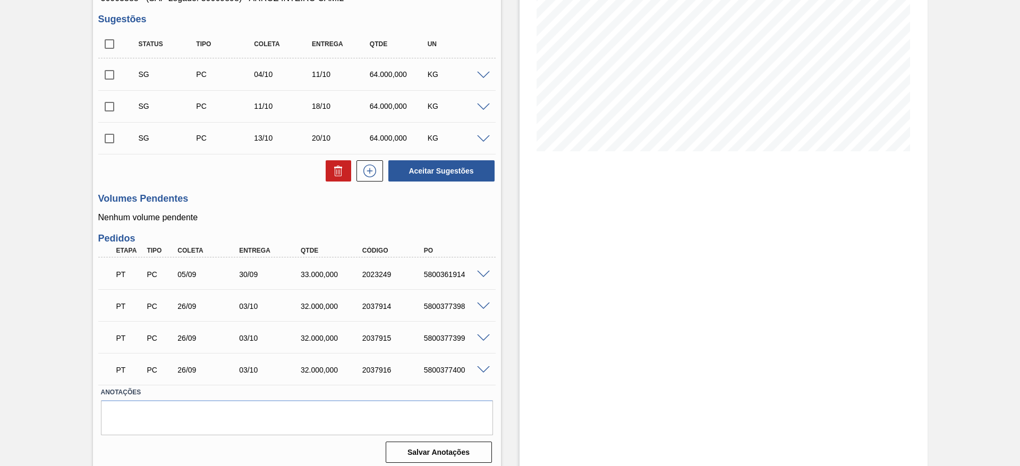
click at [484, 272] on span at bounding box center [483, 275] width 13 height 8
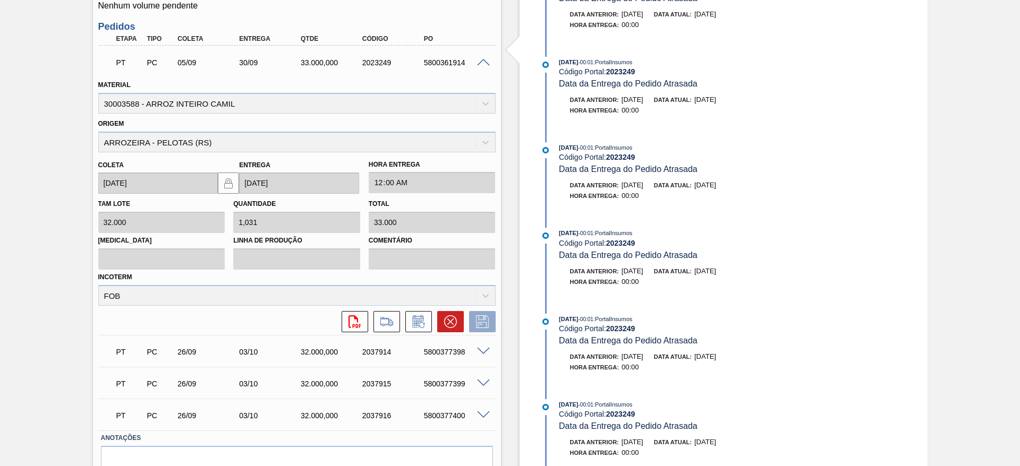
scroll to position [104, 0]
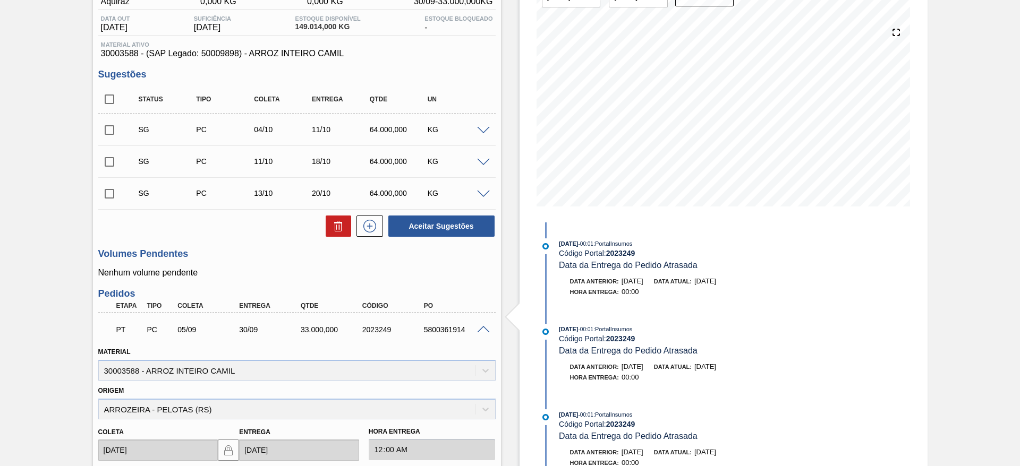
click at [479, 133] on span at bounding box center [483, 131] width 13 height 8
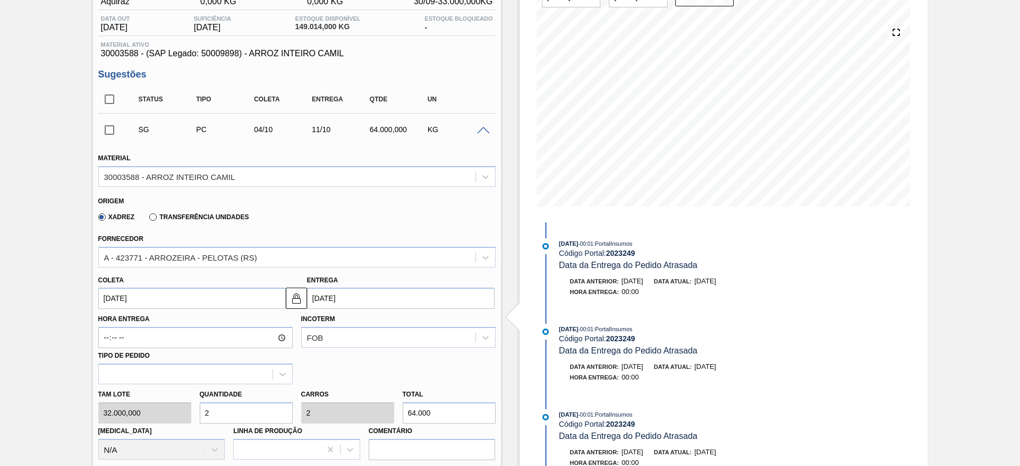
click at [189, 413] on div "Tam lote 32.000,000 Quantidade 2 Carros 2 Total 64.000 Doca N/A Linha de Produç…" at bounding box center [297, 422] width 406 height 76
type input "1"
type input "32.000"
type input "1"
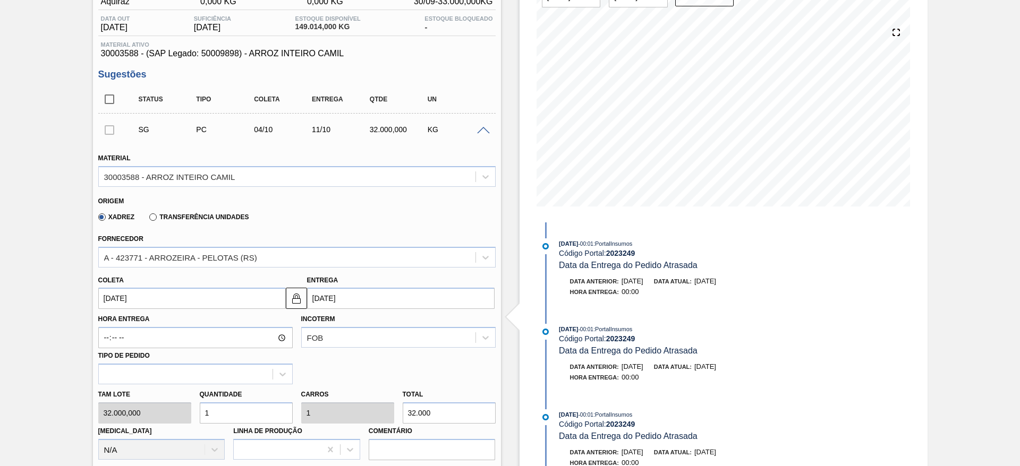
click at [126, 310] on div "Hora Entrega Incoterm FOB Tipo de pedido" at bounding box center [297, 346] width 406 height 75
click at [125, 304] on input "[DATE]" at bounding box center [191, 298] width 187 height 21
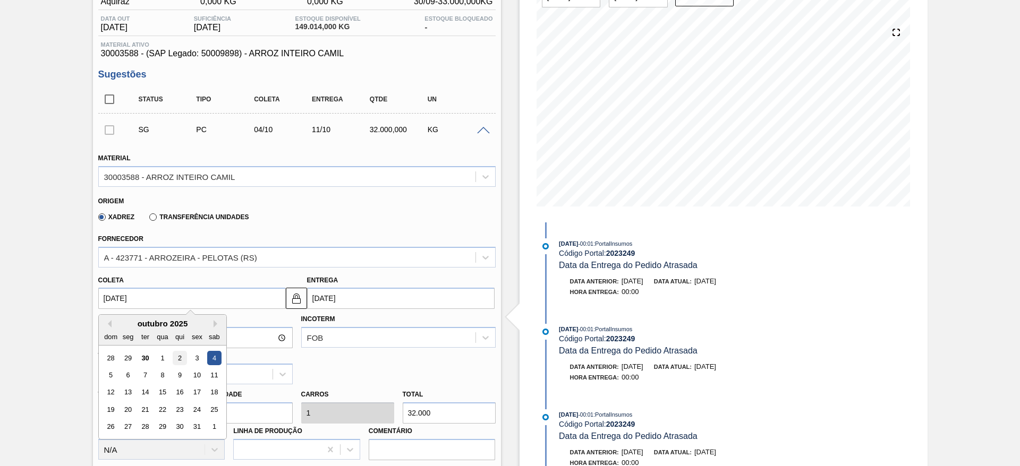
click at [183, 358] on div "2" at bounding box center [179, 358] width 14 height 14
type input "02/10/2025"
type input "09/10/2025"
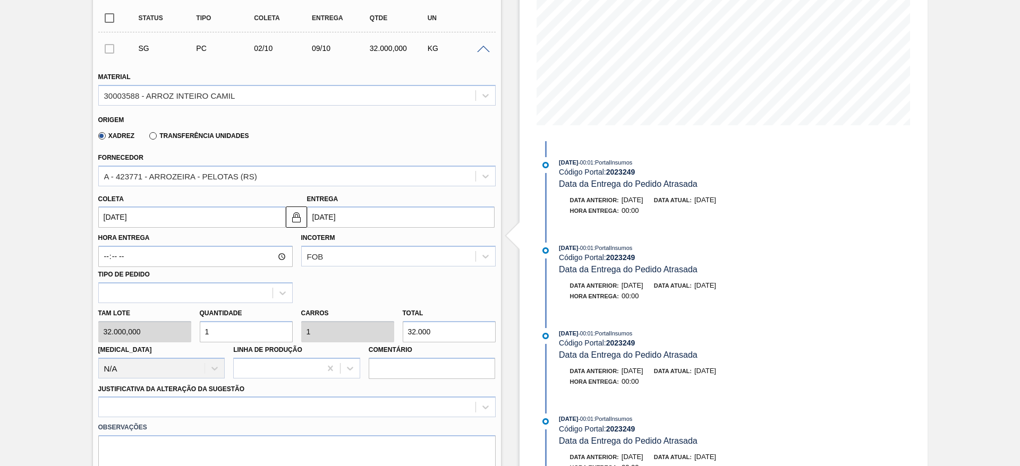
scroll to position [263, 0]
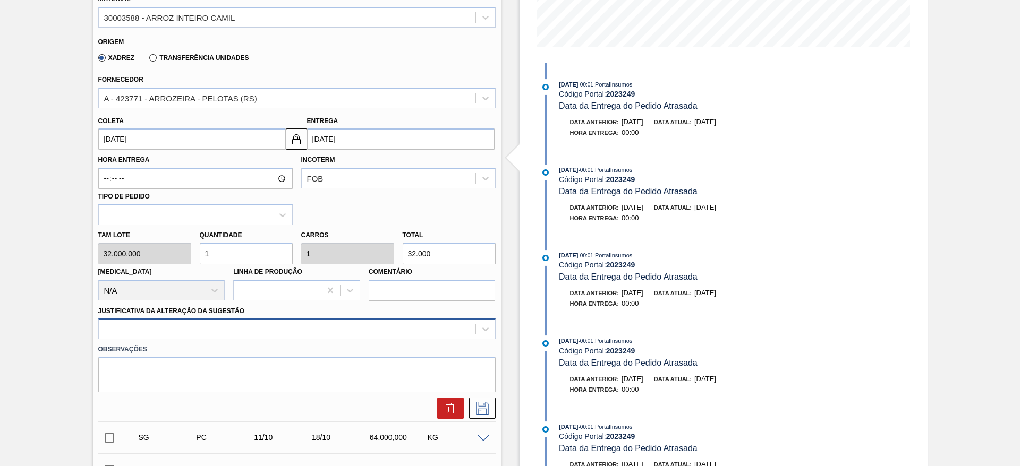
click at [417, 335] on div at bounding box center [296, 329] width 397 height 21
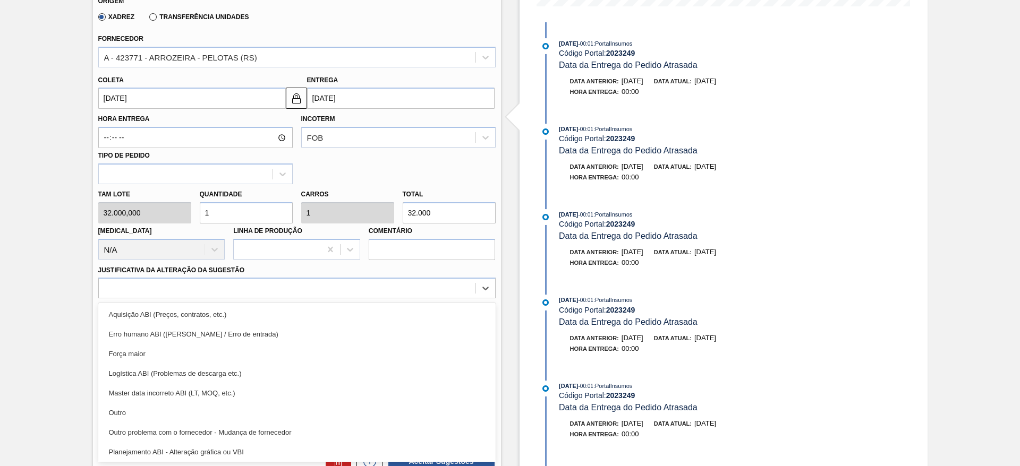
click at [419, 315] on div "Aquisição ABI (Preços, contratos, etc.)" at bounding box center [296, 315] width 397 height 20
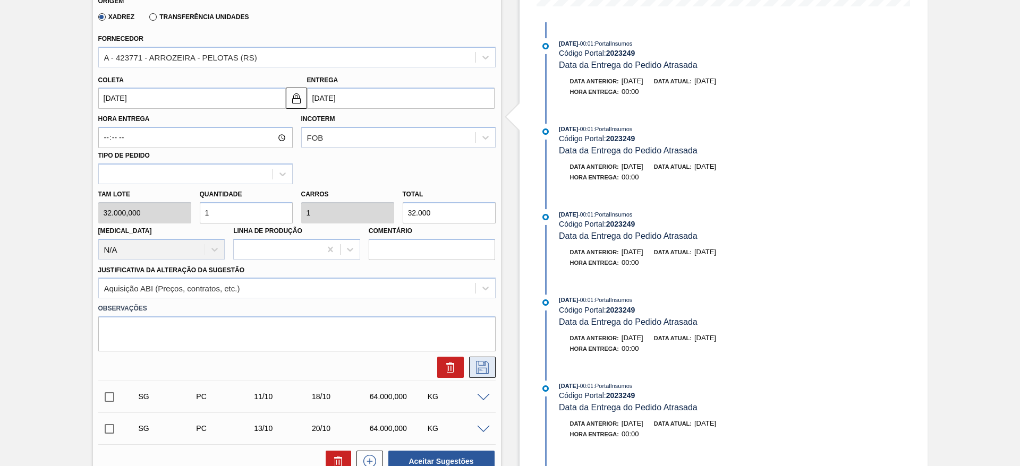
click at [486, 364] on icon at bounding box center [482, 367] width 17 height 13
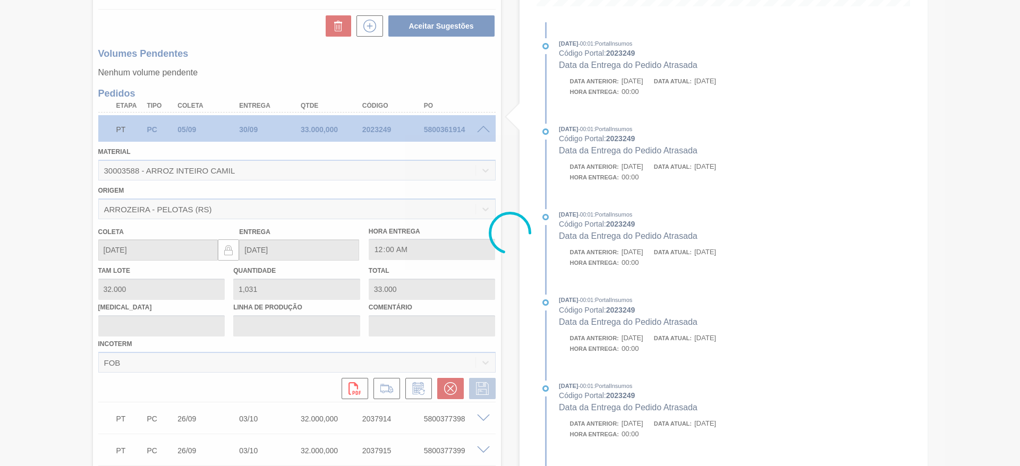
scroll to position [165, 0]
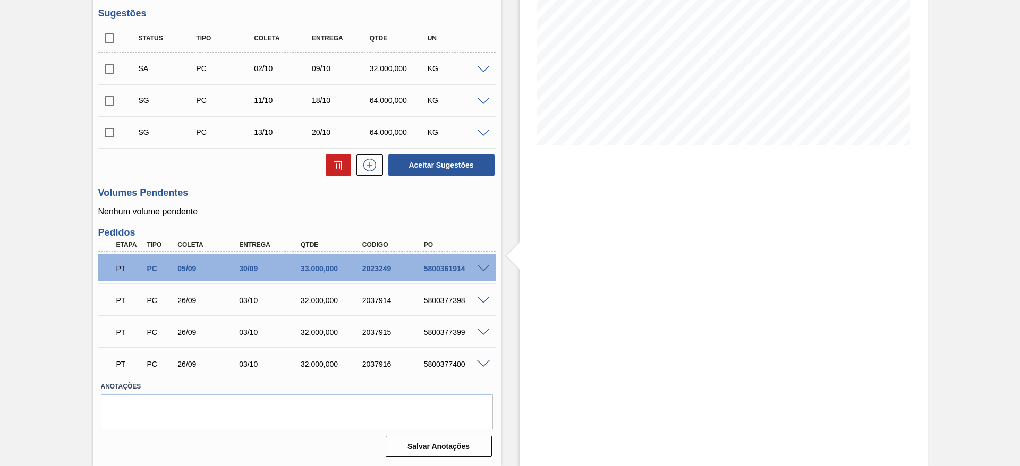
click at [488, 96] on div "KG" at bounding box center [457, 100] width 64 height 8
click at [478, 104] on div "KG" at bounding box center [457, 100] width 64 height 8
click at [484, 105] on div "SG PC 11/10 18/10 64.000,000 KG" at bounding box center [296, 100] width 397 height 27
click at [483, 101] on span at bounding box center [483, 102] width 13 height 8
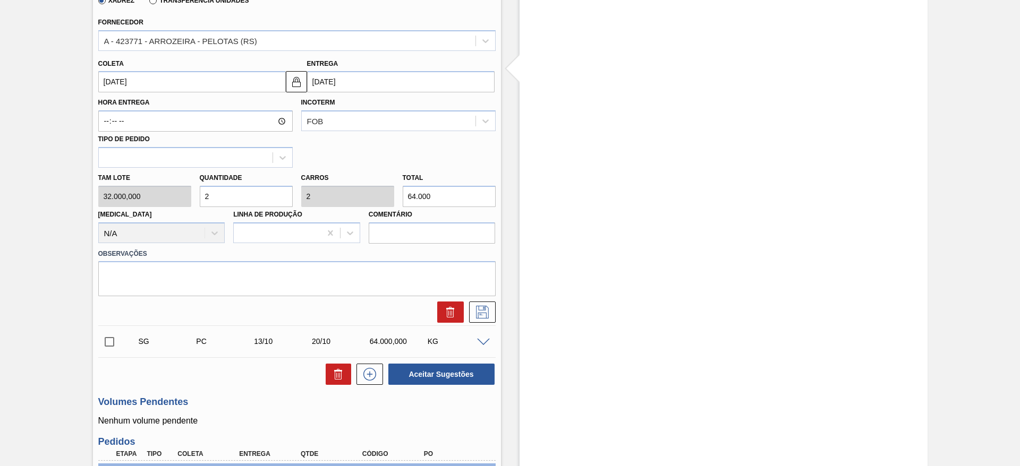
scroll to position [323, 0]
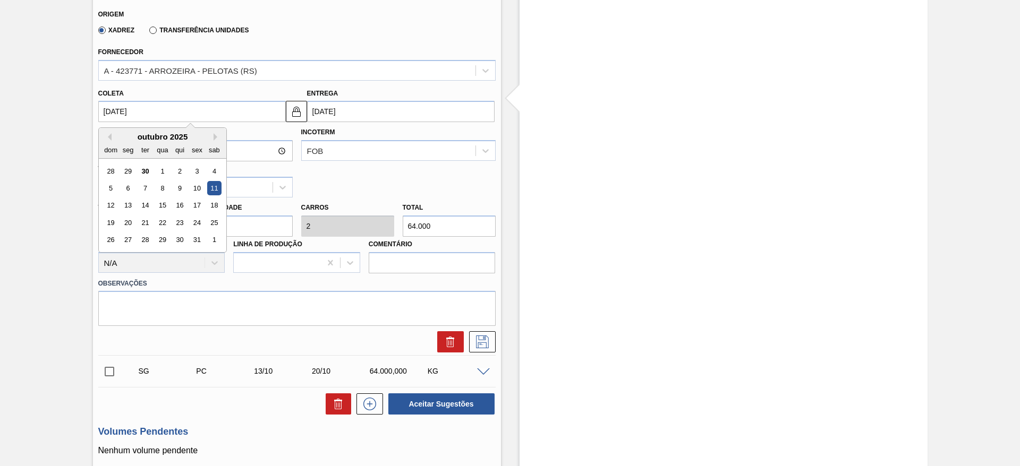
click at [122, 109] on input "11/10/2025" at bounding box center [191, 111] width 187 height 21
click at [210, 171] on div "4" at bounding box center [214, 171] width 14 height 14
type input "04/10/2025"
type input "11/10/2025"
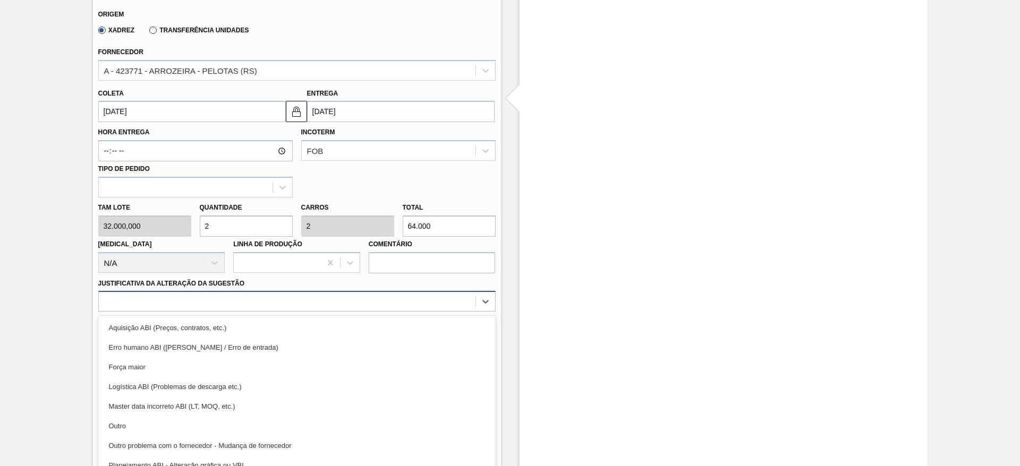
scroll to position [336, 0]
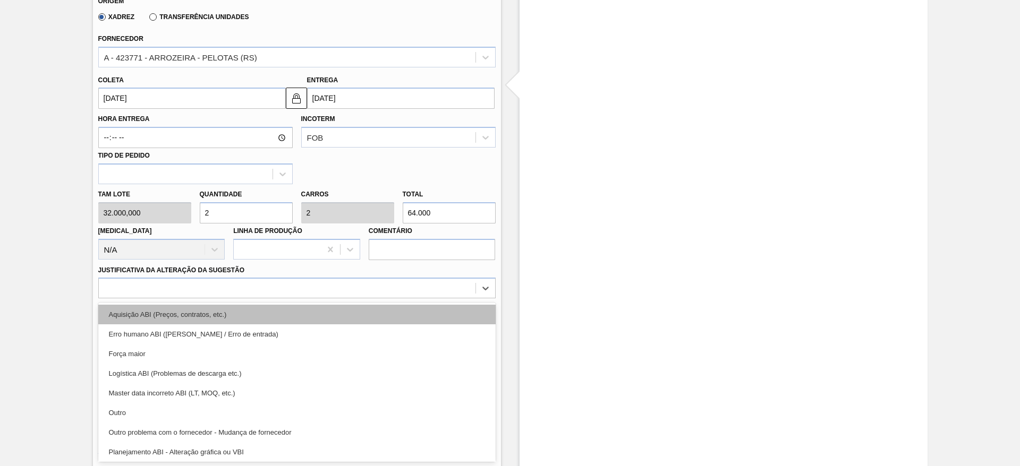
drag, startPoint x: 332, startPoint y: 292, endPoint x: 340, endPoint y: 320, distance: 29.2
click at [333, 294] on div at bounding box center [296, 288] width 397 height 21
click at [340, 320] on div "Aquisição ABI (Preços, contratos, etc.)" at bounding box center [296, 315] width 397 height 20
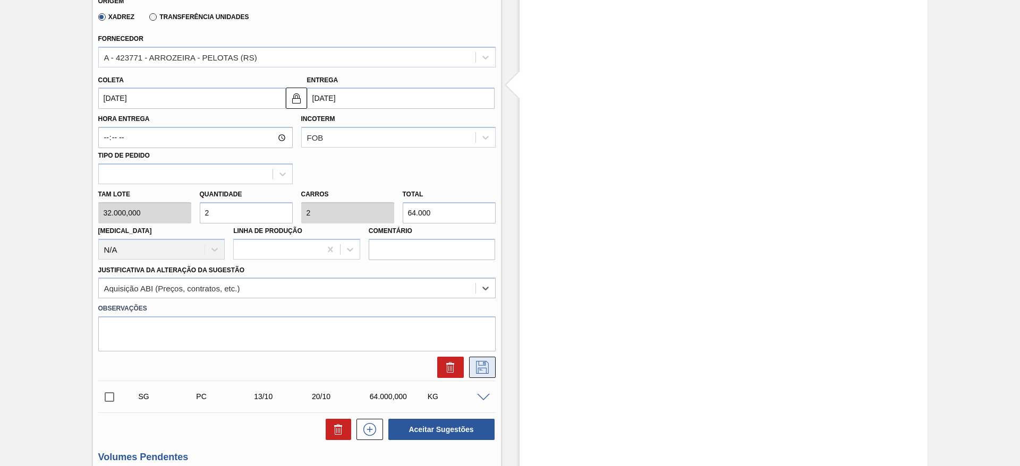
click at [482, 365] on icon at bounding box center [482, 367] width 17 height 13
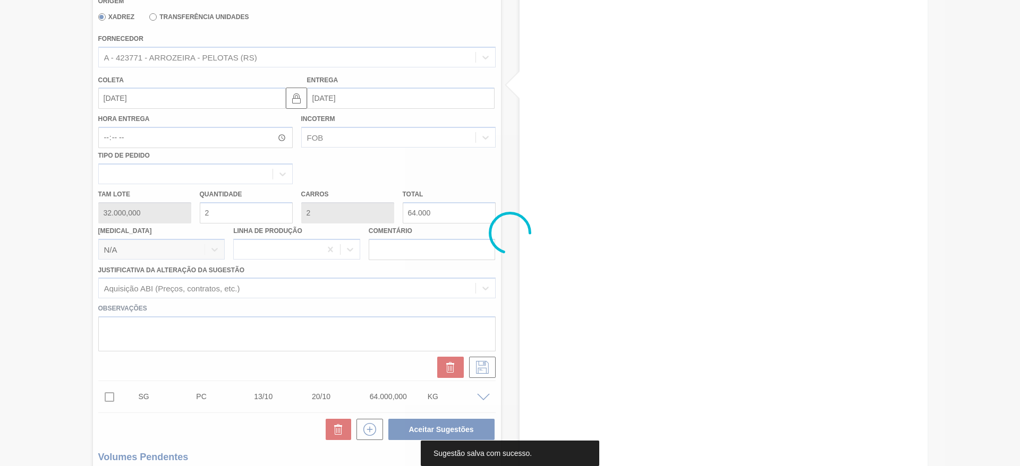
scroll to position [165, 0]
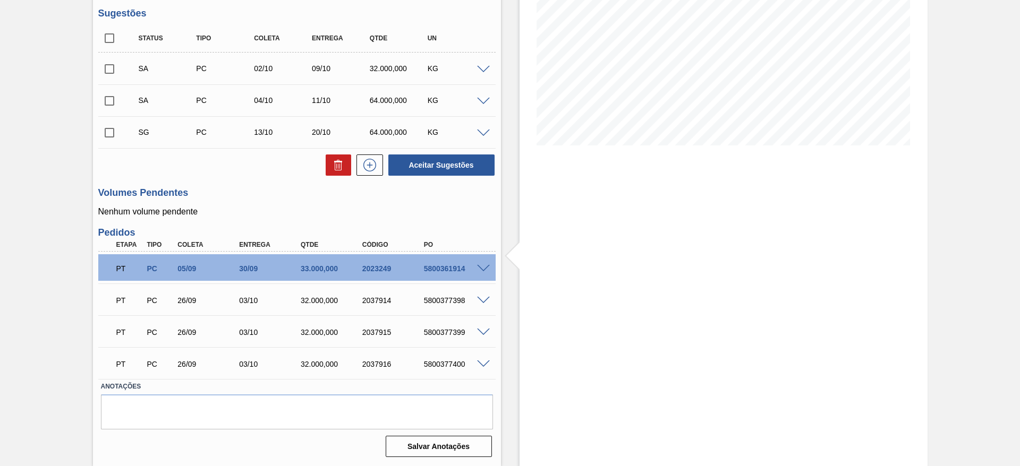
drag, startPoint x: 106, startPoint y: 64, endPoint x: 107, endPoint y: 91, distance: 26.6
click at [105, 67] on input "checkbox" at bounding box center [109, 69] width 22 height 22
checkbox input "true"
drag, startPoint x: 108, startPoint y: 95, endPoint x: 166, endPoint y: 115, distance: 61.8
click at [108, 96] on input "checkbox" at bounding box center [109, 101] width 22 height 22
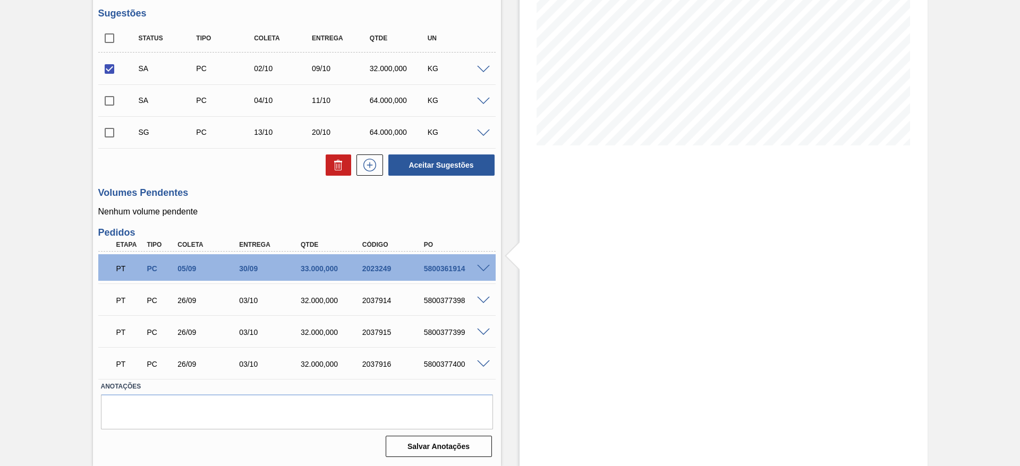
checkbox input "true"
click at [413, 164] on button "Aceitar Sugestões" at bounding box center [441, 165] width 106 height 21
checkbox input "false"
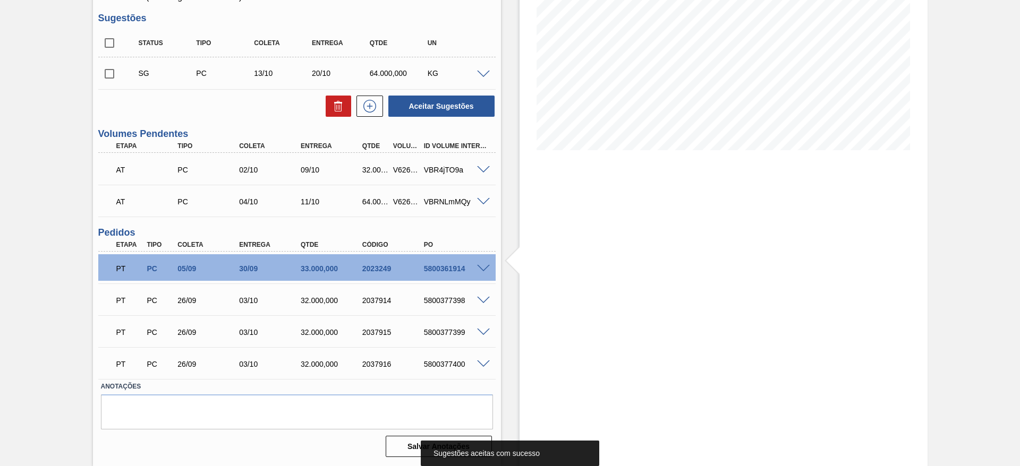
scroll to position [160, 0]
click at [481, 267] on span at bounding box center [483, 269] width 13 height 8
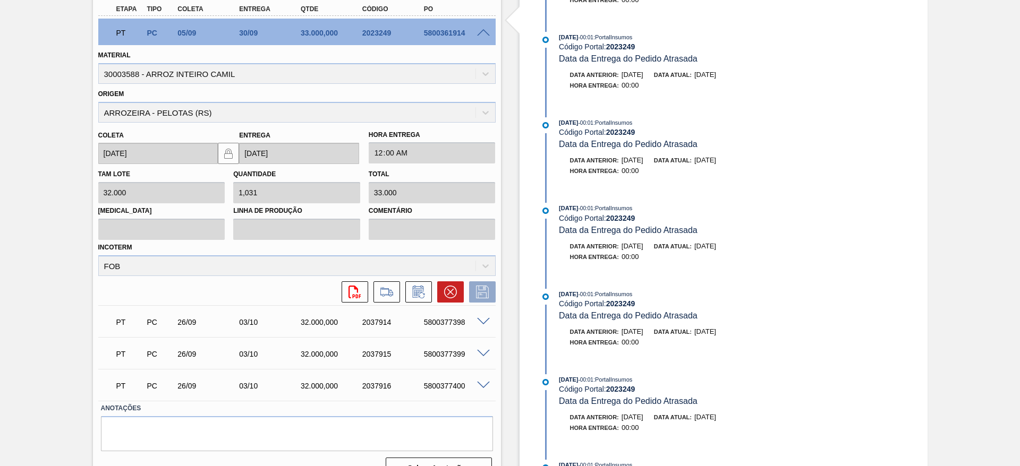
scroll to position [399, 0]
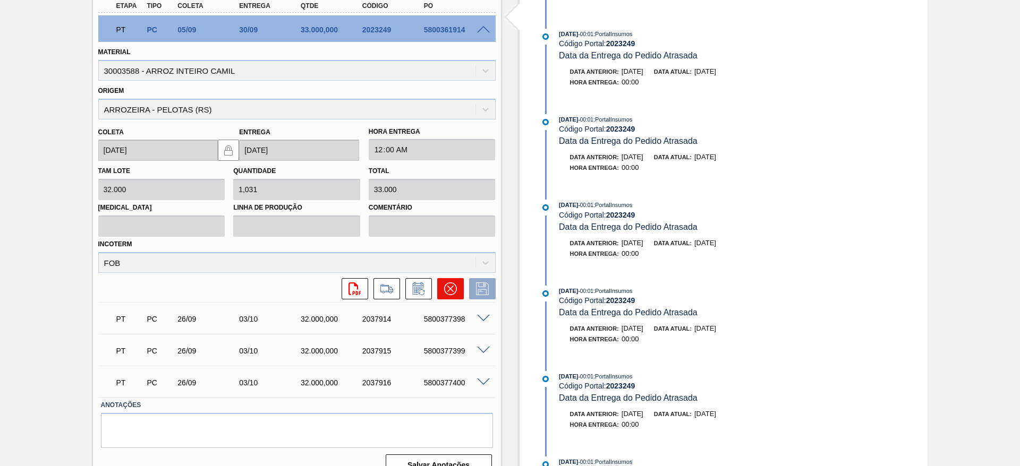
click at [453, 289] on icon at bounding box center [450, 288] width 13 height 13
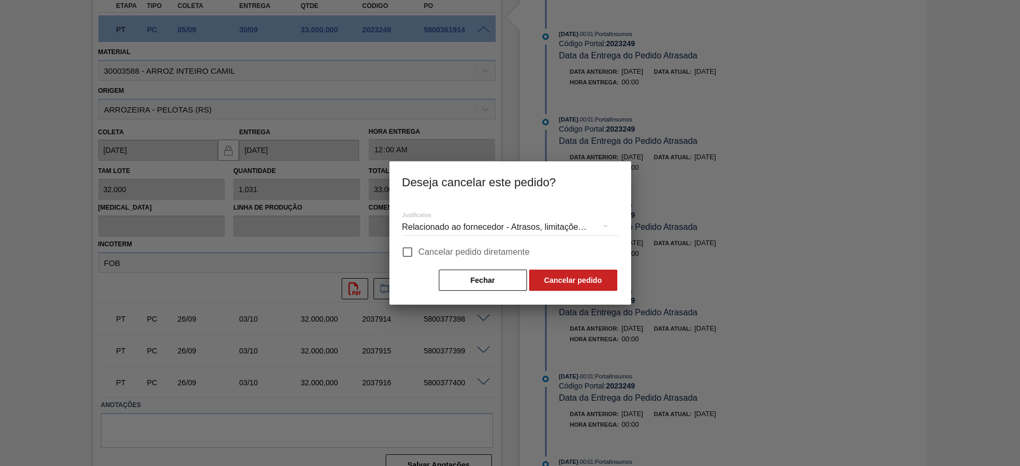
click at [464, 250] on span "Cancelar pedido diretamente" at bounding box center [474, 252] width 112 height 13
click at [418, 250] on input "Cancelar pedido diretamente" at bounding box center [407, 252] width 22 height 22
checkbox input "true"
click at [553, 275] on button "Cancelar pedido" at bounding box center [573, 280] width 88 height 21
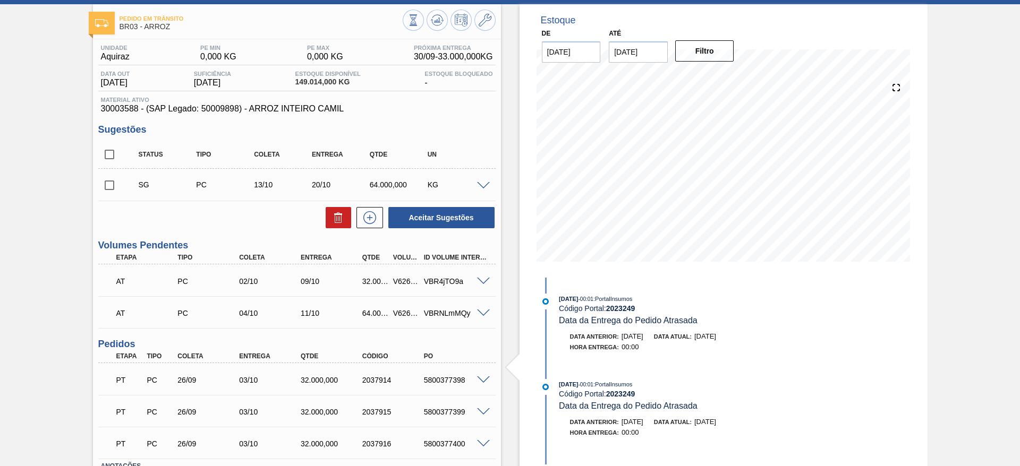
scroll to position [0, 0]
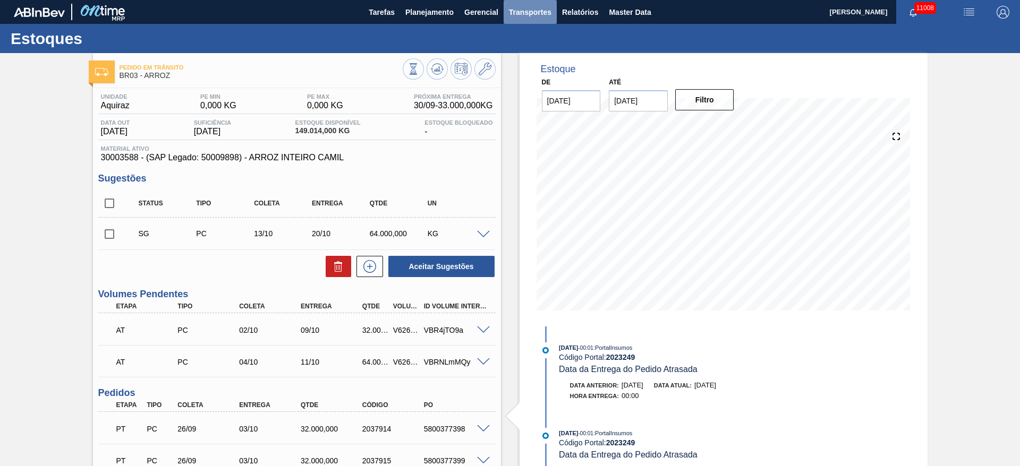
click at [529, 8] on span "Transportes" at bounding box center [530, 12] width 42 height 13
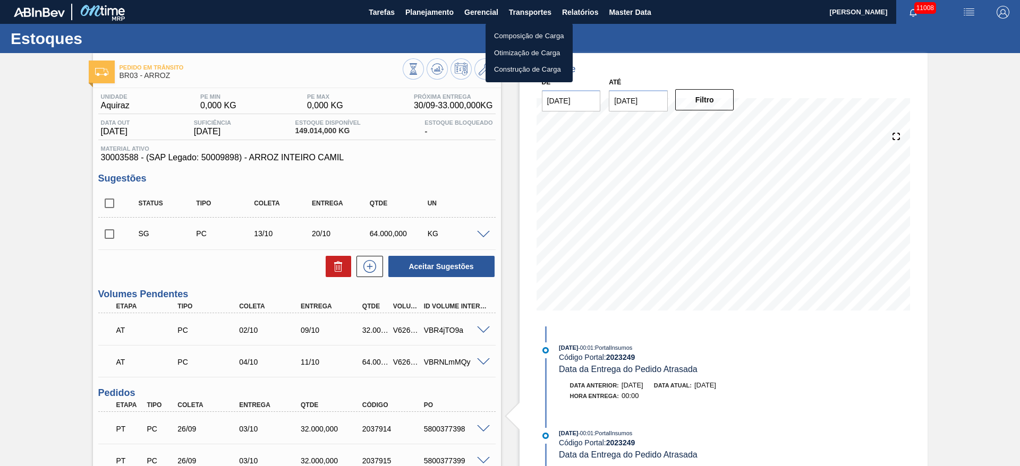
drag, startPoint x: 534, startPoint y: 48, endPoint x: 545, endPoint y: 116, distance: 68.9
click at [534, 49] on li "Otimização de Carga" at bounding box center [528, 53] width 87 height 17
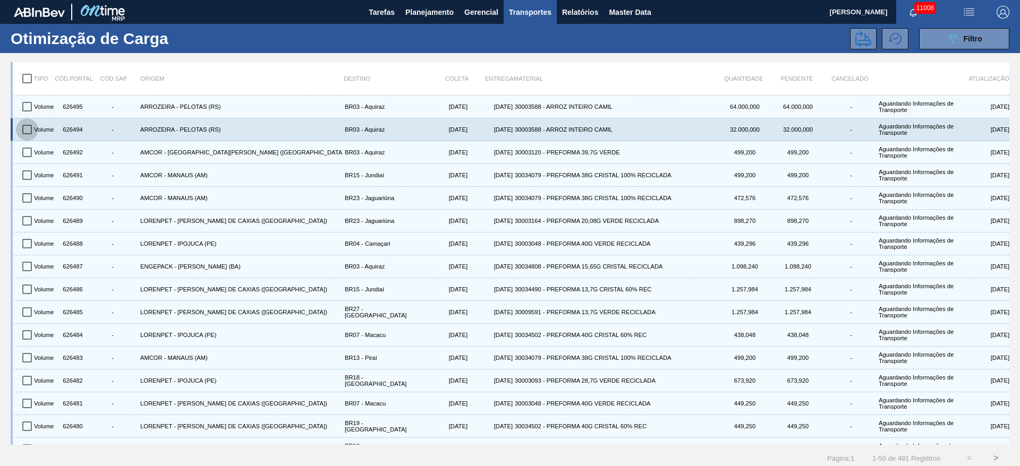
click at [37, 130] on input "checkbox" at bounding box center [27, 129] width 22 height 22
checkbox input "true"
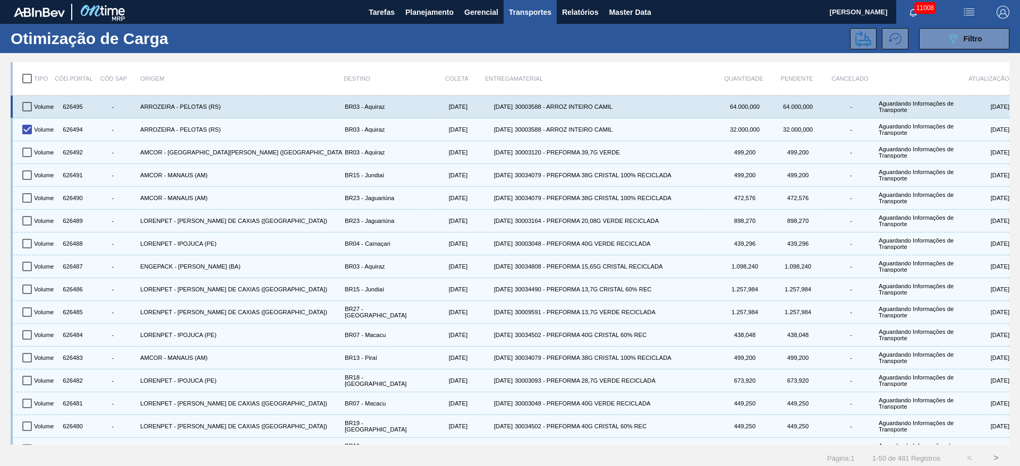
click at [30, 107] on input "checkbox" at bounding box center [27, 107] width 22 height 22
checkbox input "true"
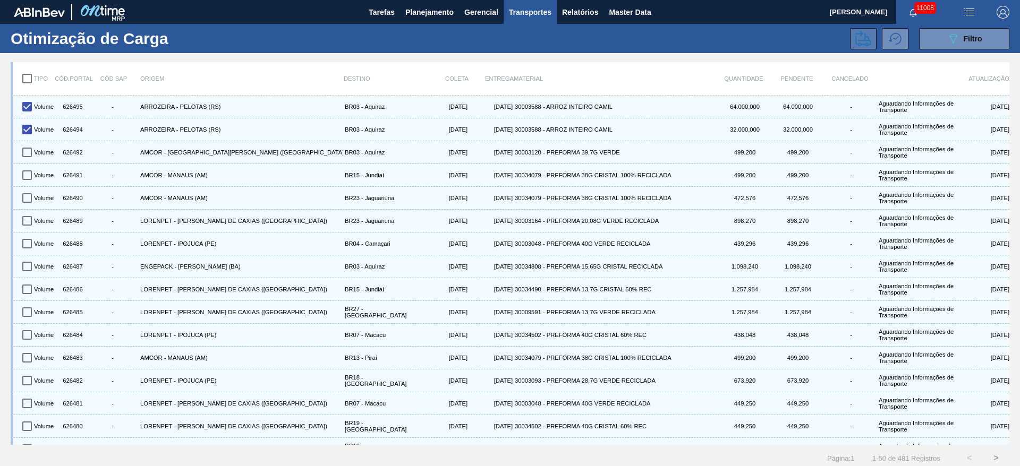
click at [855, 28] on button at bounding box center [863, 38] width 27 height 21
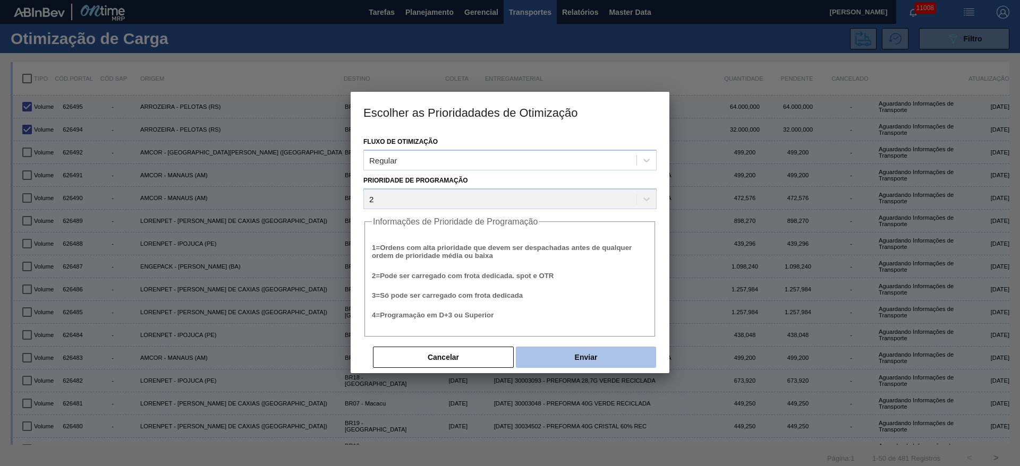
click at [594, 347] on button "Enviar" at bounding box center [586, 357] width 140 height 21
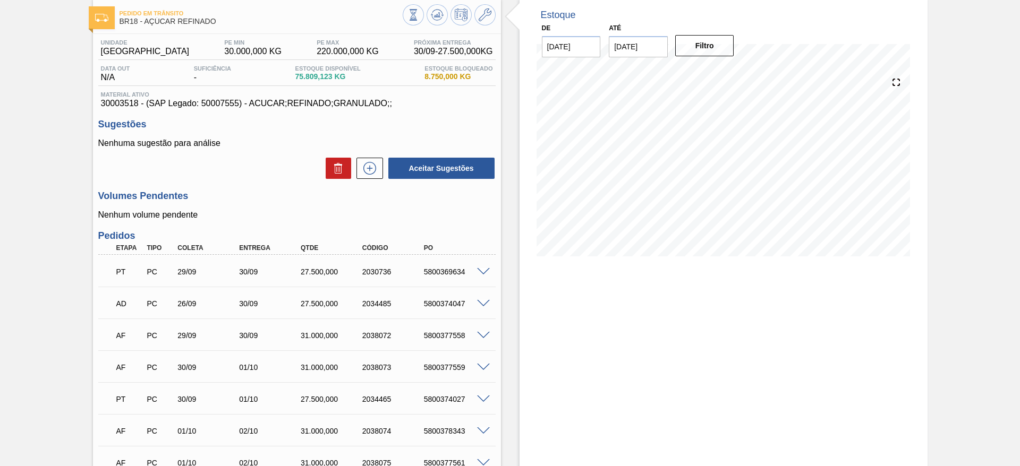
scroll to position [80, 0]
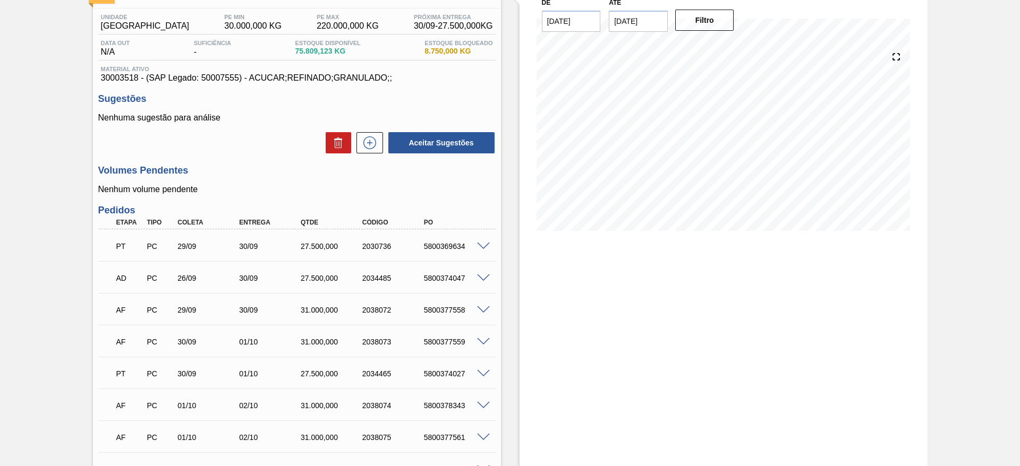
click at [480, 279] on span at bounding box center [483, 279] width 13 height 8
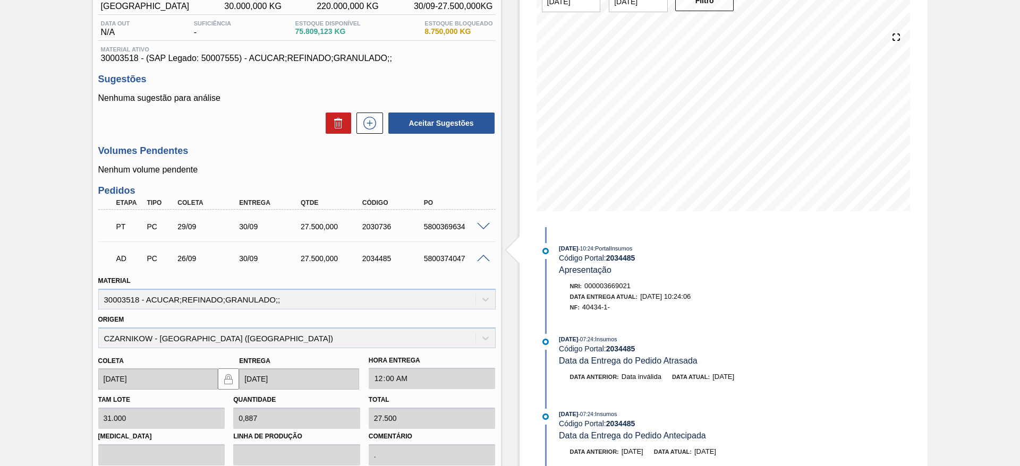
scroll to position [92, 0]
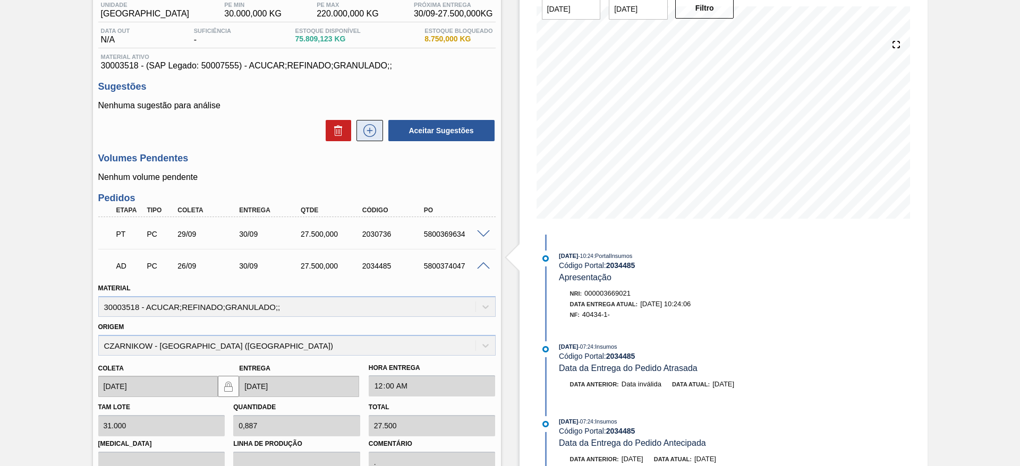
click at [370, 133] on icon at bounding box center [369, 130] width 17 height 13
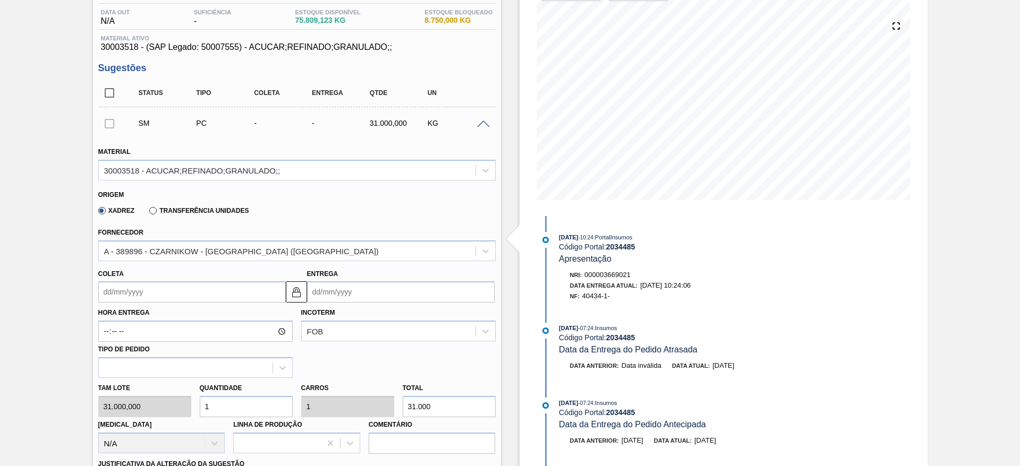
scroll to position [319, 0]
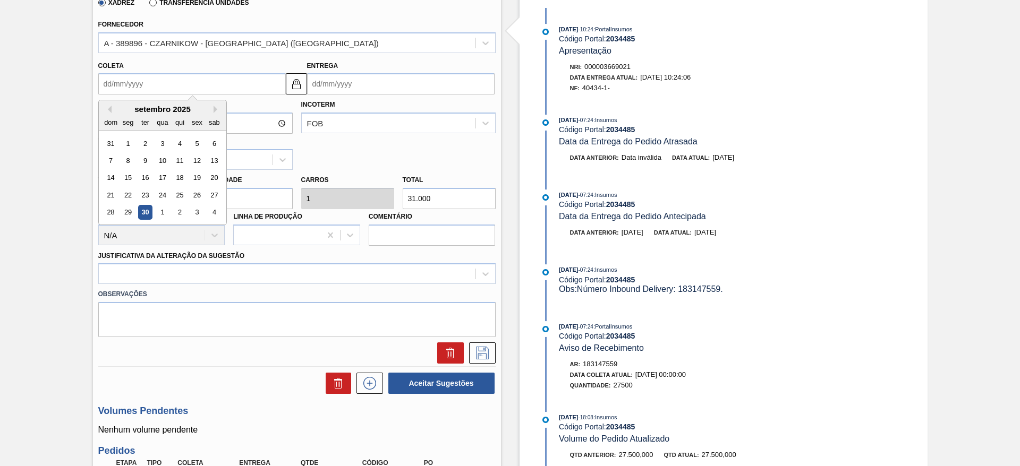
click at [127, 82] on input "Coleta" at bounding box center [191, 83] width 187 height 21
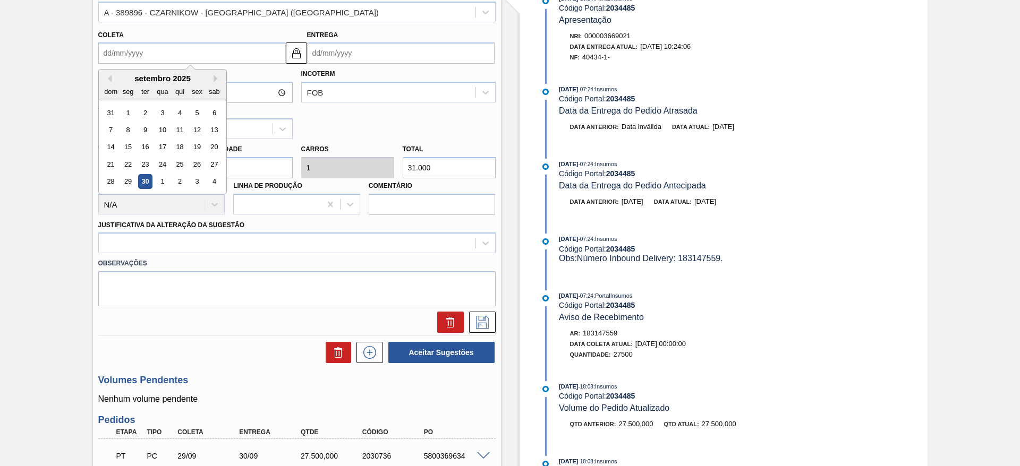
scroll to position [332, 0]
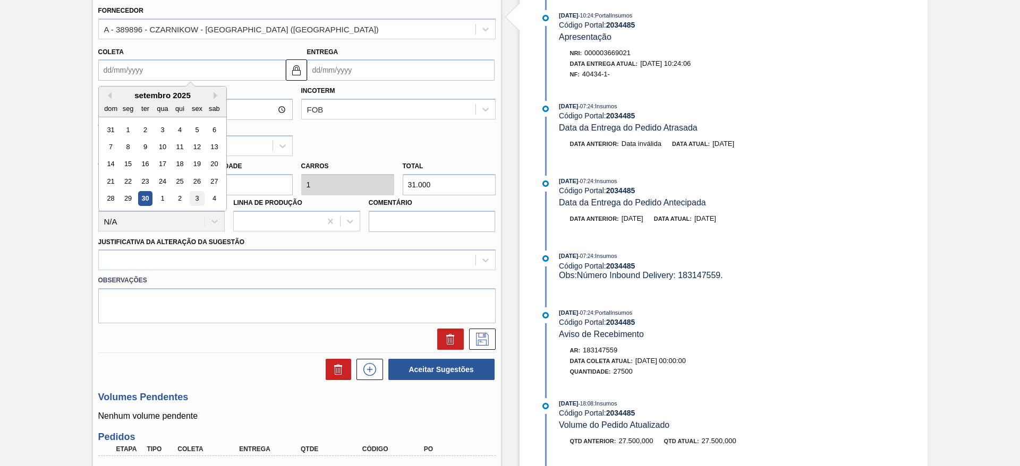
click at [199, 195] on div "3" at bounding box center [197, 199] width 14 height 14
type input "[DATE]"
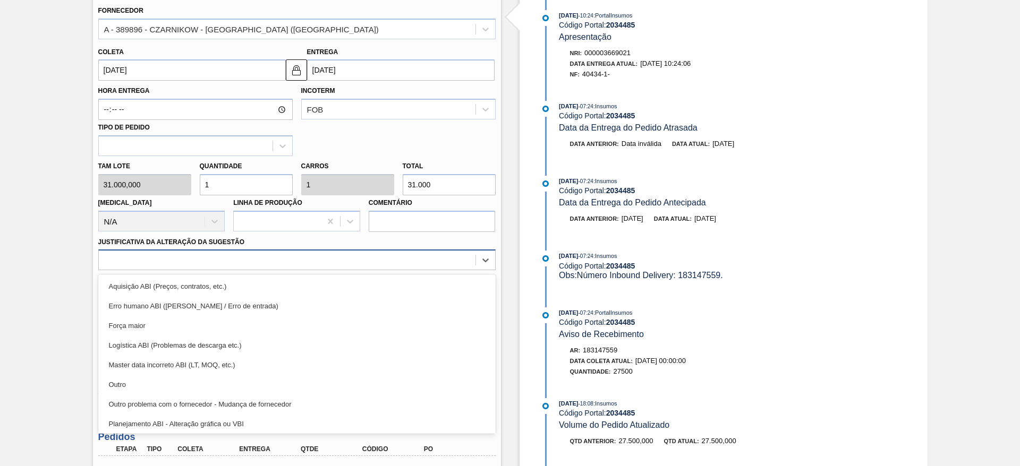
click at [289, 252] on div at bounding box center [296, 260] width 397 height 21
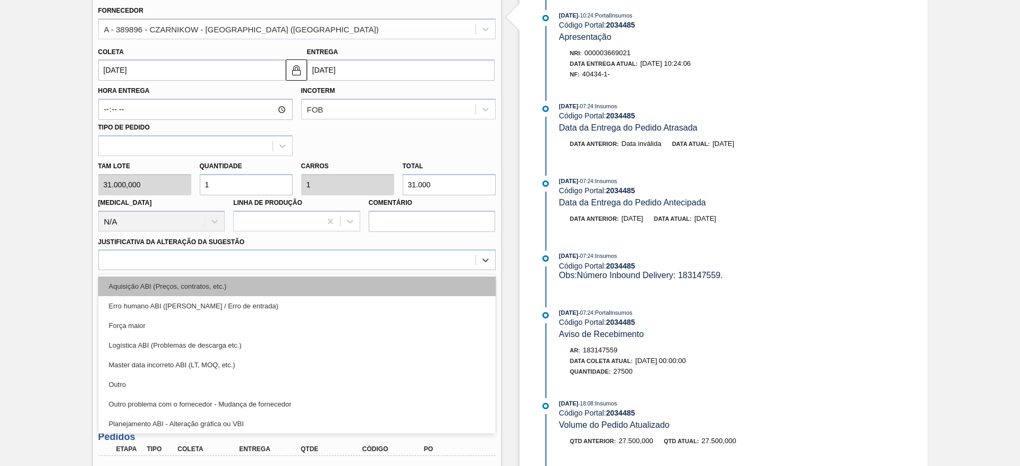
click at [309, 279] on div "Aquisição ABI (Preços, contratos, etc.)" at bounding box center [296, 287] width 397 height 20
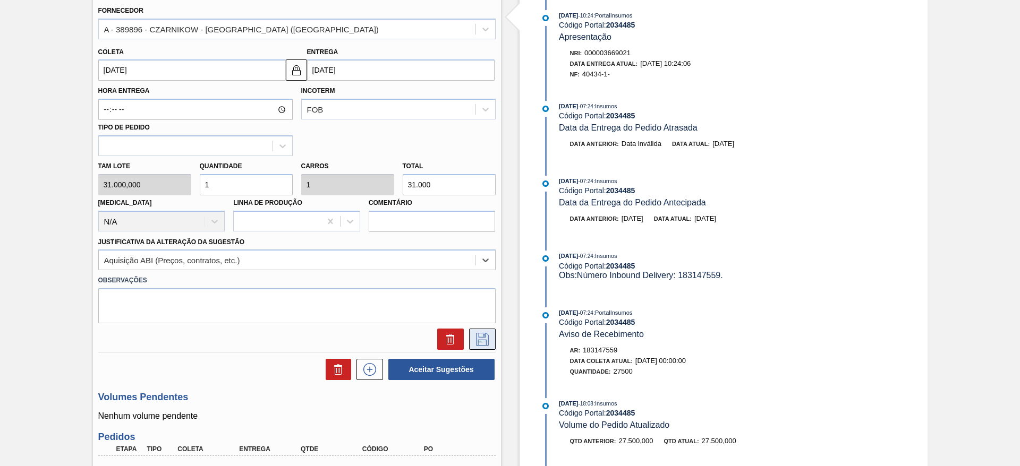
click at [476, 333] on icon at bounding box center [482, 339] width 13 height 13
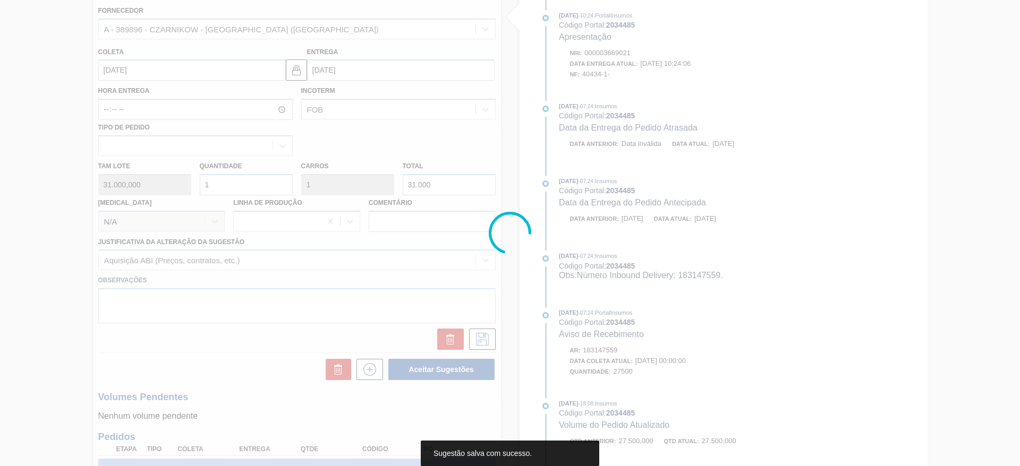
scroll to position [0, 0]
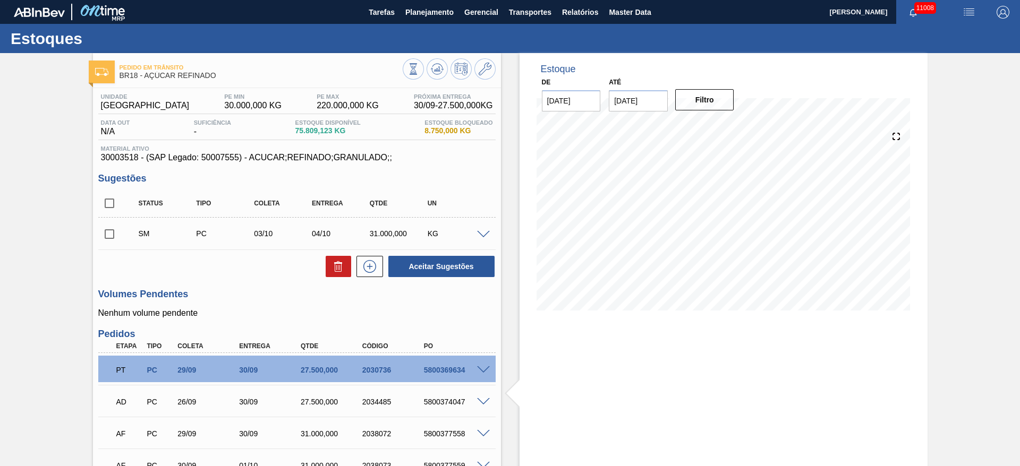
click at [98, 239] on input "checkbox" at bounding box center [109, 234] width 22 height 22
click at [421, 265] on button "Aceitar Sugestões" at bounding box center [441, 266] width 106 height 21
checkbox input "false"
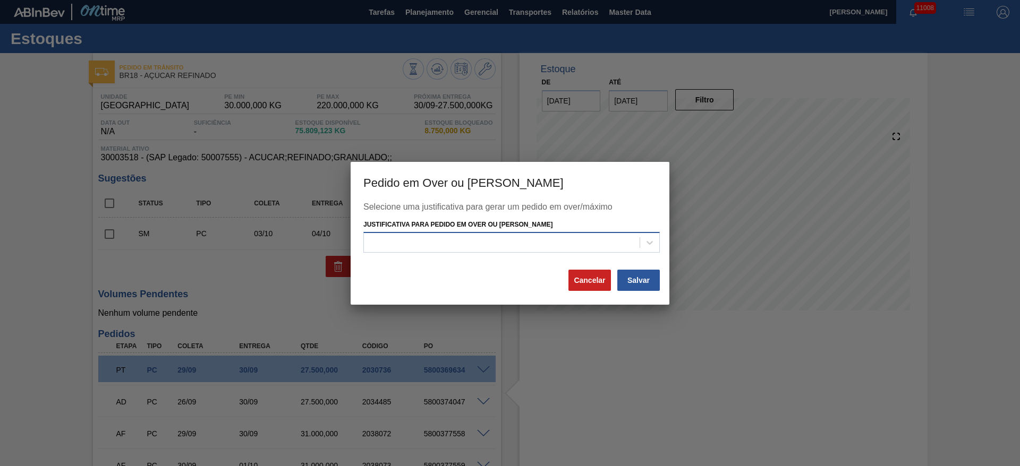
click at [471, 242] on div at bounding box center [502, 242] width 276 height 15
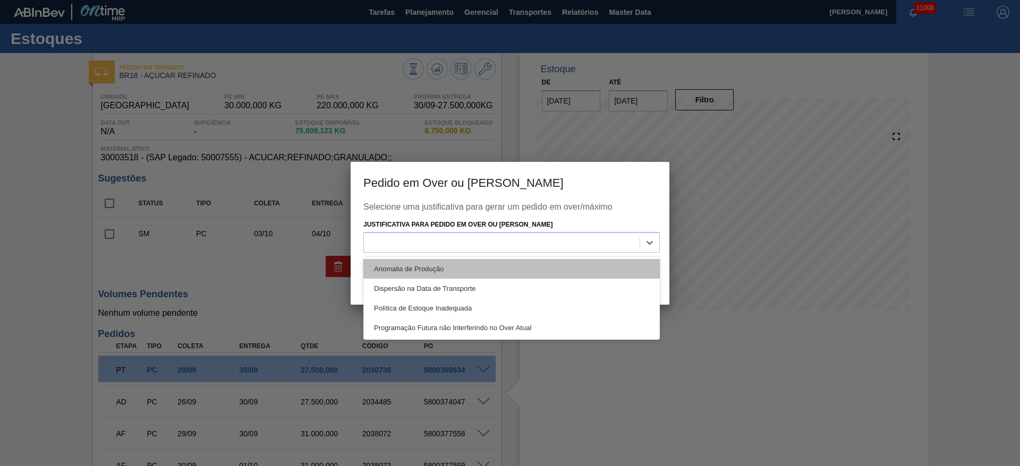
click at [487, 265] on div "Anomalia de Produção" at bounding box center [511, 269] width 296 height 20
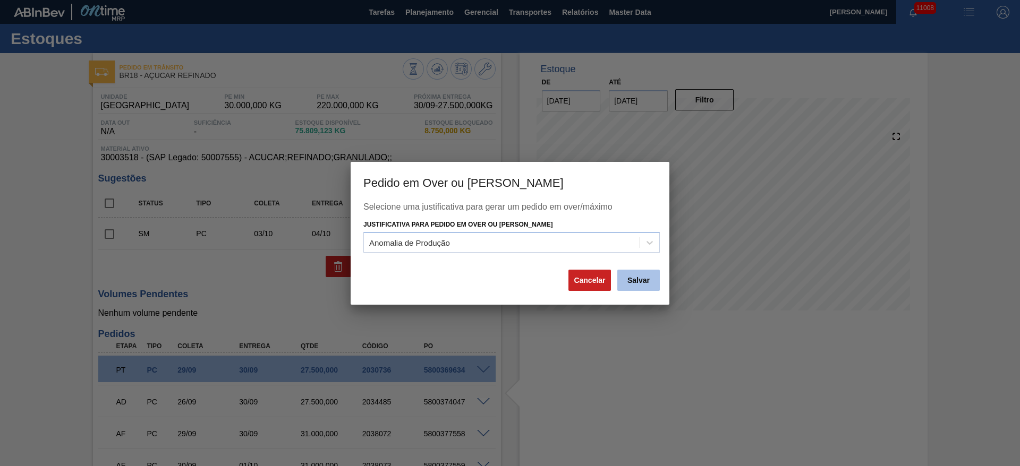
click at [626, 278] on button "Salvar" at bounding box center [638, 280] width 42 height 21
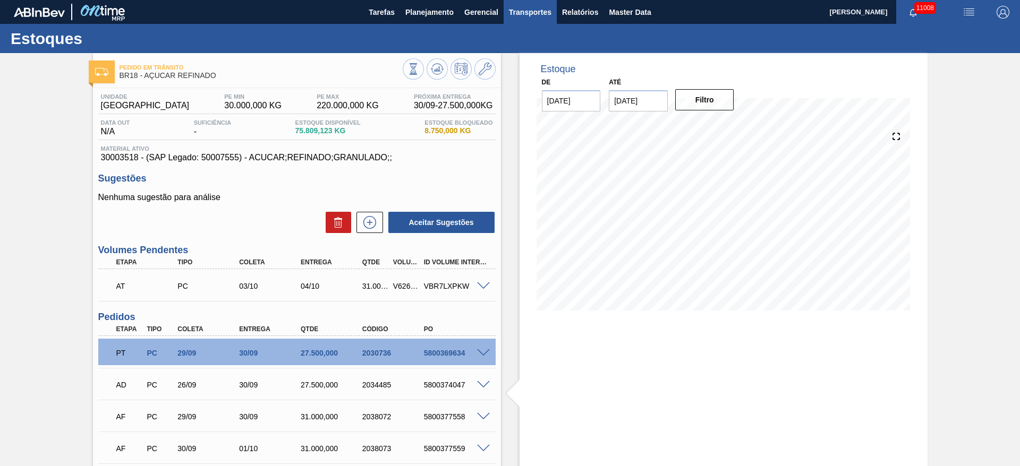
click at [522, 13] on span "Transportes" at bounding box center [530, 12] width 42 height 13
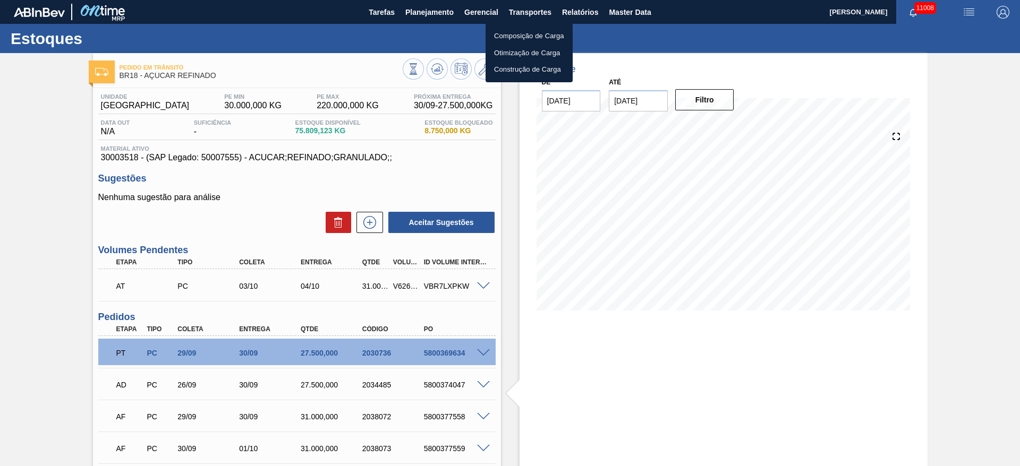
click at [520, 50] on li "Otimização de Carga" at bounding box center [528, 53] width 87 height 17
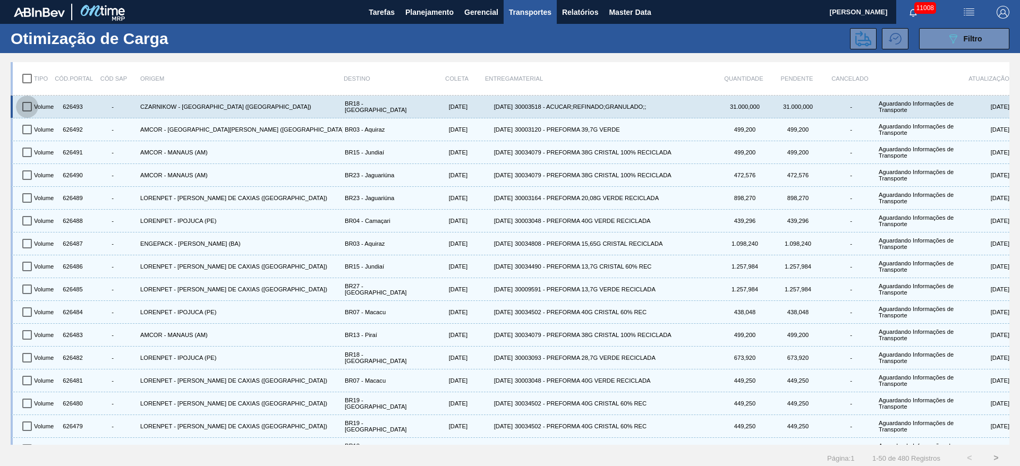
click at [29, 108] on input "checkbox" at bounding box center [27, 107] width 22 height 22
checkbox input "true"
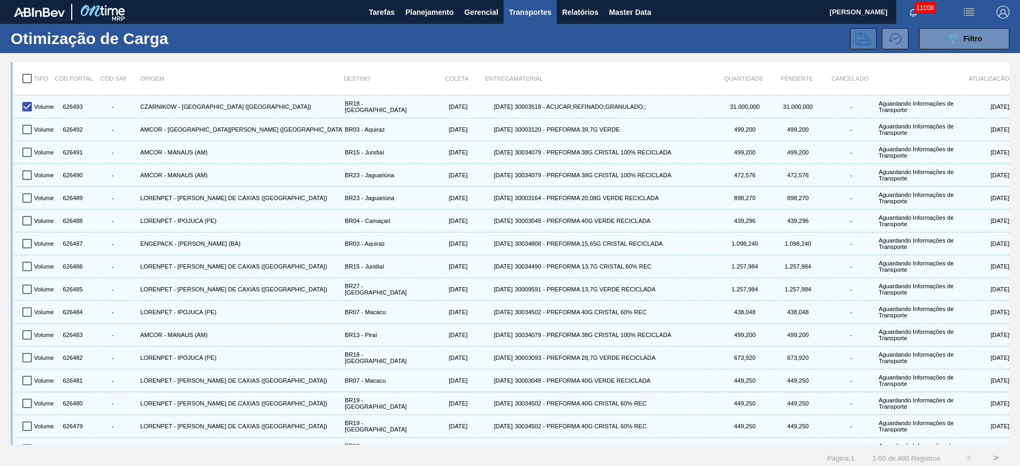
click at [858, 36] on icon at bounding box center [863, 39] width 16 height 16
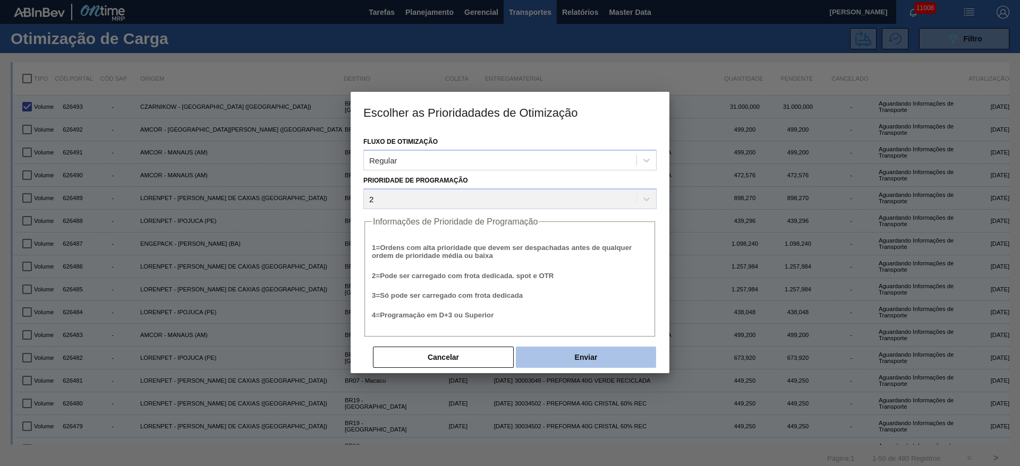
click at [601, 355] on button "Enviar" at bounding box center [586, 357] width 140 height 21
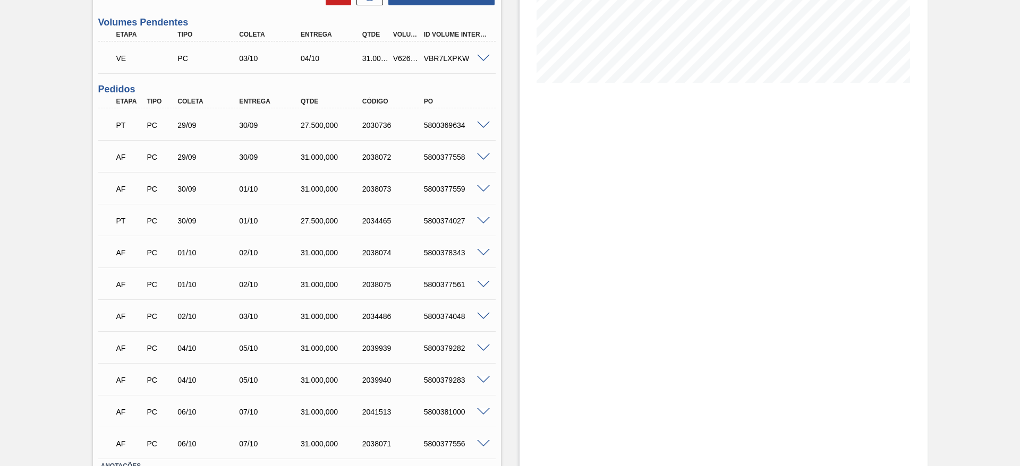
scroll to position [148, 0]
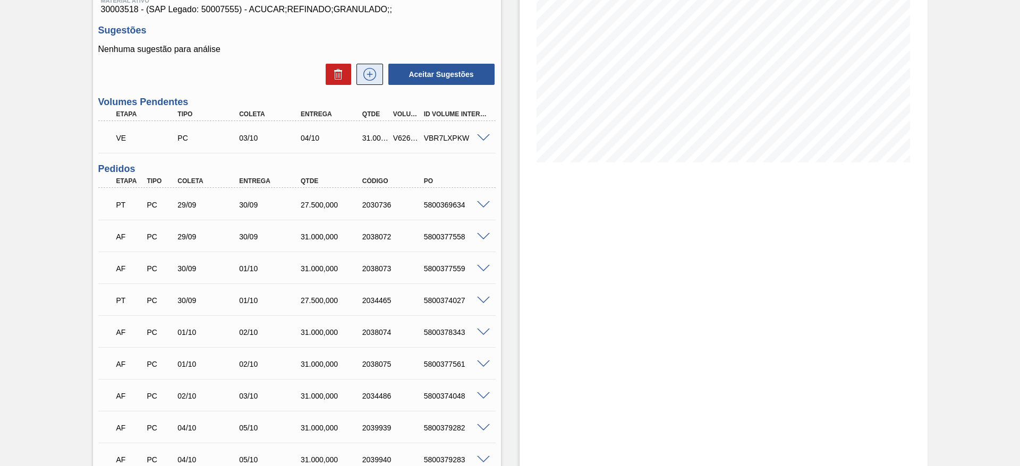
click at [374, 84] on button at bounding box center [369, 74] width 27 height 21
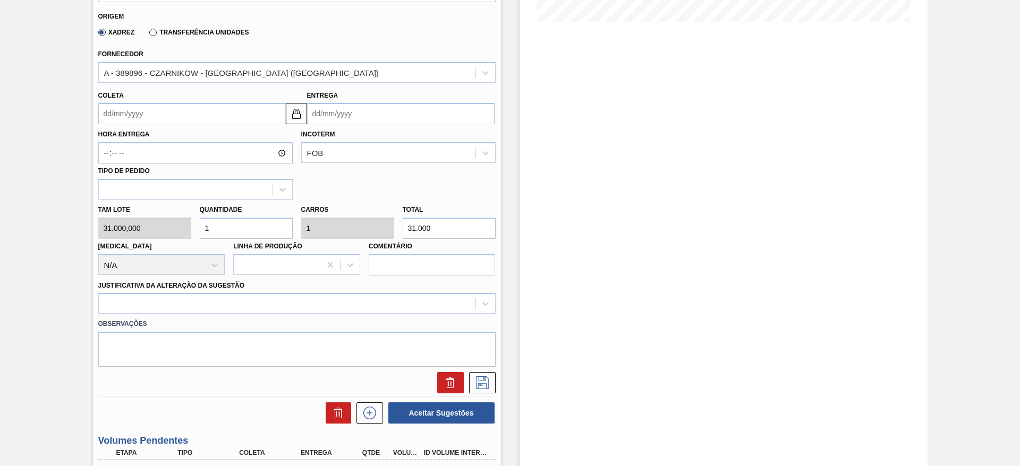
scroll to position [204, 0]
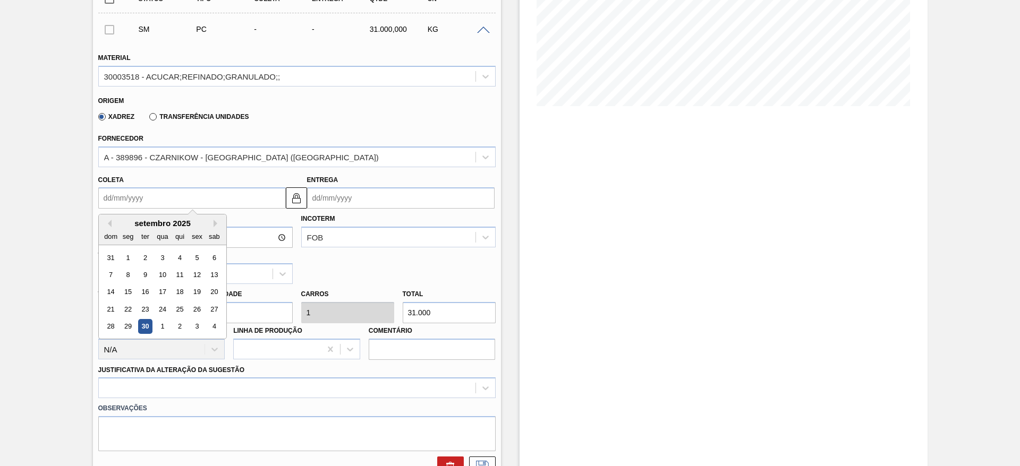
click at [137, 204] on input "Coleta" at bounding box center [191, 197] width 187 height 21
click at [185, 323] on div "2" at bounding box center [179, 327] width 14 height 14
type input "[DATE]"
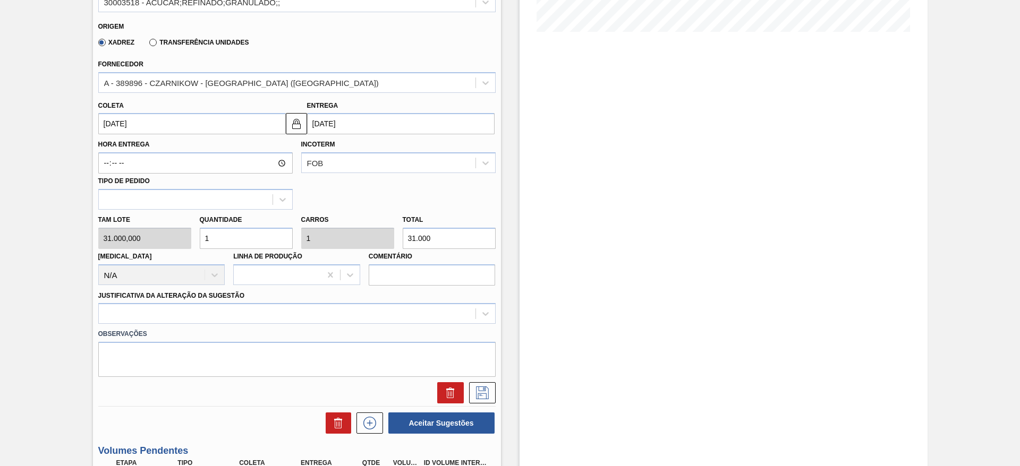
scroll to position [284, 0]
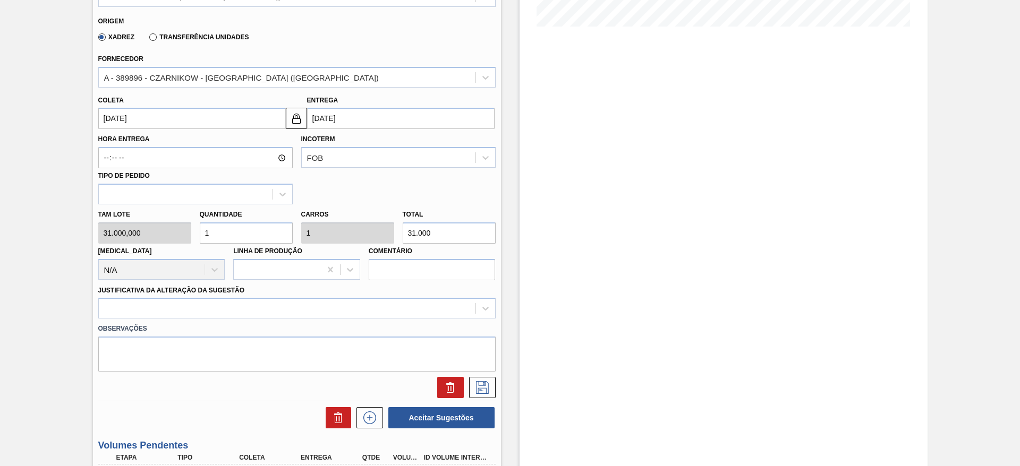
click at [209, 242] on input "1" at bounding box center [246, 232] width 93 height 21
type input "12"
type input "372.000"
click at [169, 232] on div "Tam lote 31.000,000 Quantidade 12 Carros 12 Total 372.000 [MEDICAL_DATA] N/A Li…" at bounding box center [297, 242] width 406 height 76
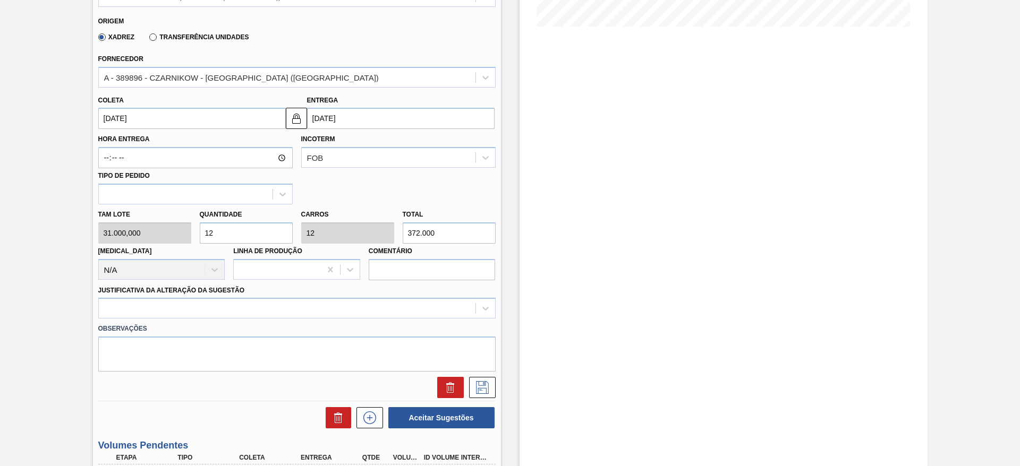
type input "2"
type input "62.000"
type input "2"
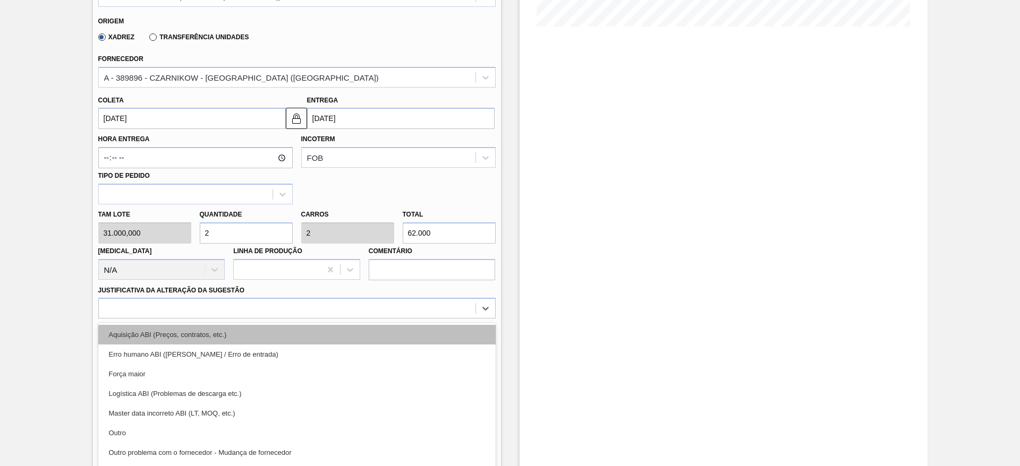
drag, startPoint x: 318, startPoint y: 302, endPoint x: 331, endPoint y: 313, distance: 17.3
click at [319, 303] on div "option Aquisição ABI (Preços, contratos, etc.) focused, 1 of 18. 18 results ava…" at bounding box center [296, 308] width 397 height 21
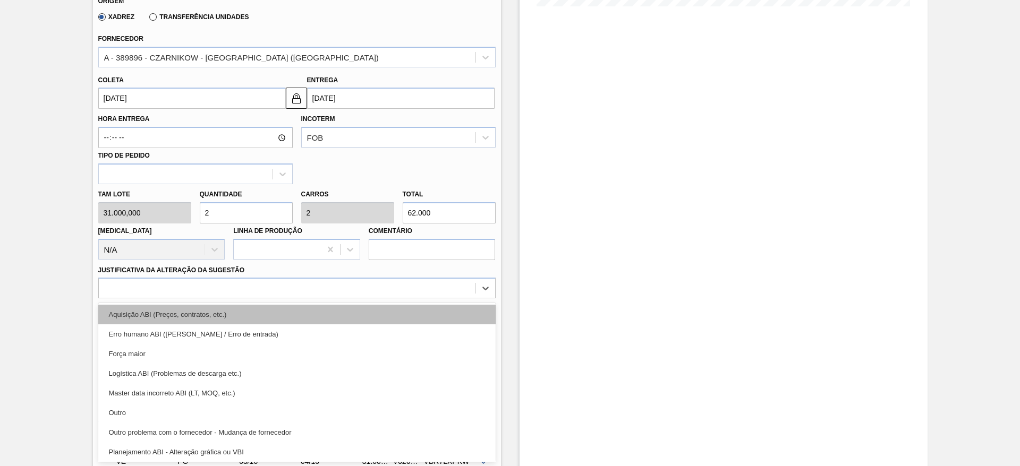
click at [332, 319] on div "Aquisição ABI (Preços, contratos, etc.)" at bounding box center [296, 315] width 397 height 20
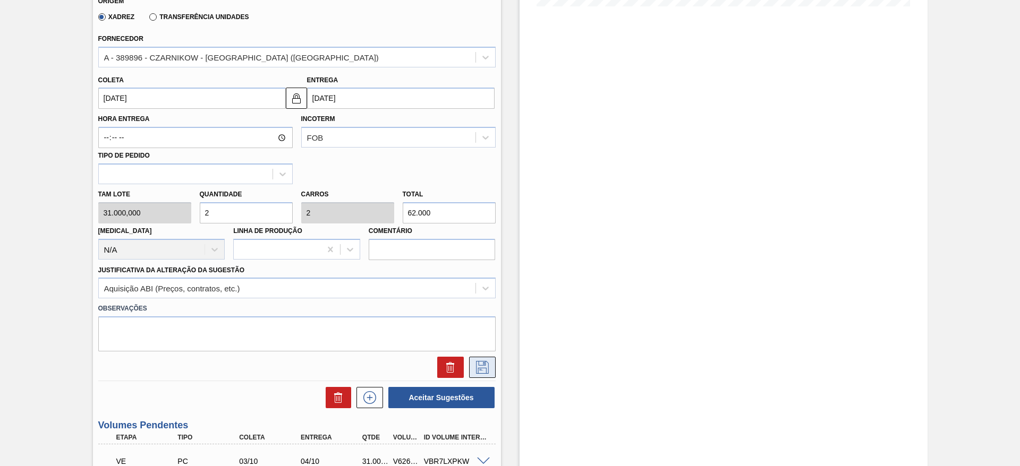
click at [474, 364] on icon at bounding box center [482, 367] width 17 height 13
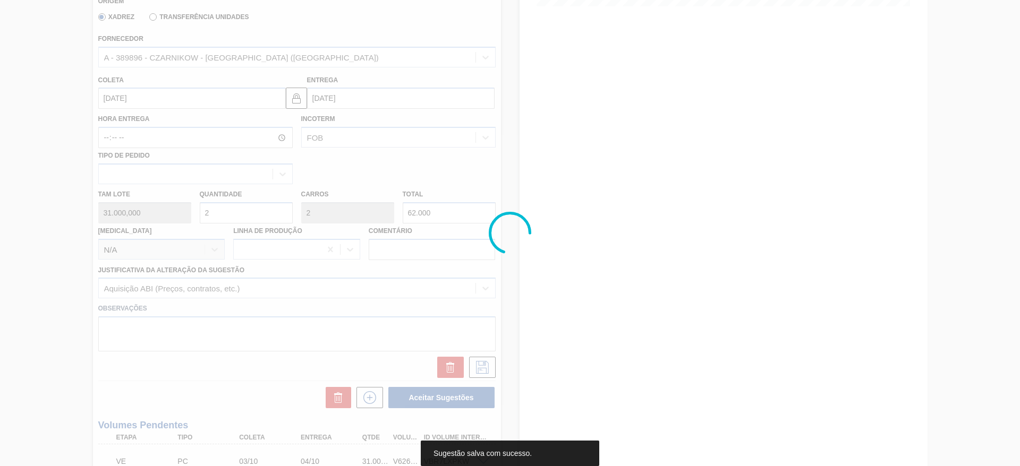
scroll to position [0, 0]
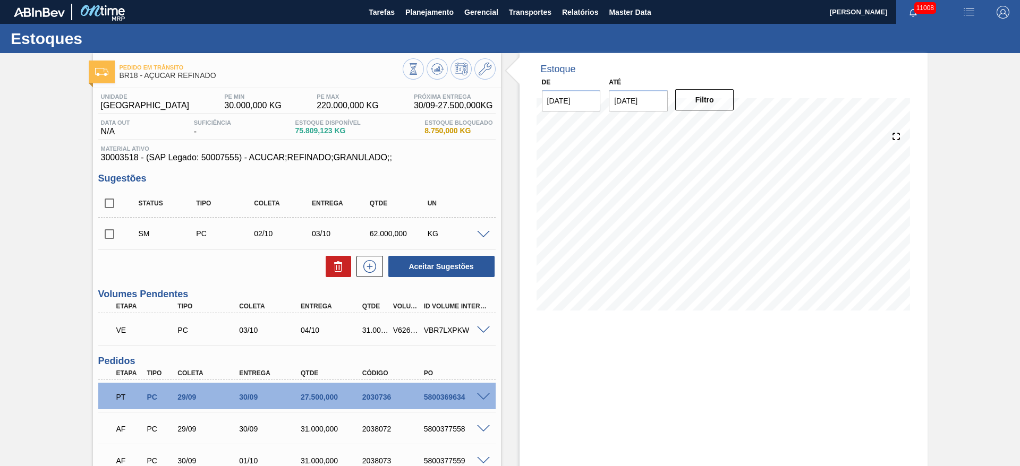
click at [110, 236] on input "checkbox" at bounding box center [109, 234] width 22 height 22
checkbox input "true"
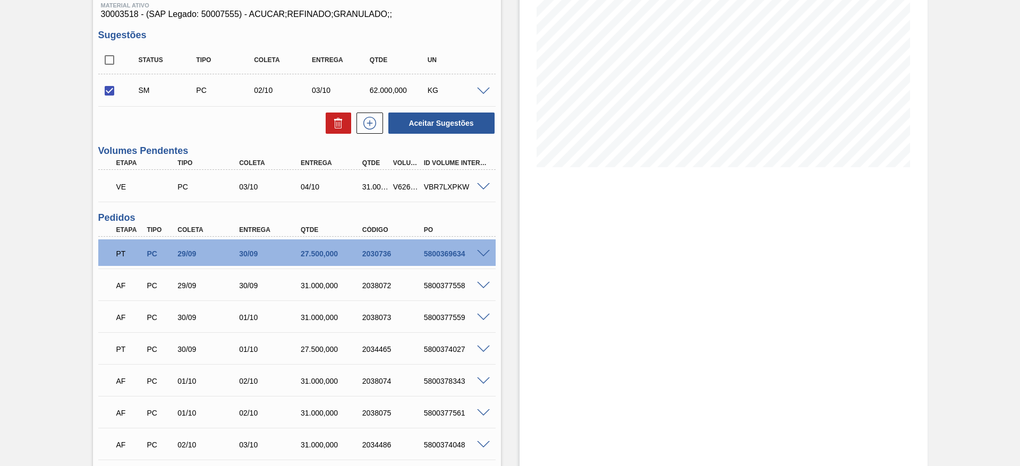
scroll to position [113, 0]
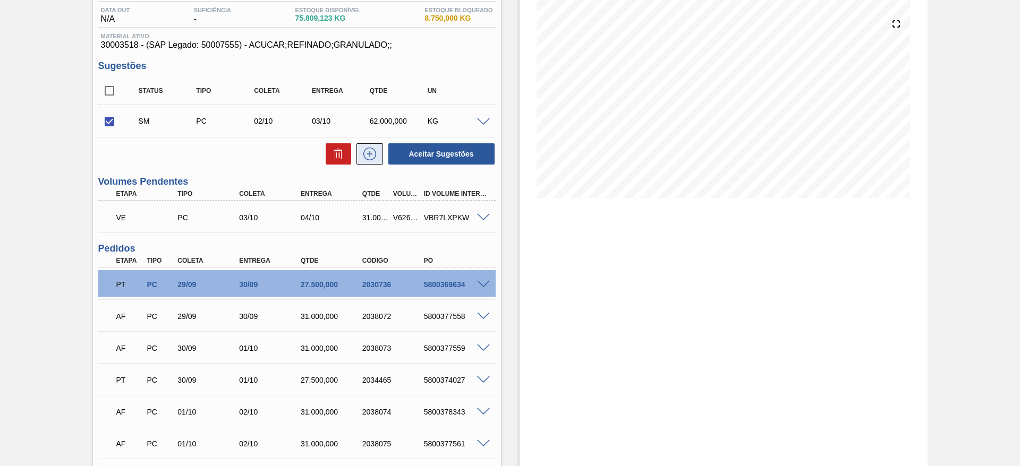
click at [372, 156] on icon at bounding box center [369, 154] width 17 height 13
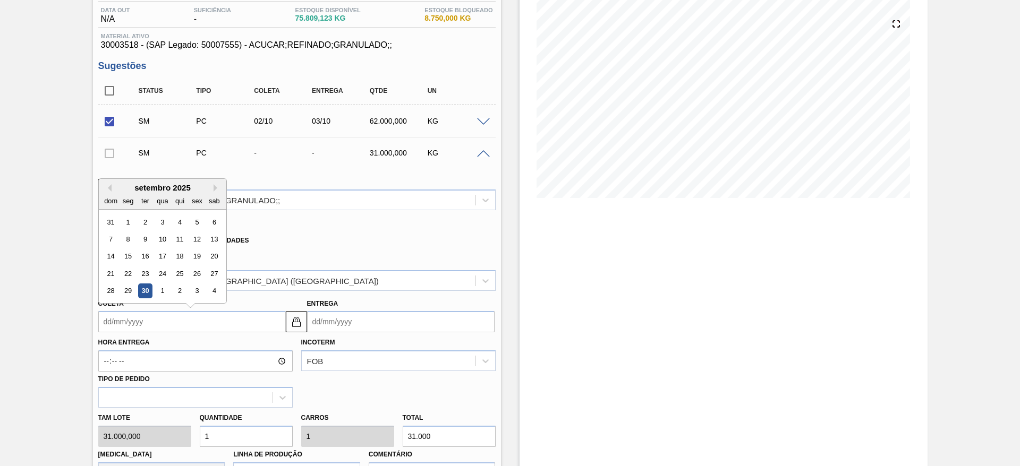
click at [121, 328] on input "Coleta" at bounding box center [191, 321] width 187 height 21
click at [219, 187] on button "Next Month" at bounding box center [216, 187] width 7 height 7
drag, startPoint x: 153, startPoint y: 230, endPoint x: 149, endPoint y: 235, distance: 6.1
click at [150, 234] on div "5 6 7 8 9 10 11" at bounding box center [162, 239] width 121 height 17
click at [149, 235] on div "7" at bounding box center [145, 239] width 14 height 14
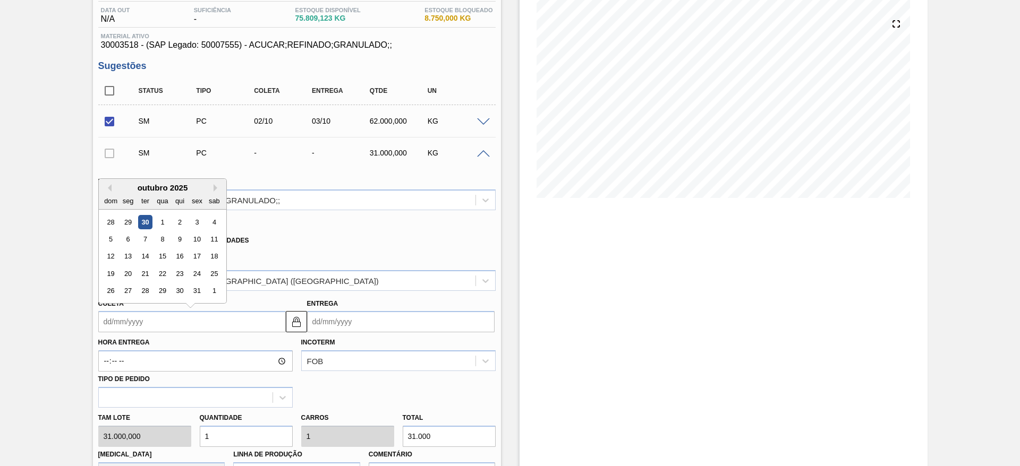
type input "[DATE]"
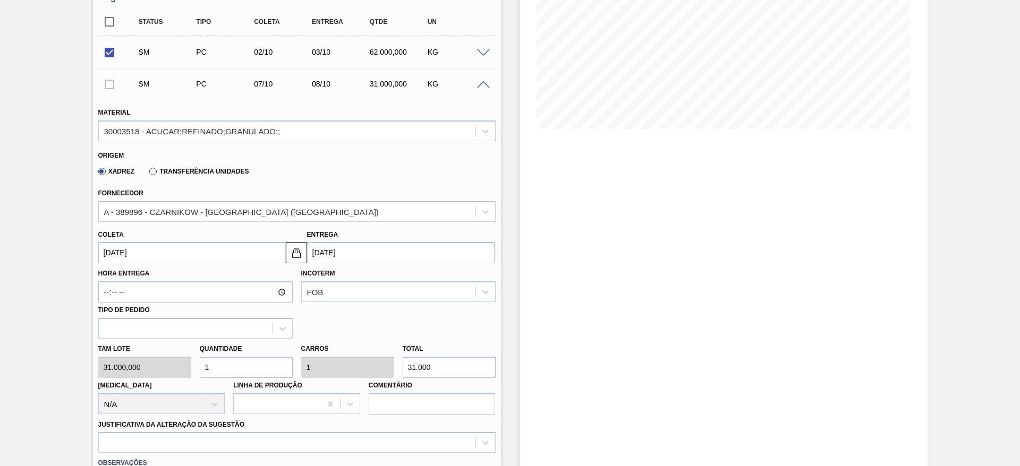
scroll to position [272, 0]
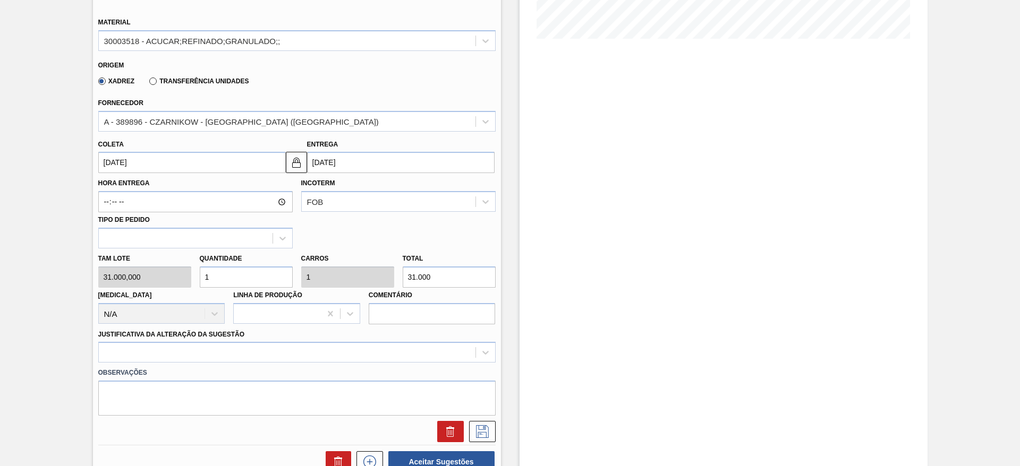
click at [181, 274] on div "Tam lote 31.000,000 Quantidade 1 Carros 1 Total 31.000 [MEDICAL_DATA] N/A Linha…" at bounding box center [297, 287] width 406 height 76
type input "2"
type input "62.000"
type input "2"
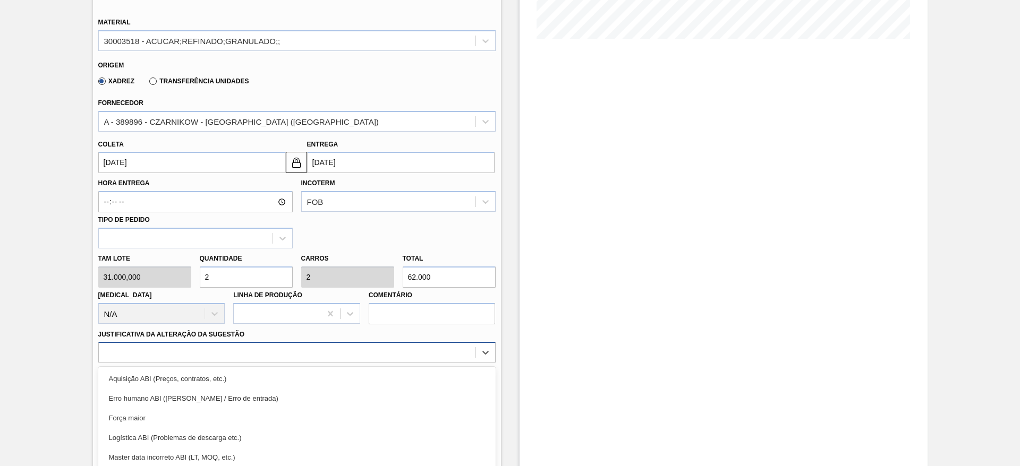
click at [331, 344] on div "option Força maior focused, 3 of 18. 18 results available. Use Up and Down to c…" at bounding box center [296, 352] width 397 height 21
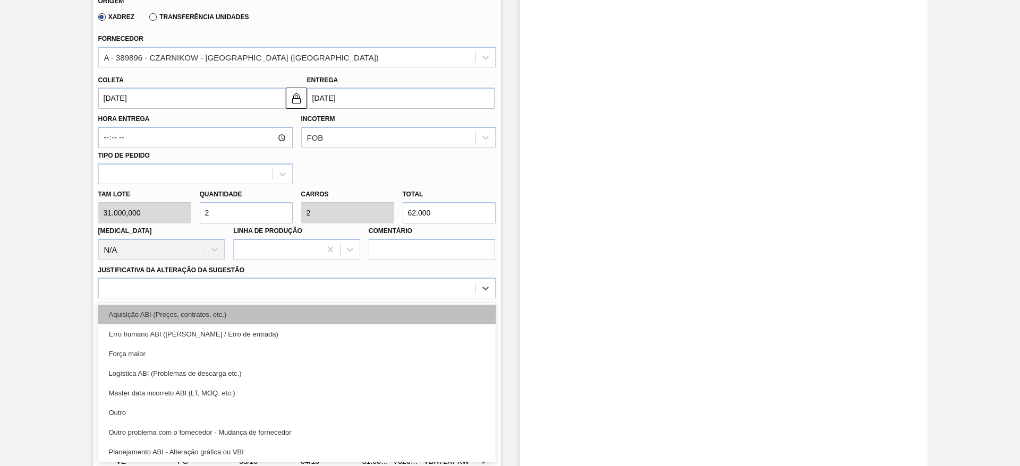
click at [332, 321] on div "Aquisição ABI (Preços, contratos, etc.)" at bounding box center [296, 315] width 397 height 20
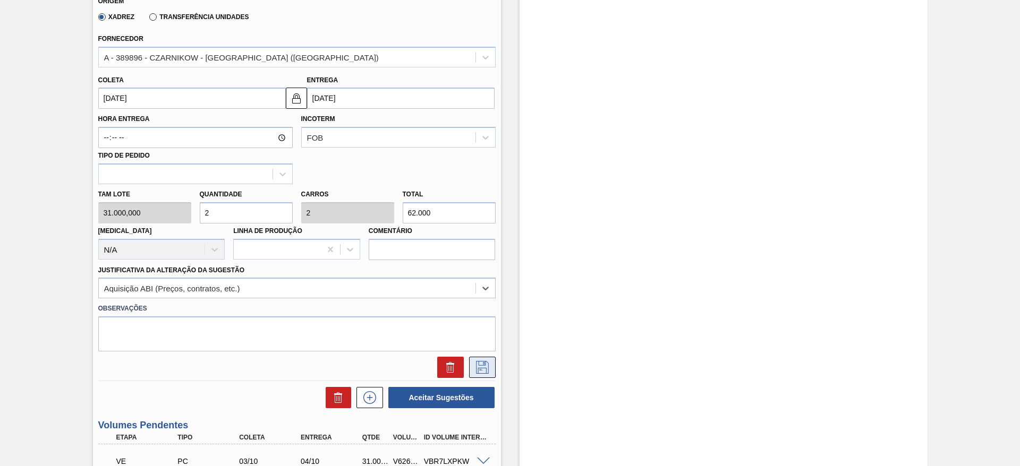
click at [482, 371] on icon at bounding box center [482, 367] width 17 height 13
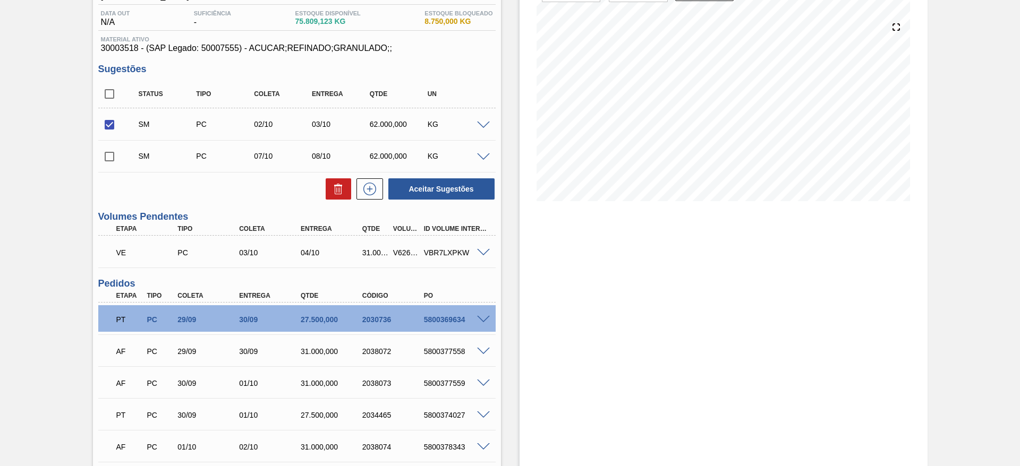
scroll to position [65, 0]
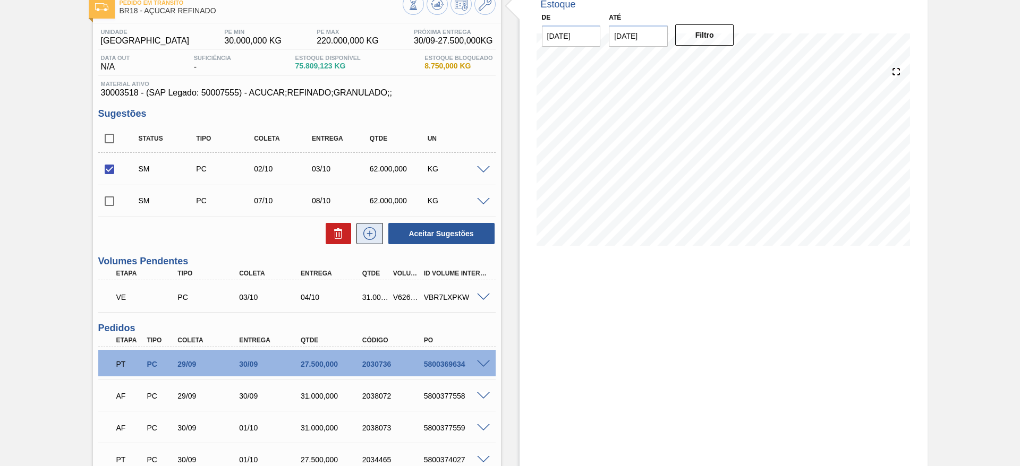
click at [373, 235] on icon at bounding box center [369, 233] width 17 height 13
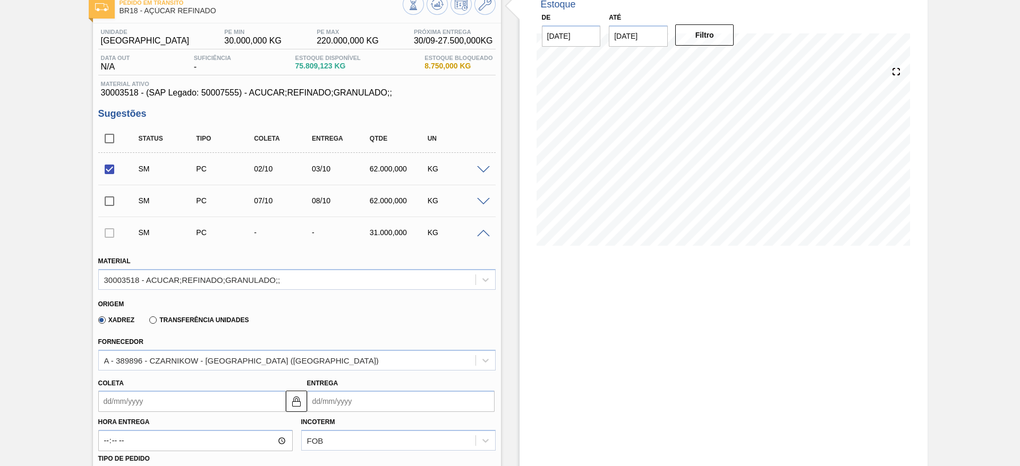
click at [125, 398] on input "Coleta" at bounding box center [191, 401] width 187 height 21
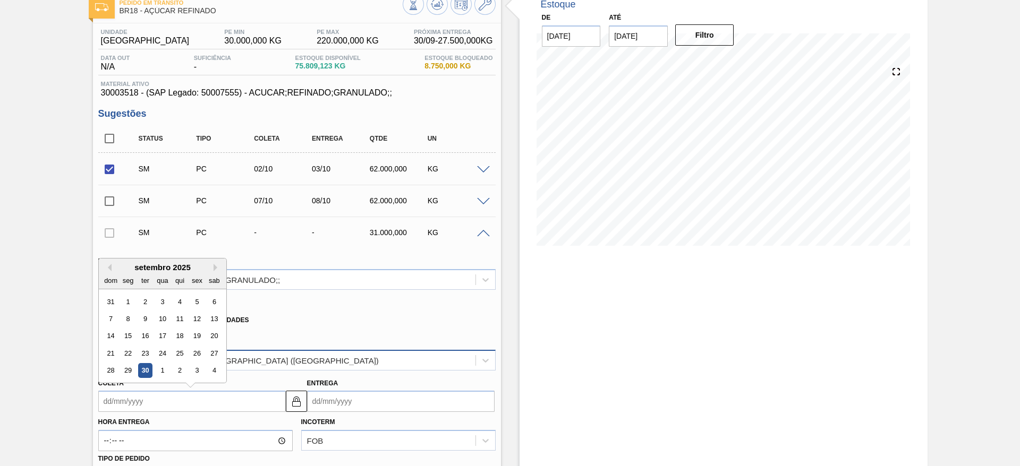
click at [199, 369] on div "3" at bounding box center [197, 371] width 14 height 14
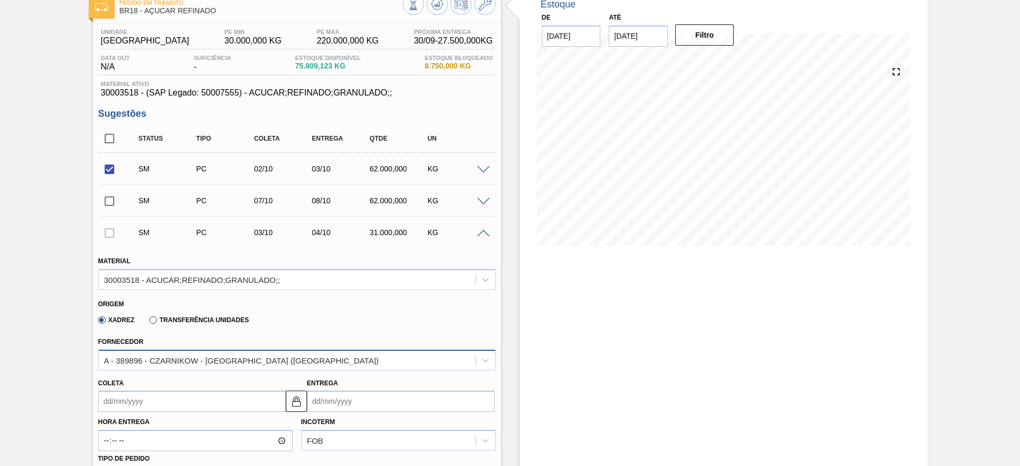
type input "[DATE]"
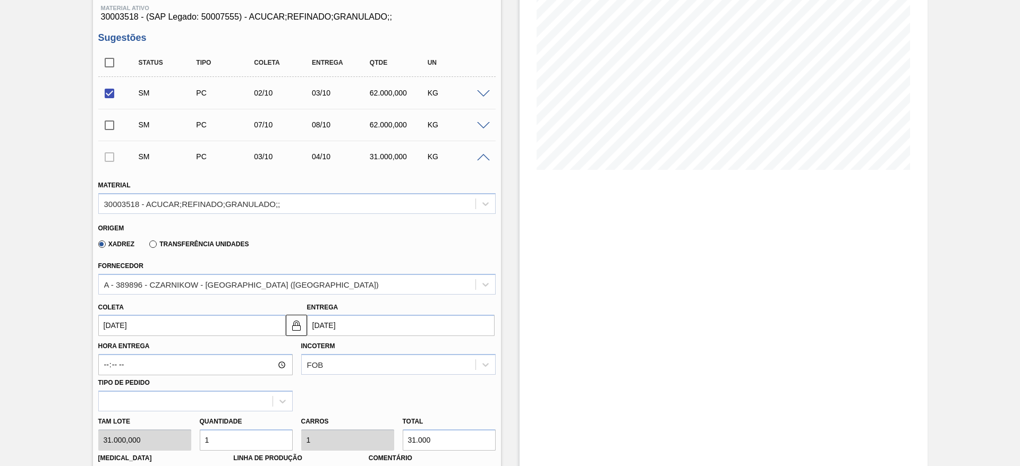
scroll to position [304, 0]
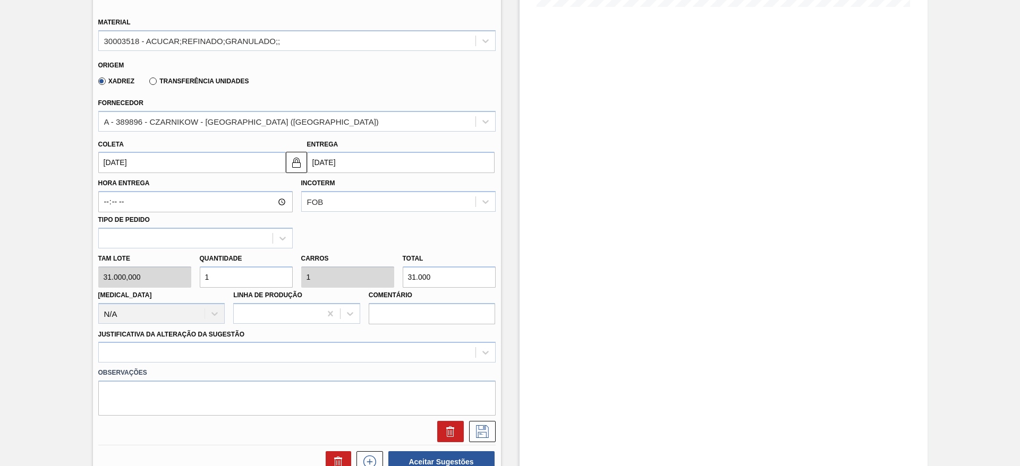
click at [384, 341] on div "Justificativa da Alteração da Sugestão" at bounding box center [296, 345] width 397 height 36
click at [391, 347] on div at bounding box center [296, 352] width 397 height 21
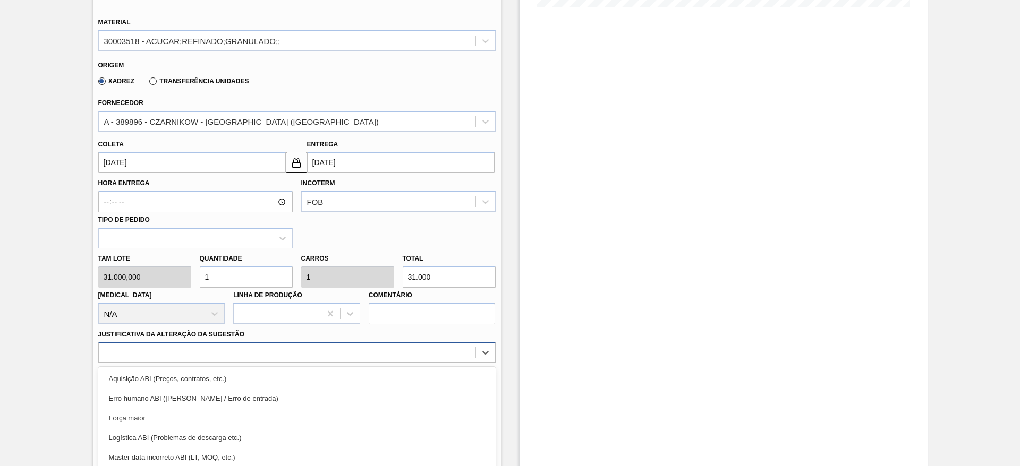
scroll to position [368, 0]
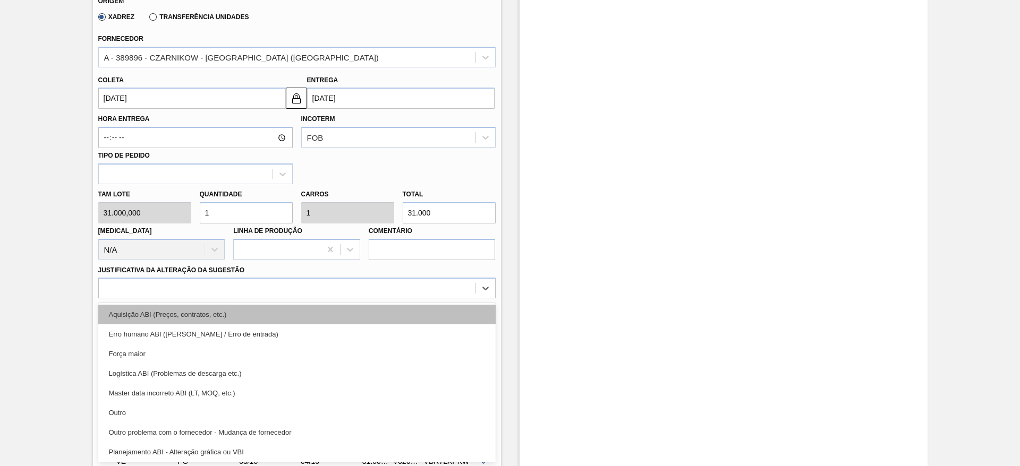
click at [401, 318] on div "Aquisição ABI (Preços, contratos, etc.)" at bounding box center [296, 315] width 397 height 20
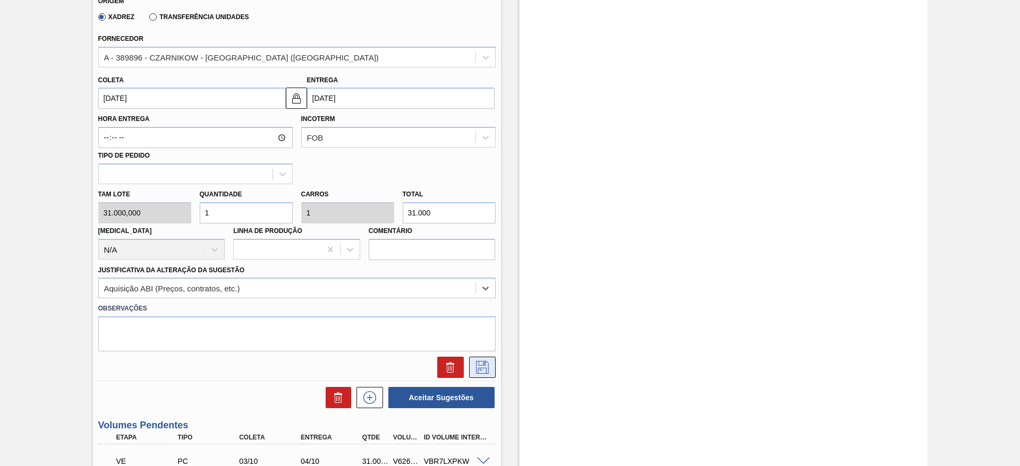
click at [478, 365] on icon at bounding box center [482, 367] width 17 height 13
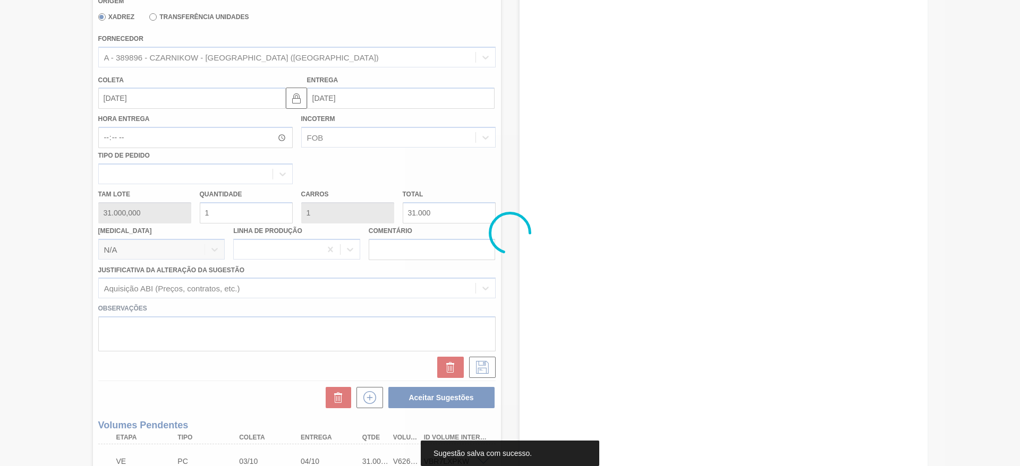
scroll to position [0, 0]
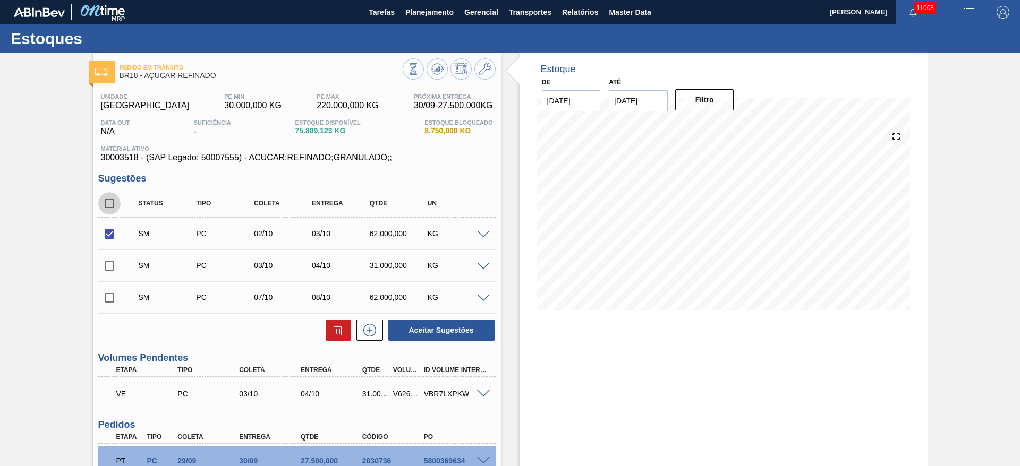
click at [107, 201] on input "checkbox" at bounding box center [109, 203] width 22 height 22
checkbox input "true"
click at [447, 329] on button "Aceitar Sugestões" at bounding box center [441, 330] width 106 height 21
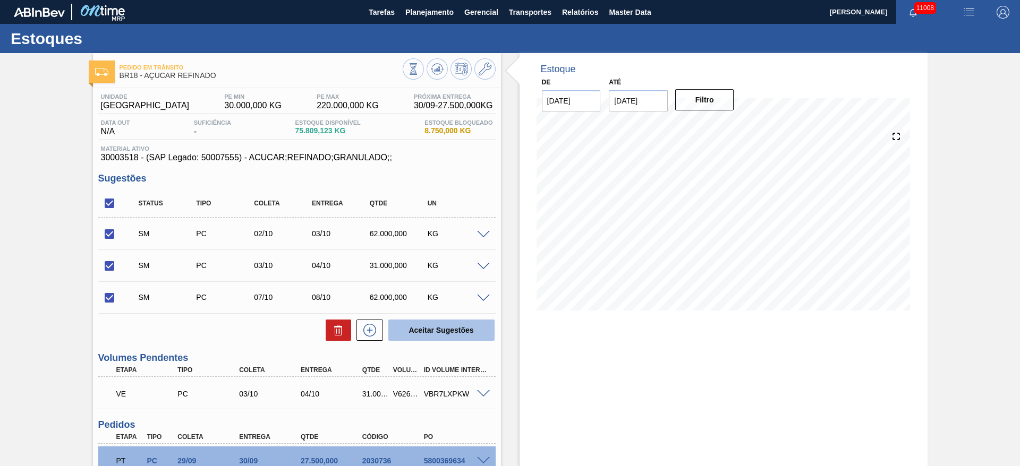
checkbox input "false"
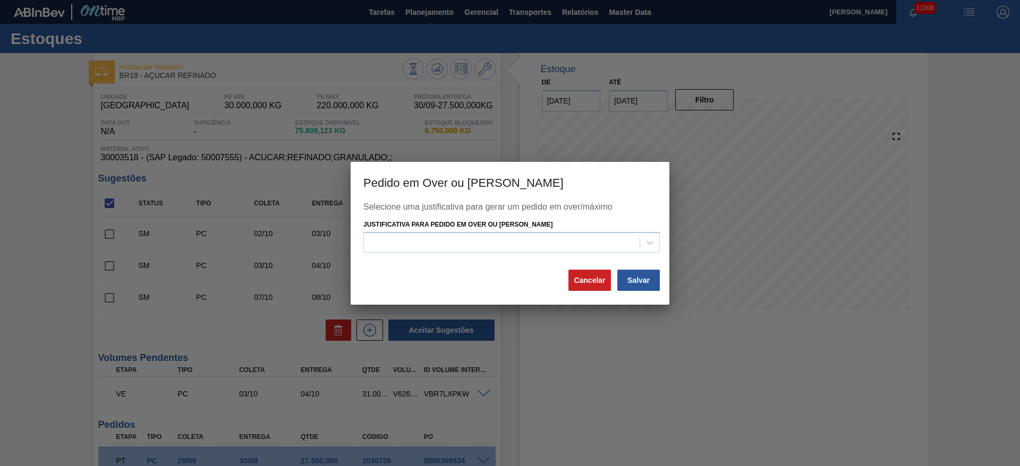
drag, startPoint x: 537, startPoint y: 232, endPoint x: 543, endPoint y: 228, distance: 6.5
click at [538, 230] on div "Justificativa para Pedido em Over ou [PERSON_NAME]" at bounding box center [511, 235] width 296 height 36
click at [546, 253] on div "Selecione uma justificativa para gerar um pedido em over/máximo Justificativa p…" at bounding box center [509, 235] width 293 height 66
click at [554, 239] on div at bounding box center [502, 242] width 276 height 15
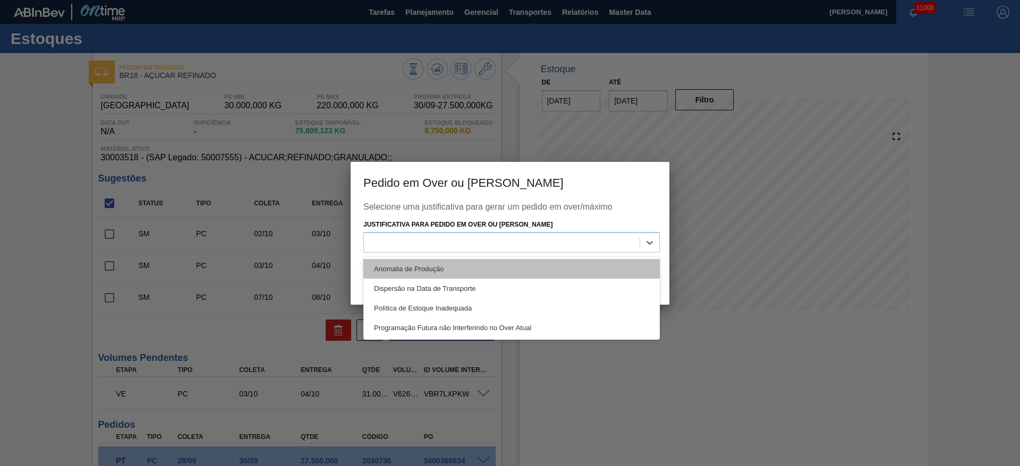
click at [554, 262] on div "Anomalia de Produção" at bounding box center [511, 269] width 296 height 20
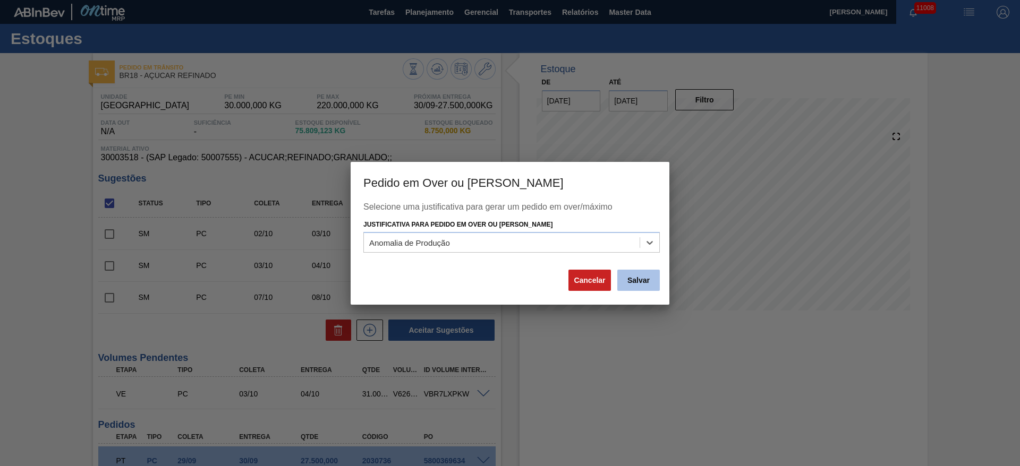
click at [632, 285] on button "Salvar" at bounding box center [638, 280] width 42 height 21
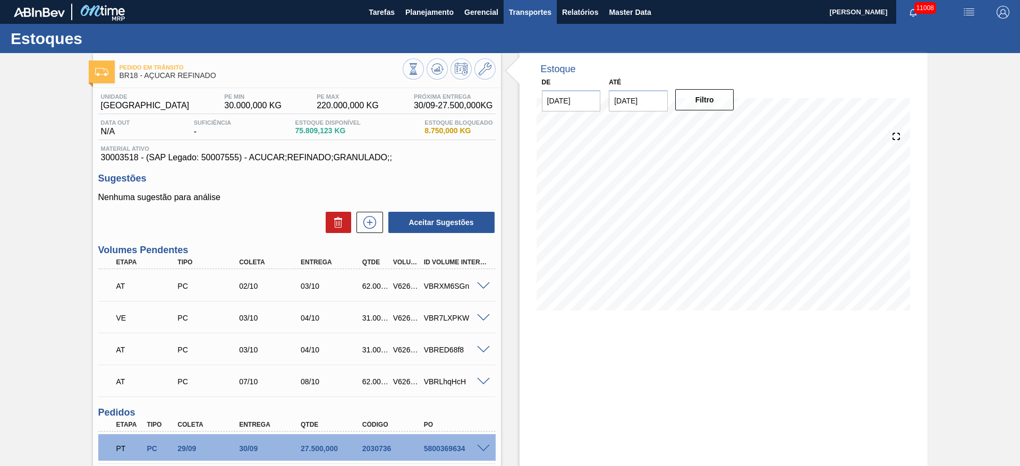
click at [529, 13] on span "Transportes" at bounding box center [530, 12] width 42 height 13
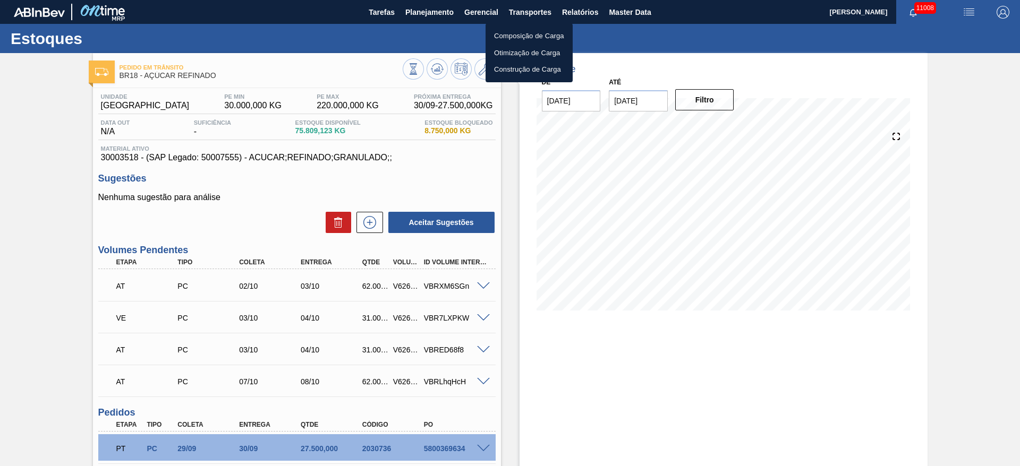
click at [528, 54] on li "Otimização de Carga" at bounding box center [528, 53] width 87 height 17
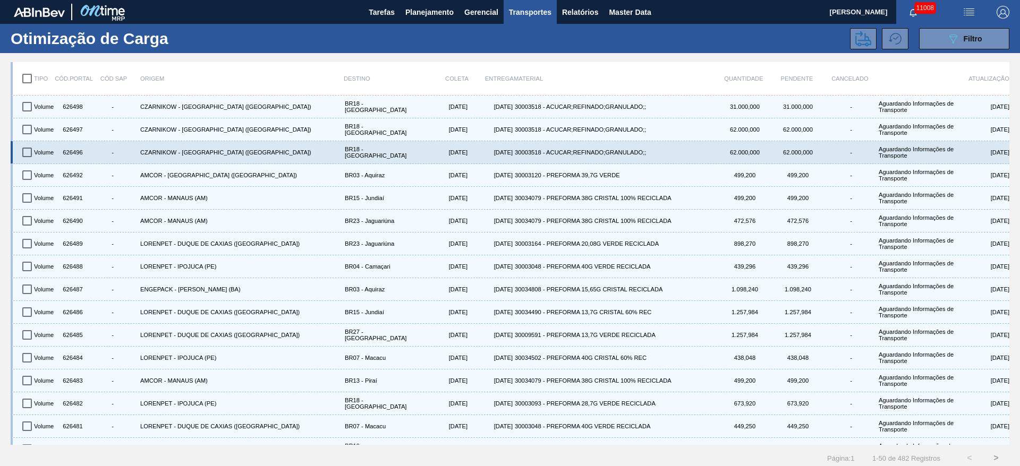
click at [24, 147] on input "checkbox" at bounding box center [27, 152] width 22 height 22
checkbox input "true"
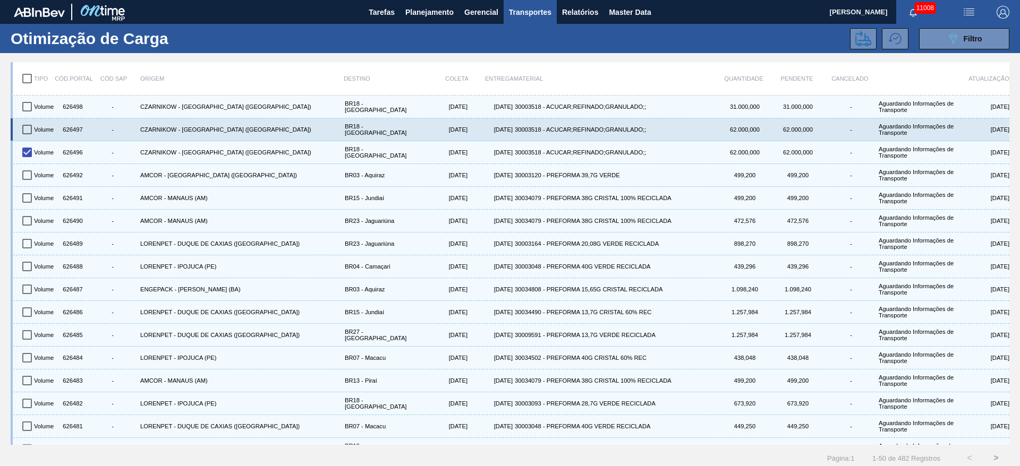
click at [24, 131] on input "checkbox" at bounding box center [27, 129] width 22 height 22
checkbox input "true"
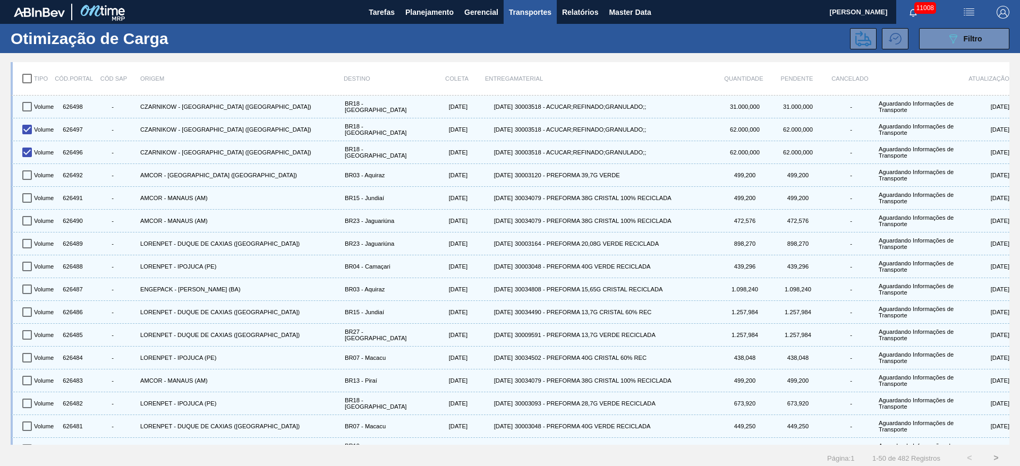
click at [31, 92] on div "Tipo Cód.Portal Cód SAP Origem Destino Coleta Entrega Material Quantidade Pende…" at bounding box center [510, 78] width 998 height 33
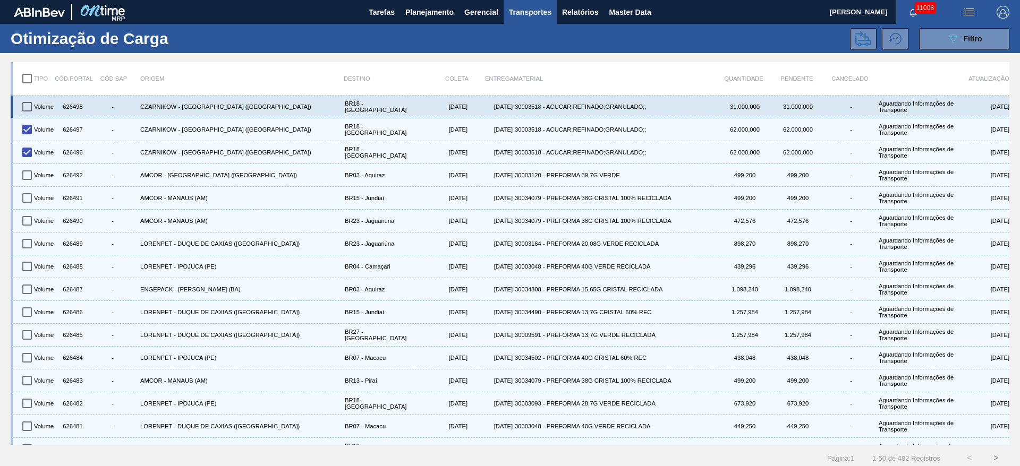
drag, startPoint x: 32, startPoint y: 102, endPoint x: 42, endPoint y: 103, distance: 10.1
click at [32, 103] on input "checkbox" at bounding box center [27, 107] width 22 height 22
checkbox input "true"
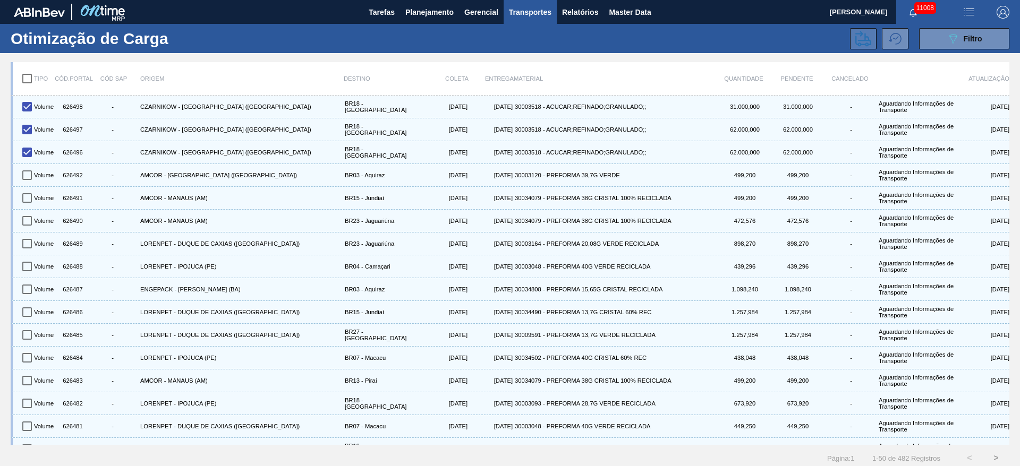
click at [863, 48] on div "Otimização de Carga 089F7B8B-B2A5-4AFE-B5C0-19BA573D28AC Filtro" at bounding box center [510, 38] width 1020 height 29
click at [861, 46] on button at bounding box center [863, 38] width 27 height 21
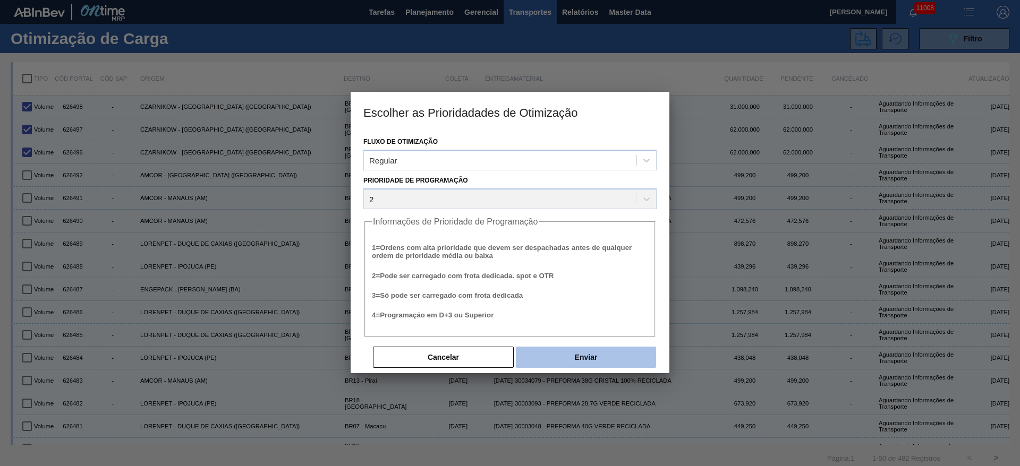
click at [573, 359] on button "Enviar" at bounding box center [586, 357] width 140 height 21
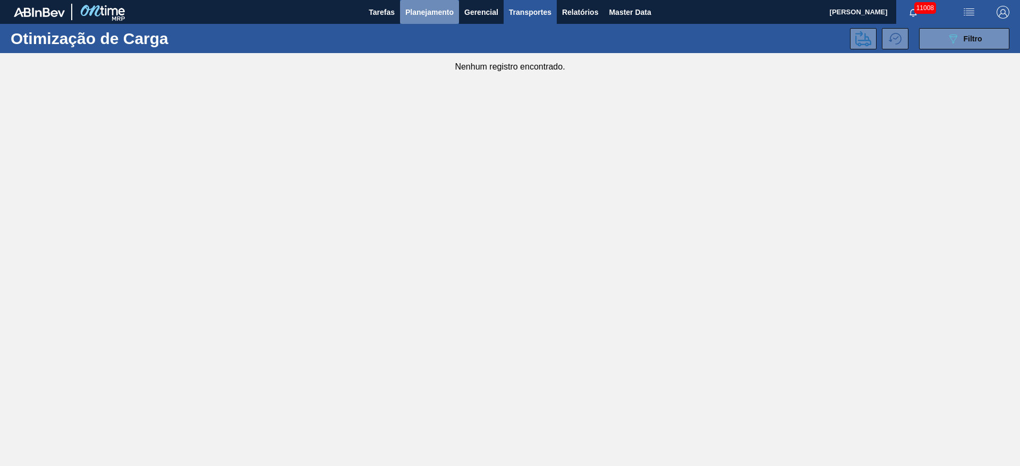
click at [435, 18] on span "Planejamento" at bounding box center [429, 12] width 48 height 13
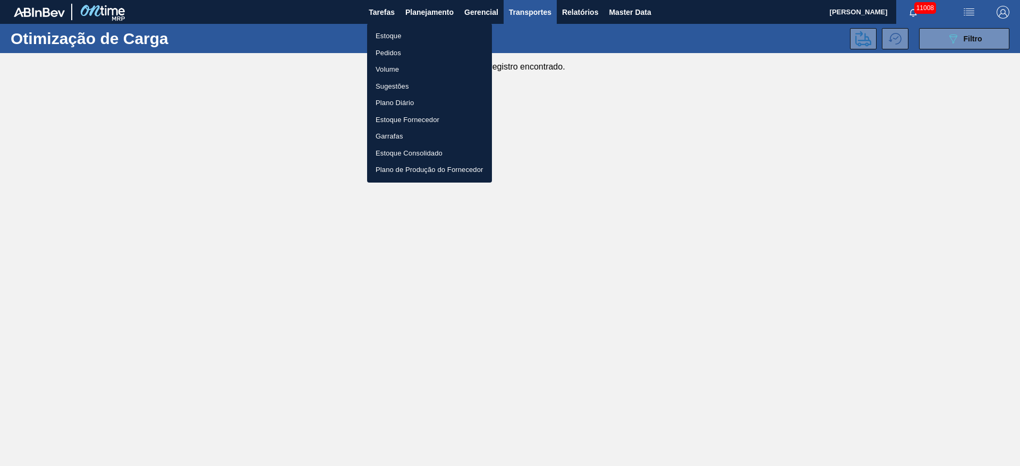
click at [421, 33] on li "Estoque" at bounding box center [429, 36] width 125 height 17
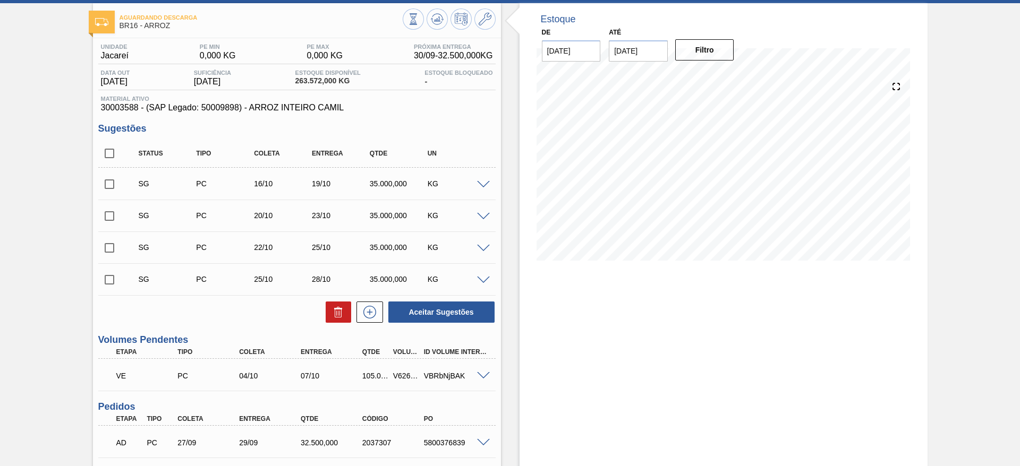
scroll to position [80, 0]
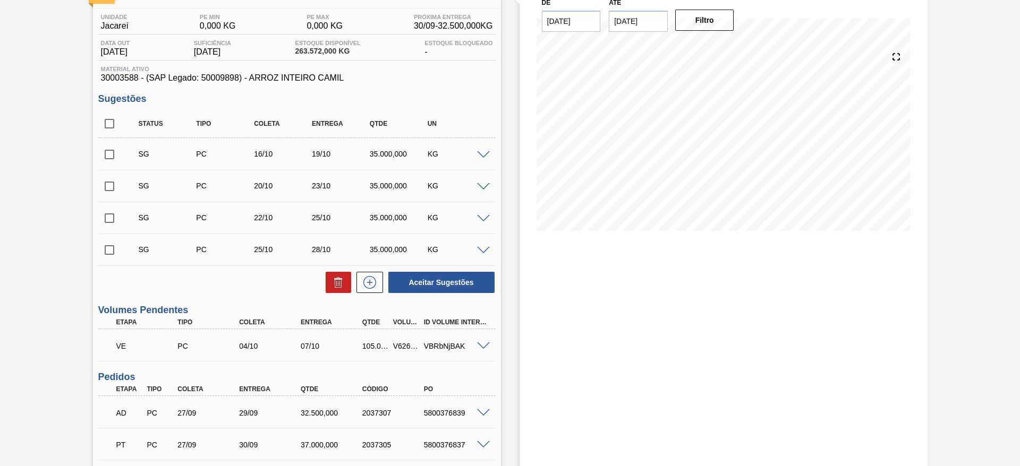
click at [477, 344] on span at bounding box center [483, 346] width 13 height 8
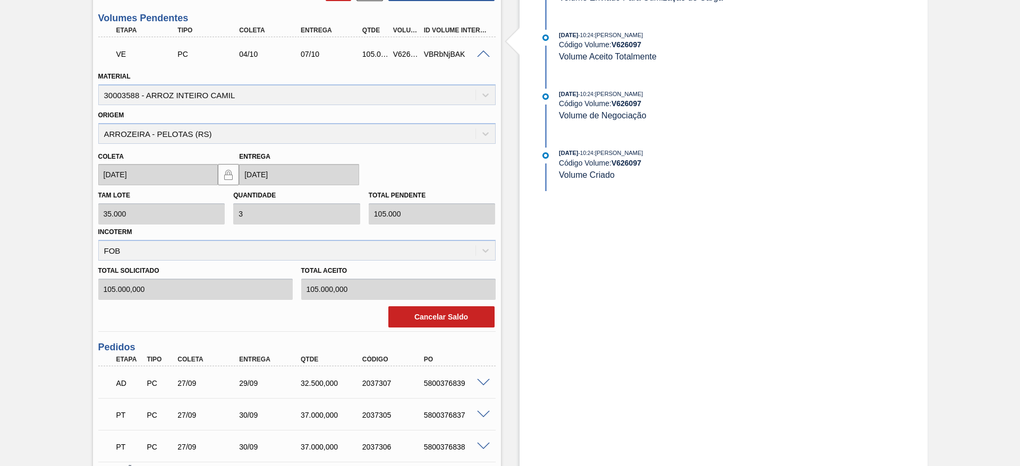
scroll to position [398, 0]
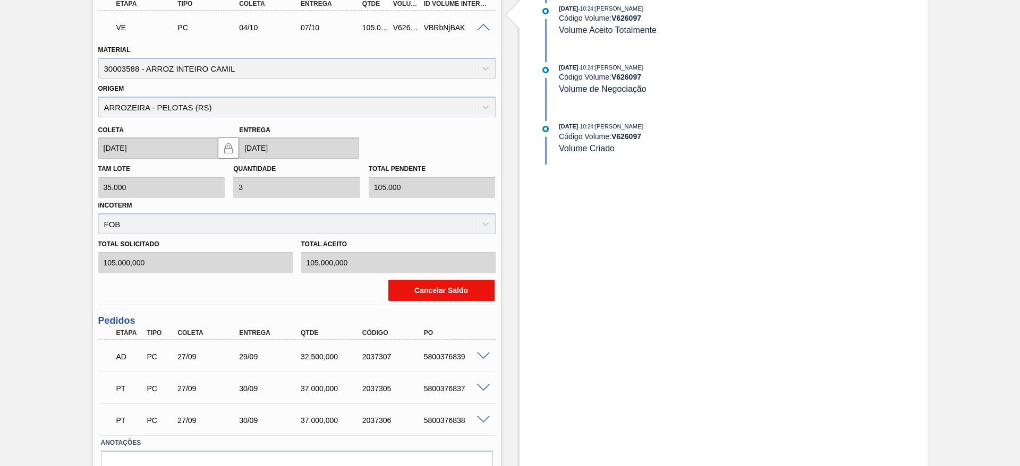
click at [461, 290] on button "Cancelar Saldo" at bounding box center [441, 290] width 106 height 21
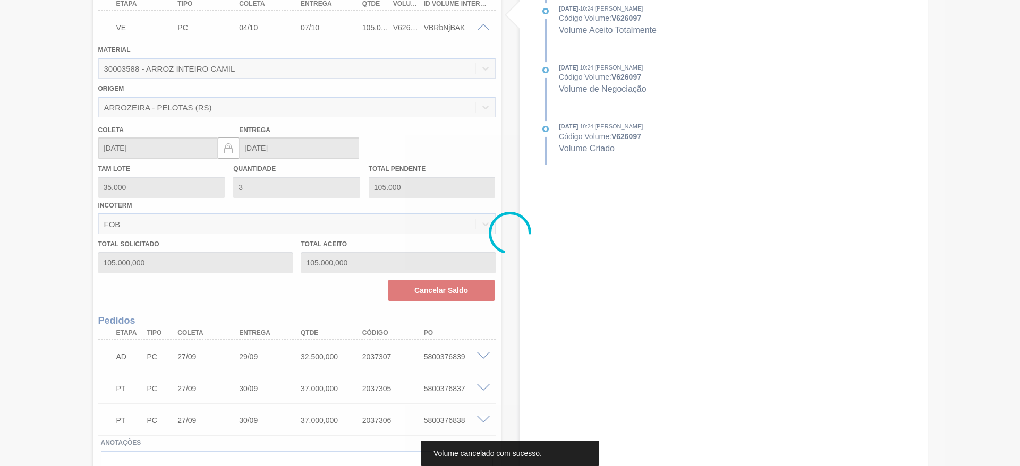
scroll to position [165, 0]
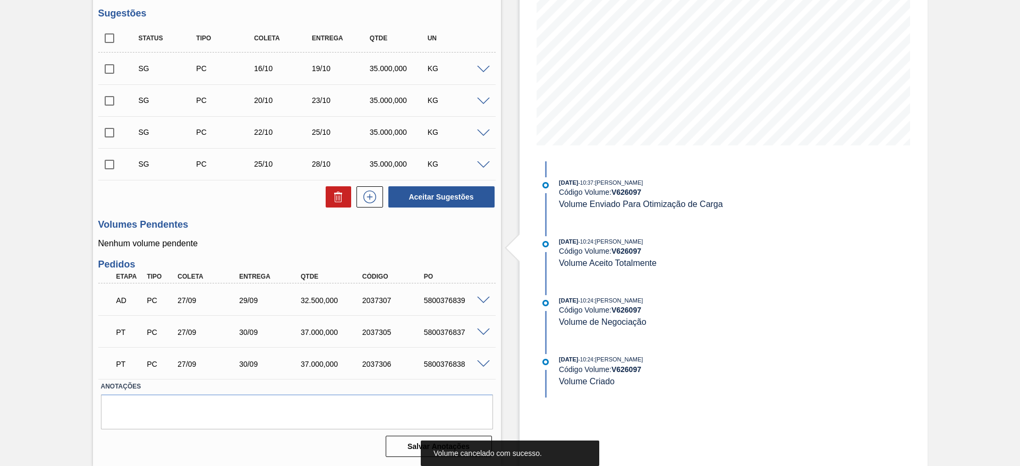
click at [477, 68] on span at bounding box center [483, 70] width 13 height 8
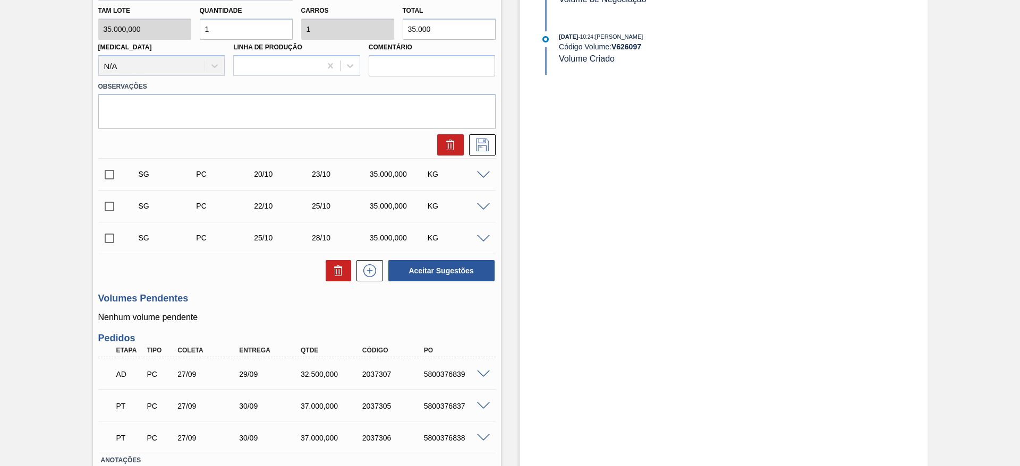
scroll to position [402, 0]
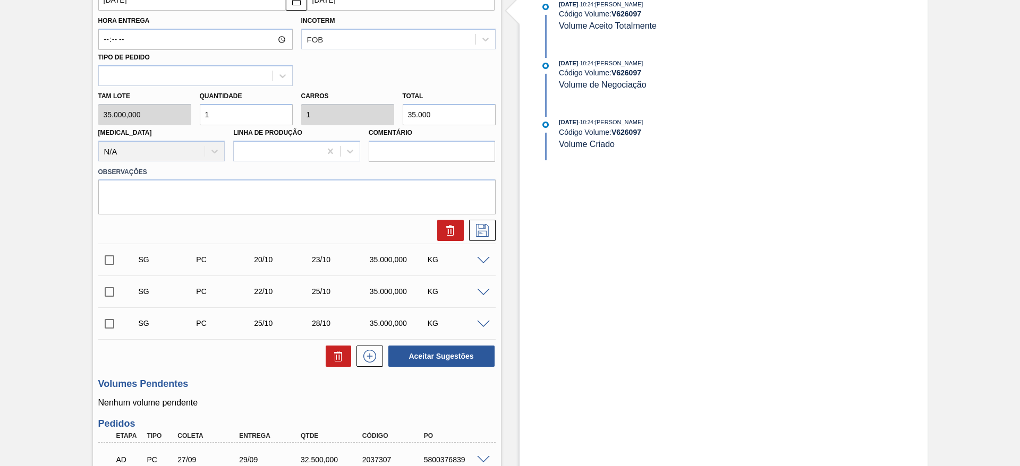
type input "2"
type input "70.000"
drag, startPoint x: 215, startPoint y: 112, endPoint x: 191, endPoint y: 112, distance: 23.9
click at [191, 112] on div "Tam lote 35.000,000 Quantidade 2 Carros 2 Total 70.000 [MEDICAL_DATA] N/A Linha…" at bounding box center [297, 124] width 406 height 76
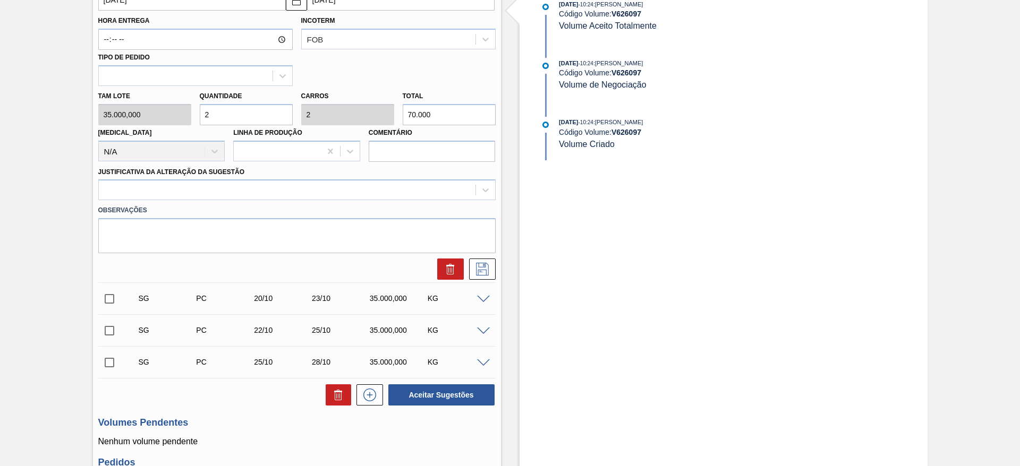
scroll to position [243, 0]
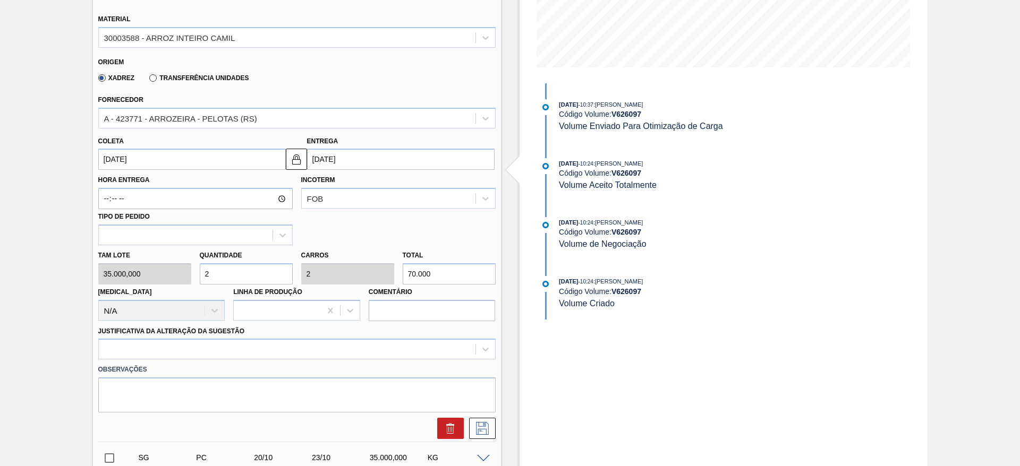
type input "2"
click at [118, 164] on input "16/10/2025" at bounding box center [191, 159] width 187 height 21
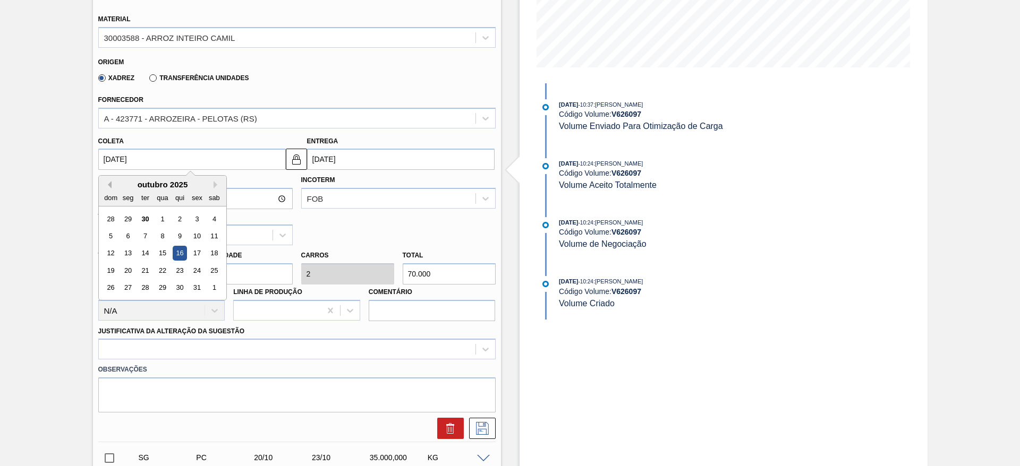
click at [108, 183] on button "Previous Month" at bounding box center [107, 184] width 7 height 7
click at [199, 286] on div "3" at bounding box center [197, 288] width 14 height 14
type input "[DATE]"
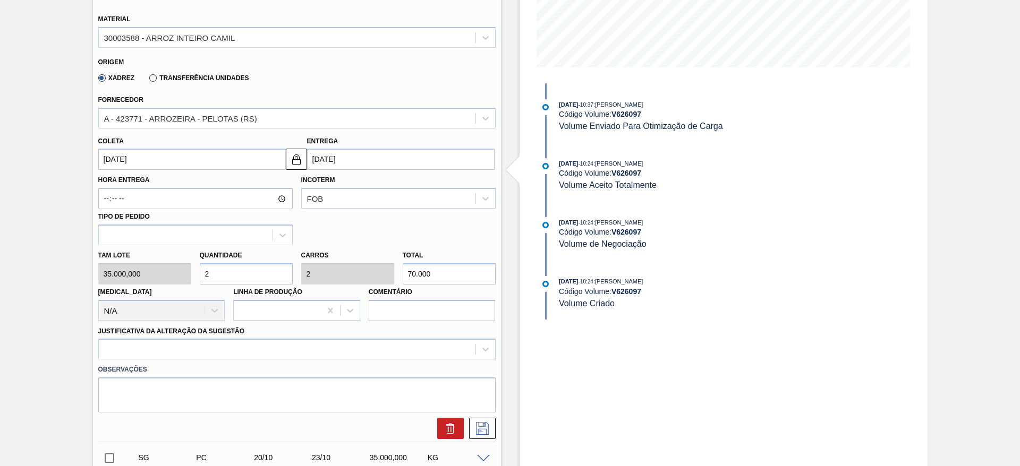
click at [123, 139] on label "Coleta" at bounding box center [110, 141] width 25 height 7
click at [123, 149] on input "[DATE]" at bounding box center [191, 159] width 187 height 21
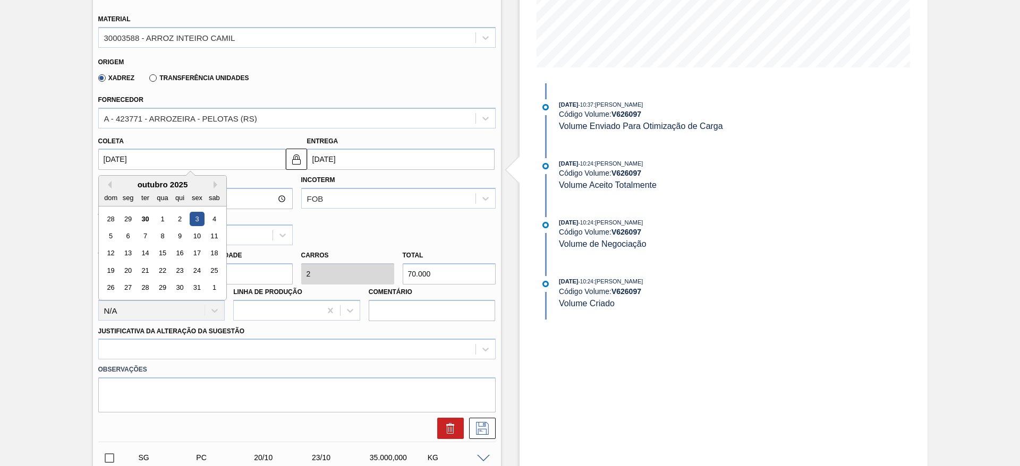
click at [130, 158] on input "[DATE]" at bounding box center [191, 159] width 187 height 21
click at [209, 215] on div "4" at bounding box center [214, 219] width 14 height 14
type input "[DATE]"
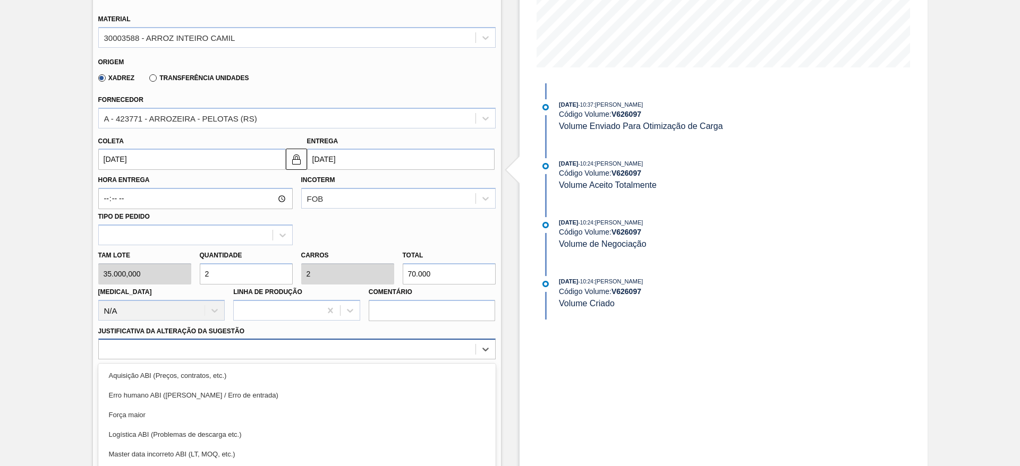
click at [459, 354] on div "option Força maior focused, 3 of 18. 18 results available. Use Up and Down to c…" at bounding box center [296, 349] width 397 height 21
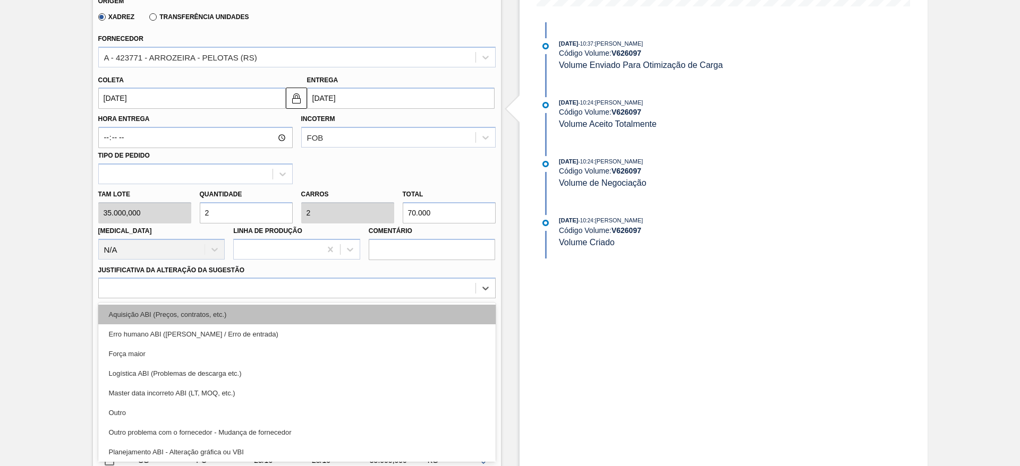
click at [430, 321] on div "Aquisição ABI (Preços, contratos, etc.)" at bounding box center [296, 315] width 397 height 20
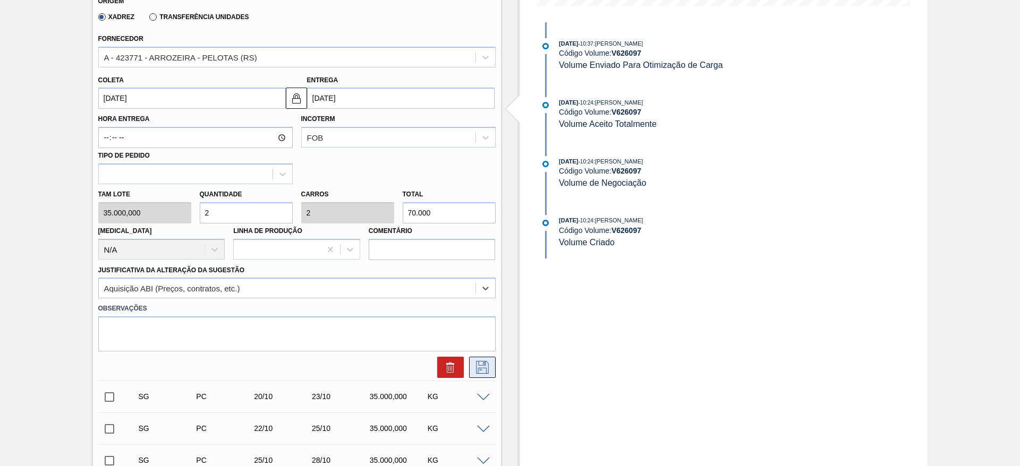
click at [476, 368] on icon at bounding box center [482, 367] width 13 height 13
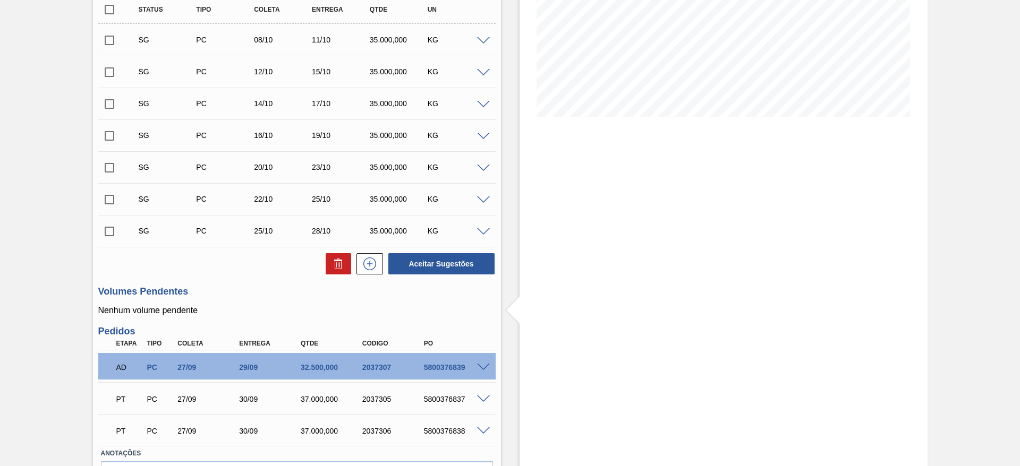
scroll to position [101, 0]
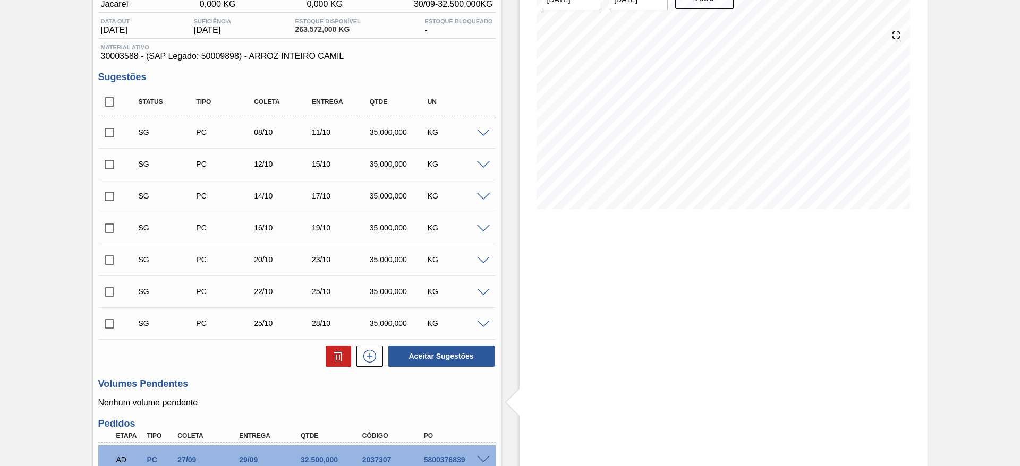
click at [477, 132] on span at bounding box center [483, 134] width 13 height 8
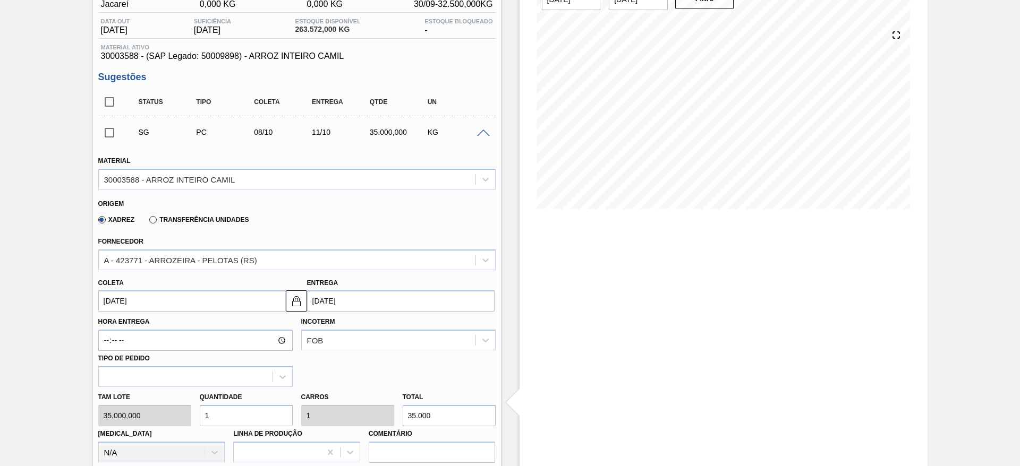
scroll to position [181, 0]
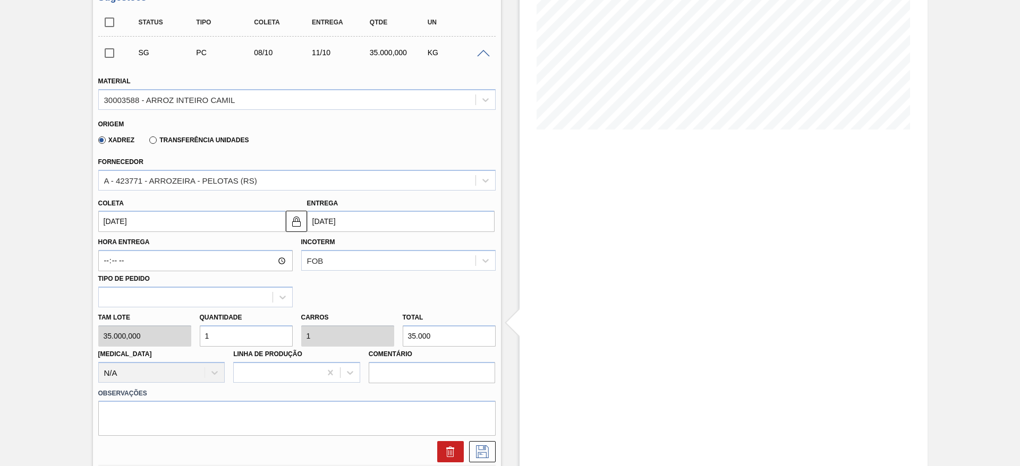
click at [186, 334] on div "Tam lote 35.000,000 Quantidade 1 Carros 1 Total 35.000 Doca N/A Linha de Produç…" at bounding box center [297, 345] width 406 height 76
type input "2"
type input "70.000"
type input "2"
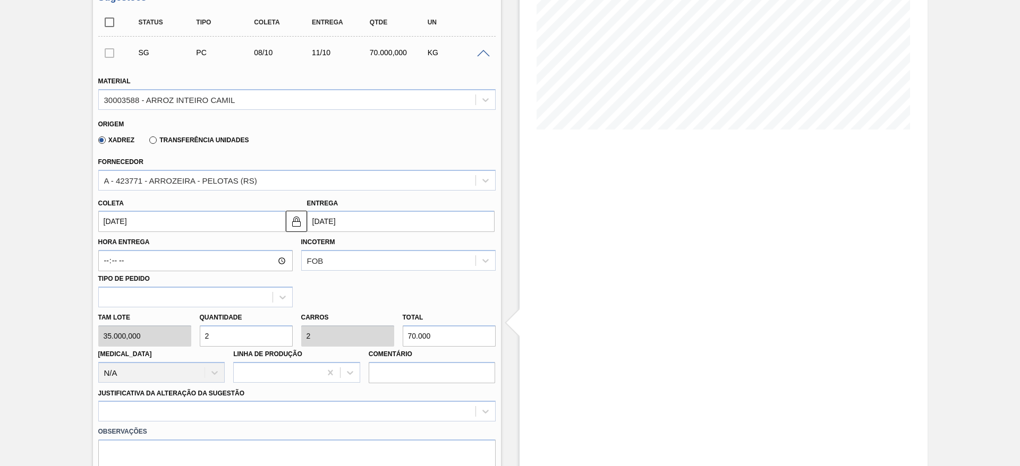
click at [136, 231] on input "[DATE]" at bounding box center [191, 221] width 187 height 21
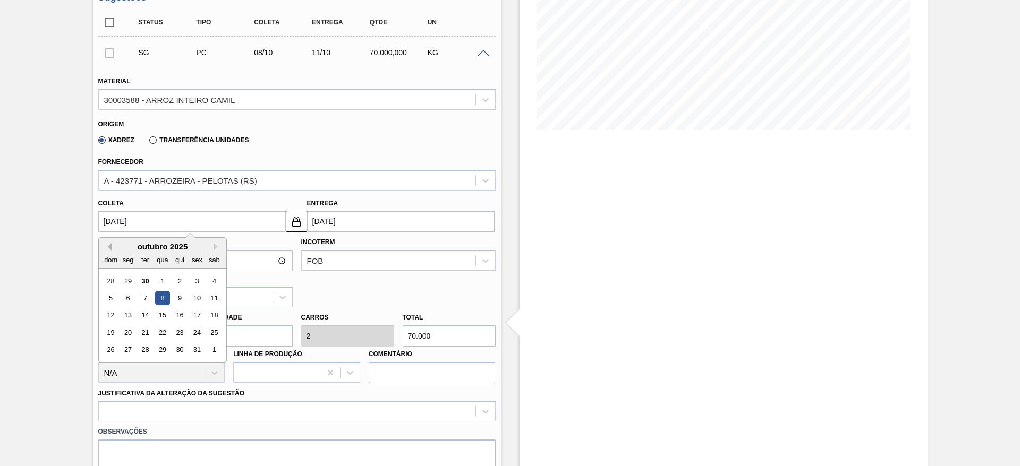
click at [108, 243] on button "Previous Month" at bounding box center [107, 246] width 7 height 7
click at [217, 348] on div "4" at bounding box center [214, 350] width 14 height 14
type input "04/10/2025"
type input "[DATE]"
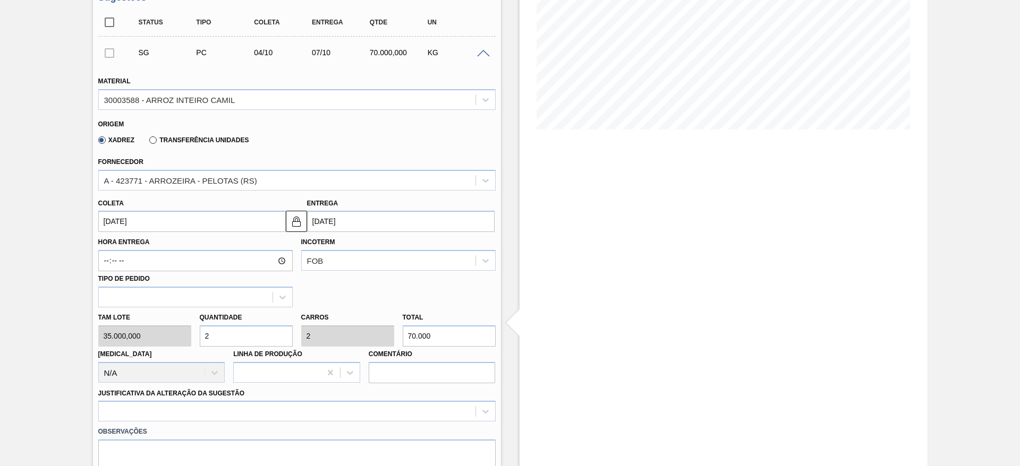
scroll to position [340, 0]
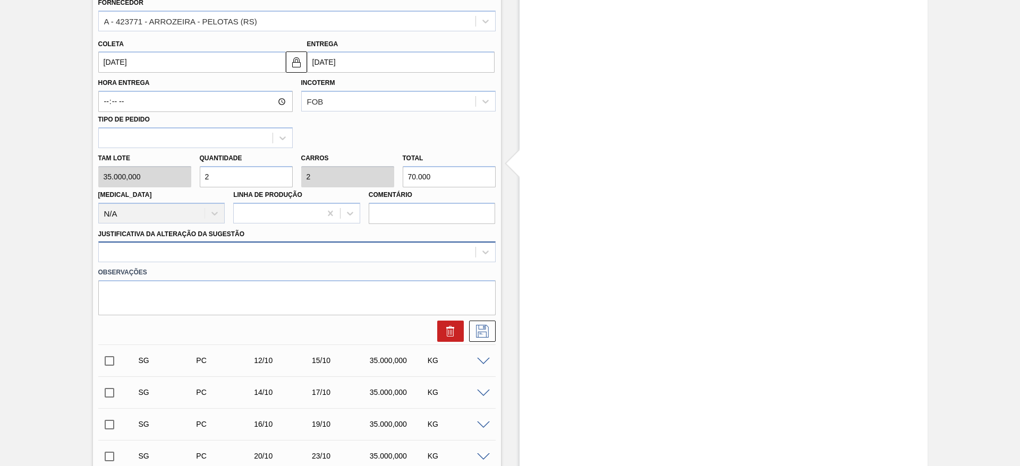
click at [391, 255] on div at bounding box center [287, 252] width 376 height 15
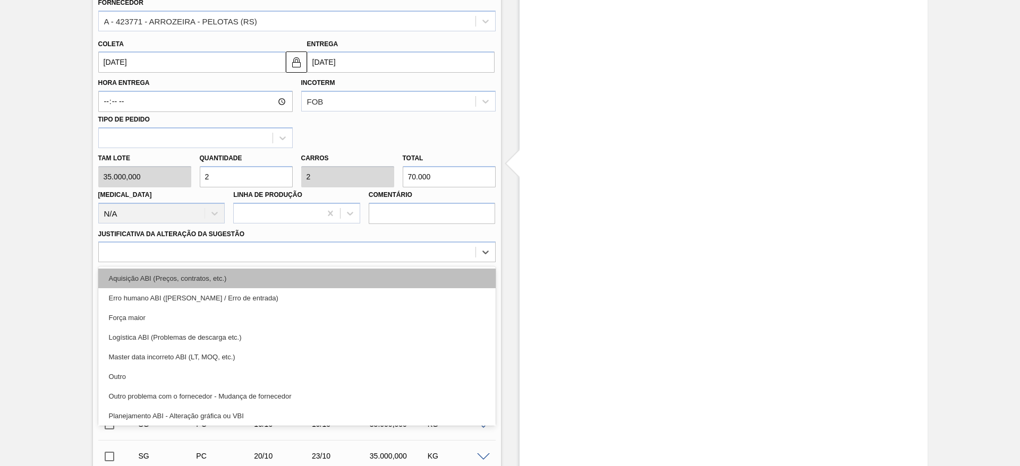
click at [391, 284] on div "Aquisição ABI (Preços, contratos, etc.)" at bounding box center [296, 279] width 397 height 20
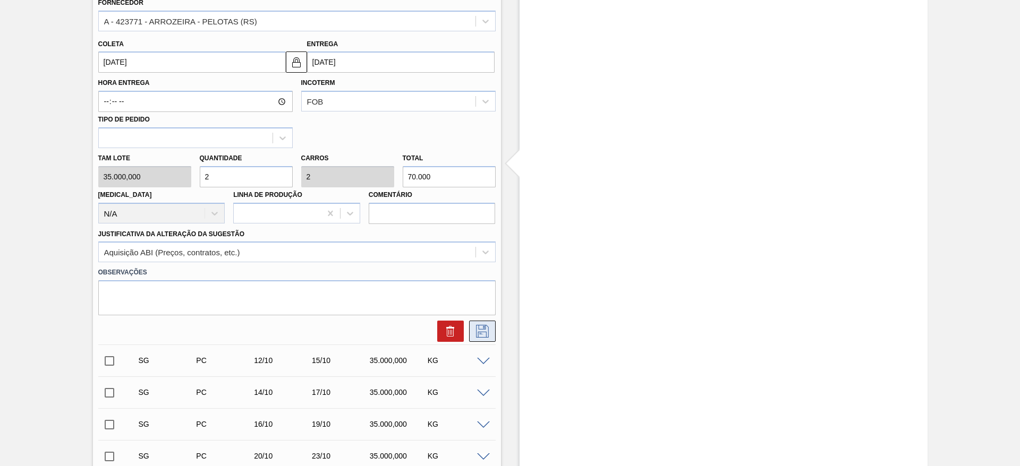
click at [491, 327] on button at bounding box center [482, 331] width 27 height 21
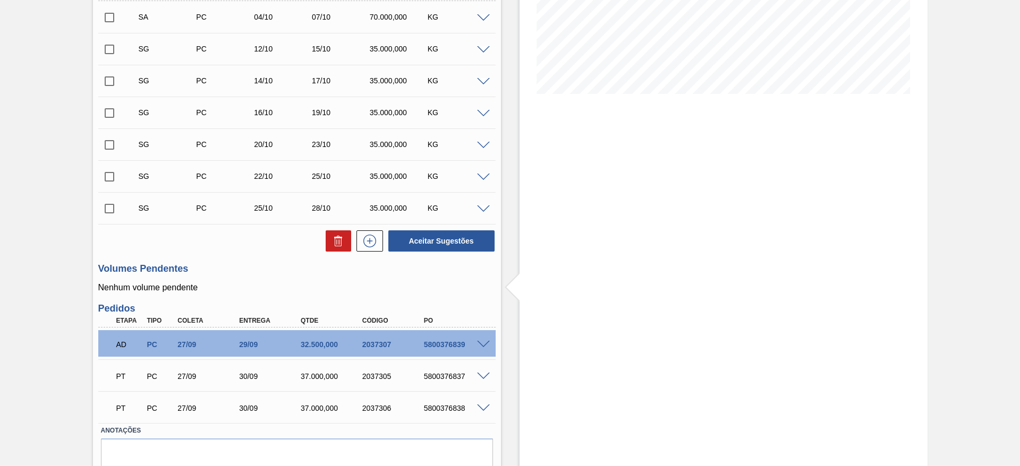
scroll to position [101, 0]
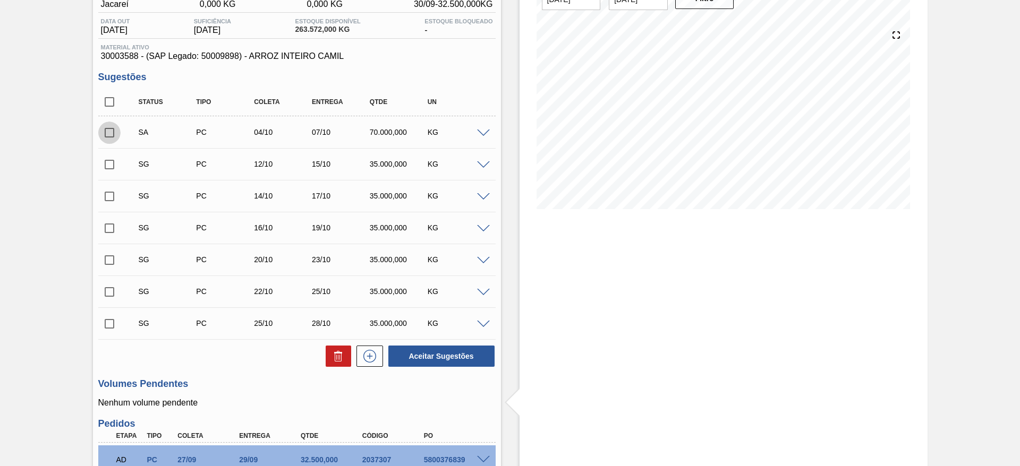
click at [110, 127] on input "checkbox" at bounding box center [109, 133] width 22 height 22
click at [449, 346] on button "Aceitar Sugestões" at bounding box center [441, 356] width 106 height 21
checkbox input "false"
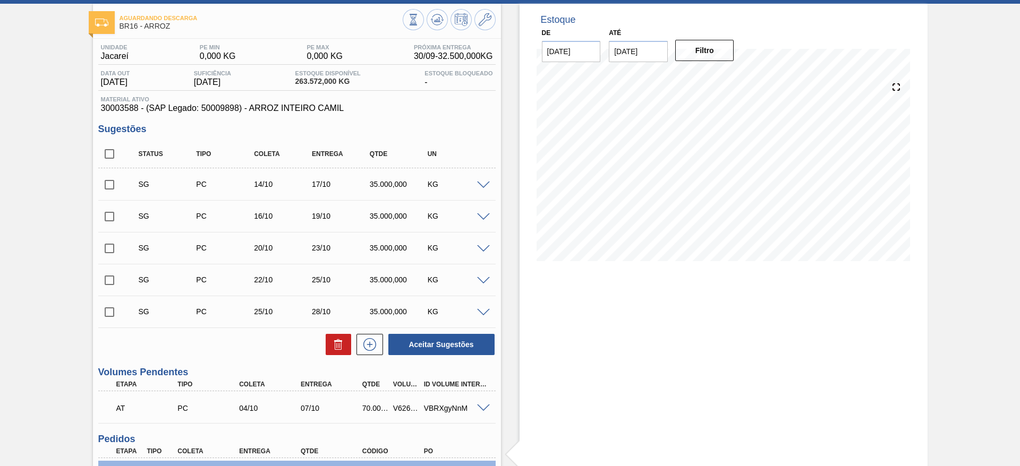
scroll to position [0, 0]
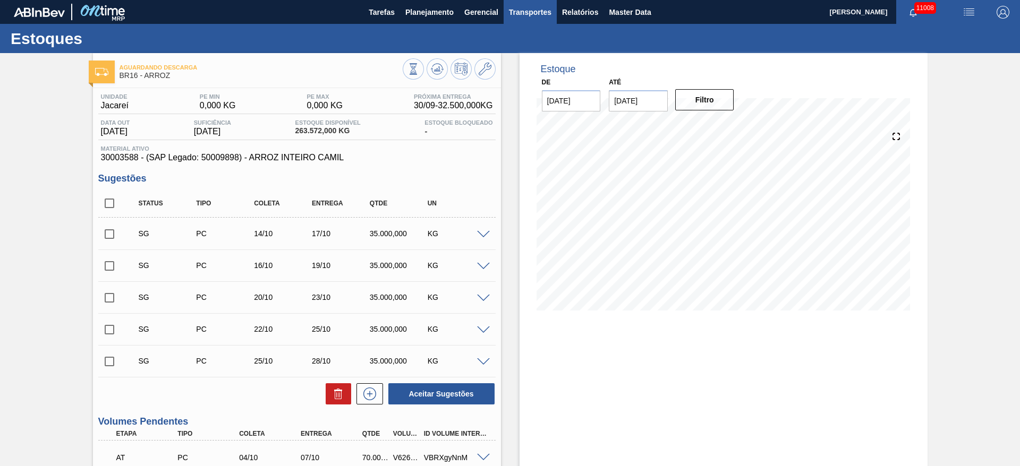
click at [521, 8] on span "Transportes" at bounding box center [530, 12] width 42 height 13
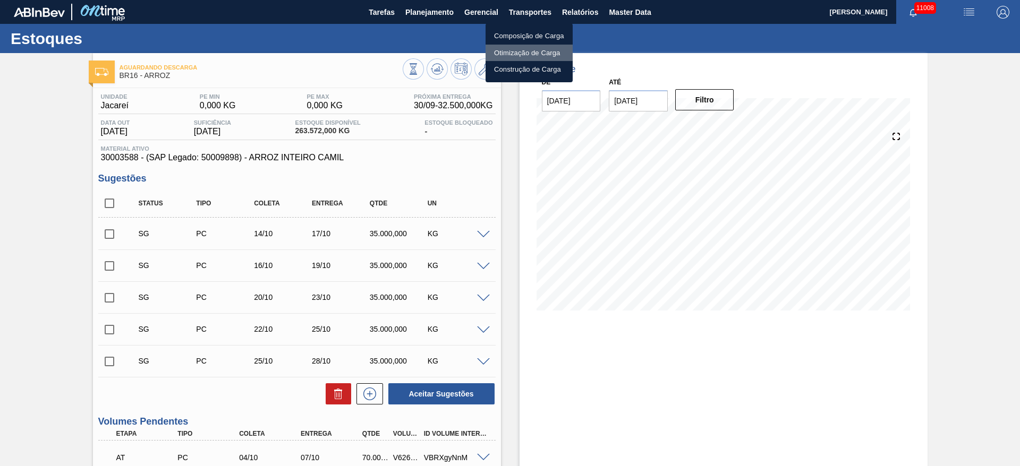
click at [507, 58] on li "Otimização de Carga" at bounding box center [528, 53] width 87 height 17
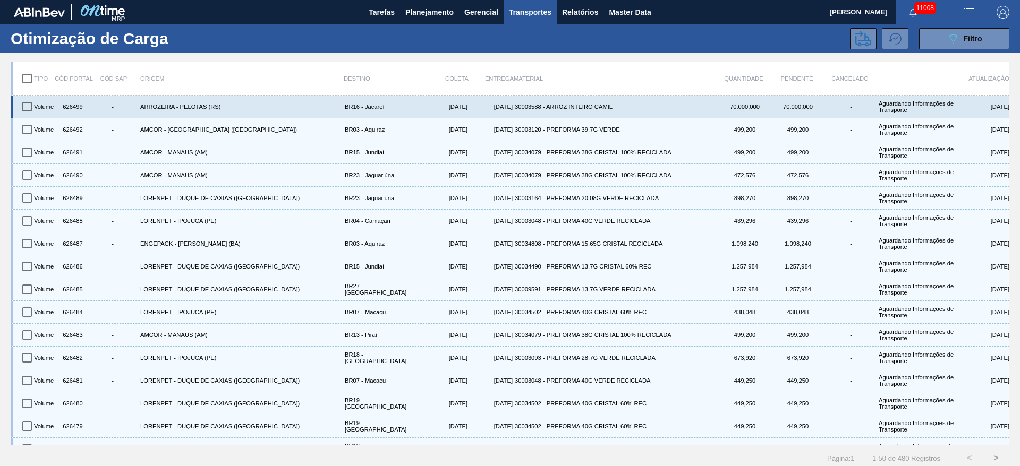
click at [24, 103] on input "checkbox" at bounding box center [27, 107] width 22 height 22
checkbox input "true"
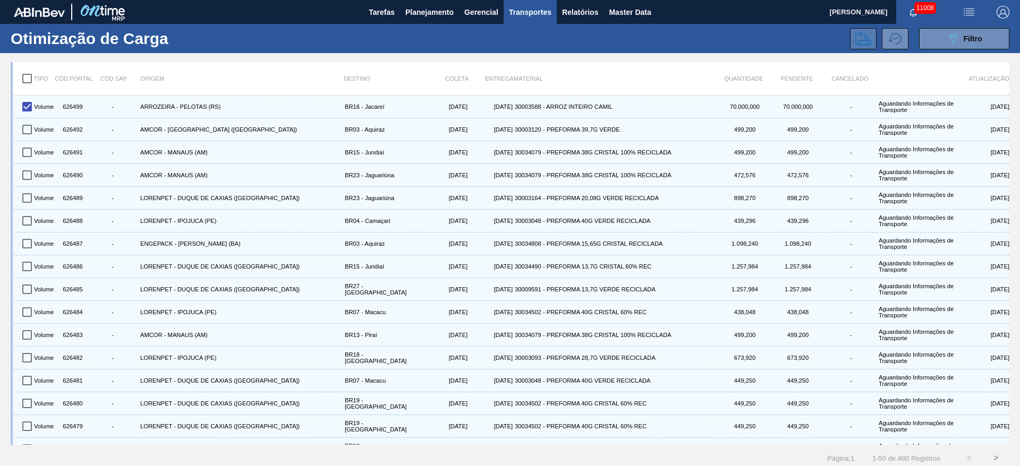
click at [850, 40] on button at bounding box center [863, 38] width 27 height 21
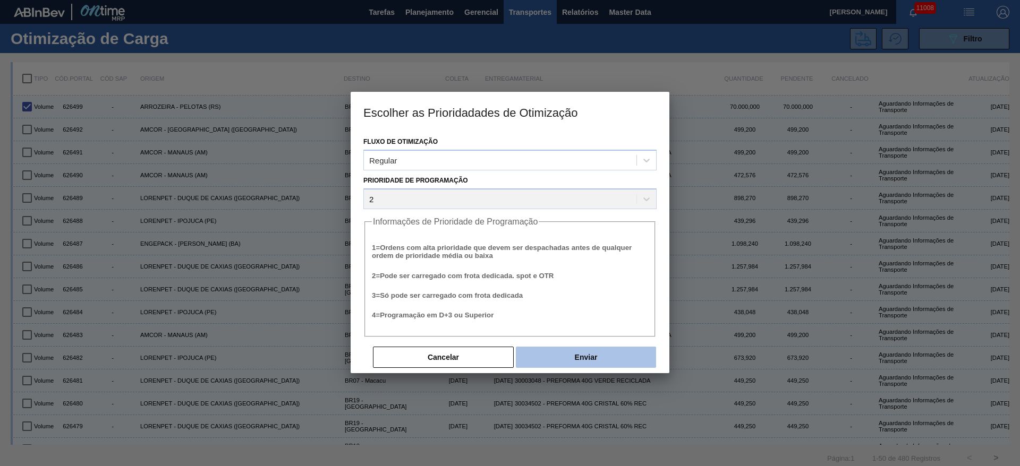
click at [599, 355] on button "Enviar" at bounding box center [586, 357] width 140 height 21
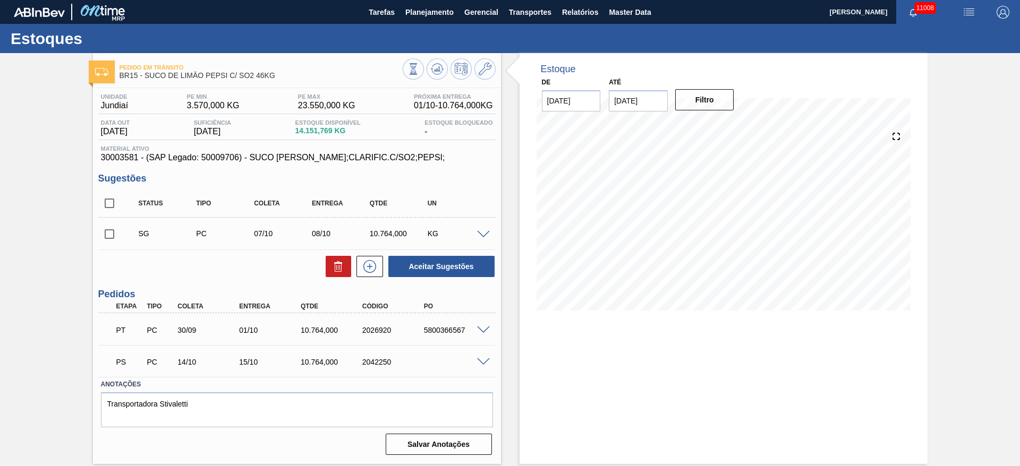
click at [488, 361] on span at bounding box center [483, 362] width 13 height 8
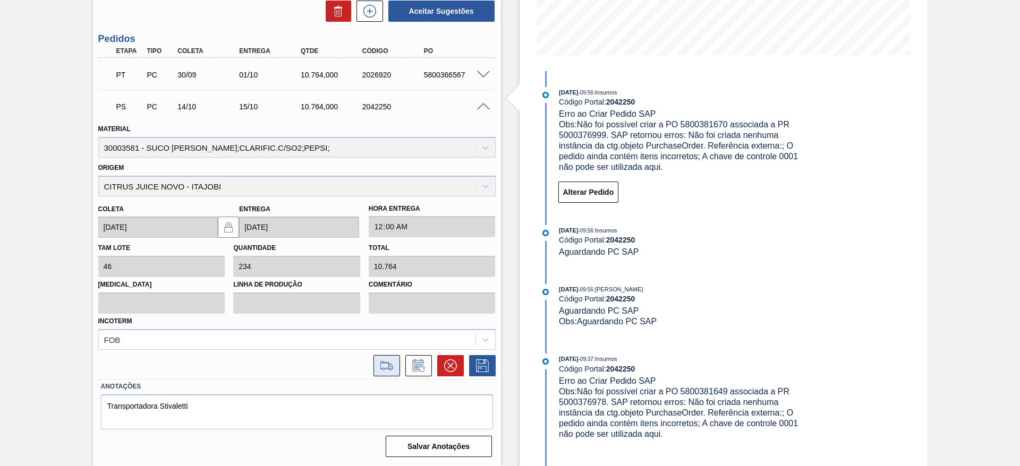
click at [389, 362] on icon at bounding box center [386, 365] width 17 height 13
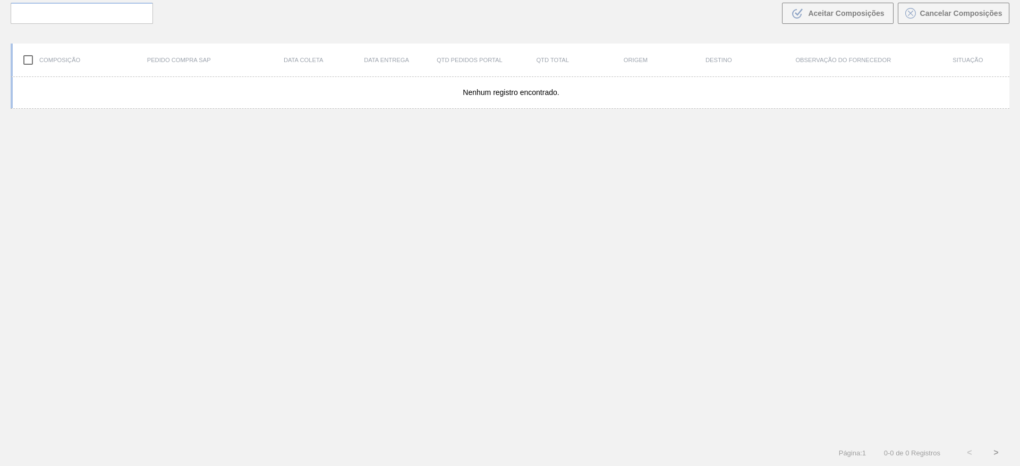
scroll to position [76, 0]
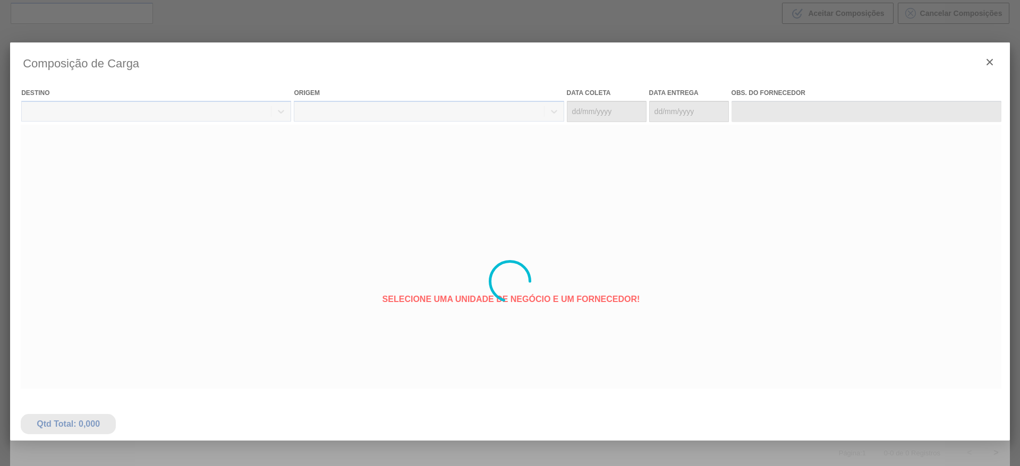
type coleta "14/10/2025"
type entrega "15/10/2025"
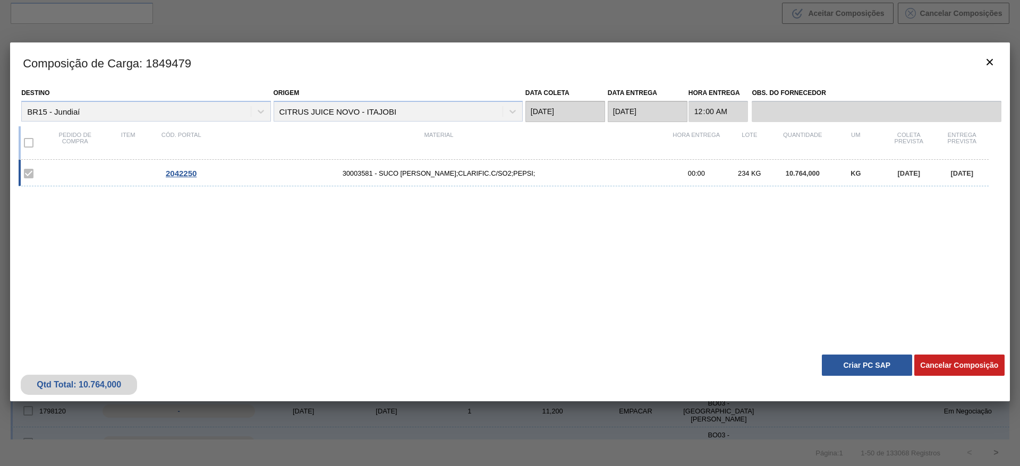
click at [860, 353] on div "Qtd Total: 10.764,000 Cancelar Composição Criar PC SAP" at bounding box center [509, 375] width 999 height 52
click at [856, 359] on button "Criar PC SAP" at bounding box center [866, 365] width 90 height 21
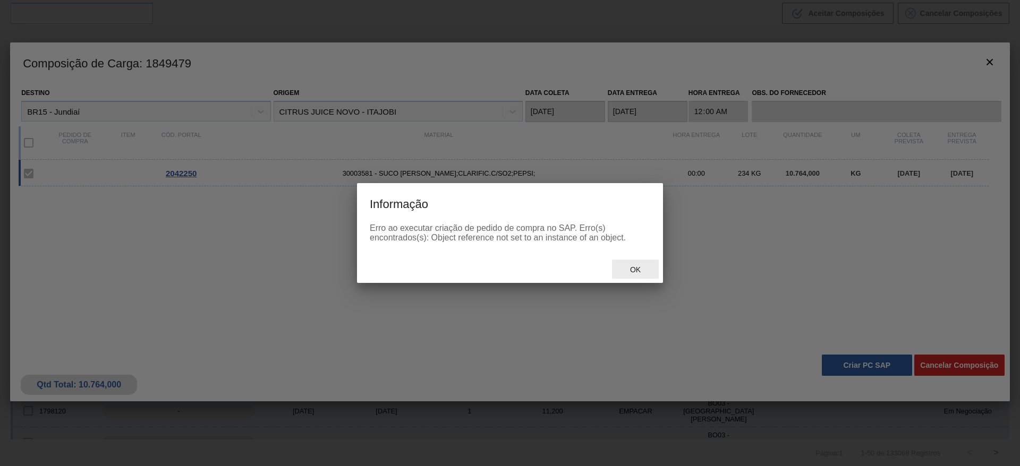
click at [640, 277] on div "Ok" at bounding box center [635, 270] width 47 height 20
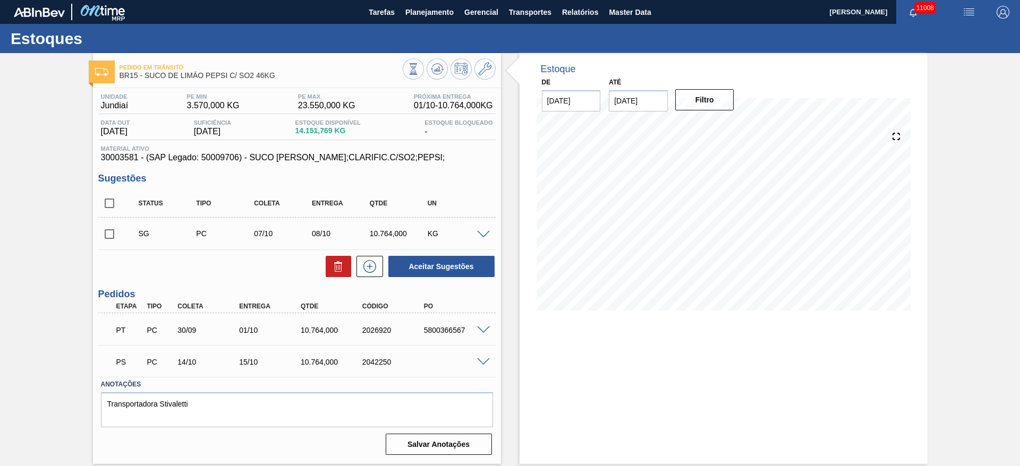
click at [481, 357] on div at bounding box center [484, 361] width 21 height 8
click at [486, 359] on span at bounding box center [483, 362] width 13 height 8
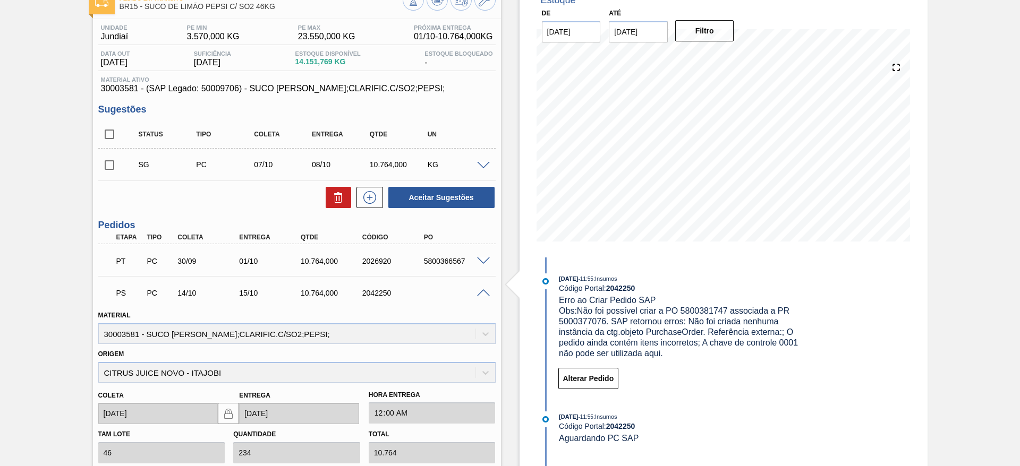
scroll to position [255, 0]
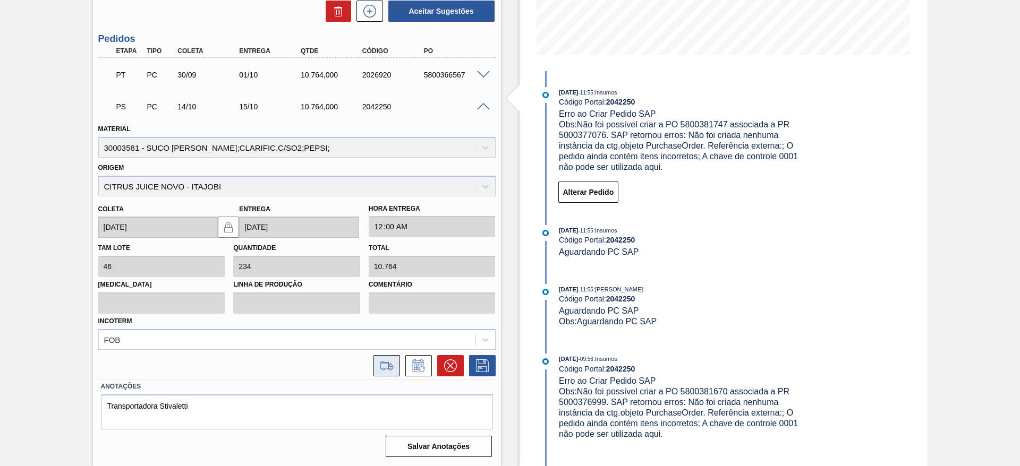
click at [390, 360] on icon at bounding box center [386, 365] width 17 height 13
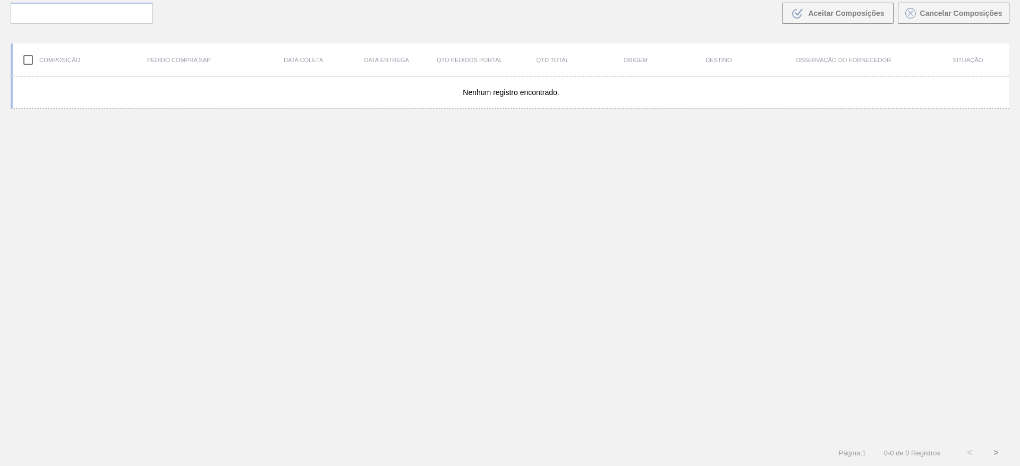
scroll to position [76, 0]
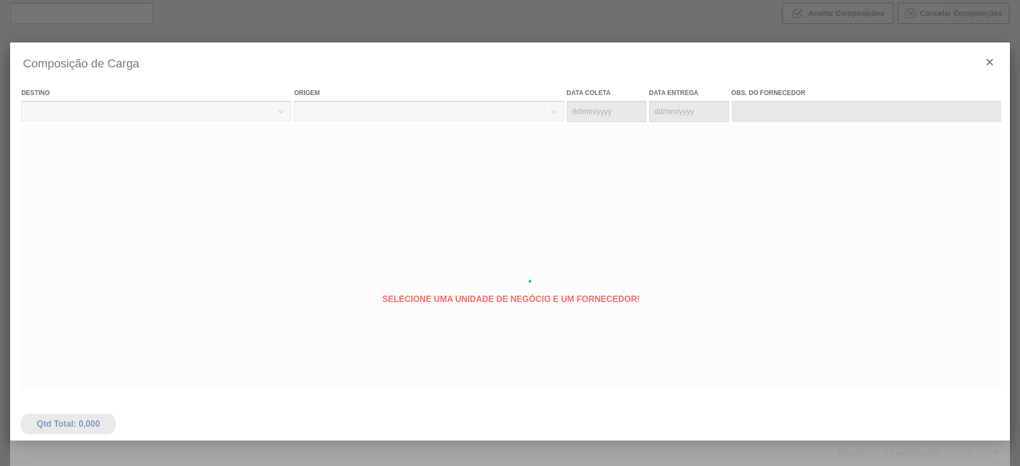
type coleta "14/10/2025"
type entrega "15/10/2025"
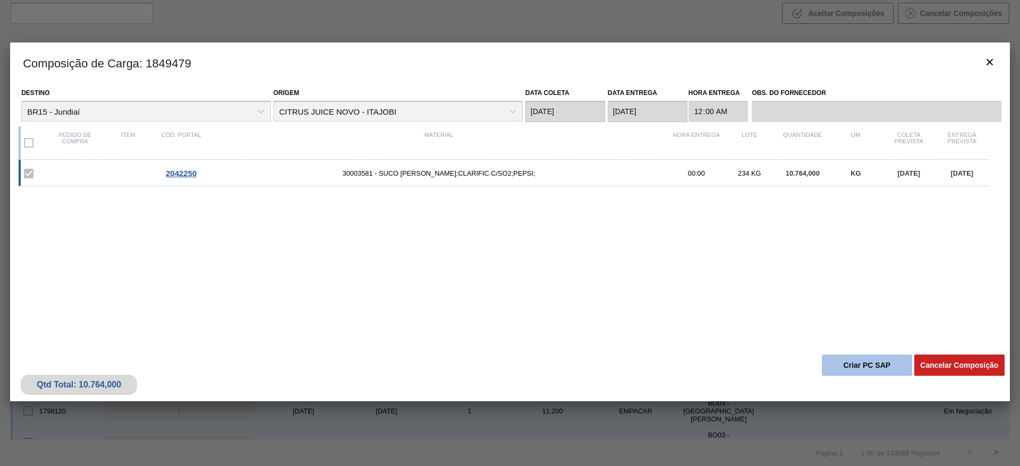
click at [866, 364] on button "Criar PC SAP" at bounding box center [866, 365] width 90 height 21
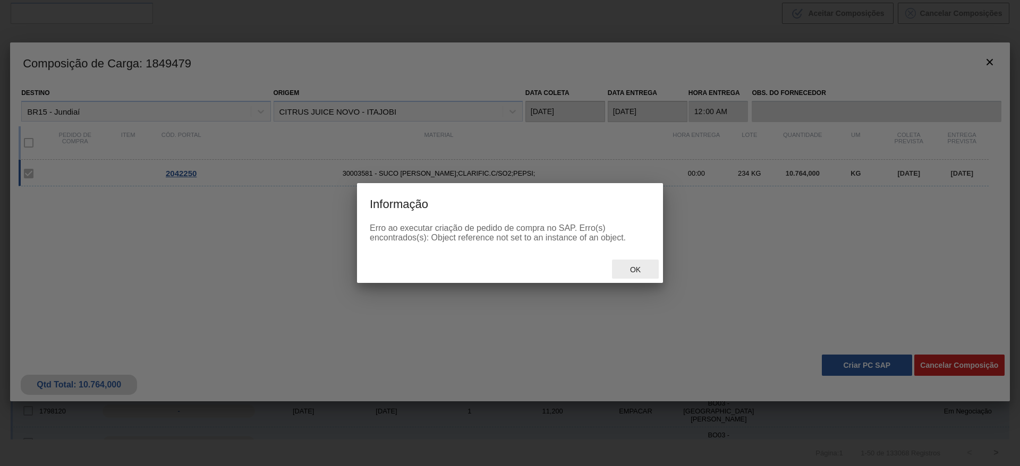
click at [632, 265] on span "Ok" at bounding box center [635, 269] width 28 height 8
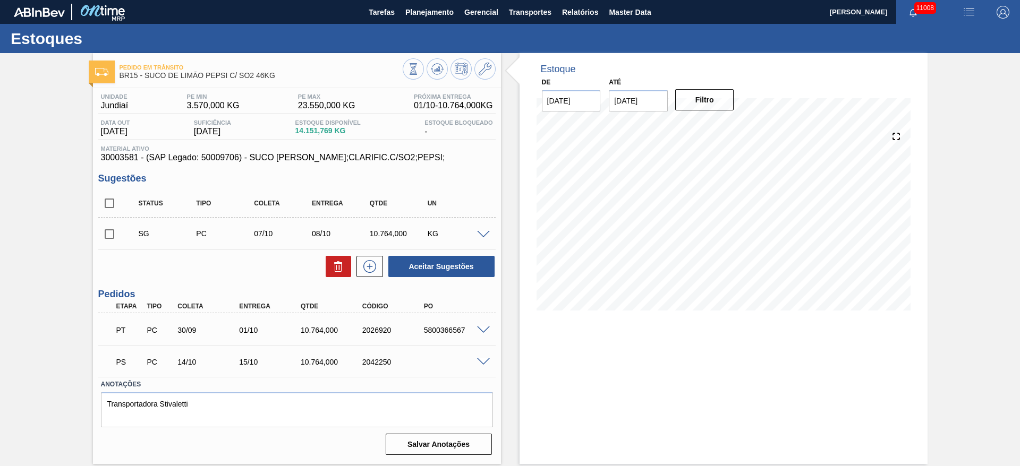
click at [480, 359] on span at bounding box center [483, 362] width 13 height 8
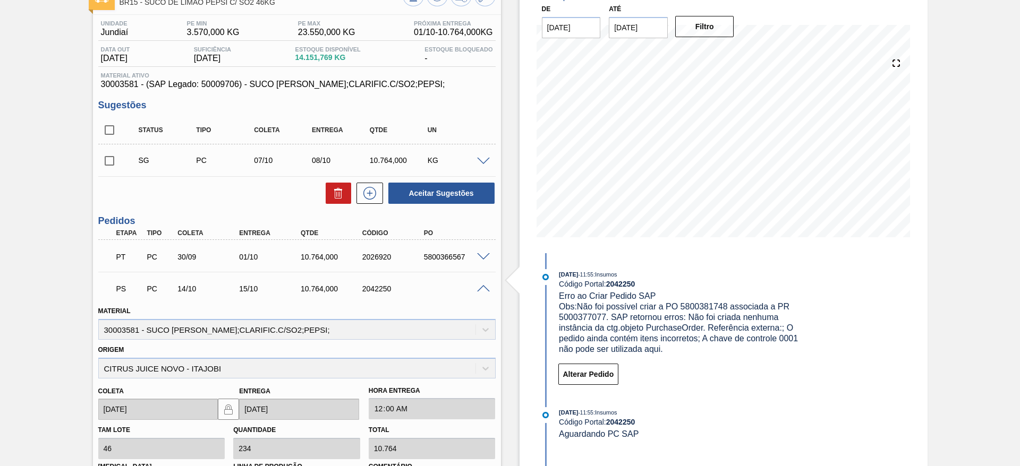
scroll to position [255, 0]
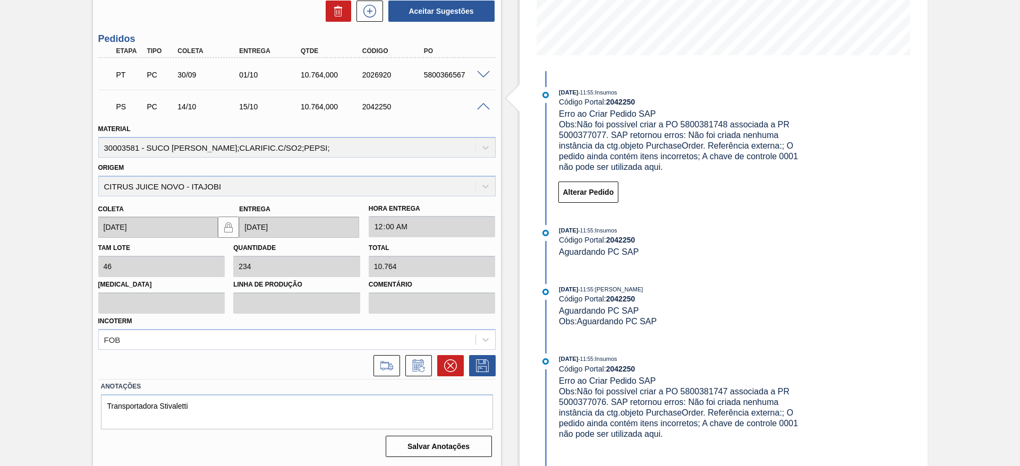
click at [389, 353] on div at bounding box center [297, 363] width 406 height 27
click at [388, 372] on icon at bounding box center [386, 365] width 17 height 13
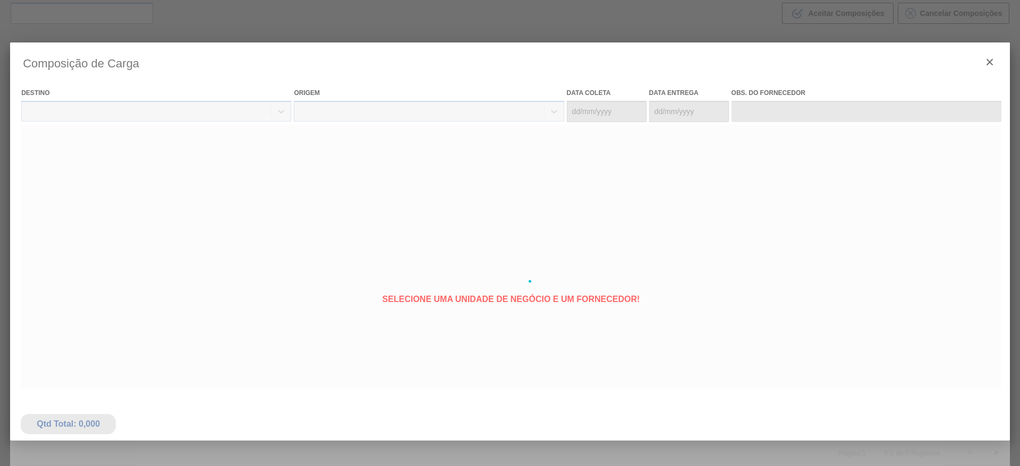
type coleta "14/10/2025"
type entrega "15/10/2025"
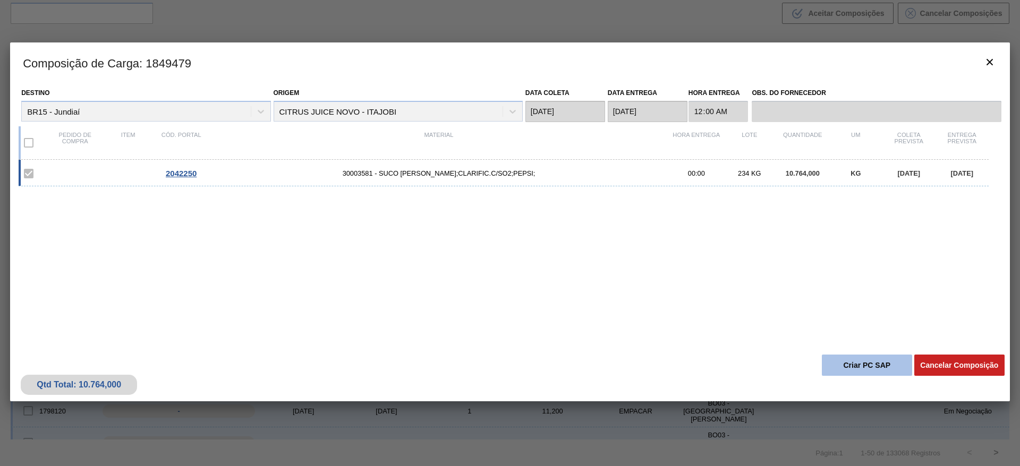
click at [850, 355] on button "Criar PC SAP" at bounding box center [866, 365] width 90 height 21
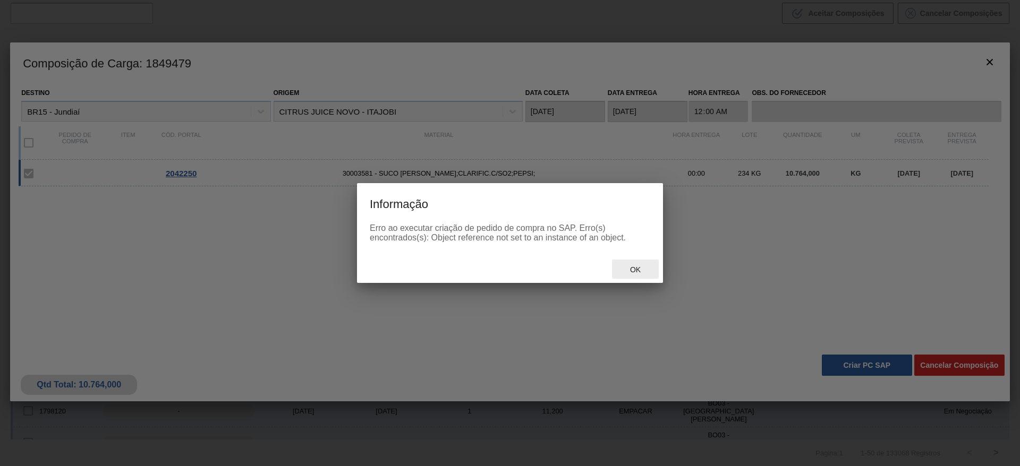
click at [631, 279] on div "Ok" at bounding box center [510, 269] width 306 height 28
click at [627, 262] on div "Ok" at bounding box center [635, 270] width 47 height 20
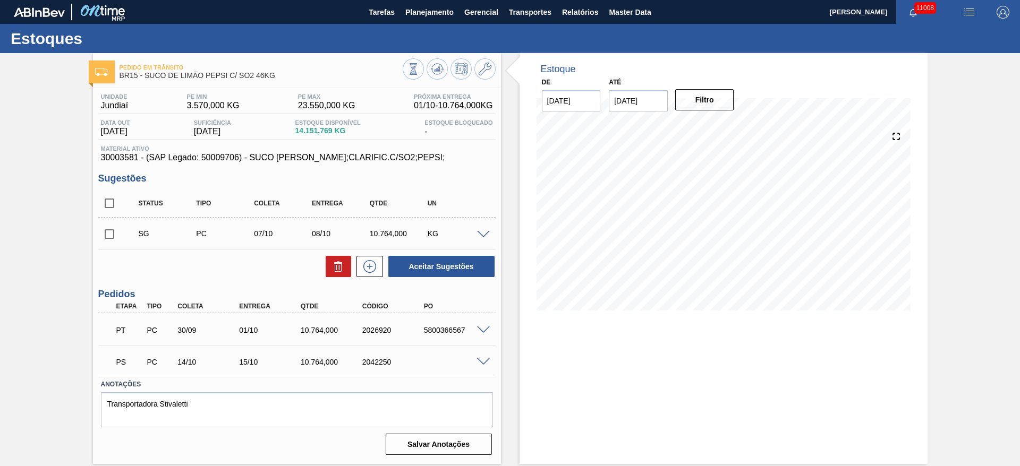
click at [488, 364] on span at bounding box center [483, 362] width 13 height 8
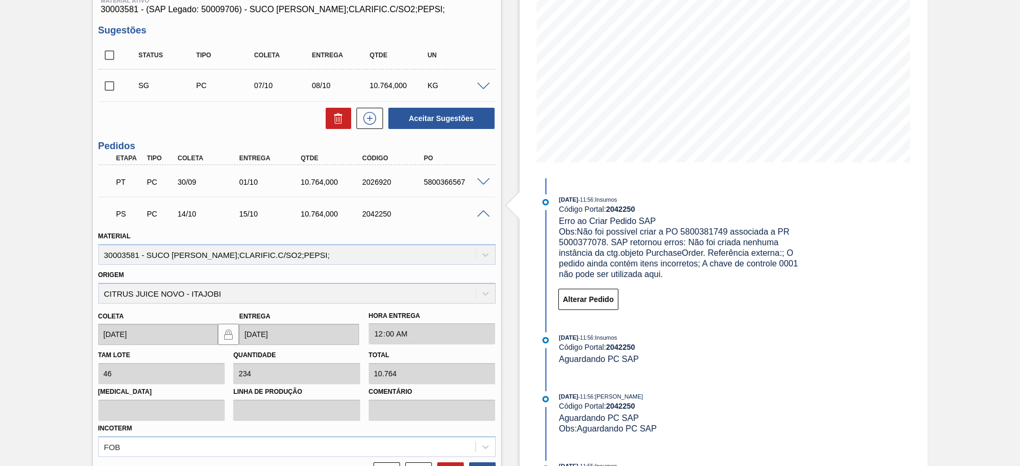
scroll to position [255, 0]
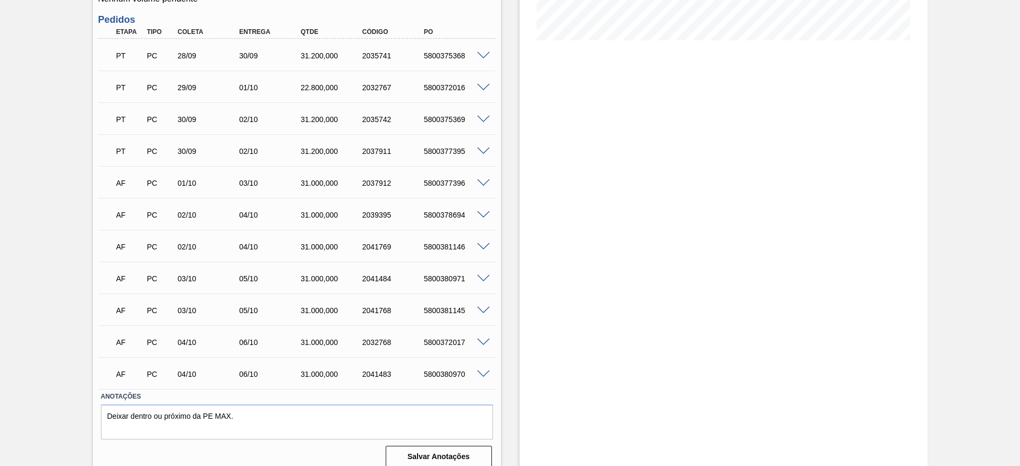
scroll to position [280, 0]
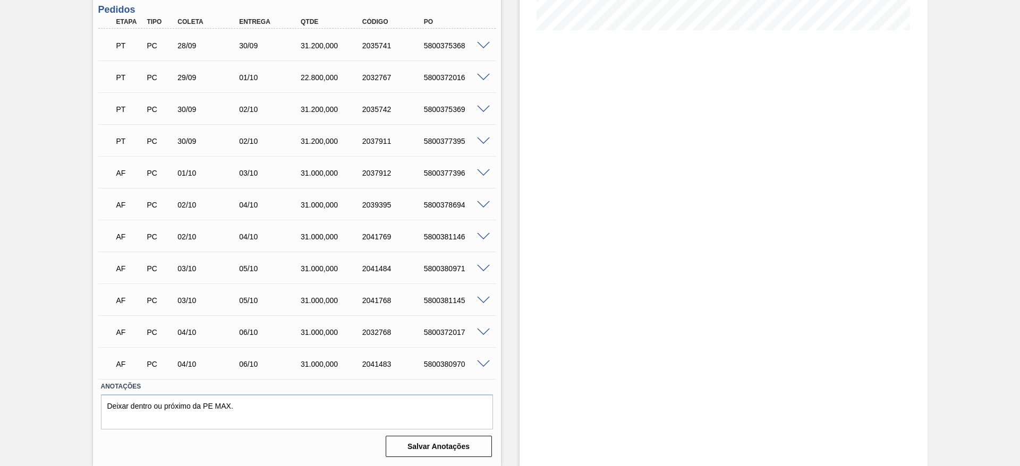
click at [485, 362] on span at bounding box center [483, 365] width 13 height 8
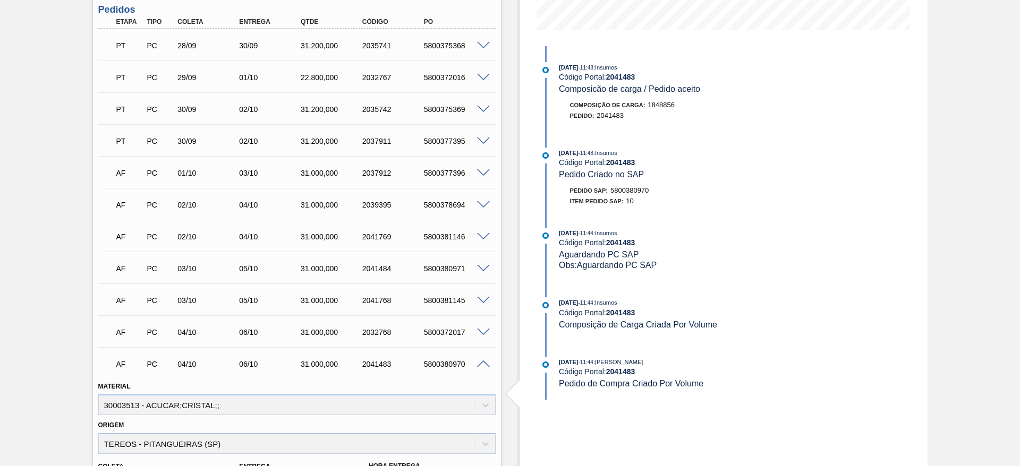
click at [482, 329] on span at bounding box center [483, 333] width 13 height 8
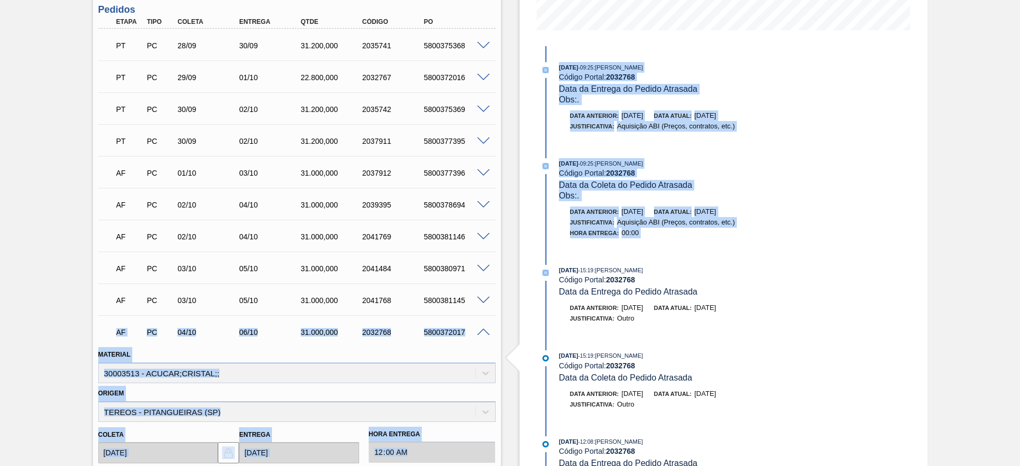
drag, startPoint x: 487, startPoint y: 300, endPoint x: 507, endPoint y: 284, distance: 25.2
click at [507, 284] on div "Pedido em Trânsito BR19 - AÇÚCAR CRISTAL Unidade Nova Rio PE MIN 30.000,000 KG …" at bounding box center [510, 375] width 1020 height 1204
click at [512, 298] on div "Estoque De 30/09/2025 Até 14/11/2025 Filtro 30/09/2025 - 09:25 : José Albérico …" at bounding box center [714, 375] width 426 height 1204
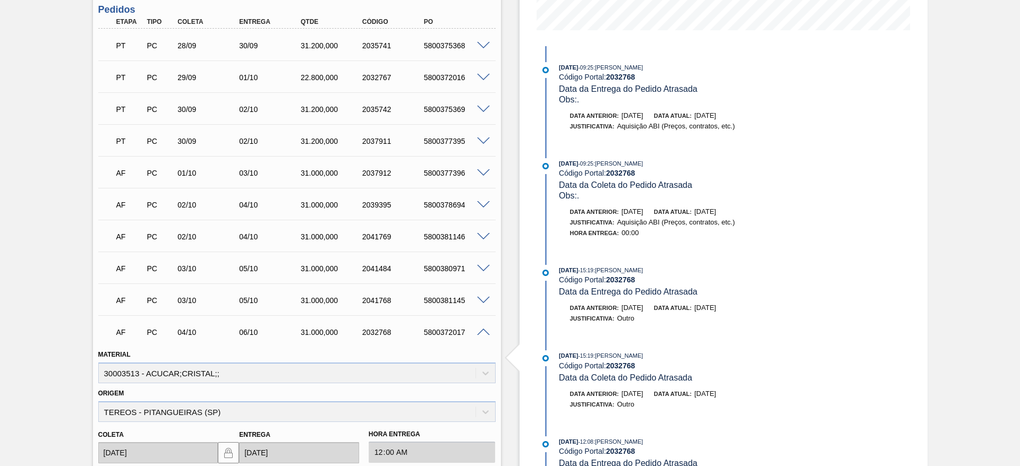
click at [474, 301] on div at bounding box center [484, 300] width 21 height 8
click at [478, 301] on span at bounding box center [483, 301] width 13 height 8
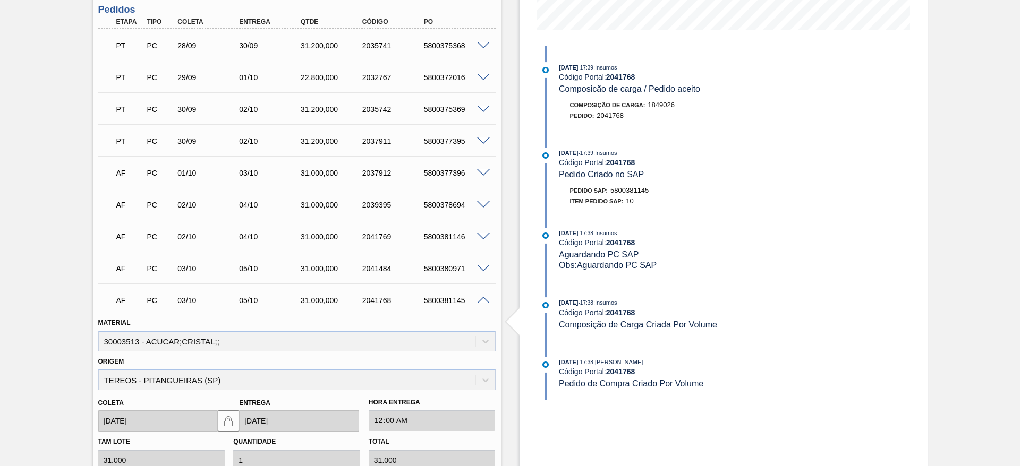
click at [478, 276] on div "AF PC 03/10 05/10 31.000,000 2041484 5800380971" at bounding box center [296, 267] width 397 height 27
click at [479, 270] on span at bounding box center [483, 269] width 13 height 8
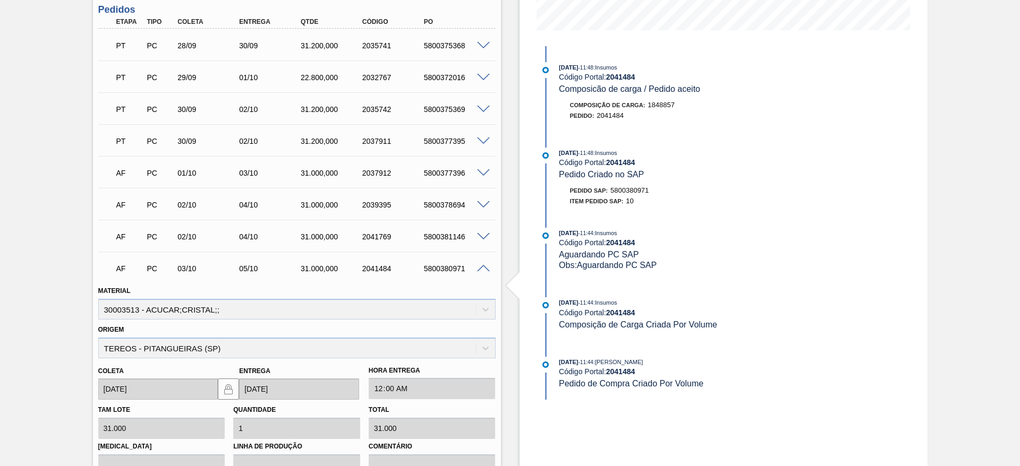
click at [480, 232] on div at bounding box center [484, 236] width 21 height 8
click at [479, 232] on div at bounding box center [484, 236] width 21 height 8
click at [480, 240] on div "AF PC 02/10 04/10 31.000,000 2041769 5800381146" at bounding box center [296, 235] width 397 height 27
drag, startPoint x: 478, startPoint y: 229, endPoint x: 479, endPoint y: 236, distance: 6.6
click at [478, 233] on div "AF PC 02/10 04/10 31.000,000 2041769 5800381146" at bounding box center [296, 235] width 397 height 27
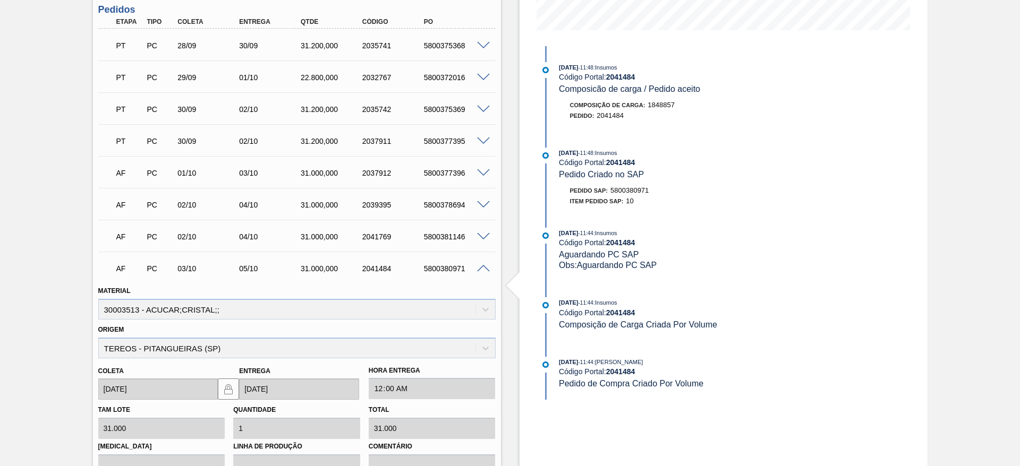
click at [479, 236] on span at bounding box center [483, 237] width 13 height 8
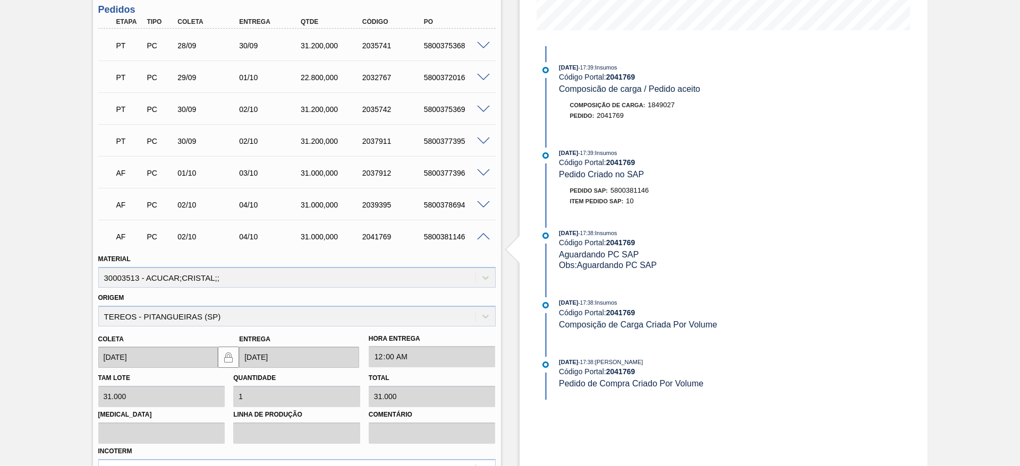
click at [487, 199] on div "AF PC 02/10 04/10 31.000,000 2039395 5800378694" at bounding box center [296, 204] width 397 height 27
click at [482, 204] on span at bounding box center [483, 205] width 13 height 8
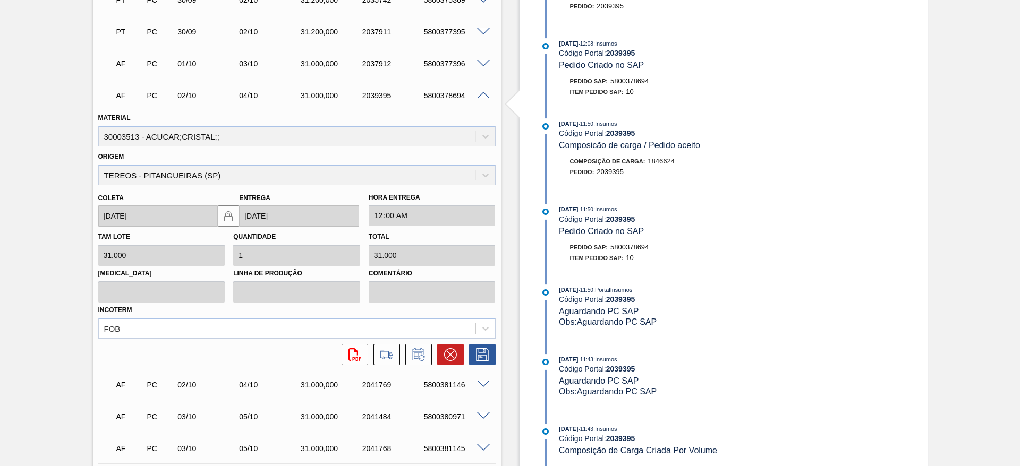
scroll to position [379, 0]
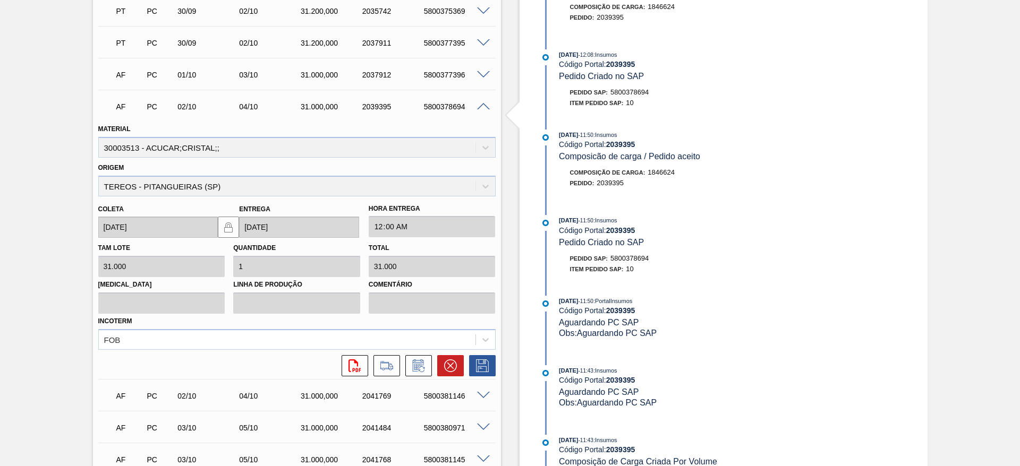
click at [475, 106] on div at bounding box center [484, 106] width 21 height 8
click at [479, 103] on span at bounding box center [483, 107] width 13 height 8
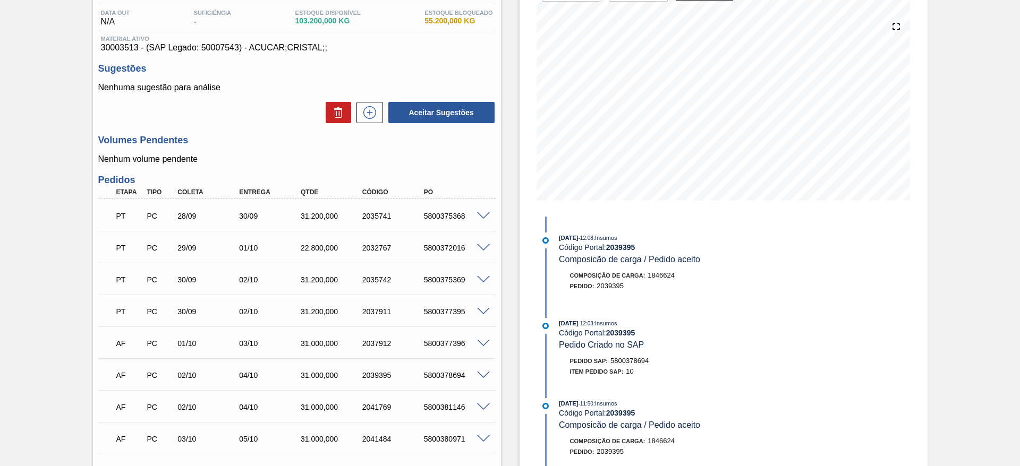
scroll to position [0, 0]
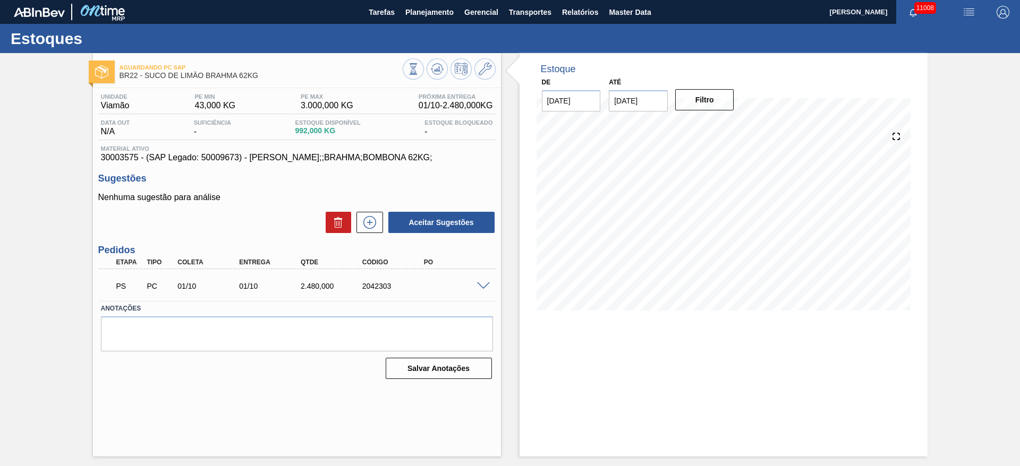
click at [486, 283] on div at bounding box center [484, 285] width 21 height 8
click at [486, 283] on span at bounding box center [483, 286] width 13 height 8
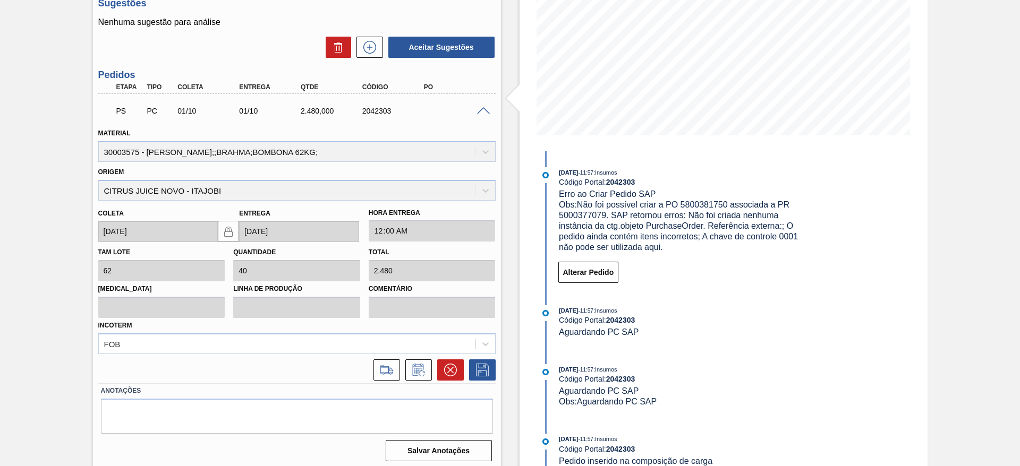
scroll to position [179, 0]
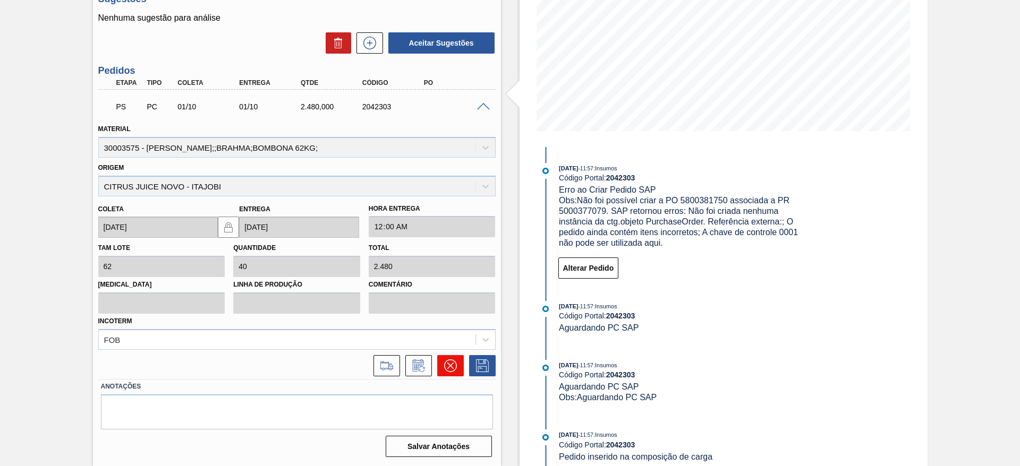
click at [446, 361] on icon at bounding box center [449, 365] width 13 height 13
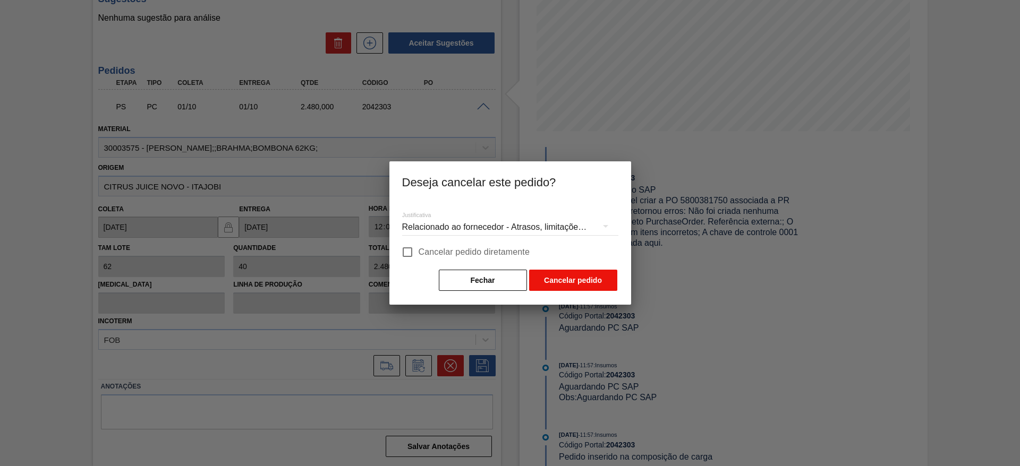
click at [574, 284] on button "Cancelar pedido" at bounding box center [573, 280] width 88 height 21
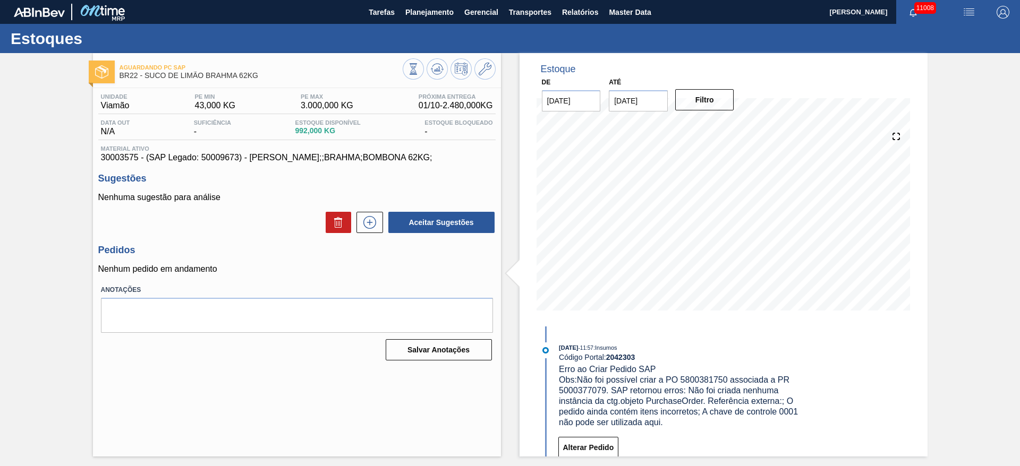
scroll to position [0, 0]
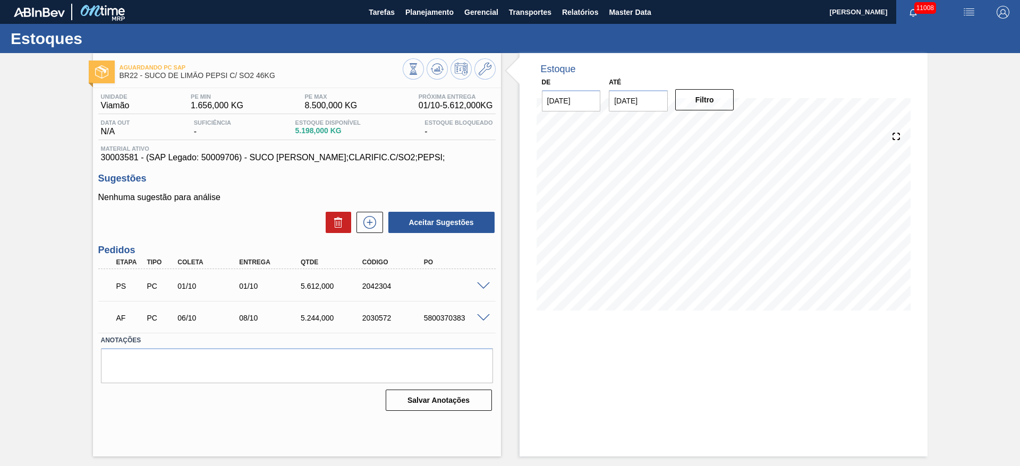
click at [478, 284] on span at bounding box center [483, 286] width 13 height 8
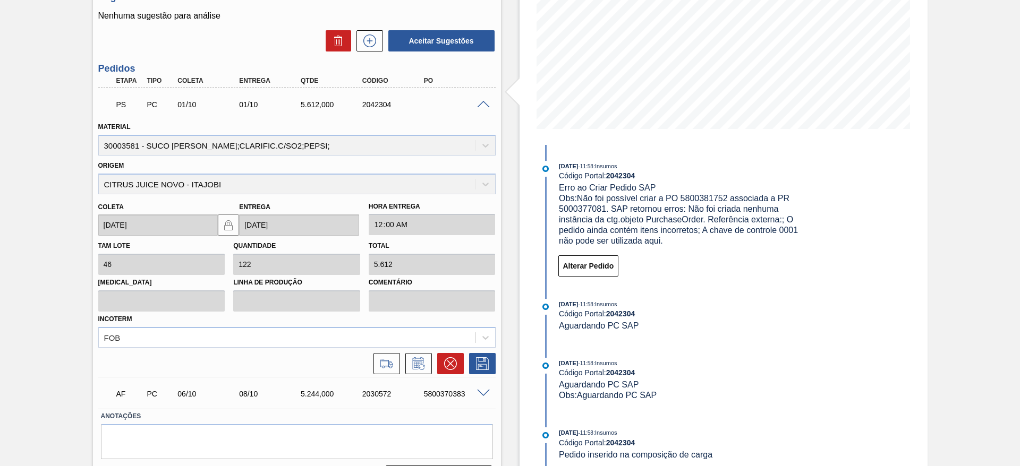
scroll to position [211, 0]
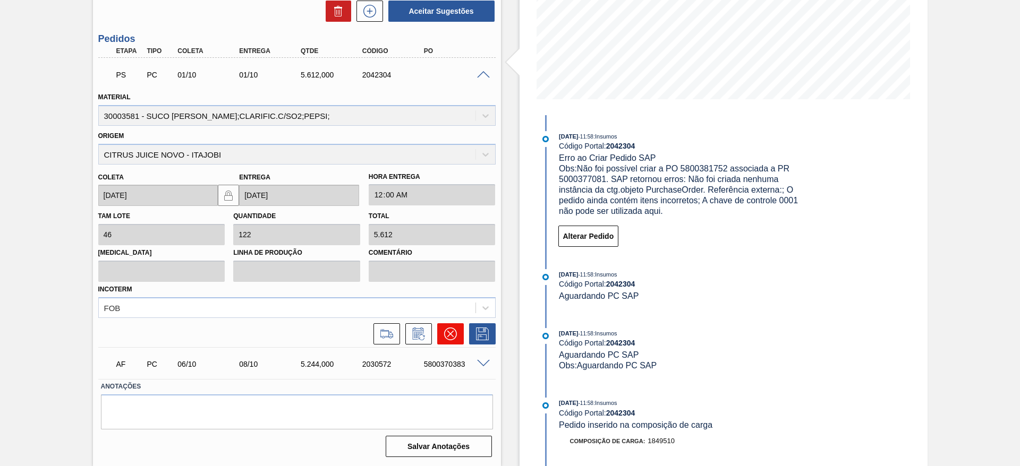
click at [448, 339] on icon at bounding box center [449, 334] width 13 height 13
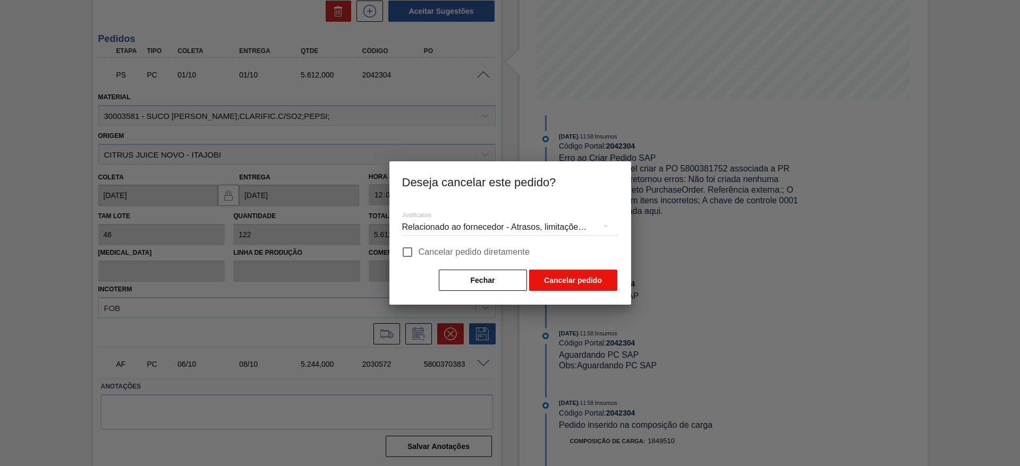
click at [567, 275] on button "Cancelar pedido" at bounding box center [573, 280] width 88 height 21
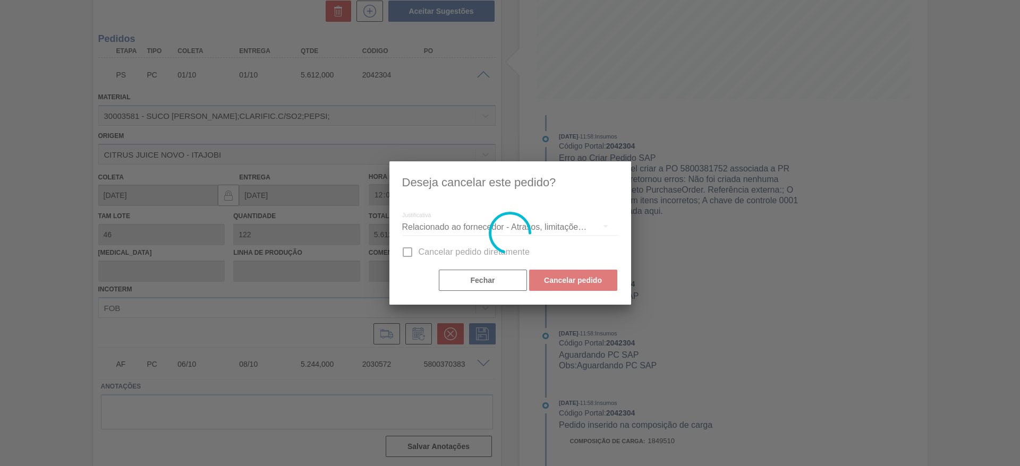
scroll to position [0, 0]
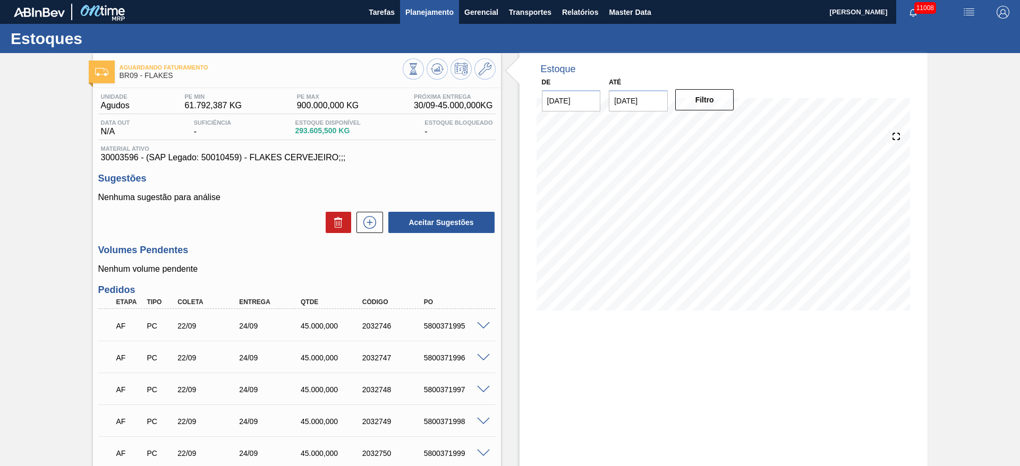
click at [431, 8] on span "Planejamento" at bounding box center [429, 12] width 48 height 13
